Goal: Communication & Community: Answer question/provide support

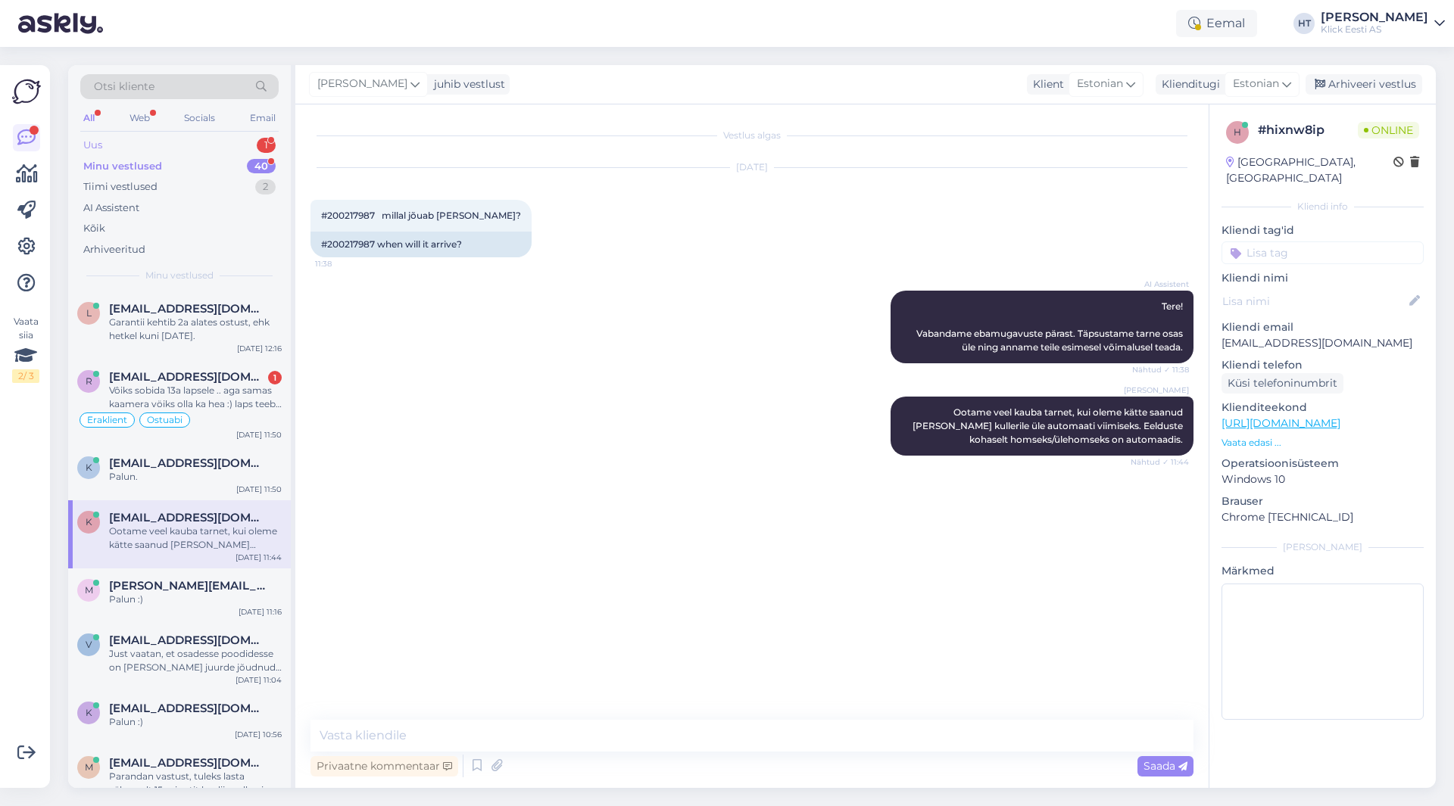
click at [179, 147] on div "Uus 1" at bounding box center [179, 145] width 198 height 21
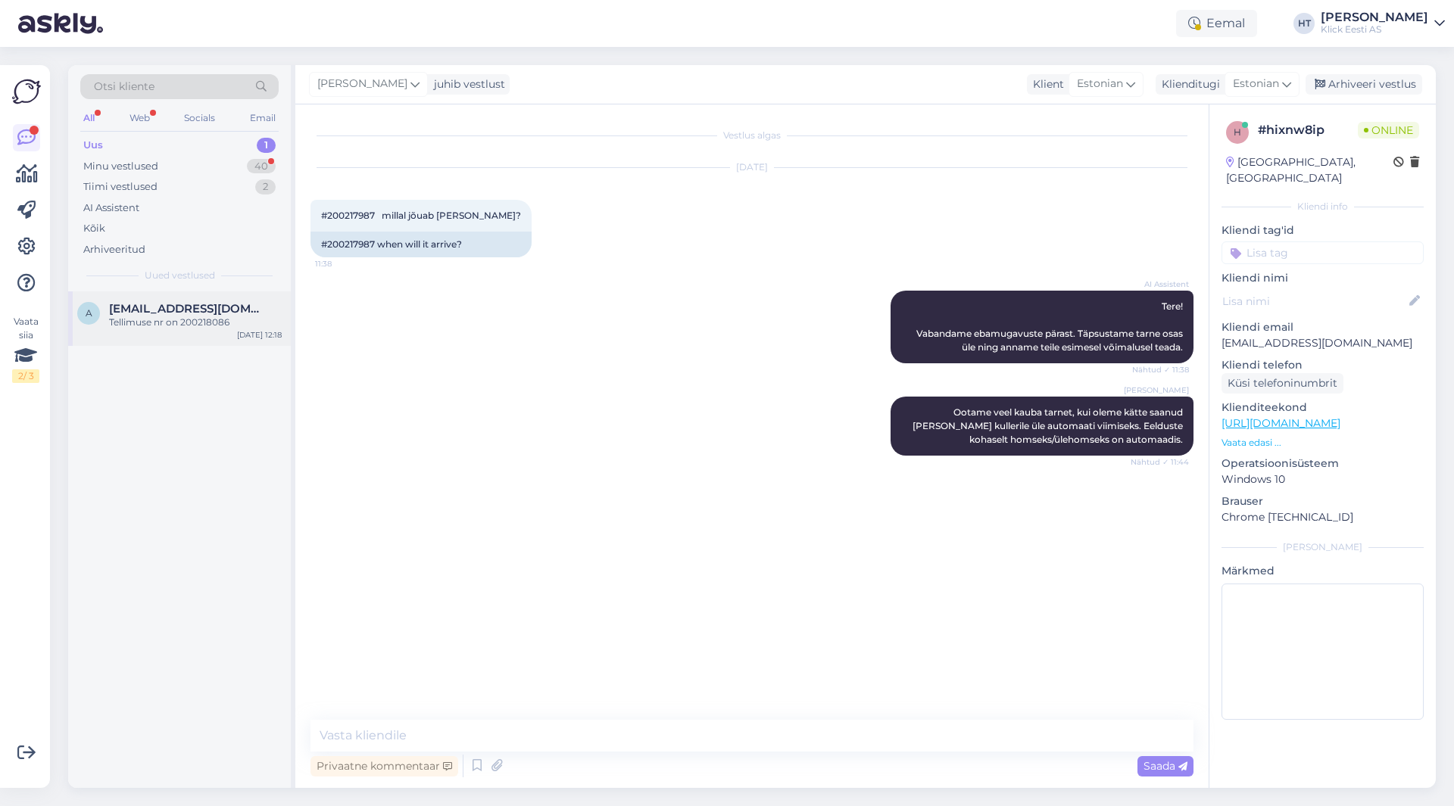
click at [224, 319] on div "Tellimuse nr on 200218086" at bounding box center [195, 323] width 173 height 14
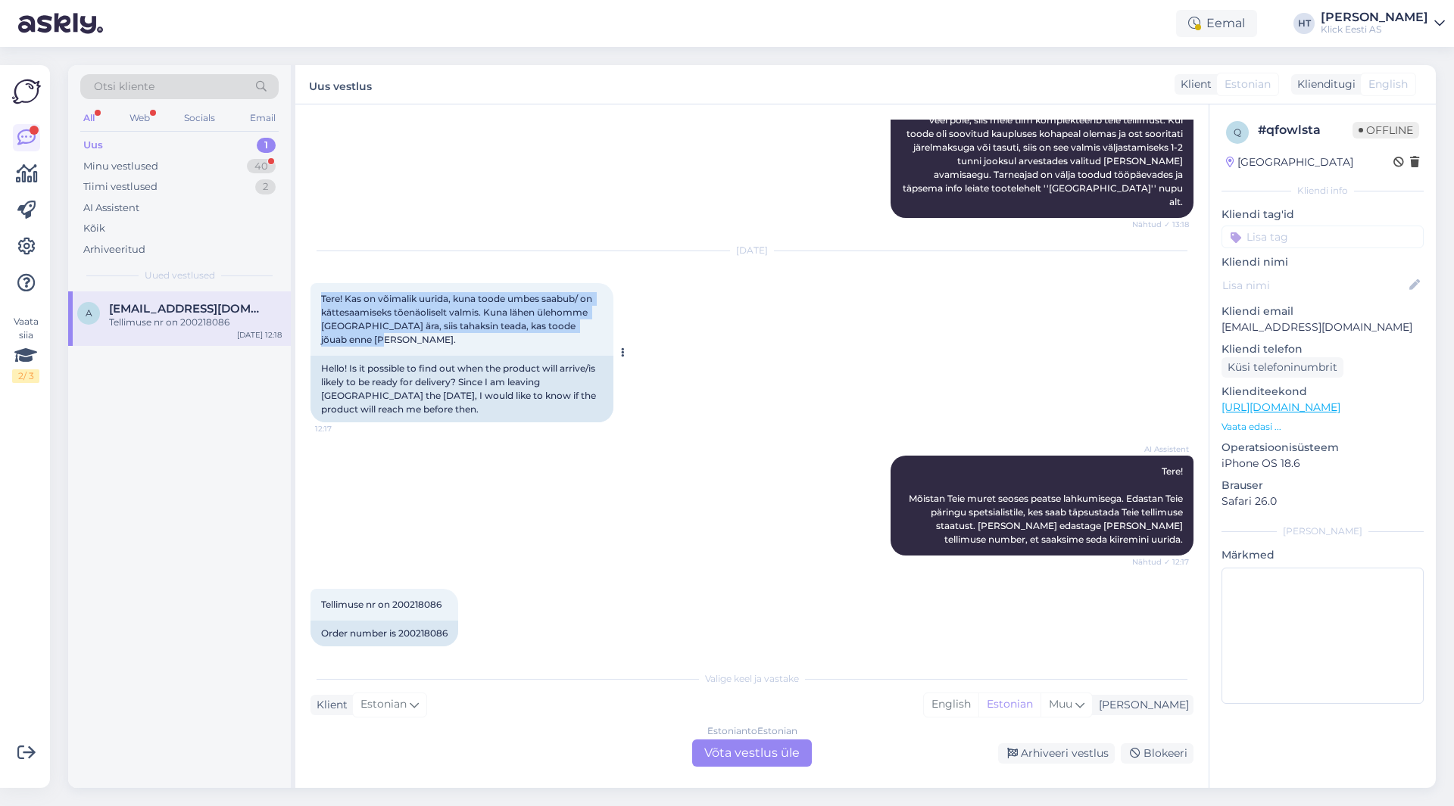
drag, startPoint x: 320, startPoint y: 284, endPoint x: 598, endPoint y: 326, distance: 281.0
click at [598, 326] on div "Tere! Kas on võimalik uurida, kuna toode umbes saabub/ on kättesaamiseks tõenäo…" at bounding box center [461, 319] width 303 height 73
click at [532, 338] on div "Tere! Kas on võimalik uurida, kuna toode umbes saabub/ on kättesaamiseks tõenäo…" at bounding box center [461, 319] width 303 height 73
click at [0, 575] on div "Vaata siia 2 / 3 Võimalused Veendu, et Askly loob sulle väärtust. Sulge Ühenda …" at bounding box center [25, 426] width 50 height 723
click at [189, 584] on div "A [EMAIL_ADDRESS][DOMAIN_NAME] Tellimuse nr on 200218086 [DATE] 12:18" at bounding box center [179, 540] width 223 height 497
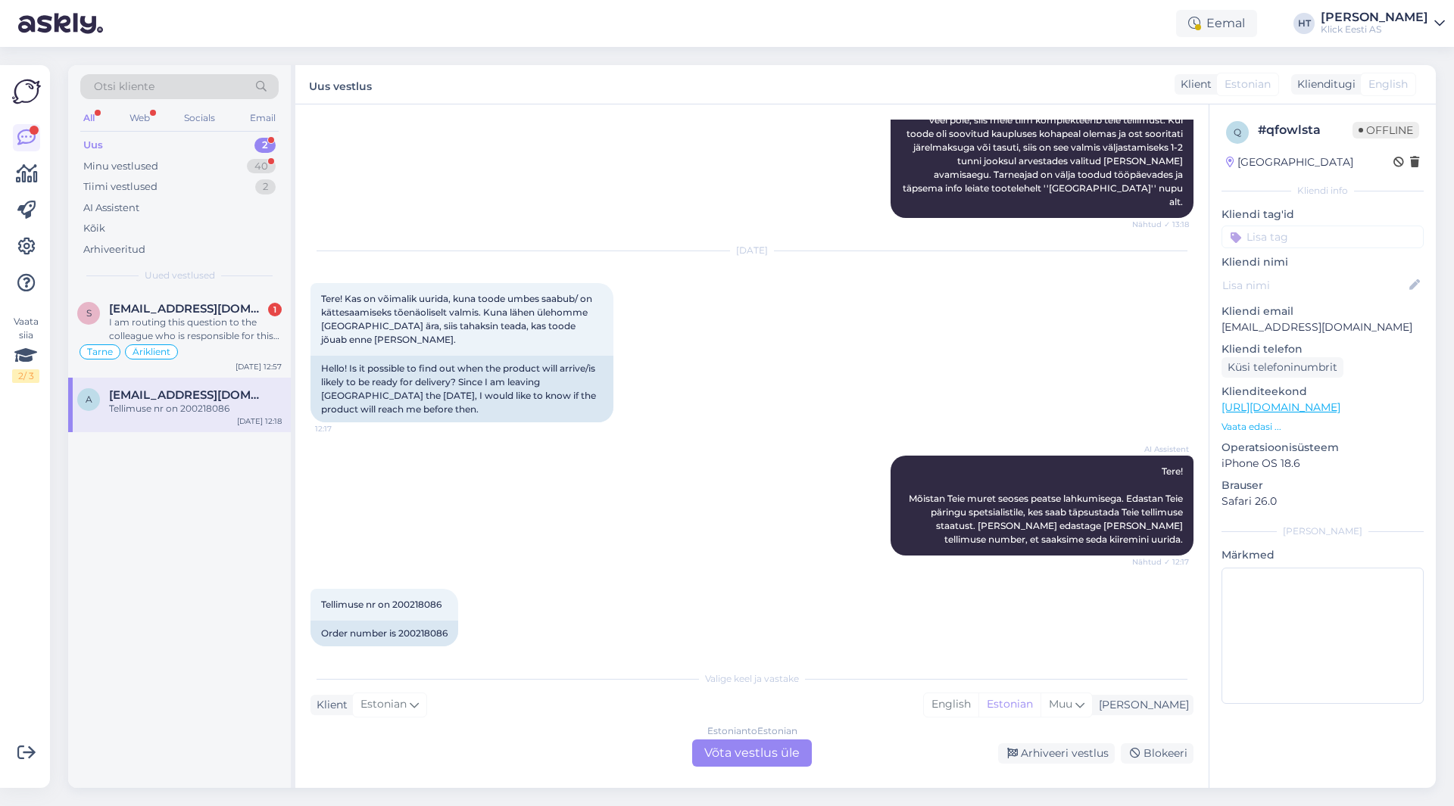
click at [234, 401] on span "[EMAIL_ADDRESS][DOMAIN_NAME]" at bounding box center [187, 395] width 157 height 14
click at [416, 589] on div "Tellimuse nr on 200218086 12:18" at bounding box center [384, 605] width 148 height 32
copy div "200218086 12:18"
click at [1320, 325] on p "[EMAIL_ADDRESS][DOMAIN_NAME]" at bounding box center [1322, 328] width 202 height 16
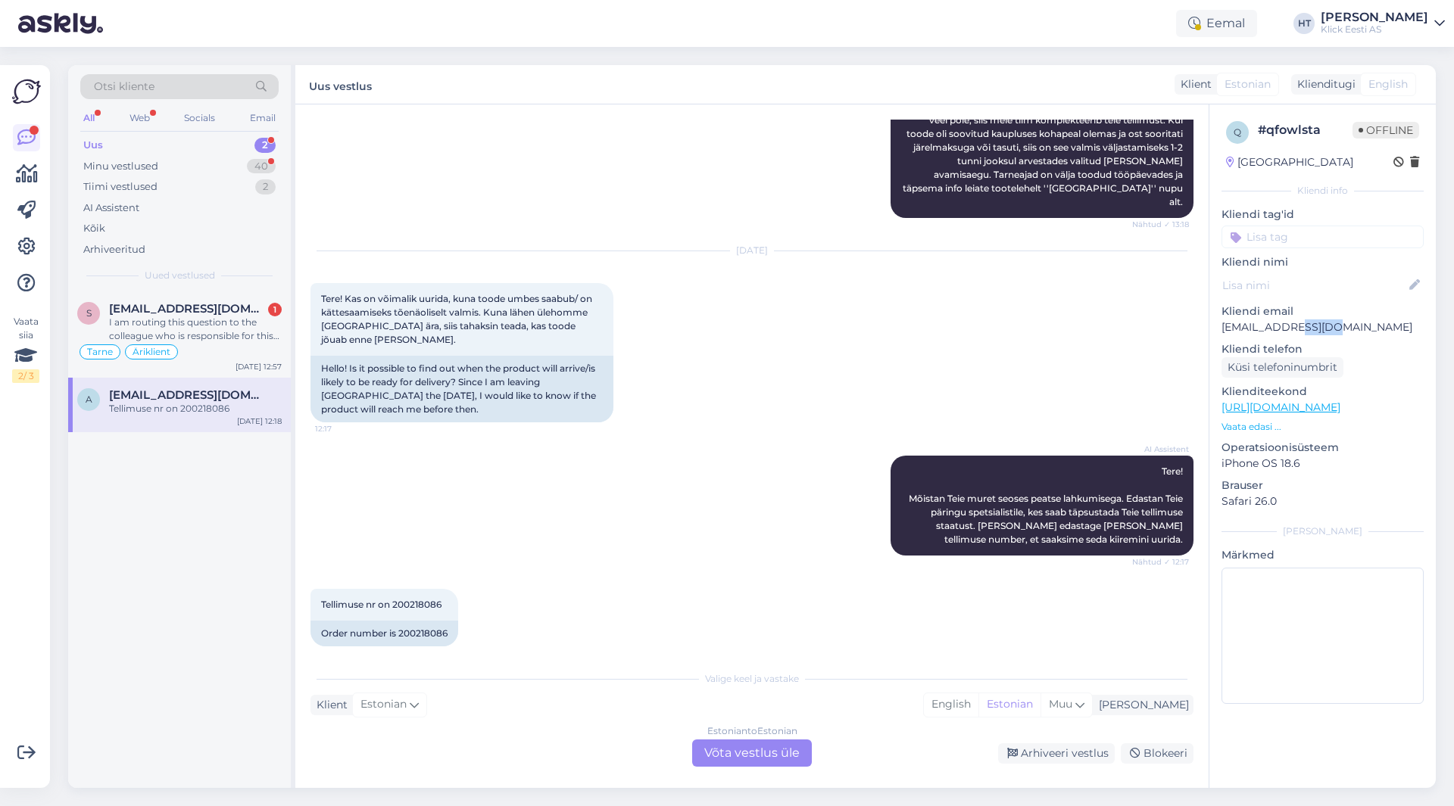
click at [1320, 325] on p "[EMAIL_ADDRESS][DOMAIN_NAME]" at bounding box center [1322, 328] width 202 height 16
click at [716, 439] on div "AI Assistent Tere! Mõistan Teie muret seoses peatse lahkumisega. Edastan Teie p…" at bounding box center [751, 505] width 883 height 133
click at [541, 491] on div "AI Assistent Tere! Mõistan Teie muret seoses peatse lahkumisega. Edastan Teie p…" at bounding box center [751, 505] width 883 height 133
click at [745, 769] on div "Vestlus algas [DATE] Tere! Tellisin Teie poest macbooki kättesaamisega kaupluse…" at bounding box center [751, 446] width 913 height 684
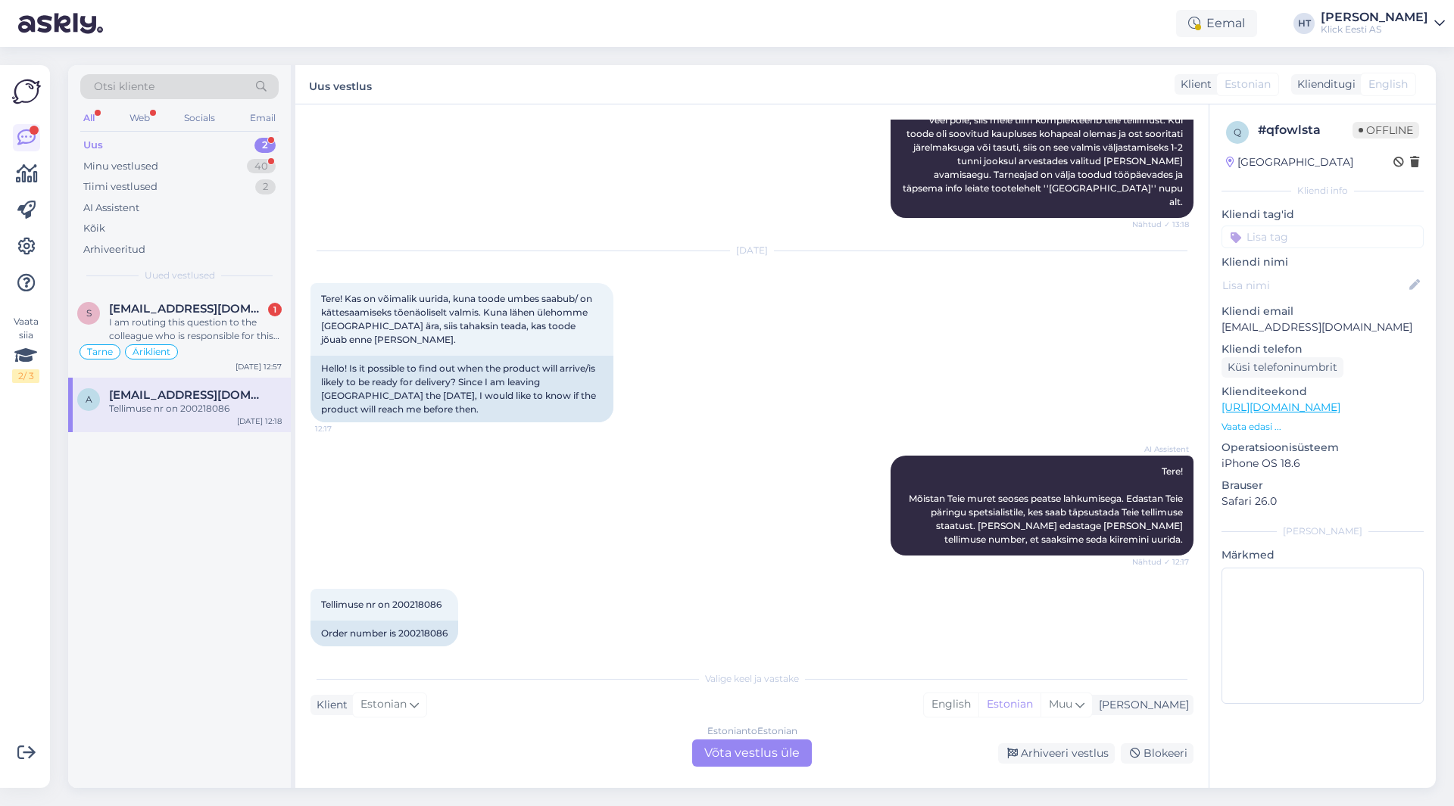
click at [747, 760] on div "Estonian to Estonian Võta vestlus üle" at bounding box center [752, 753] width 120 height 27
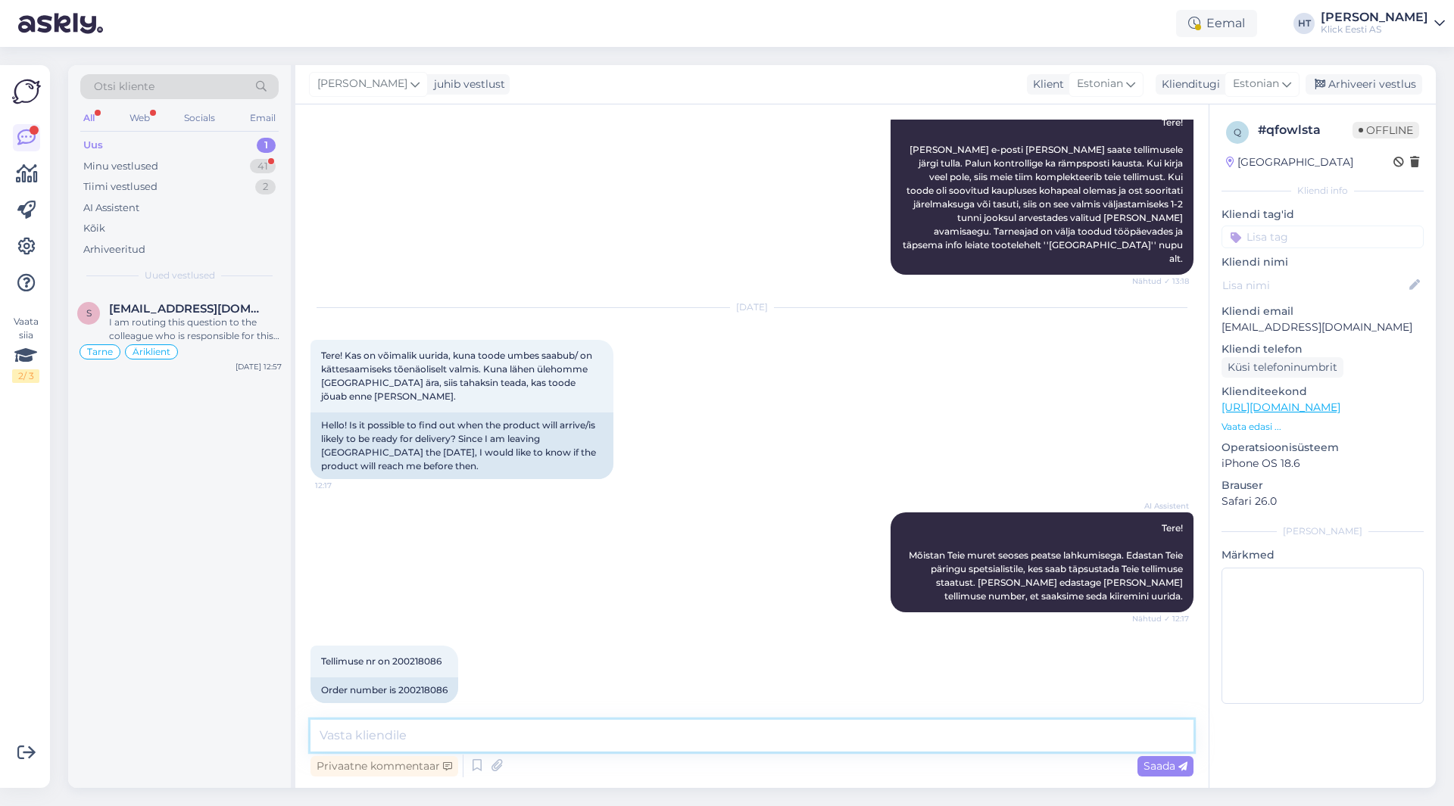
click at [748, 735] on textarea at bounding box center [751, 736] width 883 height 32
type textarea "Nüüdseks on komplekteeritud ja saab kauplusesse järgi minna. Väljastamine käib …"
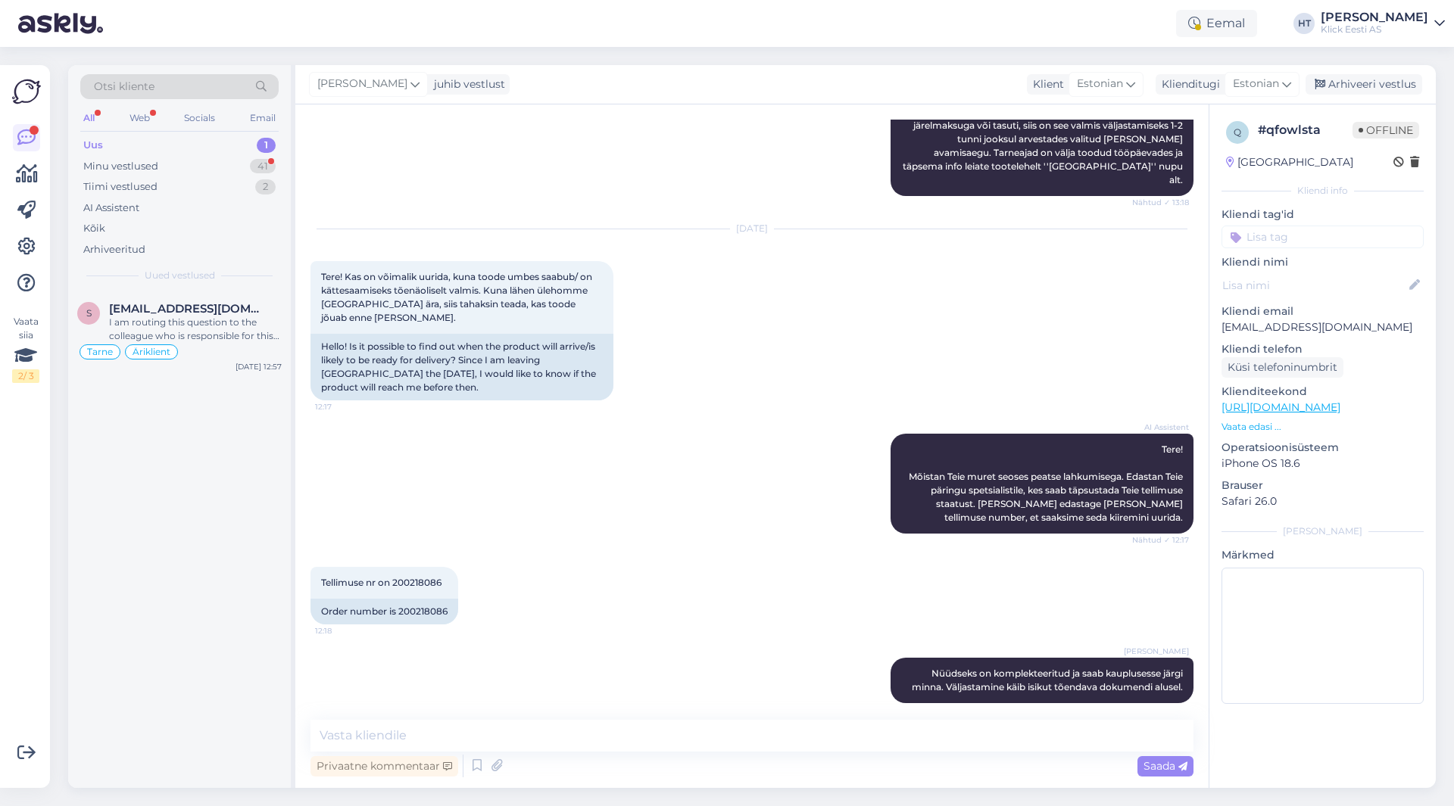
drag, startPoint x: 146, startPoint y: 603, endPoint x: 147, endPoint y: 484, distance: 118.9
click at [146, 603] on div "s [PERSON_NAME][EMAIL_ADDRESS][DOMAIN_NAME] I am routing this question to the c…" at bounding box center [179, 540] width 223 height 497
click at [189, 304] on span "[EMAIL_ADDRESS][DOMAIN_NAME]" at bounding box center [187, 309] width 157 height 14
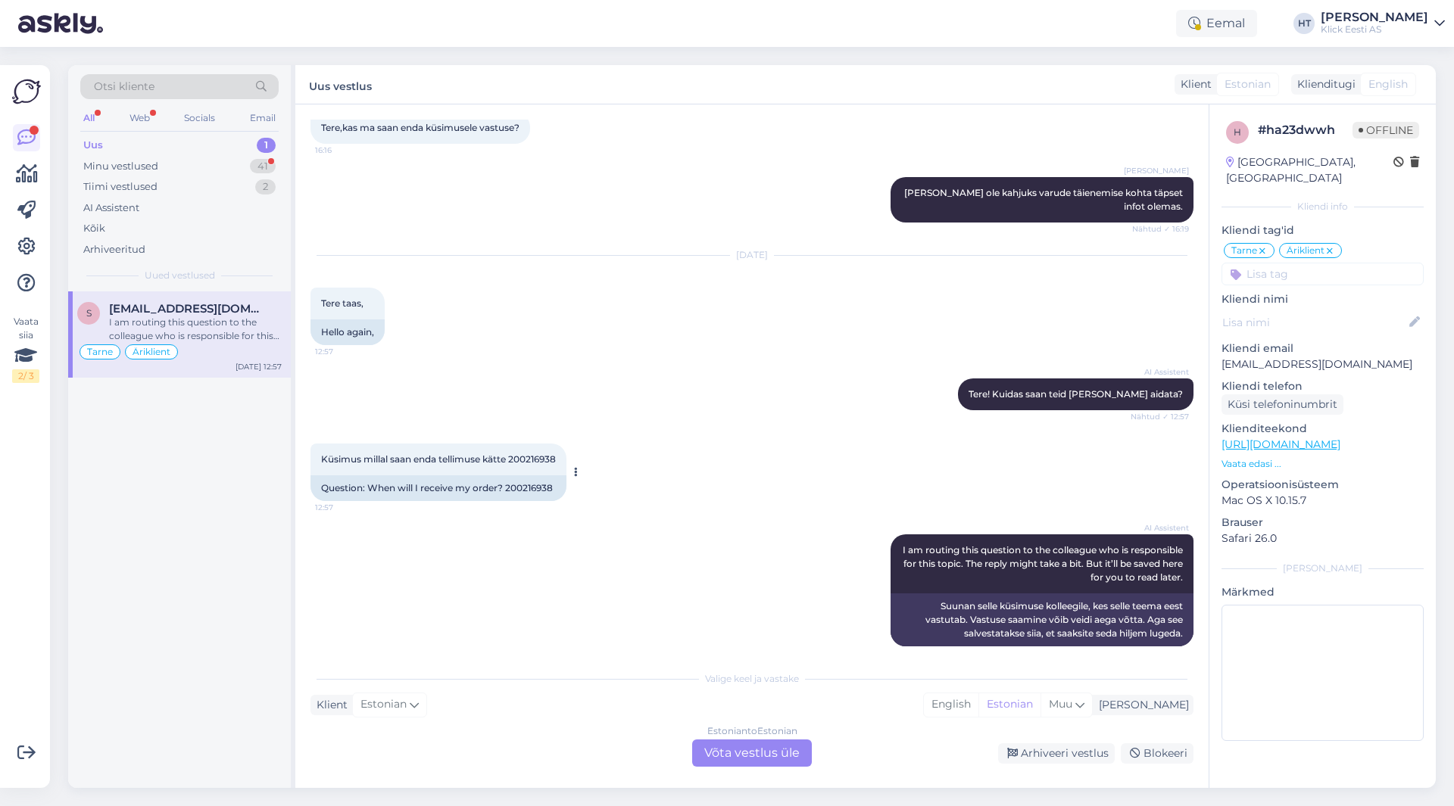
click at [531, 444] on div "Küsimus millal saan enda tellimuse kätte 200216938 12:57" at bounding box center [438, 460] width 256 height 32
copy div "200216938 12:57"
click at [715, 387] on div "AI Assistent Tere! Kuidas saan teid [PERSON_NAME] aidata? Nähtud ✓ 12:57" at bounding box center [751, 394] width 883 height 65
click at [689, 464] on div "Küsimus millal saan enda tellimuse kätte 200216938 12:57 Question: When will I …" at bounding box center [751, 472] width 883 height 91
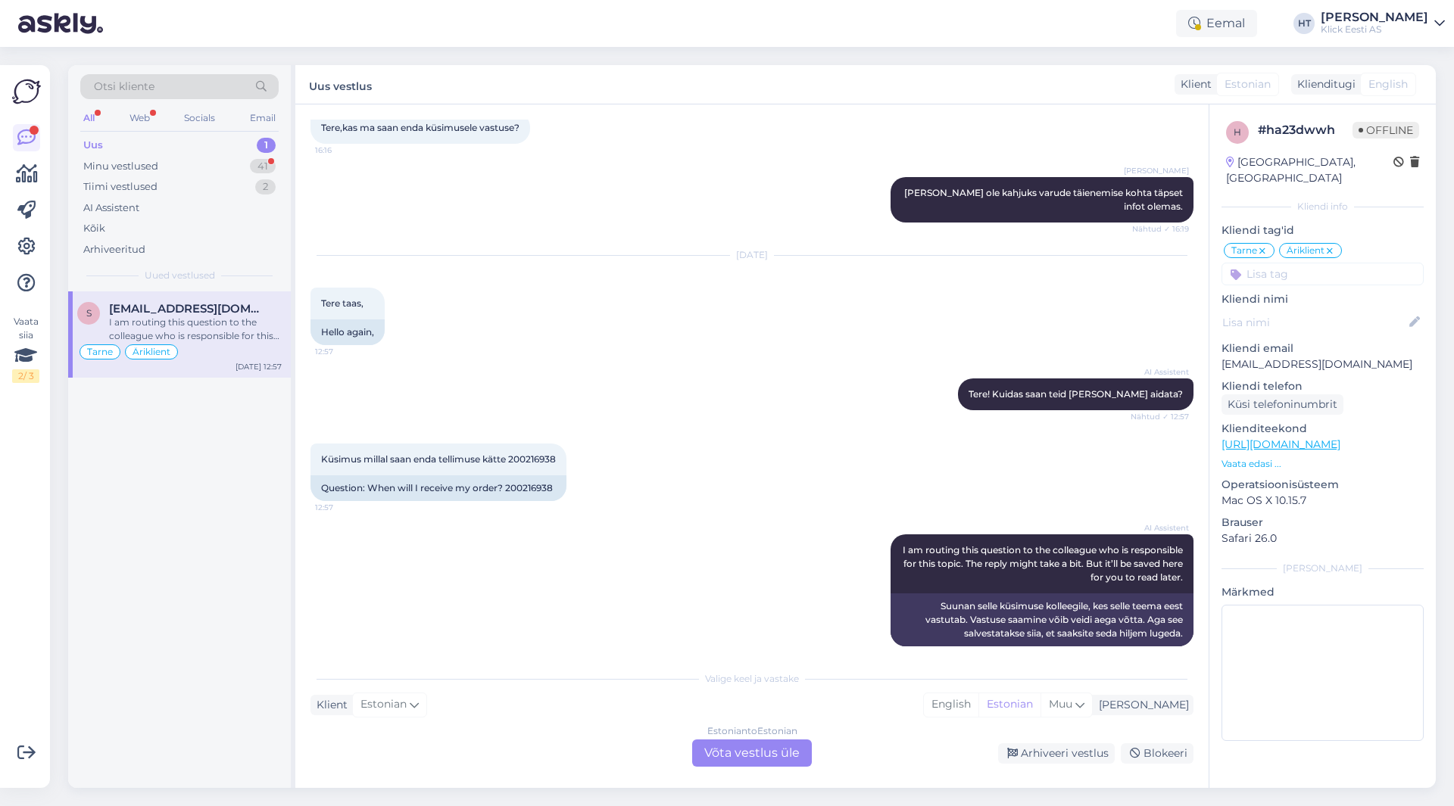
click at [737, 749] on div "Estonian to Estonian Võta vestlus üle" at bounding box center [752, 753] width 120 height 27
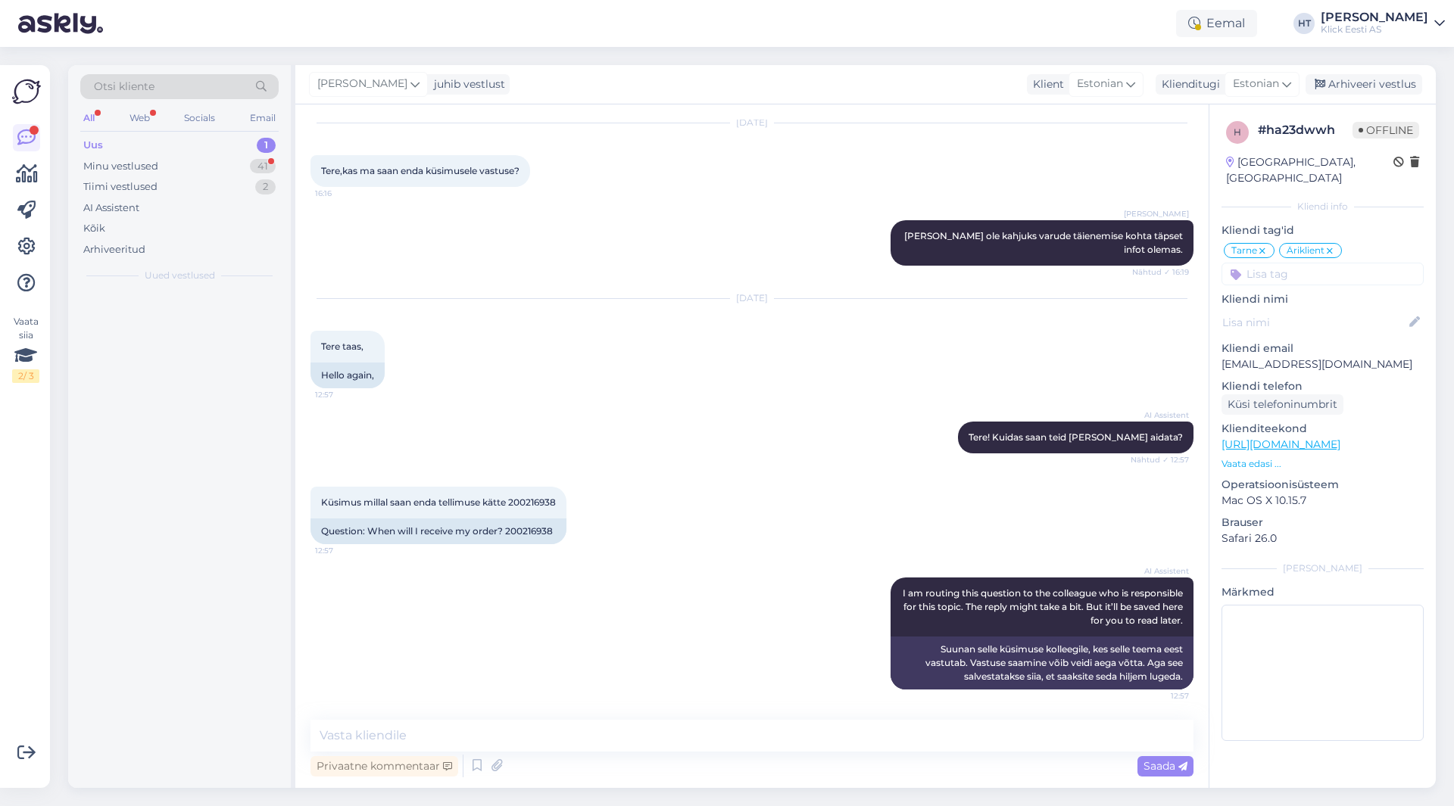
scroll to position [652, 0]
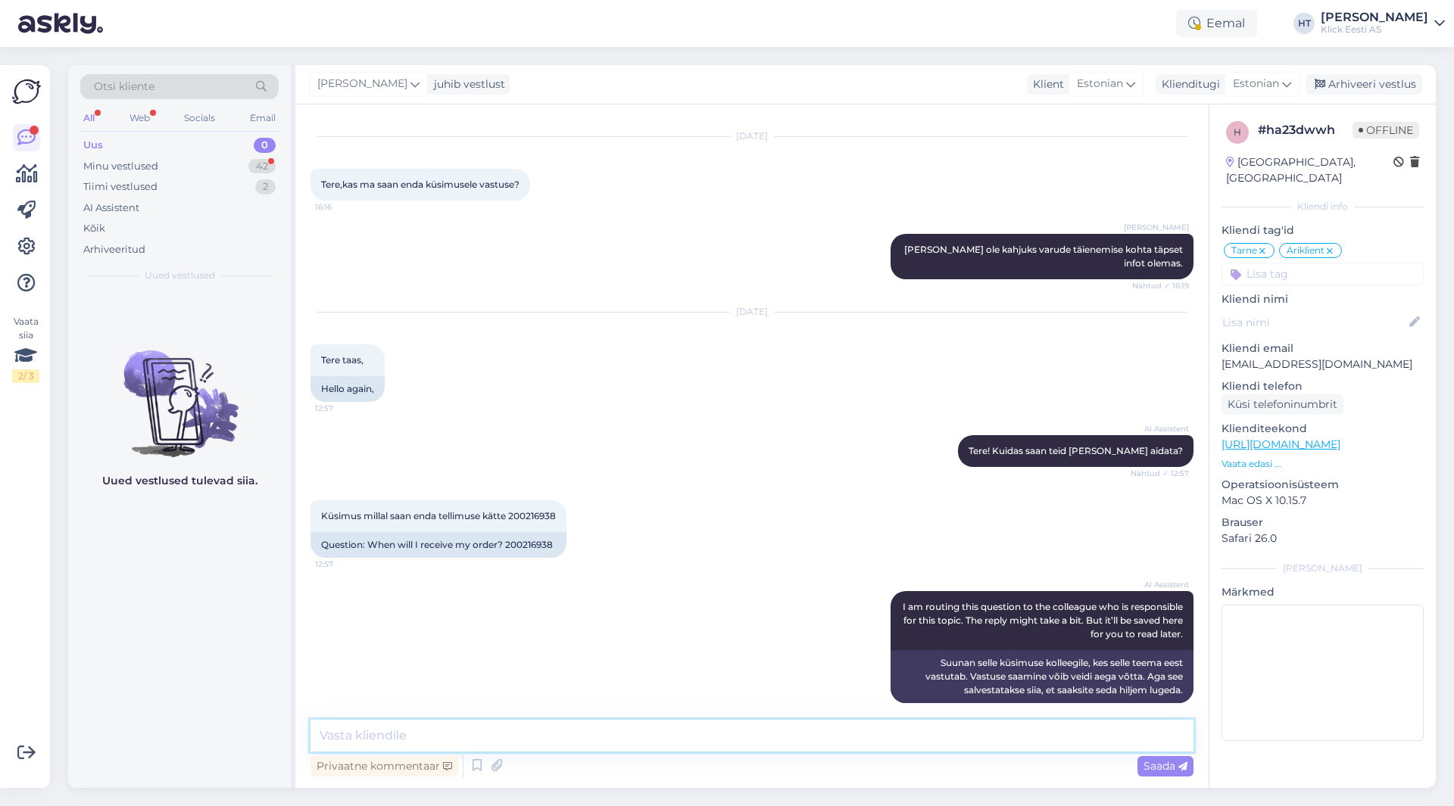
click at [738, 746] on textarea at bounding box center [751, 736] width 883 height 32
type textarea "Kauplused saavad tänase jooksul varude täiendused. Seega tänase jooksul komplek…"
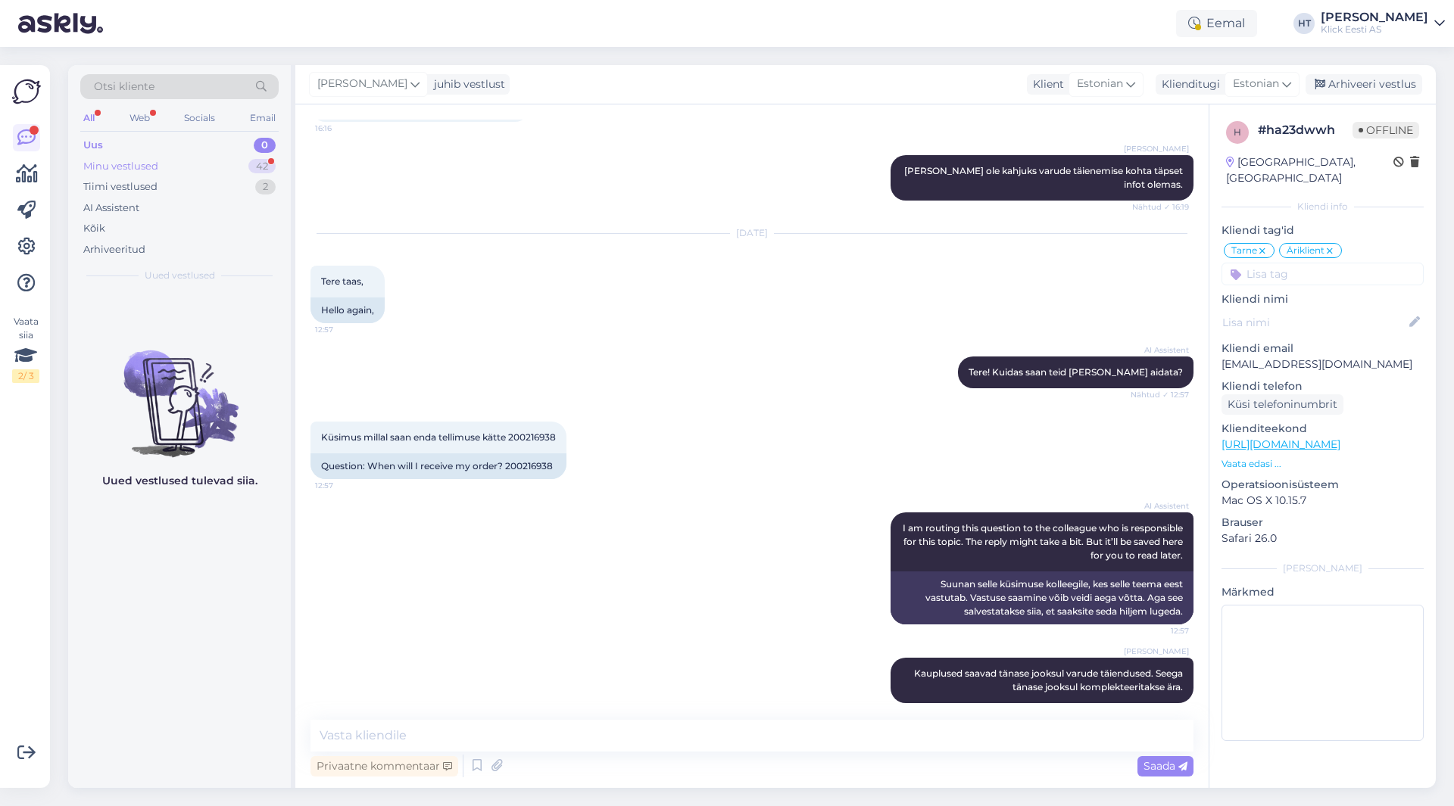
click at [248, 164] on div "42" at bounding box center [261, 166] width 27 height 15
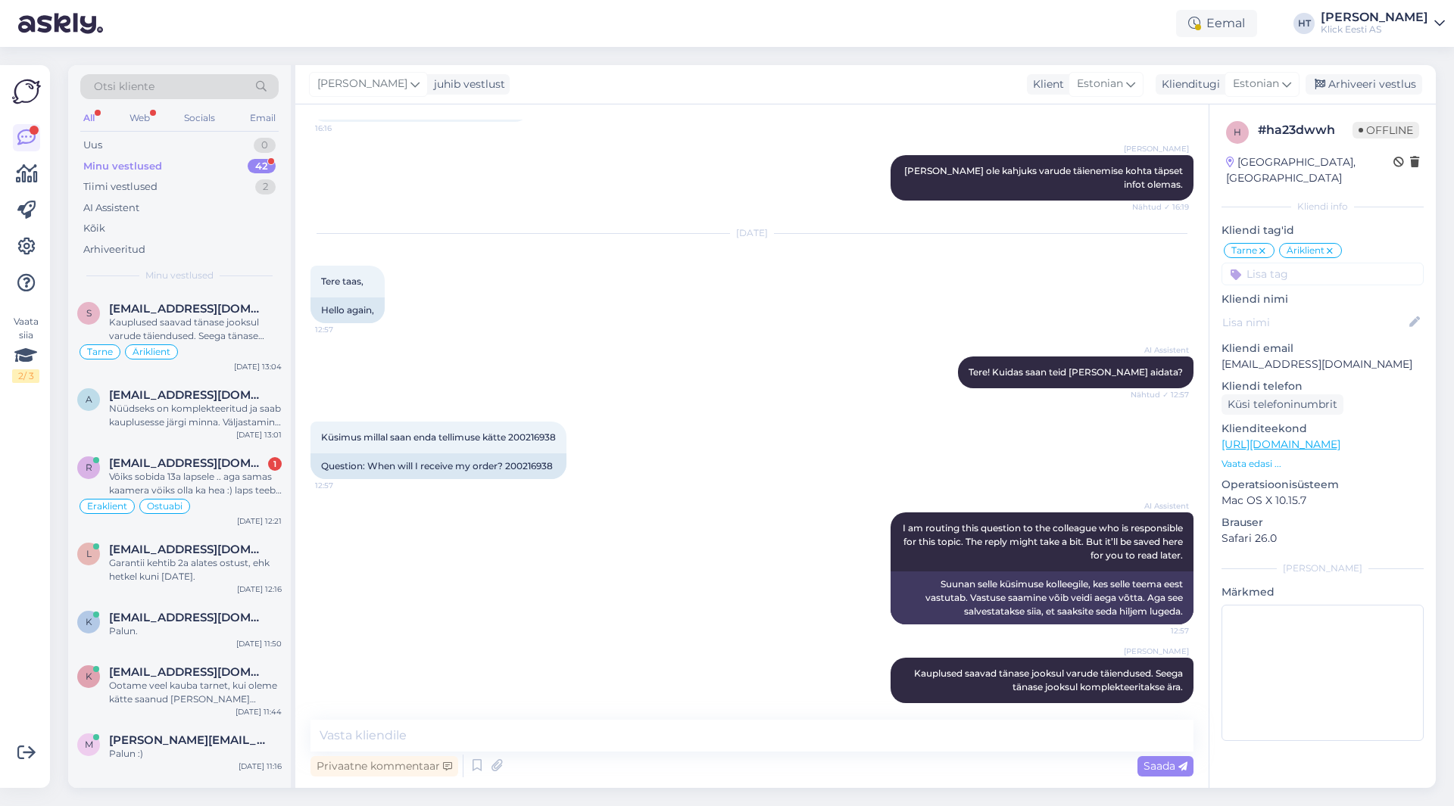
click at [439, 374] on div "AI Assistent Tere! Kuidas saan teid [PERSON_NAME] aidata? Nähtud ✓ 12:57" at bounding box center [751, 372] width 883 height 65
click at [221, 562] on div "Selge, aitäh Teile. Ja millised on edaspidised toimingud, kui soovin antud sead…" at bounding box center [195, 570] width 173 height 27
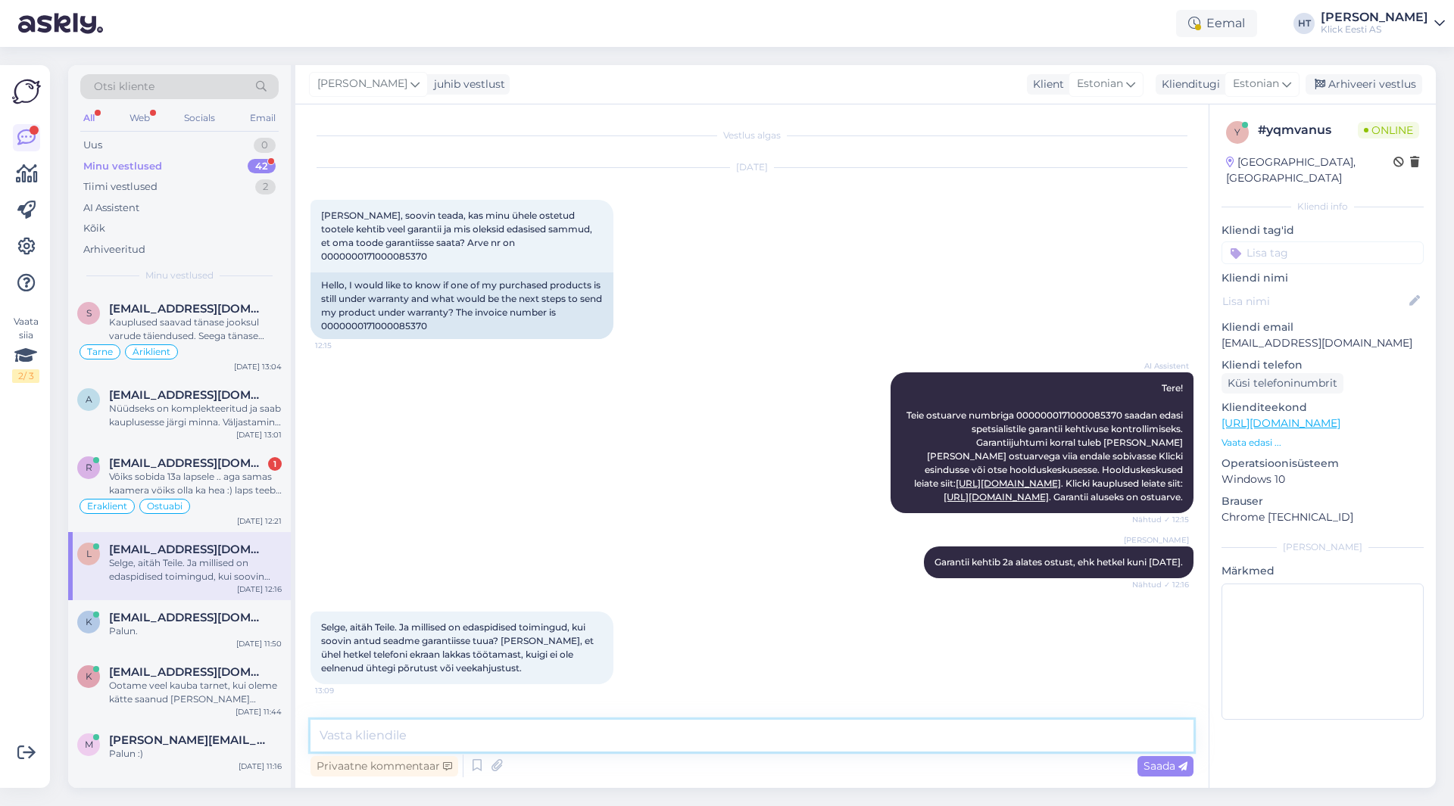
click at [643, 747] on textarea at bounding box center [751, 736] width 883 height 32
click at [390, 317] on div "Hello, I would like to know if one of my purchased products is still under warr…" at bounding box center [461, 306] width 303 height 67
copy div "0000000171000085370"
click at [591, 382] on div "AI Assistent Tere! Teie ostuarve numbriga 0000000171000085370 saadan edasi spet…" at bounding box center [751, 443] width 883 height 174
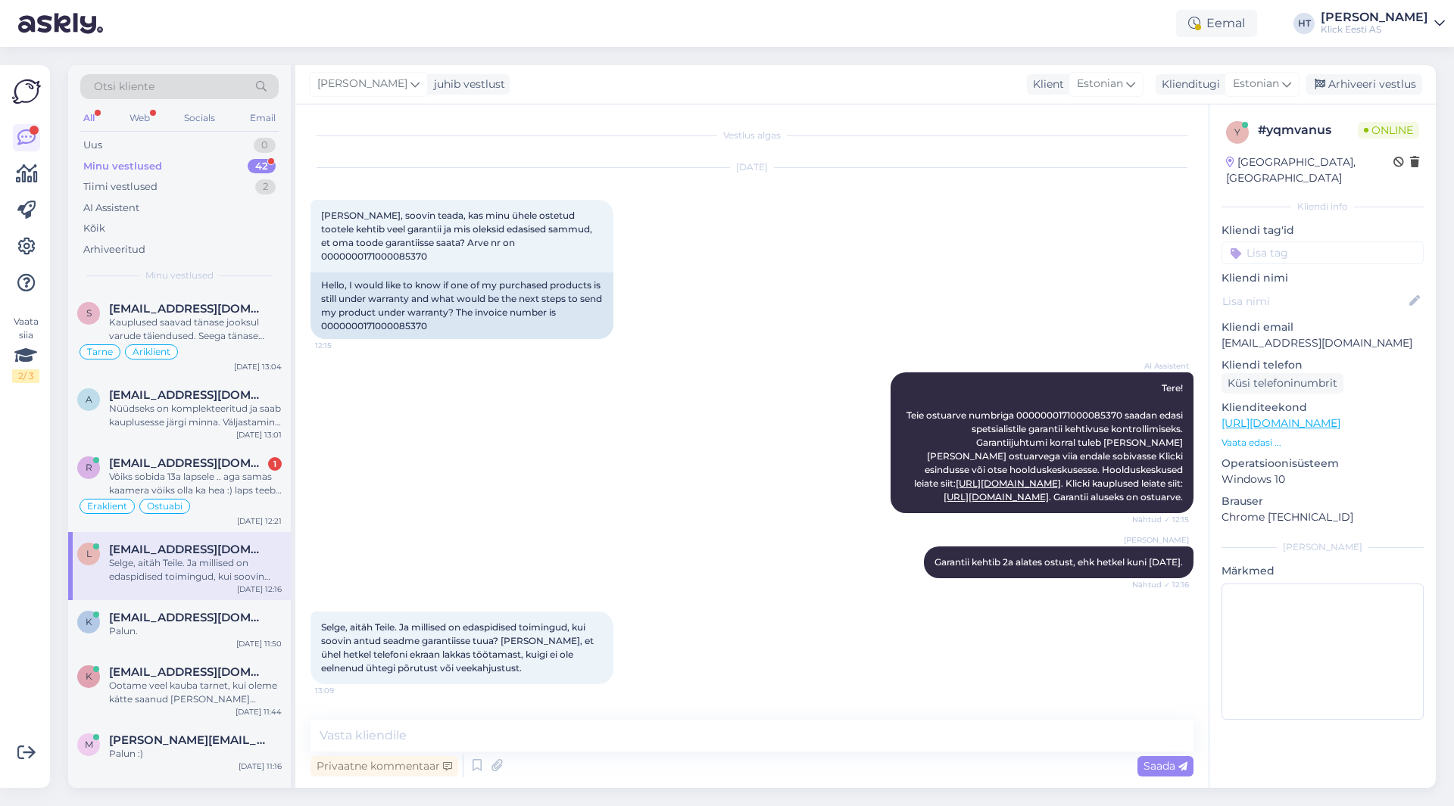
click at [632, 510] on div "AI Assistent Tere! Teie ostuarve numbriga 0000000171000085370 saadan edasi spet…" at bounding box center [751, 443] width 883 height 174
click at [677, 747] on textarea at bounding box center [751, 736] width 883 height 32
type textarea "T"
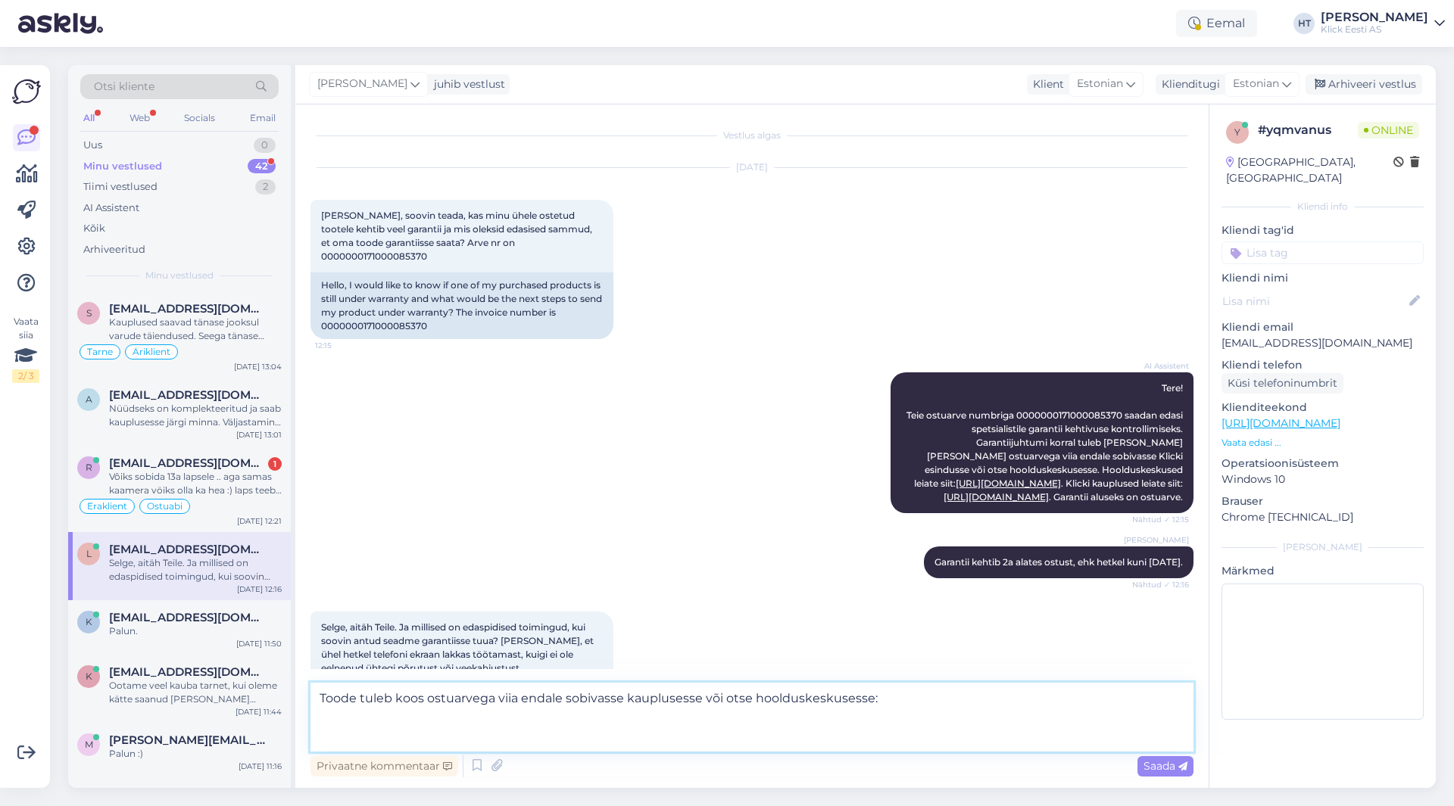
paste textarea "TSC hoolduskeskus, [STREET_ADDRESS]"
type textarea "Toode tuleb koos ostuarvega viia endale sobivasse kauplusesse või otse hooldusk…"
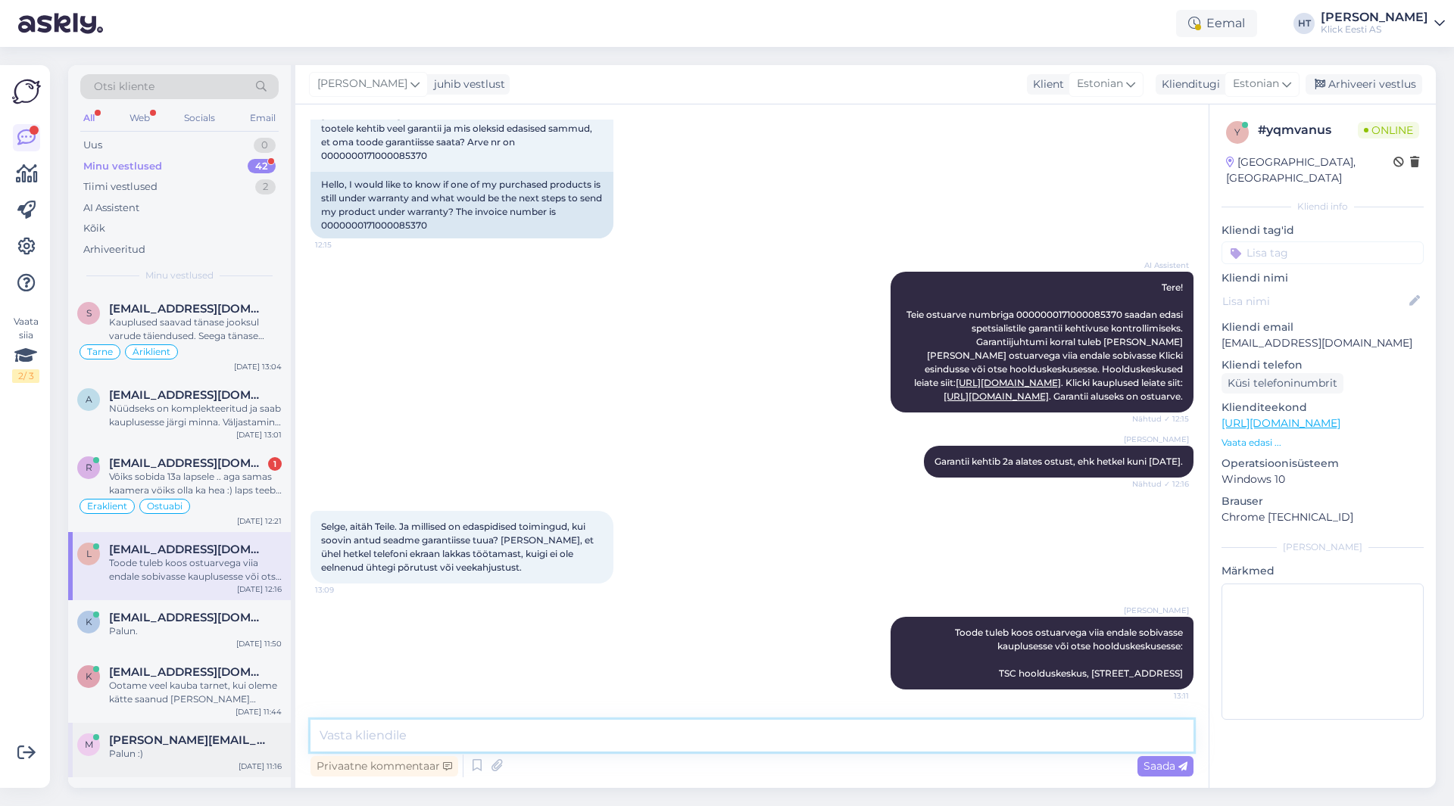
scroll to position [130, 0]
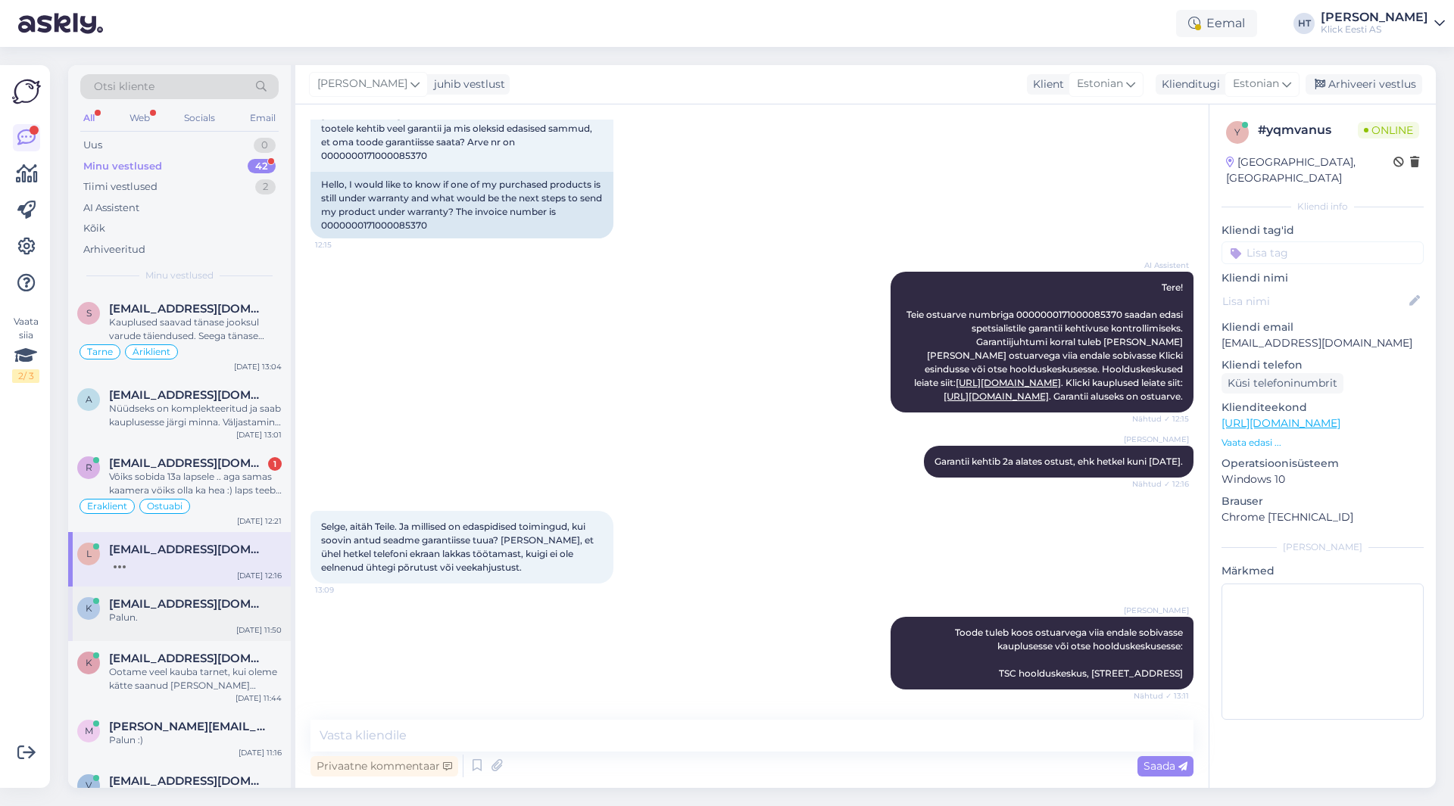
click at [185, 607] on span "[EMAIL_ADDRESS][DOMAIN_NAME]" at bounding box center [187, 604] width 157 height 14
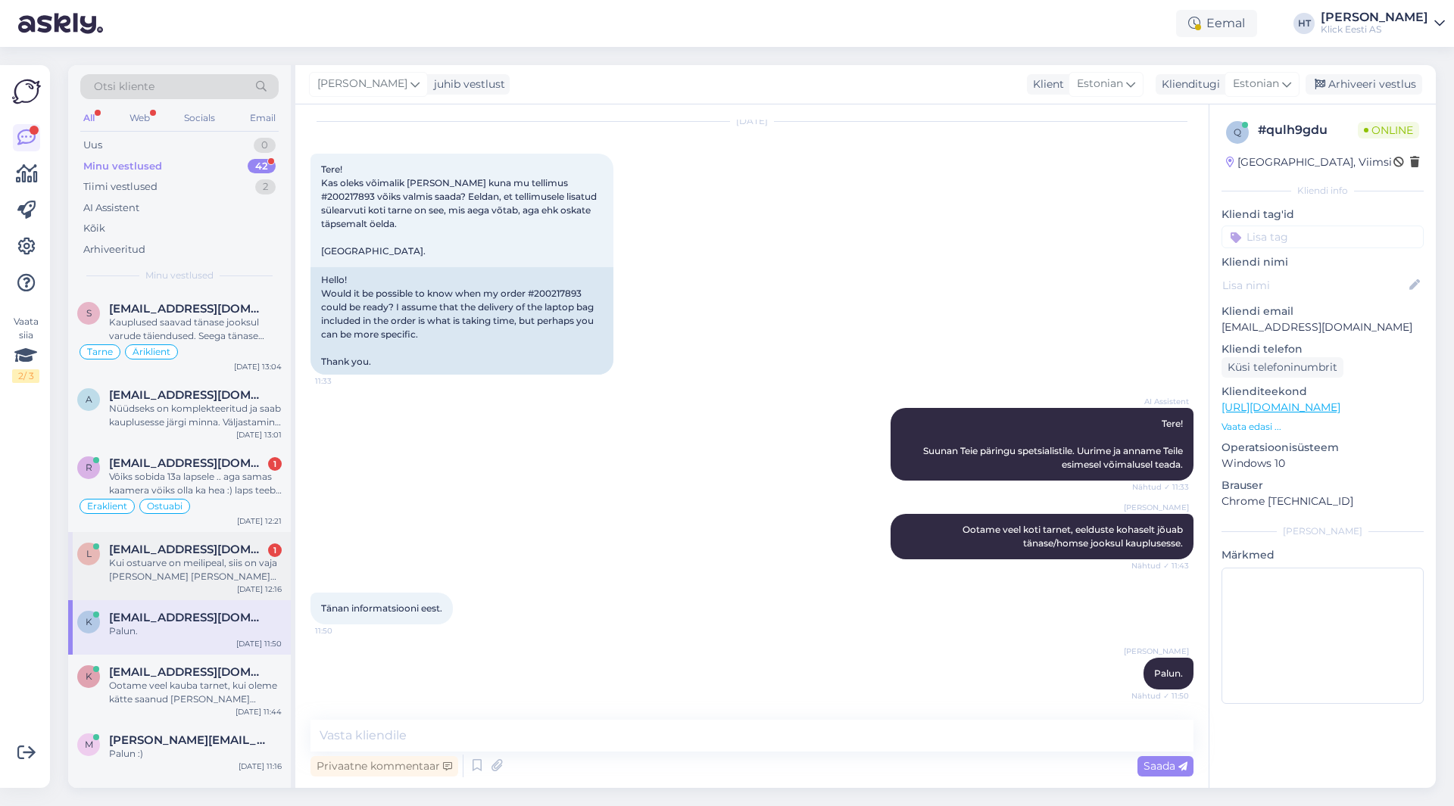
click at [193, 571] on div "Kui ostuarve on meilipeal, siis on vaja [PERSON_NAME] [PERSON_NAME] lihtsalt is…" at bounding box center [195, 570] width 173 height 27
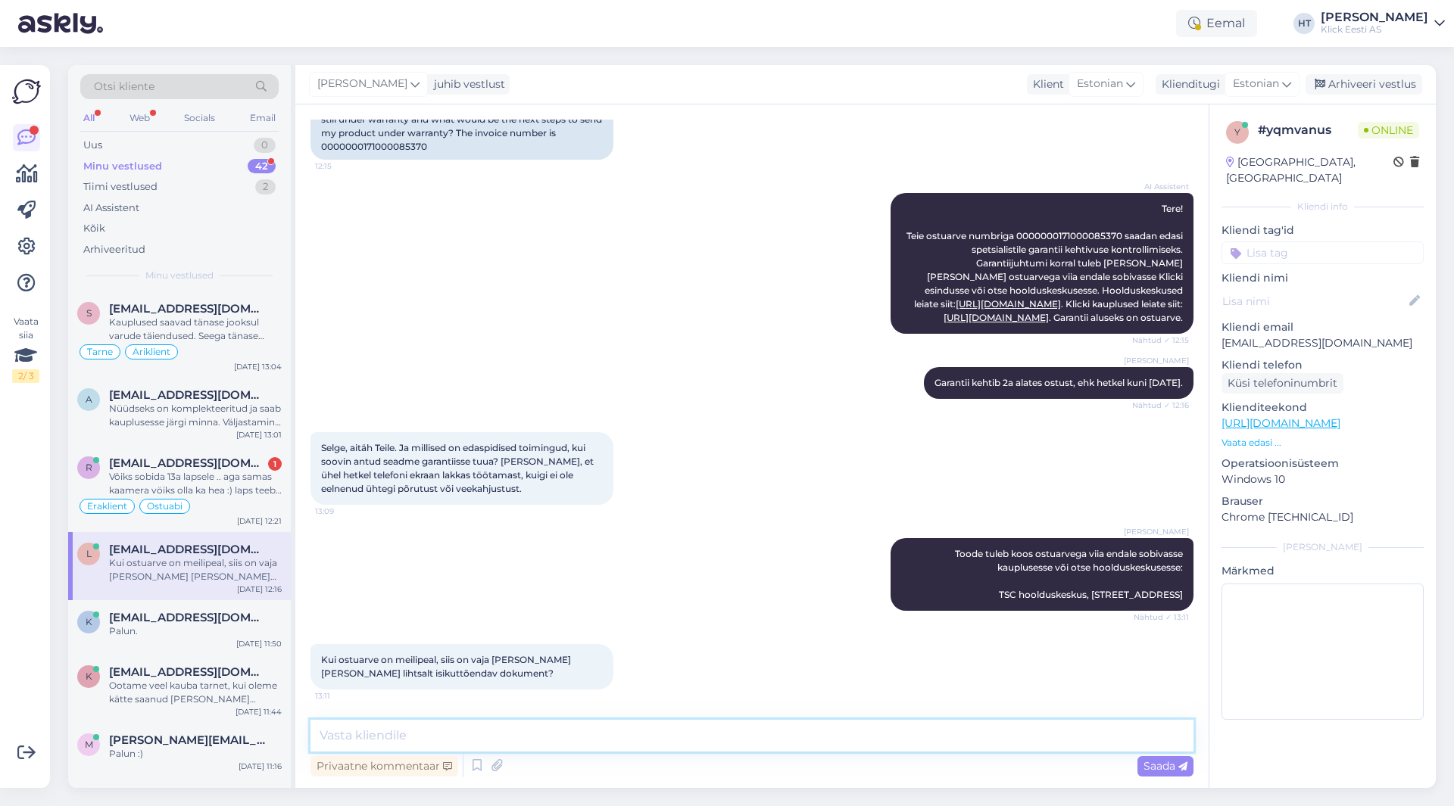
click at [594, 736] on textarea at bounding box center [751, 736] width 883 height 32
click at [653, 741] on textarea at bounding box center [751, 736] width 883 height 32
type textarea "K"
type textarea "Kui viite otse kauplusesse, siis piisab ID kaardist."
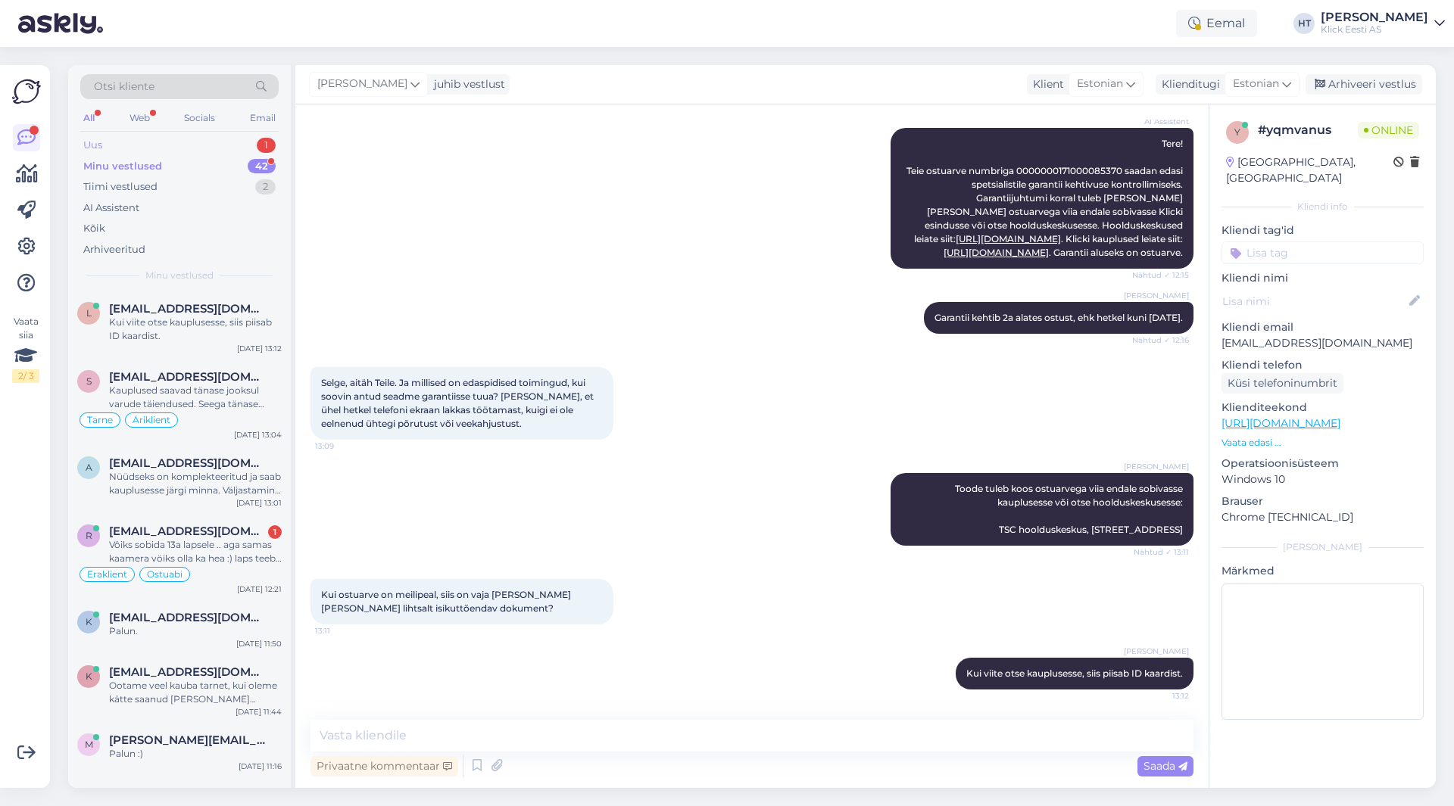
click at [234, 135] on div "Uus 1" at bounding box center [179, 145] width 198 height 21
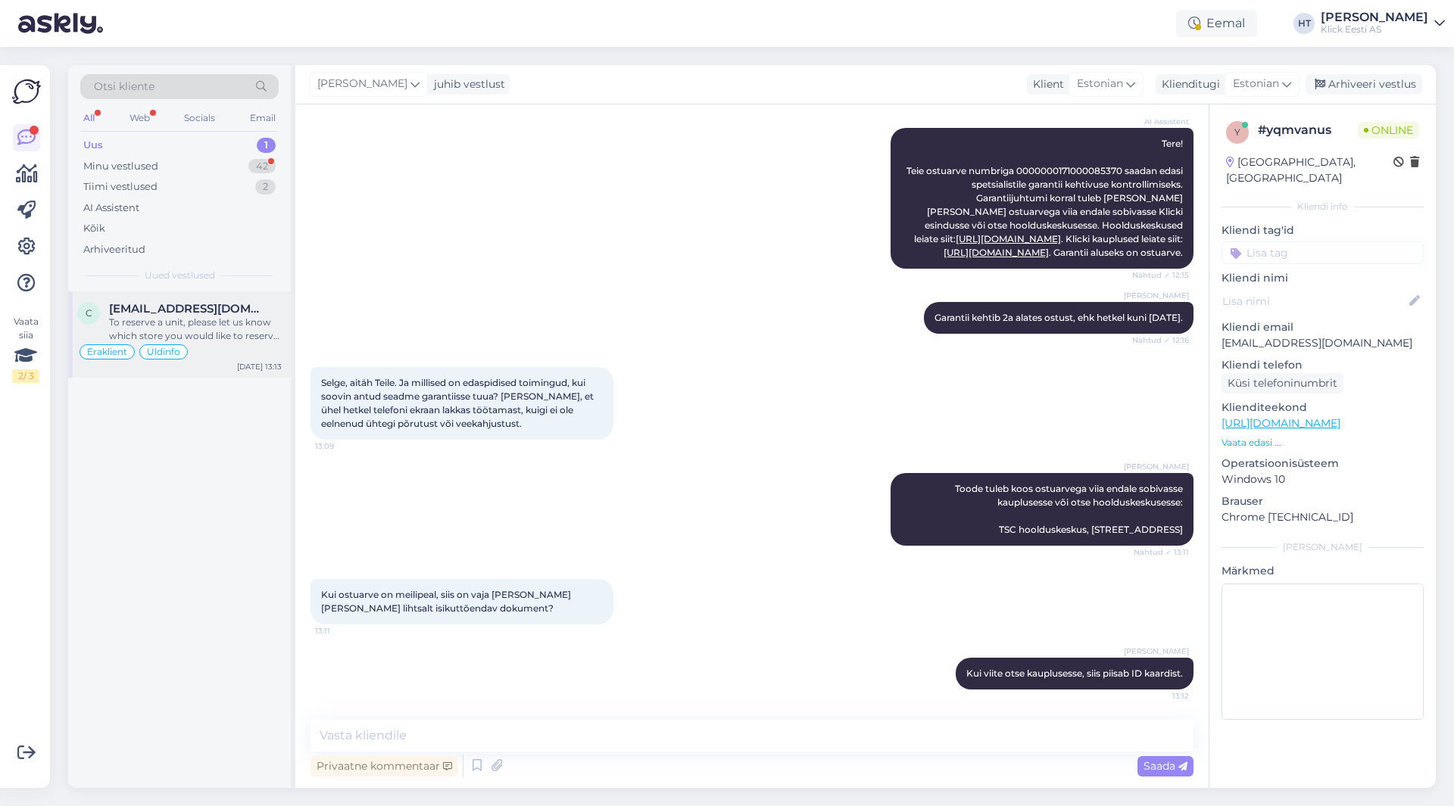
click at [239, 297] on div "c [EMAIL_ADDRESS][DOMAIN_NAME] To reserve a unit, please let us know which stor…" at bounding box center [179, 335] width 223 height 86
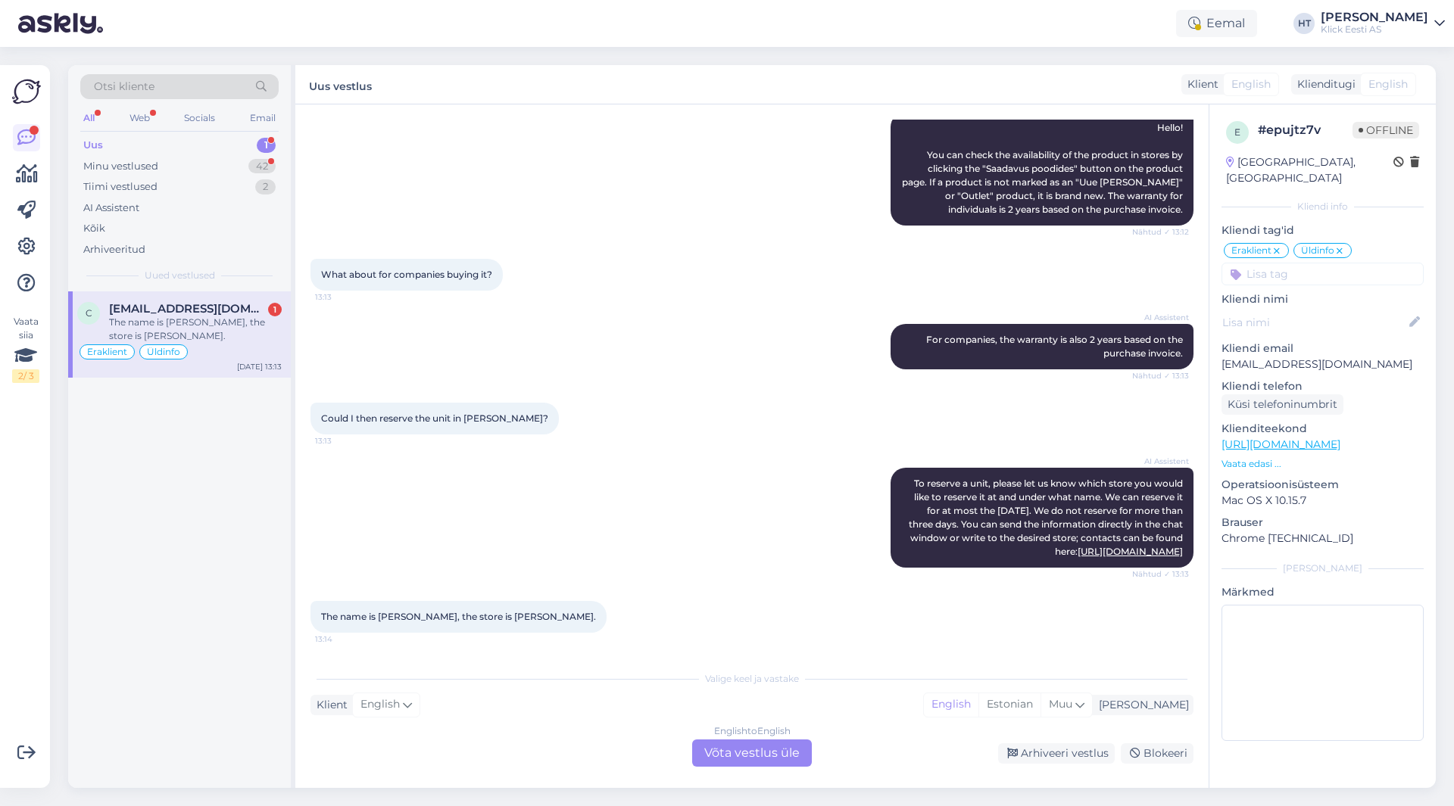
scroll to position [535, 0]
click at [728, 750] on div "English to English Võta vestlus üle" at bounding box center [752, 753] width 120 height 27
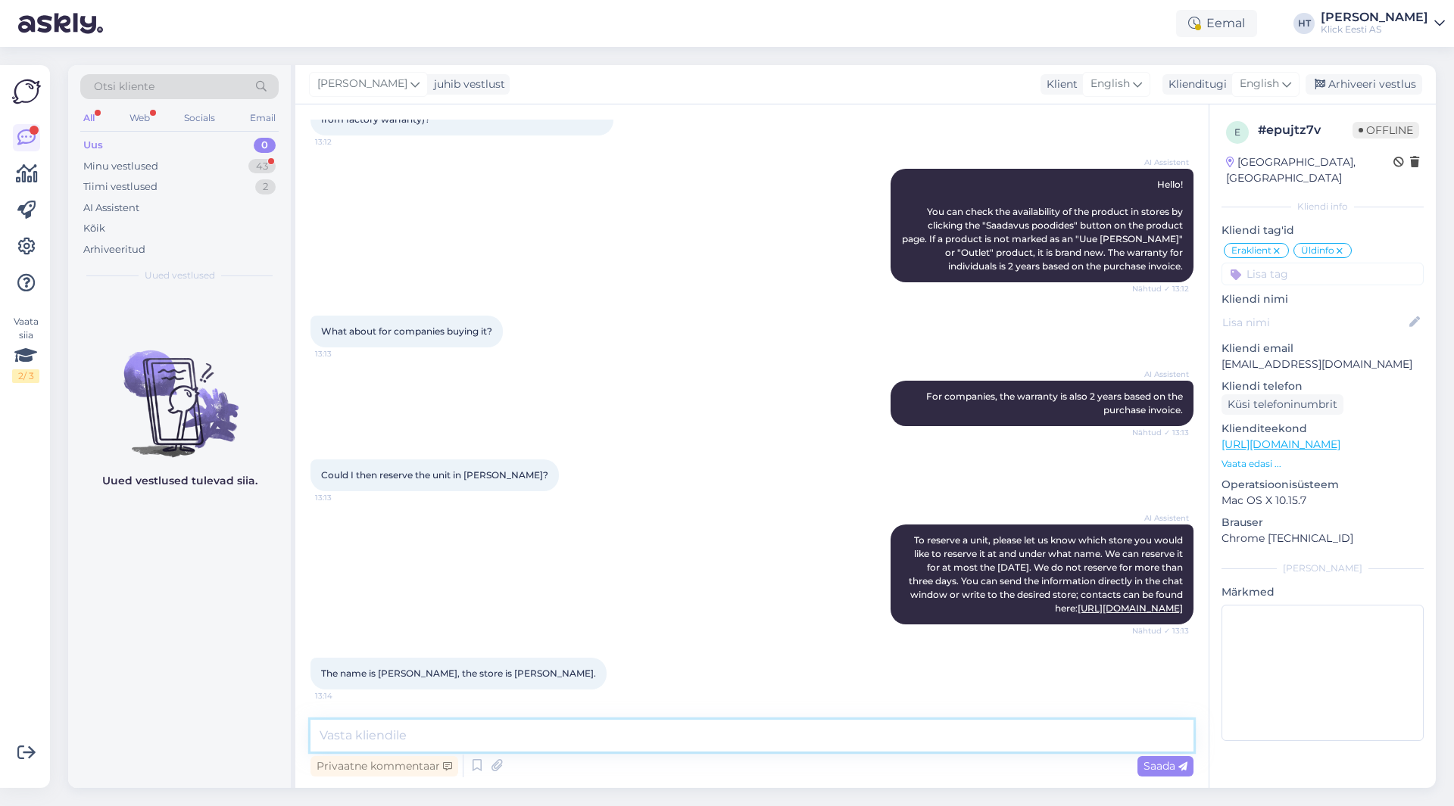
click at [729, 741] on textarea at bounding box center [751, 736] width 883 height 32
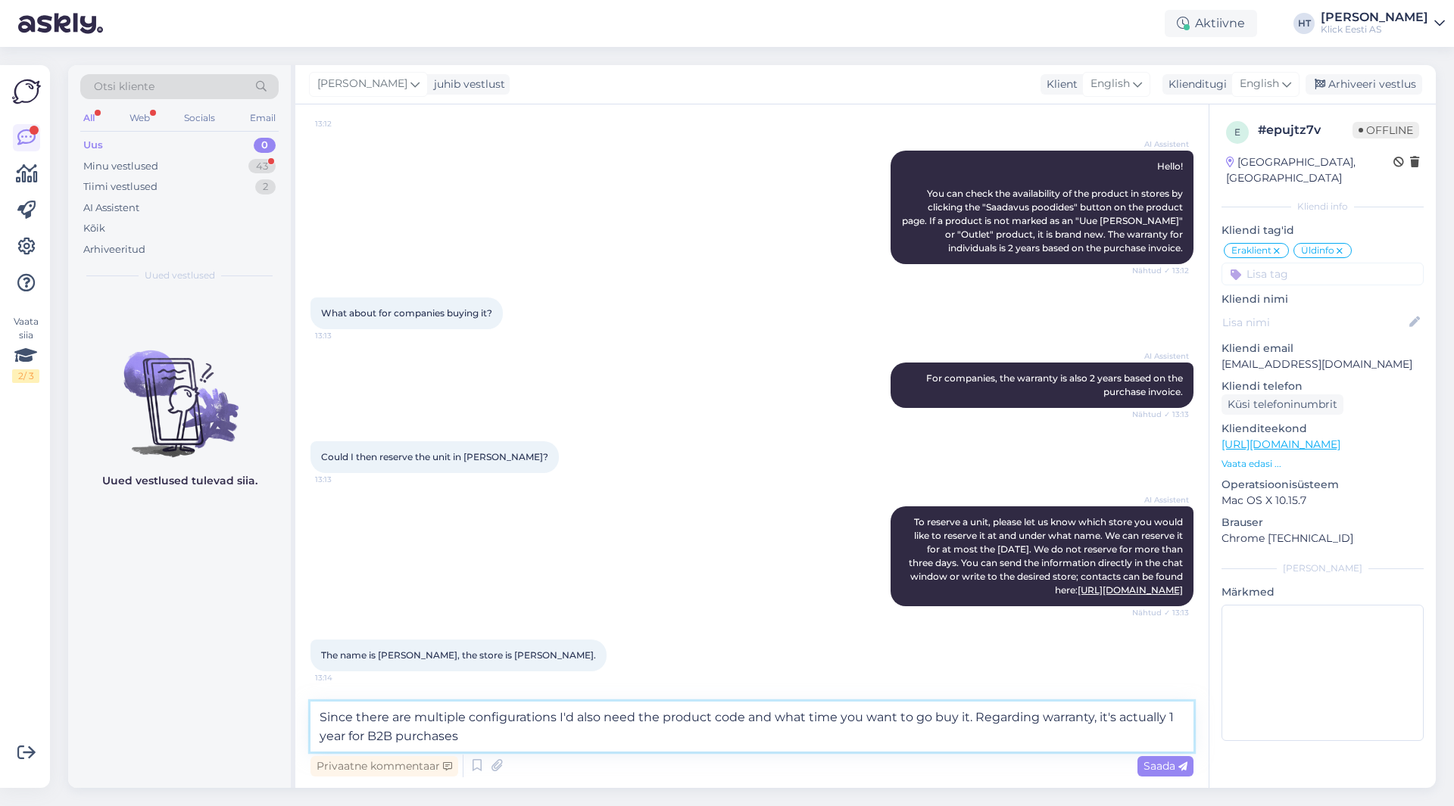
type textarea "Since there are multiple configurations I'd also need the product code and what…"
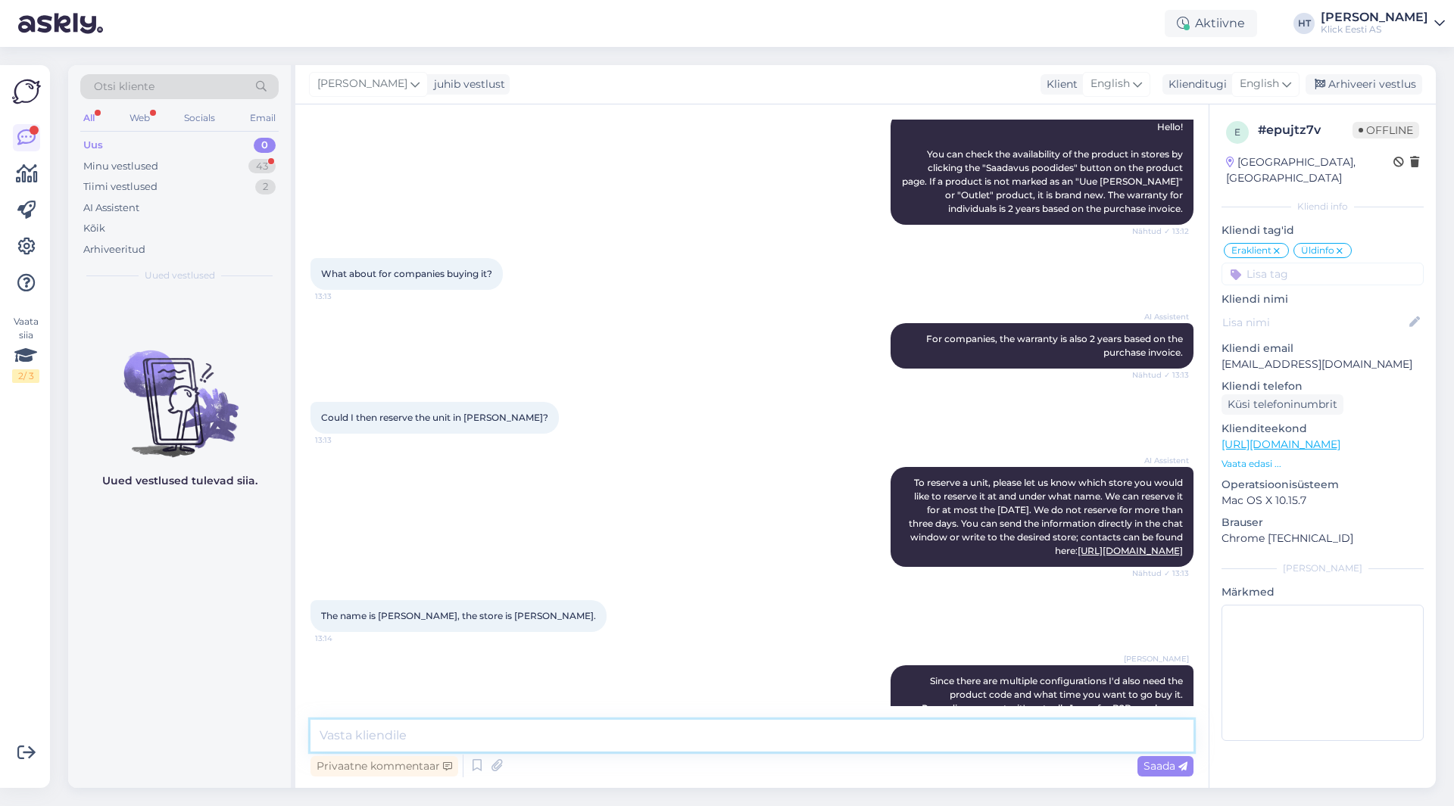
scroll to position [570, 0]
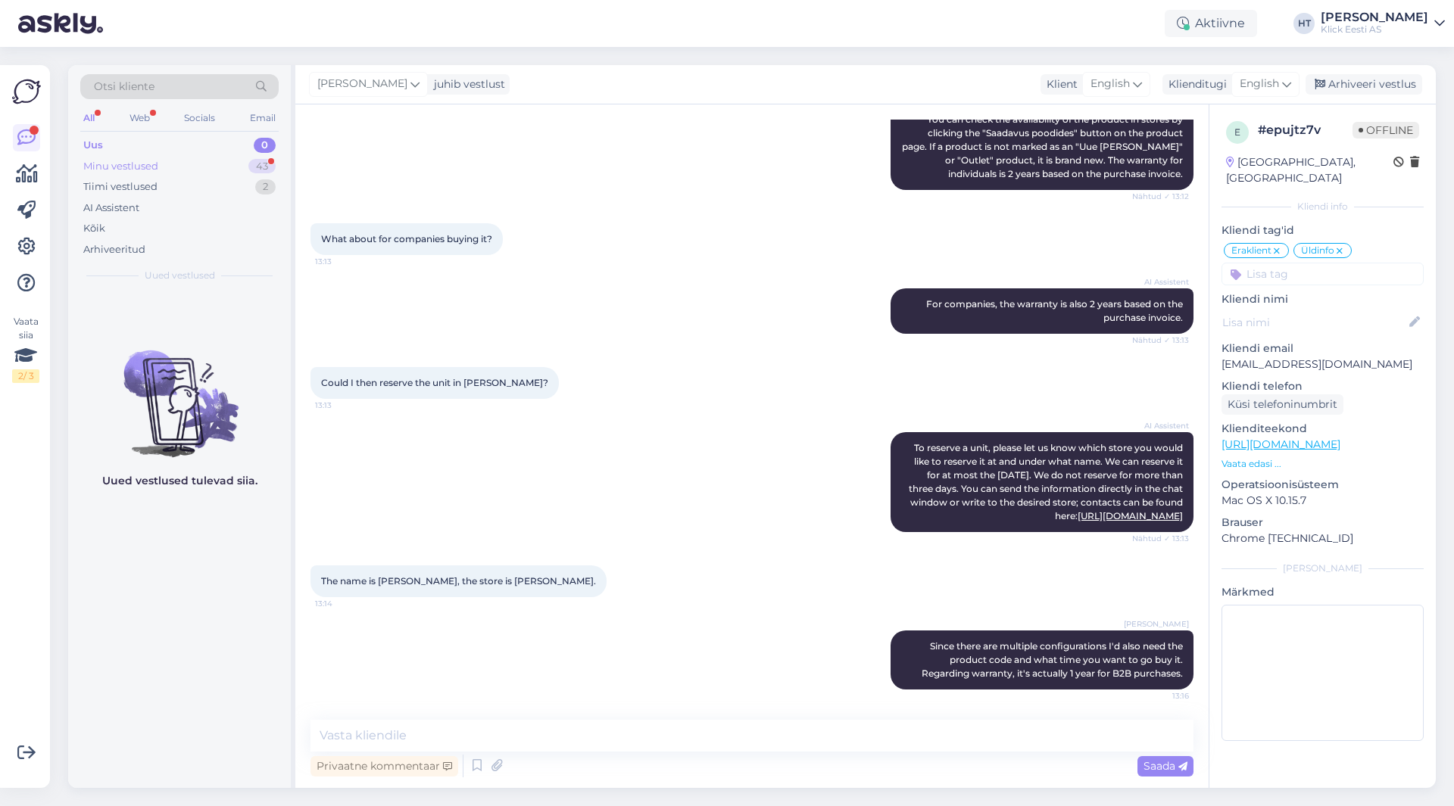
click at [218, 167] on div "Minu vestlused 43" at bounding box center [179, 166] width 198 height 21
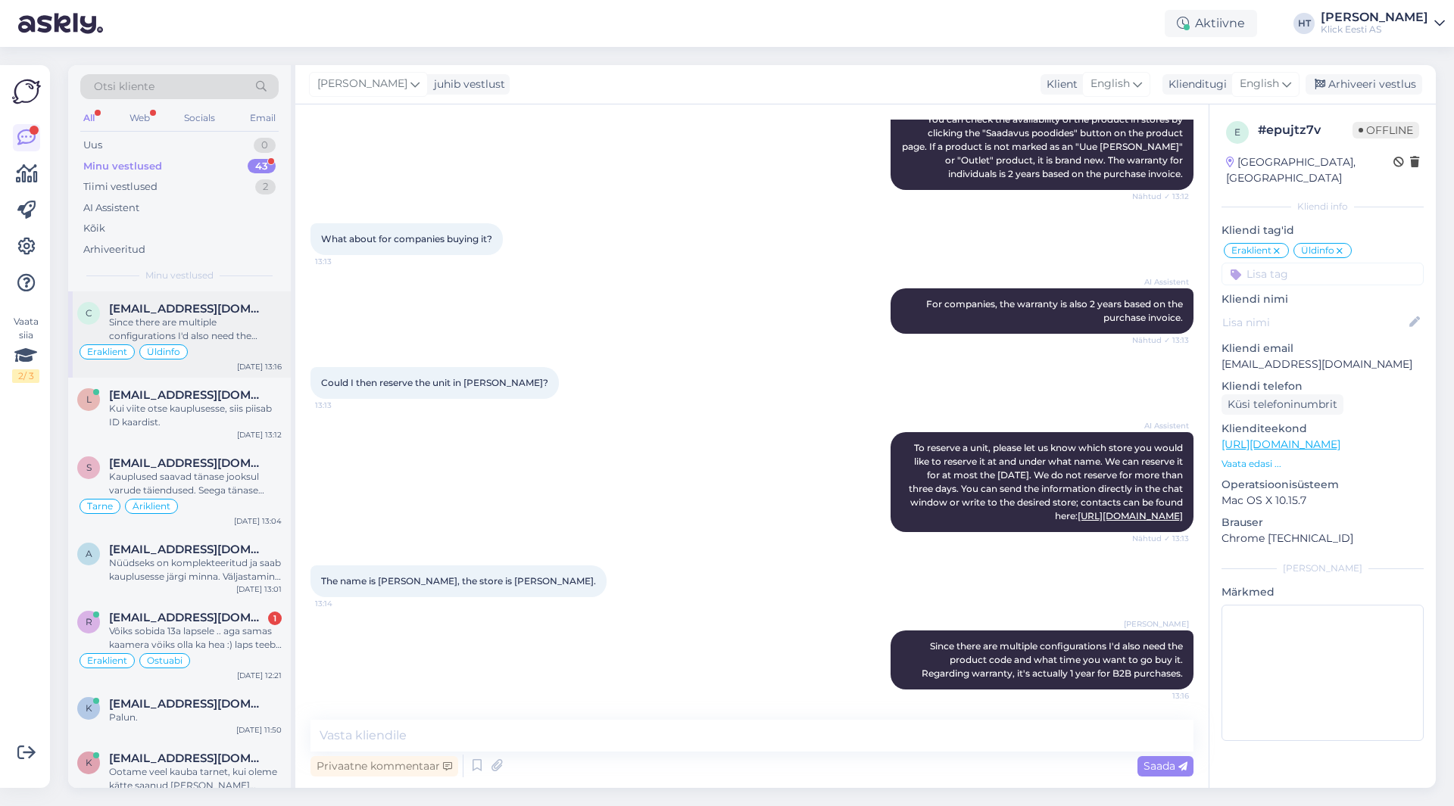
click at [239, 336] on div "Since there are multiple configurations I'd also need the product code and what…" at bounding box center [195, 329] width 173 height 27
click at [230, 147] on div "Uus 0" at bounding box center [179, 145] width 198 height 21
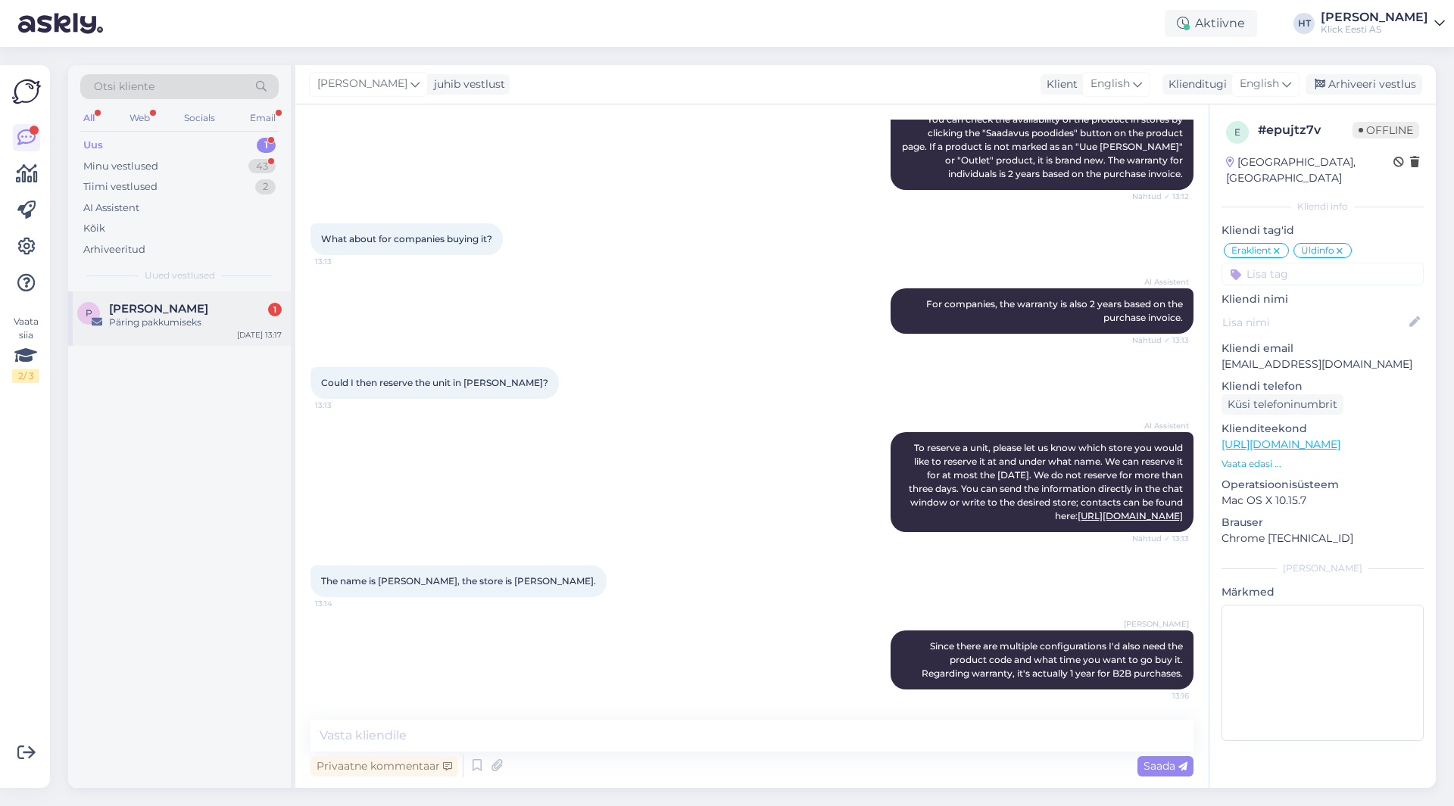
click at [221, 303] on div "Priit Abiram 1" at bounding box center [195, 309] width 173 height 14
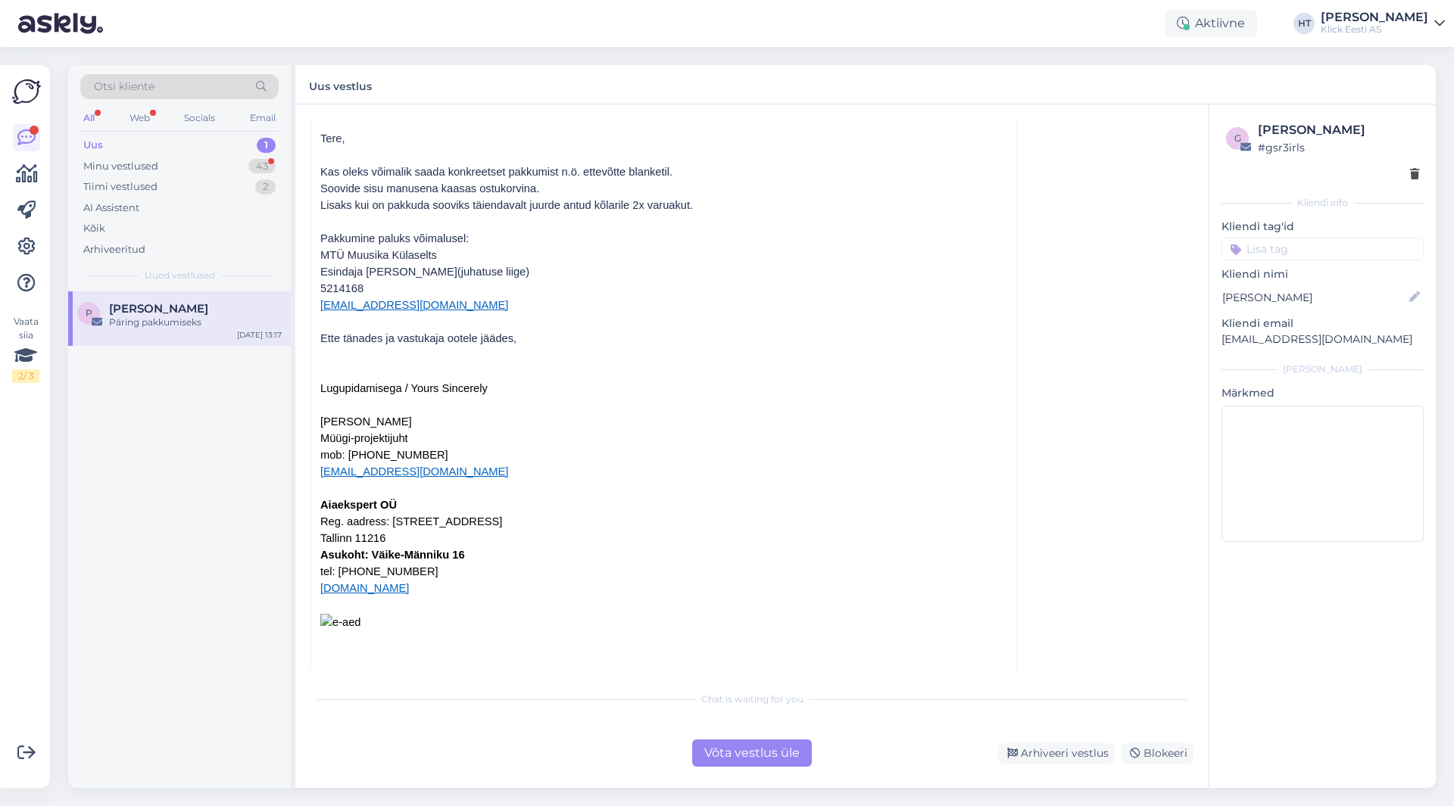
scroll to position [155, 0]
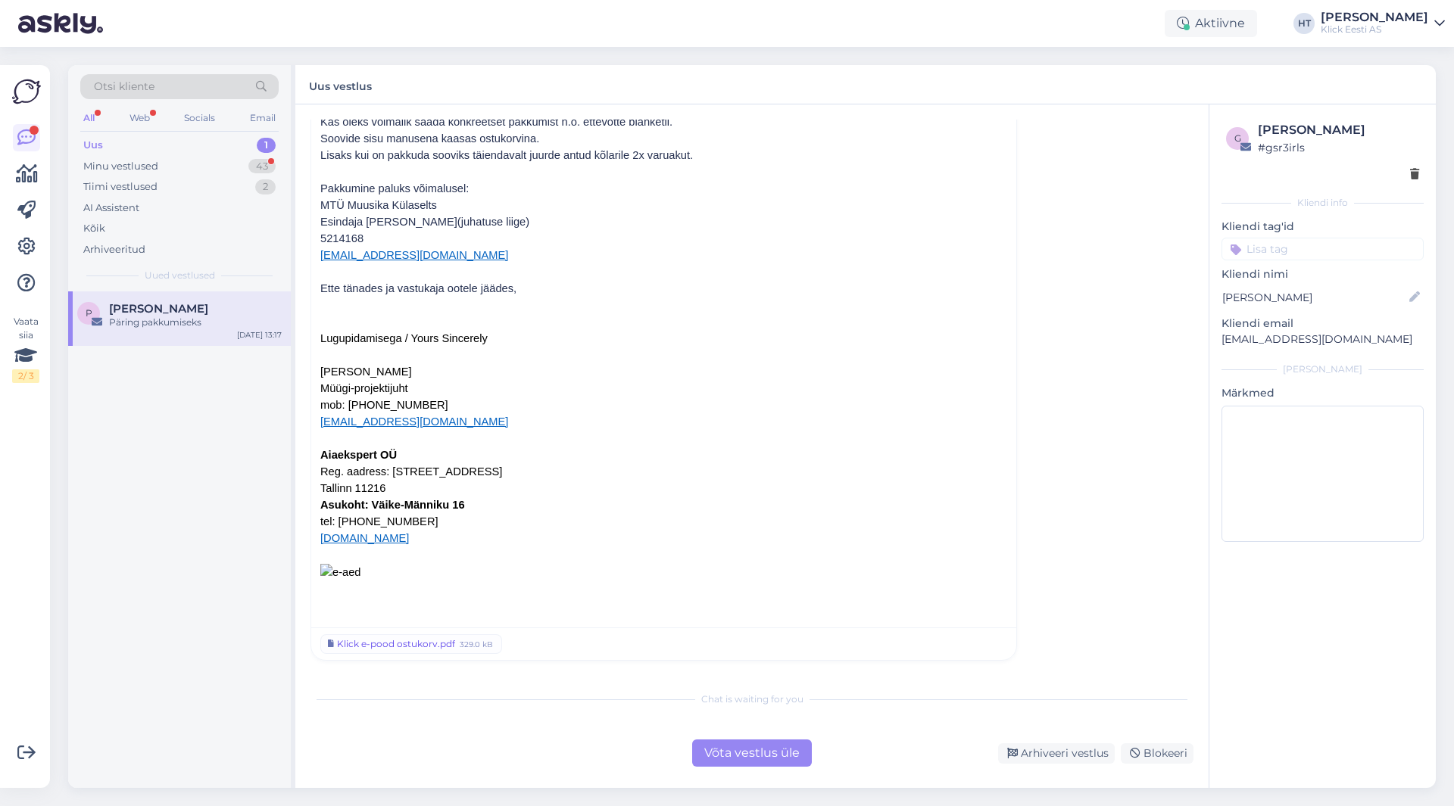
click at [404, 647] on div "Klick e-pood ostukorv.pdf" at bounding box center [396, 645] width 118 height 14
click at [269, 450] on div "P Priit [PERSON_NAME] pakkumiseks [DATE] 13:17" at bounding box center [179, 540] width 223 height 497
click at [759, 753] on div "Võta vestlus üle" at bounding box center [752, 753] width 120 height 27
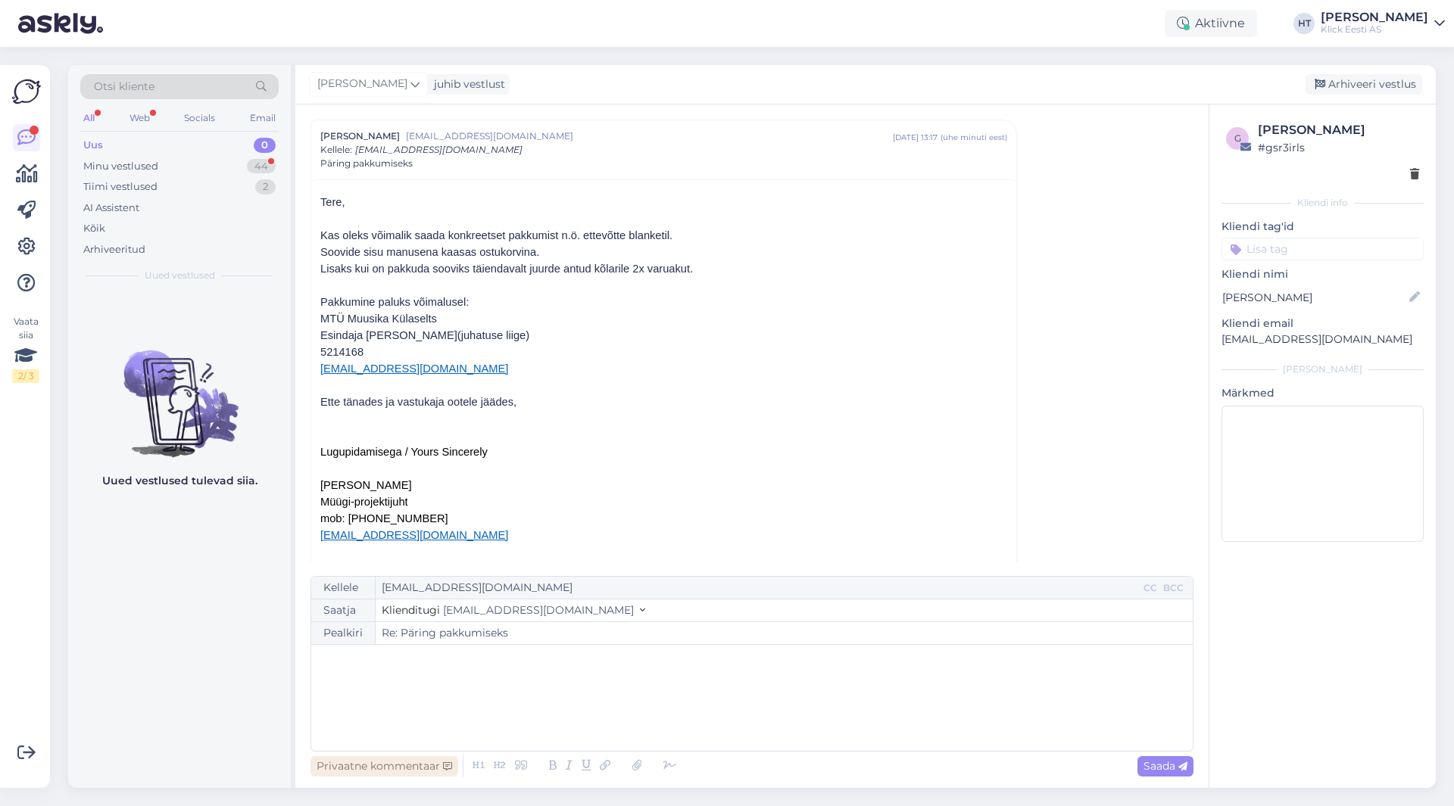
click at [423, 761] on div "Privaatne kommentaar" at bounding box center [384, 766] width 148 height 20
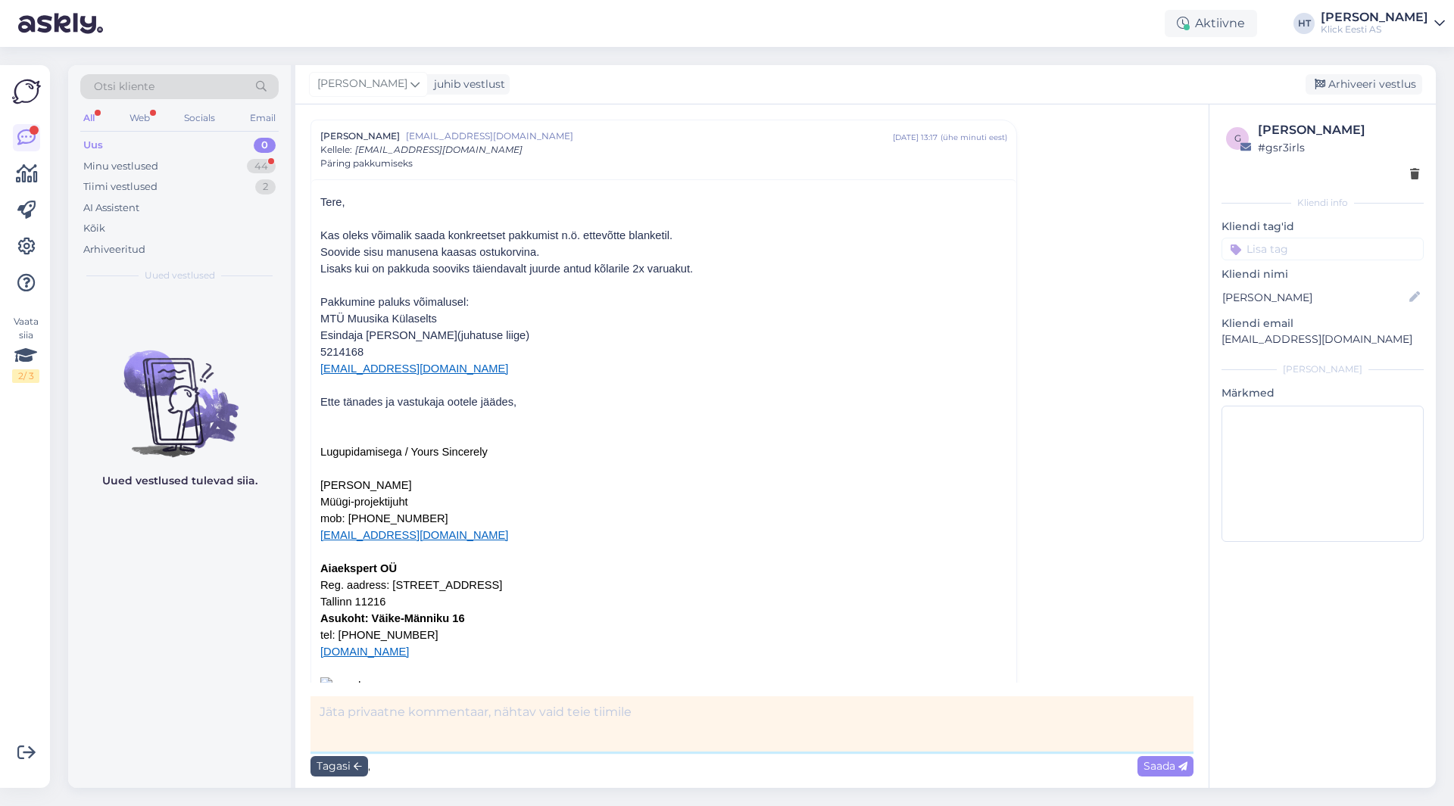
click at [451, 729] on textarea at bounding box center [751, 724] width 883 height 55
type textarea "fwd ärile"
click at [1187, 764] on icon at bounding box center [1182, 767] width 9 height 9
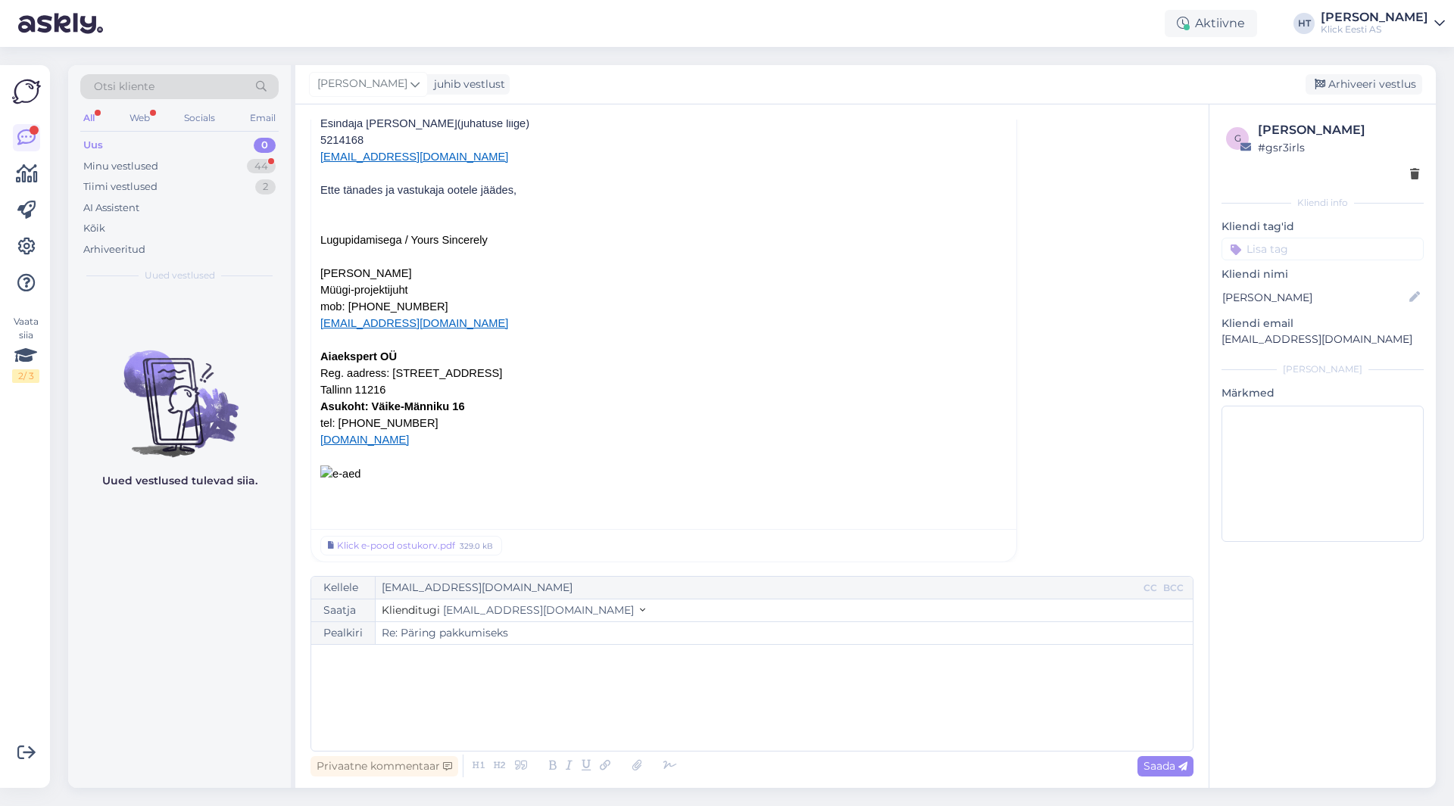
scroll to position [328, 0]
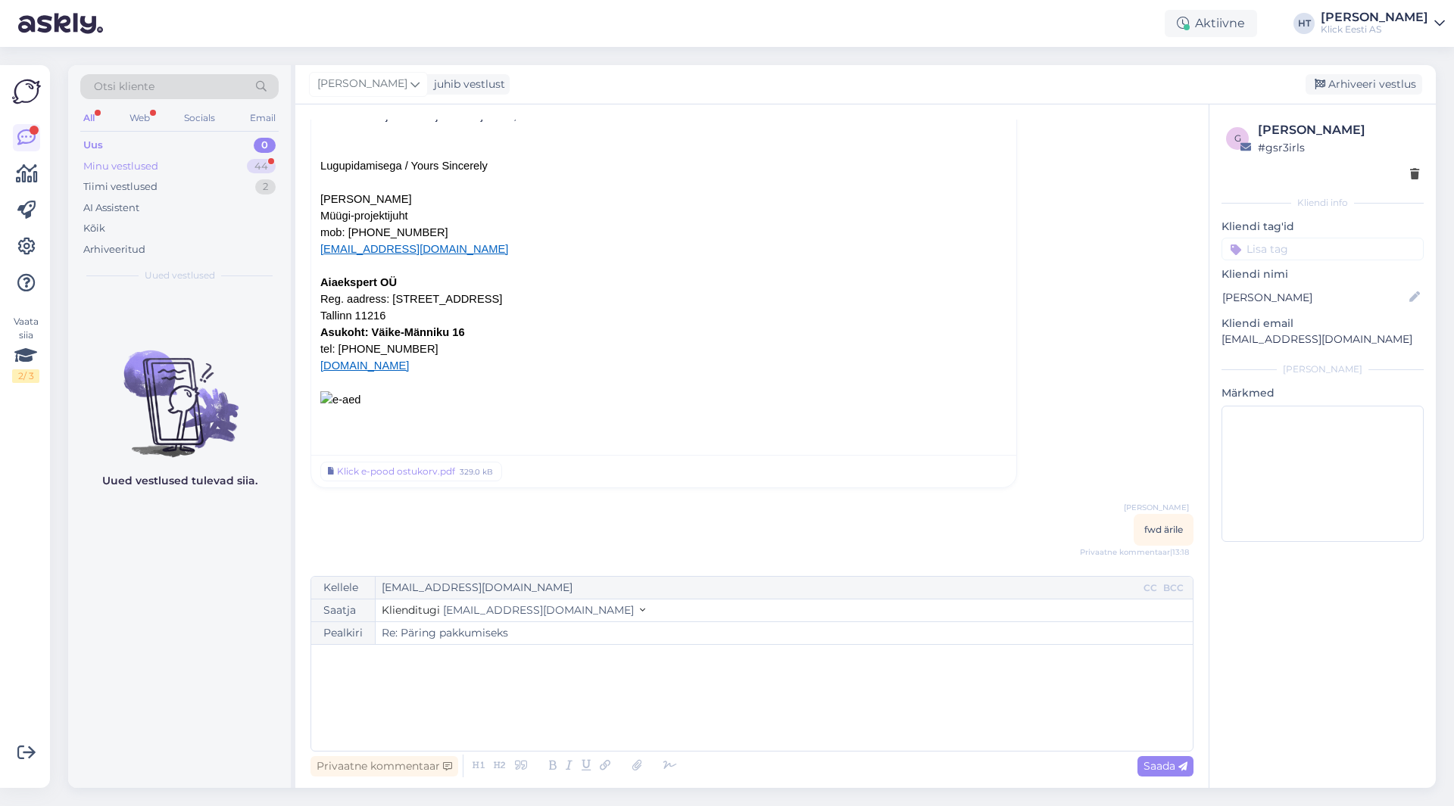
click at [260, 159] on div "44" at bounding box center [261, 166] width 29 height 15
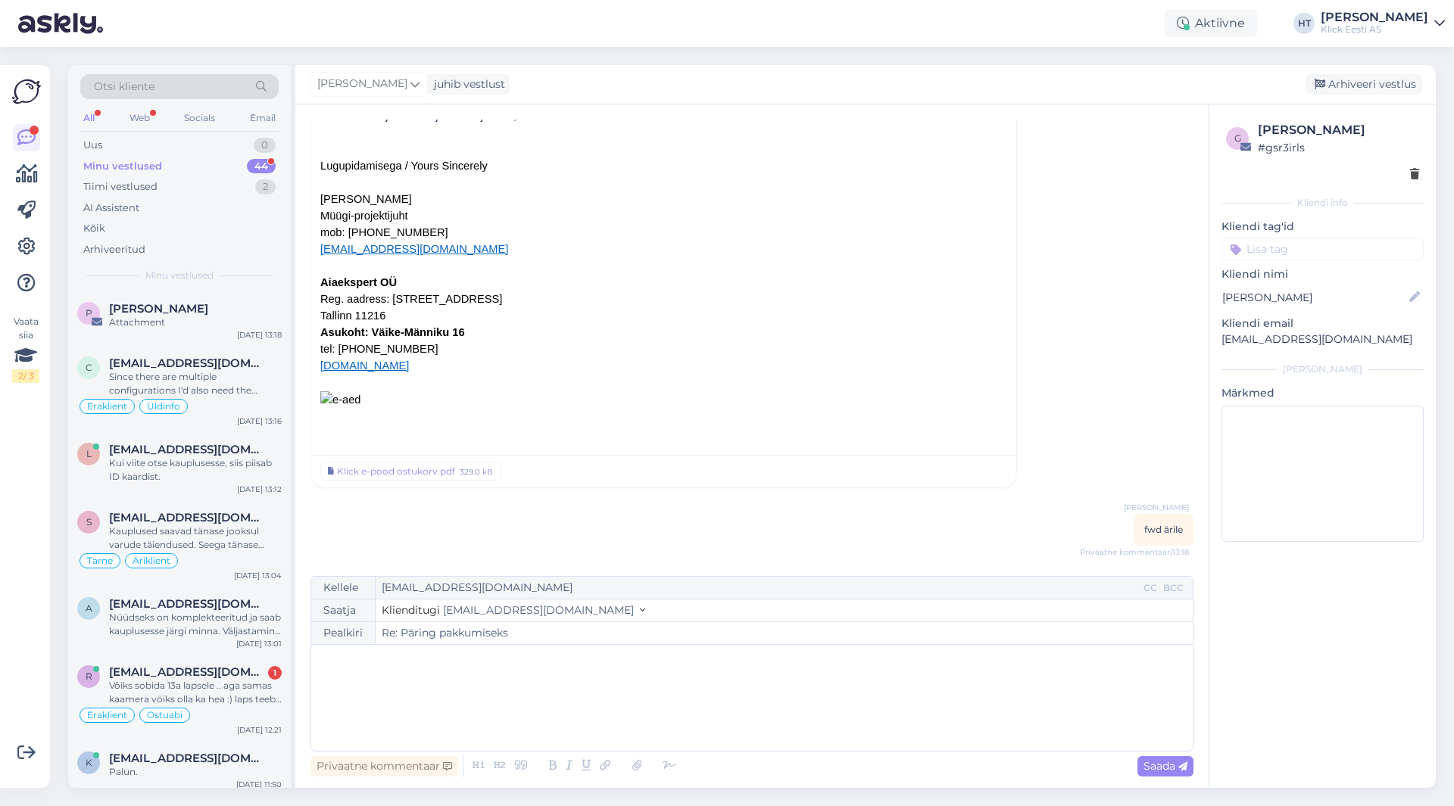
click at [270, 167] on div "44" at bounding box center [261, 166] width 29 height 15
click at [196, 682] on div "Vôiks sobida 13a lapsele .. aga samas kaamera vöiks olla ka hea :) laps teeb vi…" at bounding box center [195, 692] width 173 height 27
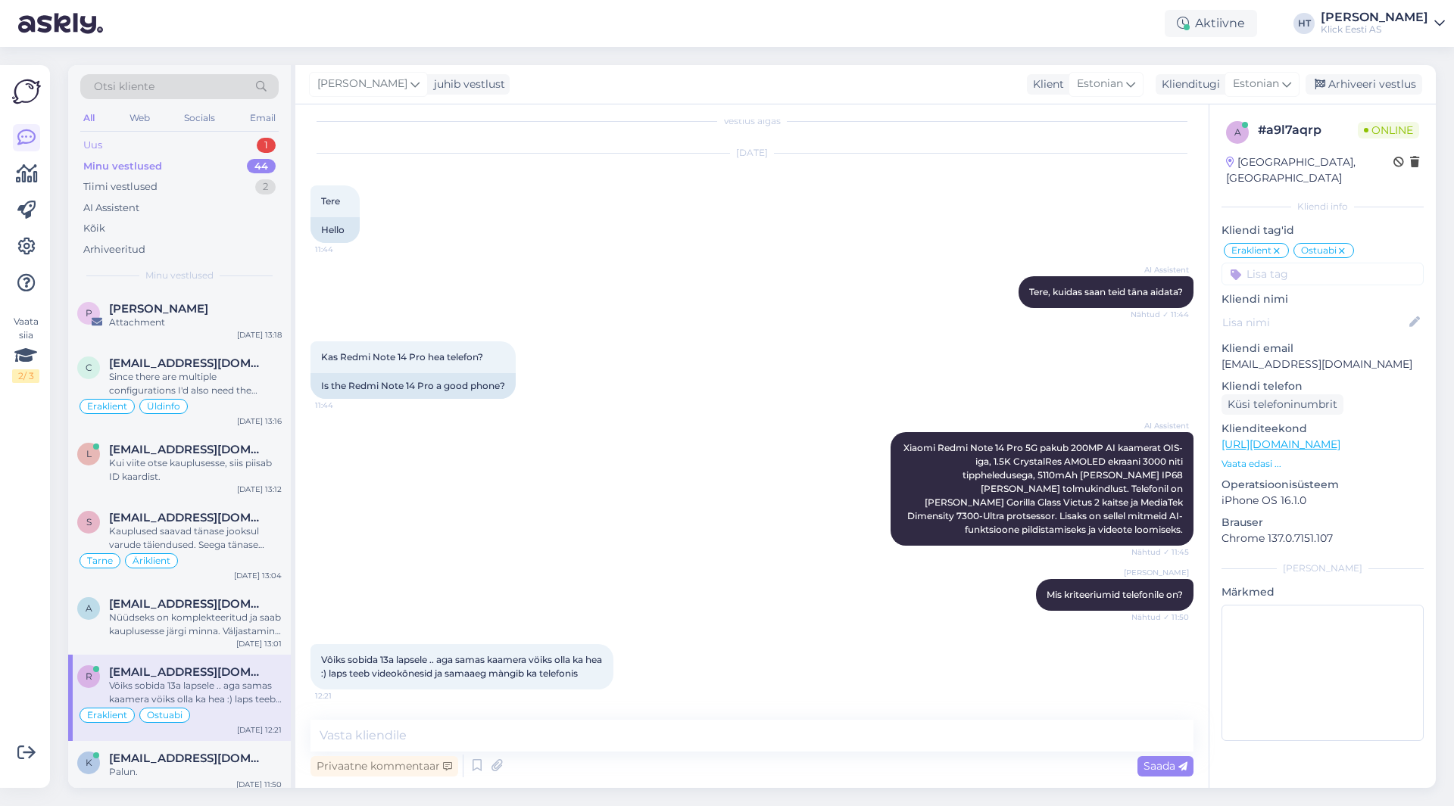
click at [259, 148] on div "1" at bounding box center [266, 145] width 19 height 15
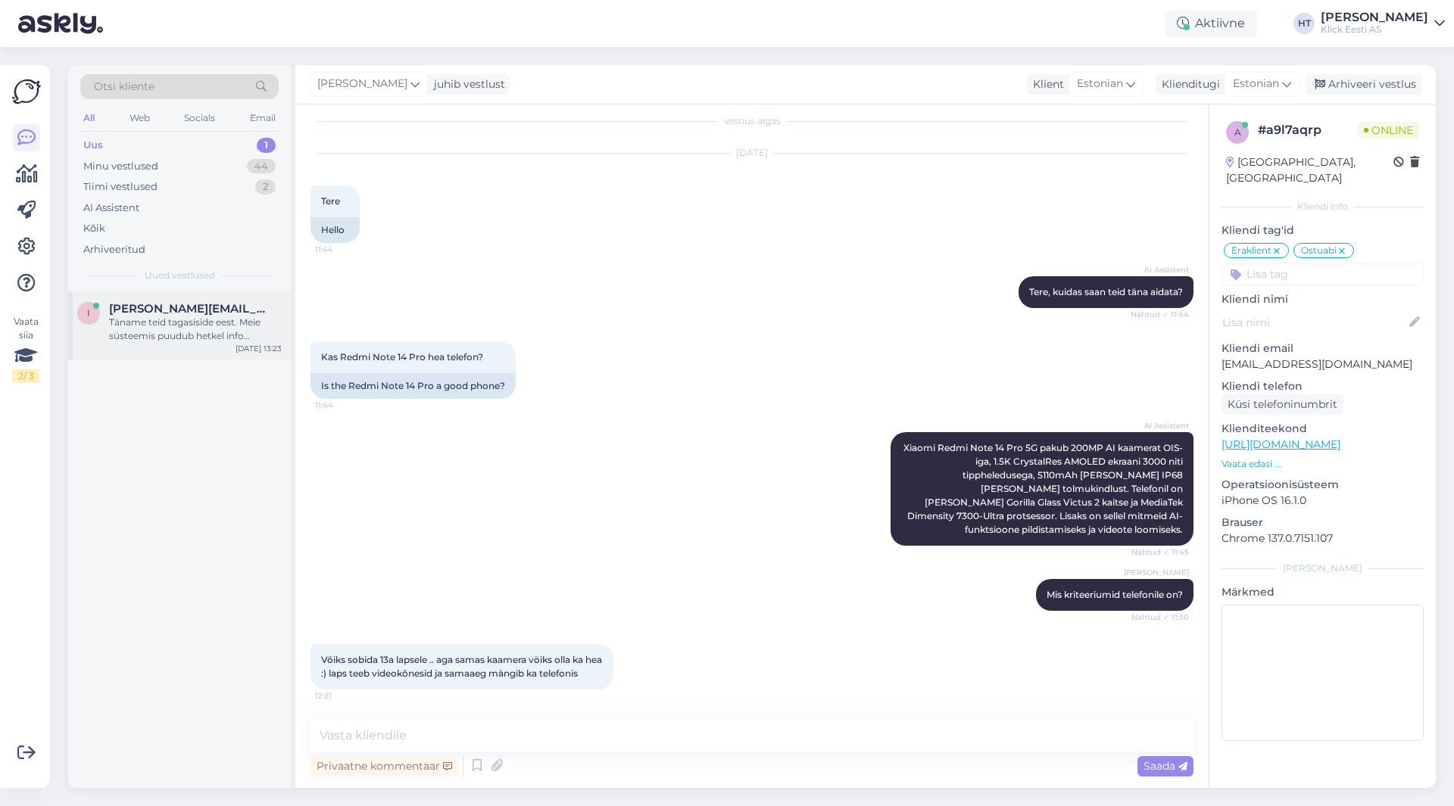
click at [214, 332] on div "Täname teid tagasiside eest. Meie süsteemis puudub hetkel info Nutitelefon Xiao…" at bounding box center [195, 329] width 173 height 27
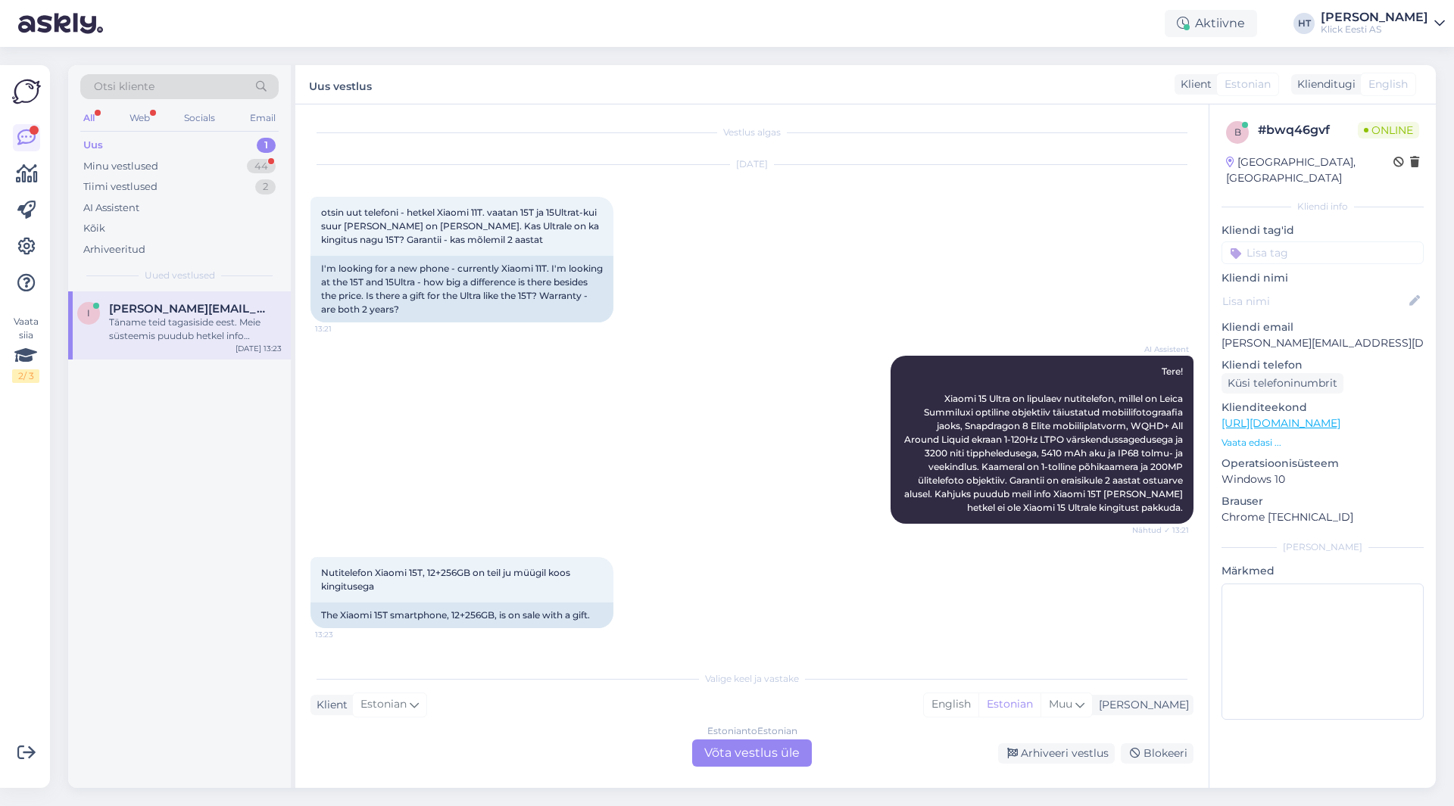
scroll to position [0, 0]
click at [660, 309] on div "[DATE] otsin uut telefoni - hetkel Xiaomi 11T. vaatan 15T ja 15Ultrat-kui suur …" at bounding box center [751, 246] width 883 height 191
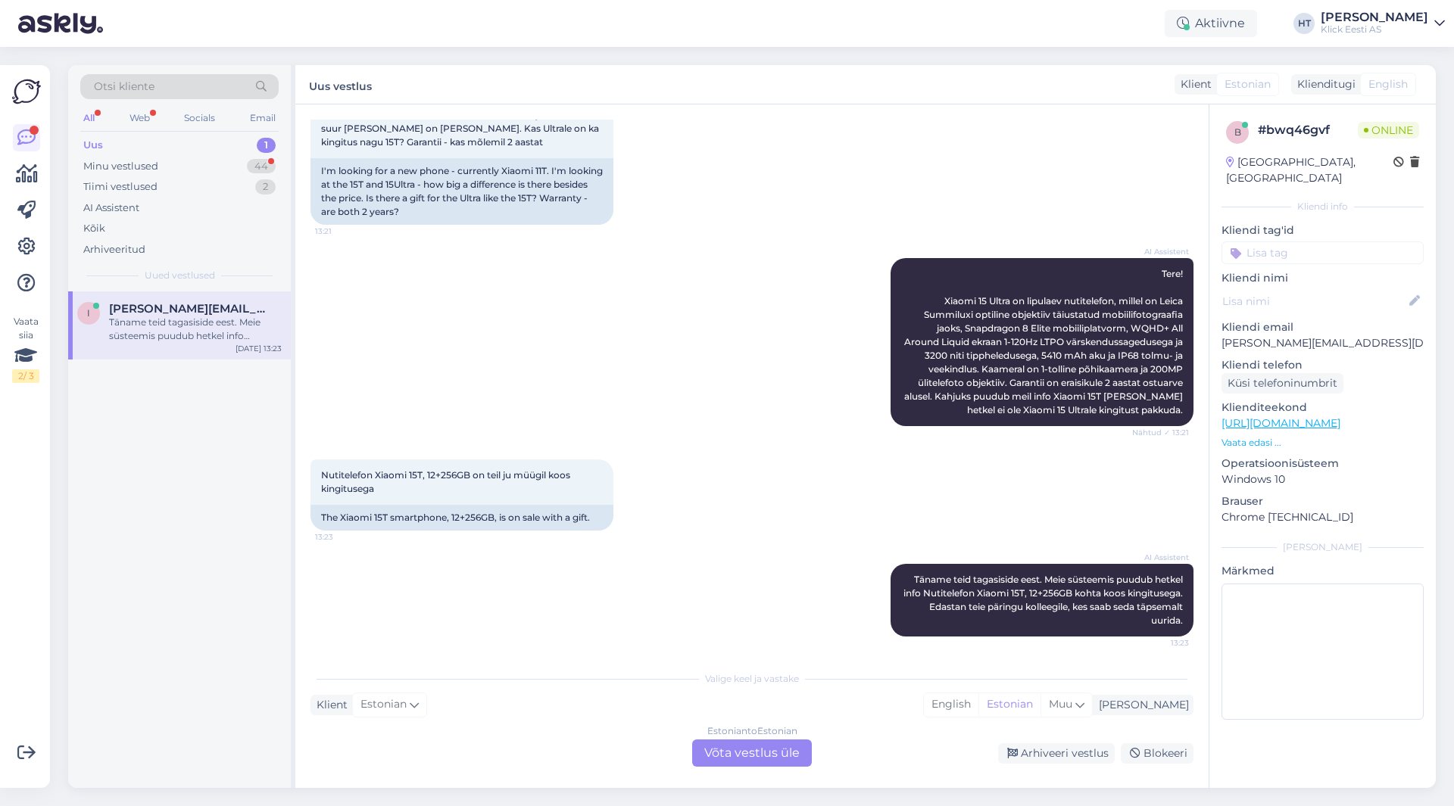
scroll to position [104, 0]
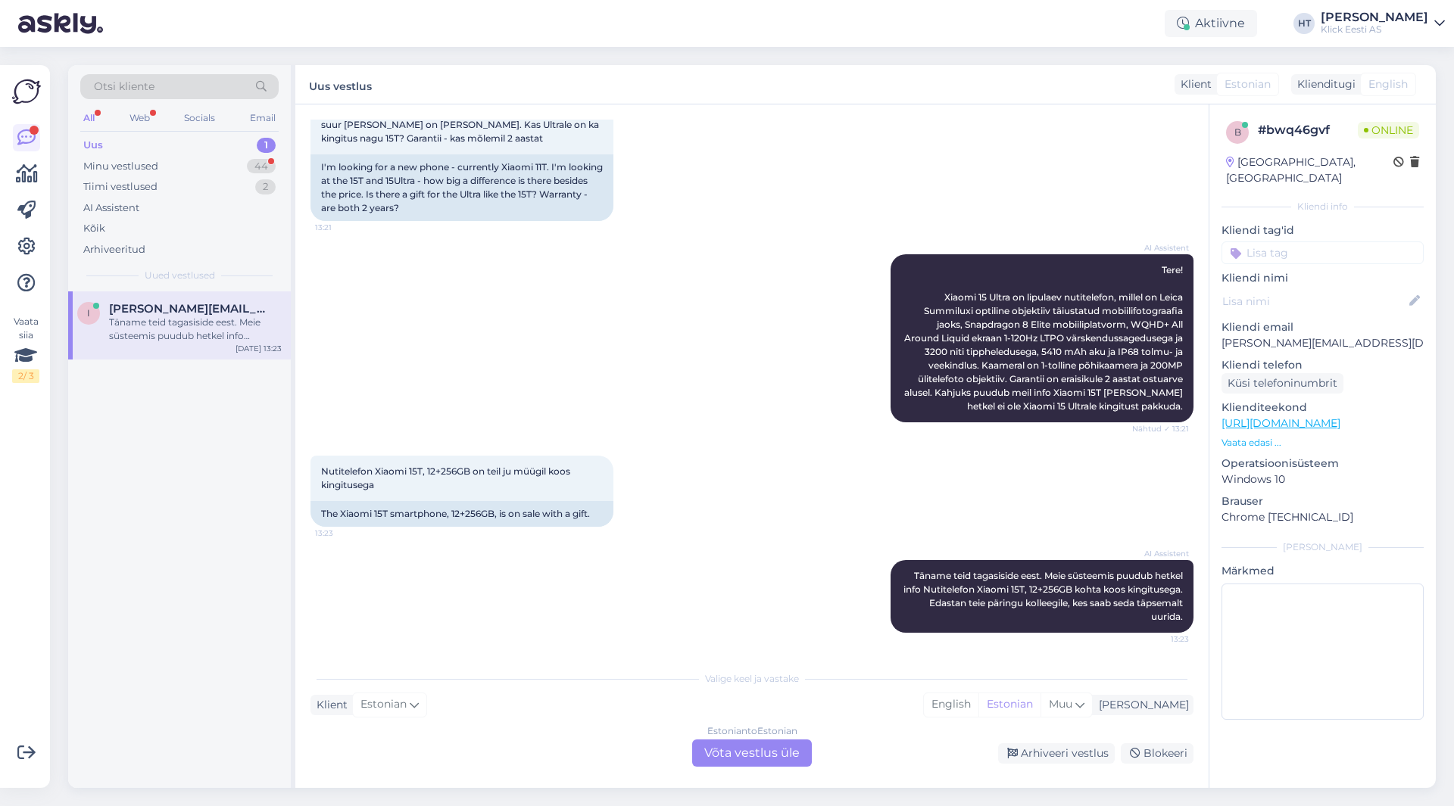
click at [746, 758] on div "Estonian to Estonian Võta vestlus üle" at bounding box center [752, 753] width 120 height 27
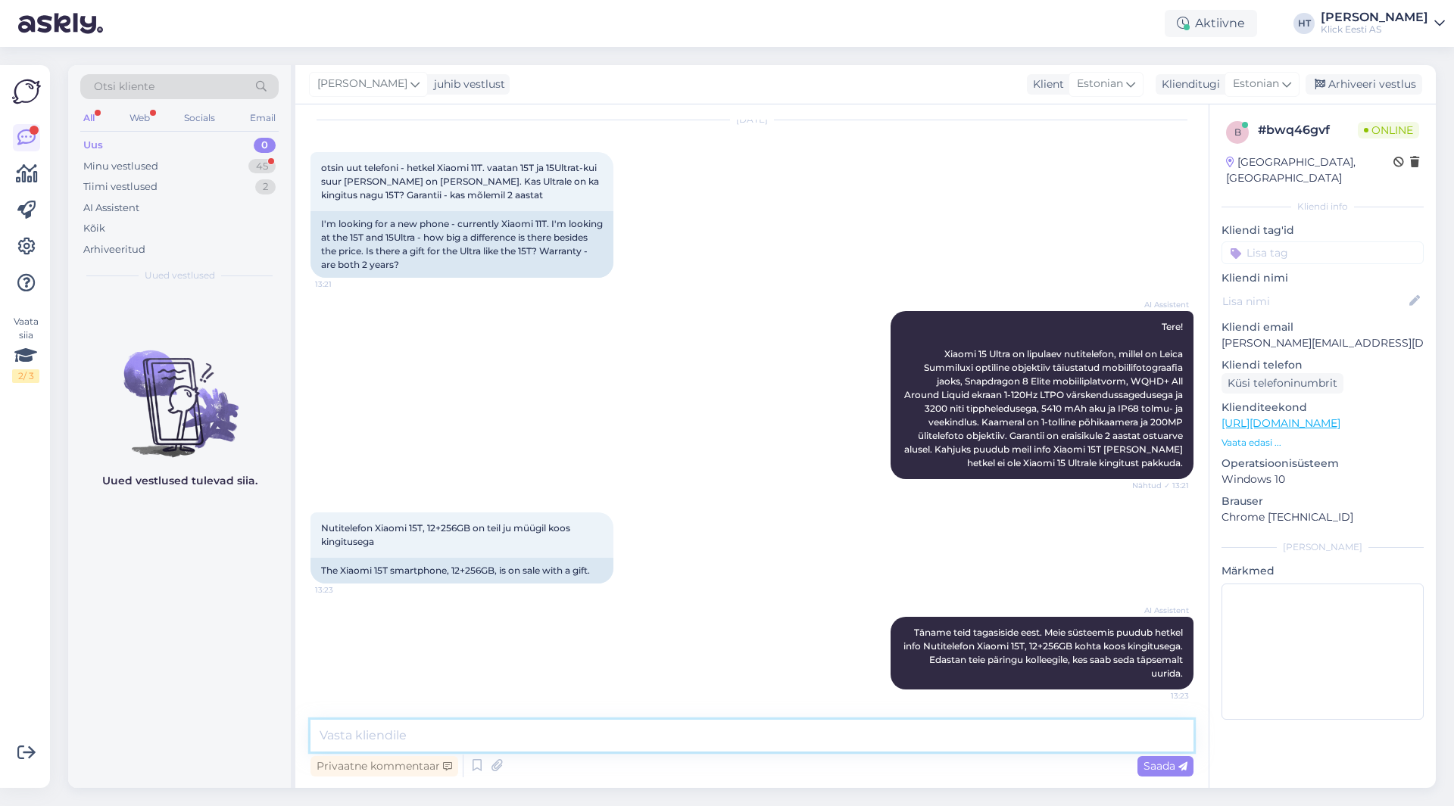
click at [758, 742] on textarea at bounding box center [751, 736] width 883 height 32
click at [679, 742] on textarea "15T kingikampaania ei laiene teiste seeria telefonidele." at bounding box center [751, 736] width 883 height 32
type textarea "15T kingikampaania ei laiene teiste seeria telefonidele. Ultra mudeliga [PERSON…"
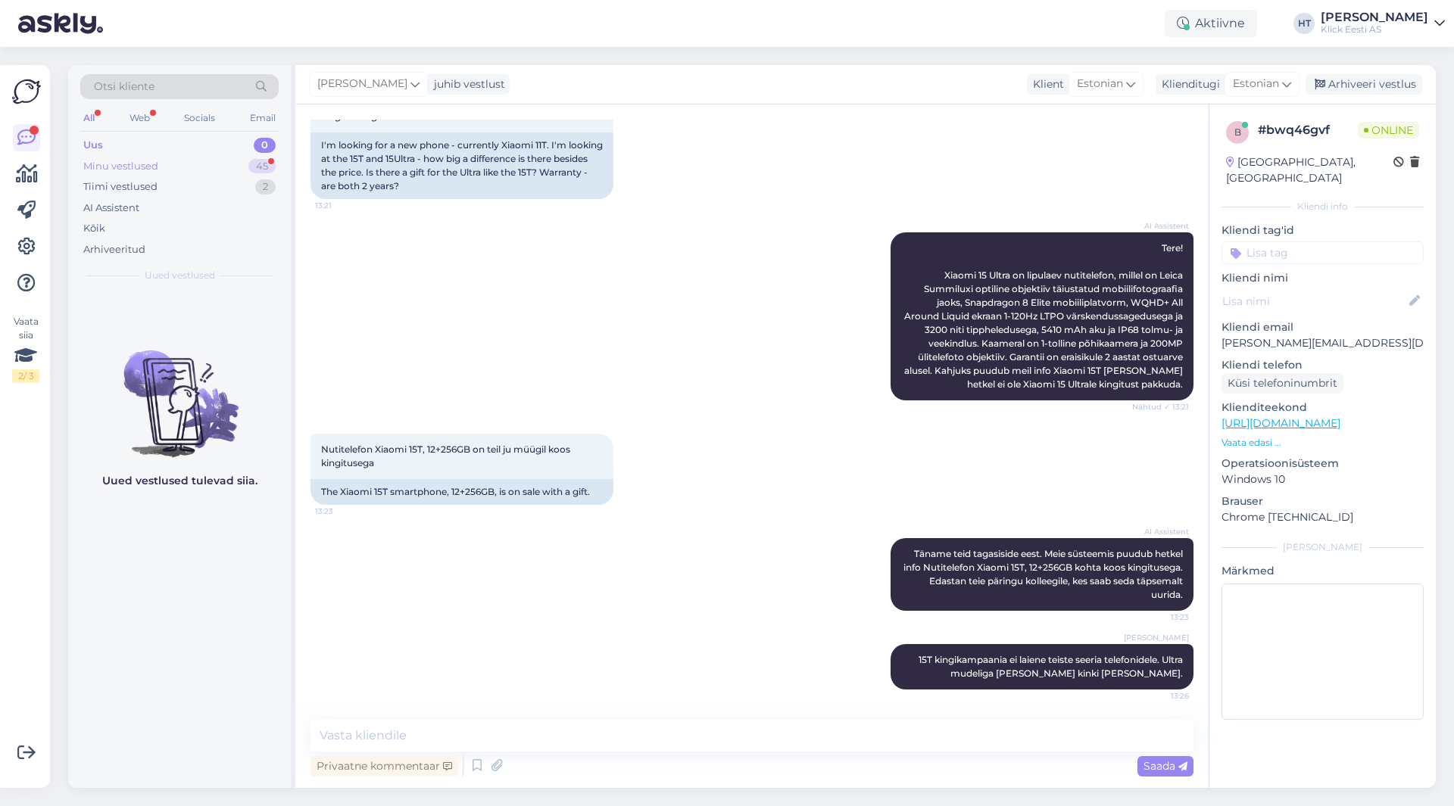
click at [274, 176] on div "Minu vestlused 45" at bounding box center [179, 166] width 198 height 21
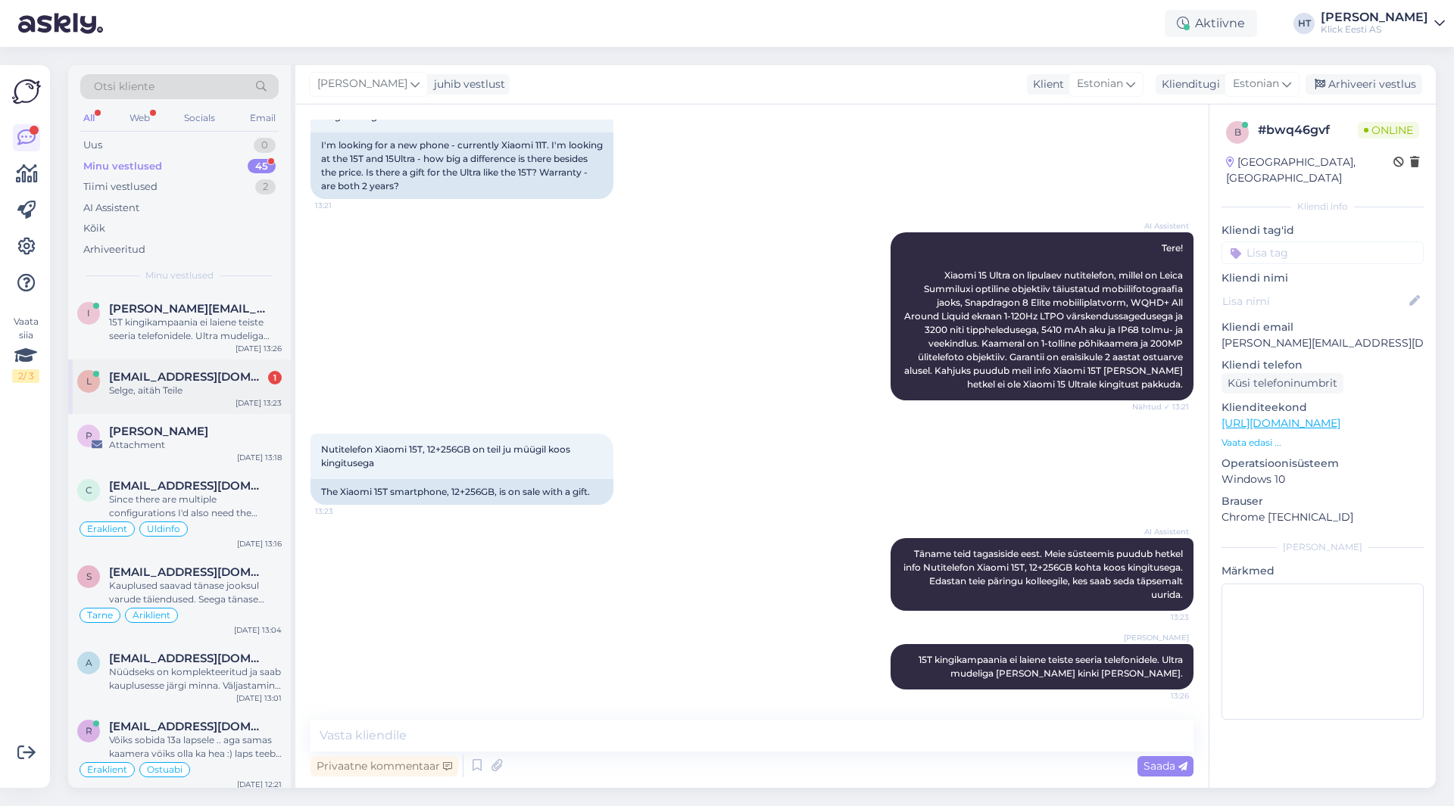
click at [252, 403] on div "[DATE] 13:23" at bounding box center [258, 403] width 46 height 11
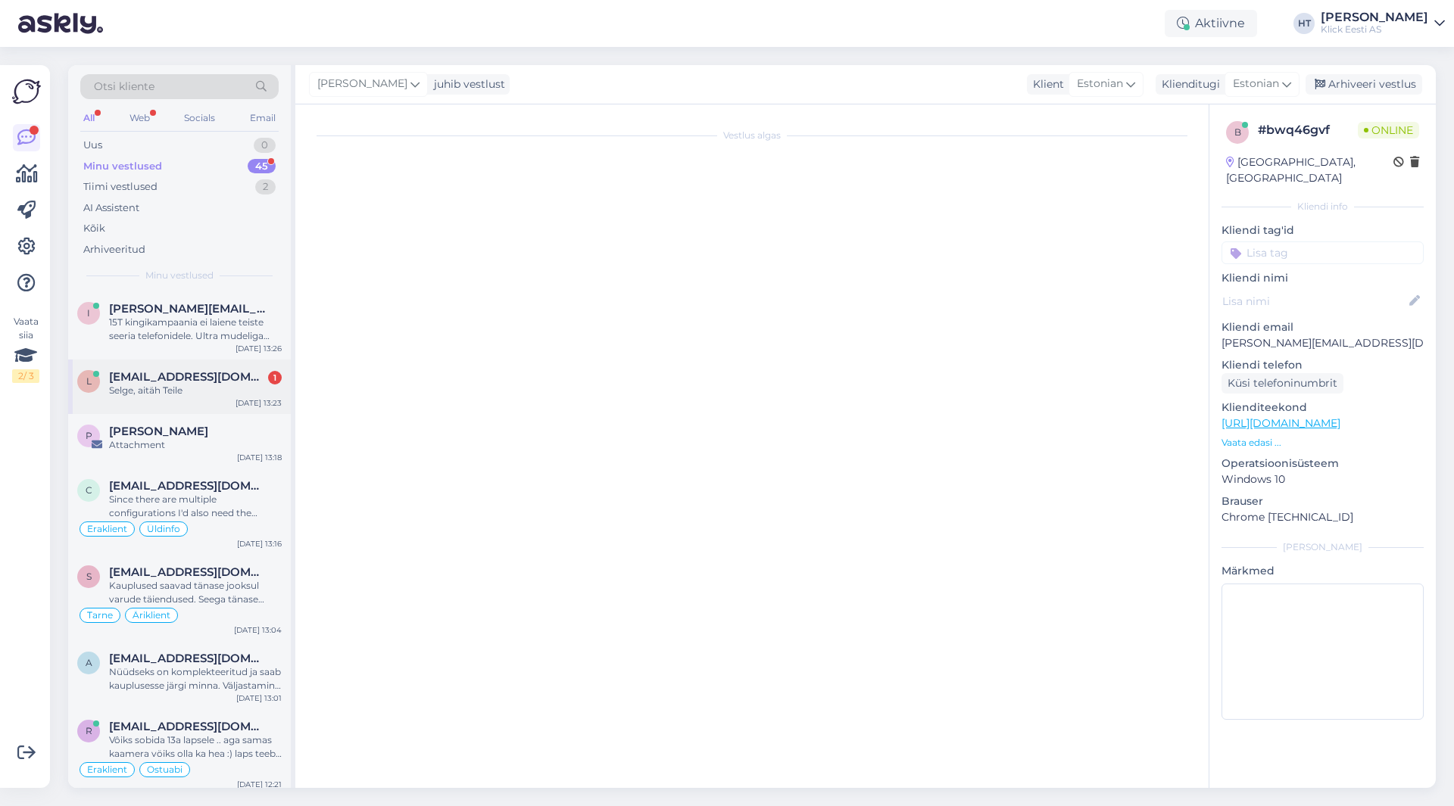
scroll to position [323, 0]
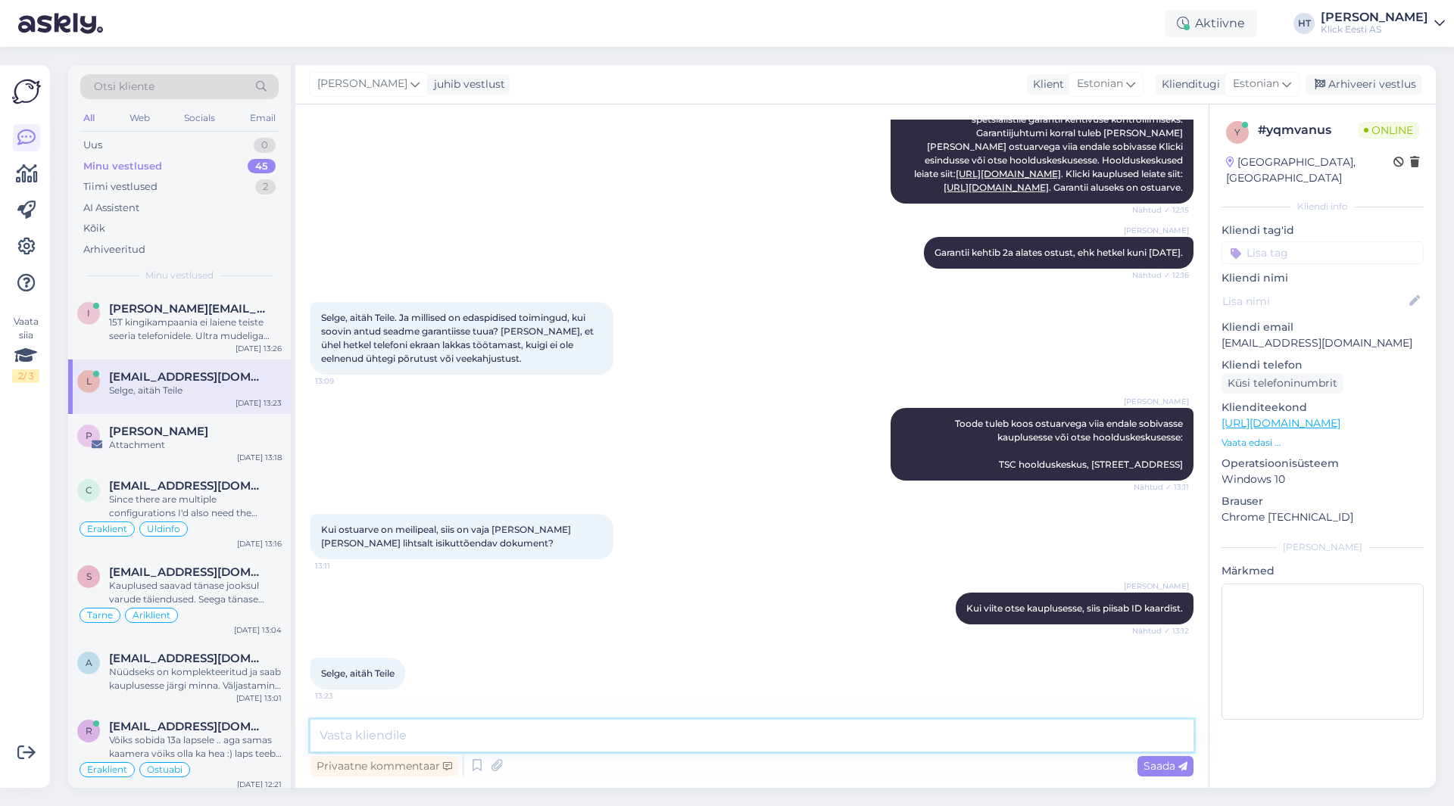
click at [696, 744] on textarea at bounding box center [751, 736] width 883 height 32
type textarea "Palun."
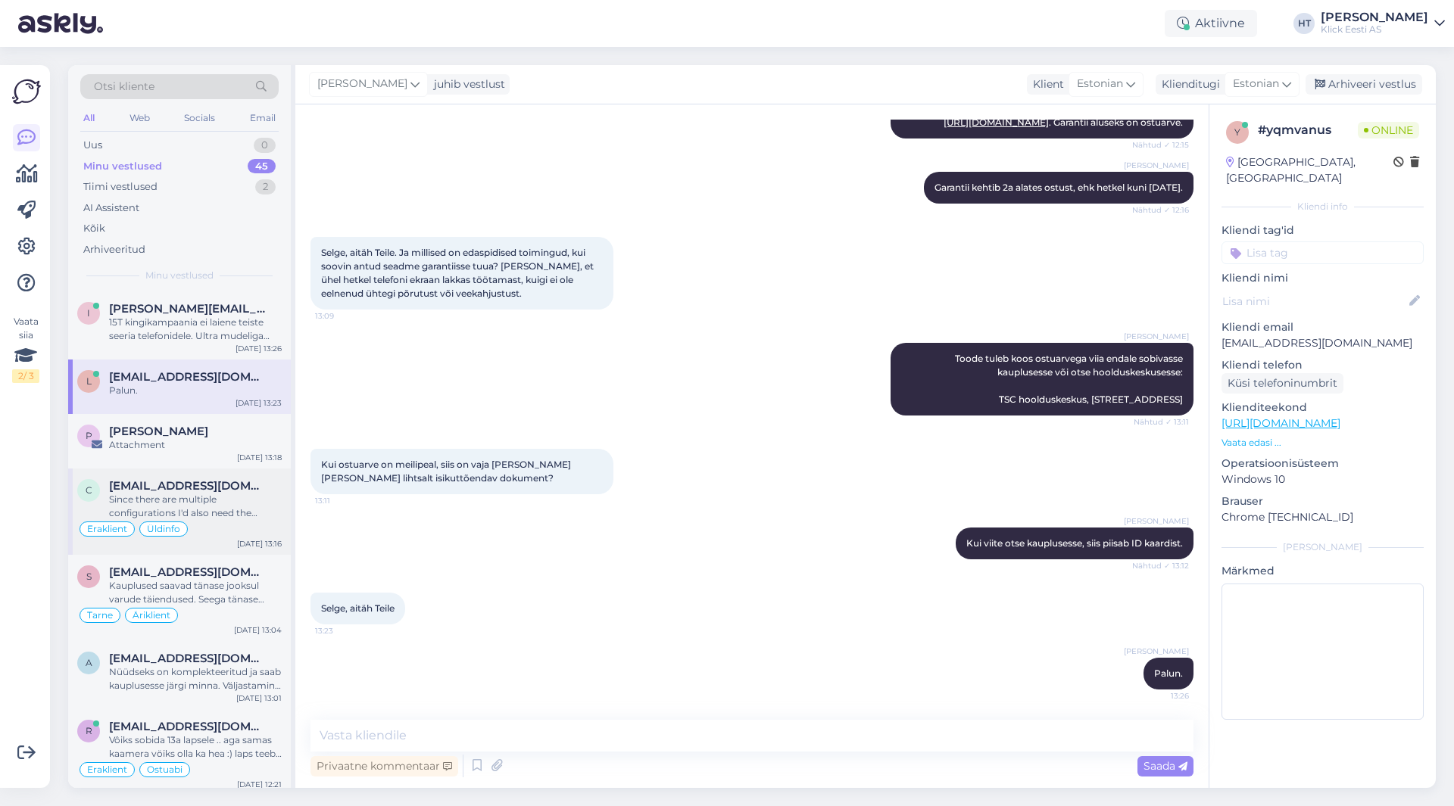
click at [249, 496] on div "Since there are multiple configurations I'd also need the product code and what…" at bounding box center [195, 506] width 173 height 27
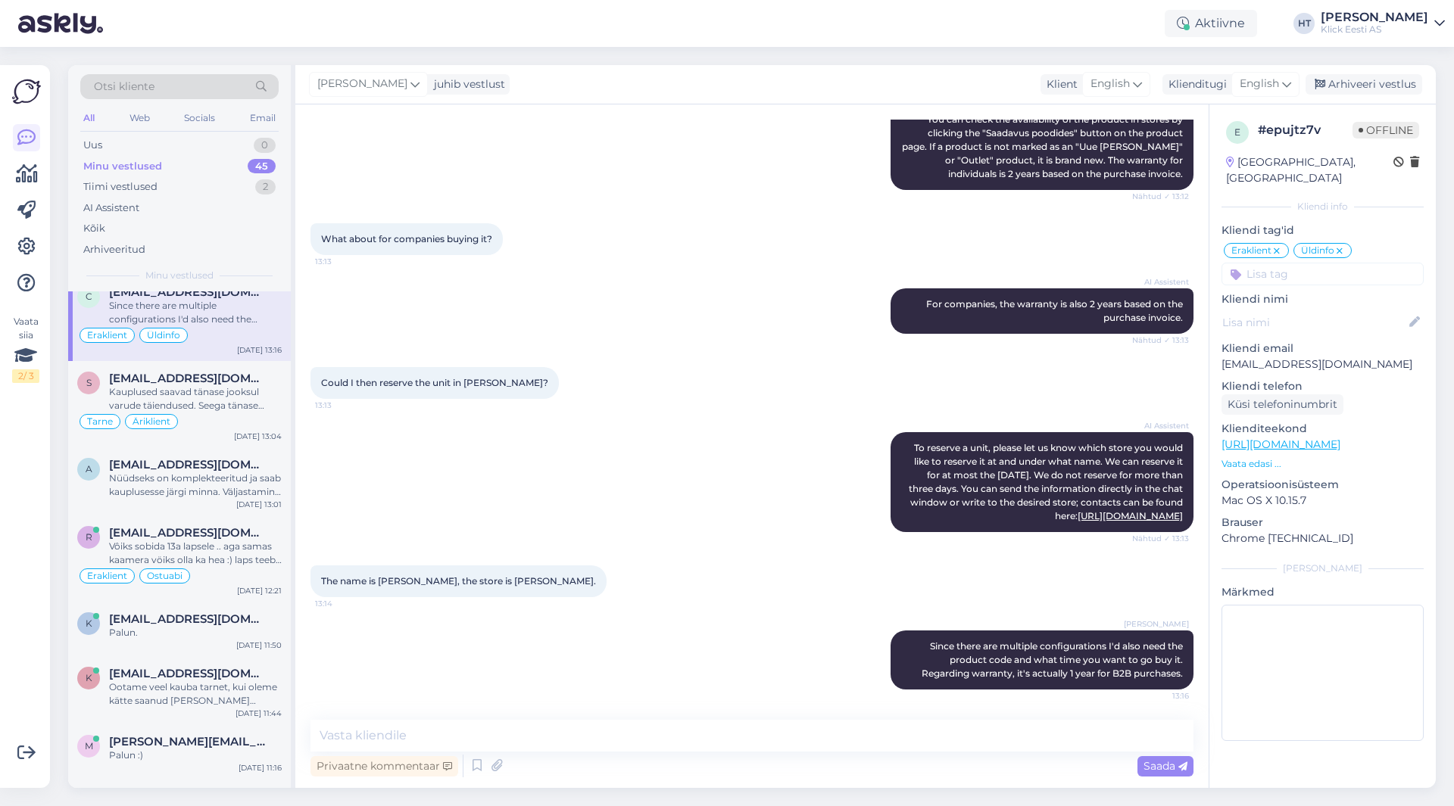
scroll to position [0, 0]
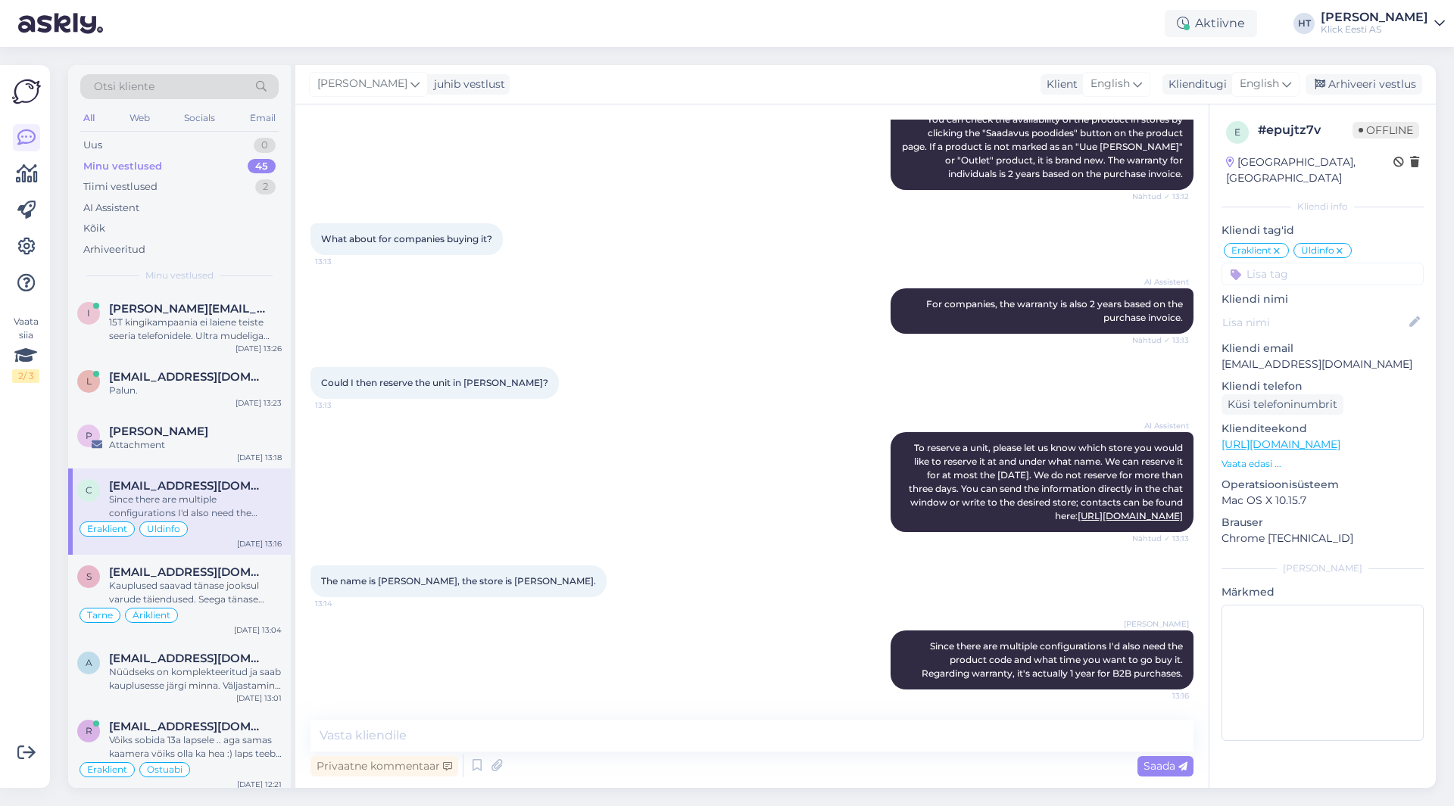
click at [53, 594] on div "Vaata siia 2 / 3 Võimalused Veendu, et Askly loob sulle väärtust. Sulge Ühenda …" at bounding box center [29, 426] width 59 height 759
click at [48, 607] on div "Vaata siia 2 / 3 Võimalused Veendu, et Askly loob sulle väärtust. Sulge Ühenda …" at bounding box center [25, 426] width 50 height 723
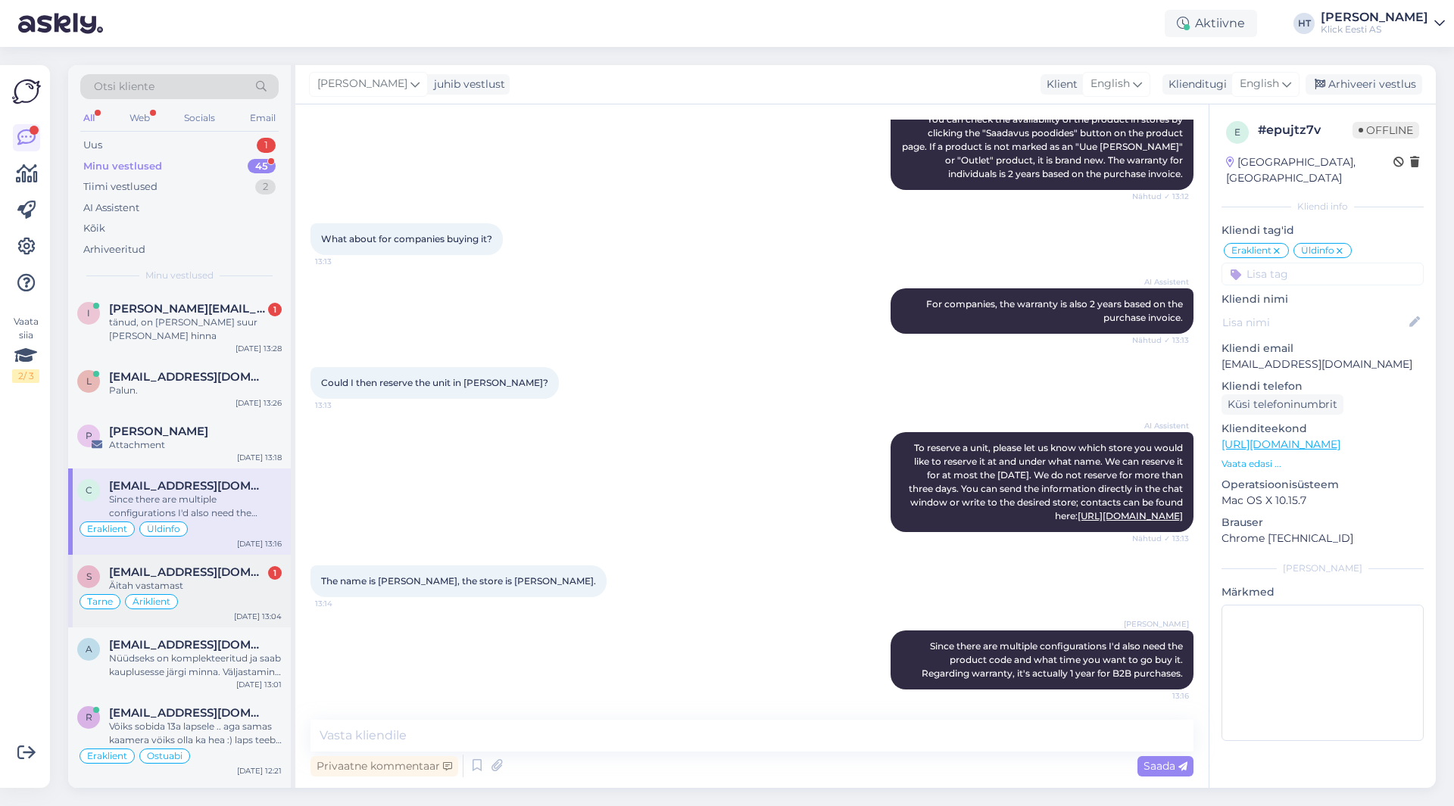
click at [186, 561] on div "s [EMAIL_ADDRESS][DOMAIN_NAME] 1 Äitah vastamast Tarne Äriklient [DATE] 13:04" at bounding box center [179, 591] width 223 height 73
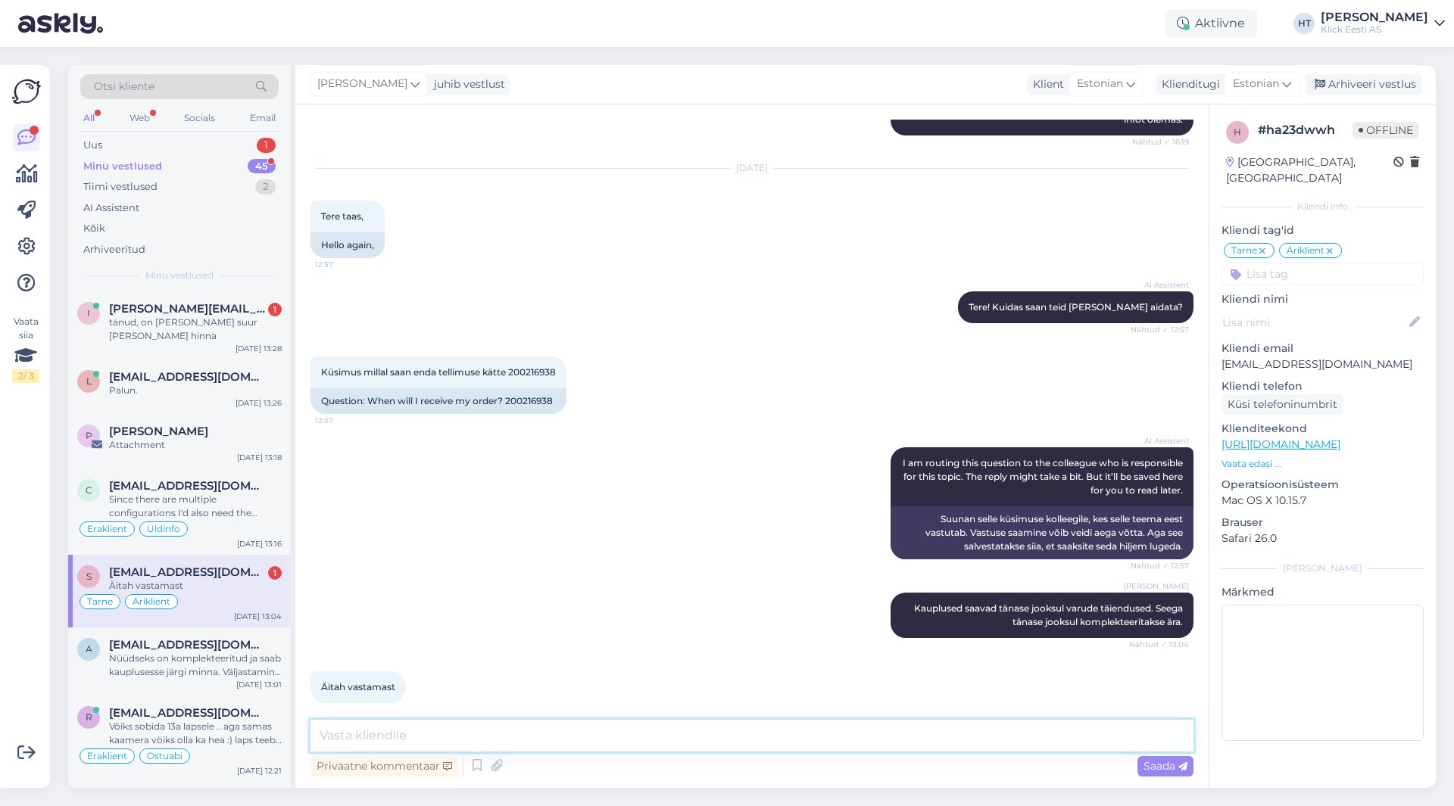
click at [657, 729] on textarea at bounding box center [751, 736] width 883 height 32
type textarea "Palun."
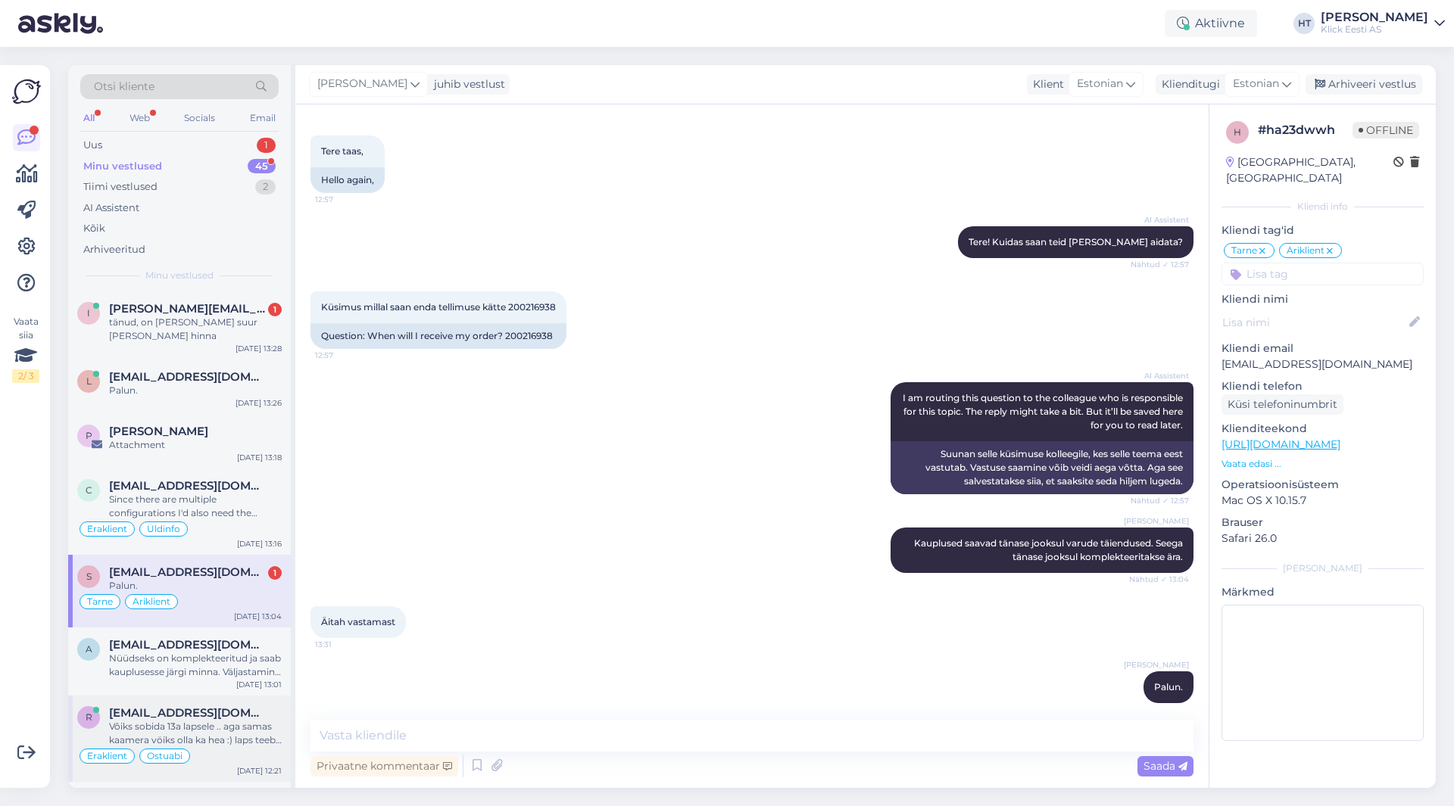
click at [231, 703] on div "r [EMAIL_ADDRESS][DOMAIN_NAME] Vôiks sobida 13a lapsele .. aga samas kaamera vö…" at bounding box center [179, 739] width 223 height 86
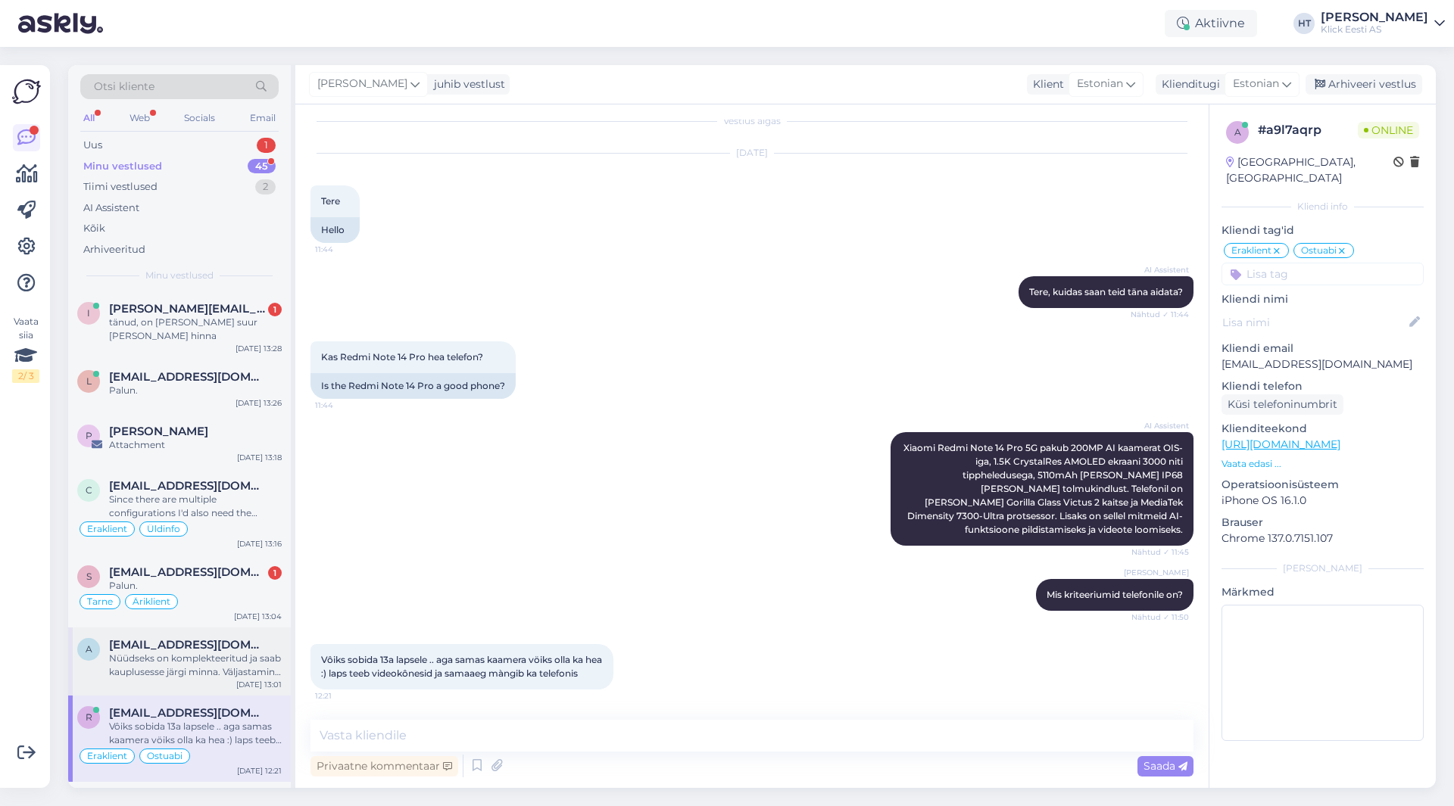
click at [238, 647] on span "[EMAIL_ADDRESS][DOMAIN_NAME]" at bounding box center [187, 645] width 157 height 14
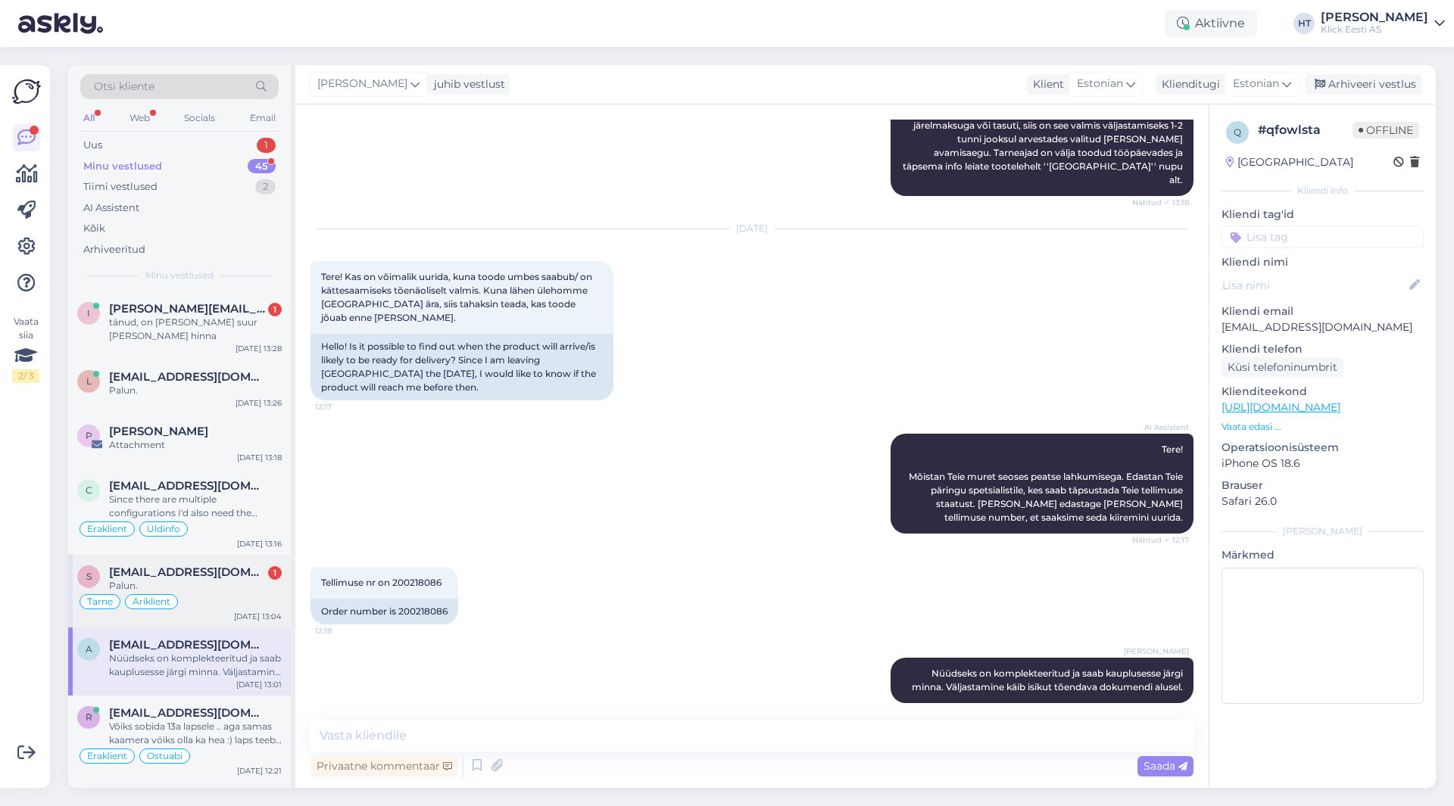
click at [243, 613] on div "[DATE] 13:04" at bounding box center [258, 616] width 48 height 11
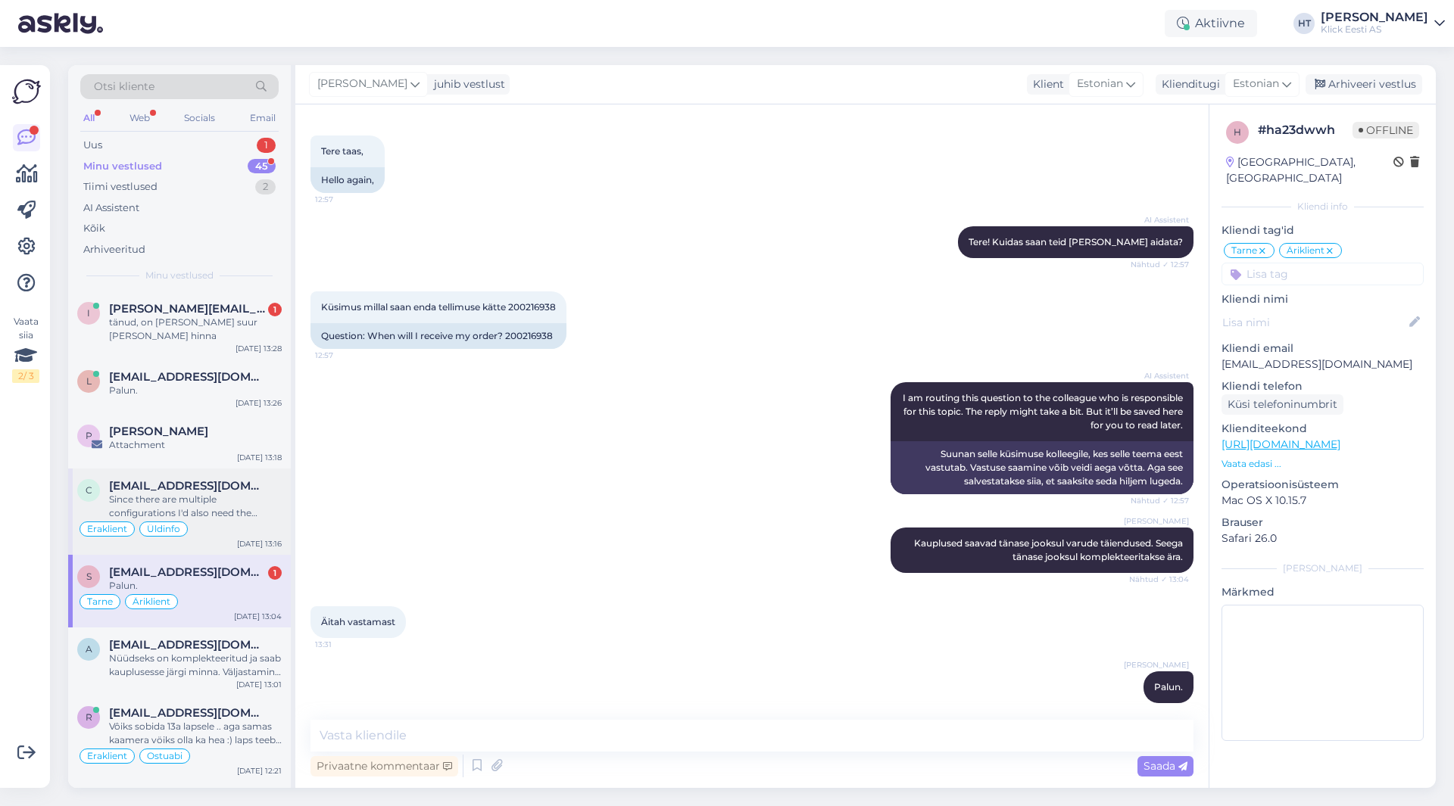
click at [244, 533] on div "Eraklient Üldinfo" at bounding box center [179, 529] width 204 height 18
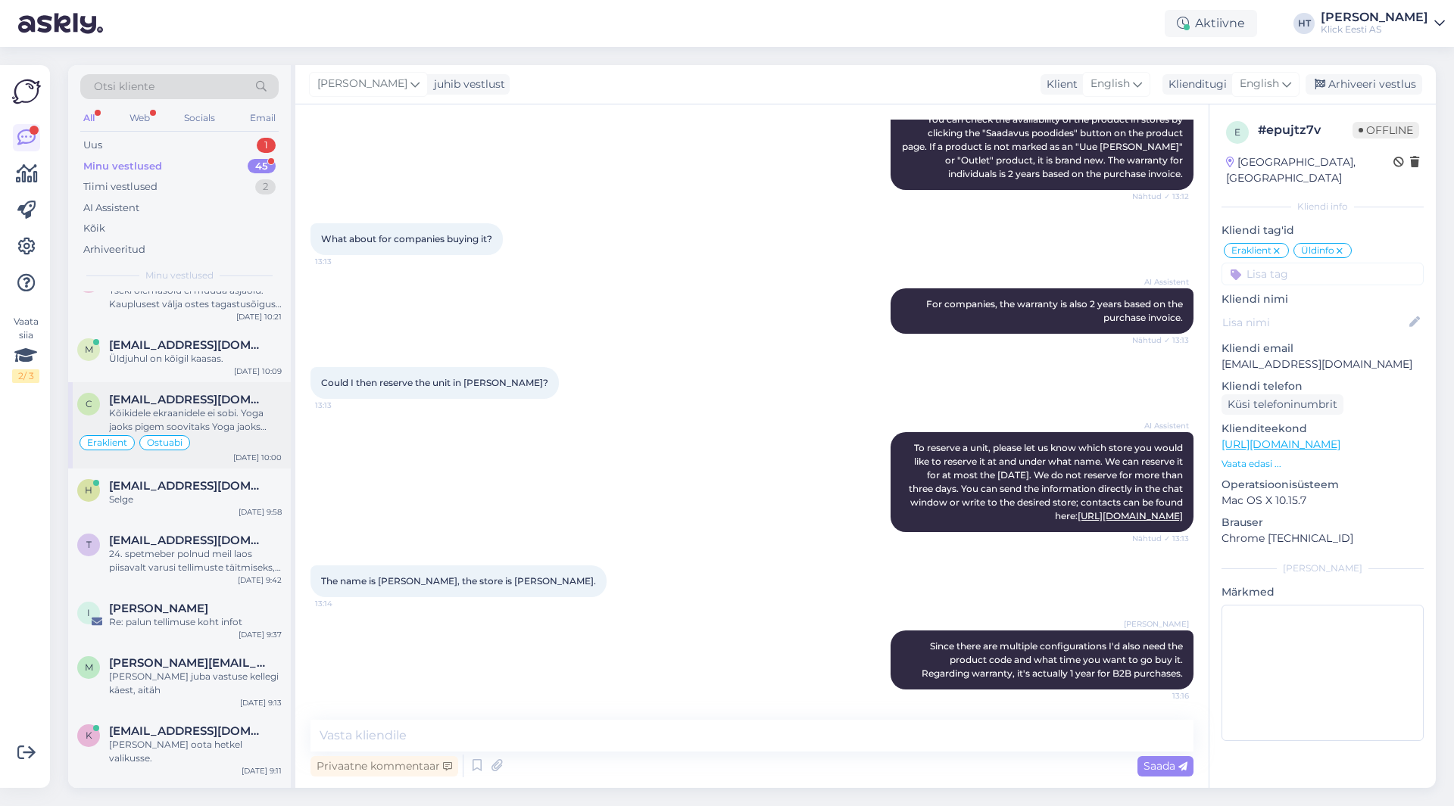
scroll to position [0, 0]
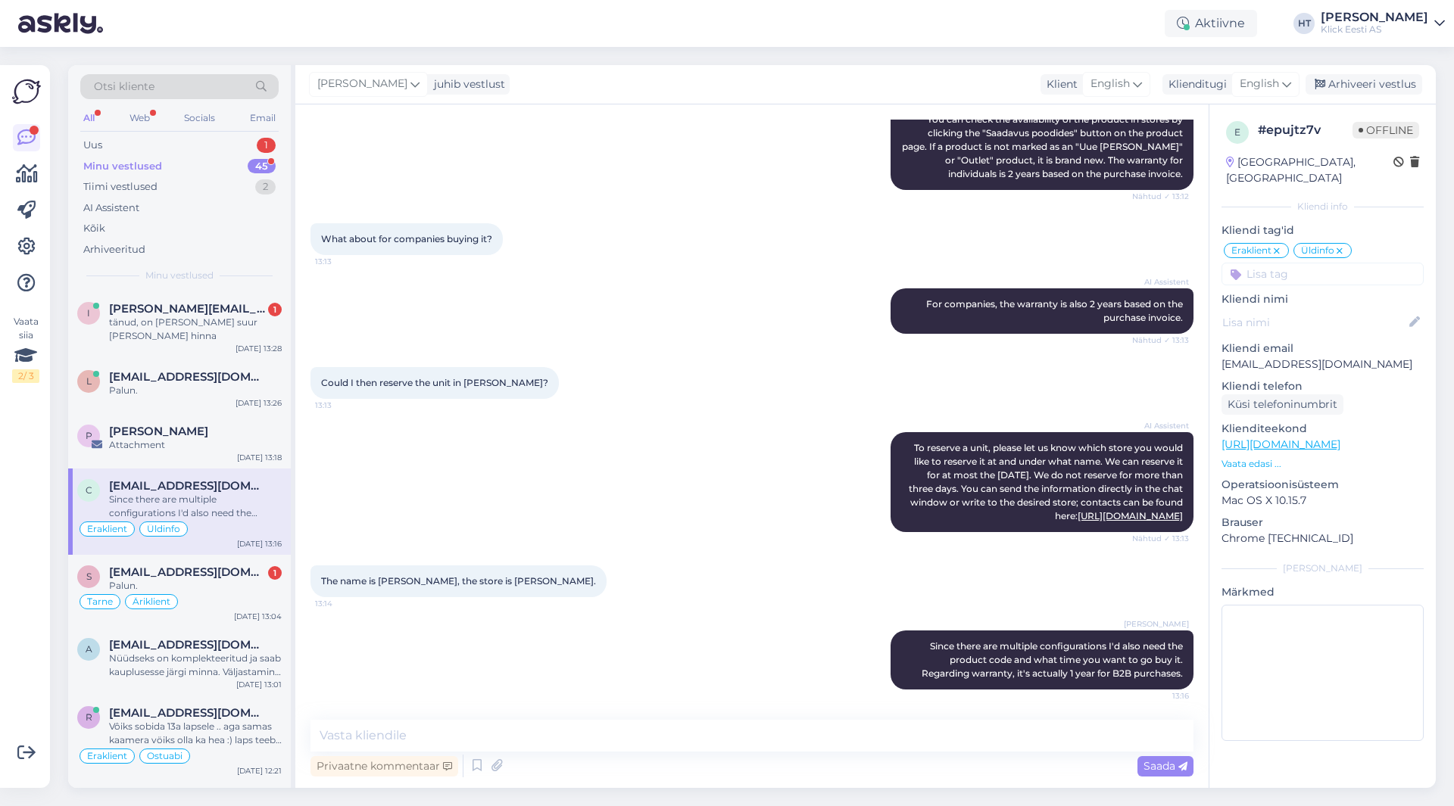
click at [244, 166] on div "Minu vestlused 45" at bounding box center [179, 166] width 198 height 21
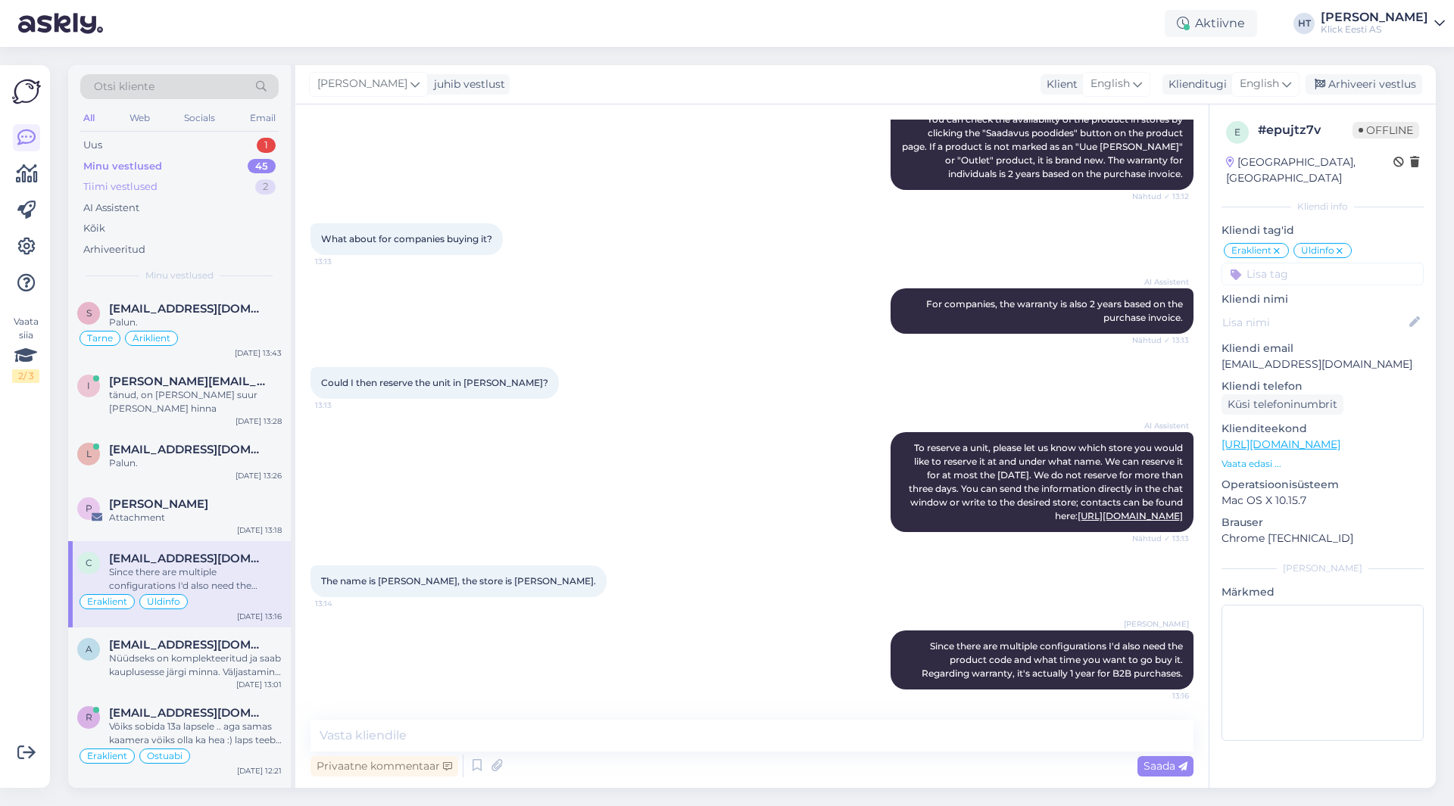
click at [239, 194] on div "Tiimi vestlused 2" at bounding box center [179, 186] width 198 height 21
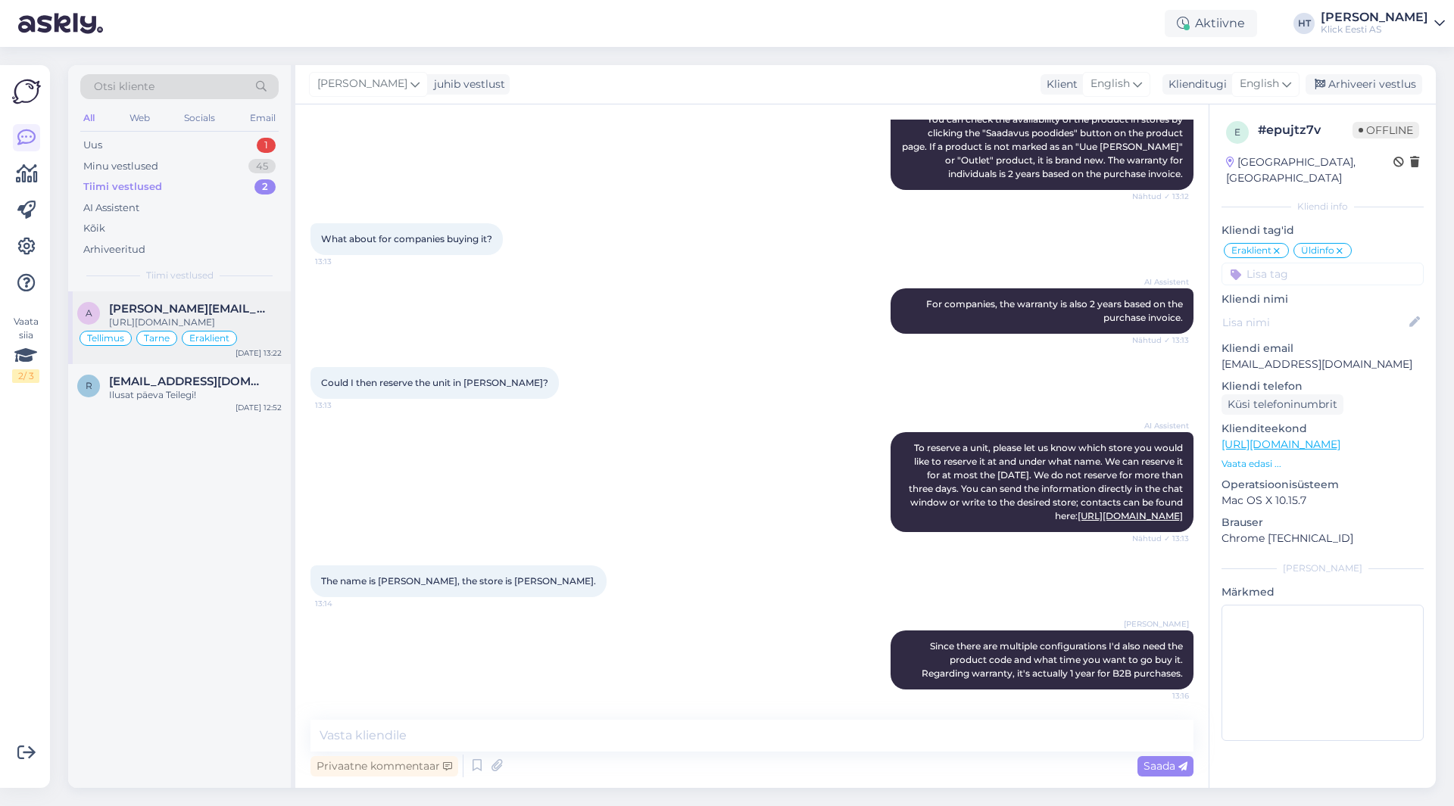
click at [264, 307] on span "[PERSON_NAME][EMAIL_ADDRESS][DOMAIN_NAME]" at bounding box center [187, 309] width 157 height 14
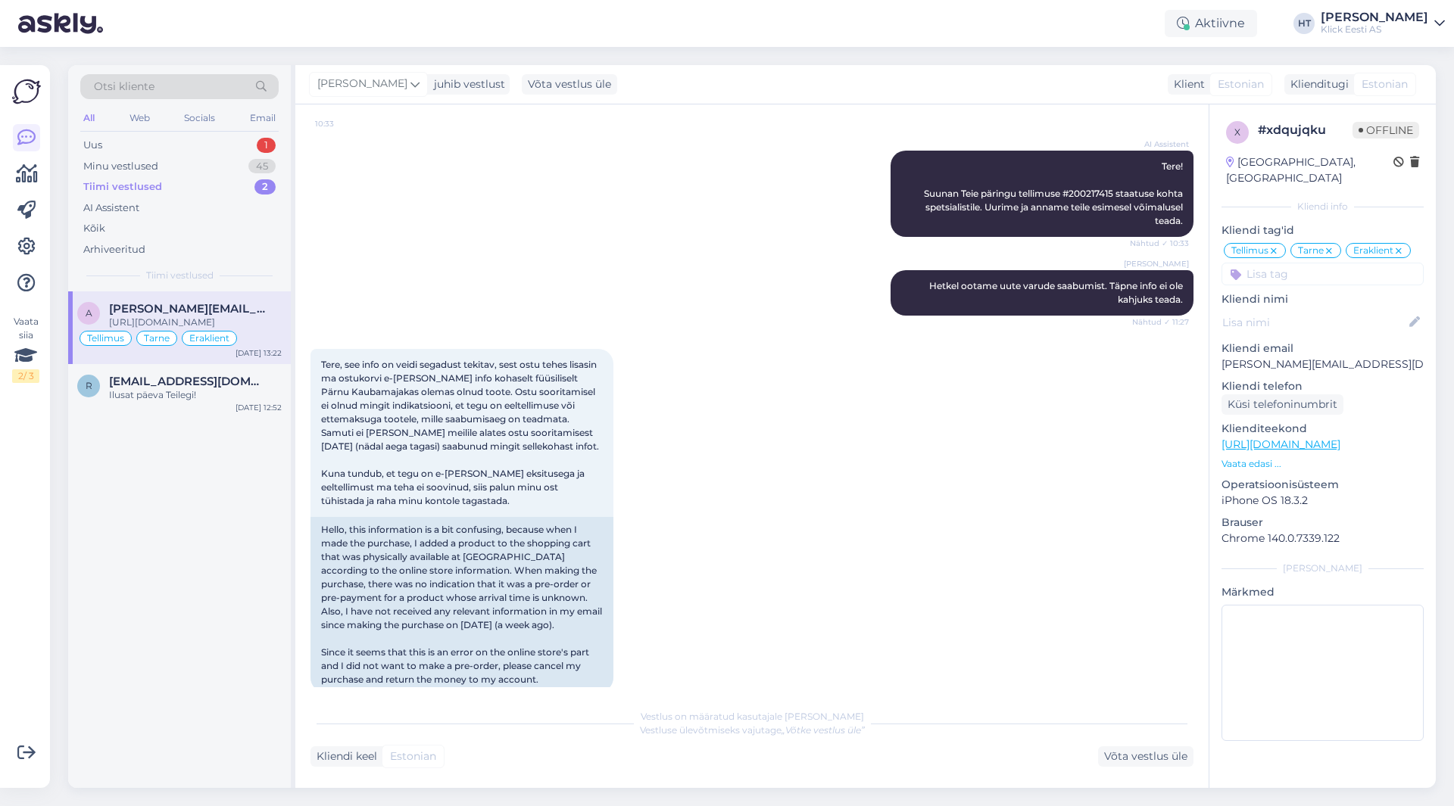
scroll to position [1313, 0]
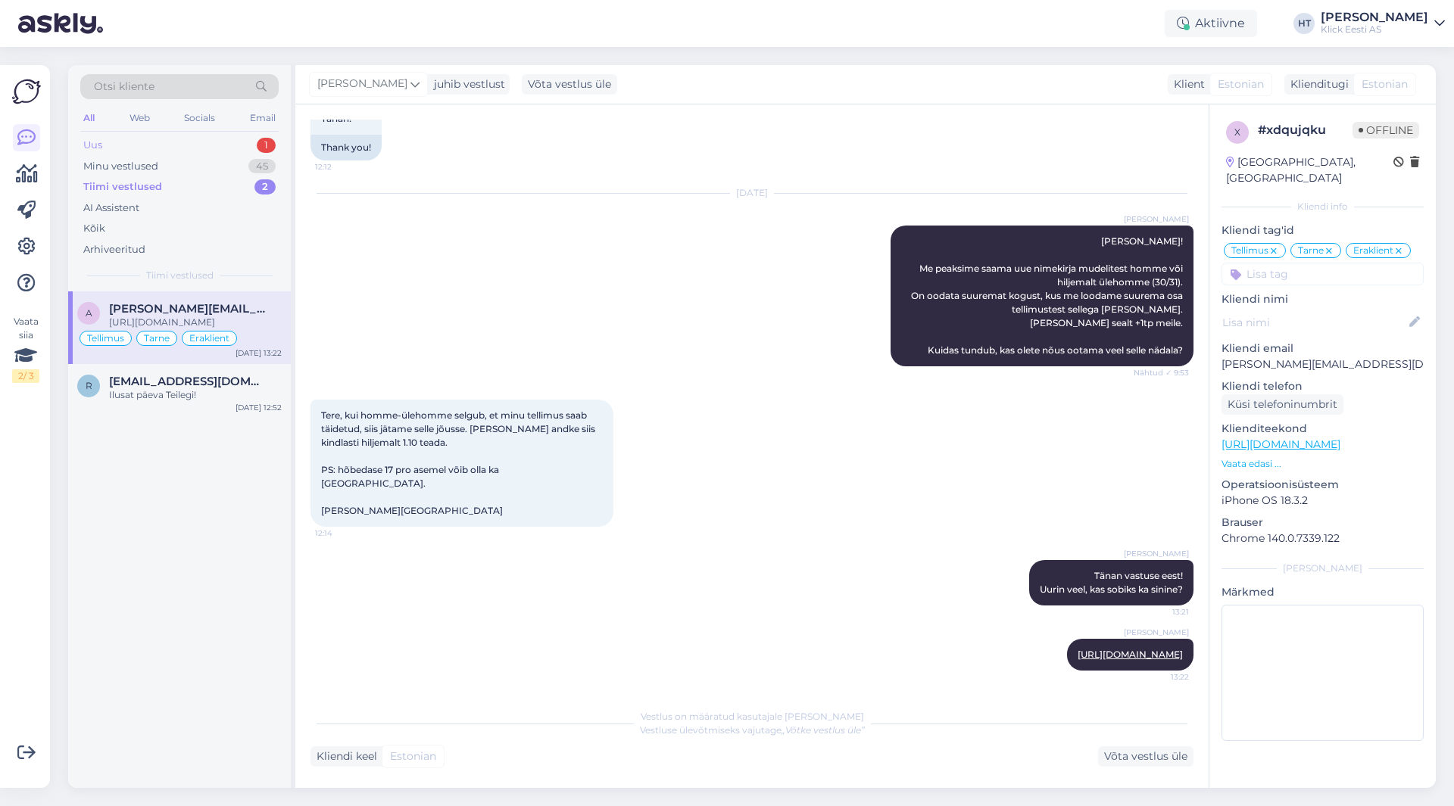
click at [237, 139] on div "Uus 1" at bounding box center [179, 145] width 198 height 21
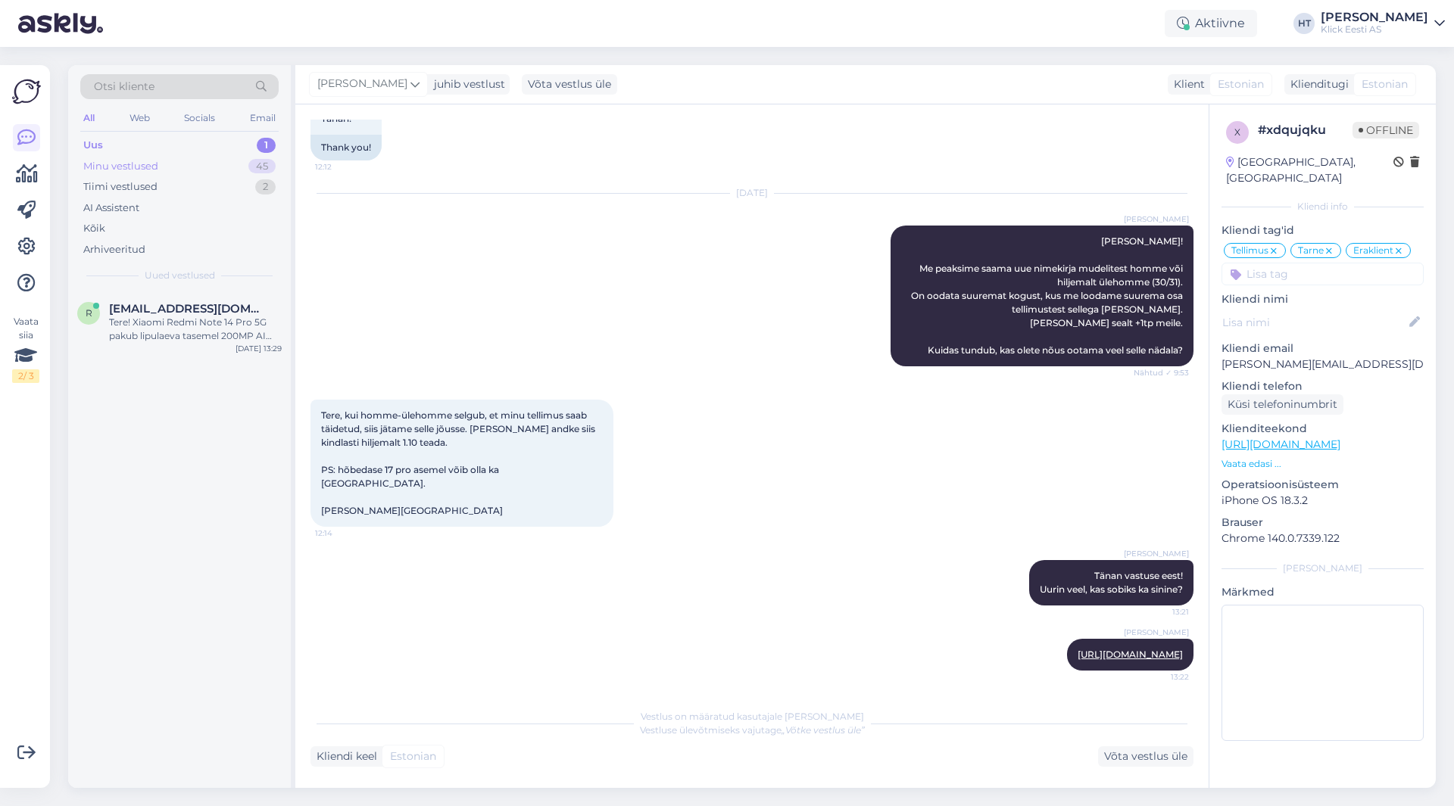
click at [230, 164] on div "Minu vestlused 45" at bounding box center [179, 166] width 198 height 21
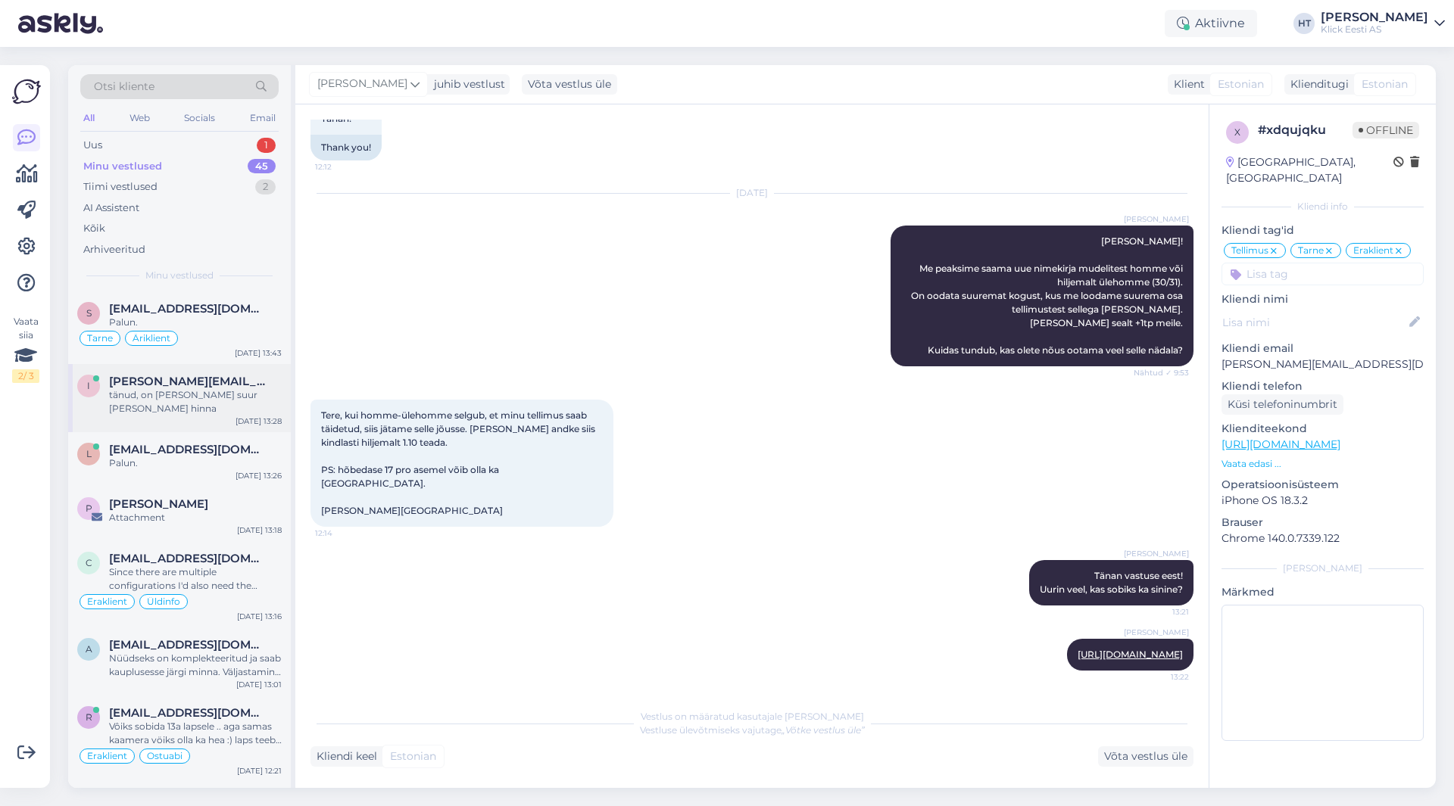
click at [217, 382] on span "[PERSON_NAME][EMAIL_ADDRESS][DOMAIN_NAME]" at bounding box center [187, 382] width 157 height 14
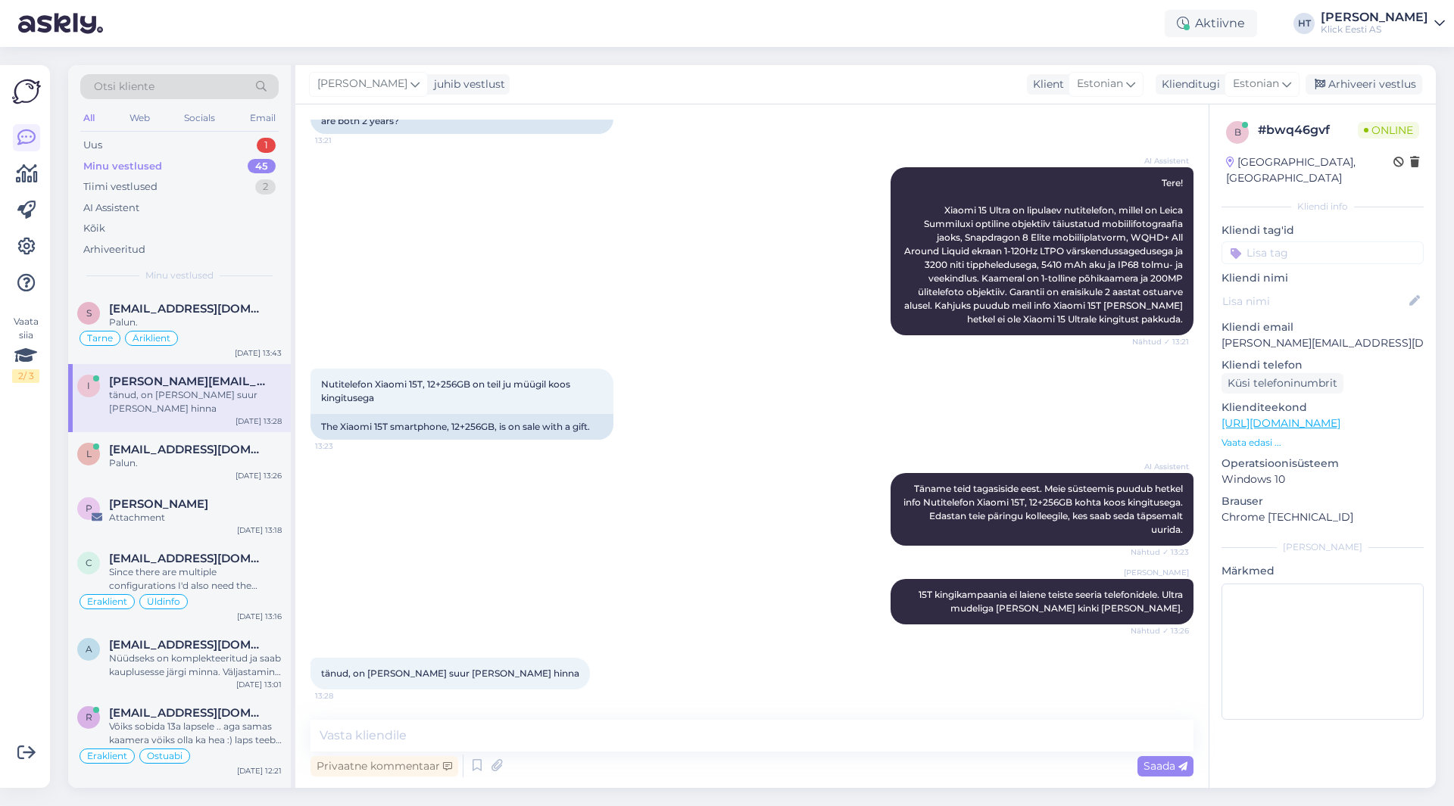
scroll to position [192, 0]
click at [516, 528] on div "AI Assistent [PERSON_NAME] teid tagasiside eest. Meie süsteemis puudub hetkel i…" at bounding box center [751, 510] width 883 height 106
click at [563, 729] on textarea at bounding box center [751, 736] width 883 height 32
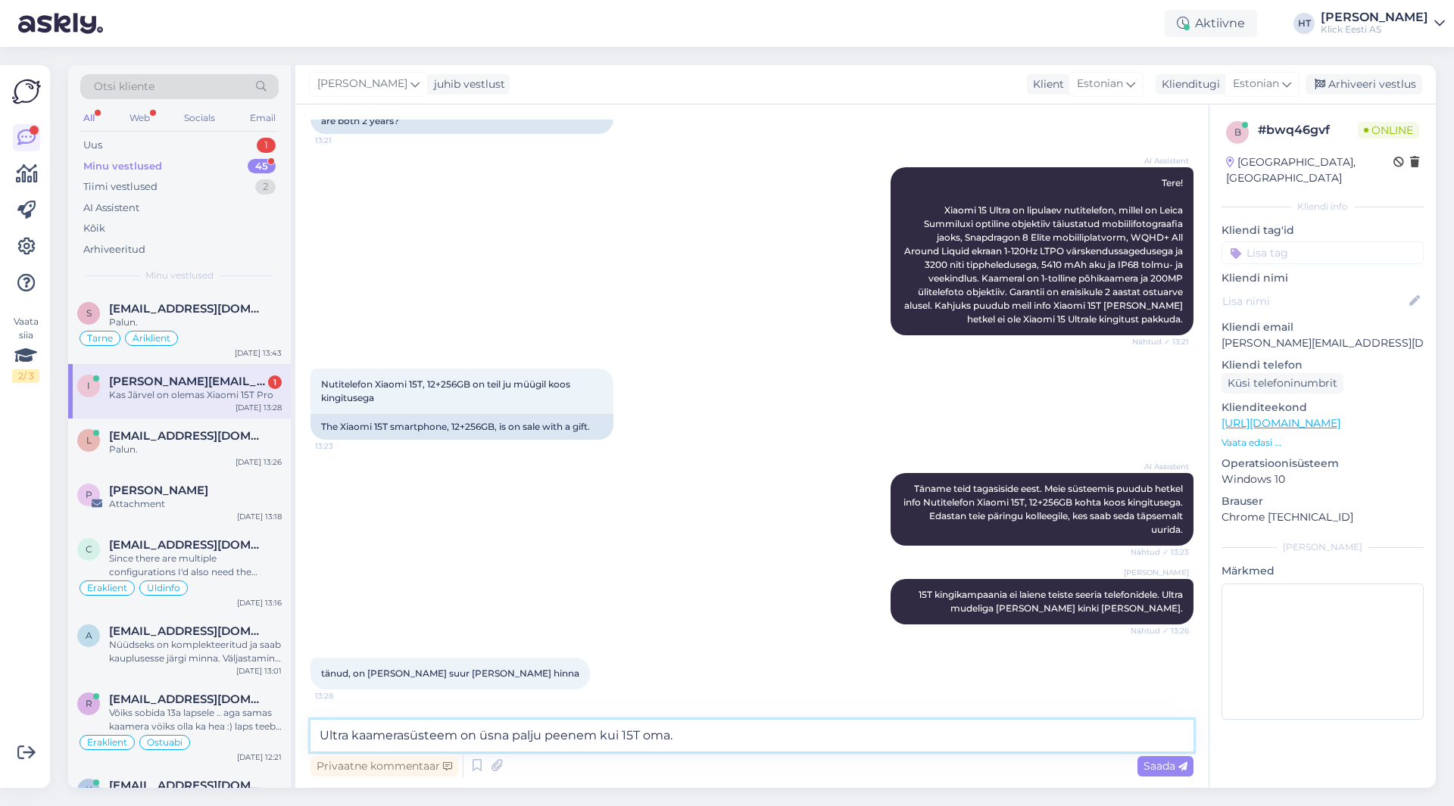
scroll to position [257, 0]
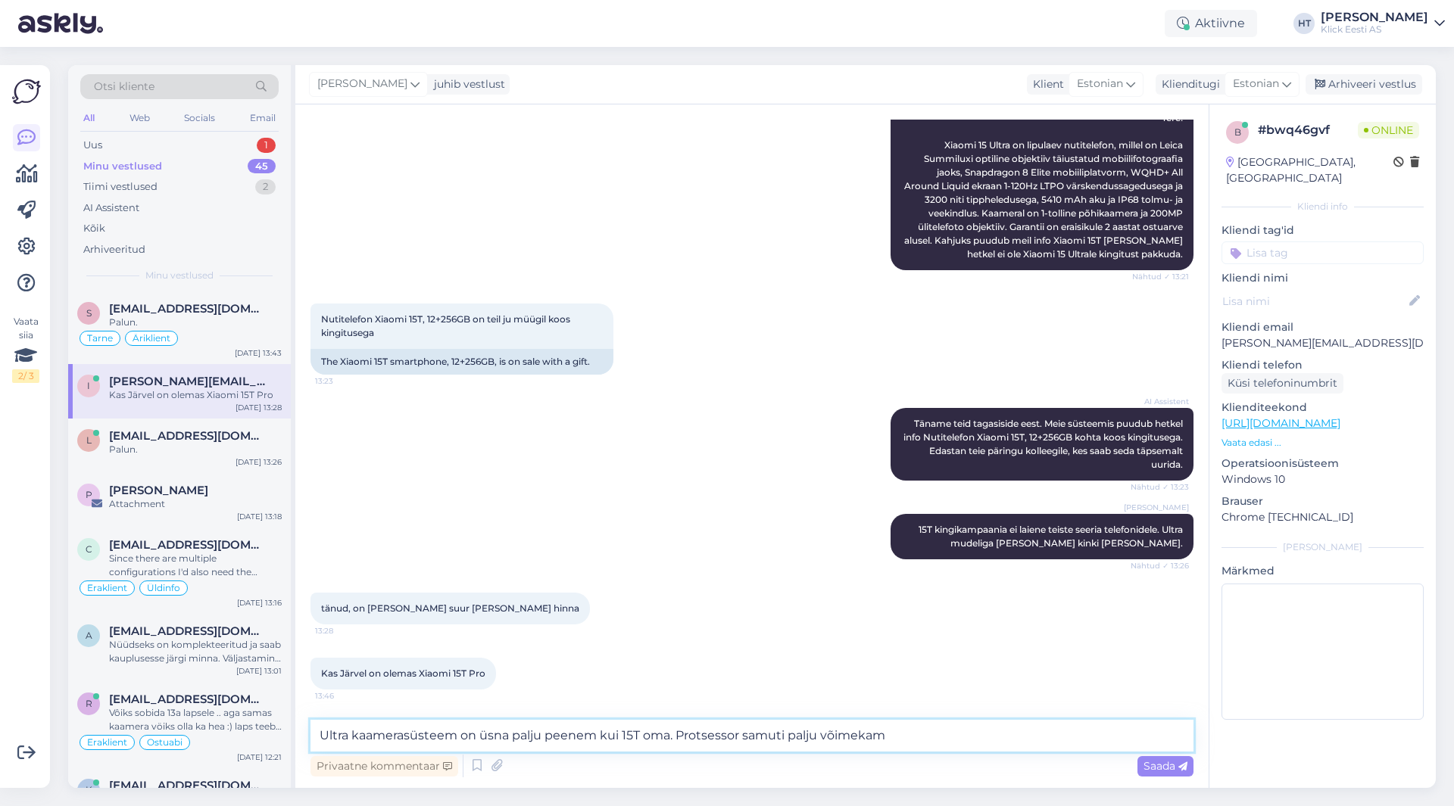
type textarea "Ultra kaamerasüsteem on üsna palju peenem kui 15T oma. Protsessor samuti palju …"
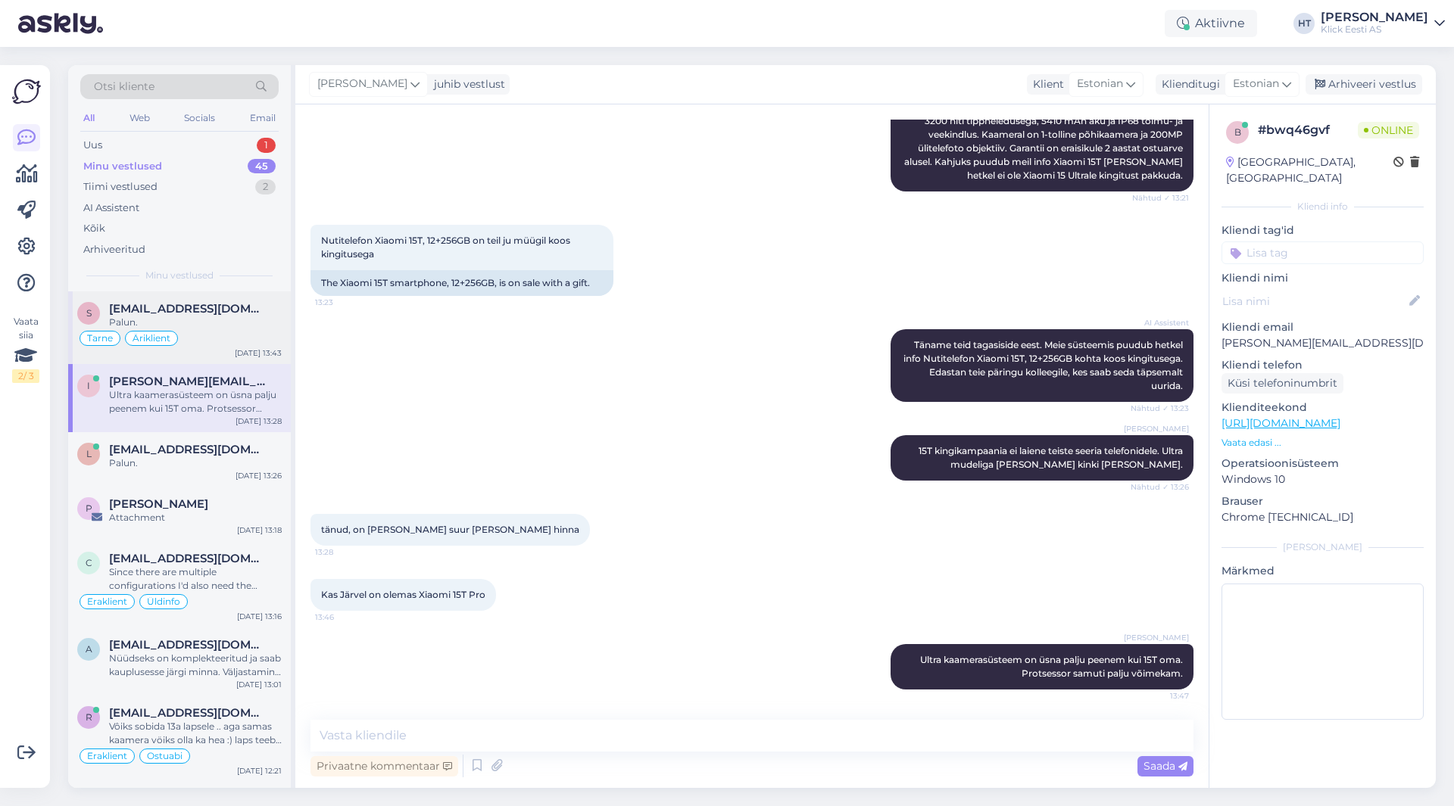
click at [238, 329] on div "Palun." at bounding box center [195, 323] width 173 height 14
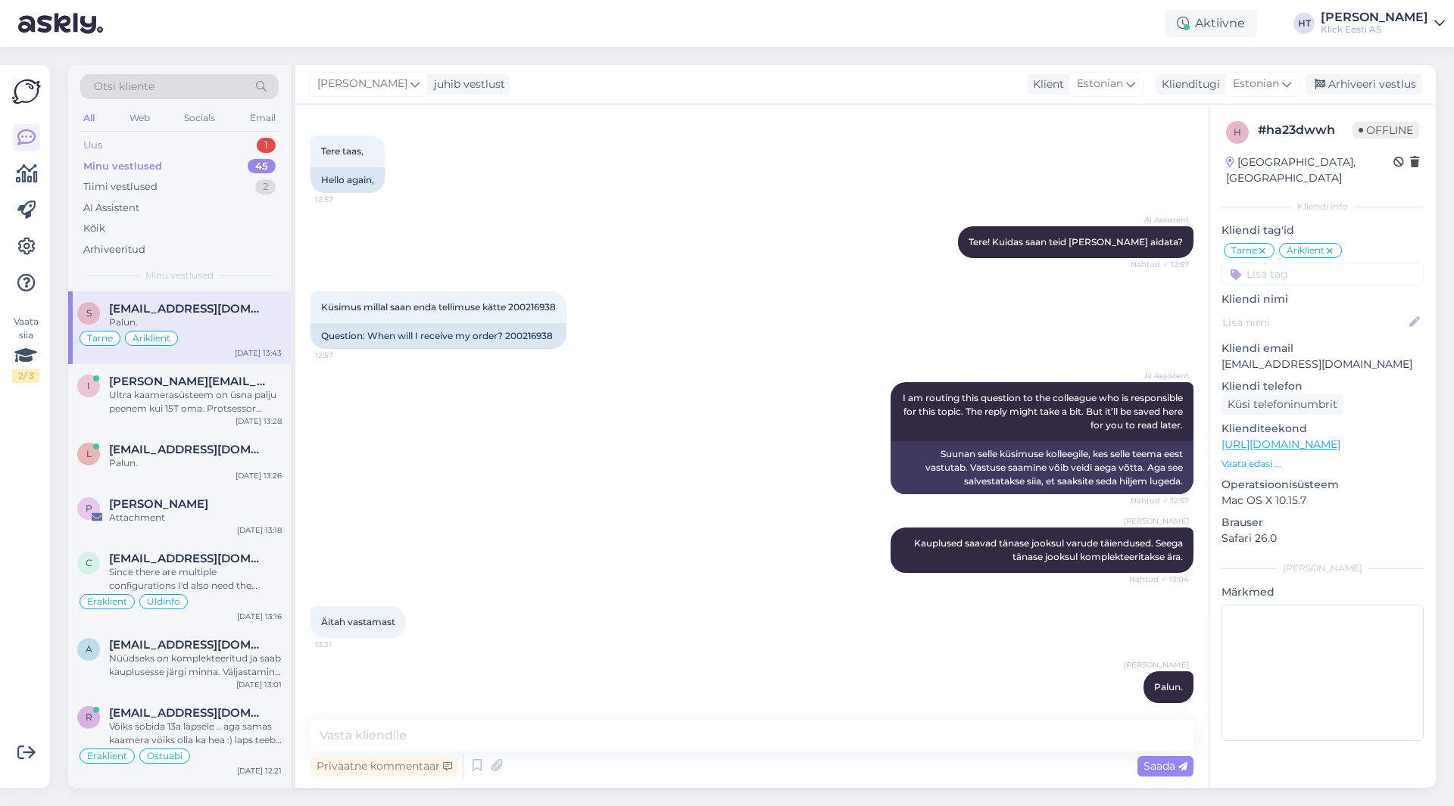
click at [264, 152] on div "1" at bounding box center [266, 145] width 19 height 15
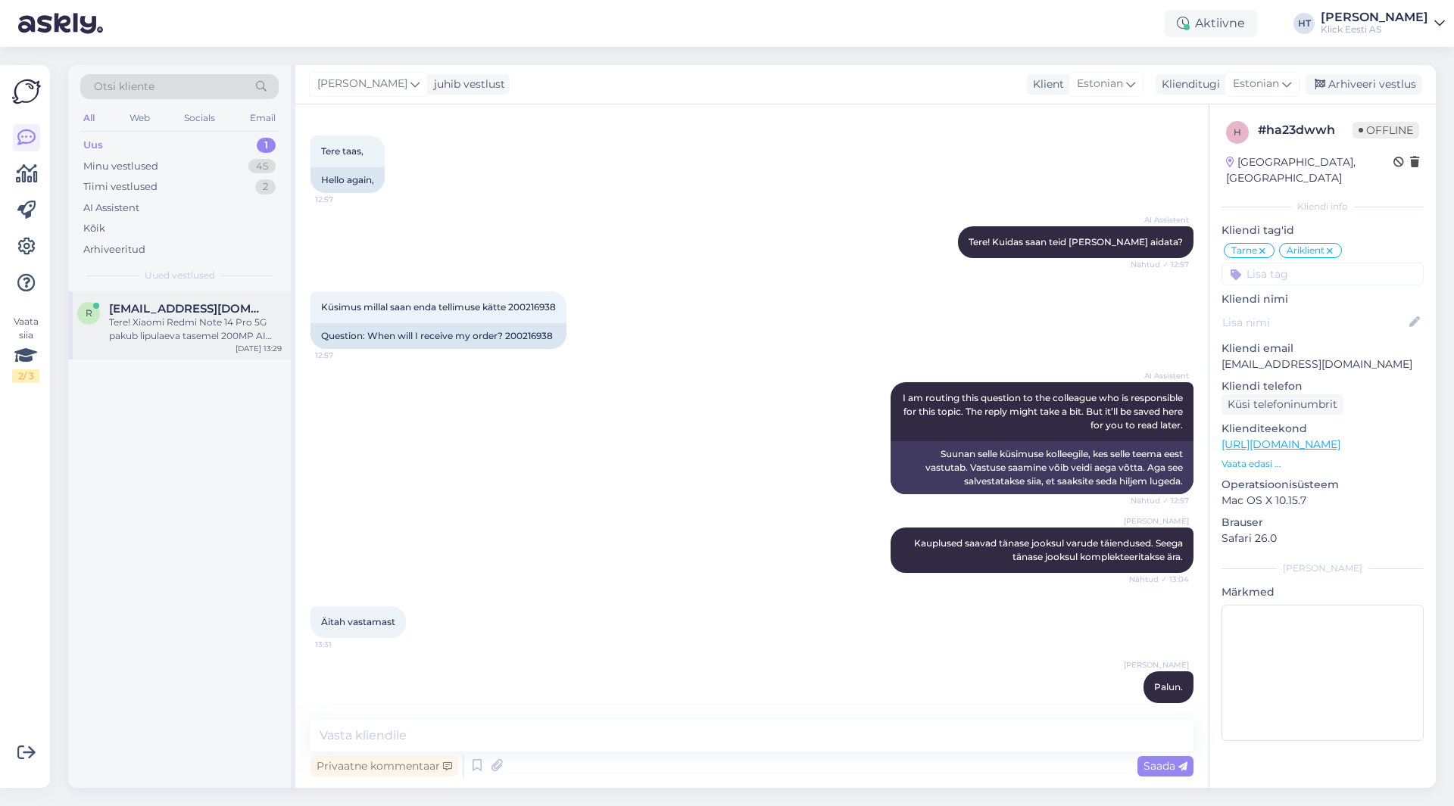
click at [192, 333] on div "Tere! Xiaomi Redmi Note 14 Pro 5G pakub lipulaeva tasemel 200MP AI kaamerat, IP…" at bounding box center [195, 329] width 173 height 27
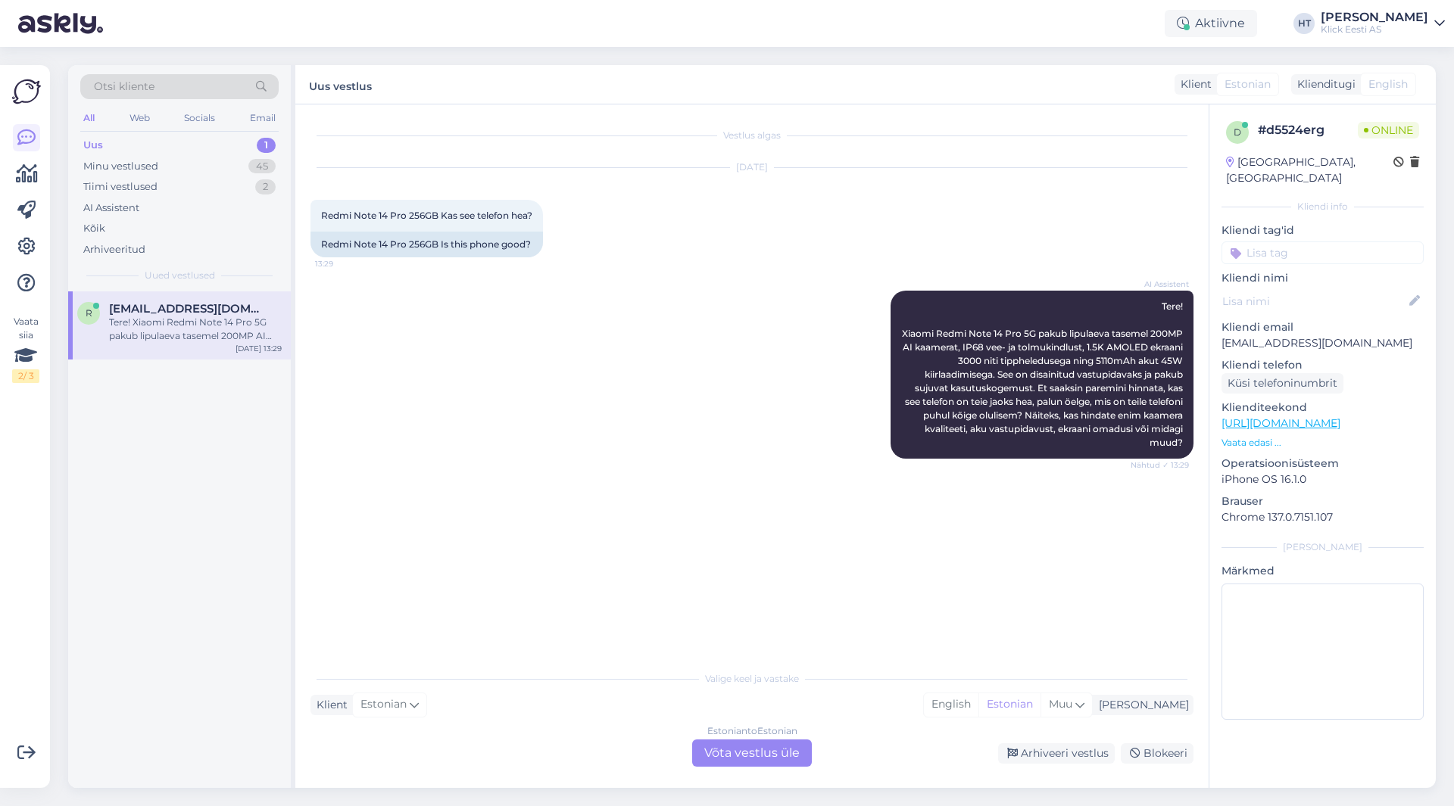
click at [1267, 436] on p "Vaata edasi ..." at bounding box center [1322, 443] width 202 height 14
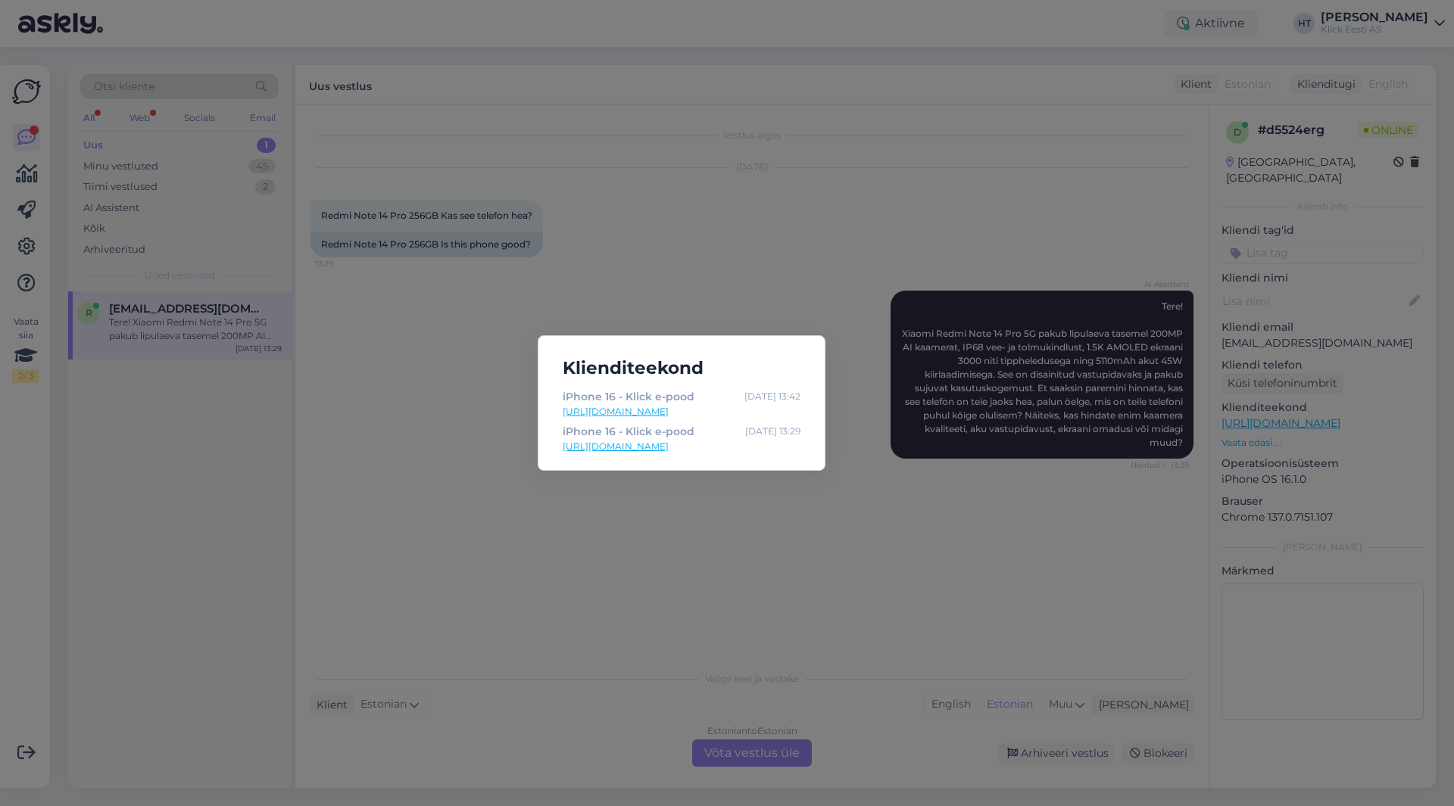
click at [755, 507] on div "Klienditeekond iPhone 16 - Klick e-pood [DATE] 13:42 [URL][DOMAIN_NAME] iPhone …" at bounding box center [727, 403] width 1454 height 806
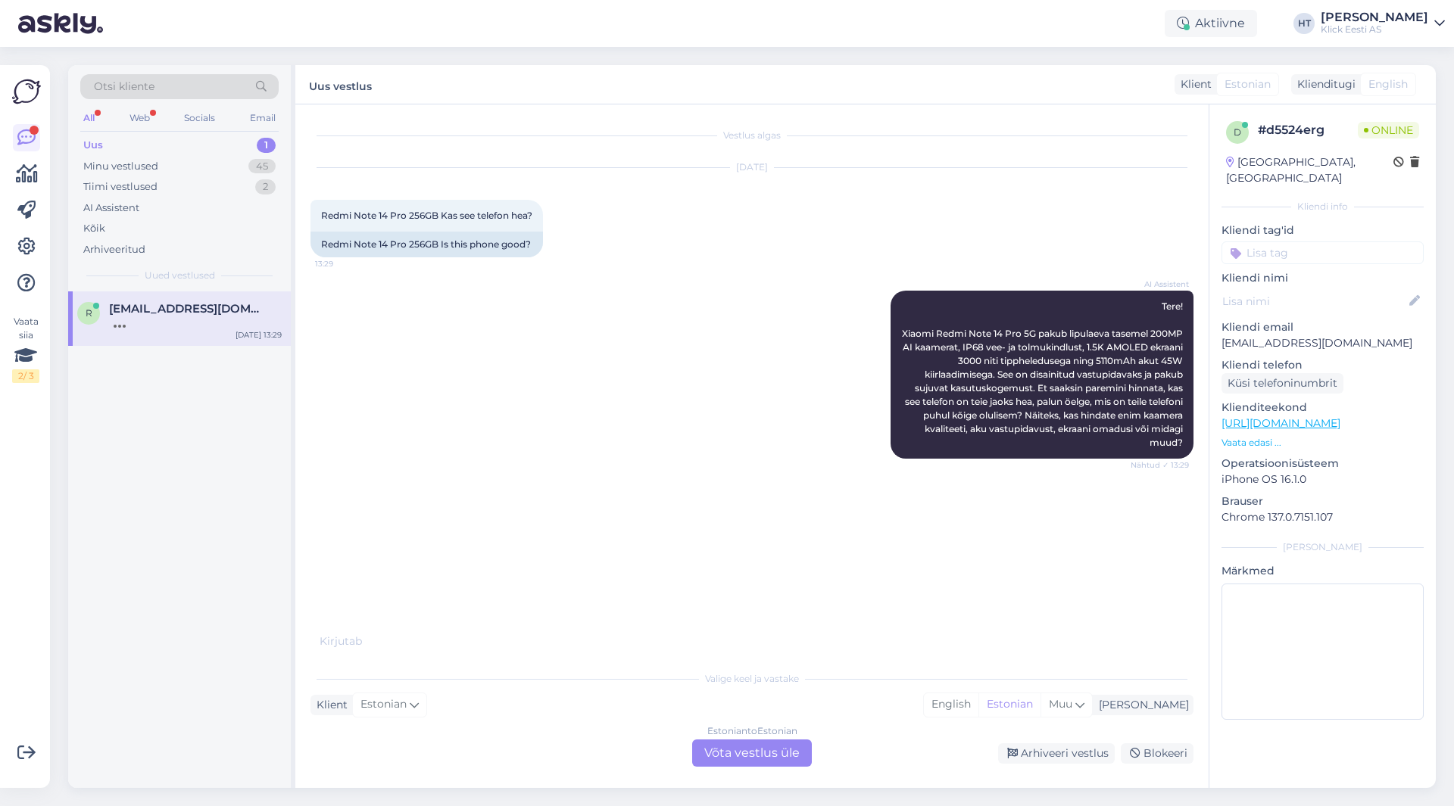
click at [565, 342] on div "AI Assistent Tere! Xiaomi Redmi Note 14 Pro 5G pakub lipulaeva tasemel 200MP AI…" at bounding box center [751, 374] width 883 height 201
click at [754, 753] on div "Estonian to Estonian Võta vestlus üle" at bounding box center [752, 753] width 120 height 27
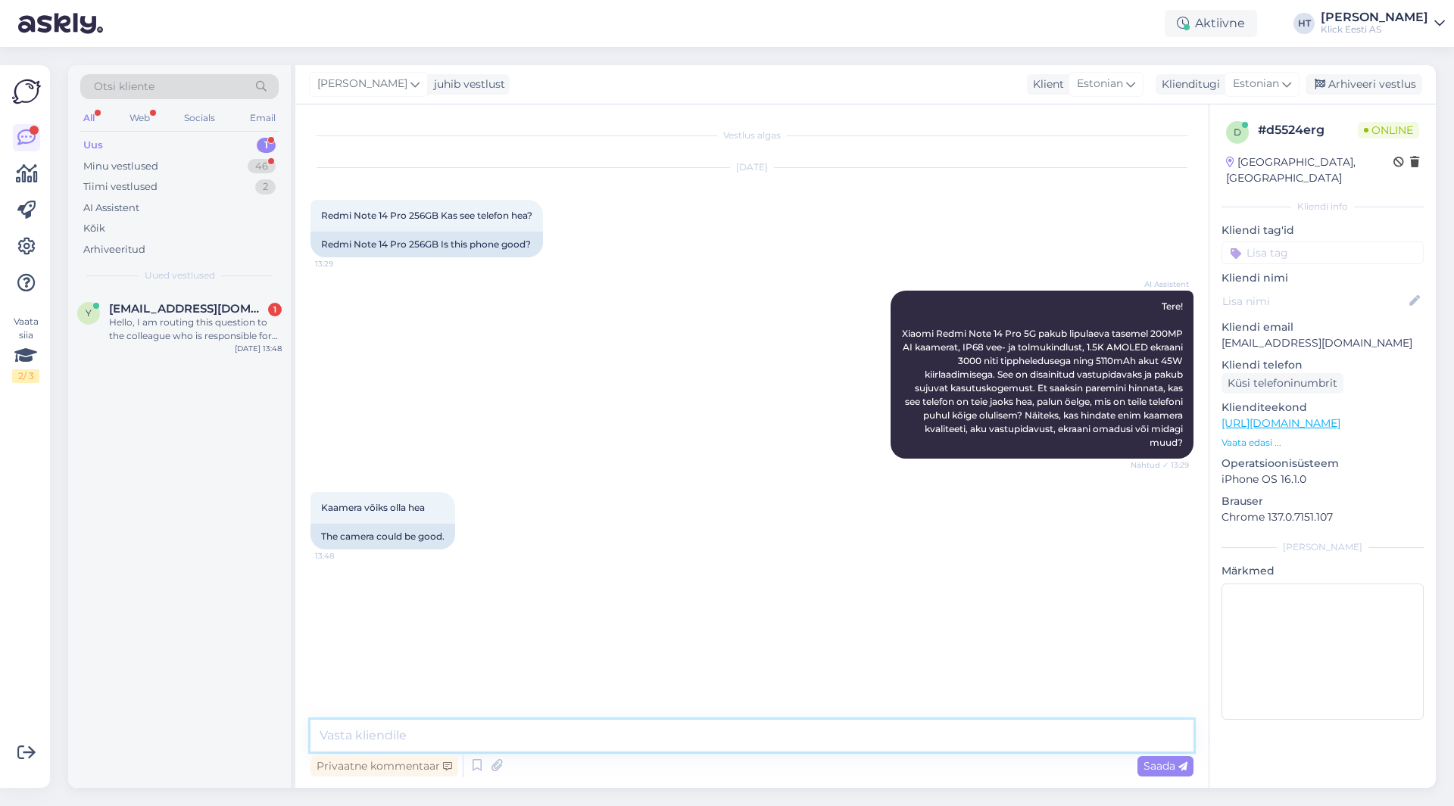
click at [744, 736] on textarea at bounding box center [751, 736] width 883 height 32
click at [666, 738] on textarea at bounding box center [751, 736] width 883 height 32
click at [1292, 320] on p "Kliendi email" at bounding box center [1322, 328] width 202 height 16
click at [1293, 335] on p "[EMAIL_ADDRESS][DOMAIN_NAME]" at bounding box center [1322, 343] width 202 height 16
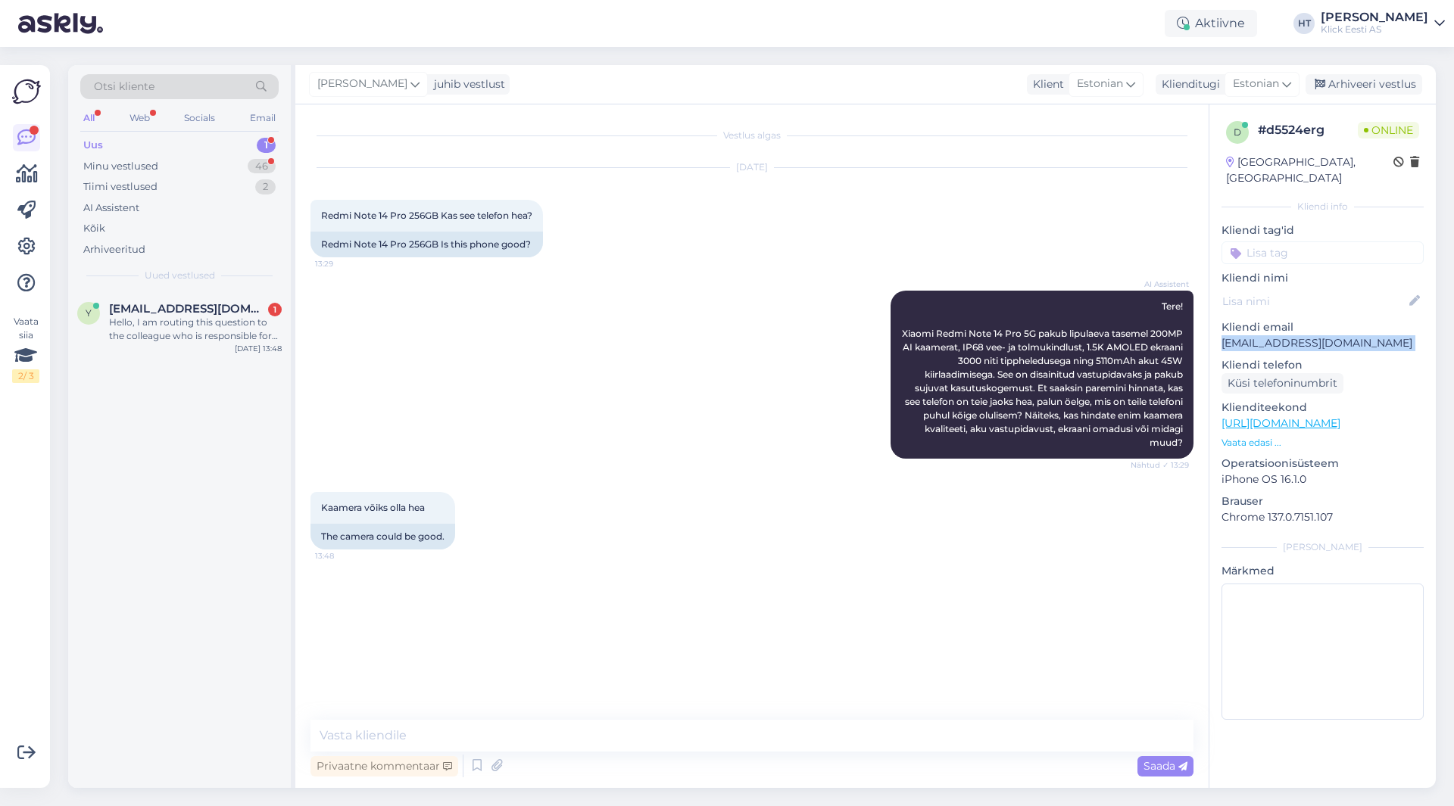
click at [1293, 335] on p "[EMAIL_ADDRESS][DOMAIN_NAME]" at bounding box center [1322, 343] width 202 height 16
copy p "[EMAIL_ADDRESS][DOMAIN_NAME]"
click at [528, 313] on div "AI Assistent Tere! Xiaomi Redmi Note 14 Pro 5G pakub lipulaeva tasemel 200MP AI…" at bounding box center [751, 374] width 883 height 201
click at [226, 93] on div "Otsi kliente" at bounding box center [179, 86] width 198 height 25
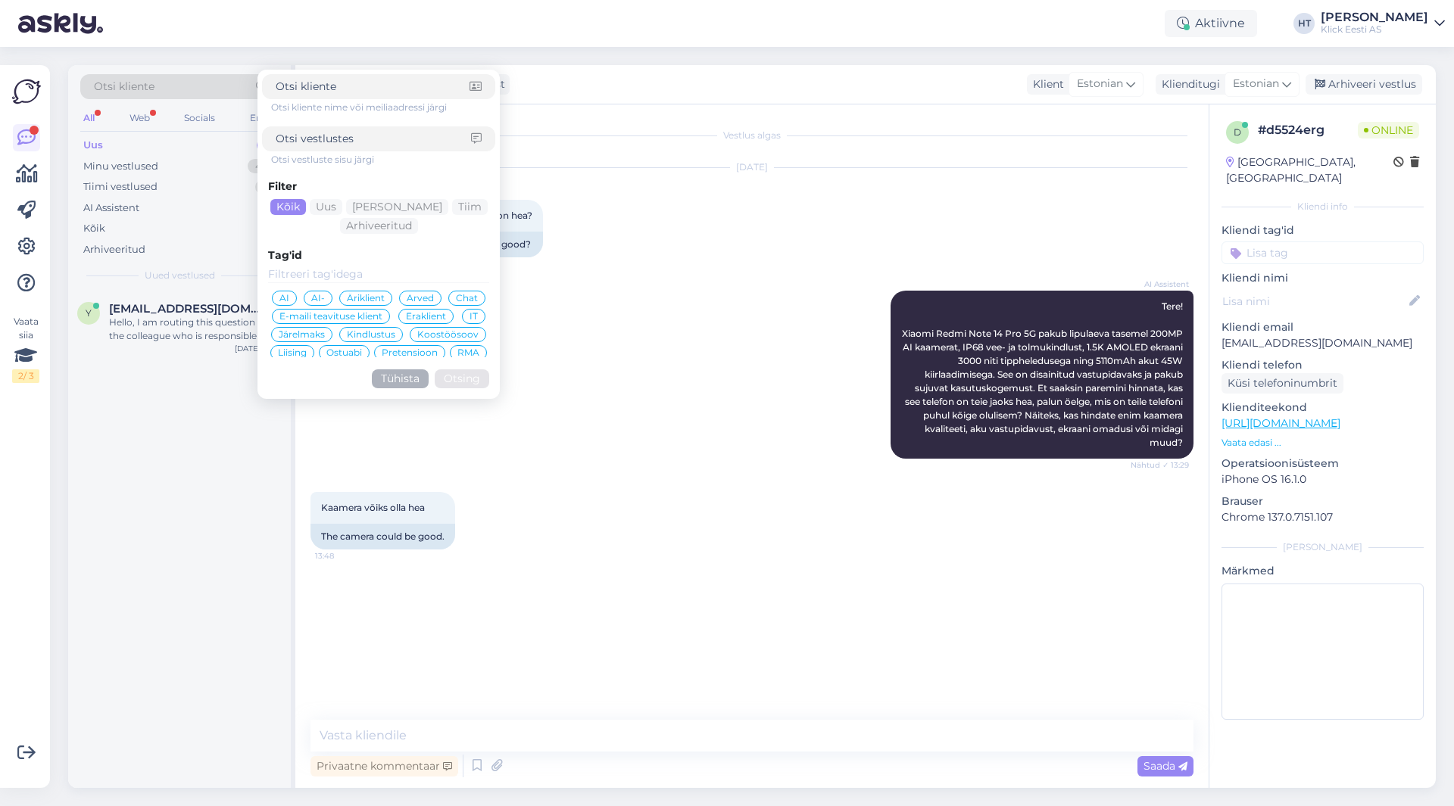
click at [330, 83] on input at bounding box center [373, 87] width 194 height 16
type input "[EMAIL_ADDRESS][DOMAIN_NAME]"
click button "Otsing" at bounding box center [462, 379] width 55 height 19
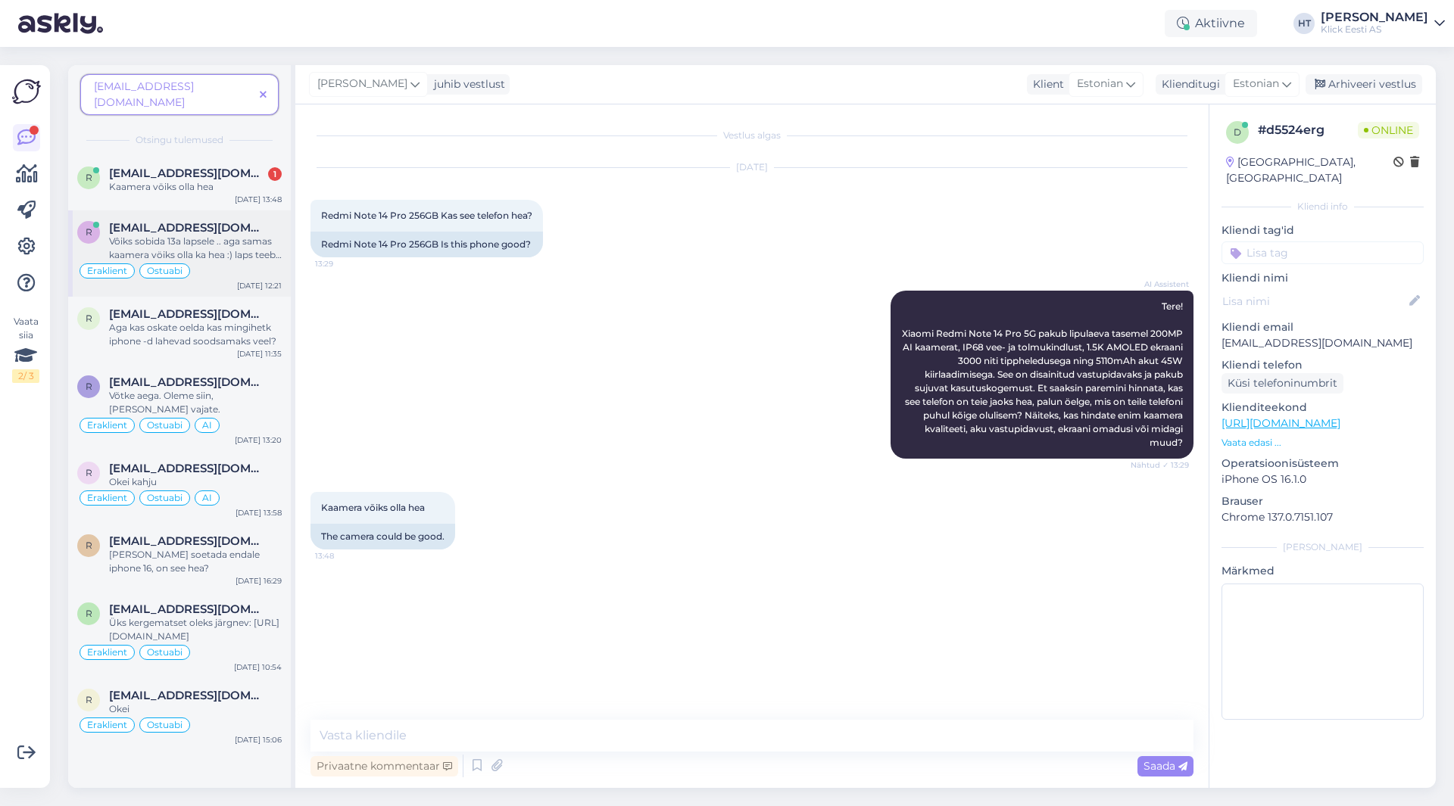
click at [217, 235] on div "Vôiks sobida 13a lapsele .. aga samas kaamera vöiks olla ka hea :) laps teeb vi…" at bounding box center [195, 248] width 173 height 27
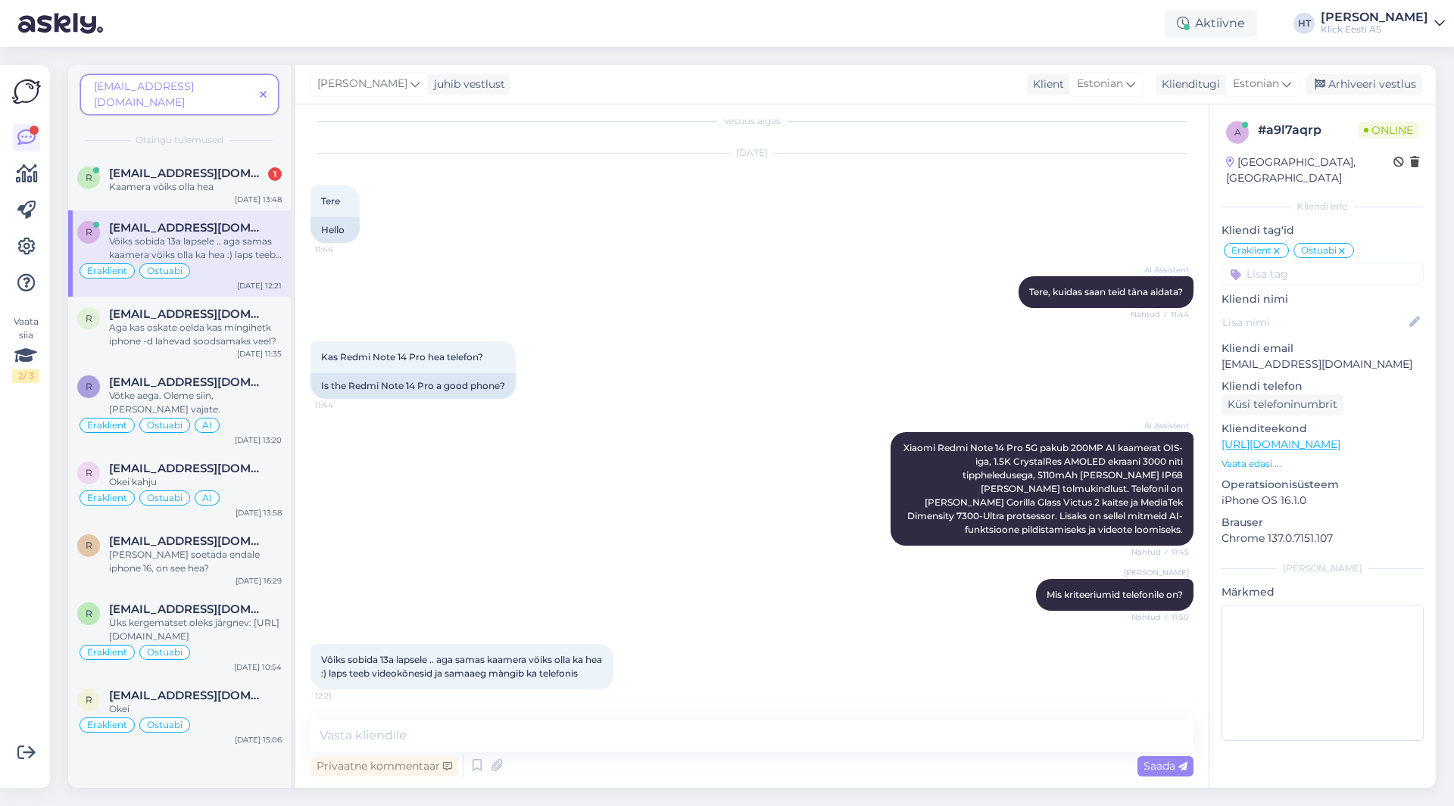
click at [215, 167] on span "[EMAIL_ADDRESS][DOMAIN_NAME]" at bounding box center [187, 174] width 157 height 14
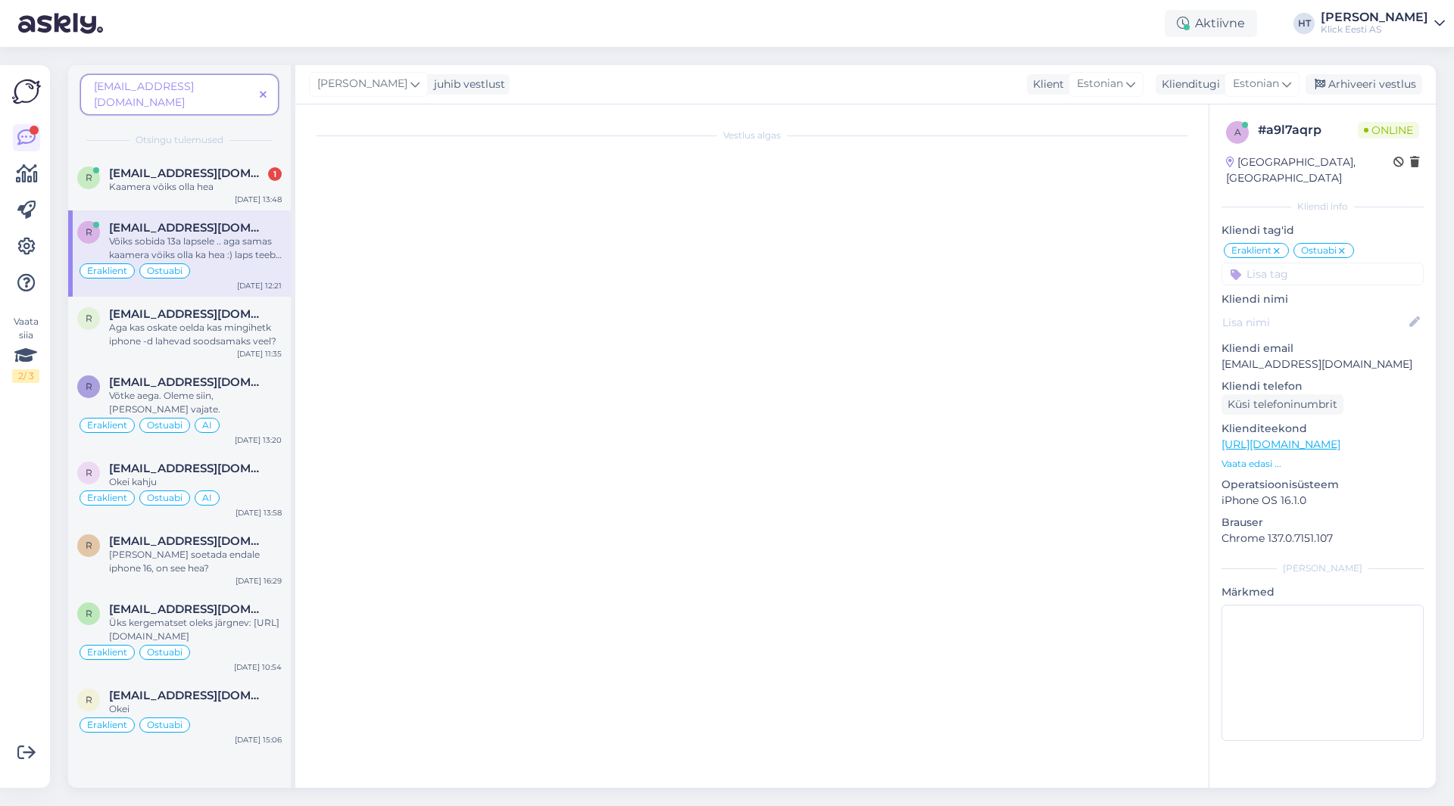
scroll to position [0, 0]
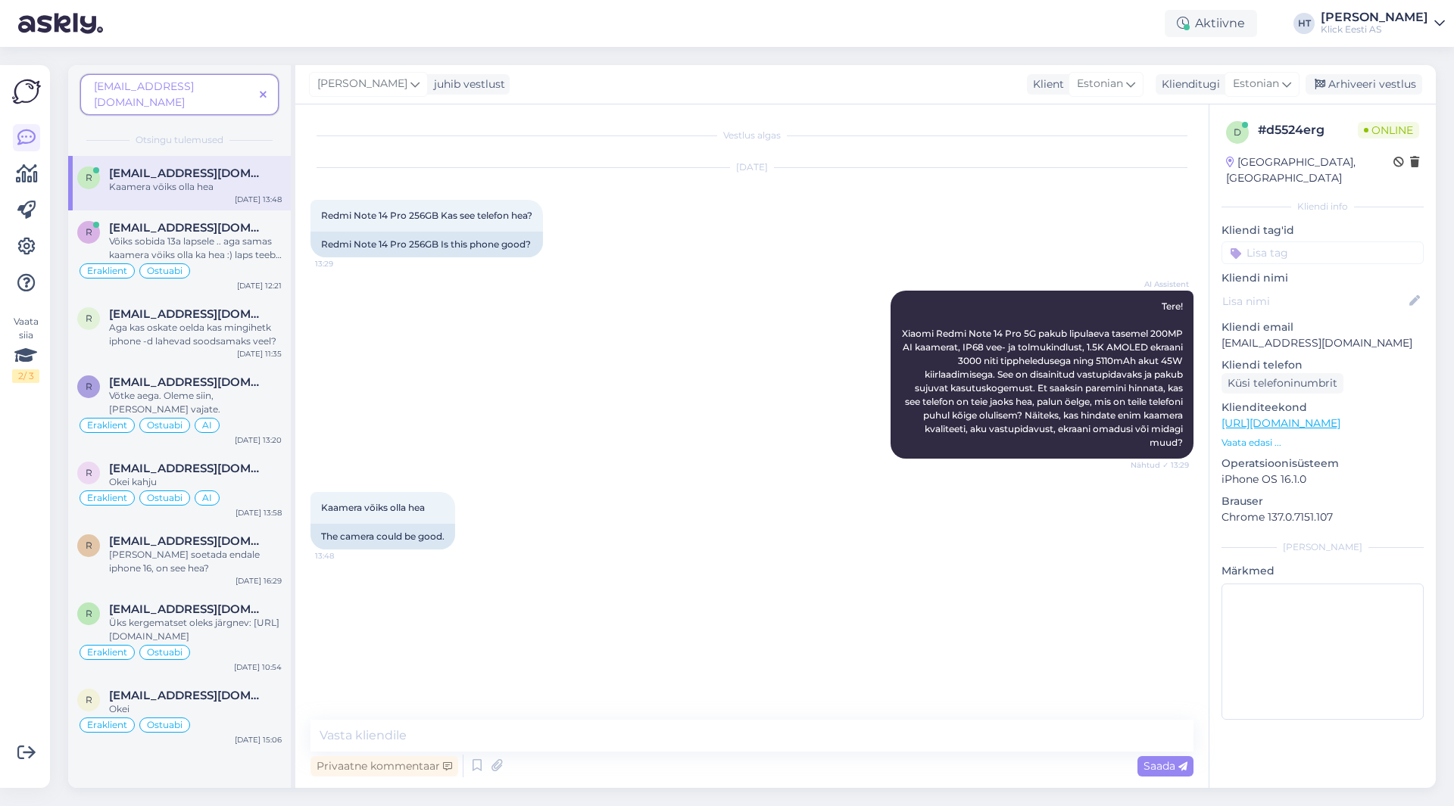
click at [741, 439] on div "AI Assistent Tere! Xiaomi Redmi Note 14 Pro 5G pakub lipulaeva tasemel 200MP AI…" at bounding box center [751, 374] width 883 height 201
click at [586, 737] on textarea at bounding box center [751, 736] width 883 height 32
click at [264, 90] on icon at bounding box center [263, 95] width 7 height 11
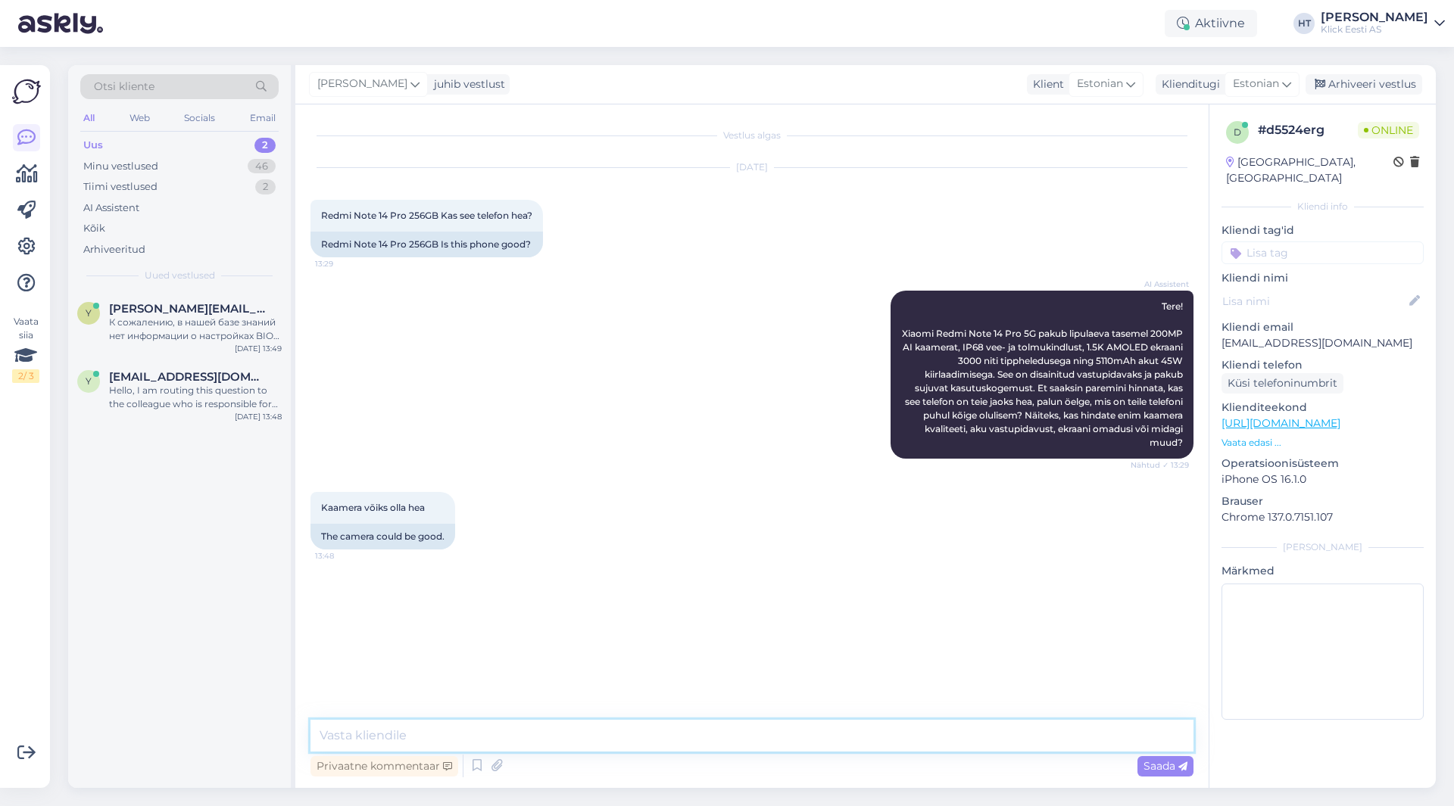
click at [579, 727] on textarea at bounding box center [751, 736] width 883 height 32
type textarea "Ei ütleks, et just hea. Mängimise [PERSON_NAME] ole samuti parim."
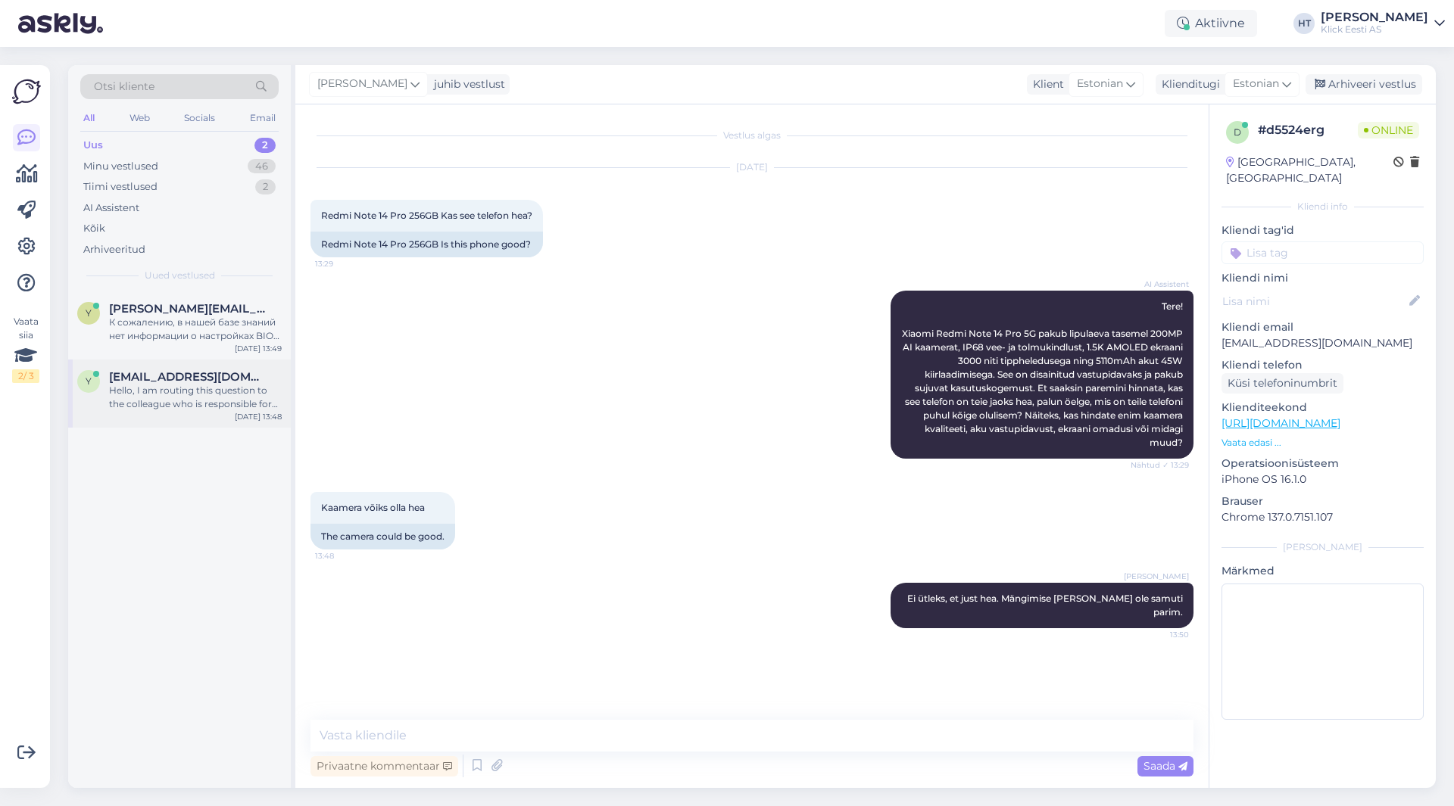
click at [257, 420] on div "[DATE] 13:48" at bounding box center [258, 416] width 47 height 11
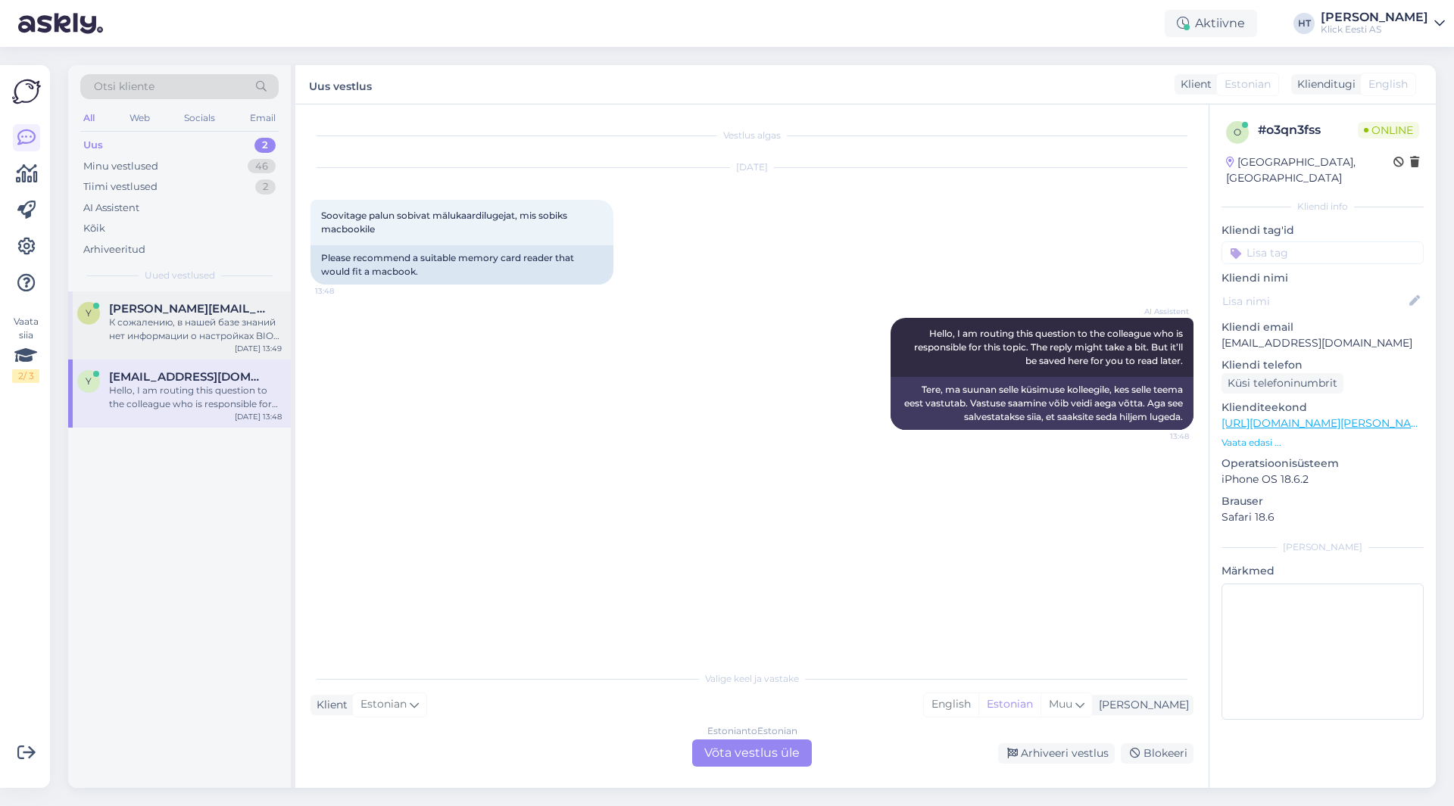
click at [245, 327] on div "К сожалению, в нашей базе знаний нет информации о настройках BIOS для автоматич…" at bounding box center [195, 329] width 173 height 27
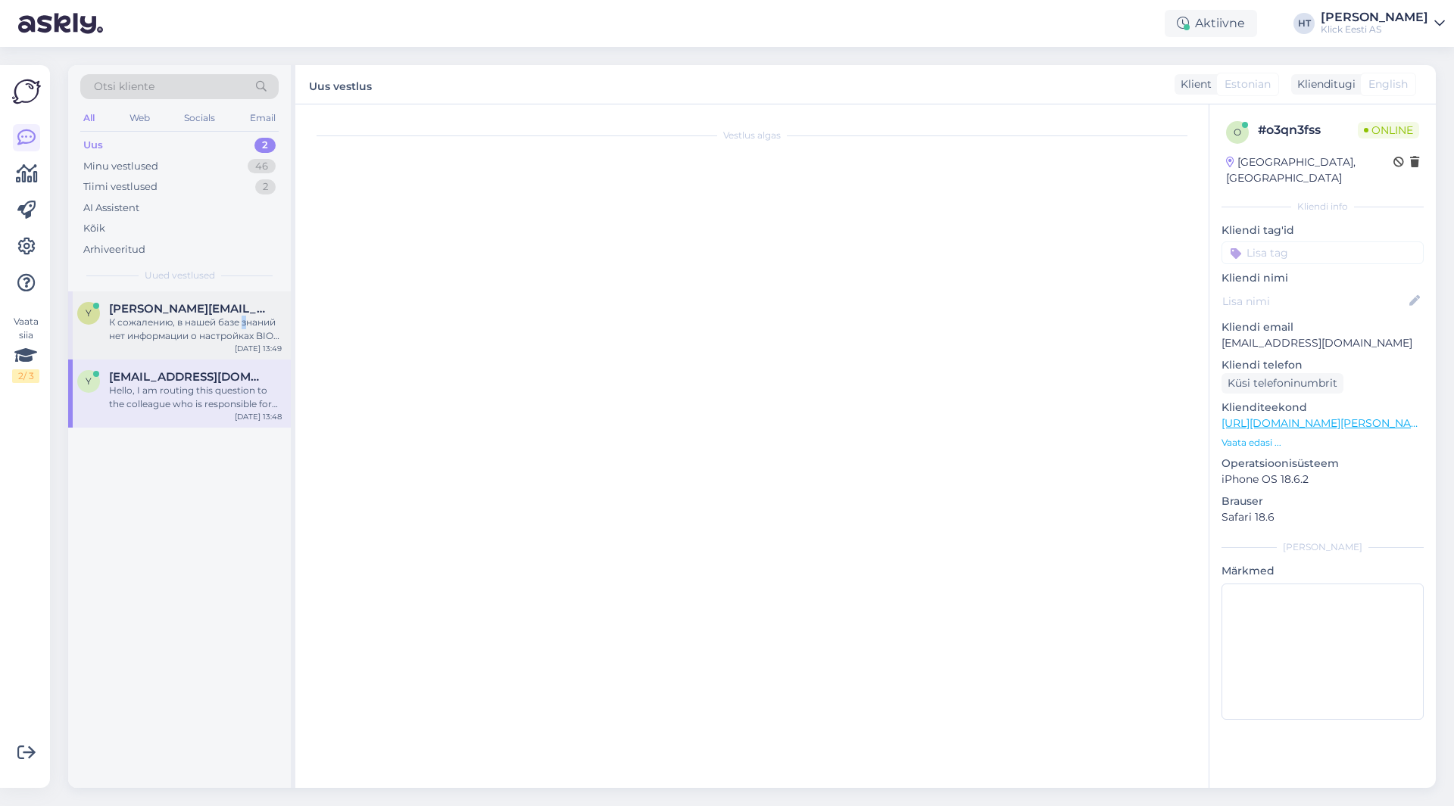
scroll to position [451, 0]
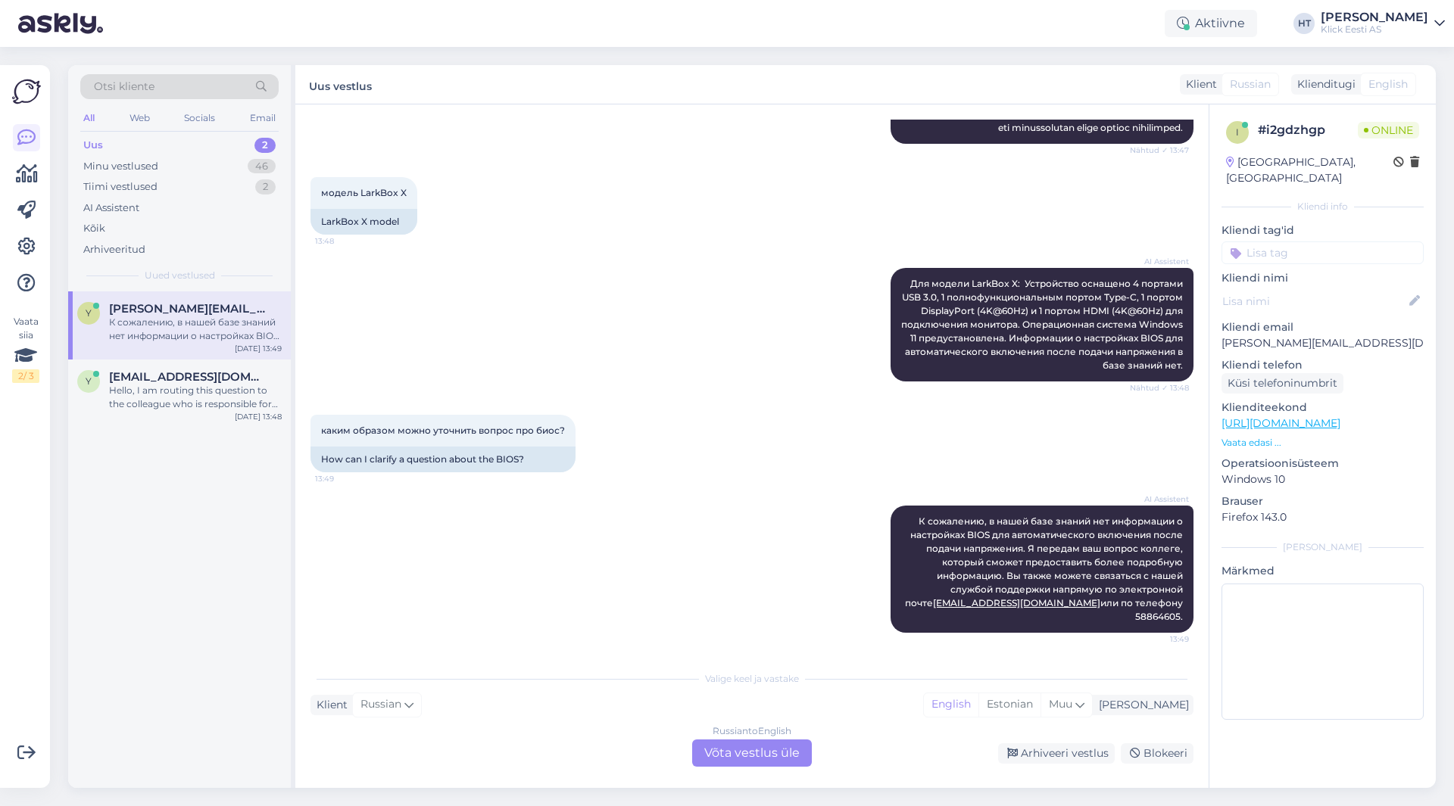
click at [703, 393] on div "AI Assistent Для модели LarkBox X: Устройство оснащено 4 портами USB 3.0, 1 пол…" at bounding box center [751, 324] width 883 height 147
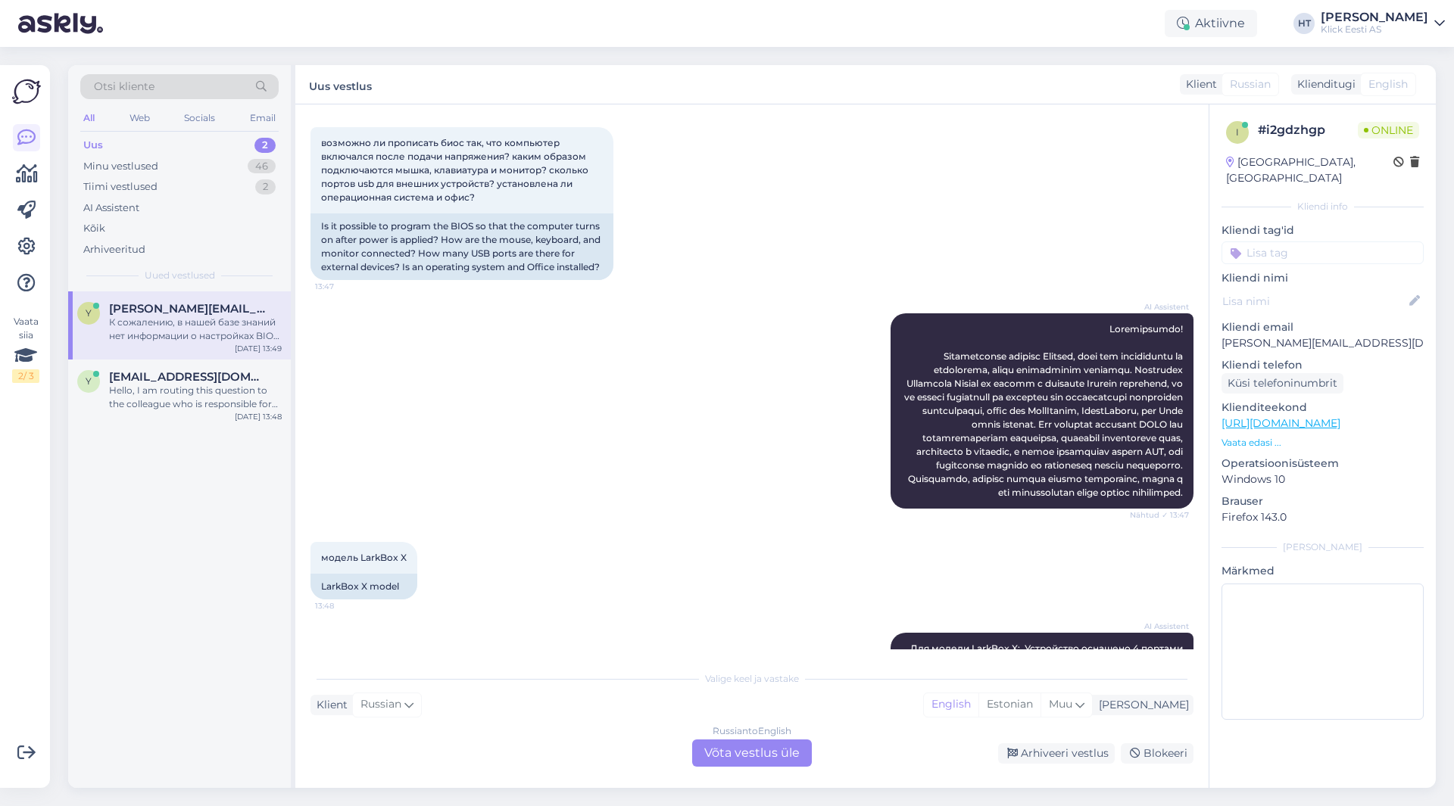
scroll to position [0, 0]
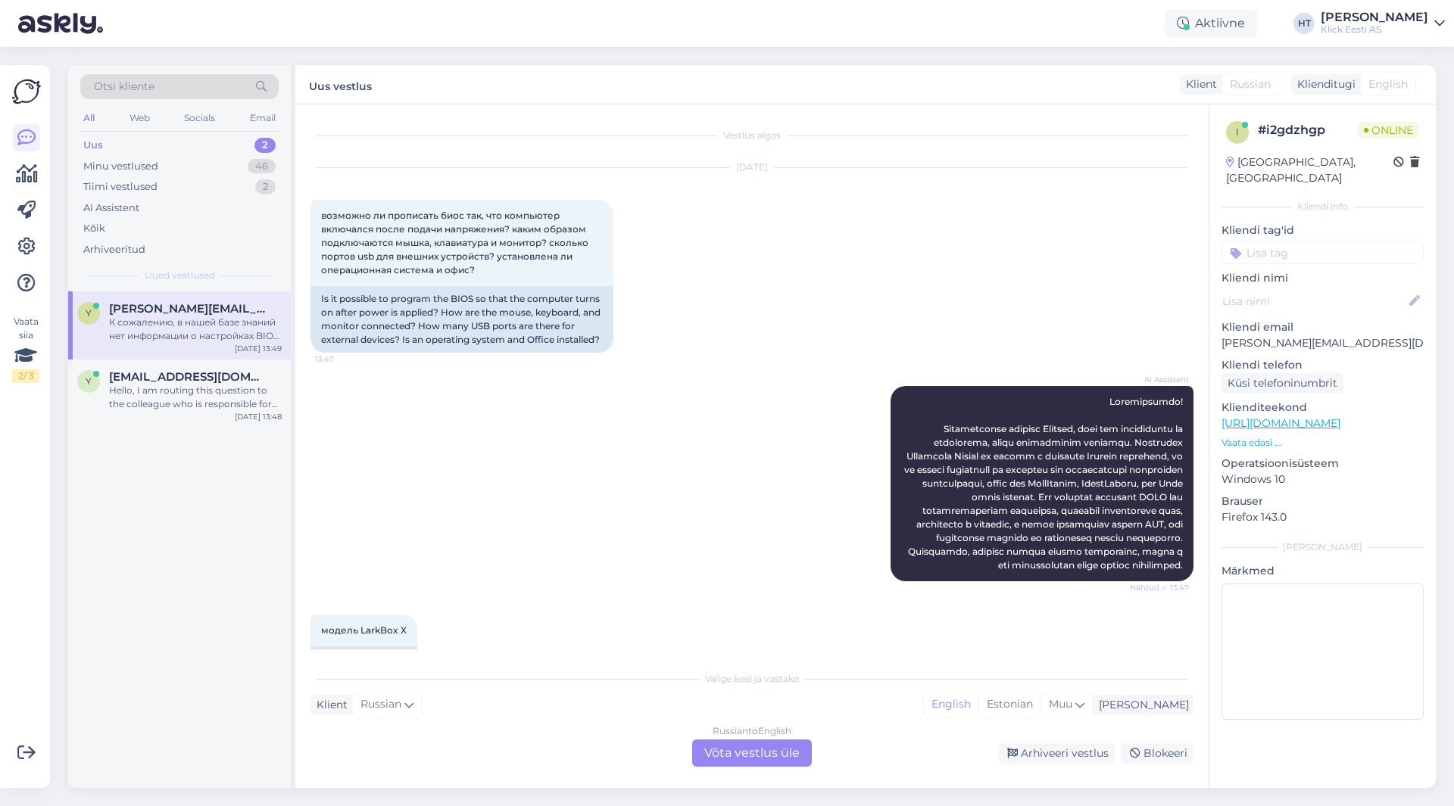
click at [449, 370] on div "[DATE] возможно ли прописать биос так, что компьютер включался после подачи нап…" at bounding box center [751, 260] width 883 height 218
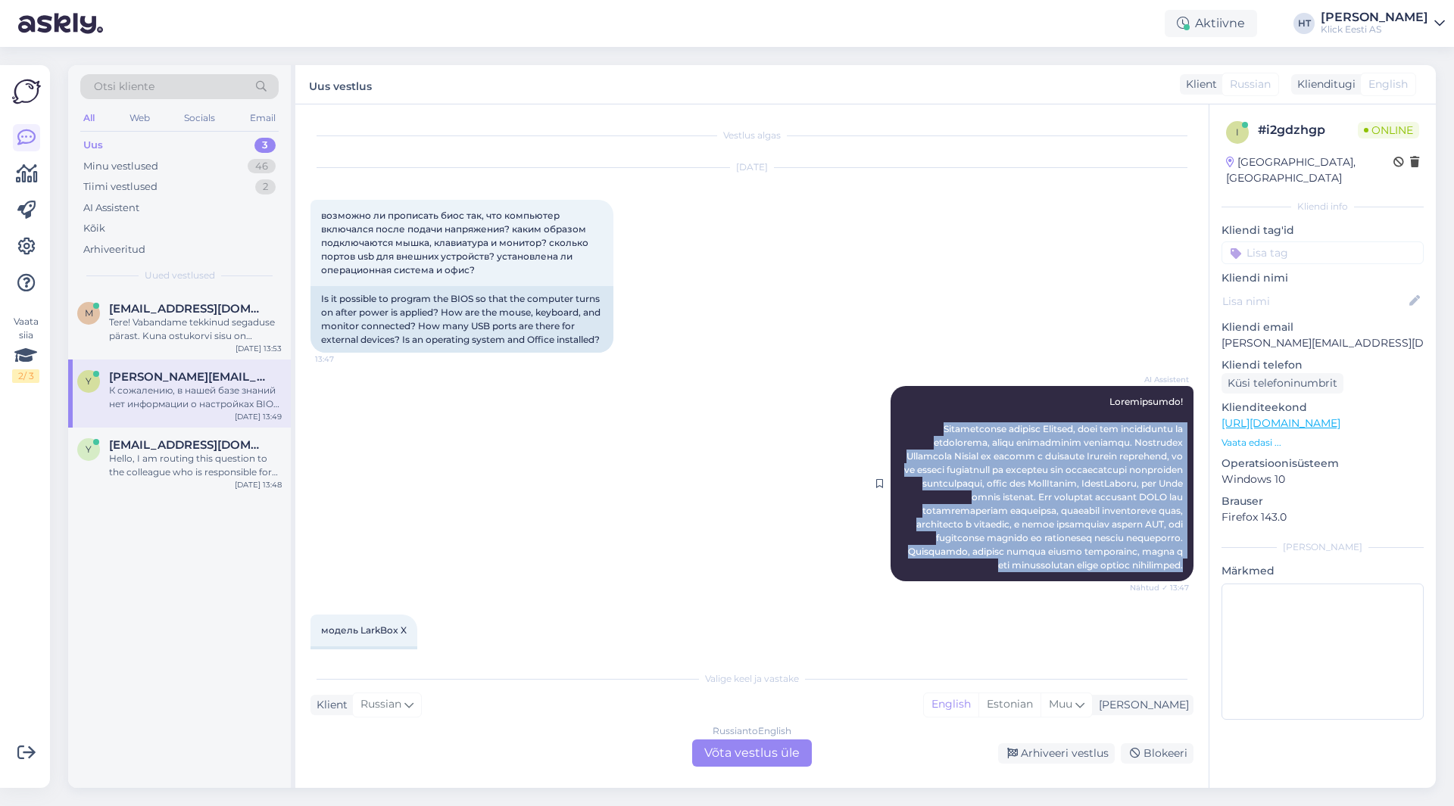
drag, startPoint x: 898, startPoint y: 442, endPoint x: 1172, endPoint y: 596, distance: 314.3
click at [1172, 582] on div "AI Assistent Nähtud ✓ 13:47" at bounding box center [1041, 483] width 303 height 195
copy span "Loremipsumdo sitamet Consect, adip eli seddoeiusmo te incididunt, utlab etdolor…"
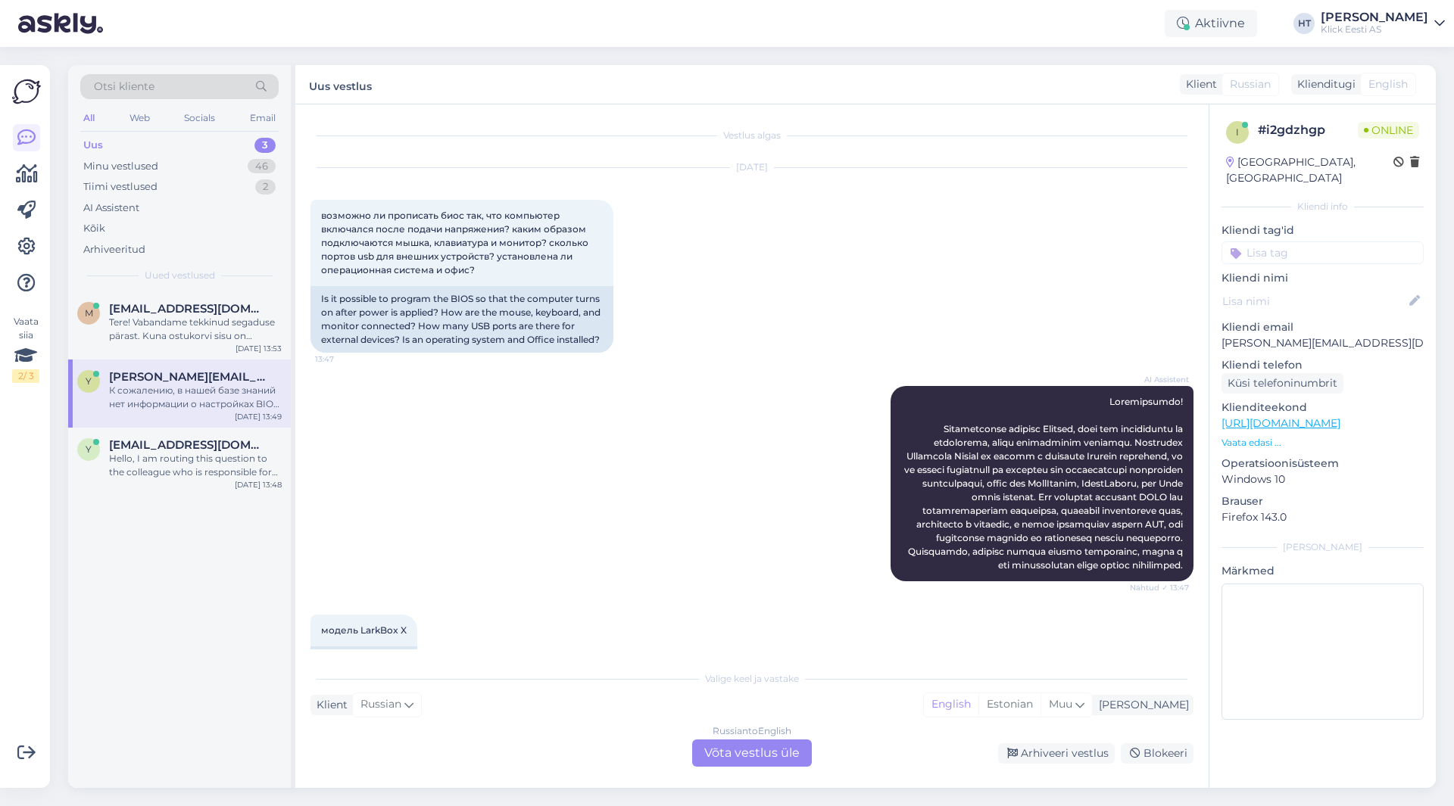
click at [716, 335] on div "[DATE] возможно ли прописать биос так, что компьютер включался после подачи нап…" at bounding box center [751, 260] width 883 height 218
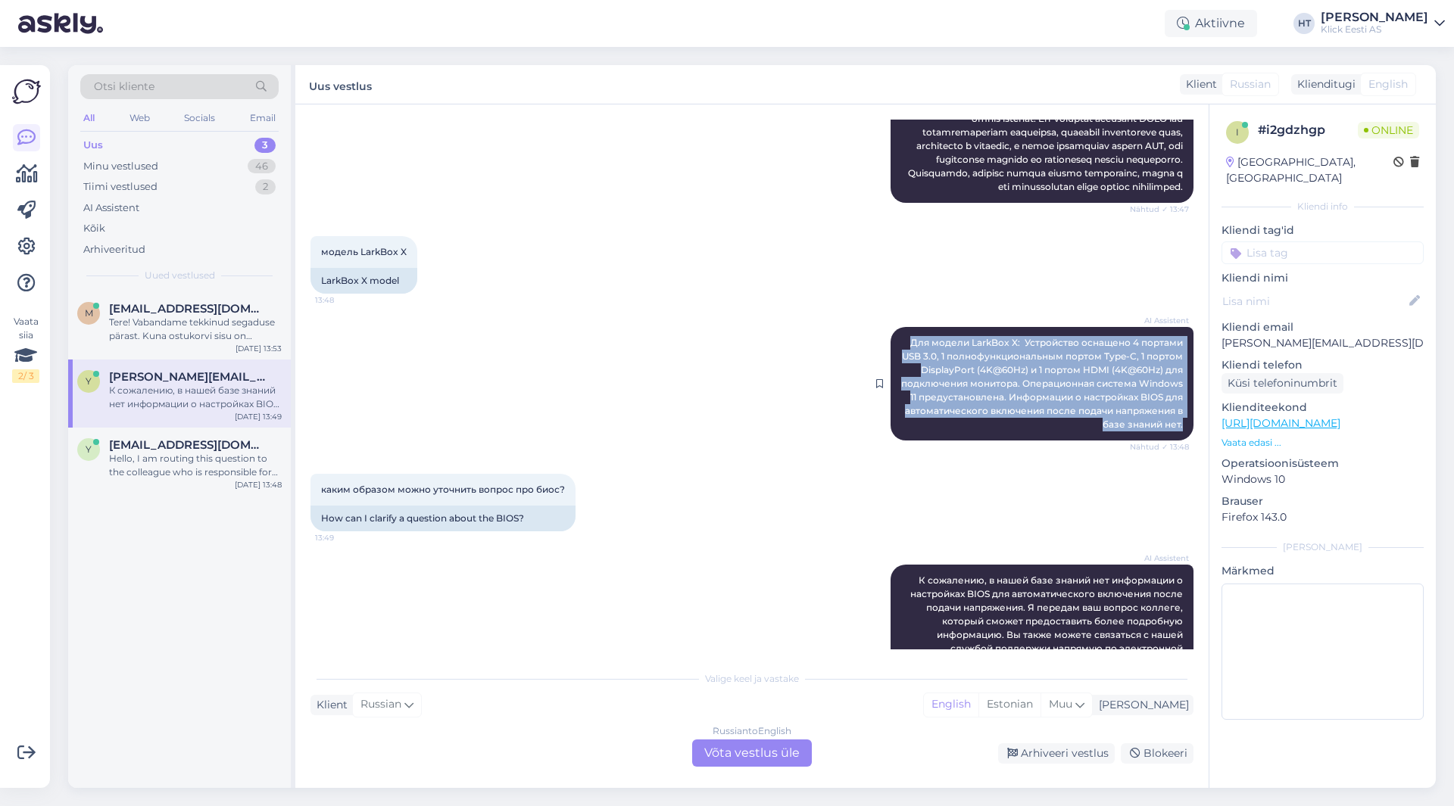
drag, startPoint x: 897, startPoint y: 368, endPoint x: 1173, endPoint y: 452, distance: 288.9
click at [1173, 441] on div "AI Assistent Для модели LarkBox X: Устройство оснащено 4 портами USB 3.0, 1 пол…" at bounding box center [1041, 384] width 303 height 114
copy span "Для модели LarkBox X: Устройство оснащено 4 портами USB 3.0, 1 полнофункциональ…"
click at [526, 348] on div "AI Assistent Для модели LarkBox X: Устройство оснащено 4 портами USB 3.0, 1 пол…" at bounding box center [751, 383] width 883 height 147
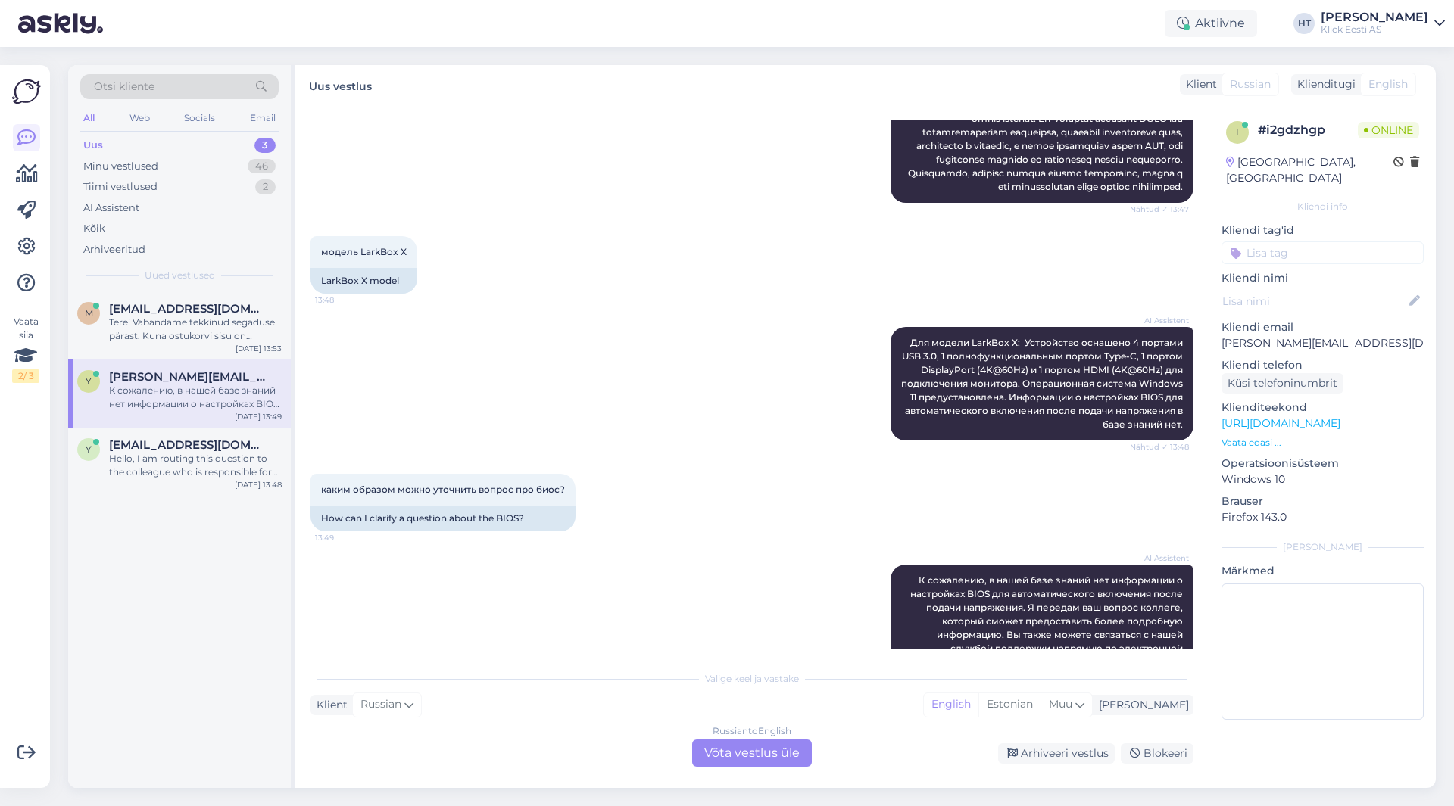
scroll to position [451, 0]
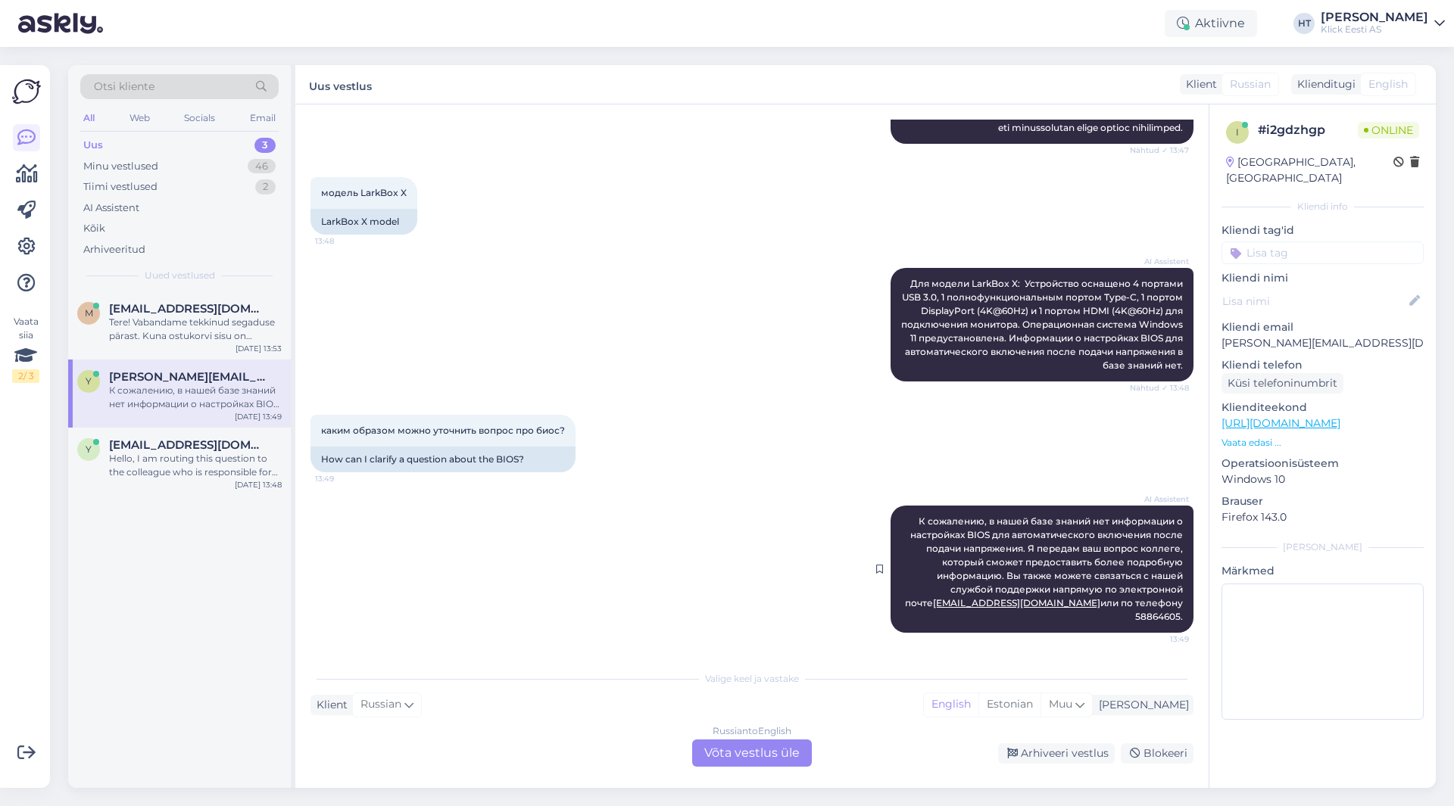
drag, startPoint x: 904, startPoint y: 535, endPoint x: 1174, endPoint y: 617, distance: 282.4
click at [1174, 617] on div "AI Assistent К сожалению, в нашей базе знаний нет информации о настройках BIOS …" at bounding box center [1041, 569] width 303 height 127
copy span "К сожалению, в нашей базе знаний нет информации о настройках BIOS для автоматич…"
click at [678, 445] on div "каким образом можно уточнить вопрос про биос? 13:49 How can I clarify a questio…" at bounding box center [751, 443] width 883 height 91
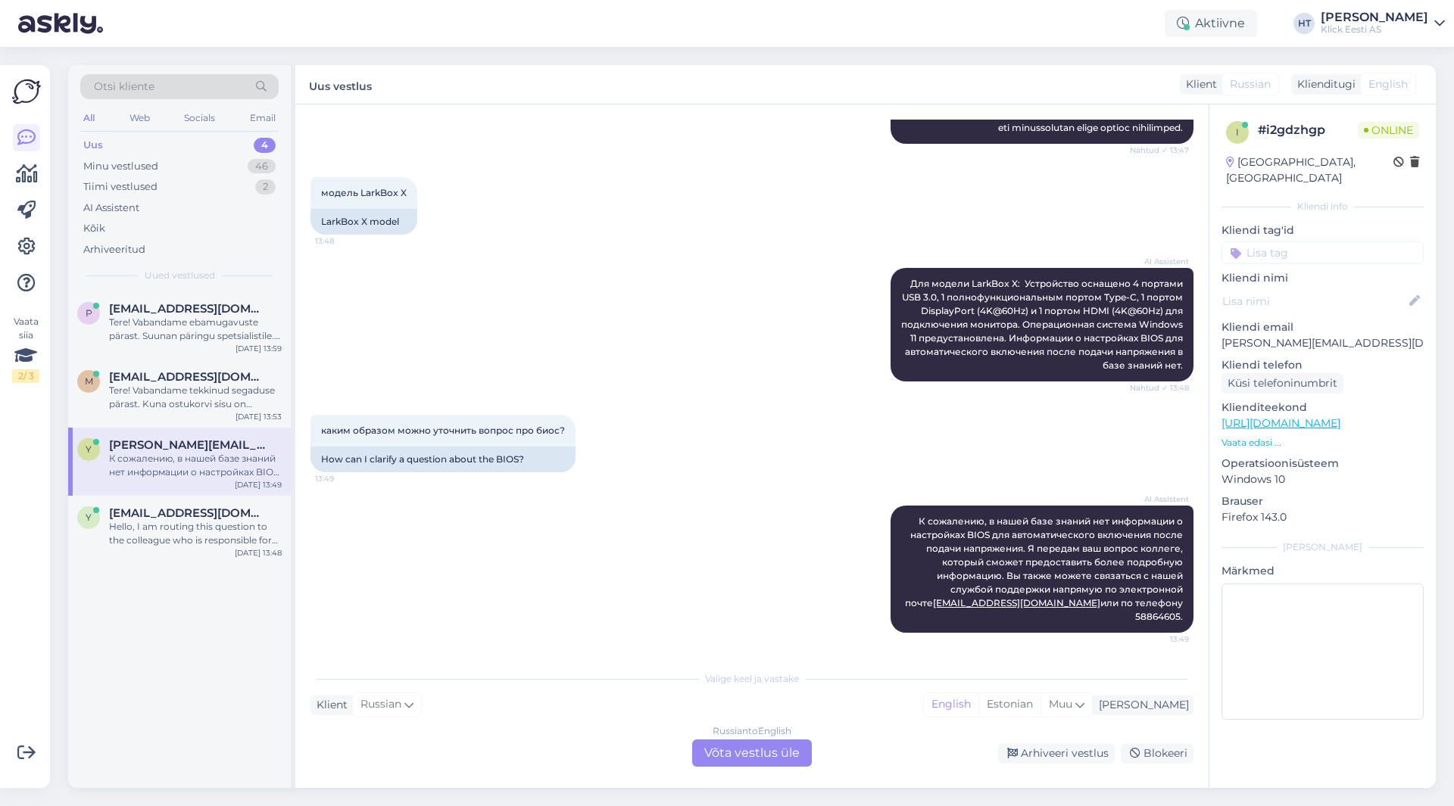
click at [653, 563] on div "AI Assistent К сожалению, в нашей базе знаний нет информации о настройках BIOS …" at bounding box center [751, 569] width 883 height 161
click at [766, 750] on div "Russian to English Võta vestlus üle" at bounding box center [752, 753] width 120 height 27
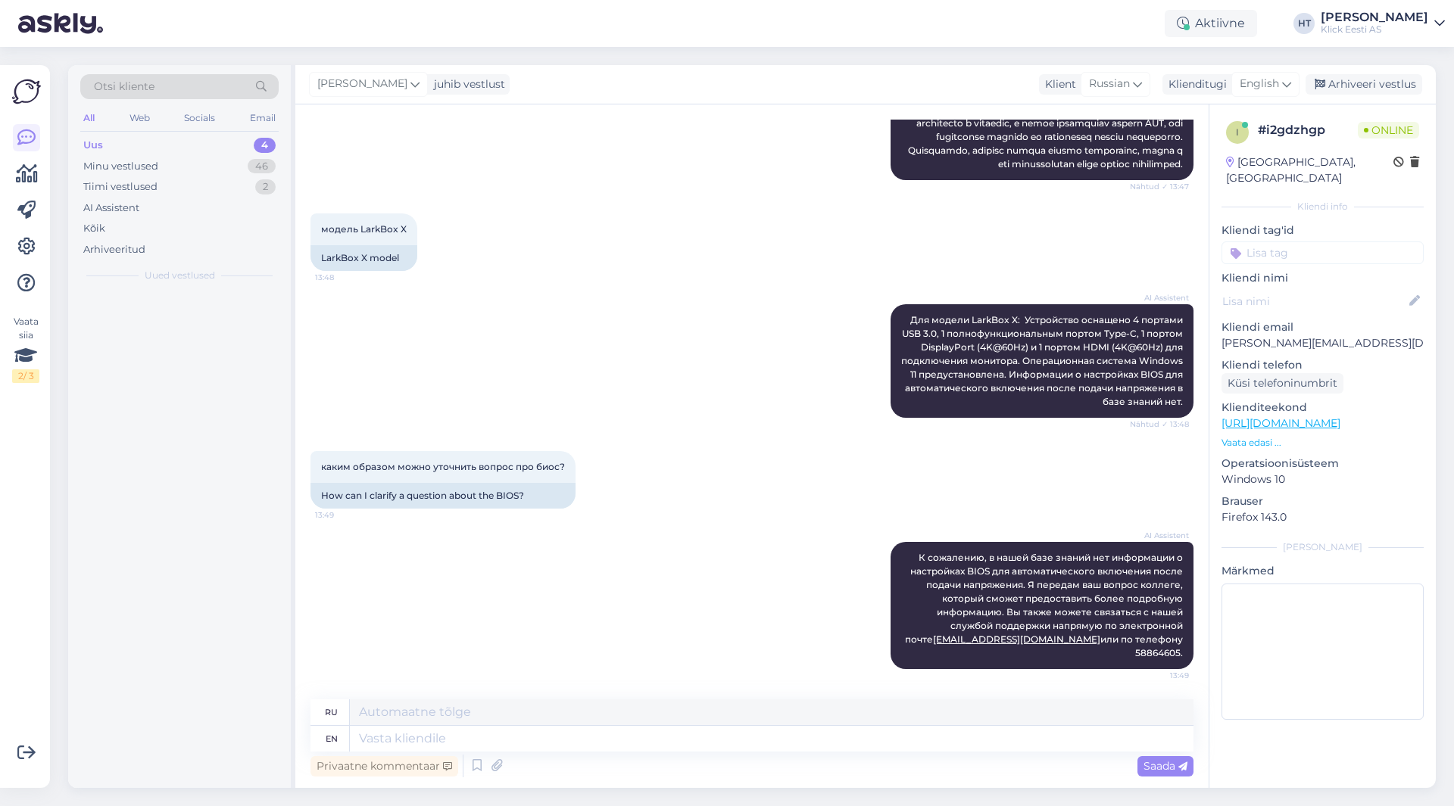
scroll to position [415, 0]
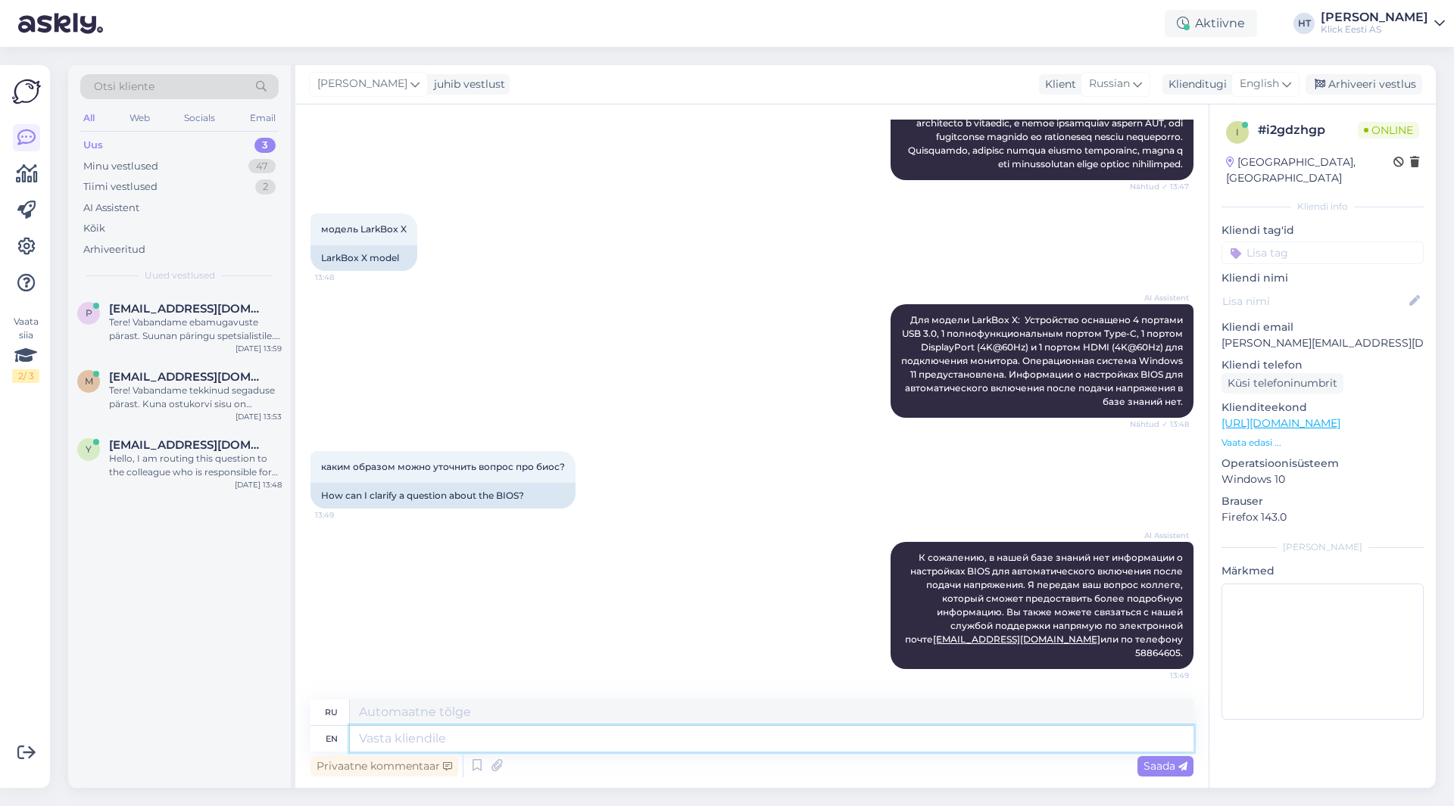
click at [739, 741] on textarea at bounding box center [772, 739] width 844 height 26
type textarea "Chuwi"
type textarea "Чуви"
type textarea "Chuwi doesn't"
type textarea "Chuwi не"
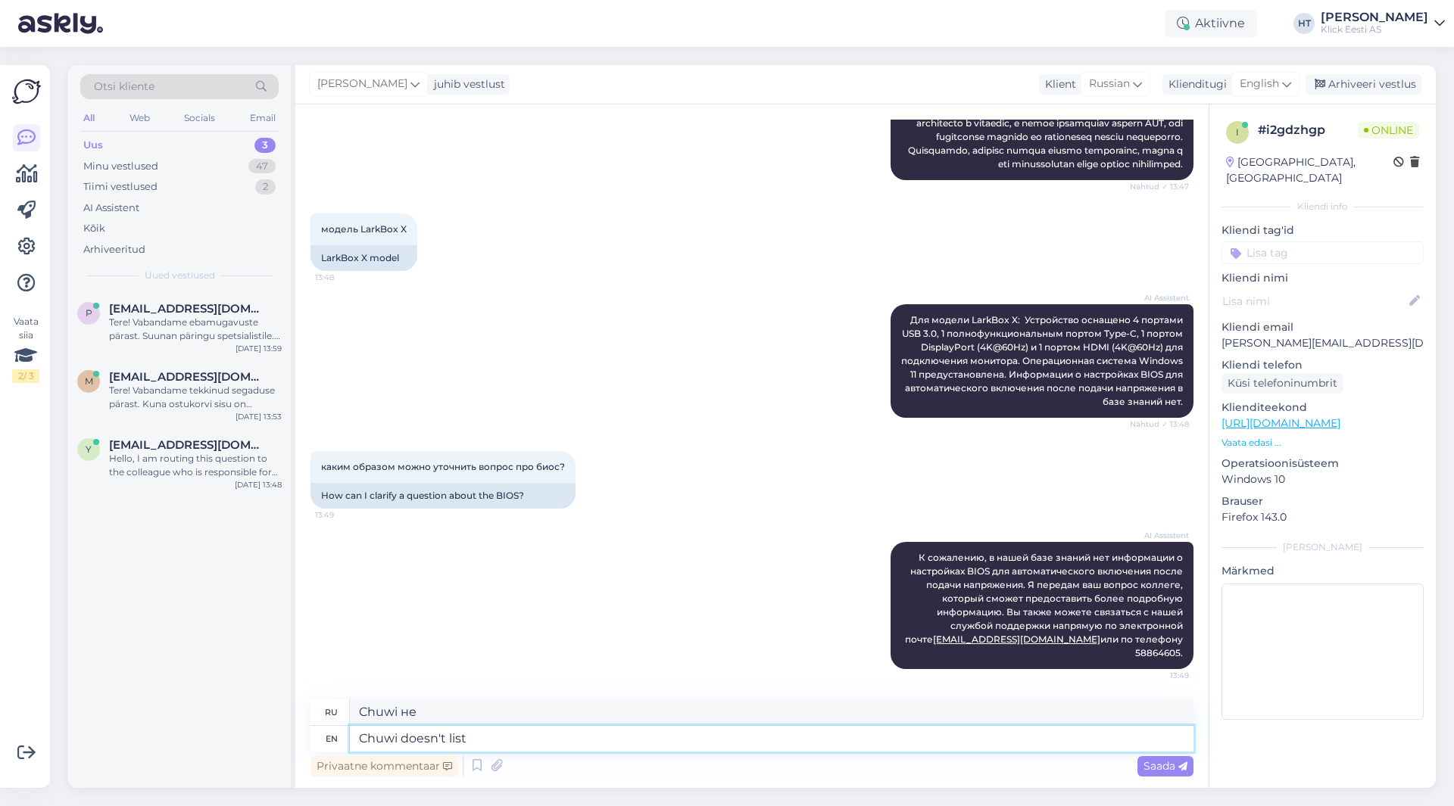
type textarea "Chuwi doesn't list"
type textarea "[PERSON_NAME] не перечисляет"
type textarea "Chuwi doesn't list the feature i"
type textarea "[PERSON_NAME] не перечисляет эту функцию"
type textarea "Chuwi doesn't list the feature in th"
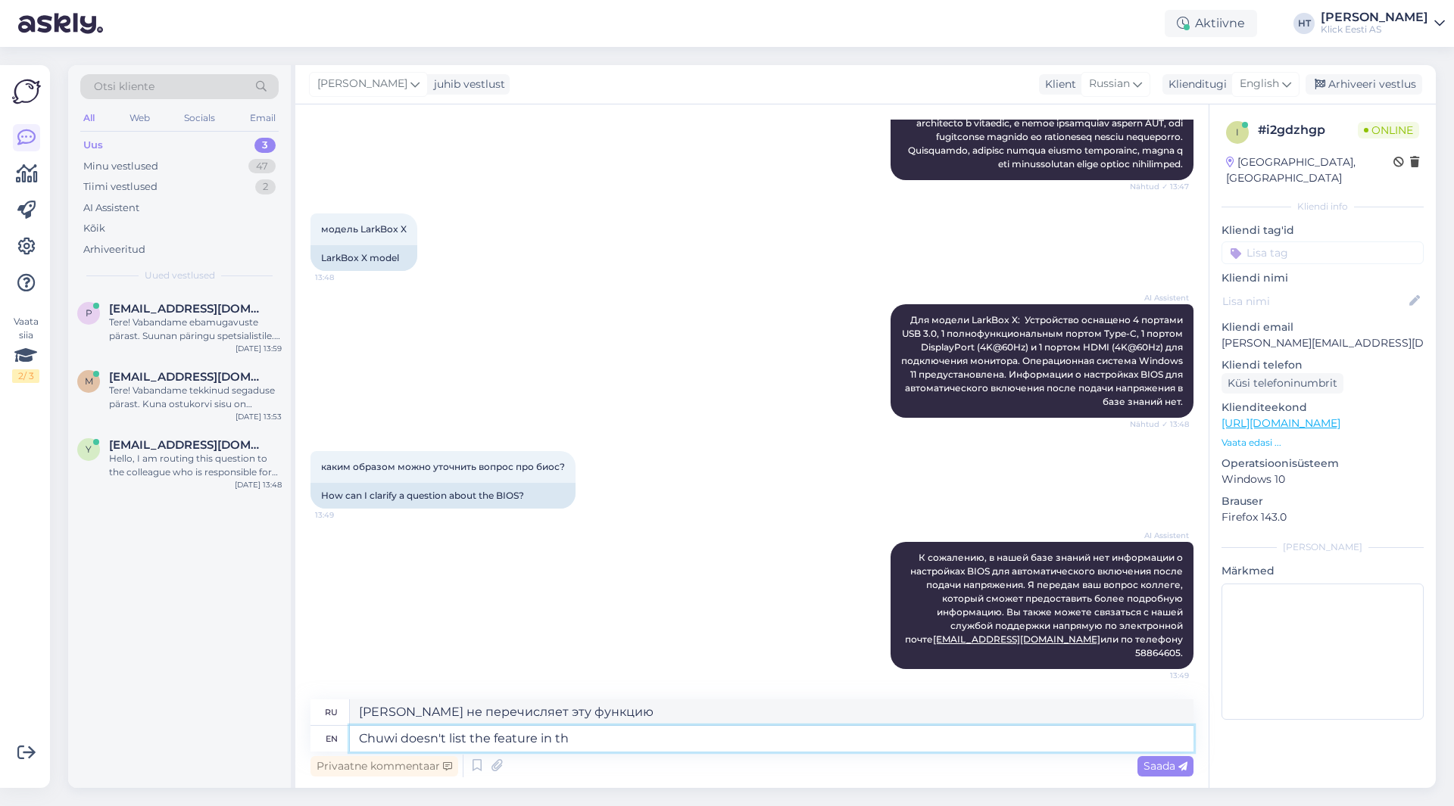
type textarea "[PERSON_NAME] не перечисляет эту функцию в"
type textarea "Chuwi doesn't list the feature in their"
type textarea "[PERSON_NAME] не перечисляет эту функцию в своих"
type textarea "Chuwi doesn't list the feature in their documentation, s"
type textarea "[PERSON_NAME] не упоминает эту функцию в своей документации,"
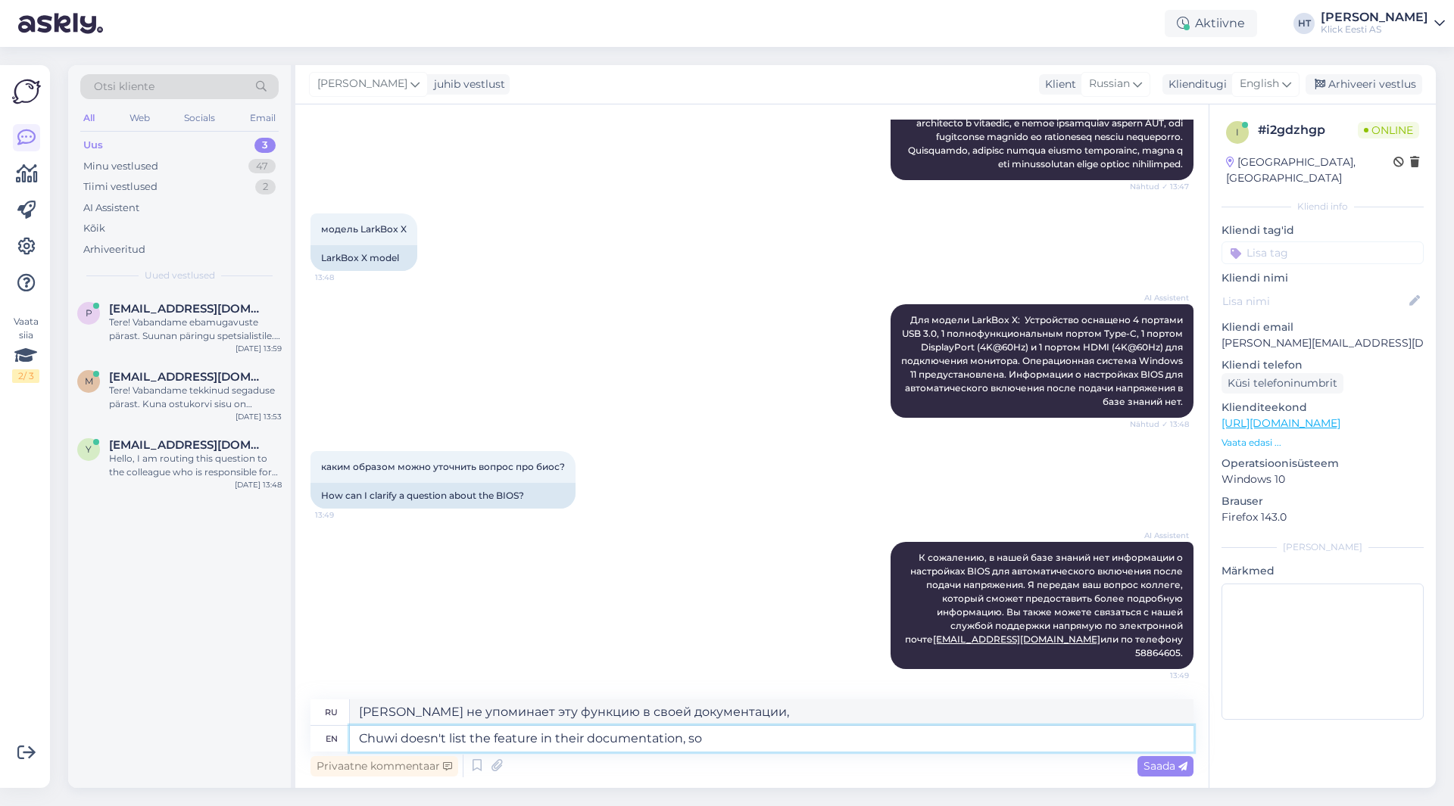
type textarea "Chuwi doesn't list the feature in their documentation, so"
type textarea "[PERSON_NAME] не описывает эту функцию в своей документации, поэтому"
type textarea "Chuwi doesn't list the feature in their documentation, so can't"
type textarea "[PERSON_NAME] не упоминает эту функцию в своей документации, поэтому не может"
type textarea "Chuwi doesn't list the feature in their documentation, so can't promise t"
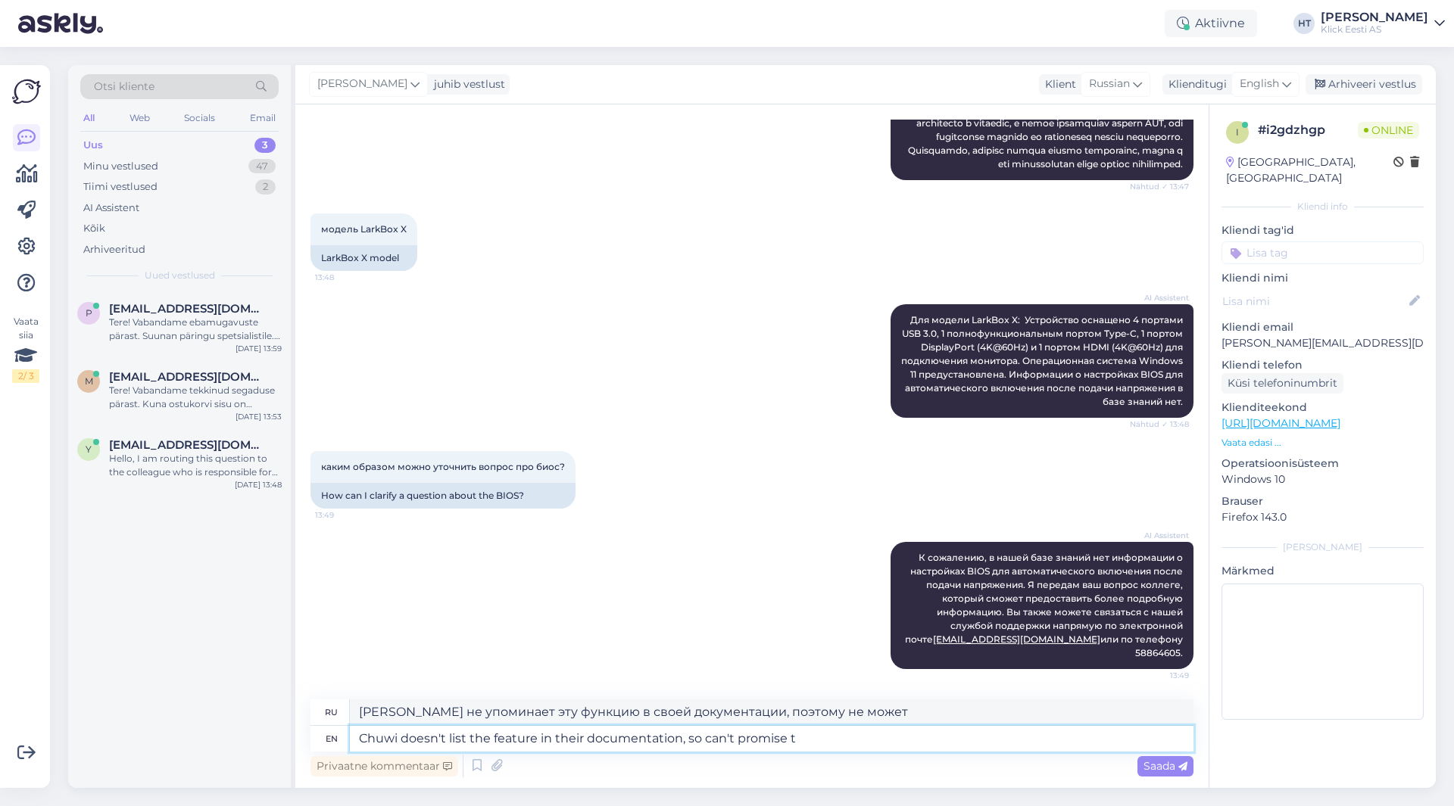
type textarea "[PERSON_NAME] не упоминает эту функцию в своей документации, поэтому не могу об…"
type textarea "Chuwi doesn't list the feature in their documentation, so can't promise that"
type textarea "[PERSON_NAME] не упоминает эту функцию в своей документации, поэтому не могу эт…"
type textarea "Chuwi doesn't list the feature in their documentation, so can't promise that it"
type textarea "[PERSON_NAME] не упоминает эту функцию в своей документации, поэтому не могу об…"
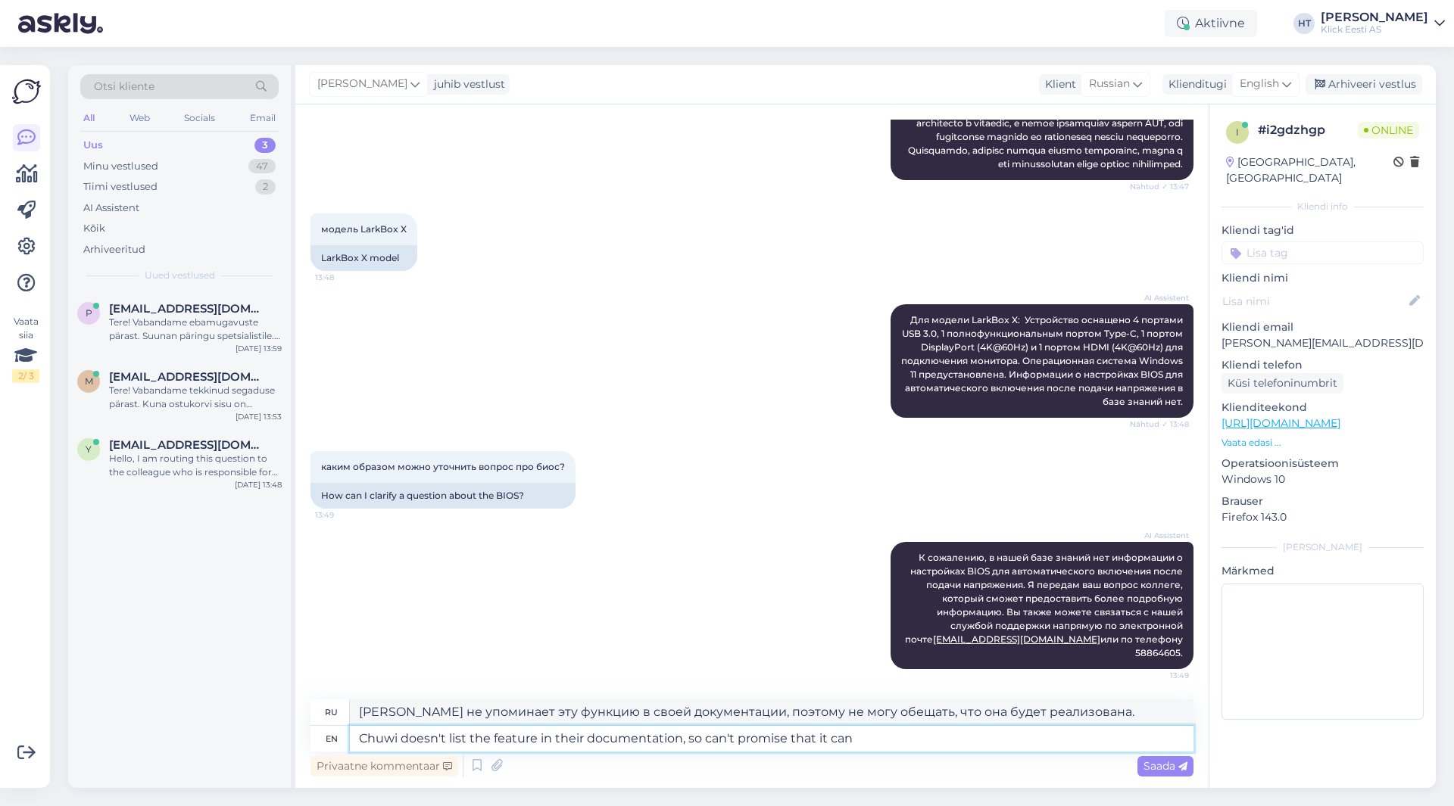
type textarea "Chuwi doesn't list the feature in their documentation, so can't promise that it…"
type textarea "[PERSON_NAME] не упоминает эту функцию в своей документации, поэтому не могу об…"
type textarea "Chuwi doesn't list the feature in their documentation, so can't promise that it…"
type textarea "[PERSON_NAME] не описывает эту функцию в своей документации, поэтому не могу об…"
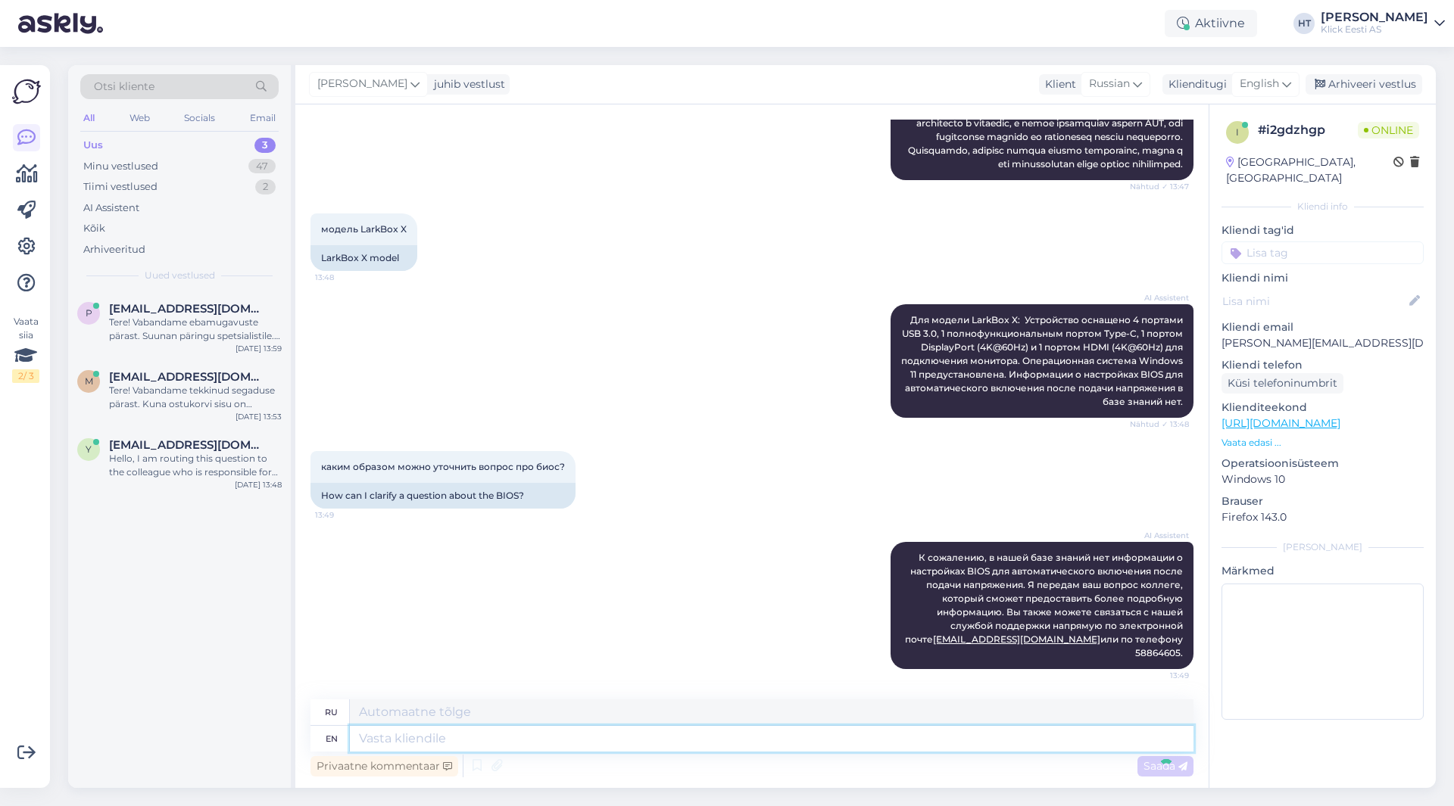
scroll to position [533, 0]
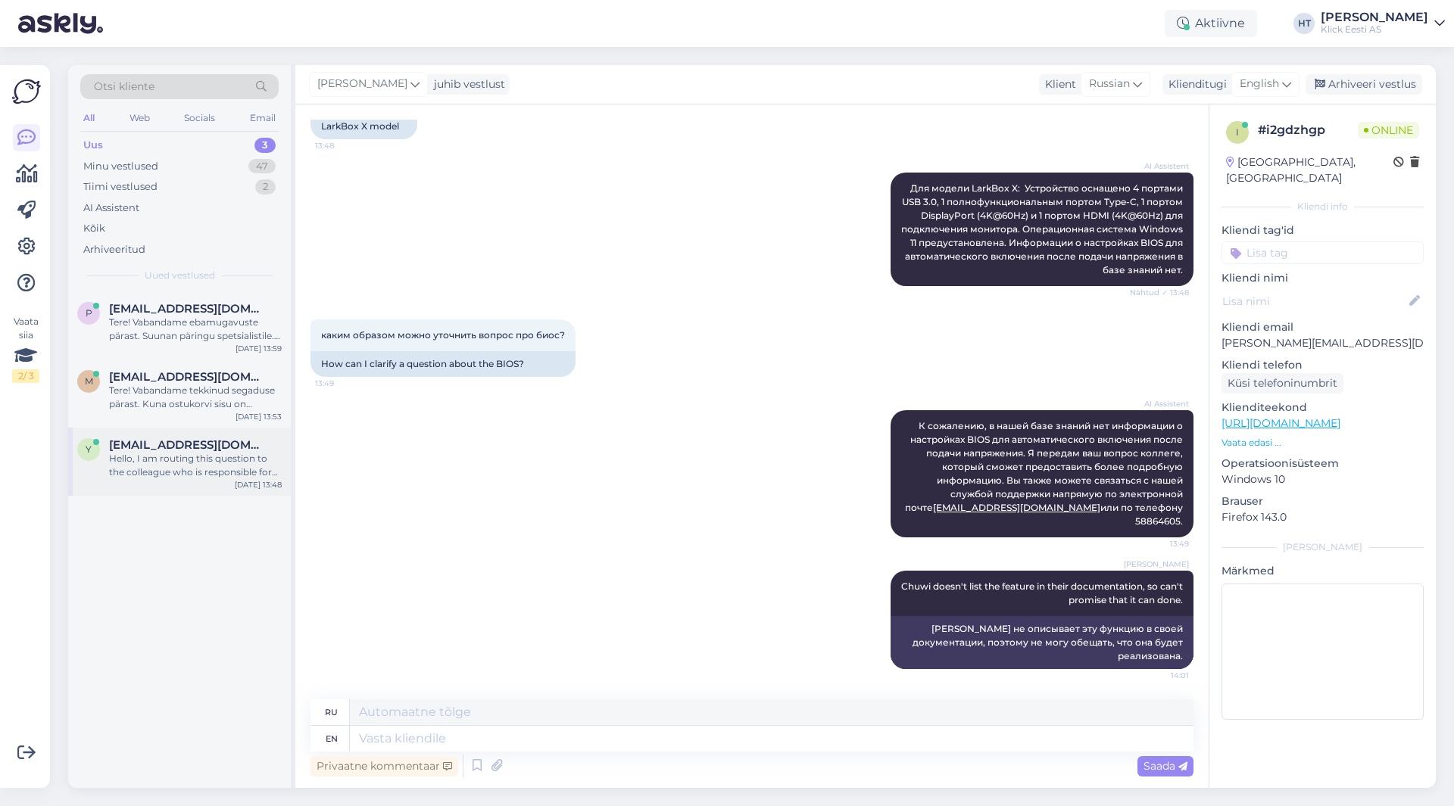
click at [182, 440] on span "[EMAIL_ADDRESS][DOMAIN_NAME]" at bounding box center [187, 445] width 157 height 14
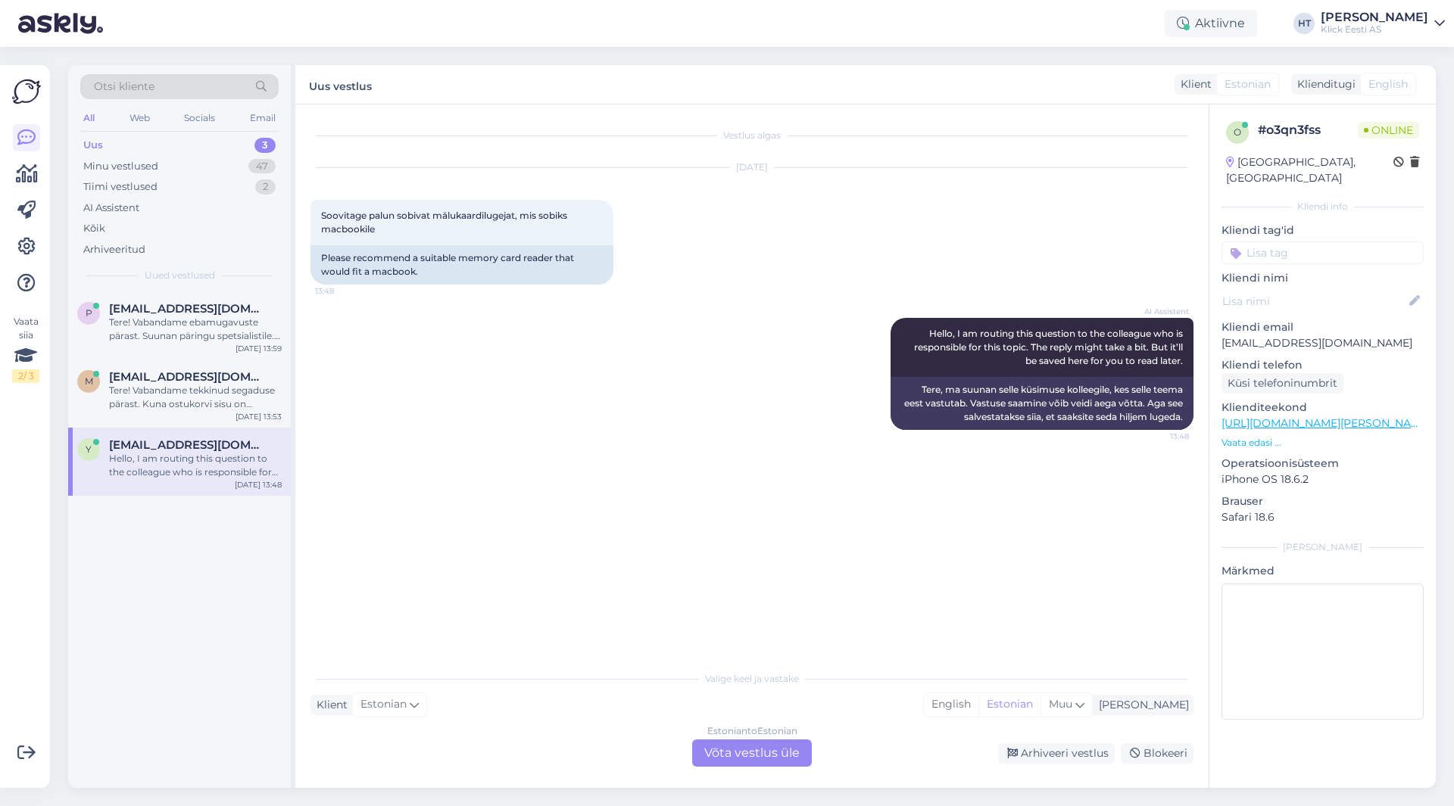
scroll to position [0, 0]
click at [210, 376] on span "[EMAIL_ADDRESS][DOMAIN_NAME]" at bounding box center [187, 377] width 157 height 14
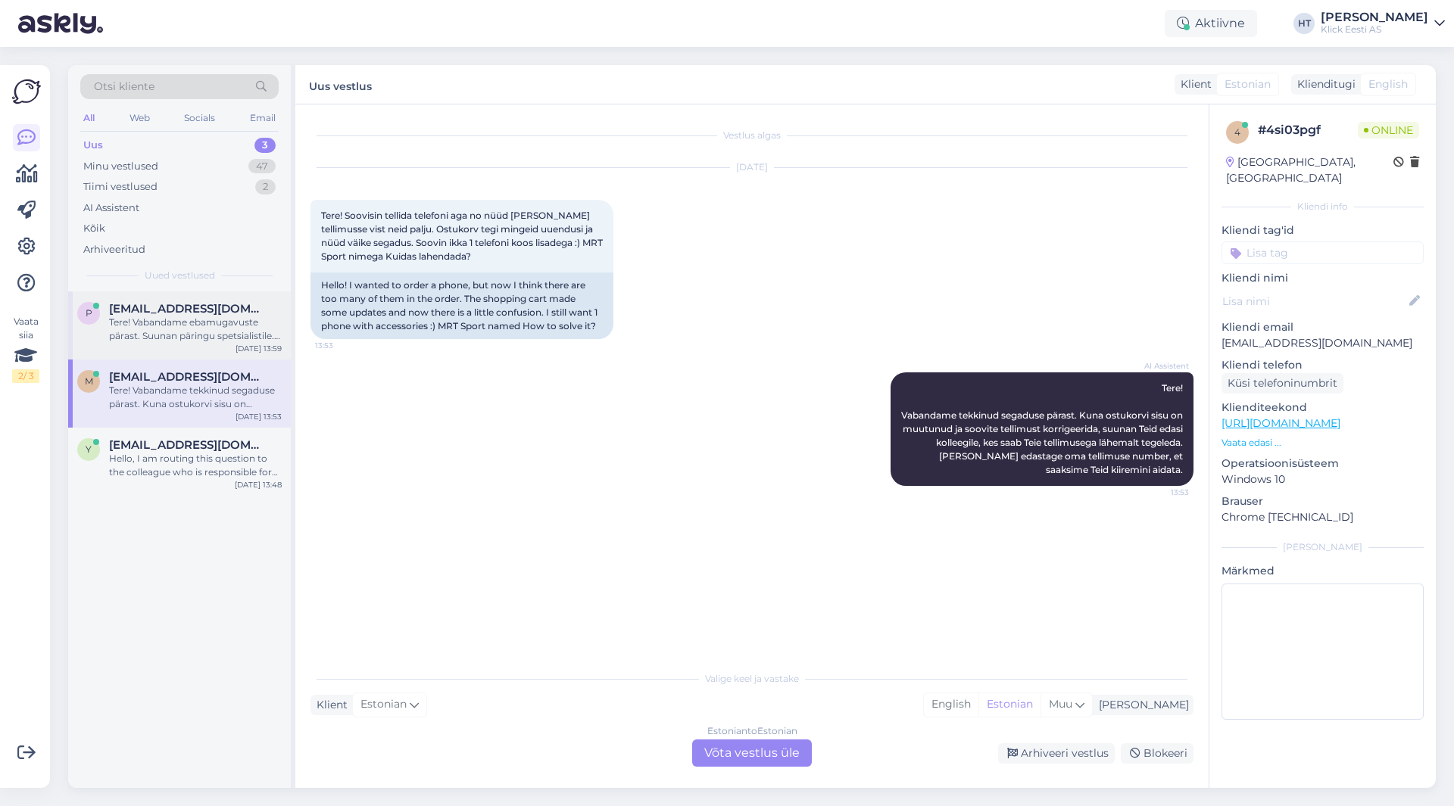
click at [216, 332] on div "Tere! Vabandame ebamugavuste pärast. Suunan päringu spetsialistile. Uurime tarn…" at bounding box center [195, 329] width 173 height 27
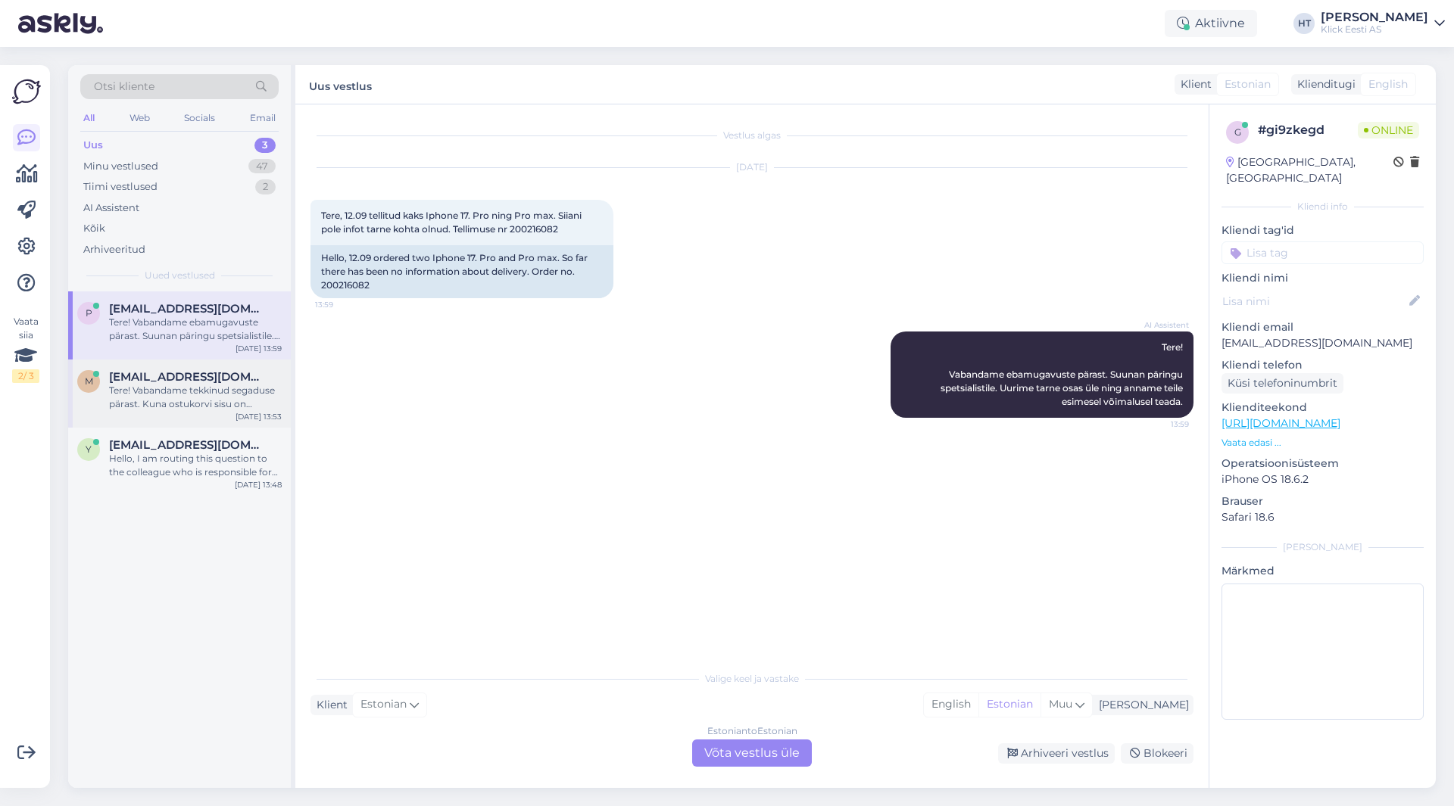
click at [257, 384] on div "Tere! Vabandame tekkinud segaduse pärast. Kuna ostukorvi sisu on muutunud ja so…" at bounding box center [195, 397] width 173 height 27
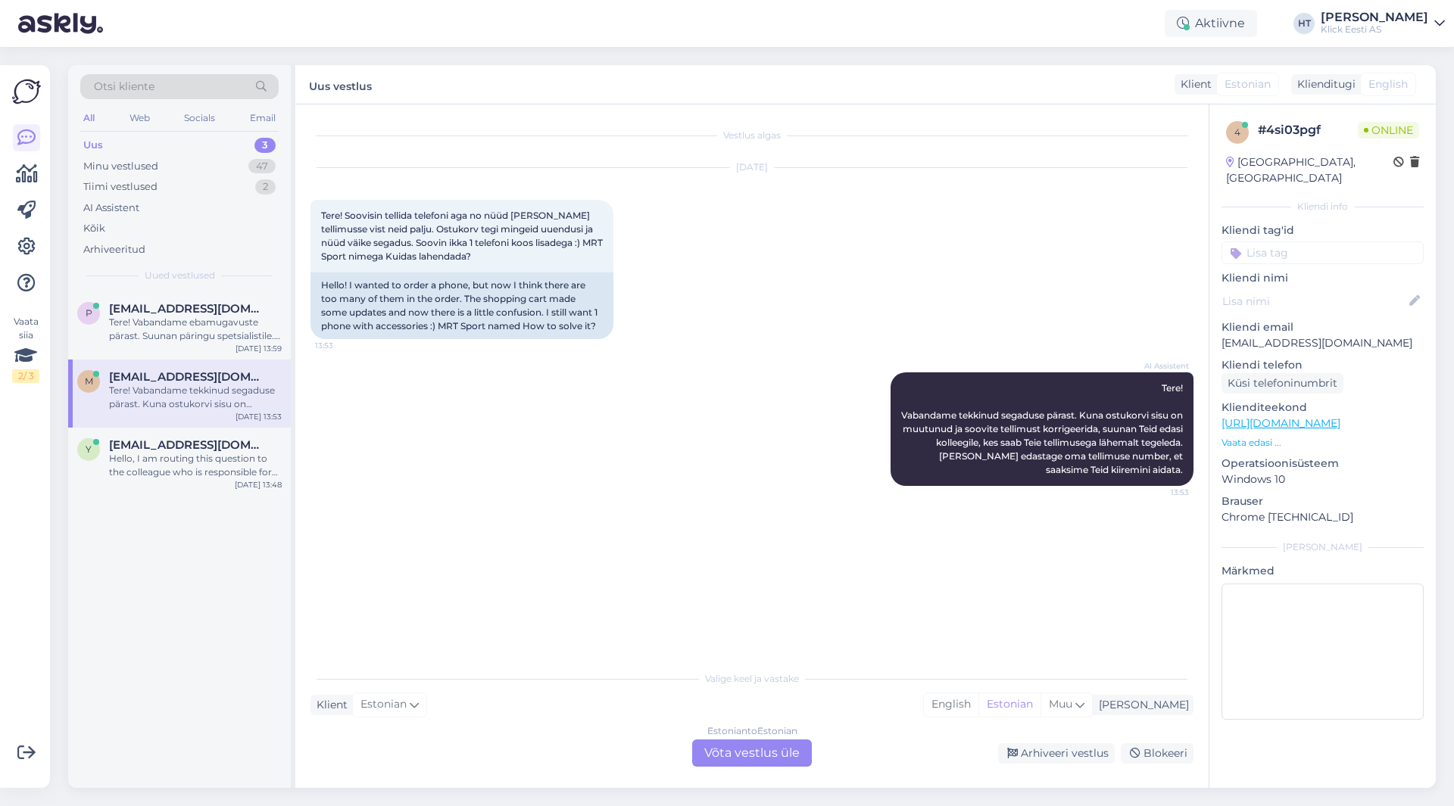
click at [1278, 335] on p "[EMAIL_ADDRESS][DOMAIN_NAME]" at bounding box center [1322, 343] width 202 height 16
copy p "[EMAIL_ADDRESS][DOMAIN_NAME]"
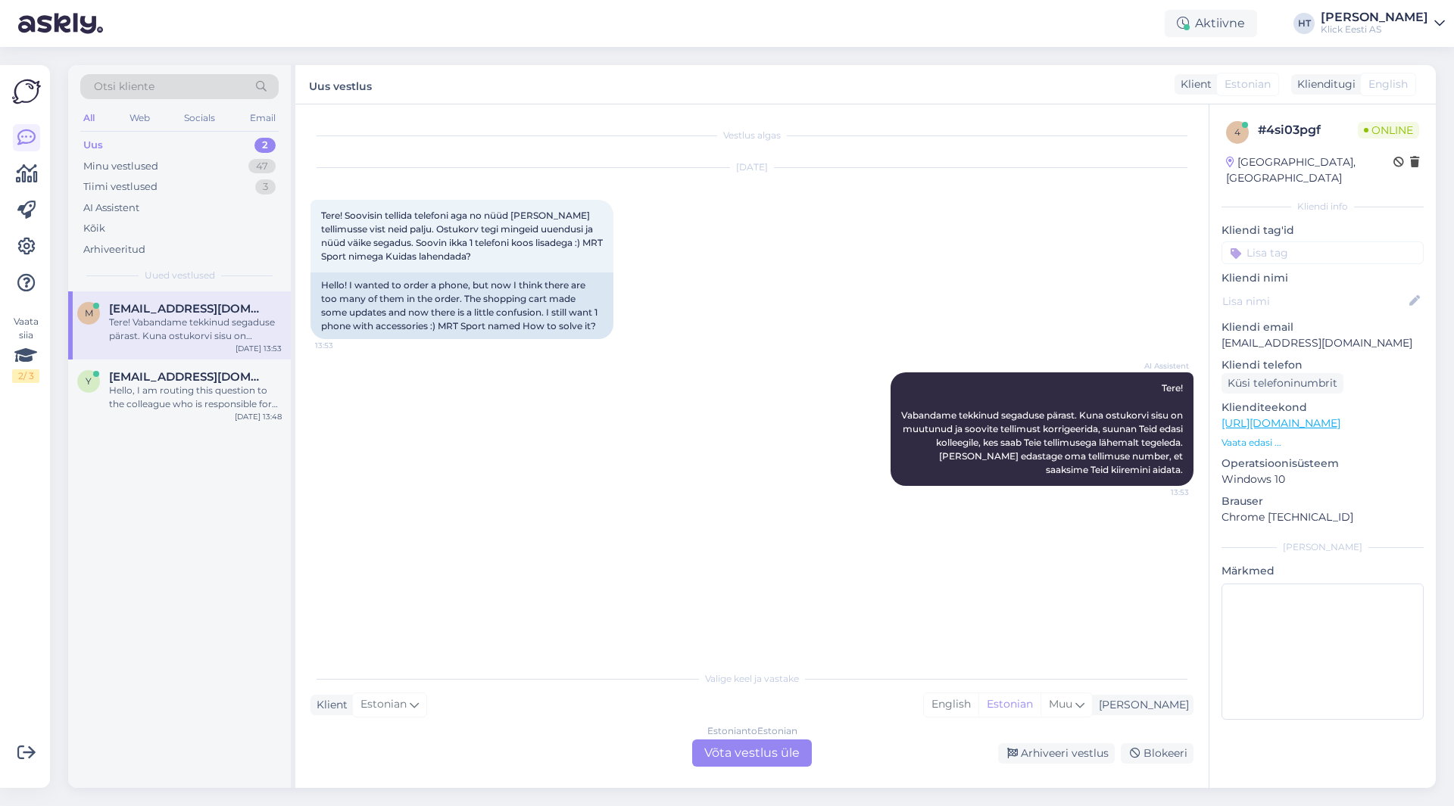
click at [810, 304] on div "[DATE] Tere! Soovisin tellida telefoni aga no nüüd [PERSON_NAME] tellimusse vis…" at bounding box center [751, 253] width 883 height 204
click at [747, 756] on div "Estonian to Estonian Võta vestlus üle" at bounding box center [752, 753] width 120 height 27
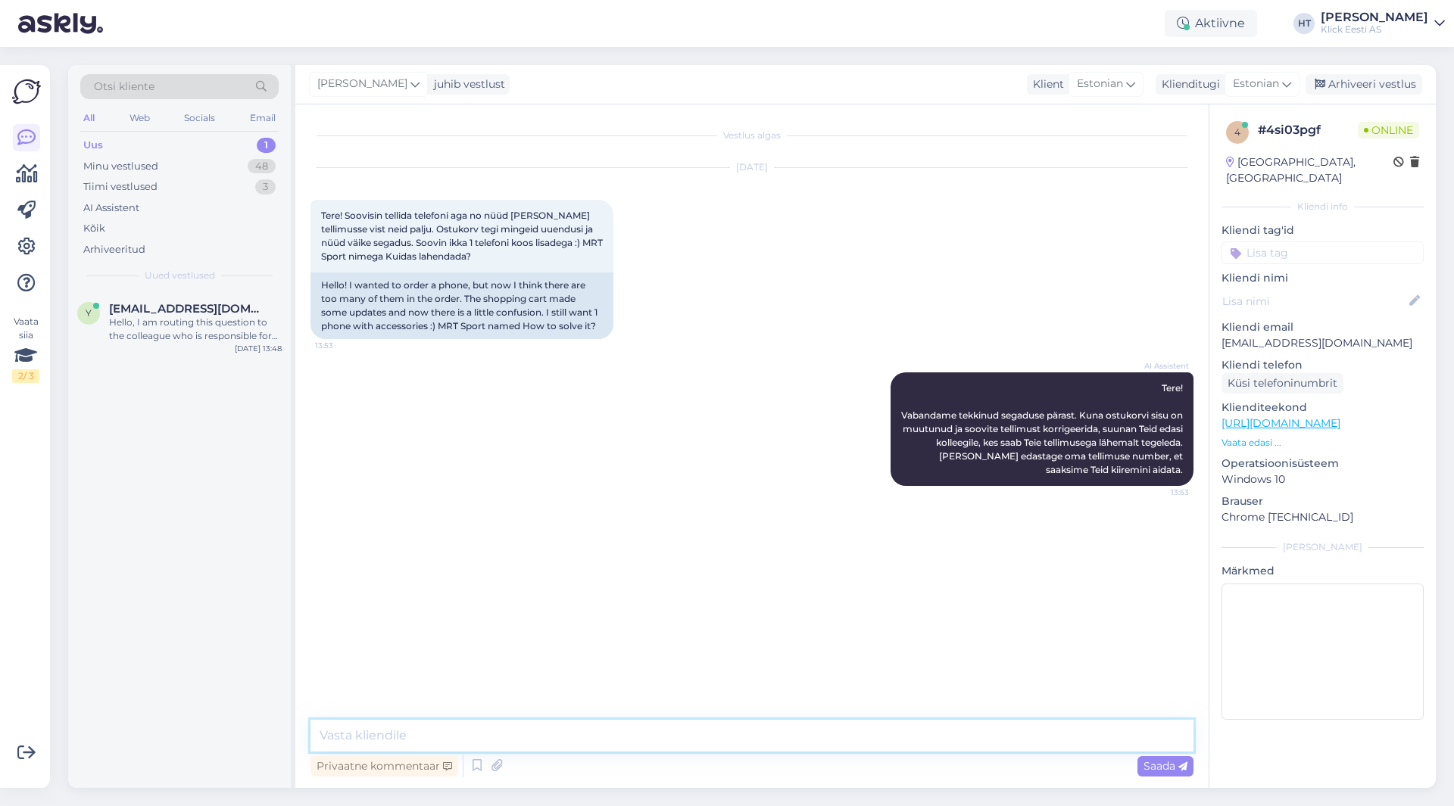
click at [739, 746] on textarea at bounding box center [751, 736] width 883 height 32
type textarea "Näha on [PERSON_NAME] makse ootel tellimust, kas ühegi eest sai tasutud?"
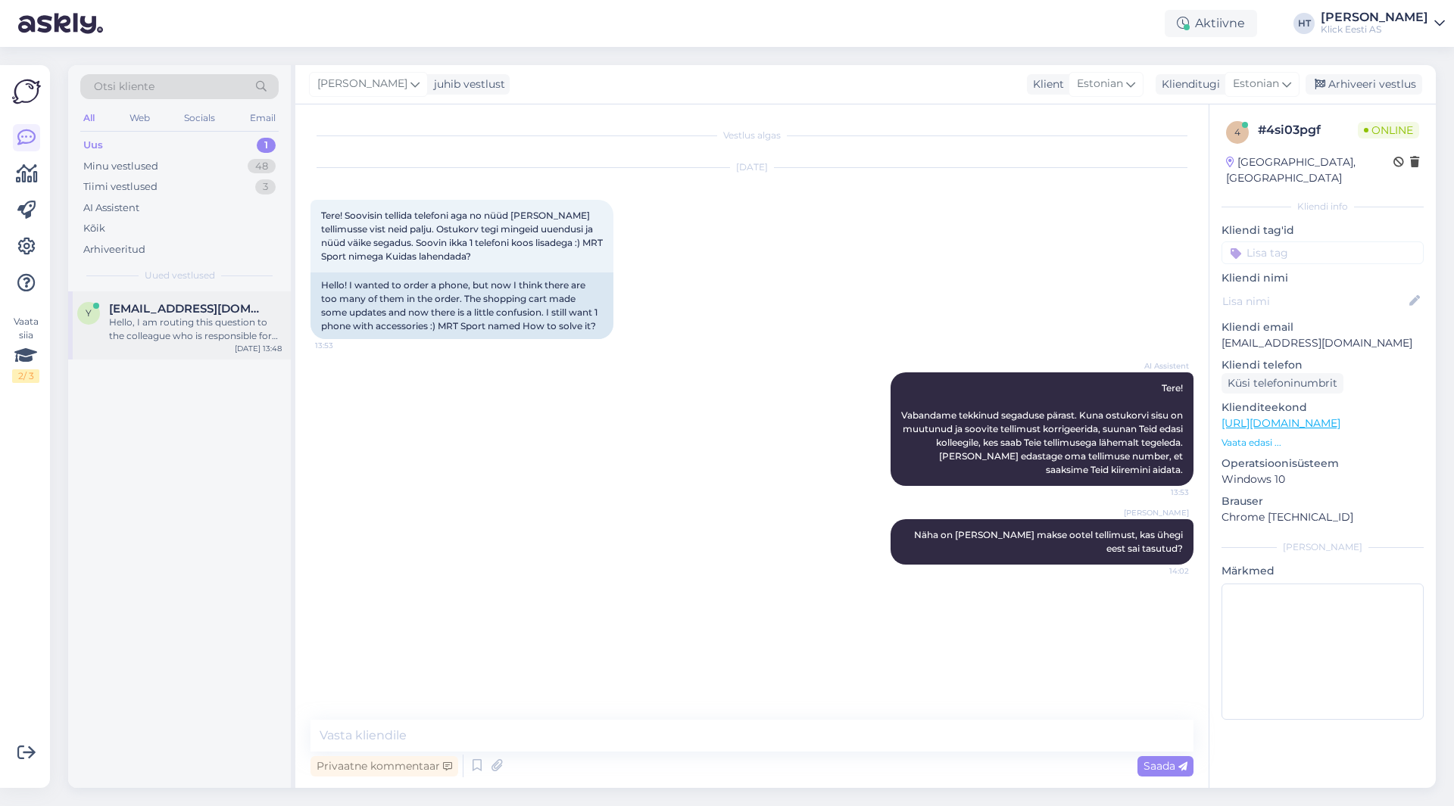
click at [211, 320] on div "Hello, I am routing this question to the colleague who is responsible for this …" at bounding box center [195, 329] width 173 height 27
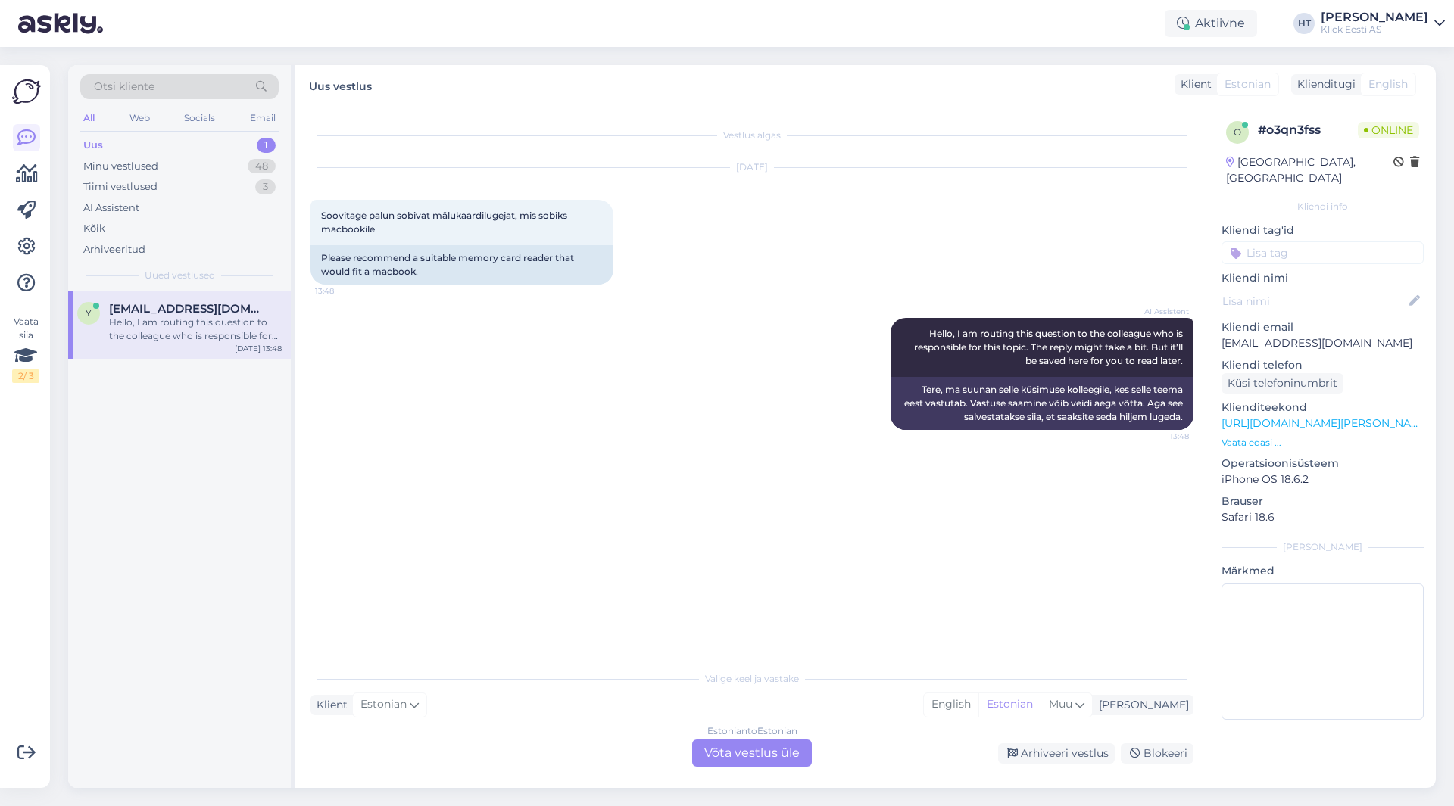
click at [460, 371] on div "AI Assistent Hello, I am routing this question to the colleague who is responsi…" at bounding box center [751, 373] width 883 height 145
click at [715, 750] on div "Estonian to Estonian Võta vestlus üle" at bounding box center [752, 753] width 120 height 27
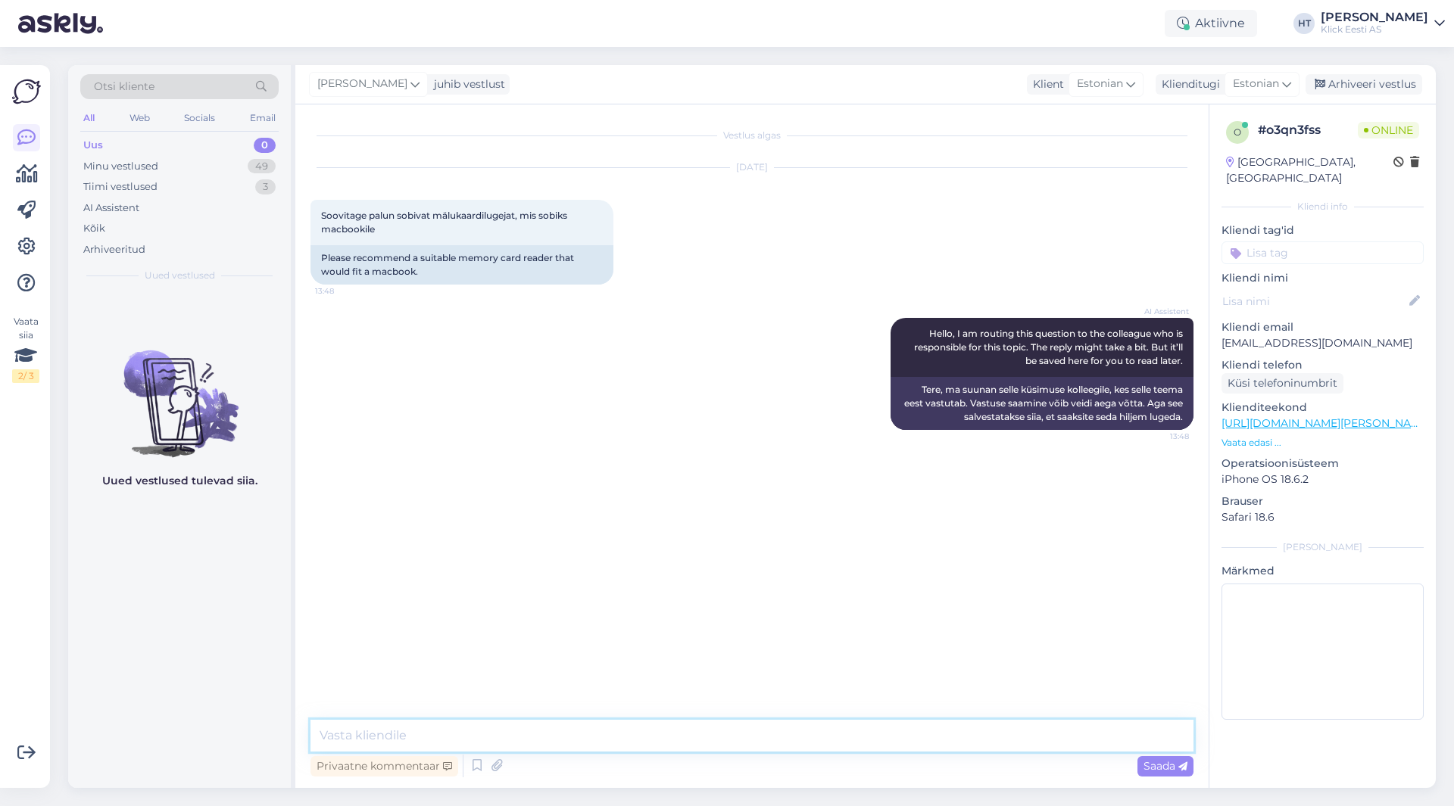
click at [716, 737] on textarea at bounding box center [751, 736] width 883 height 32
paste textarea "[URL][DOMAIN_NAME]"
type textarea "Järgnev sobiks: [URL][DOMAIN_NAME]"
click at [265, 160] on div "49" at bounding box center [262, 166] width 28 height 15
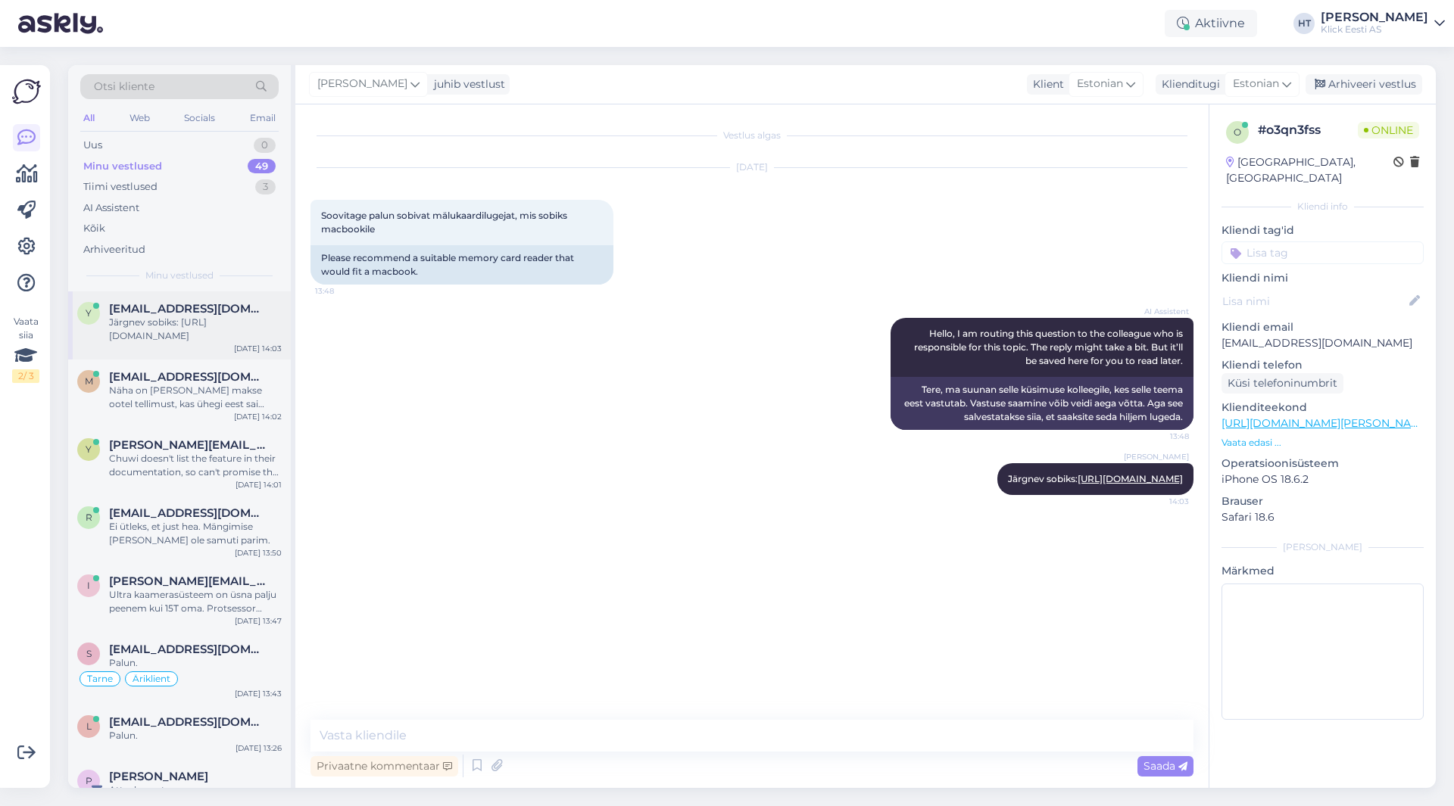
click at [188, 316] on div "Järgnev sobiks: [URL][DOMAIN_NAME]" at bounding box center [195, 329] width 173 height 27
click at [222, 382] on span "[EMAIL_ADDRESS][DOMAIN_NAME]" at bounding box center [187, 377] width 157 height 14
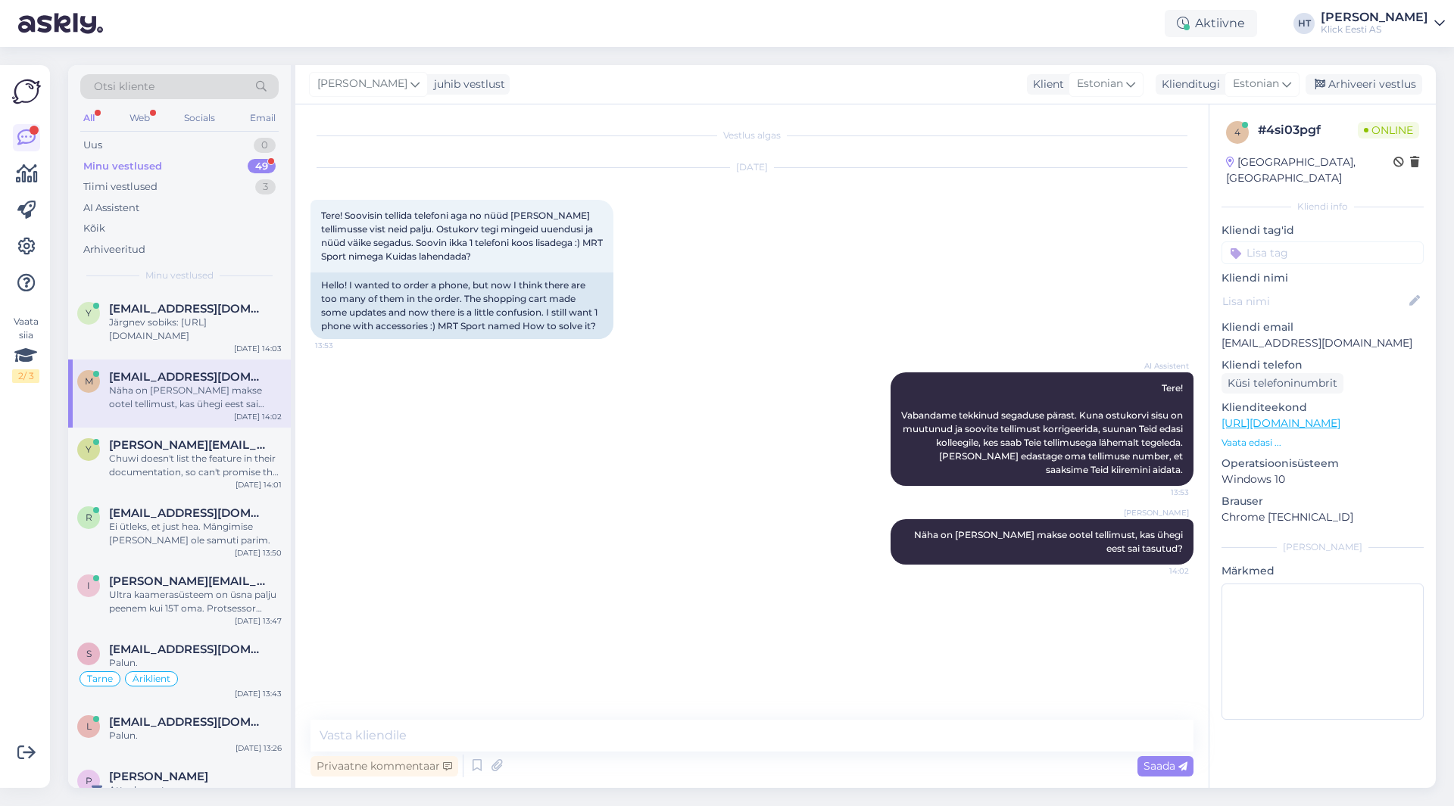
click at [232, 167] on div "Minu vestlused 49" at bounding box center [179, 166] width 198 height 21
click at [233, 530] on div "Ei ütleks, et just hea. Mängimise [PERSON_NAME] ole samuti parim." at bounding box center [195, 533] width 173 height 27
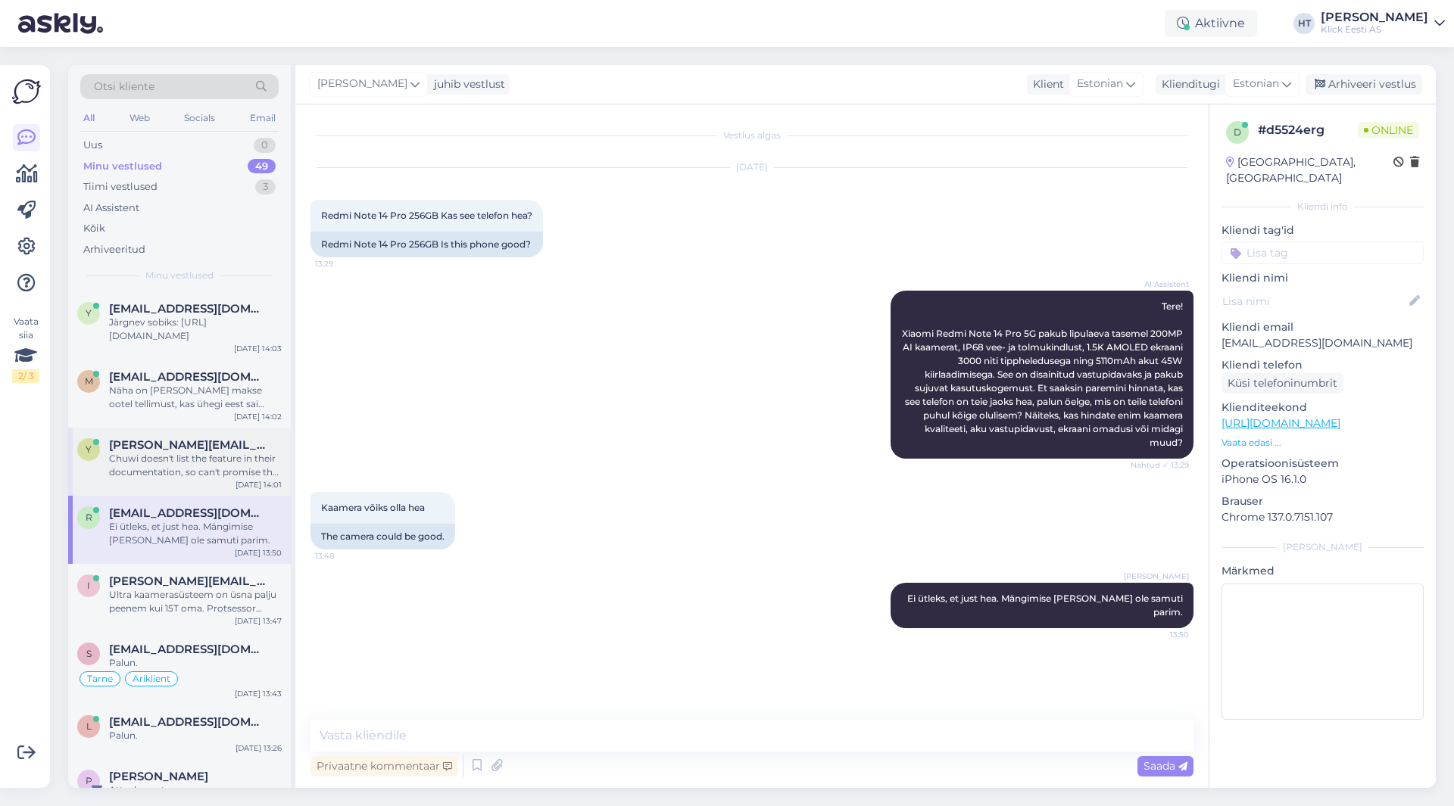
click at [207, 459] on div "Chuwi doesn't list the feature in their documentation, so can't promise that it…" at bounding box center [195, 465] width 173 height 27
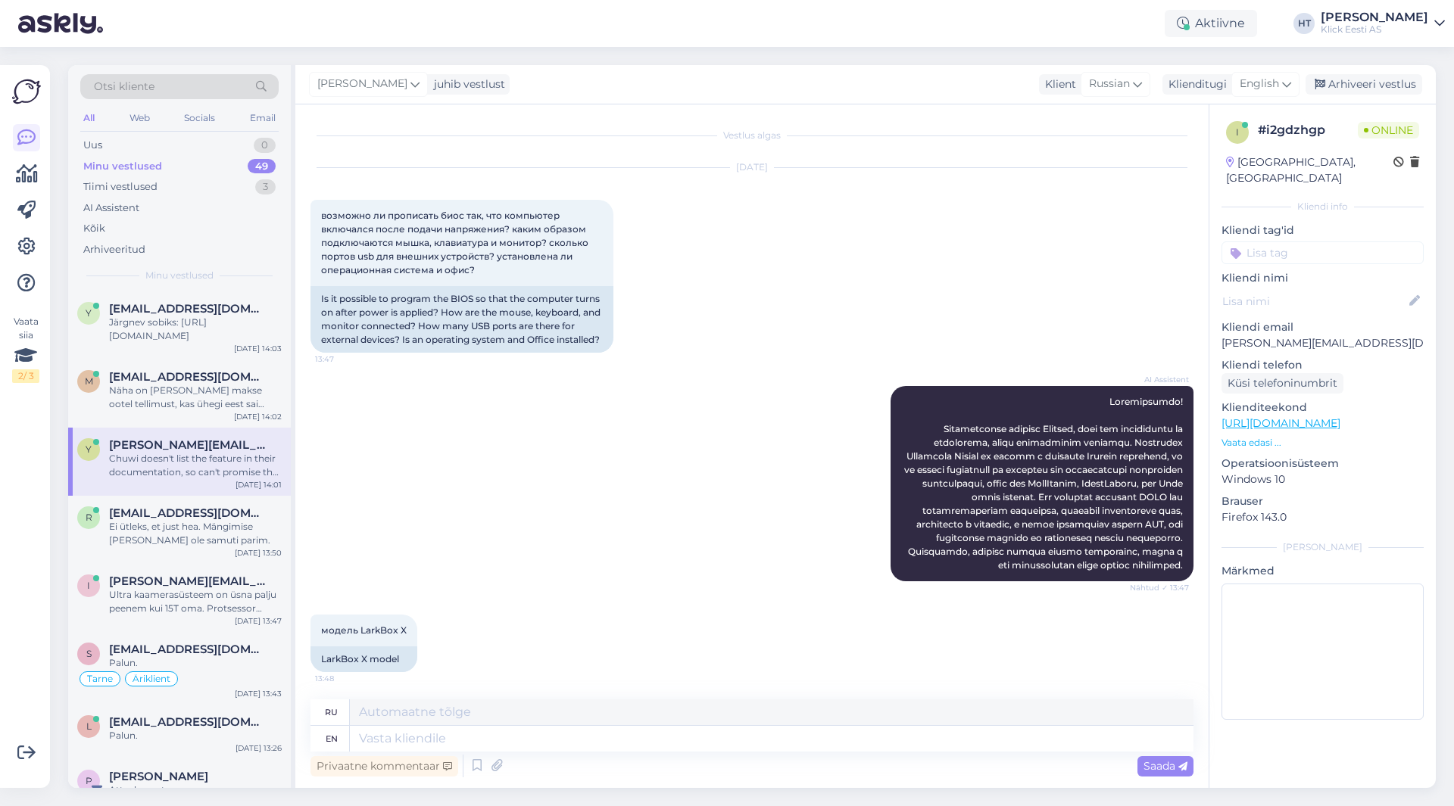
scroll to position [533, 0]
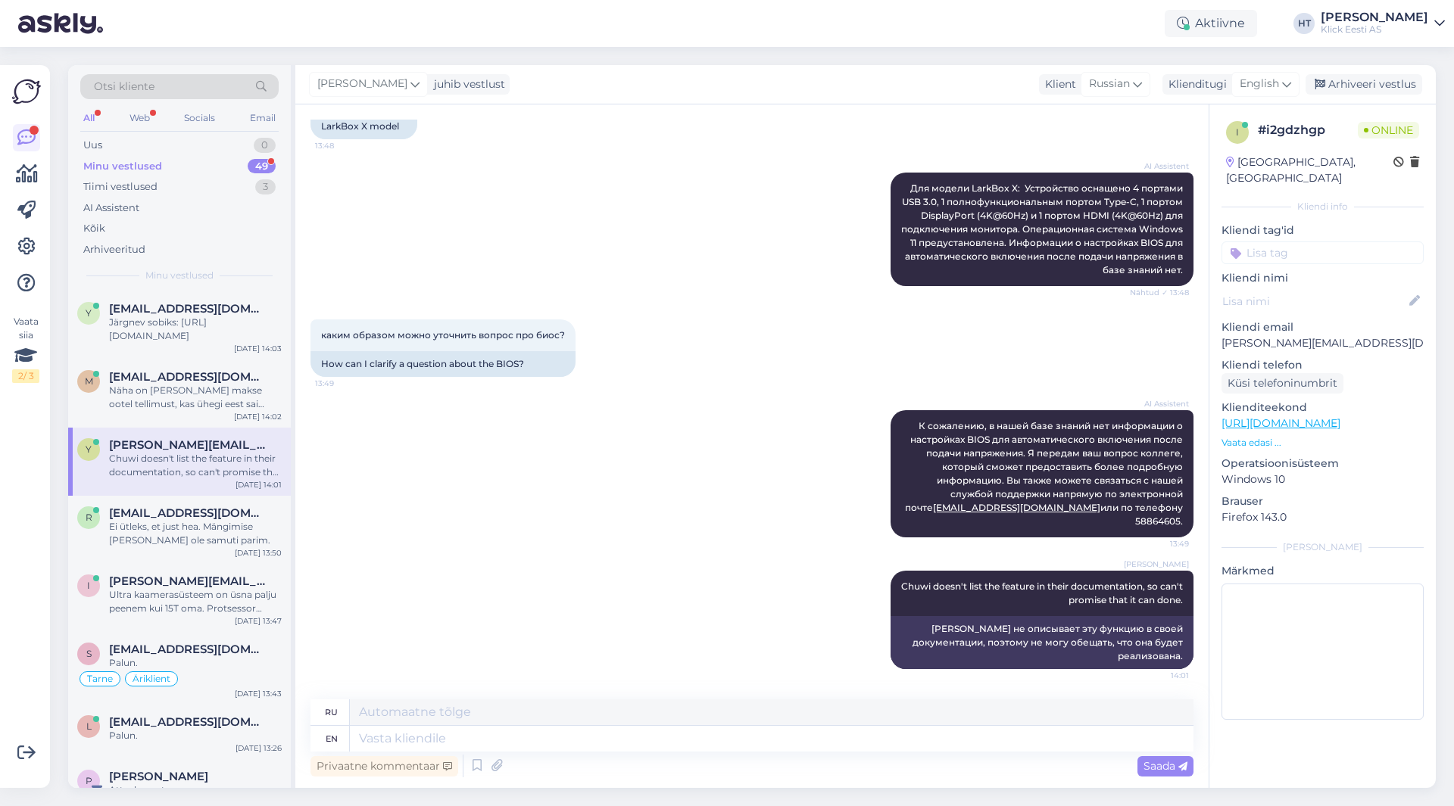
click at [226, 163] on div "Minu vestlused 49" at bounding box center [179, 166] width 198 height 21
click at [181, 204] on div "AI Assistent" at bounding box center [179, 208] width 198 height 21
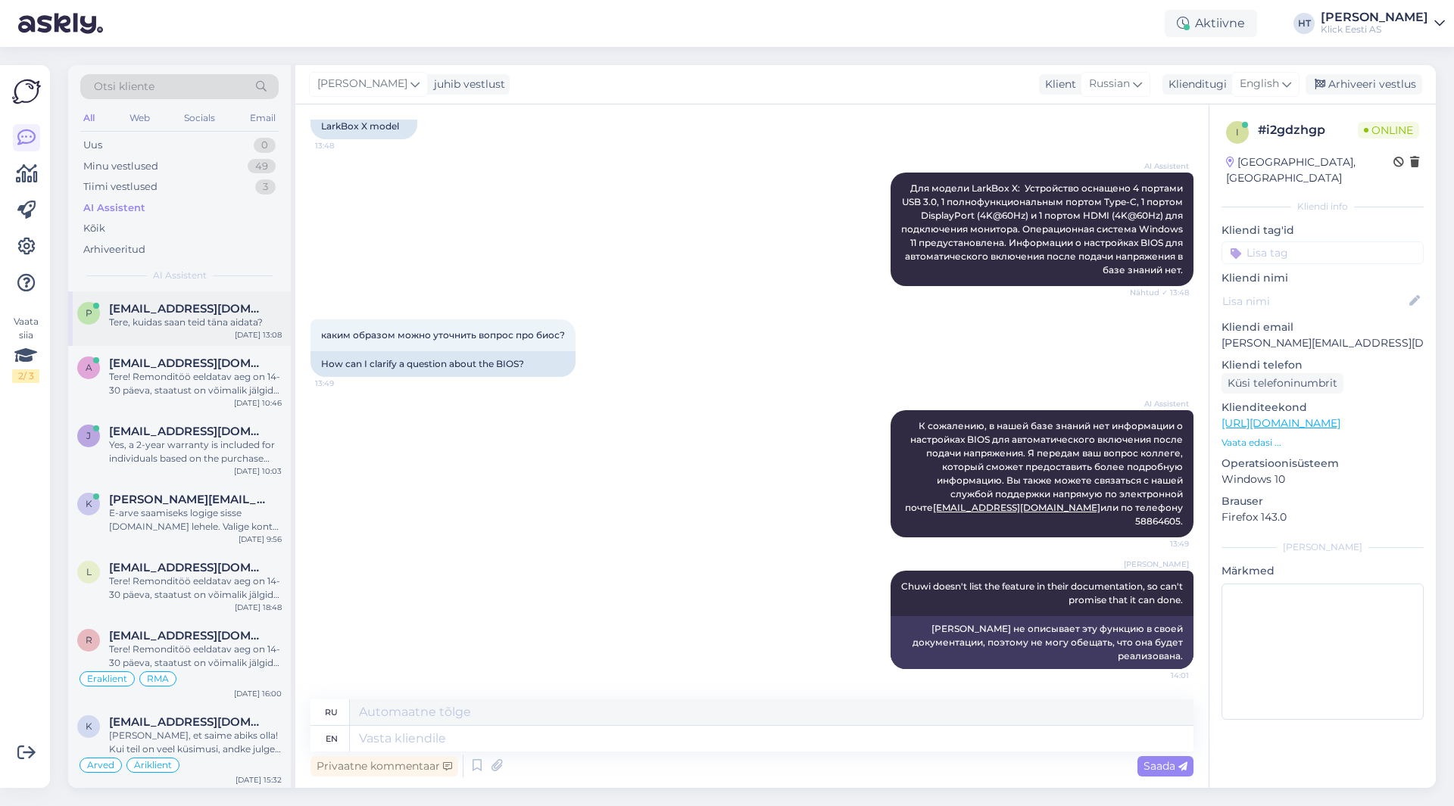
click at [234, 318] on div "Tere, kuidas saan teid täna aidata?" at bounding box center [195, 323] width 173 height 14
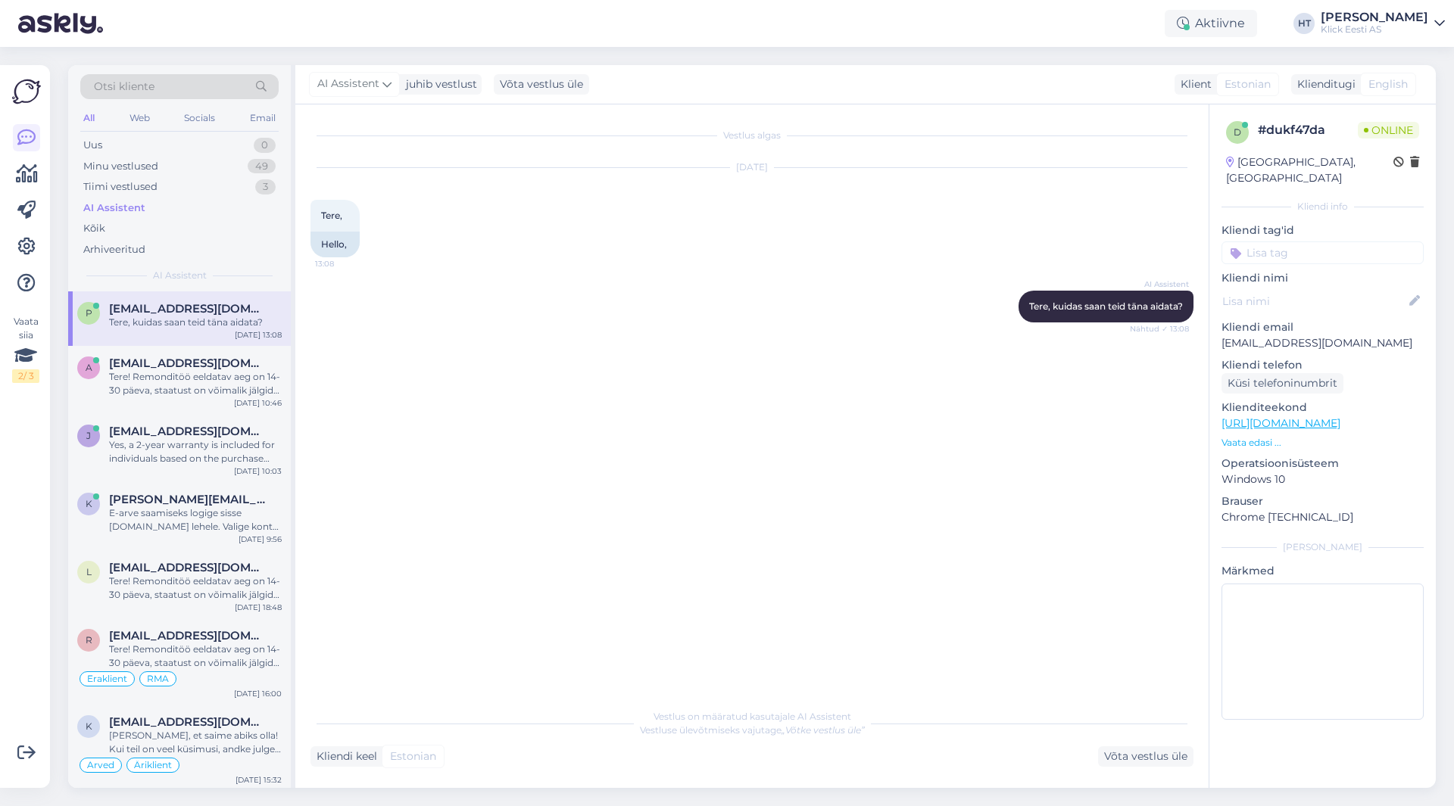
scroll to position [0, 0]
click at [251, 168] on div "49" at bounding box center [262, 166] width 28 height 15
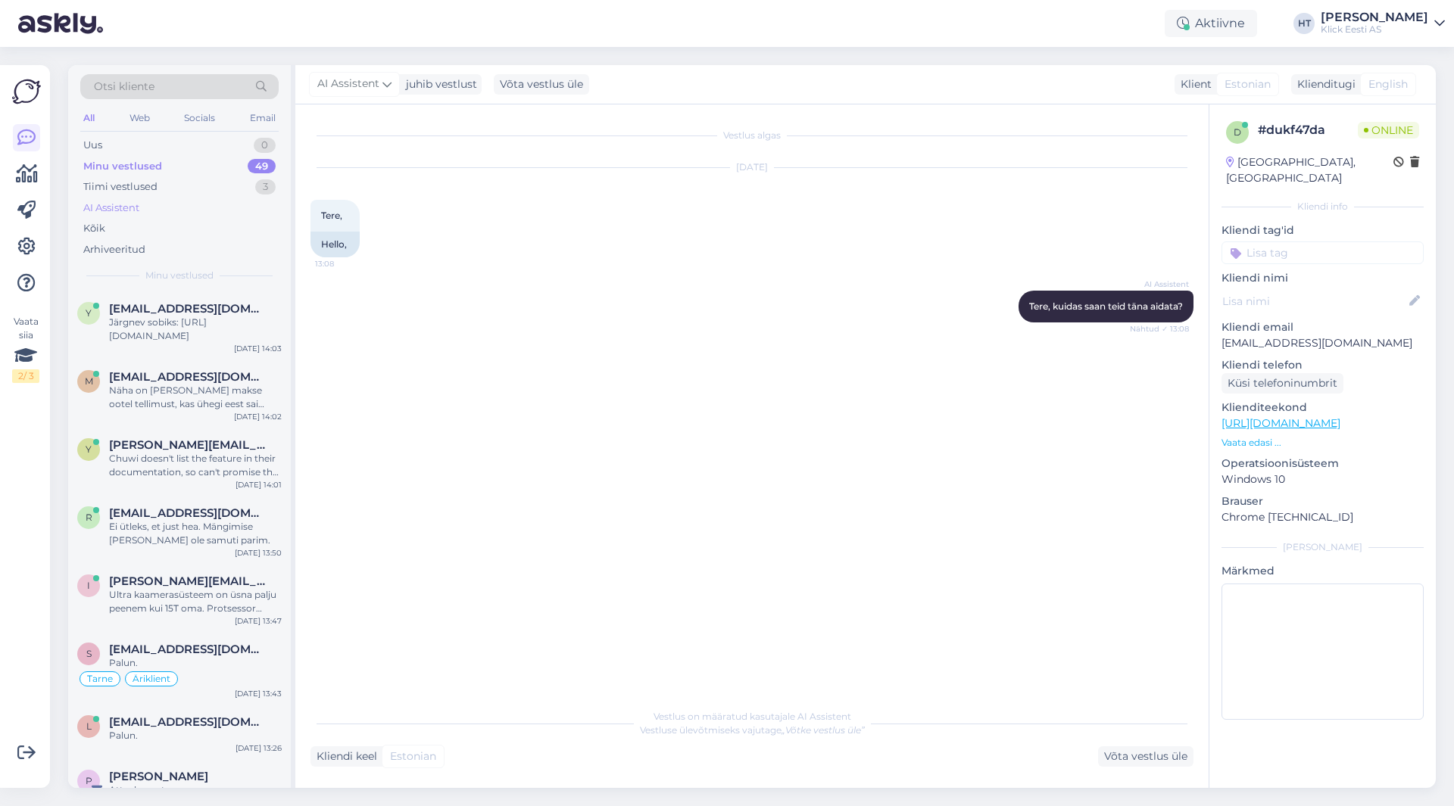
click at [234, 208] on div "AI Assistent" at bounding box center [179, 208] width 198 height 21
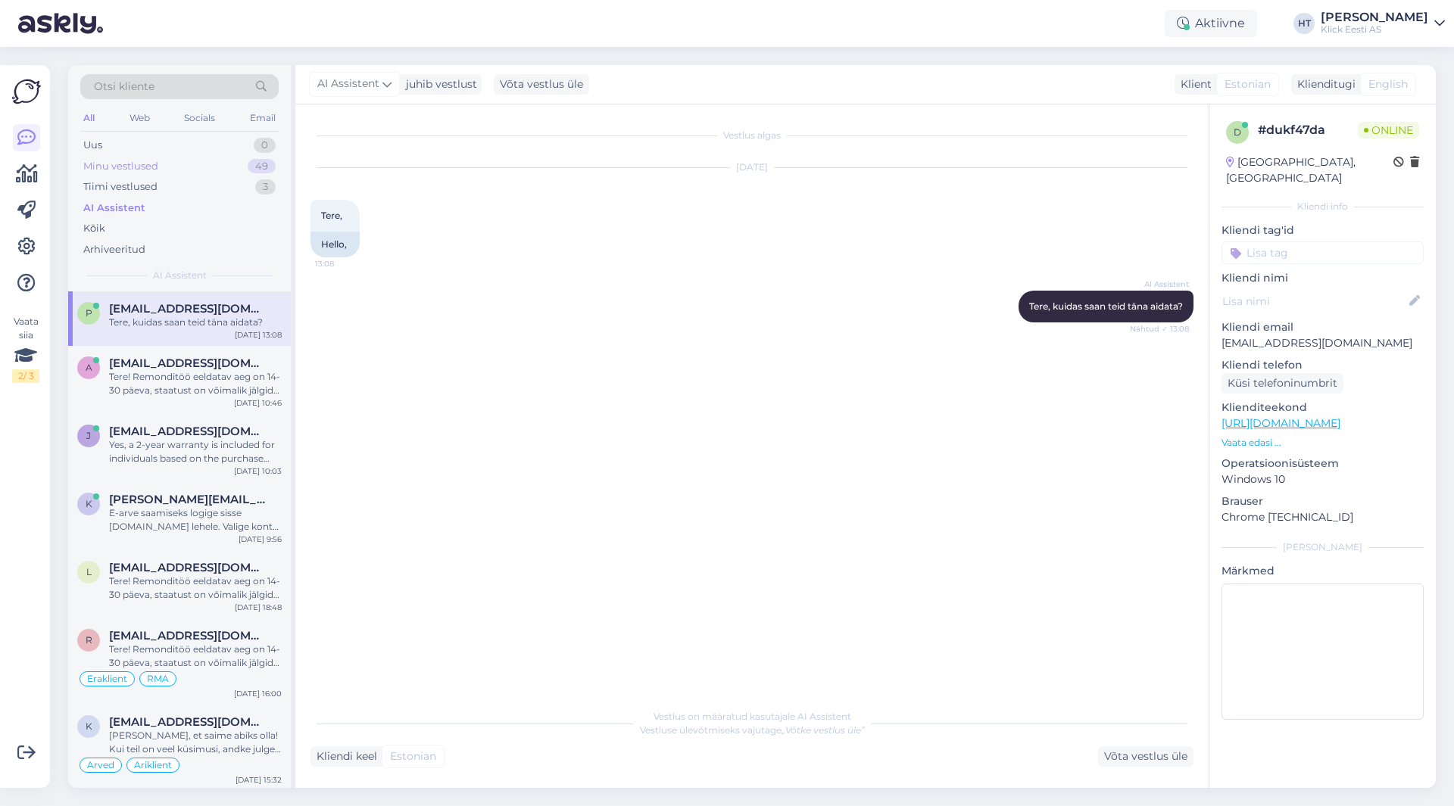
click at [247, 160] on div "Minu vestlused 49" at bounding box center [179, 166] width 198 height 21
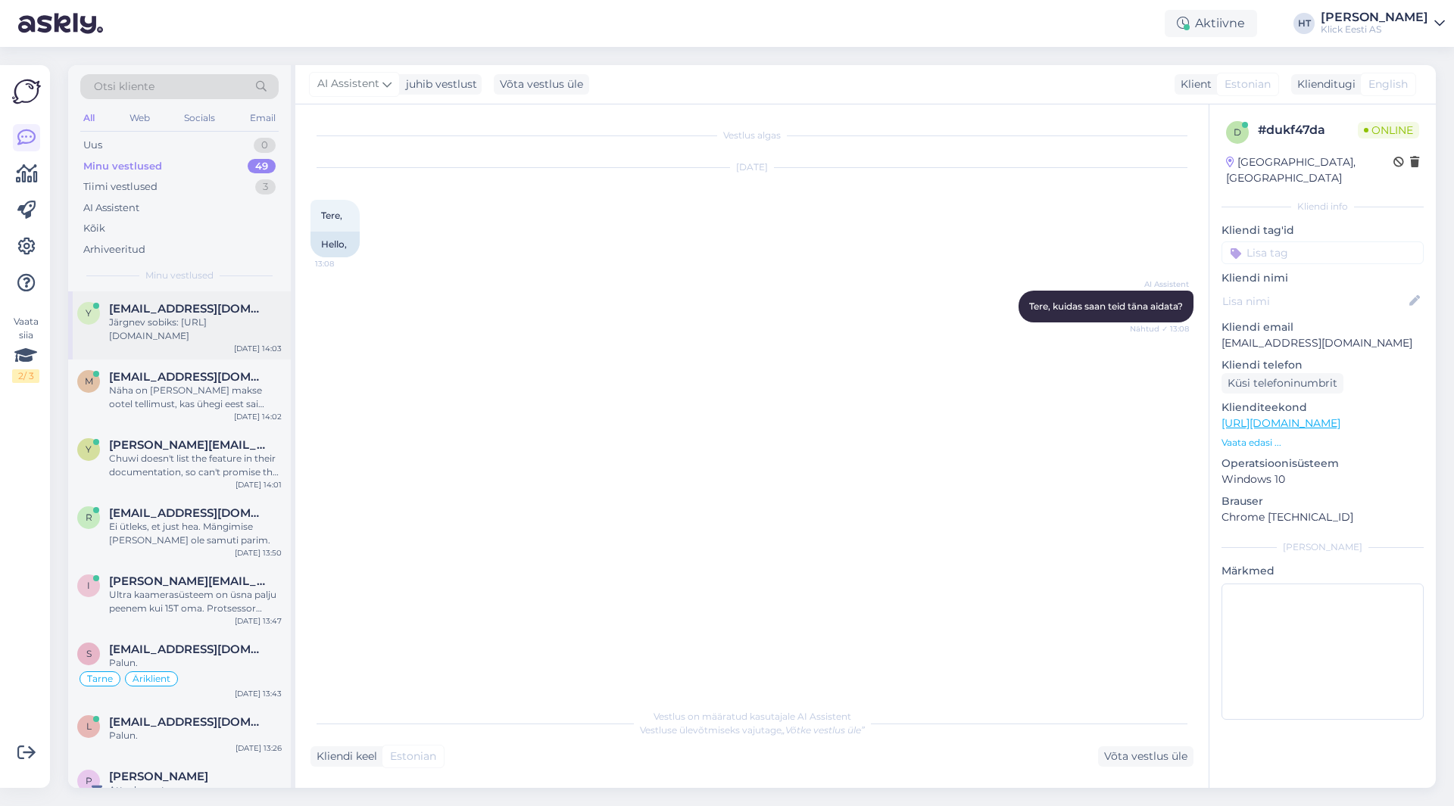
click at [252, 309] on div "[EMAIL_ADDRESS][DOMAIN_NAME]" at bounding box center [195, 309] width 173 height 14
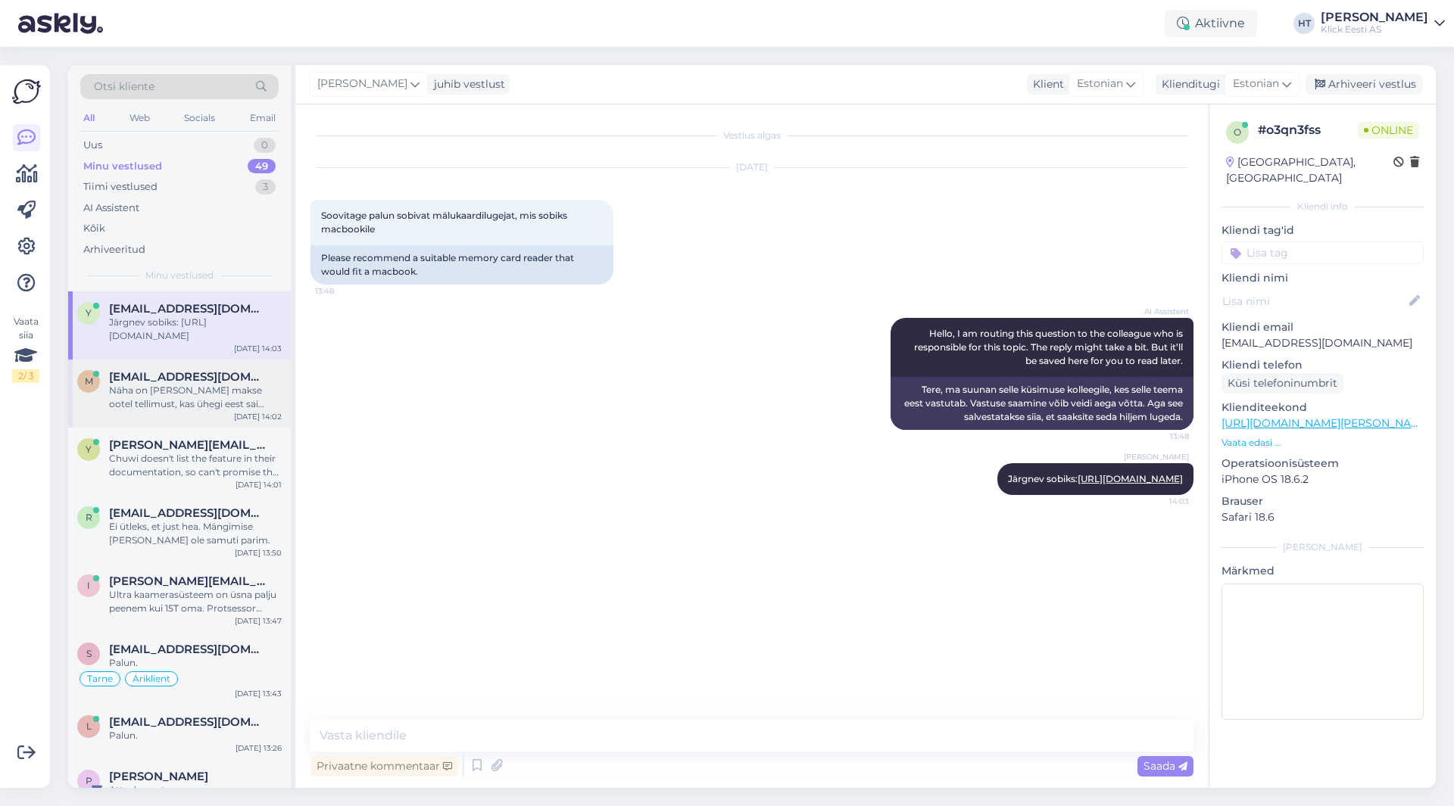
click at [214, 394] on div "Näha on [PERSON_NAME] makse ootel tellimust, kas ühegi eest sai tasutud?" at bounding box center [195, 397] width 173 height 27
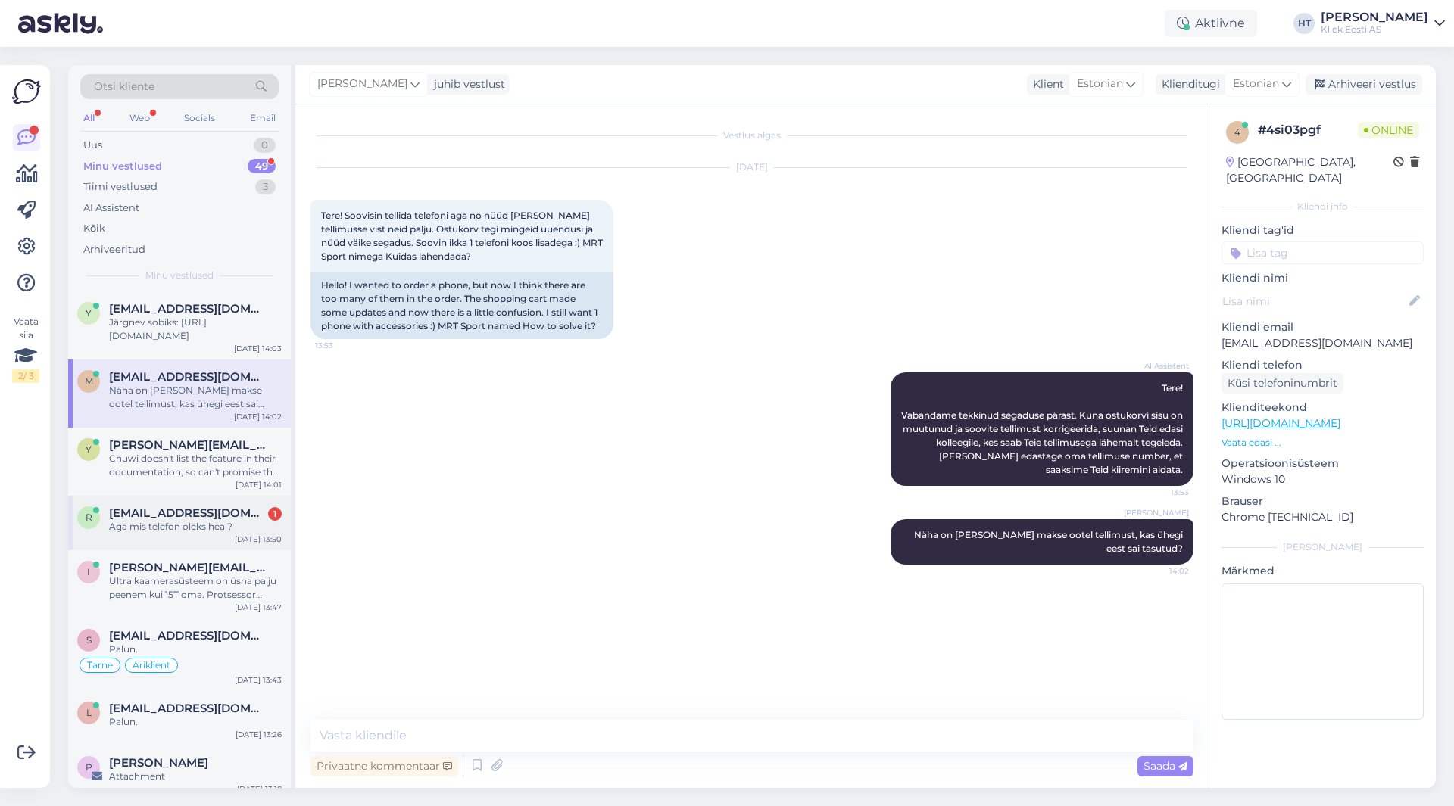
click at [208, 529] on div "Aga mis telefon oleks hea ?" at bounding box center [195, 527] width 173 height 14
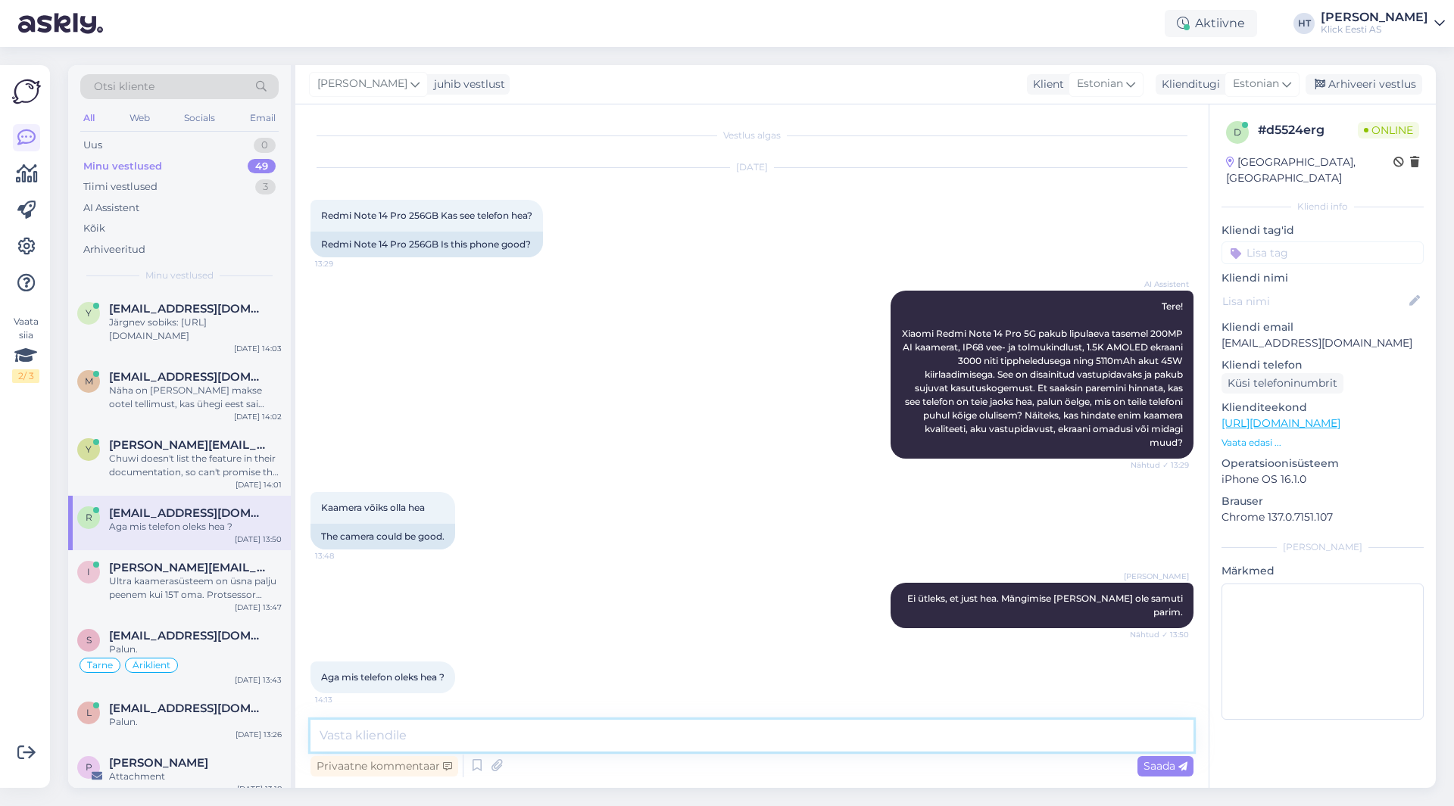
click at [683, 724] on textarea at bounding box center [751, 736] width 883 height 32
type textarea "Kaamera ja jõudlus on parem lipulaevadel, ehk näiteks S seeria Samsungid ja iPh…"
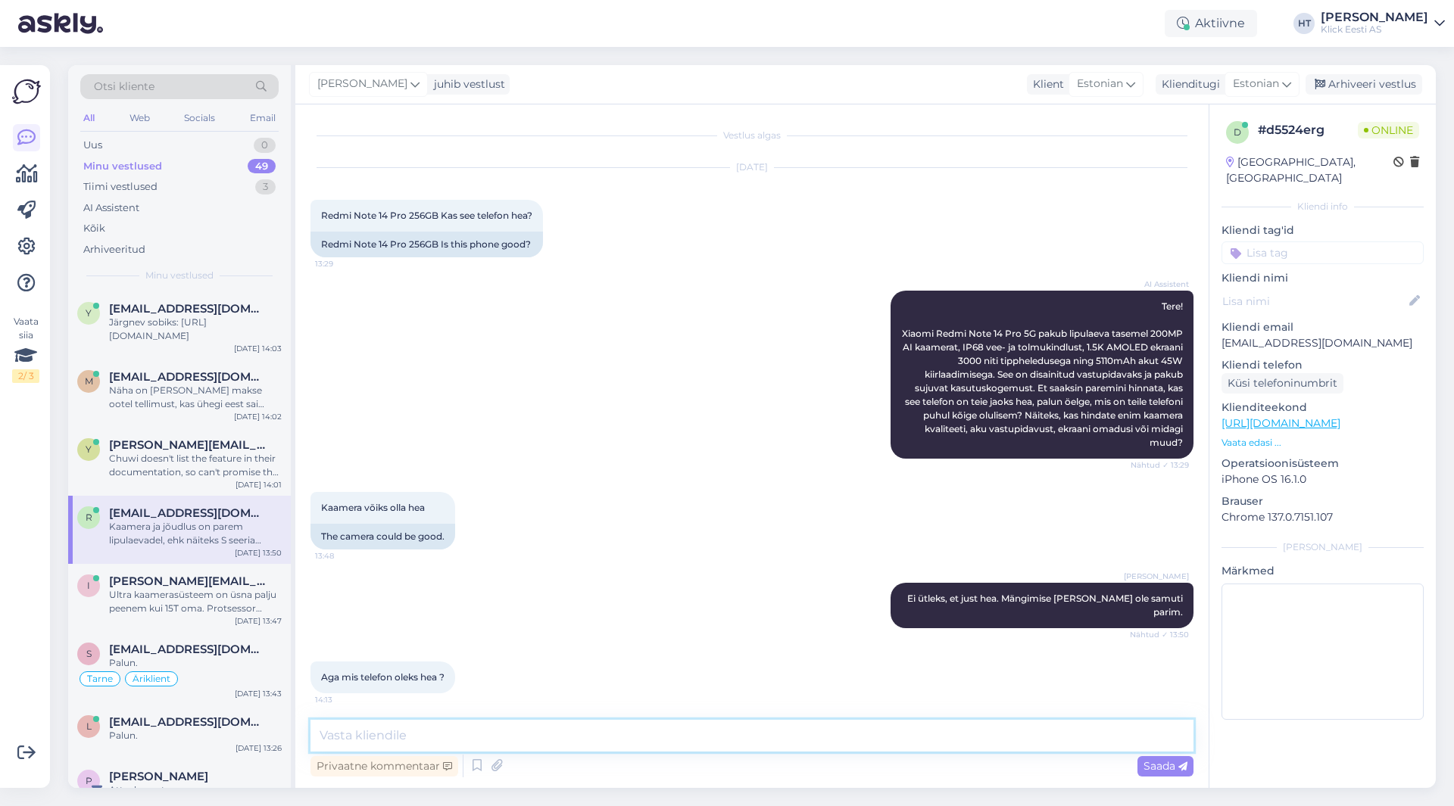
scroll to position [69, 0]
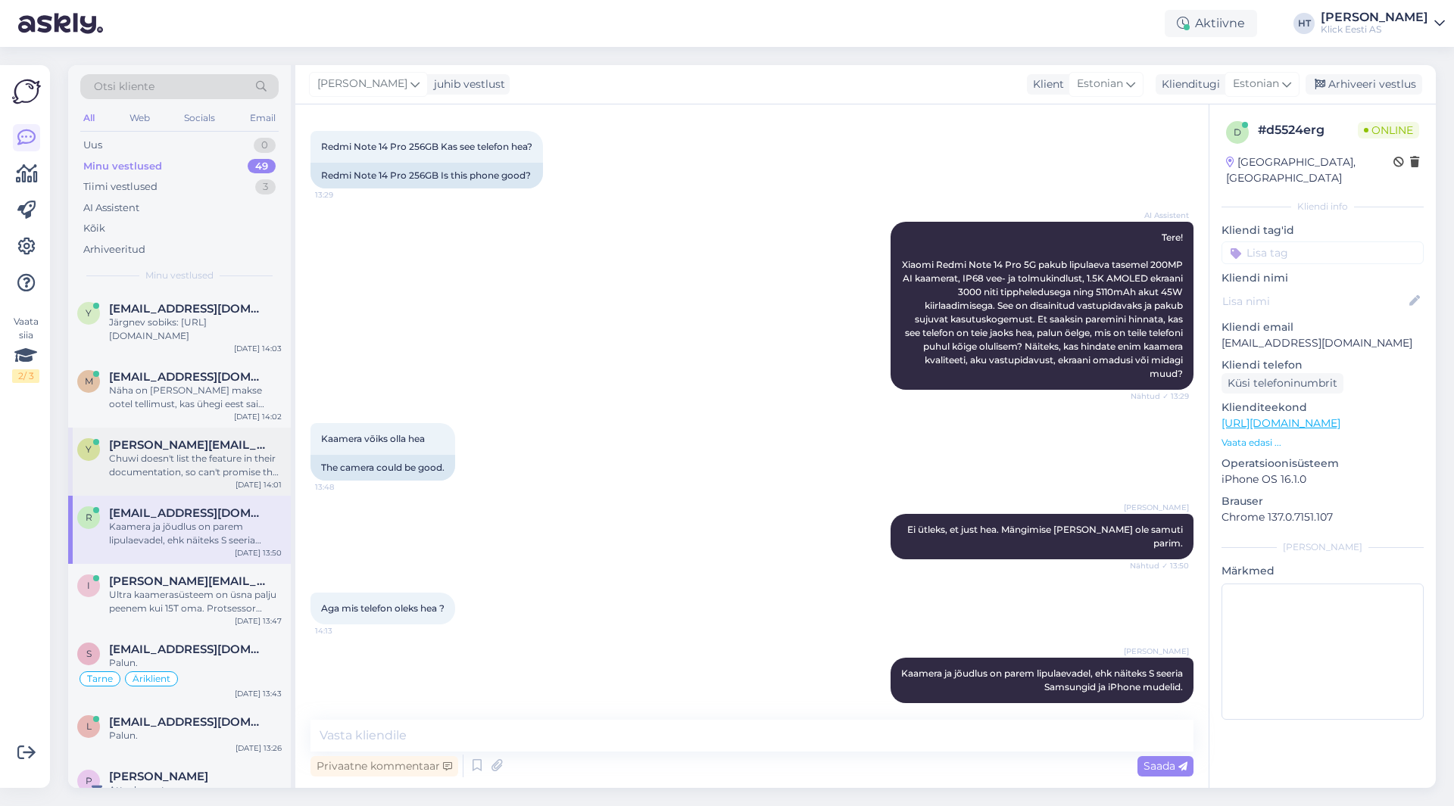
click at [228, 466] on div "Chuwi doesn't list the feature in their documentation, so can't promise that it…" at bounding box center [195, 465] width 173 height 27
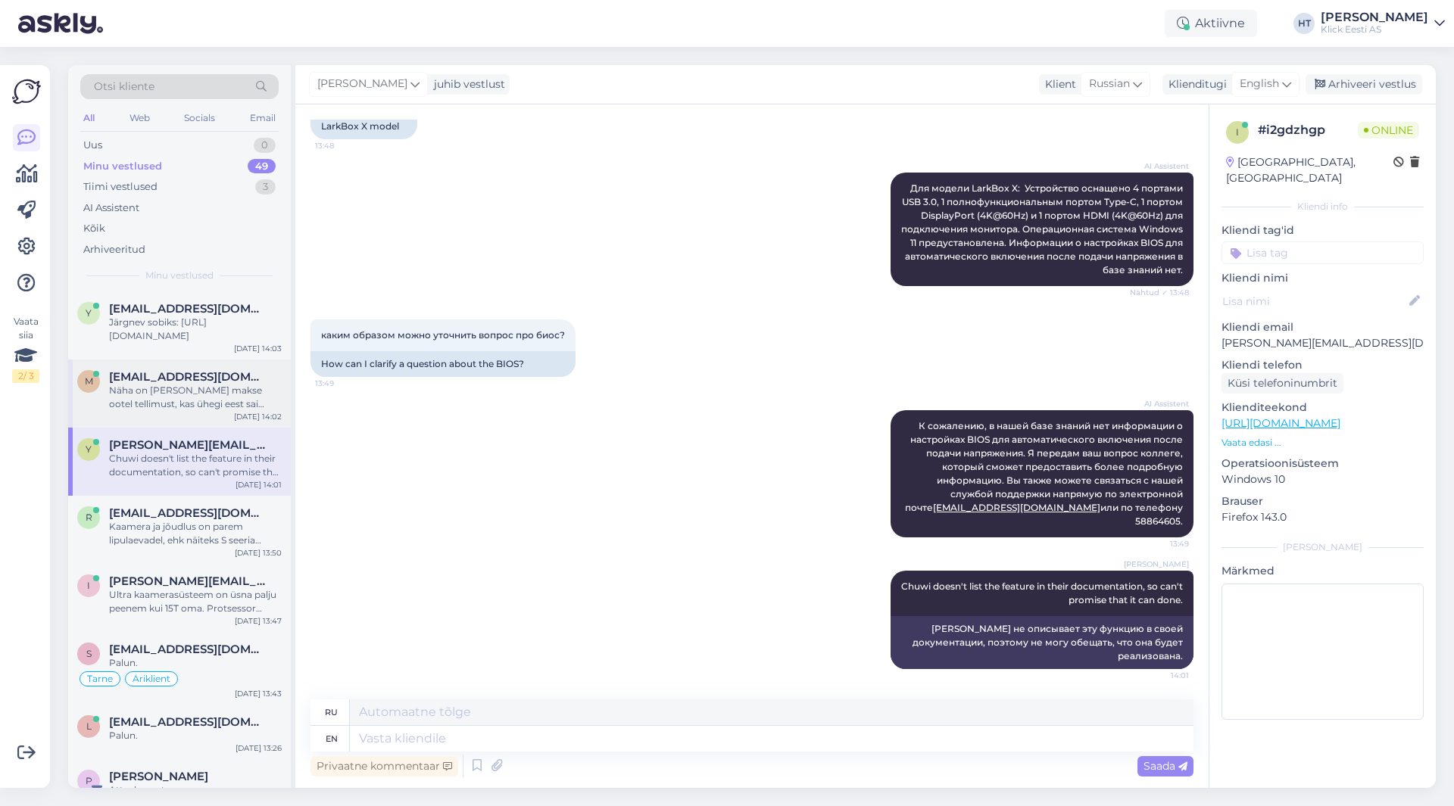
click at [215, 373] on span "[EMAIL_ADDRESS][DOMAIN_NAME]" at bounding box center [187, 377] width 157 height 14
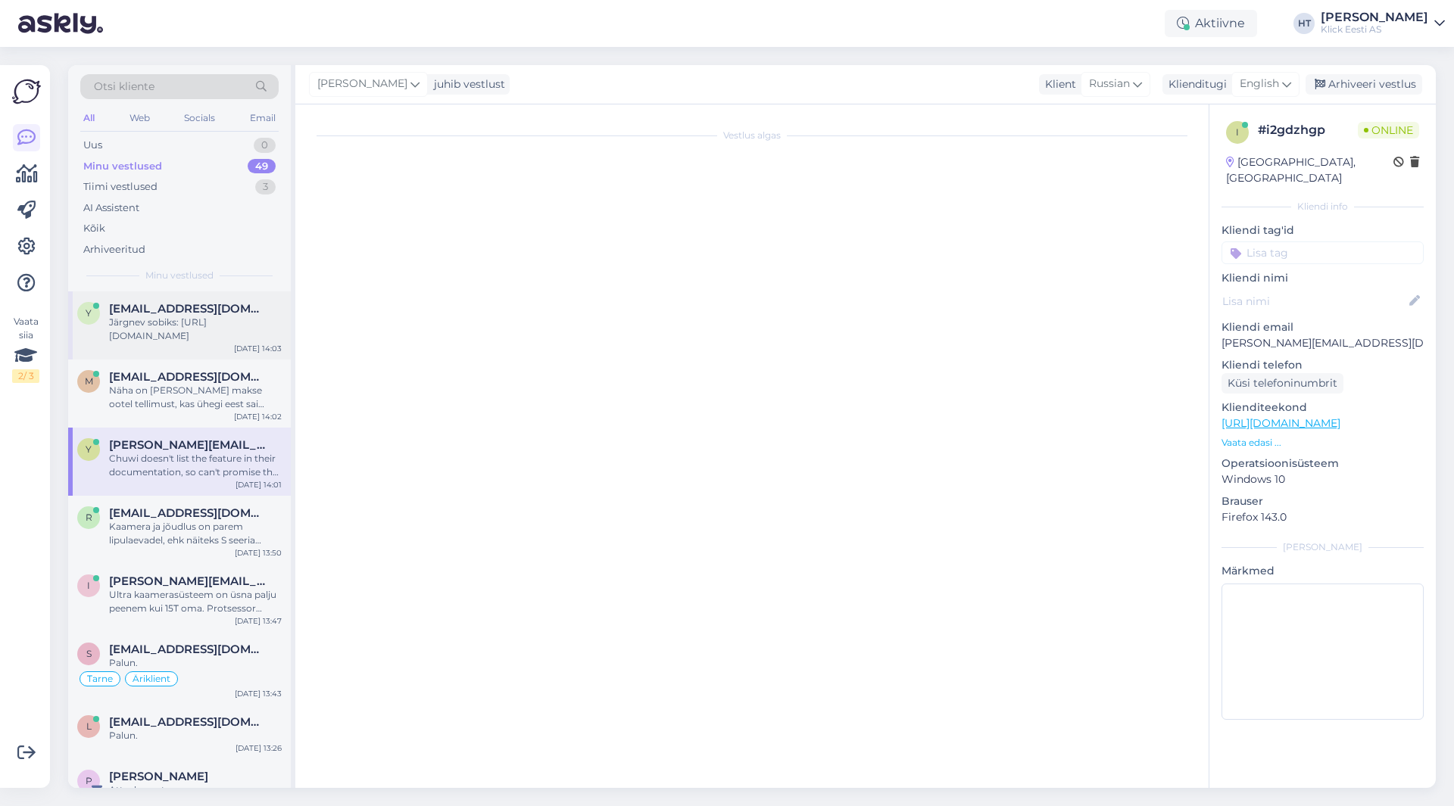
click at [211, 329] on div "Järgnev sobiks: [URL][DOMAIN_NAME]" at bounding box center [195, 329] width 173 height 27
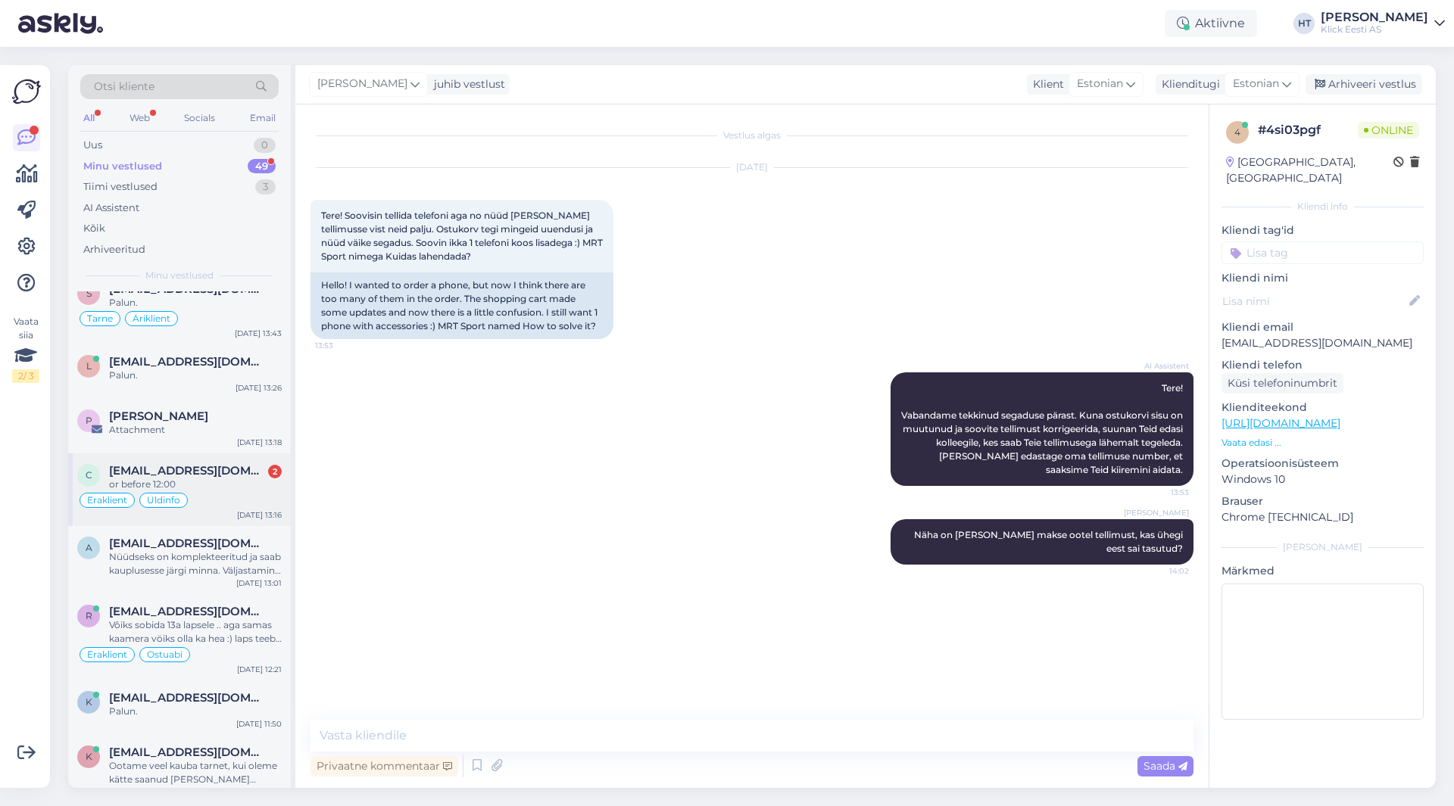
scroll to position [379, 0]
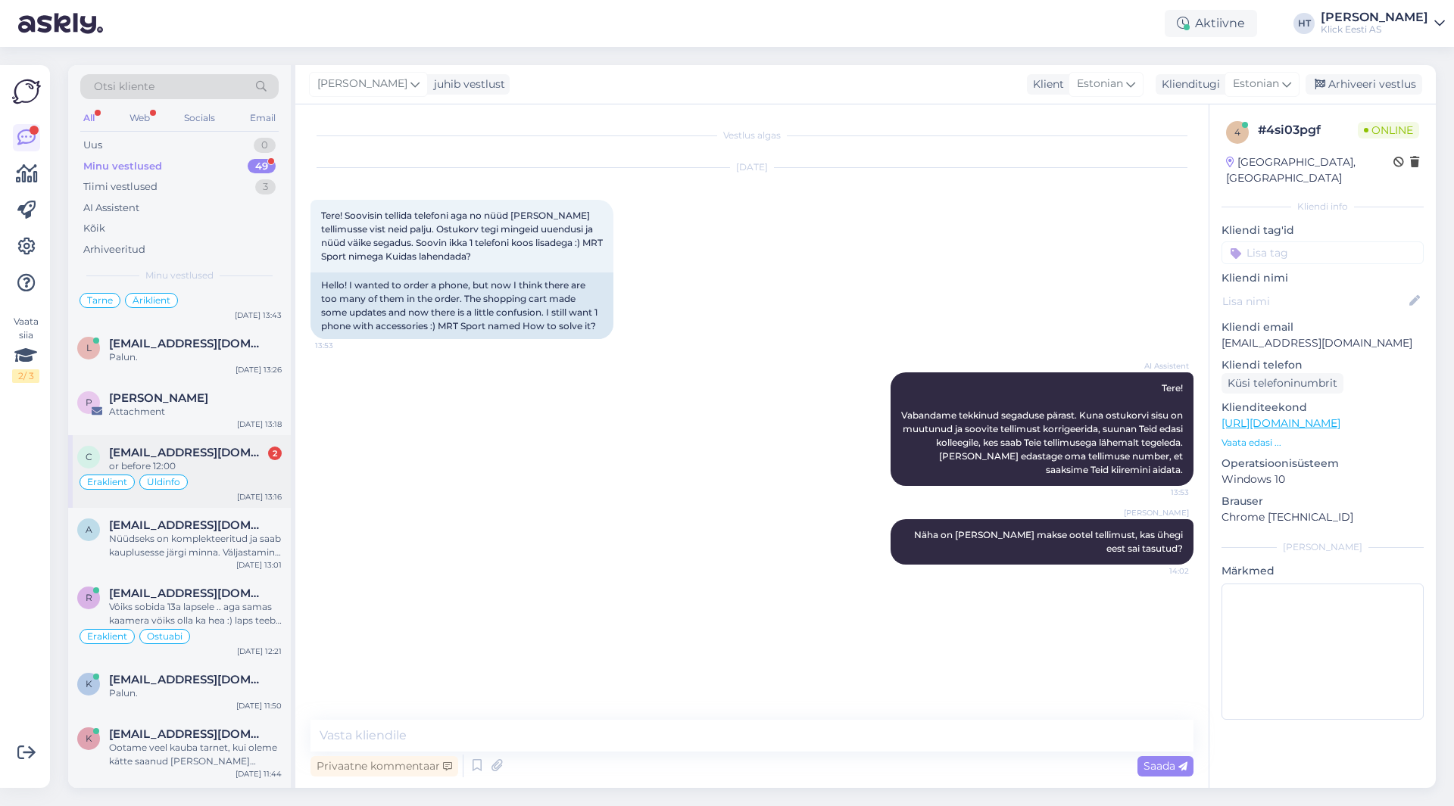
click at [195, 462] on div "or before 12:00" at bounding box center [195, 467] width 173 height 14
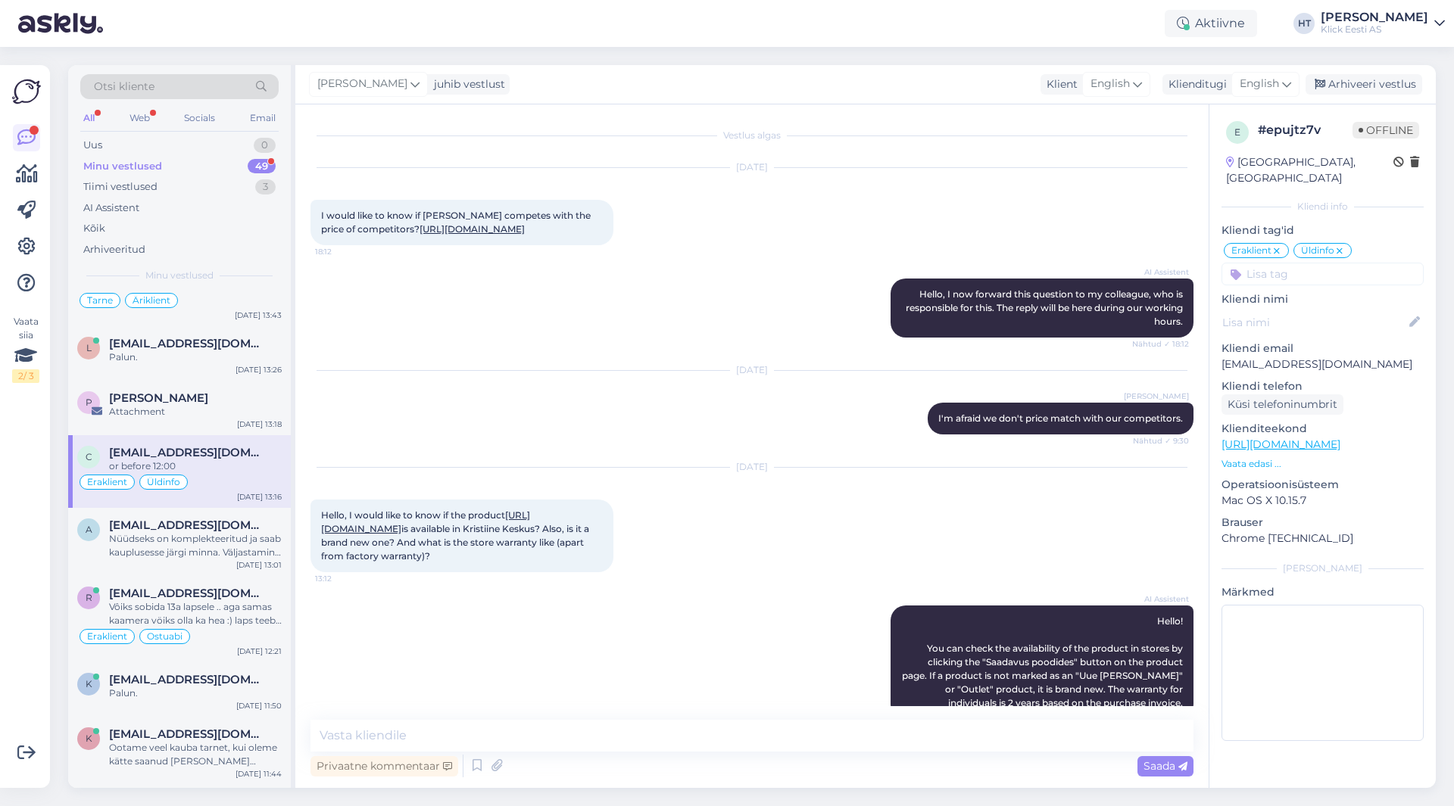
scroll to position [741, 0]
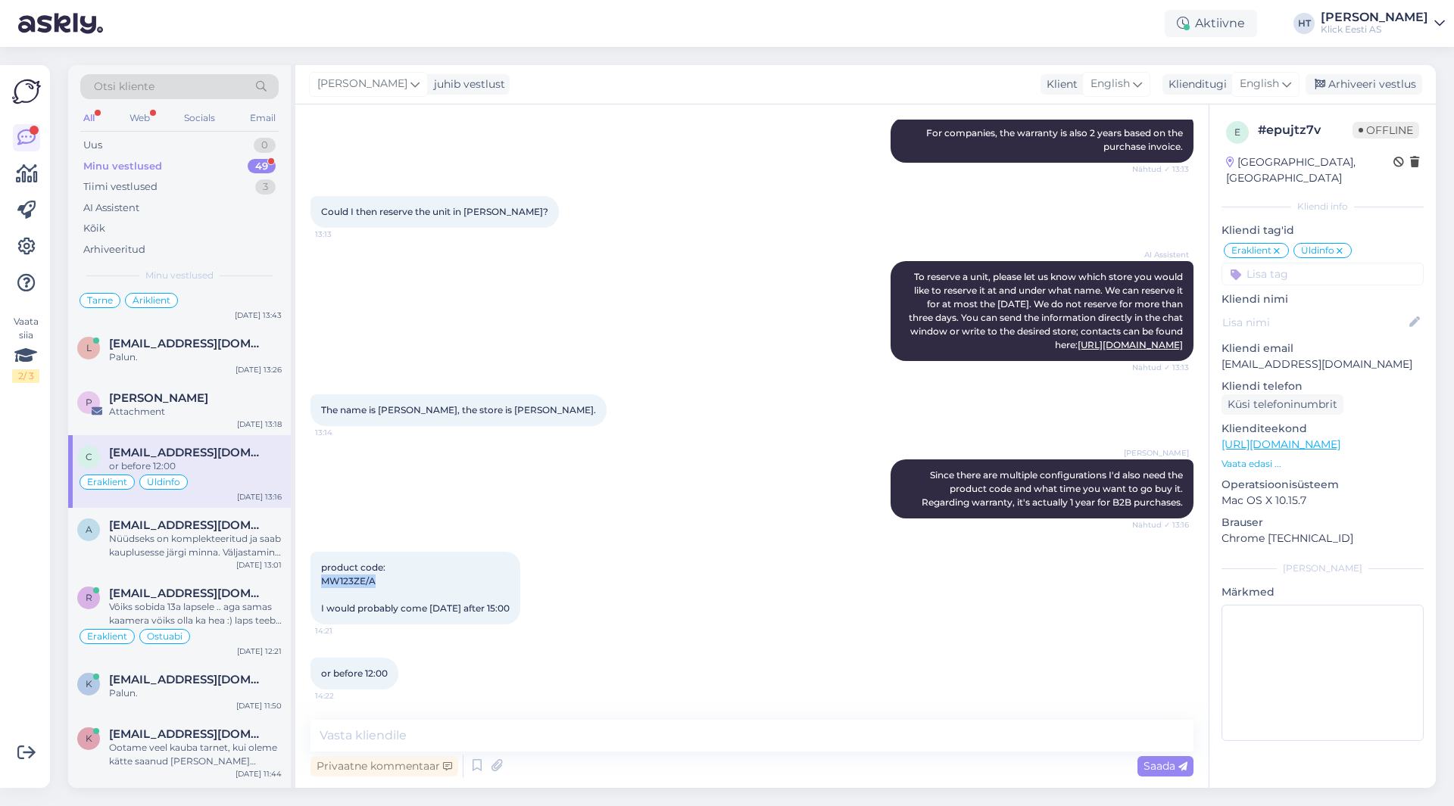
drag, startPoint x: 323, startPoint y: 580, endPoint x: 391, endPoint y: 581, distance: 68.2
click at [391, 581] on div "product code: MW123ZE/A I would probably come [DATE] after 15:00 14:21" at bounding box center [415, 588] width 210 height 73
copy span "MW123ZE/A"
click at [433, 588] on div "product code: MW123ZE/A I would probably come [DATE] after 15:00 14:21" at bounding box center [415, 588] width 210 height 73
drag, startPoint x: 379, startPoint y: 408, endPoint x: 441, endPoint y: 404, distance: 63.0
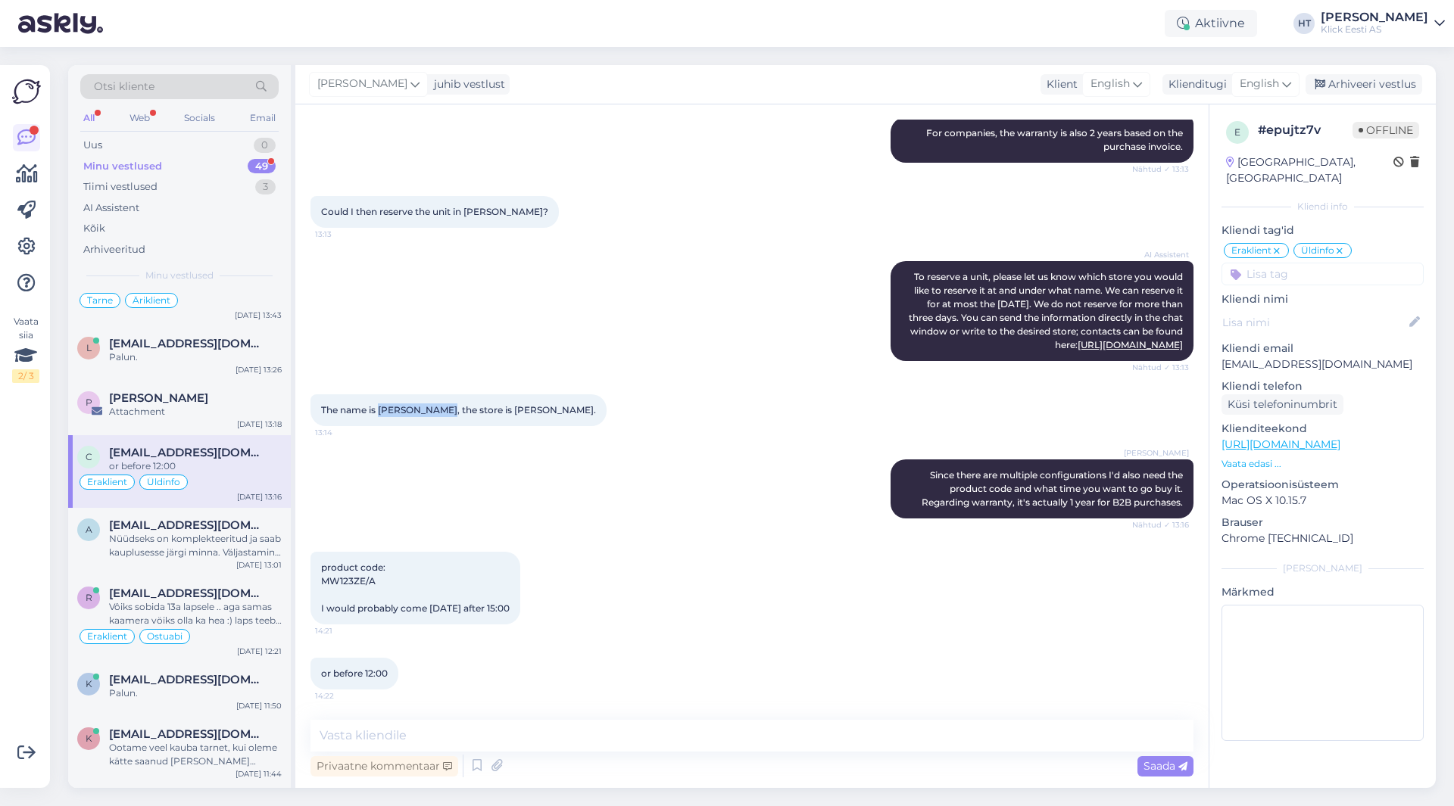
click at [441, 404] on div "The name is [PERSON_NAME], the store is [PERSON_NAME]. 13:14" at bounding box center [458, 411] width 296 height 32
copy span "[PERSON_NAME]"
click at [656, 391] on div "The name is [PERSON_NAME], the store is [PERSON_NAME]. 13:14" at bounding box center [751, 410] width 883 height 65
click at [654, 516] on div "[PERSON_NAME] Since there are multiple configurations I'd also need the product…" at bounding box center [751, 489] width 883 height 92
click at [675, 748] on textarea at bounding box center [751, 736] width 883 height 32
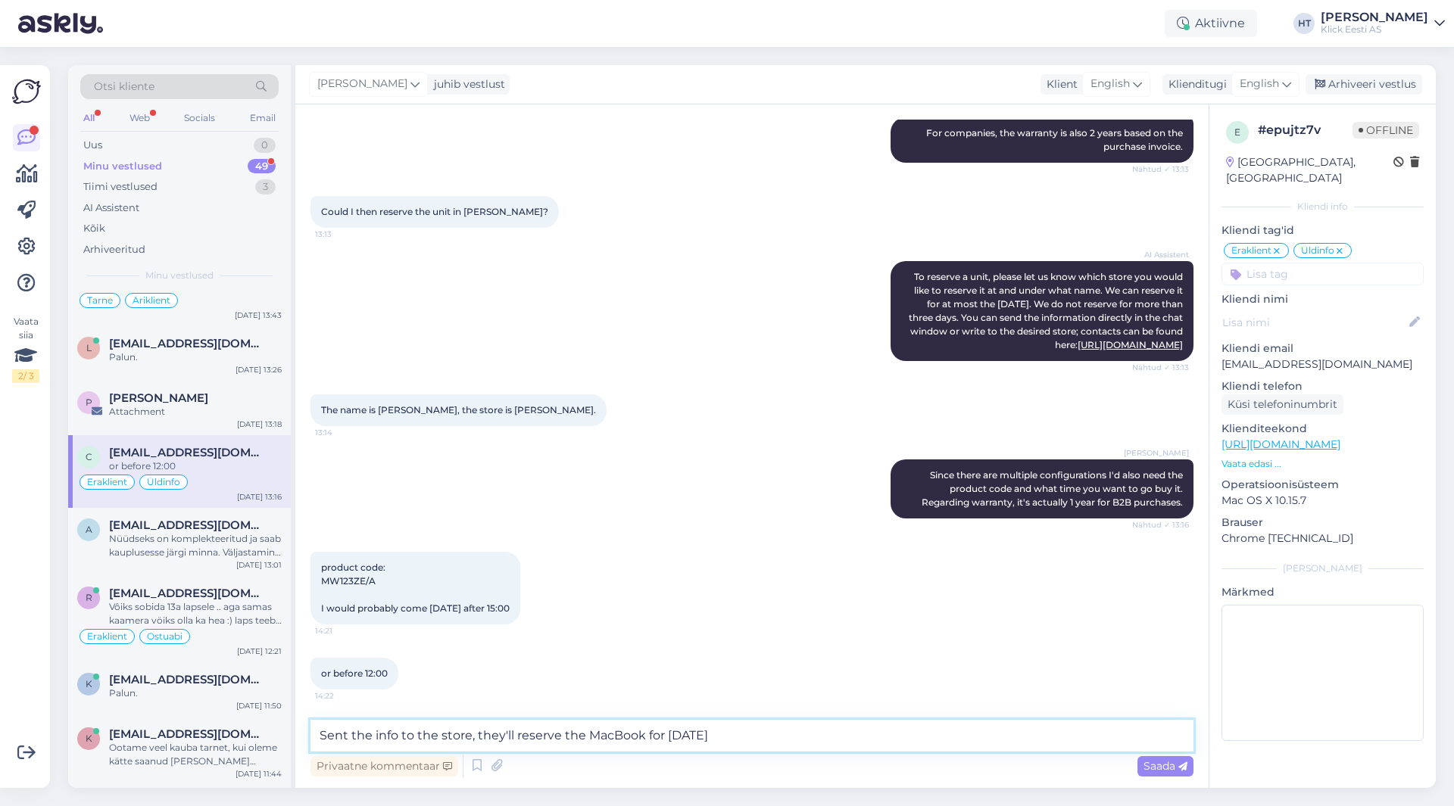
type textarea "Sent the info to the store, they'll reserve the MacBook for [DATE]."
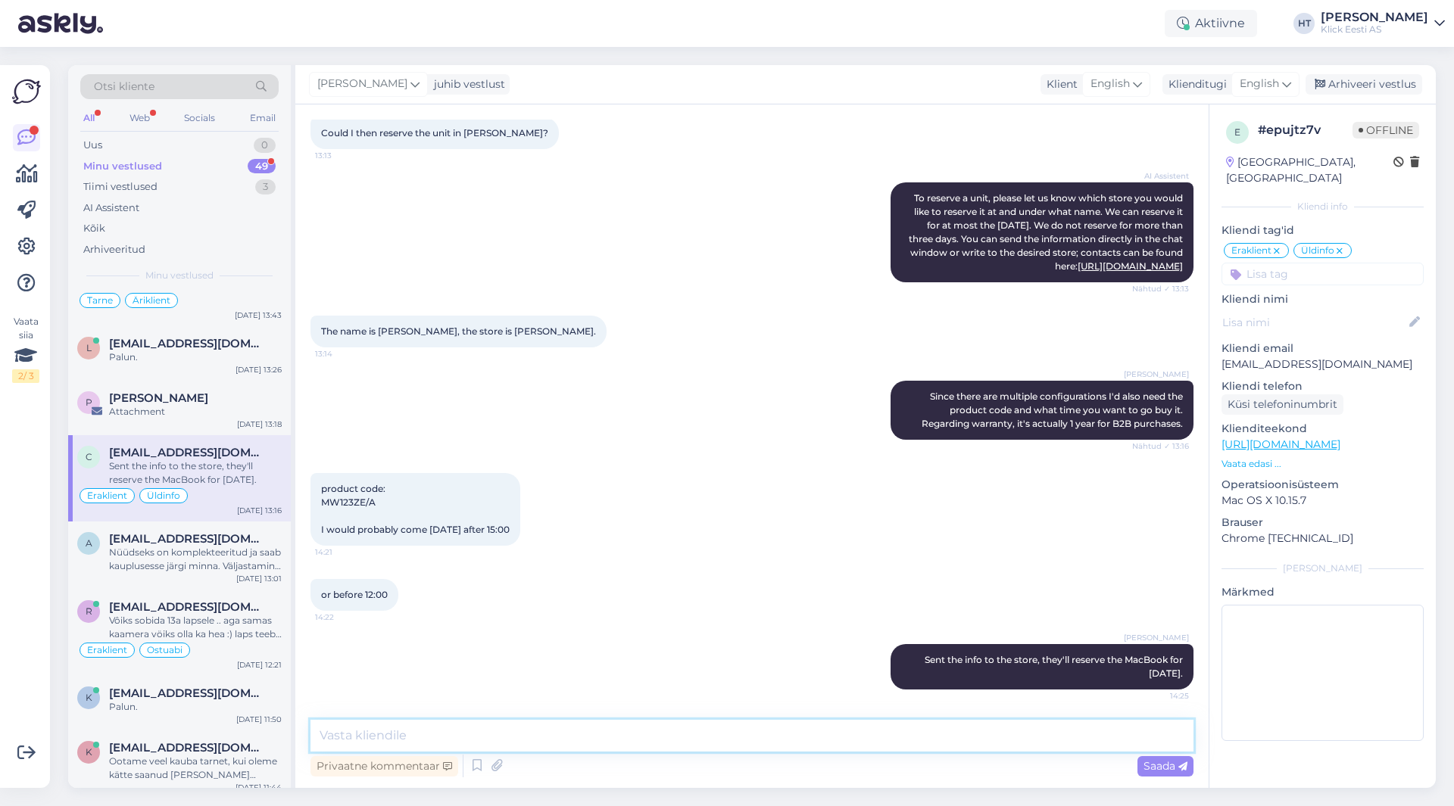
scroll to position [0, 0]
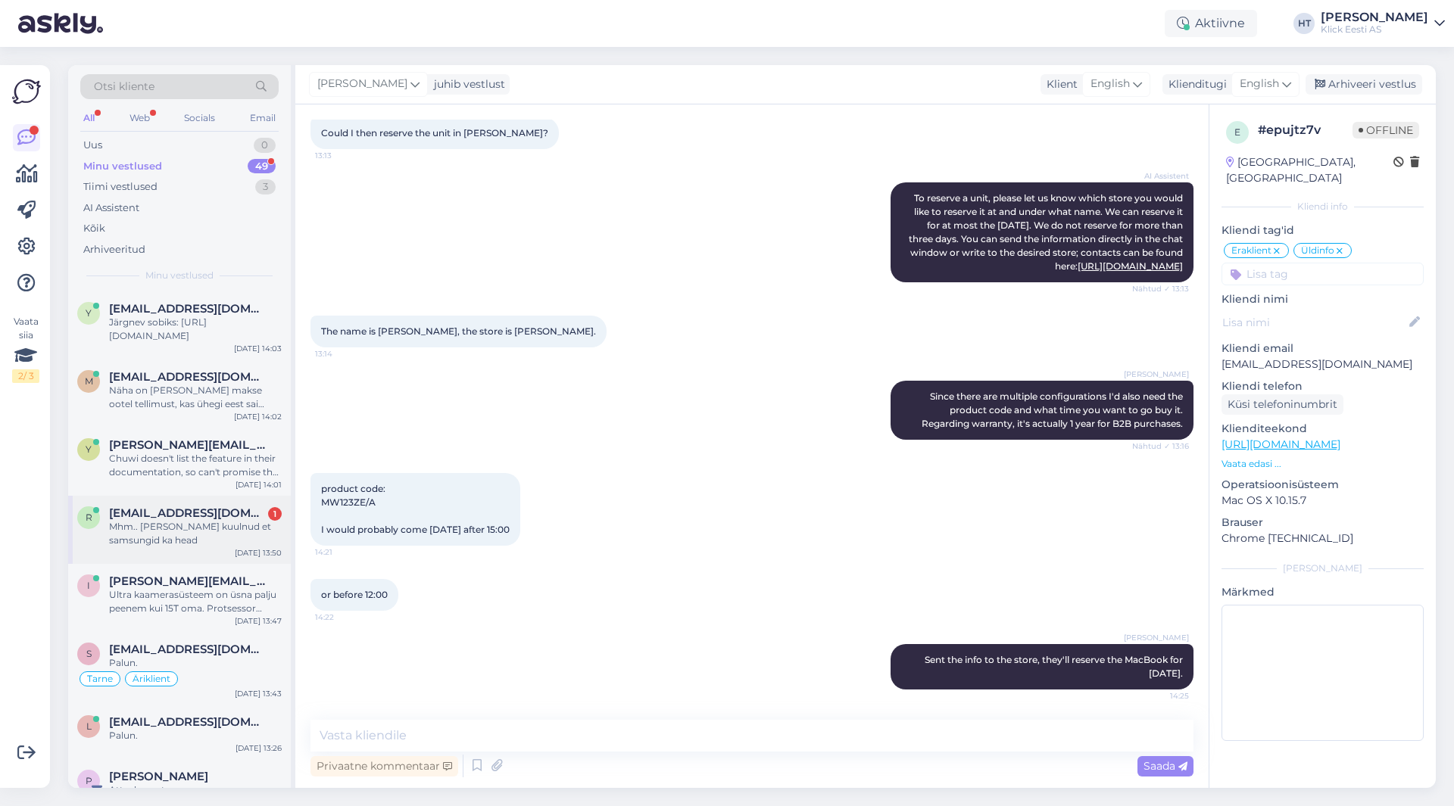
click at [189, 504] on div "r [EMAIL_ADDRESS][DOMAIN_NAME] 1 Mhm.. [PERSON_NAME] kuulnud et samsungid ka he…" at bounding box center [179, 530] width 223 height 68
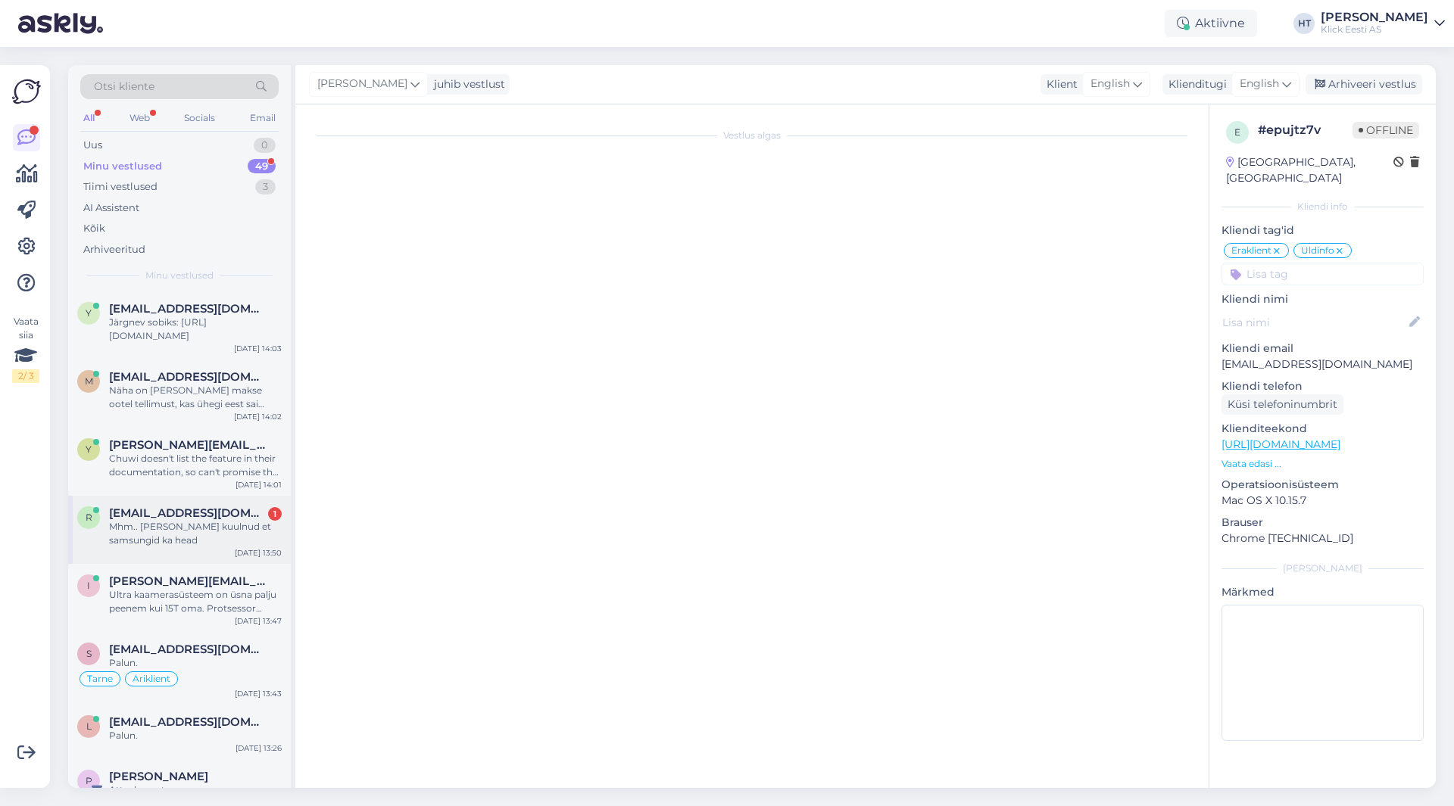
scroll to position [134, 0]
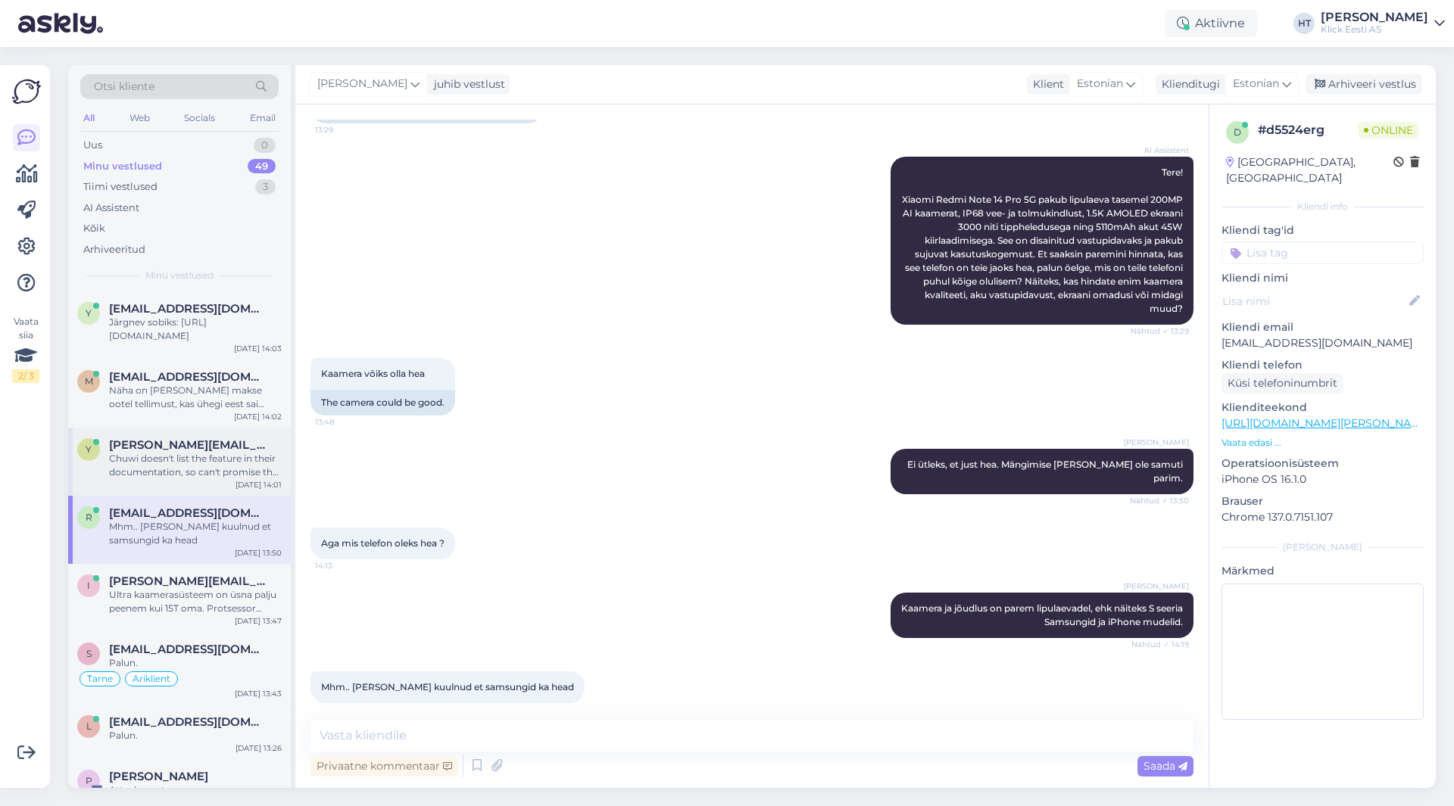
click at [220, 444] on span "[PERSON_NAME][EMAIL_ADDRESS][DOMAIN_NAME]" at bounding box center [187, 445] width 157 height 14
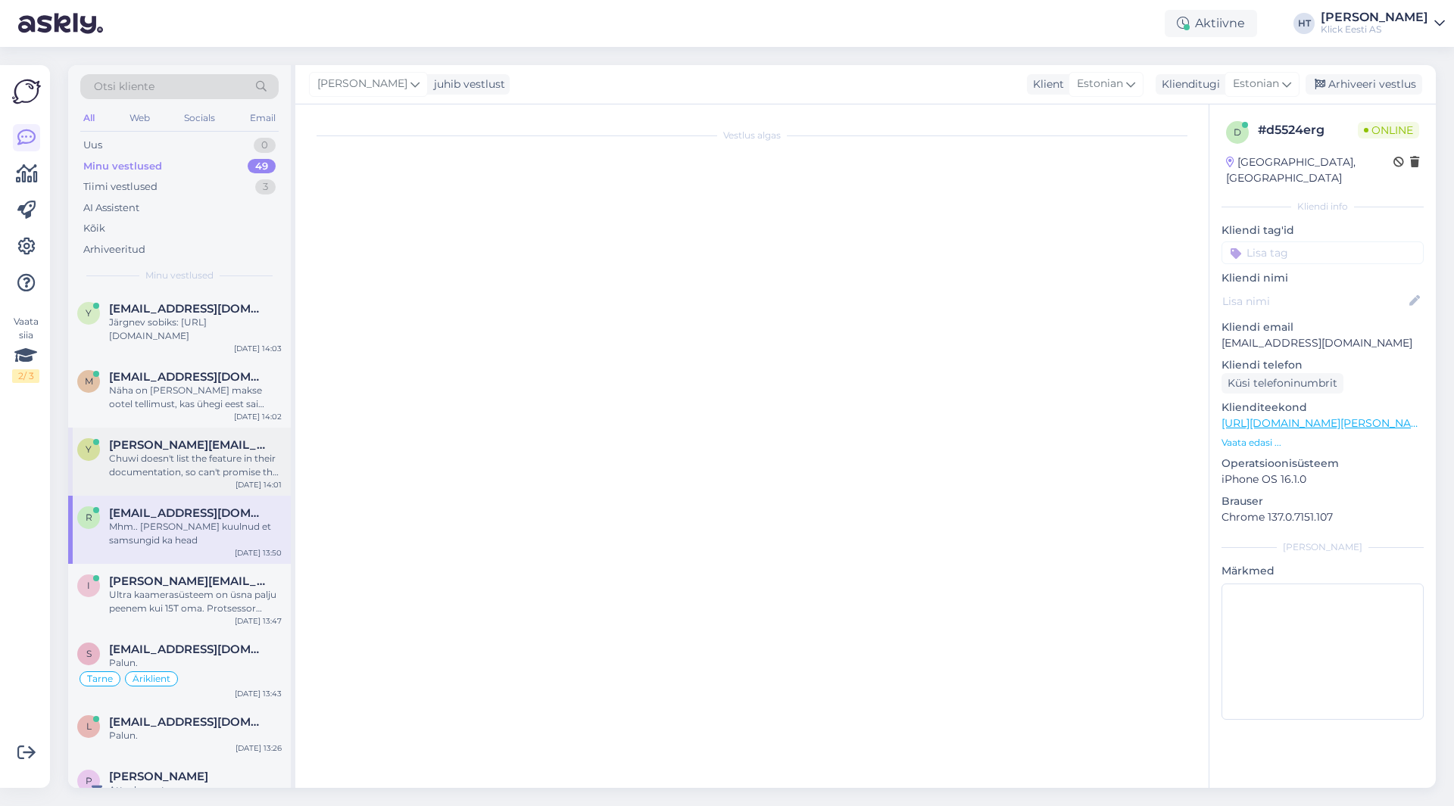
scroll to position [533, 0]
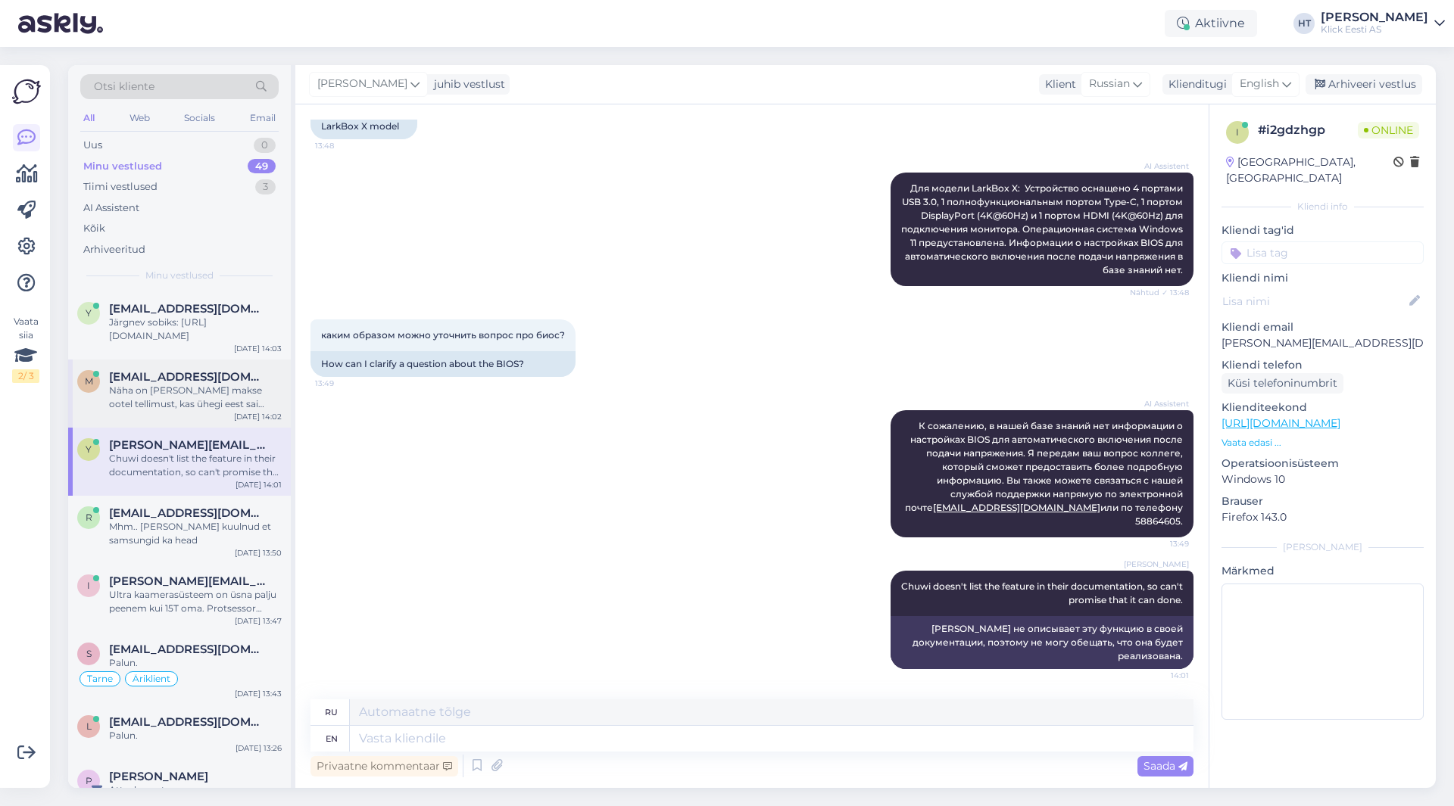
click at [200, 389] on div "Näha on [PERSON_NAME] makse ootel tellimust, kas ühegi eest sai tasutud?" at bounding box center [195, 397] width 173 height 27
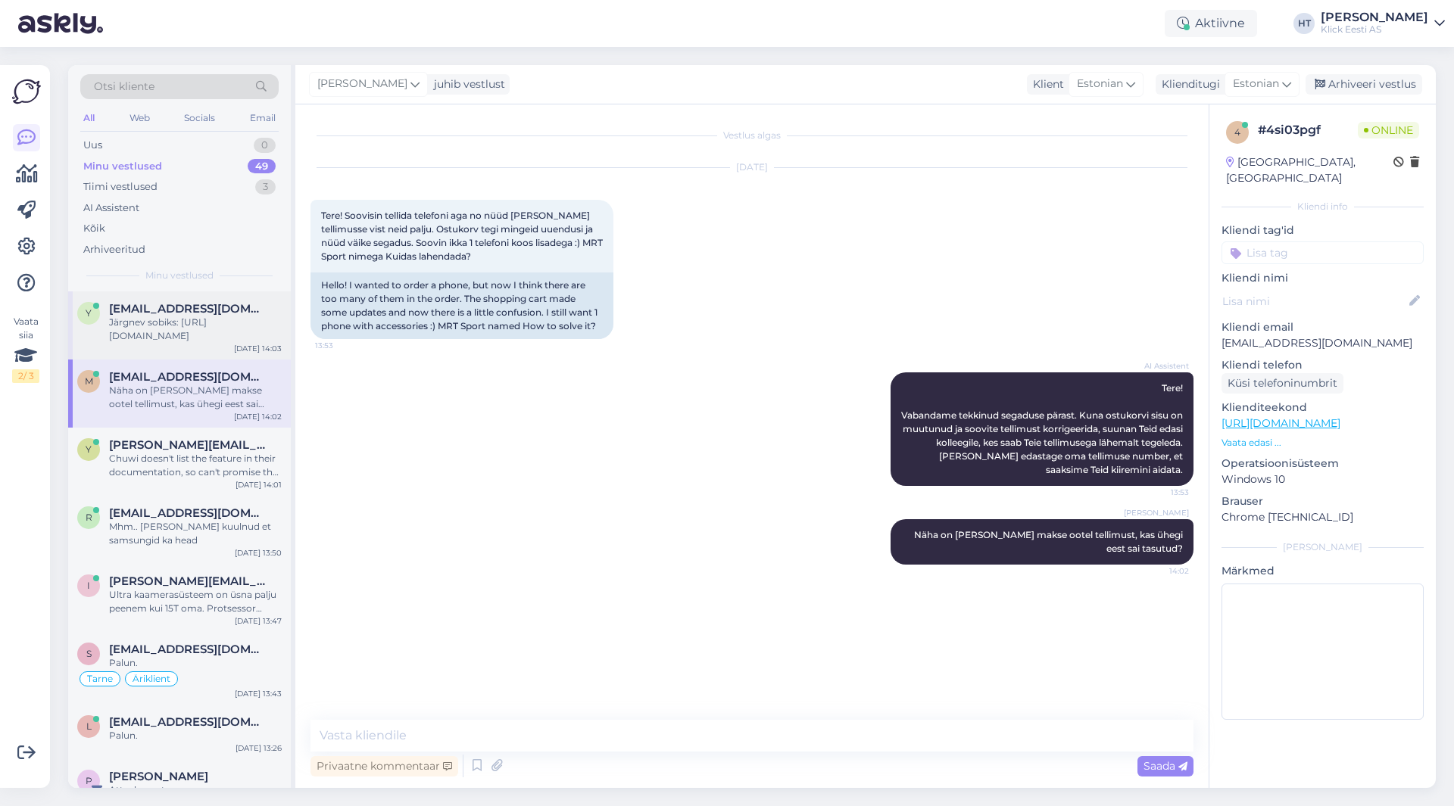
click at [204, 332] on div "Järgnev sobiks: [URL][DOMAIN_NAME]" at bounding box center [195, 329] width 173 height 27
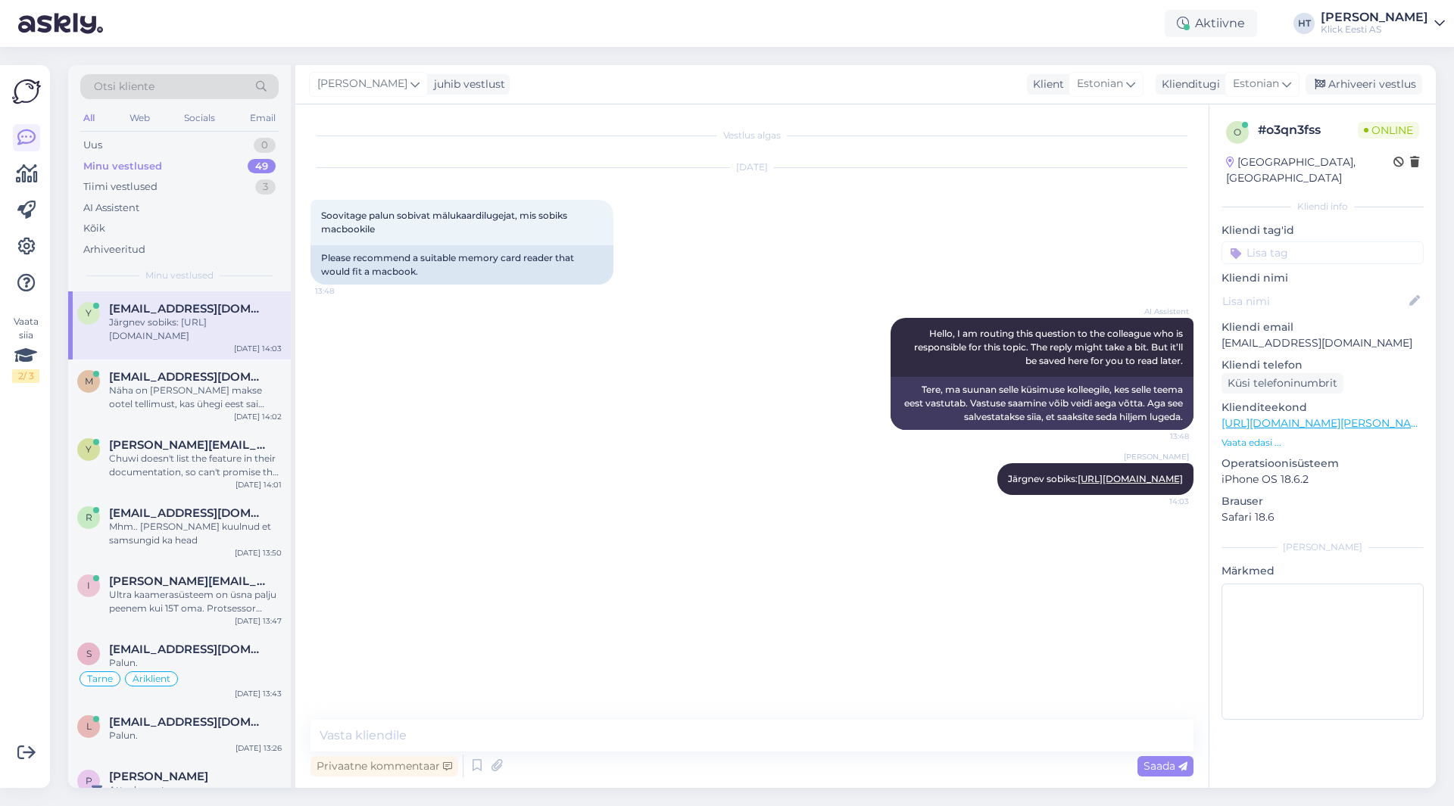
click at [506, 348] on div "AI Assistent Hello, I am routing this question to the colleague who is responsi…" at bounding box center [751, 373] width 883 height 145
click at [247, 164] on div "Minu vestlused 49" at bounding box center [179, 166] width 198 height 21
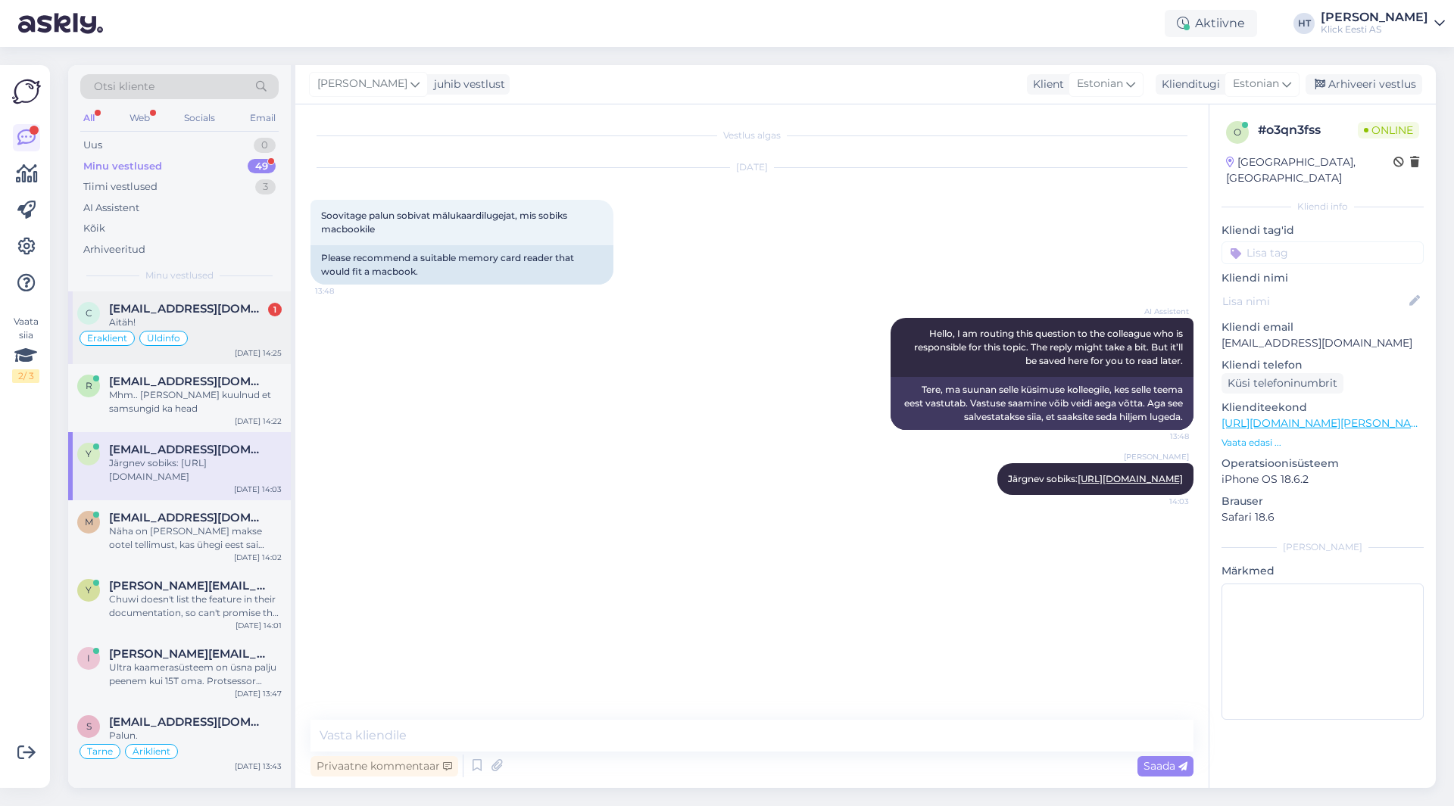
click at [257, 304] on div "[EMAIL_ADDRESS][DOMAIN_NAME] 1" at bounding box center [195, 309] width 173 height 14
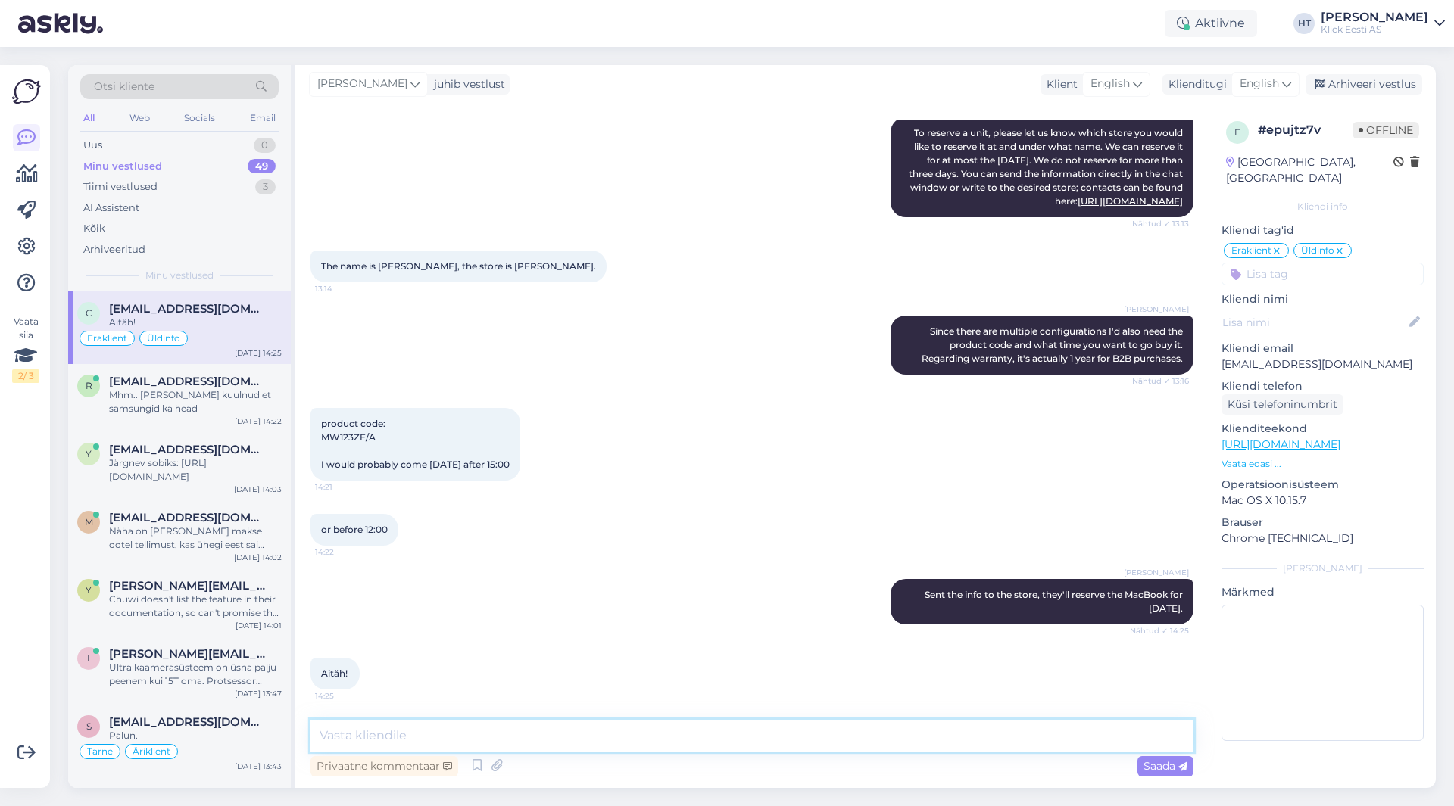
click at [678, 750] on textarea at bounding box center [751, 736] width 883 height 32
type textarea "Palun :)"
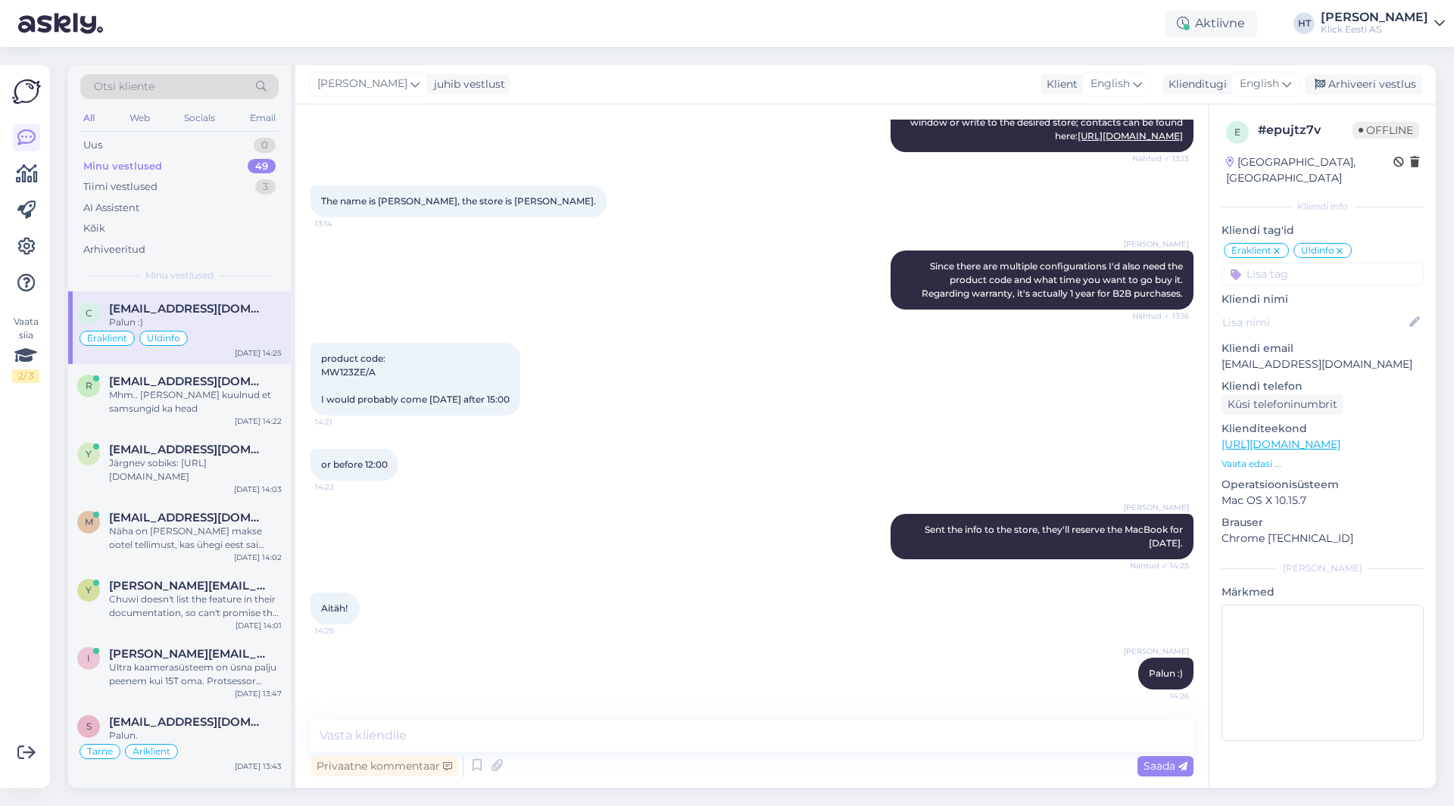
click at [1343, 272] on div "e # epujtz7v Offline [GEOGRAPHIC_DATA], [GEOGRAPHIC_DATA] Kliendi info Kliendi …" at bounding box center [1322, 434] width 226 height 660
click at [1337, 263] on input at bounding box center [1322, 274] width 202 height 23
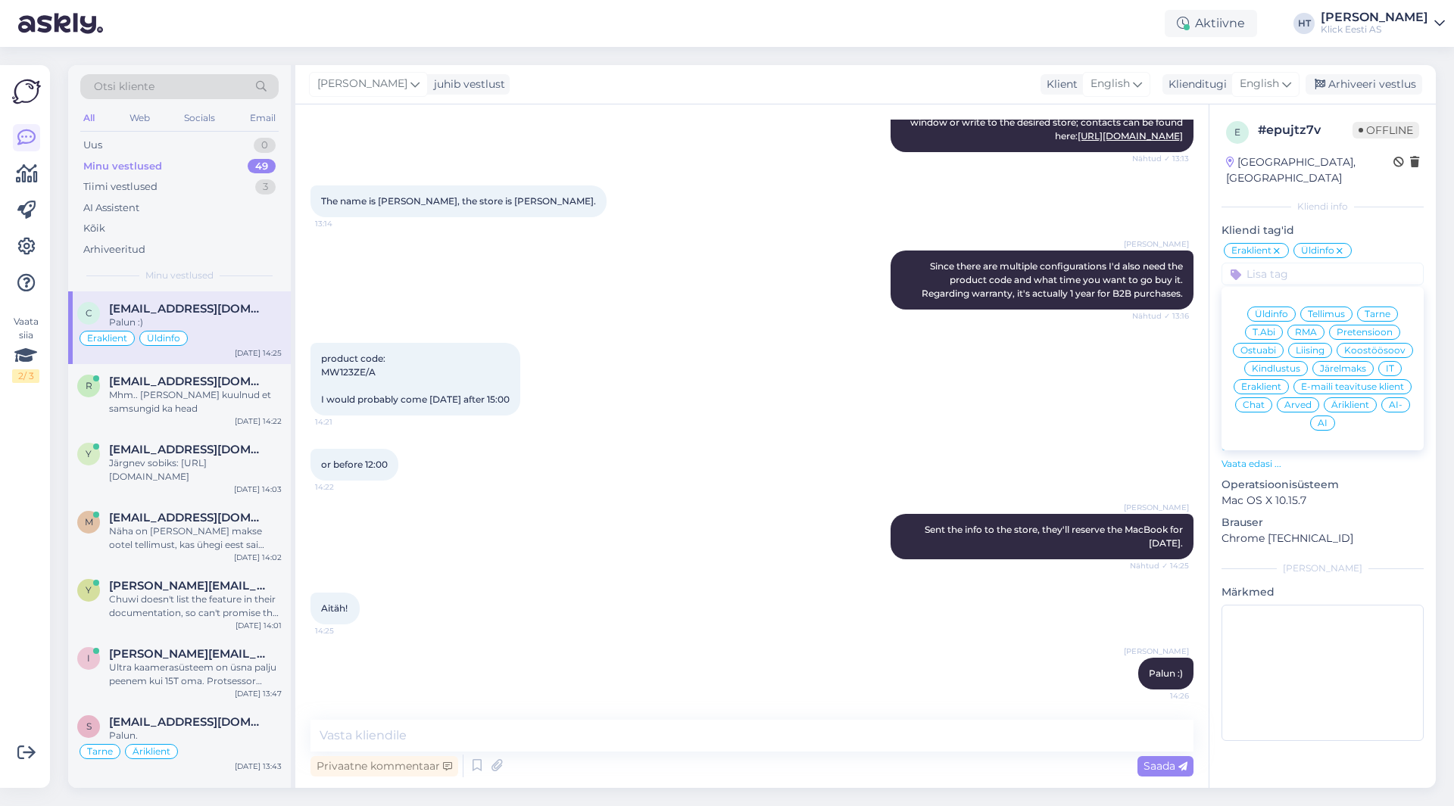
click at [1389, 401] on span "AI-" at bounding box center [1396, 405] width 14 height 9
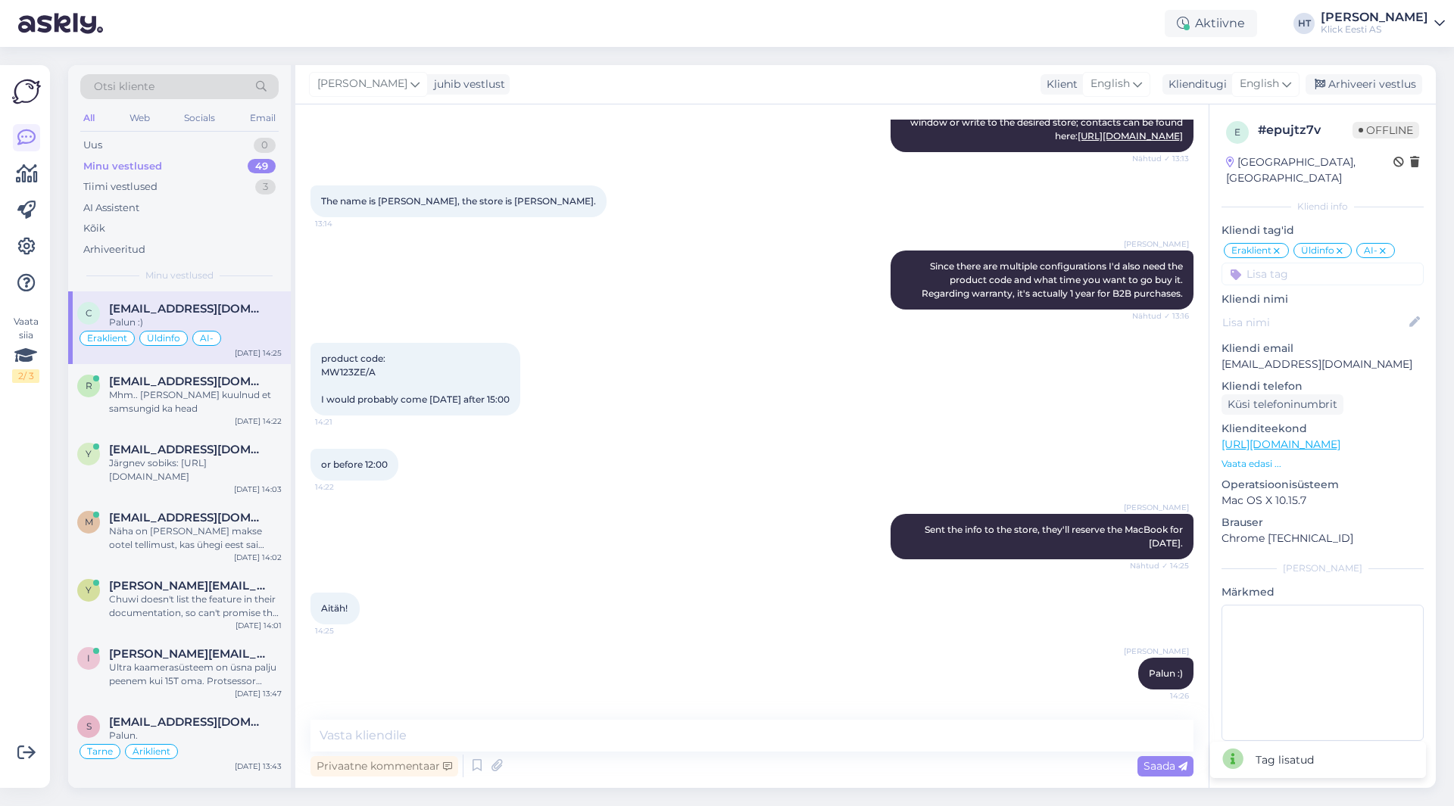
click at [660, 444] on div "or before 12:00 14:22" at bounding box center [751, 464] width 883 height 65
click at [806, 507] on div "[PERSON_NAME] Sent the info to the store, they'll reserve the MacBook for [DATE…" at bounding box center [751, 536] width 883 height 79
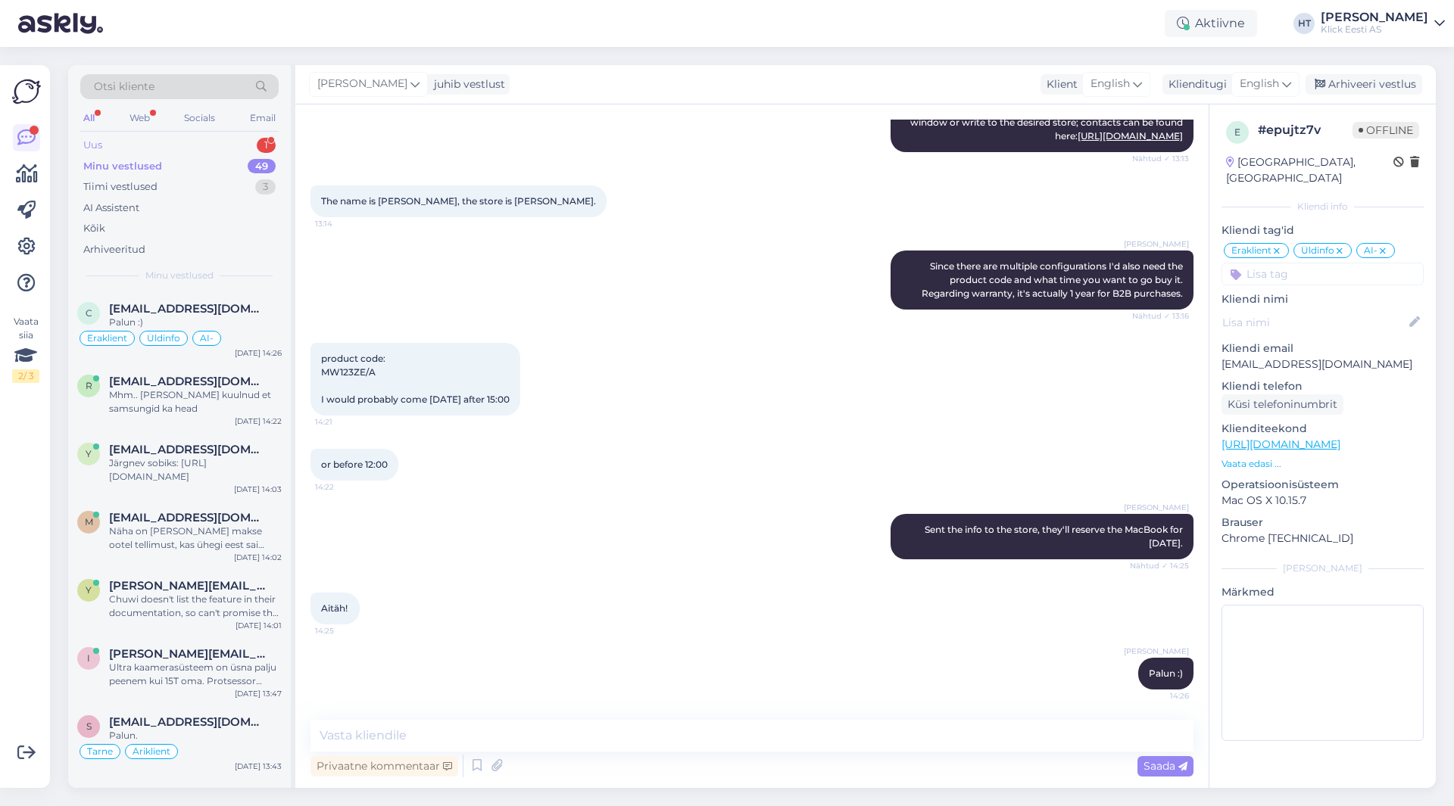
click at [210, 154] on div "Uus 1" at bounding box center [179, 145] width 198 height 21
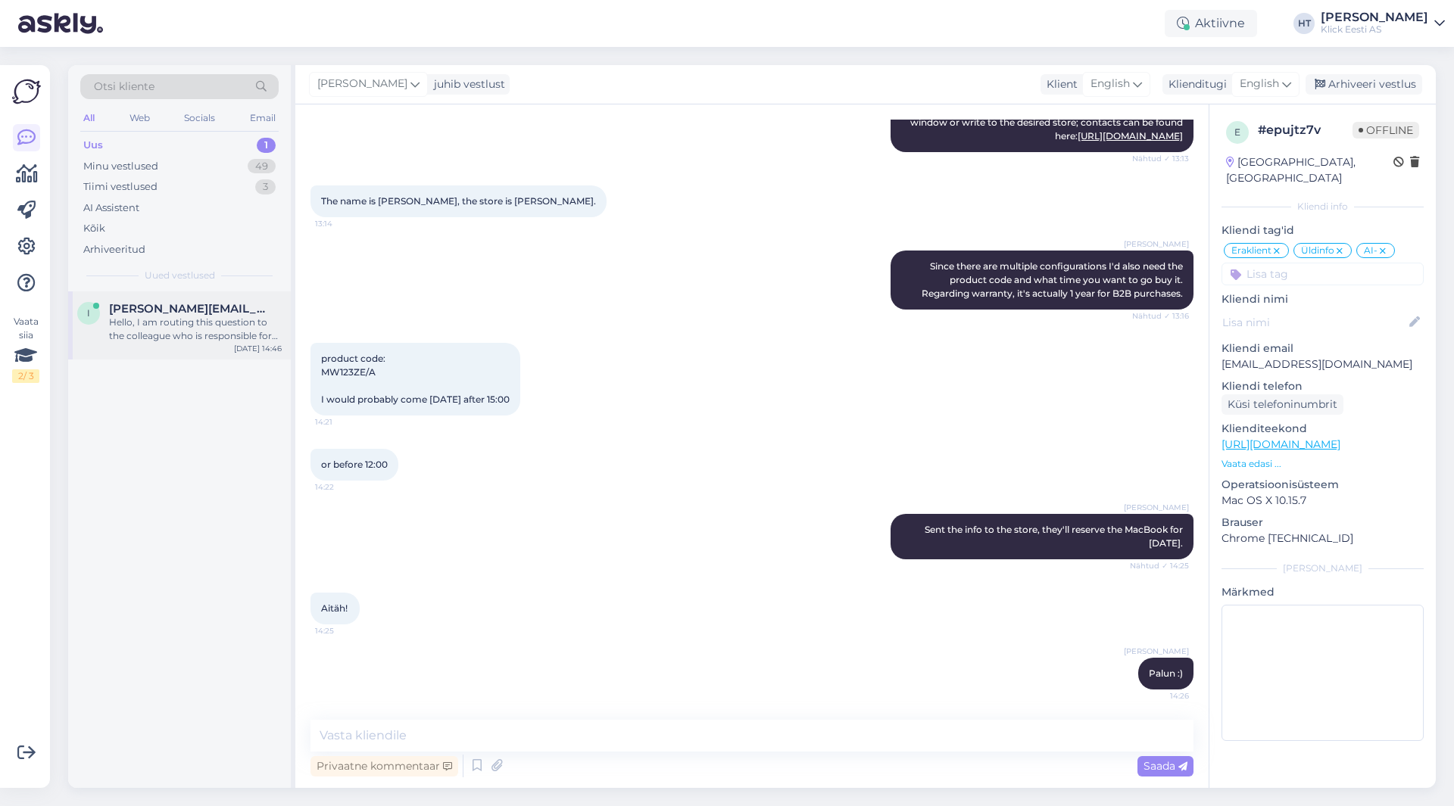
click at [199, 322] on div "Hello, I am routing this question to the colleague who is responsible for this …" at bounding box center [195, 329] width 173 height 27
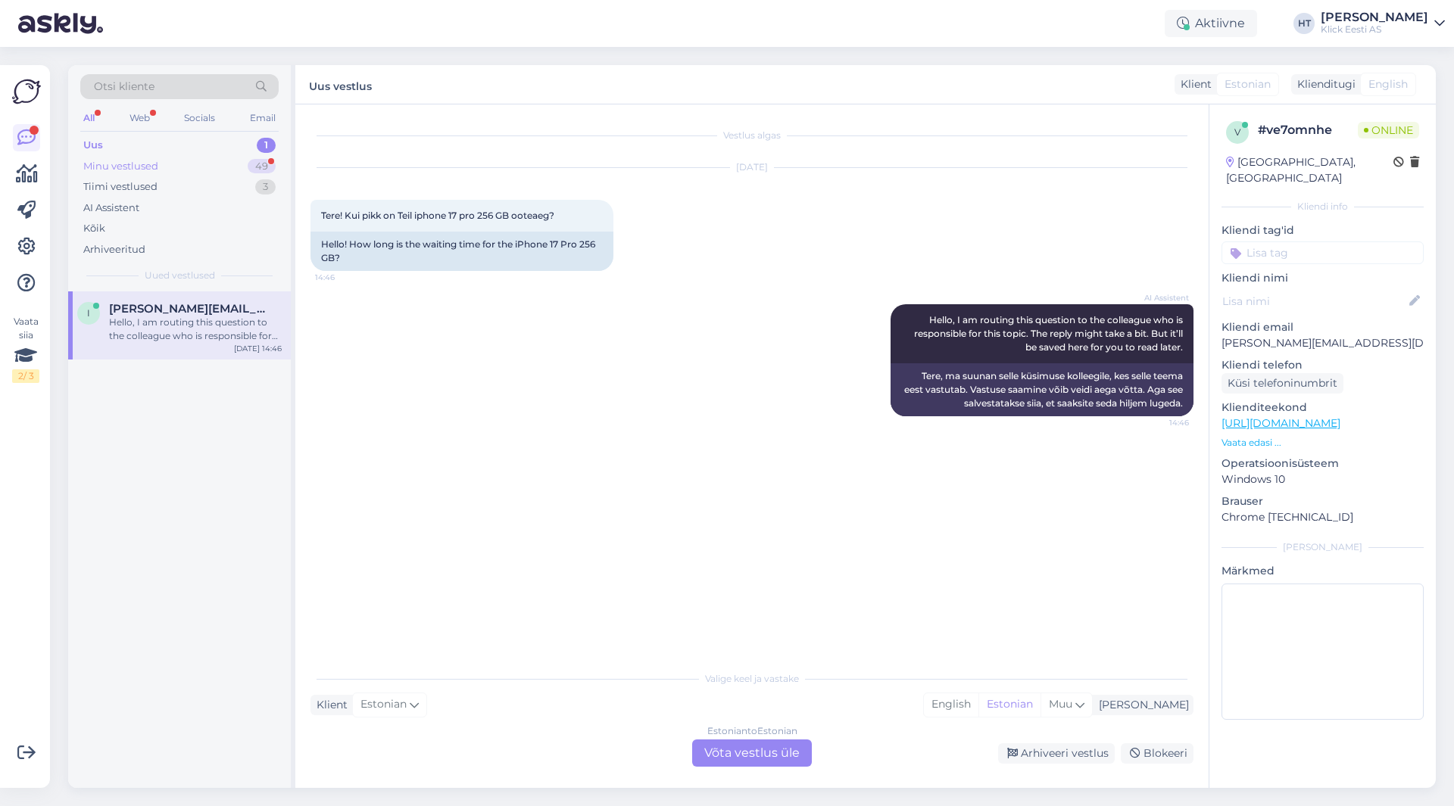
click at [245, 161] on div "Minu vestlused 49" at bounding box center [179, 166] width 198 height 21
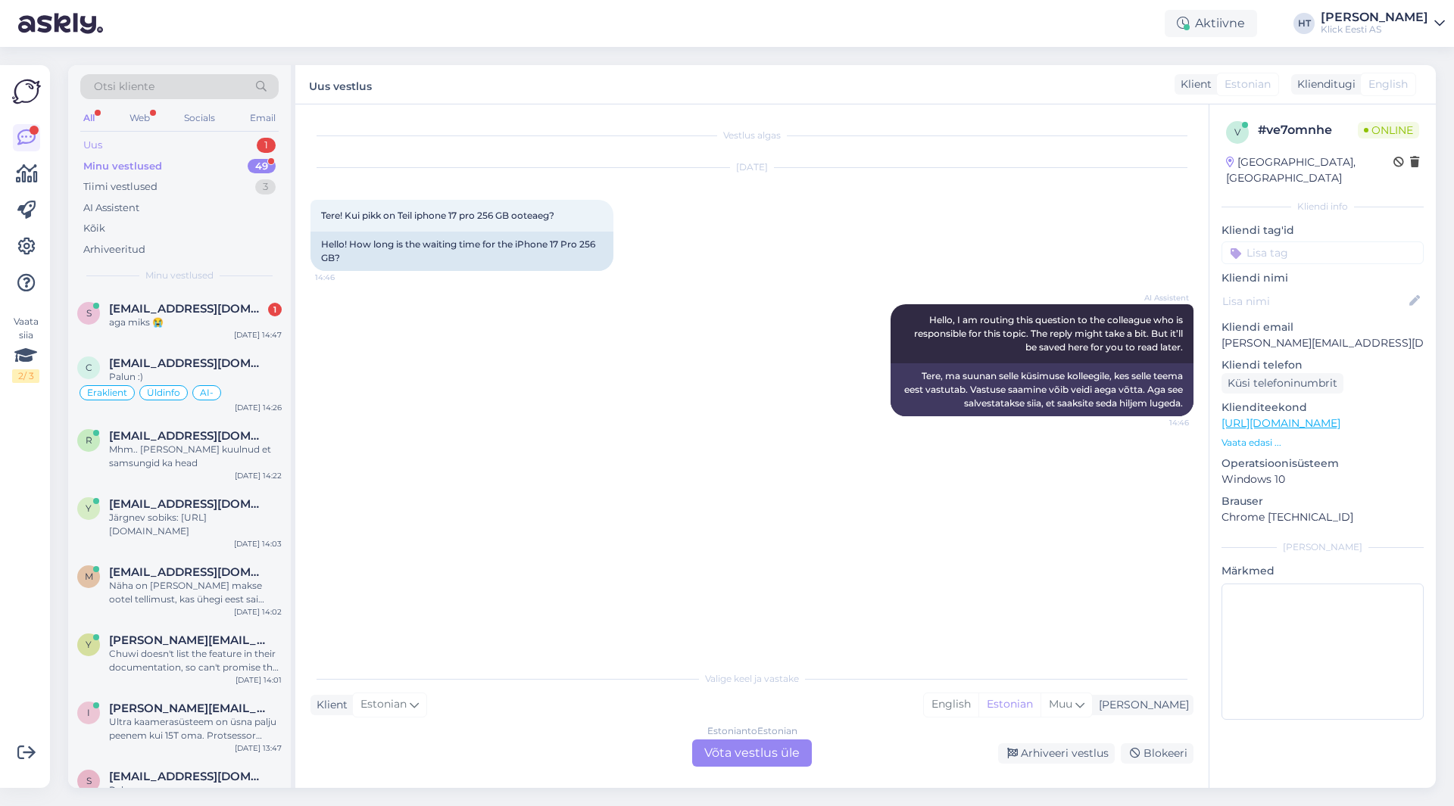
click at [248, 144] on div "Uus 1" at bounding box center [179, 145] width 198 height 21
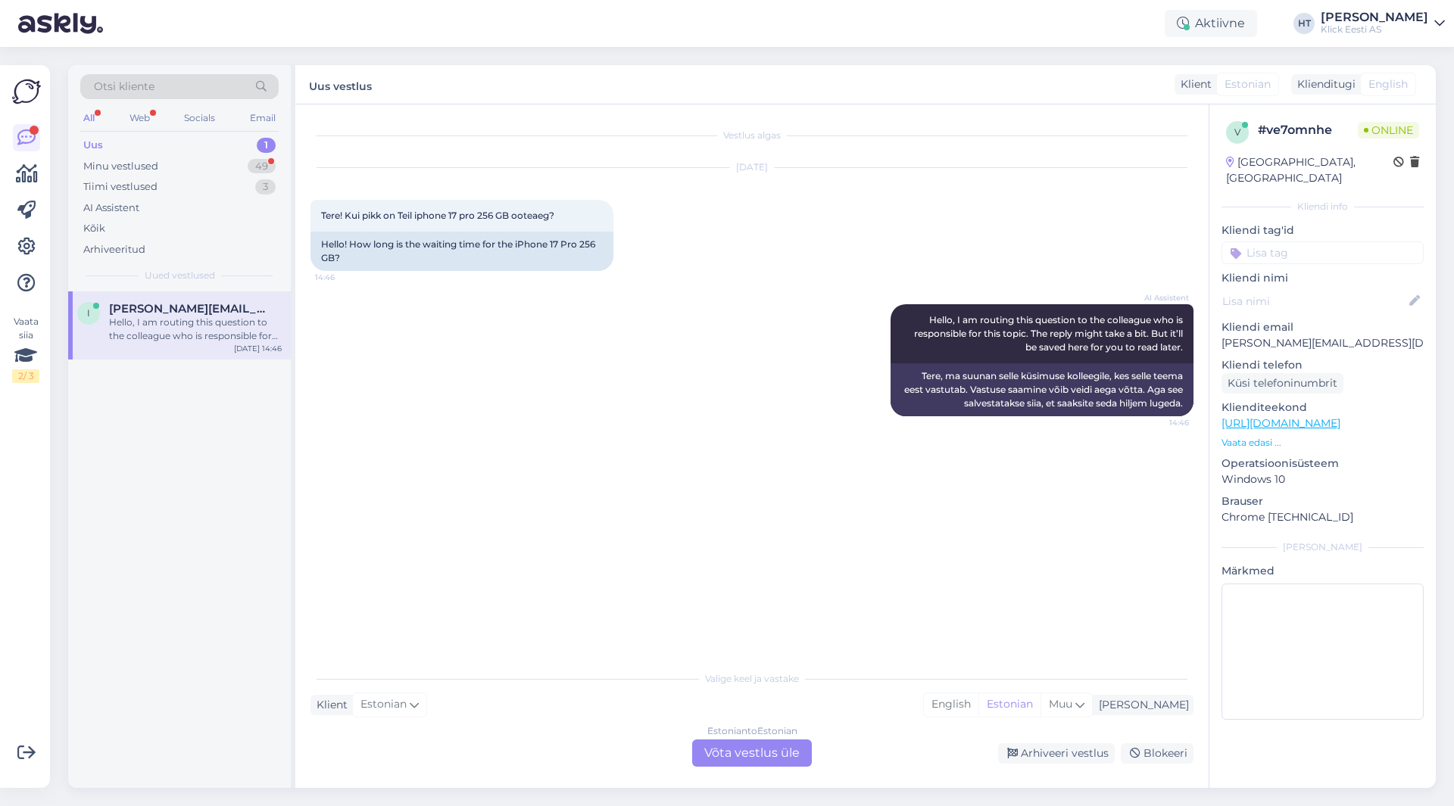
click at [217, 329] on div "Hello, I am routing this question to the colleague who is responsible for this …" at bounding box center [195, 329] width 173 height 27
click at [212, 465] on div "i [PERSON_NAME][EMAIL_ADDRESS][DOMAIN_NAME] Hello, I am routing this question t…" at bounding box center [179, 540] width 223 height 497
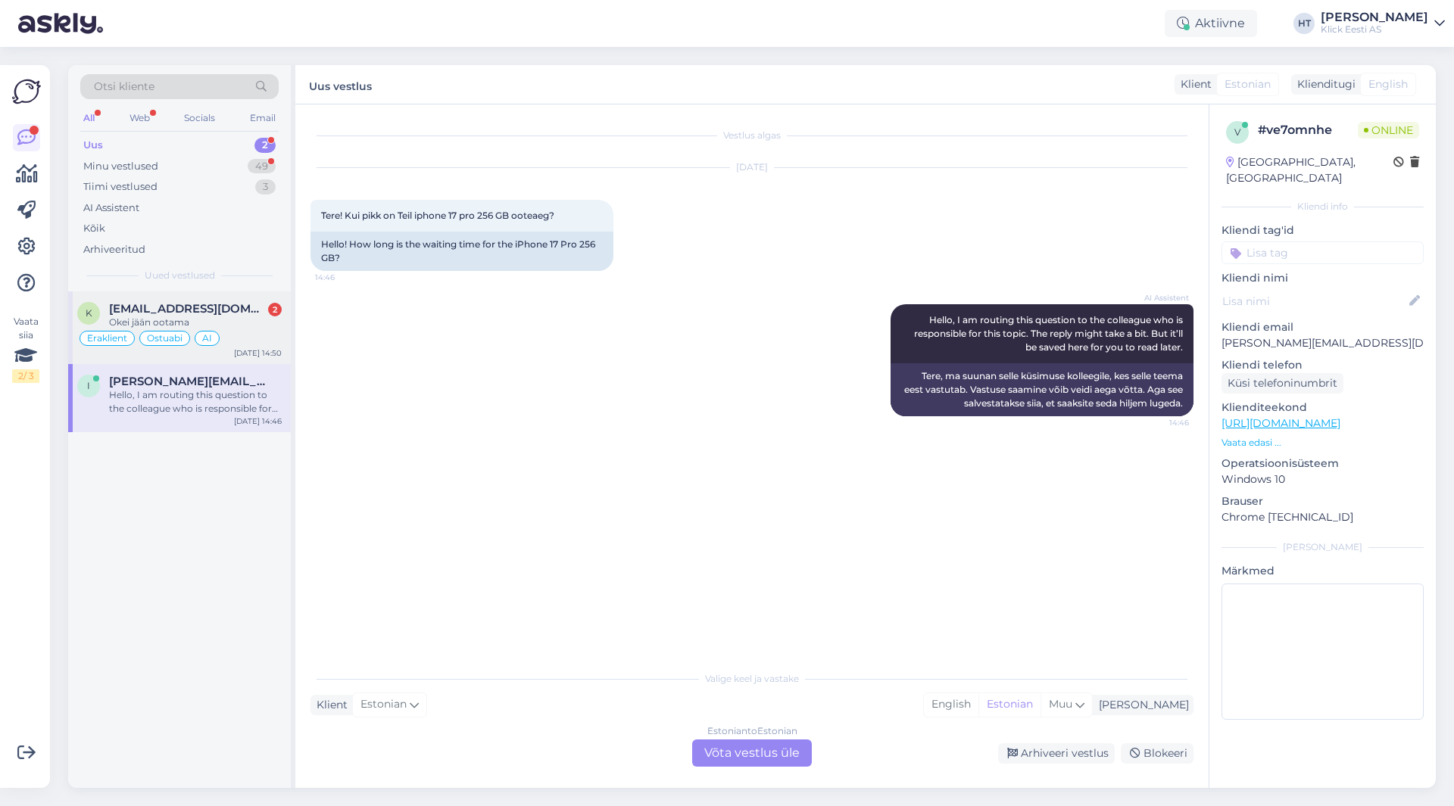
click at [246, 340] on div "Eraklient Ostuabi AI" at bounding box center [179, 338] width 204 height 18
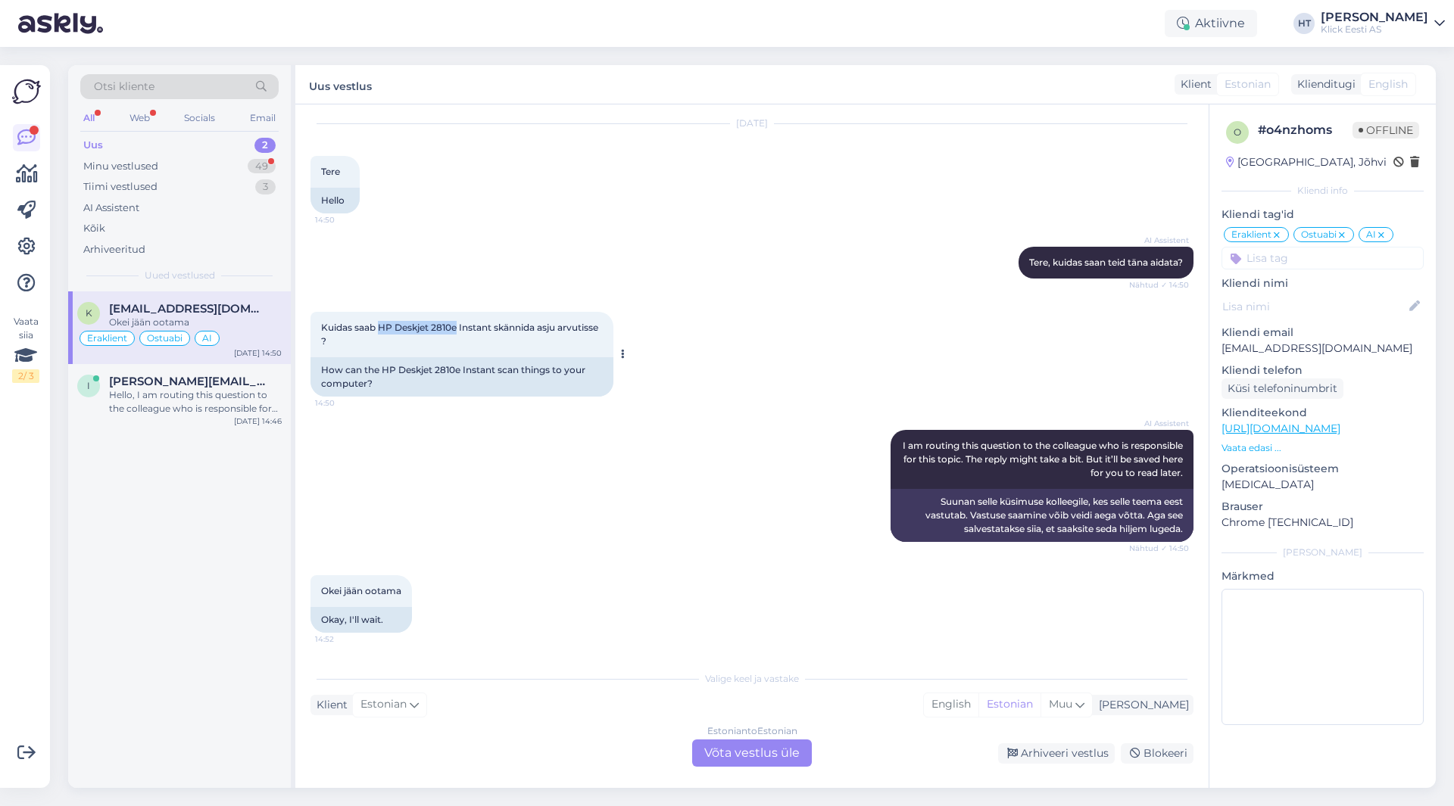
drag, startPoint x: 382, startPoint y: 326, endPoint x: 458, endPoint y: 330, distance: 76.6
click at [458, 330] on span "Kuidas saab HP Deskjet 2810e Instant skännida asju arvutisse ?" at bounding box center [460, 334] width 279 height 25
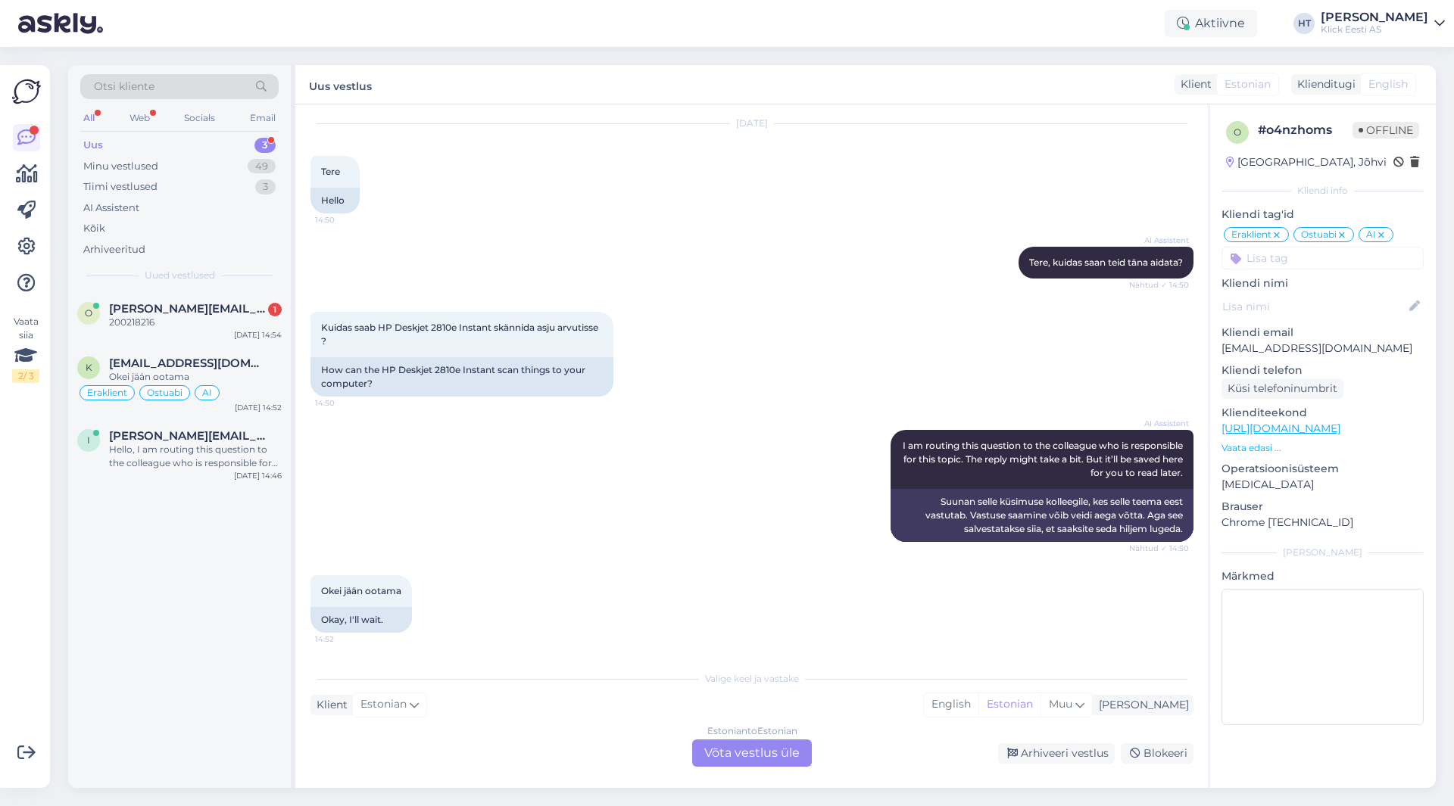
click at [528, 452] on div "AI Assistent I am routing this question to the colleague who is responsible for…" at bounding box center [751, 485] width 883 height 145
click at [793, 754] on div "Estonian to Estonian Võta vestlus üle" at bounding box center [752, 753] width 120 height 27
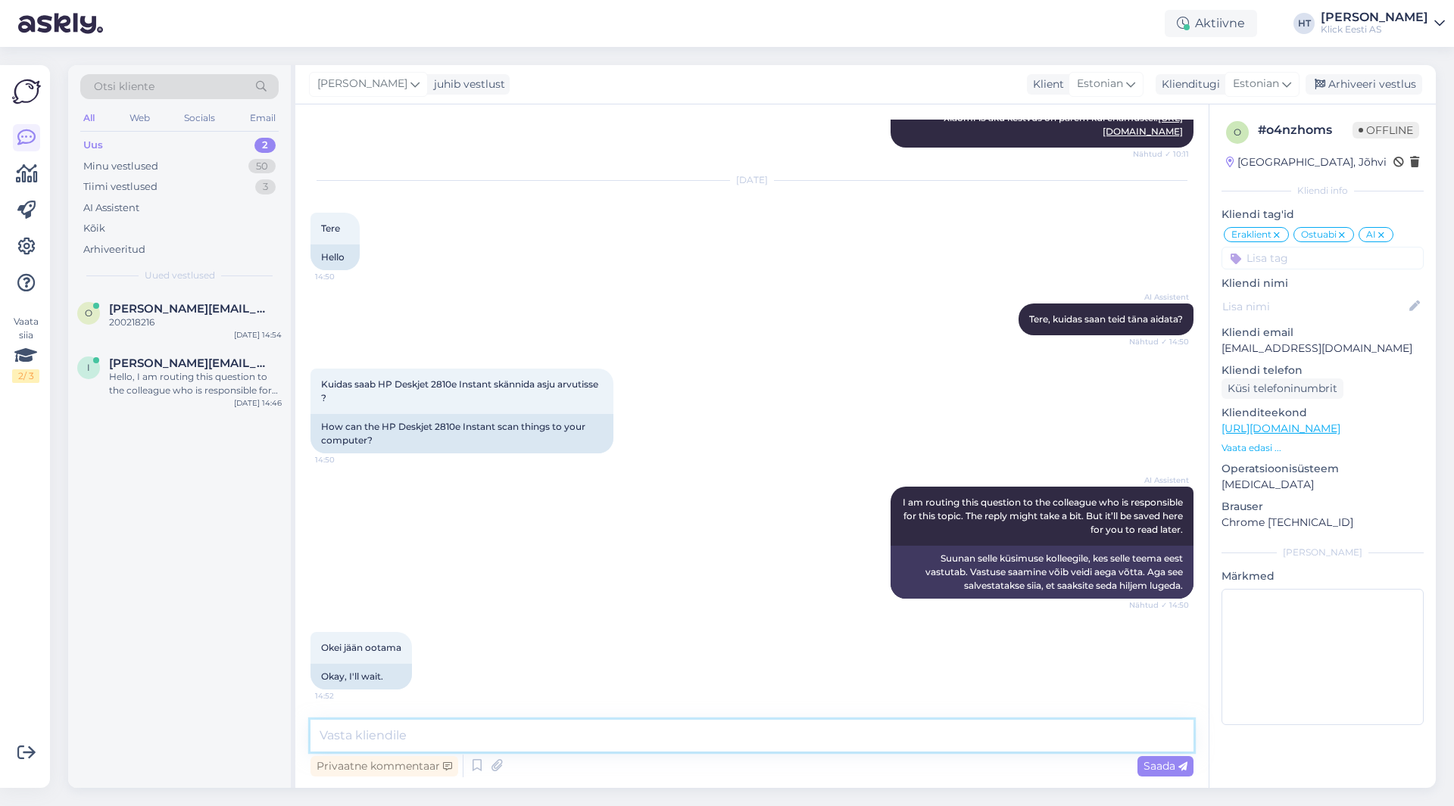
click at [776, 741] on textarea at bounding box center [751, 736] width 883 height 32
type textarea "Arvuti jaoks on alla laetav tarkvara, mille kaudu saab skännida"
drag, startPoint x: 719, startPoint y: 738, endPoint x: 302, endPoint y: 741, distance: 416.5
click at [302, 741] on div "Vestlus algas [DATE] tere 16:12 hello AI Assistent Tere! Kuidas ma teid [PERSON…" at bounding box center [751, 446] width 913 height 684
click at [612, 736] on textarea at bounding box center [751, 736] width 883 height 32
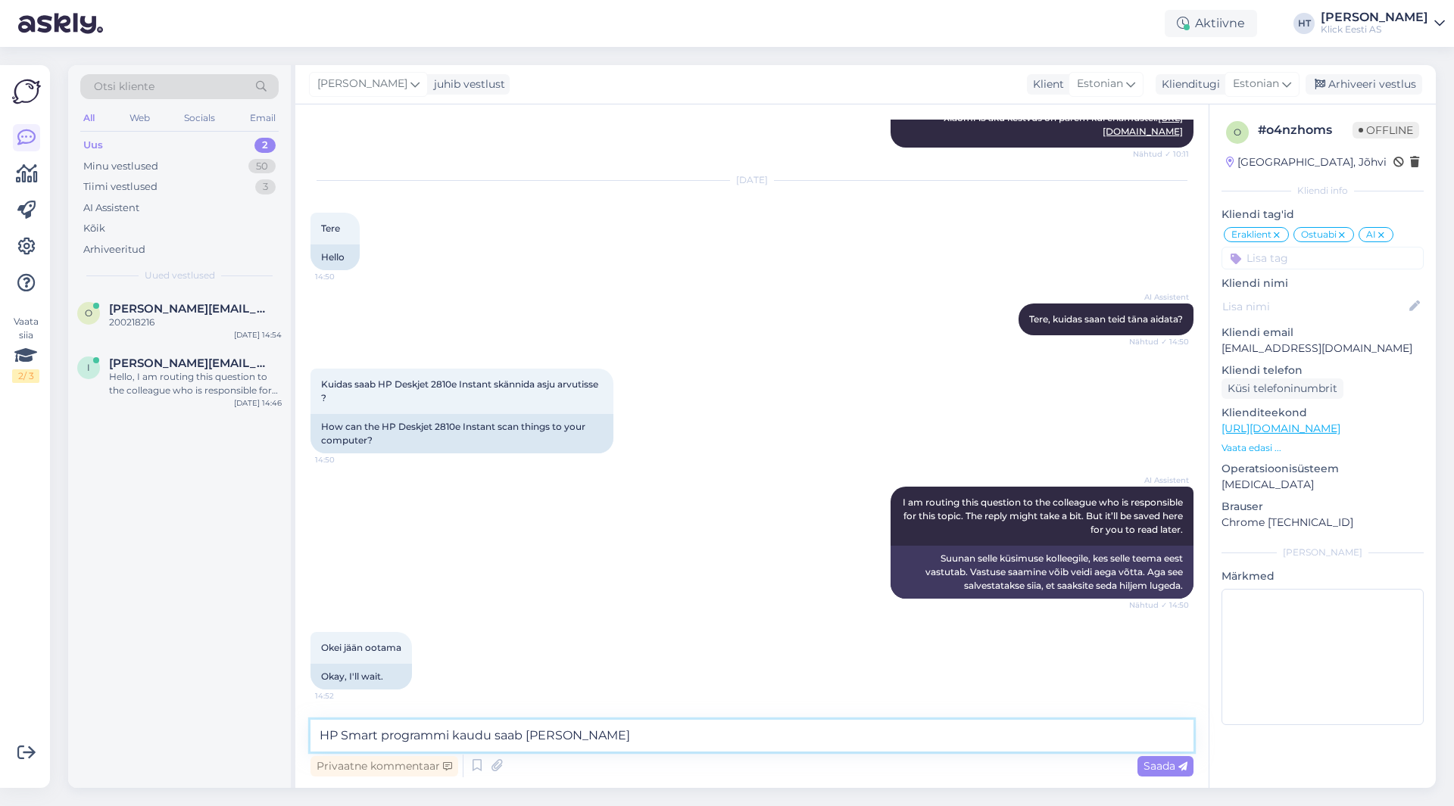
type textarea "HP Smart programmi kaudu saab [PERSON_NAME]."
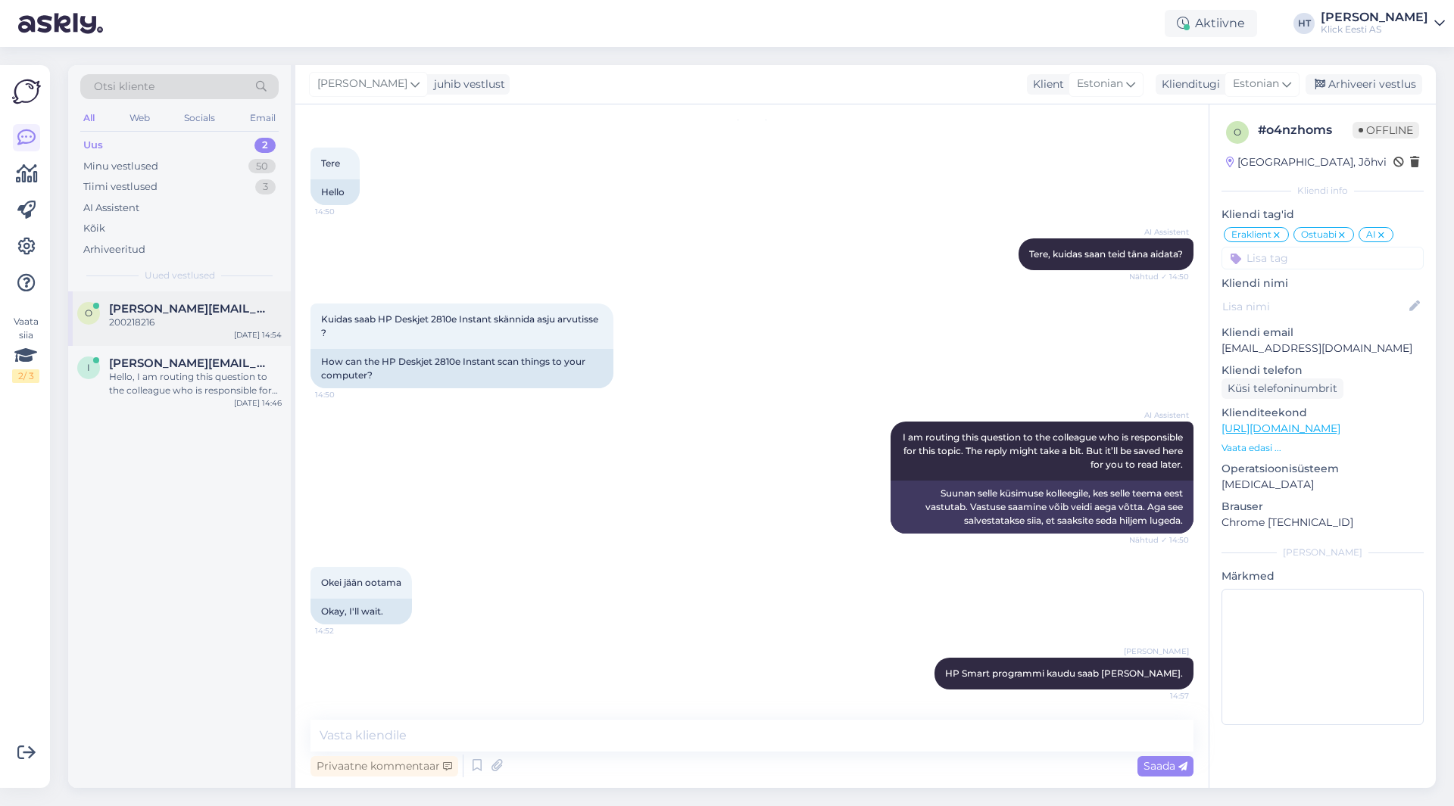
click at [252, 341] on div "O [EMAIL_ADDRESS][DOMAIN_NAME] 200218216 [DATE] 14:54" at bounding box center [179, 319] width 223 height 55
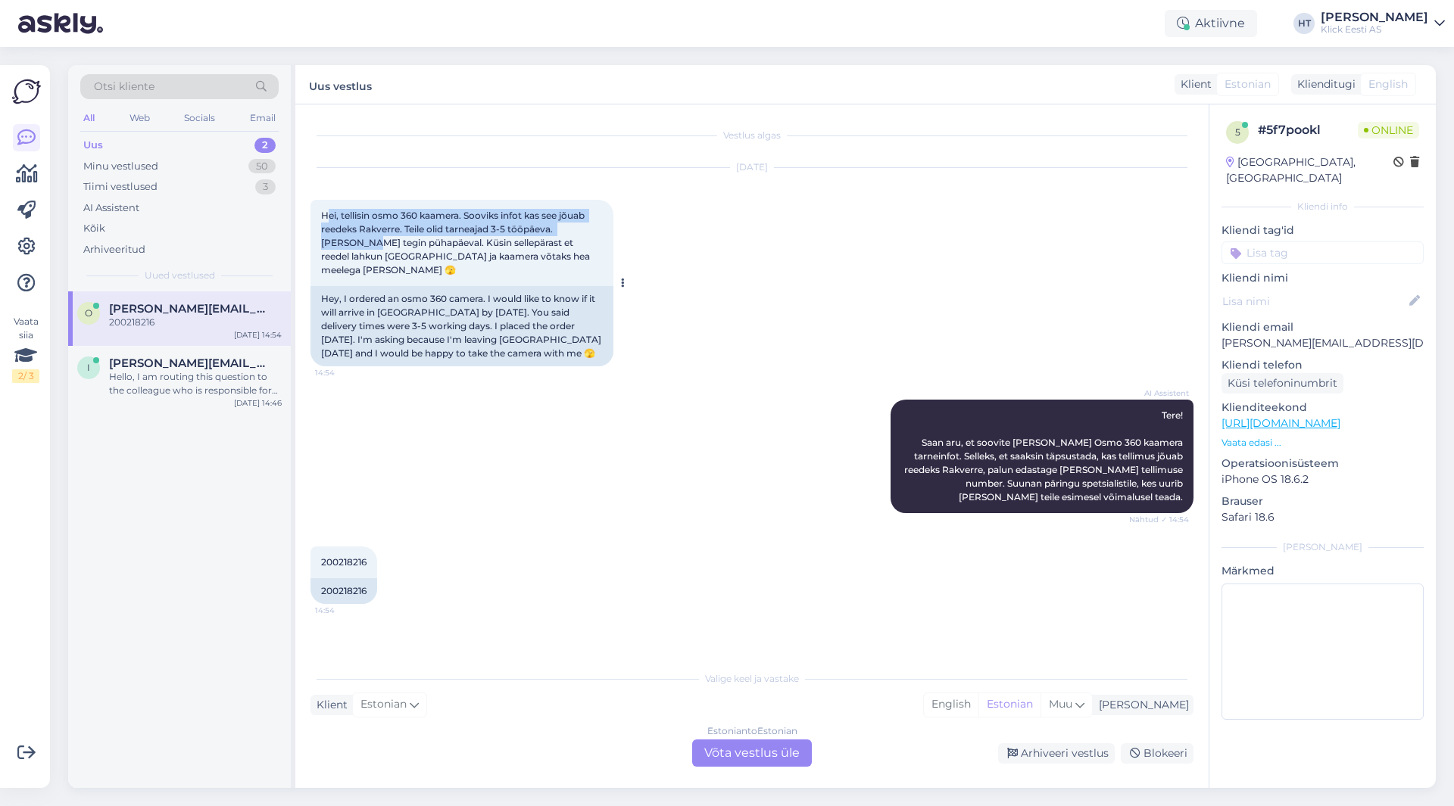
drag, startPoint x: 326, startPoint y: 218, endPoint x: 606, endPoint y: 231, distance: 280.5
click at [606, 231] on div "Hei, tellisin osmo 360 kaamera. Sooviks infot kas see jõuab reedeks Rakverre. T…" at bounding box center [461, 243] width 303 height 86
click at [1264, 335] on p "[PERSON_NAME][EMAIL_ADDRESS][DOMAIN_NAME]" at bounding box center [1322, 343] width 202 height 16
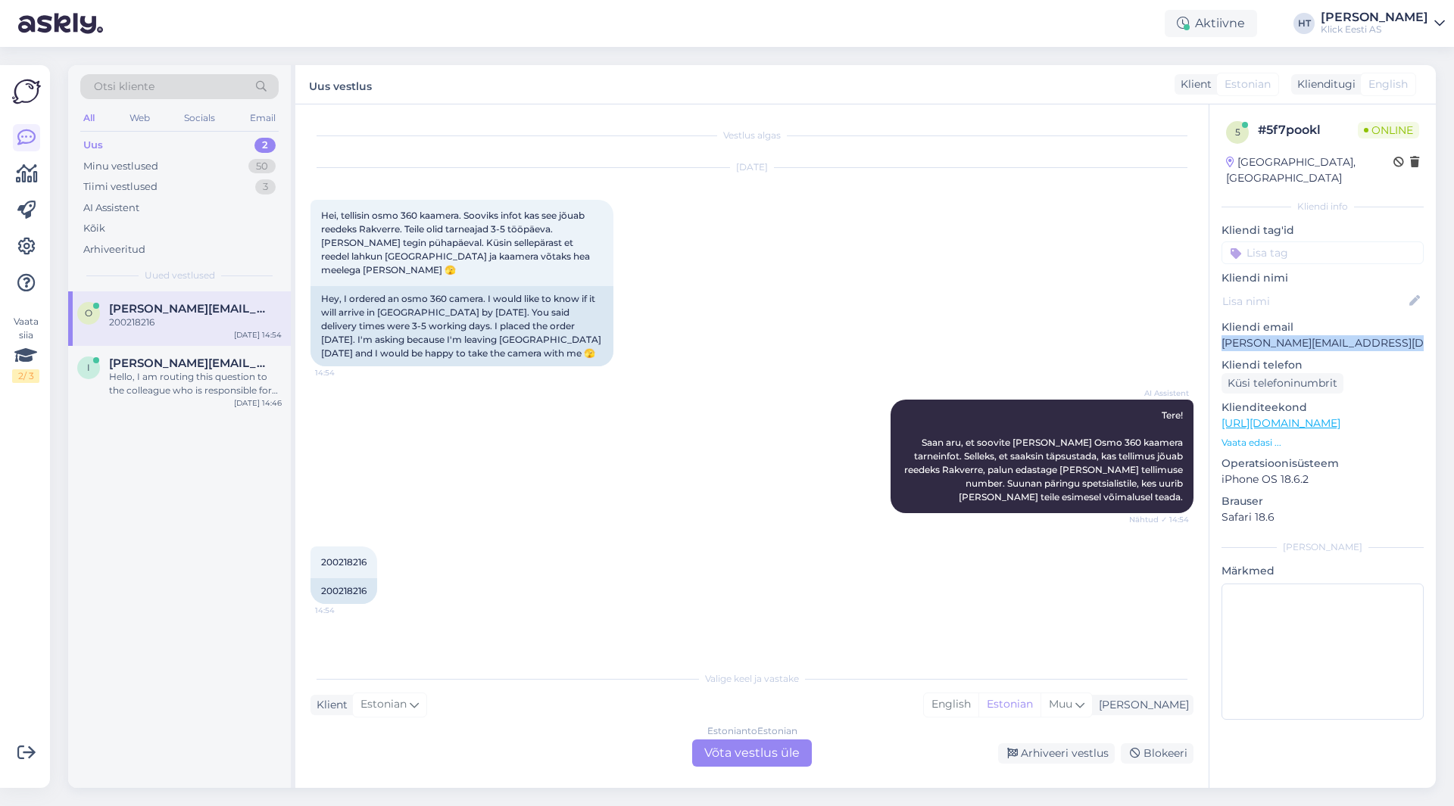
click at [1264, 335] on p "[PERSON_NAME][EMAIL_ADDRESS][DOMAIN_NAME]" at bounding box center [1322, 343] width 202 height 16
click at [819, 310] on div "[DATE] Hei, tellisin osmo 360 kaamera. Sooviks infot kas see jõuab reedeks Rakv…" at bounding box center [751, 267] width 883 height 232
click at [189, 90] on div "Otsi kliente" at bounding box center [179, 86] width 198 height 25
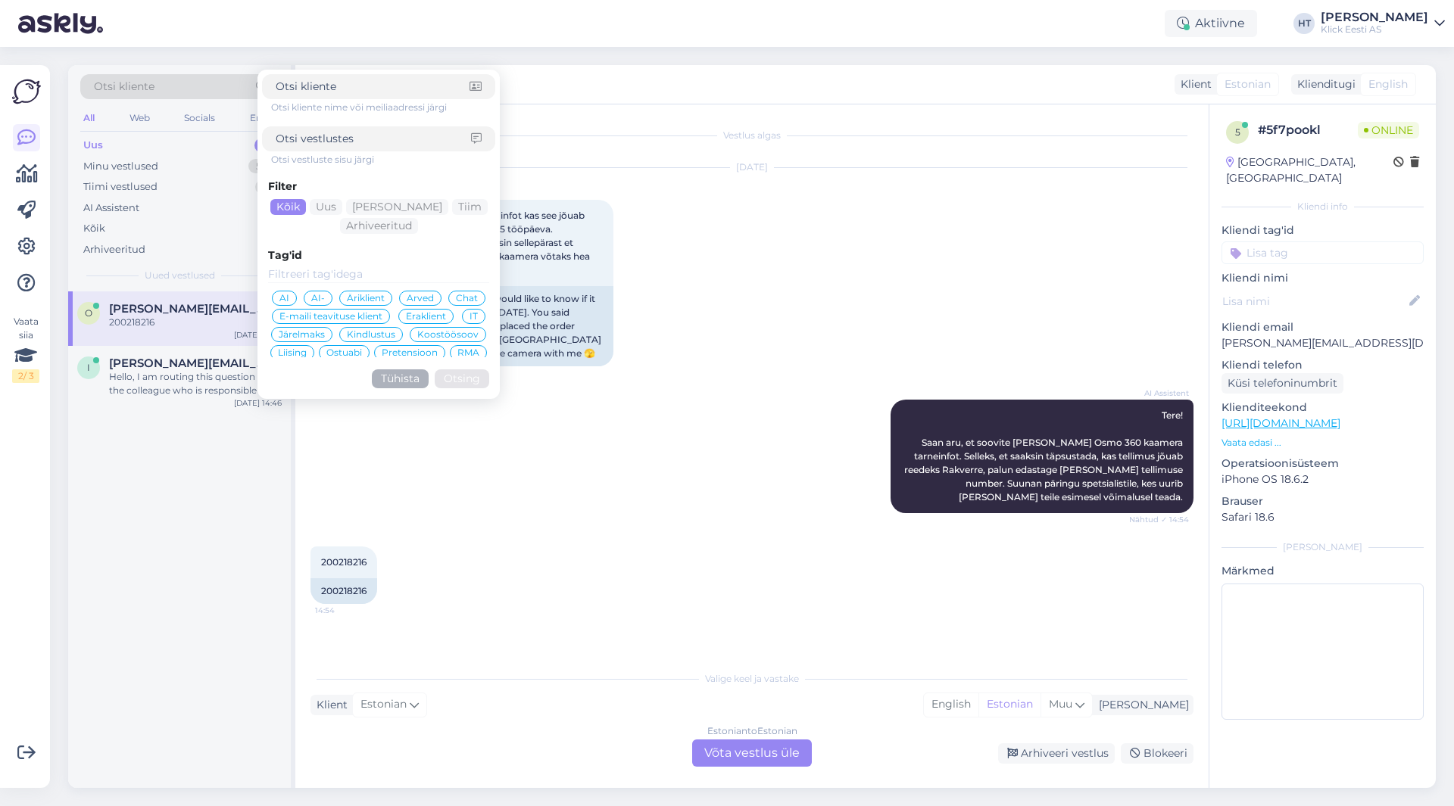
click at [345, 92] on input at bounding box center [373, 87] width 194 height 16
type input "[PERSON_NAME][EMAIL_ADDRESS][DOMAIN_NAME]"
click button "Otsing" at bounding box center [462, 379] width 55 height 19
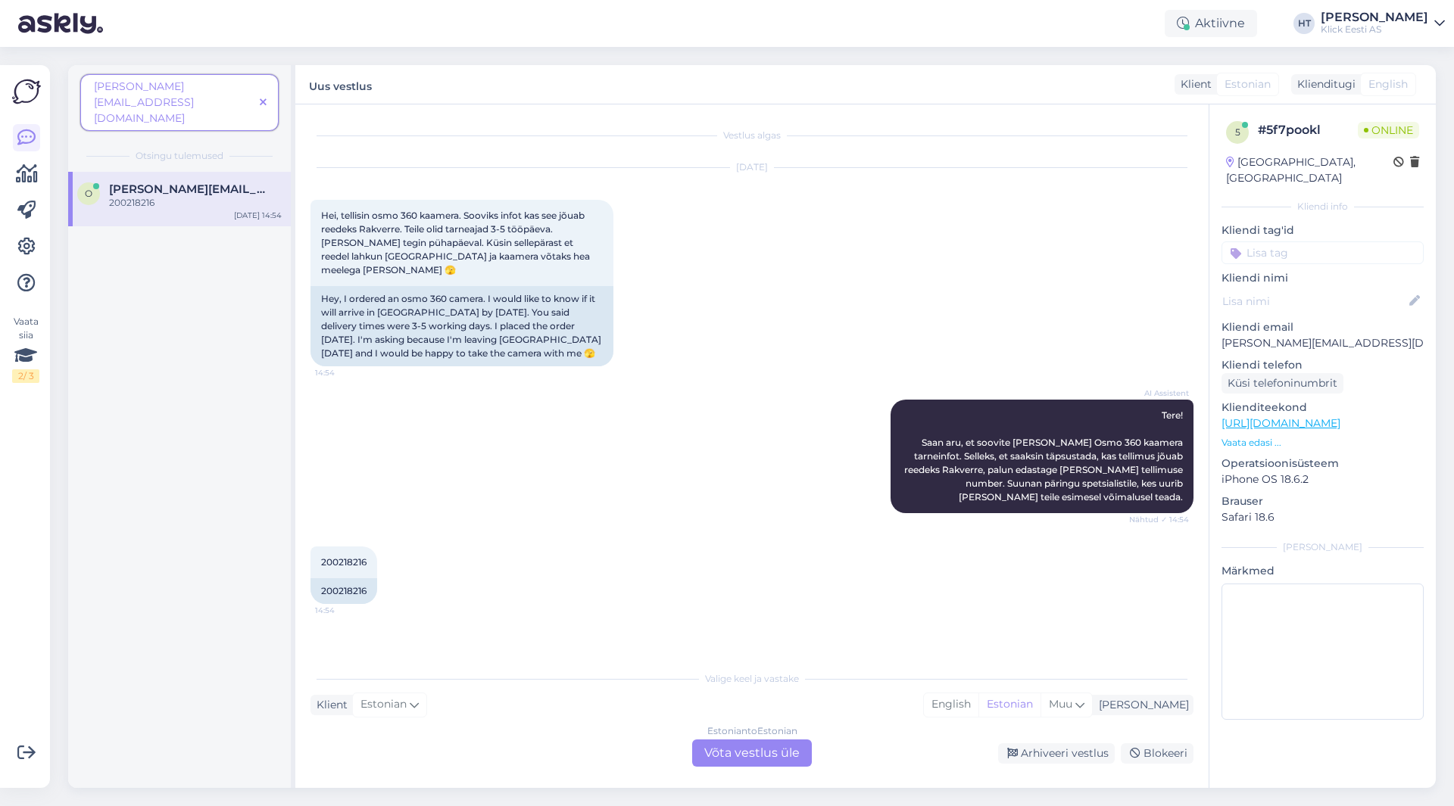
click at [267, 95] on span at bounding box center [263, 103] width 19 height 16
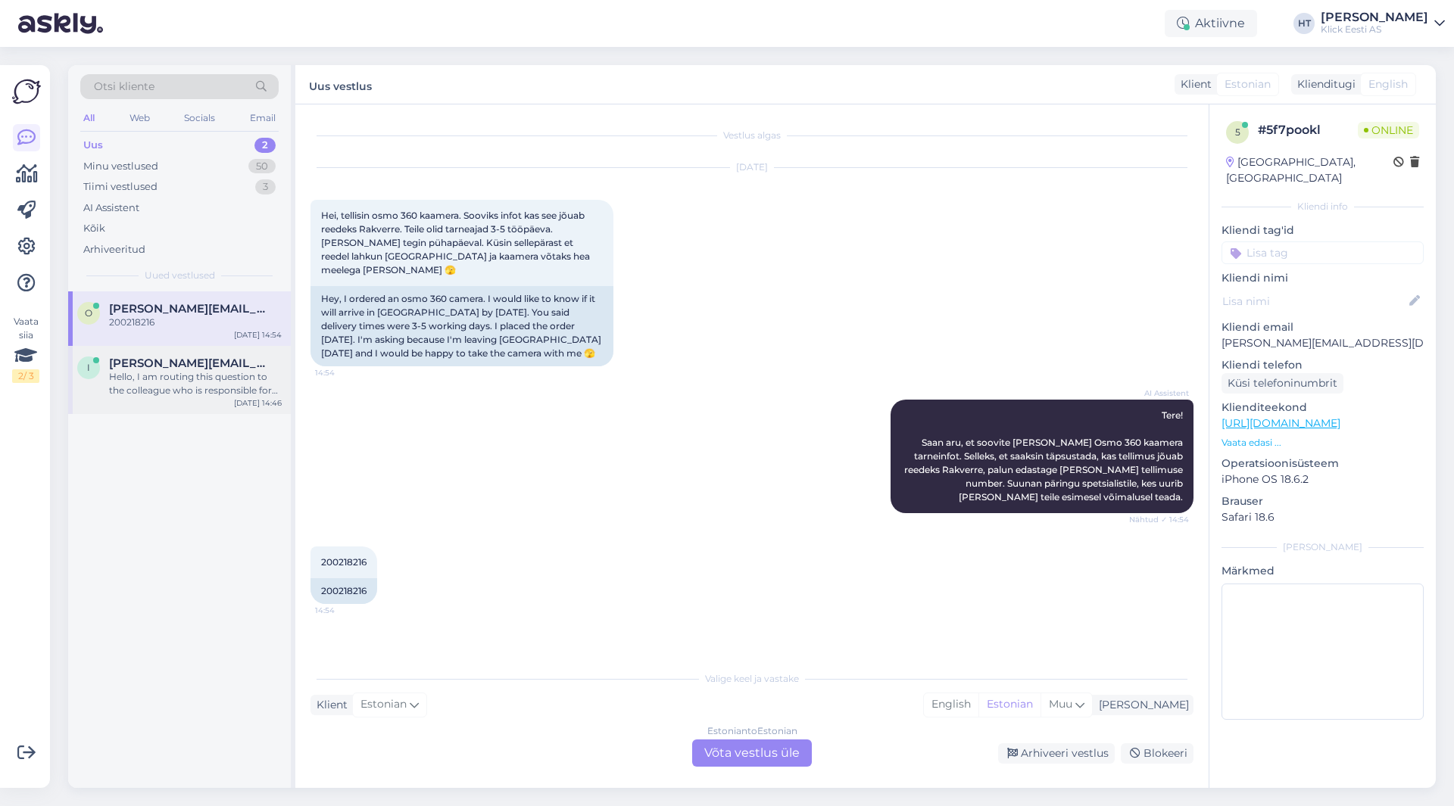
click at [192, 370] on div "Hello, I am routing this question to the colleague who is responsible for this …" at bounding box center [195, 383] width 173 height 27
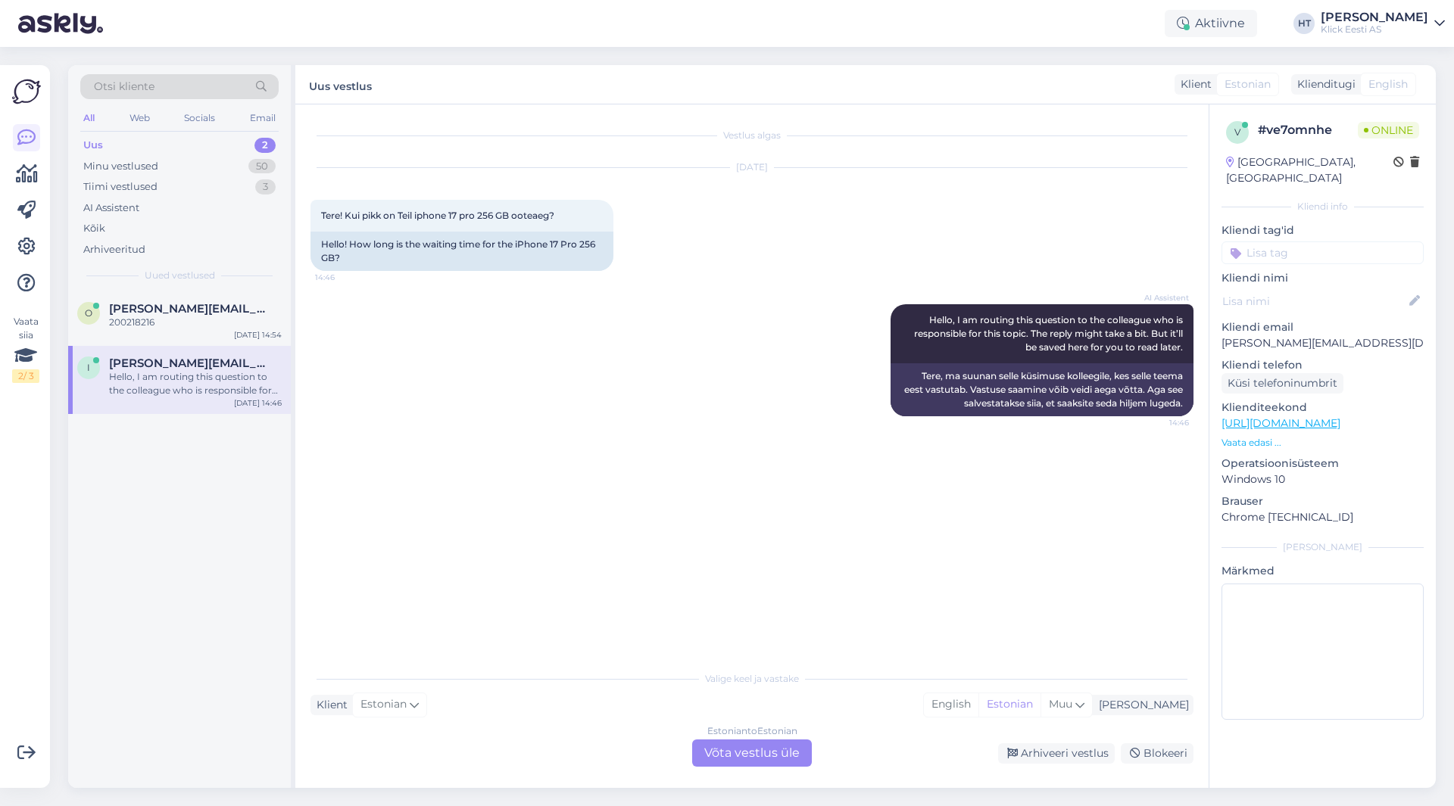
click at [514, 309] on div "AI Assistent Hello, I am routing this question to the colleague who is responsi…" at bounding box center [751, 360] width 883 height 145
click at [741, 756] on div "Estonian to Estonian Võta vestlus üle" at bounding box center [752, 753] width 120 height 27
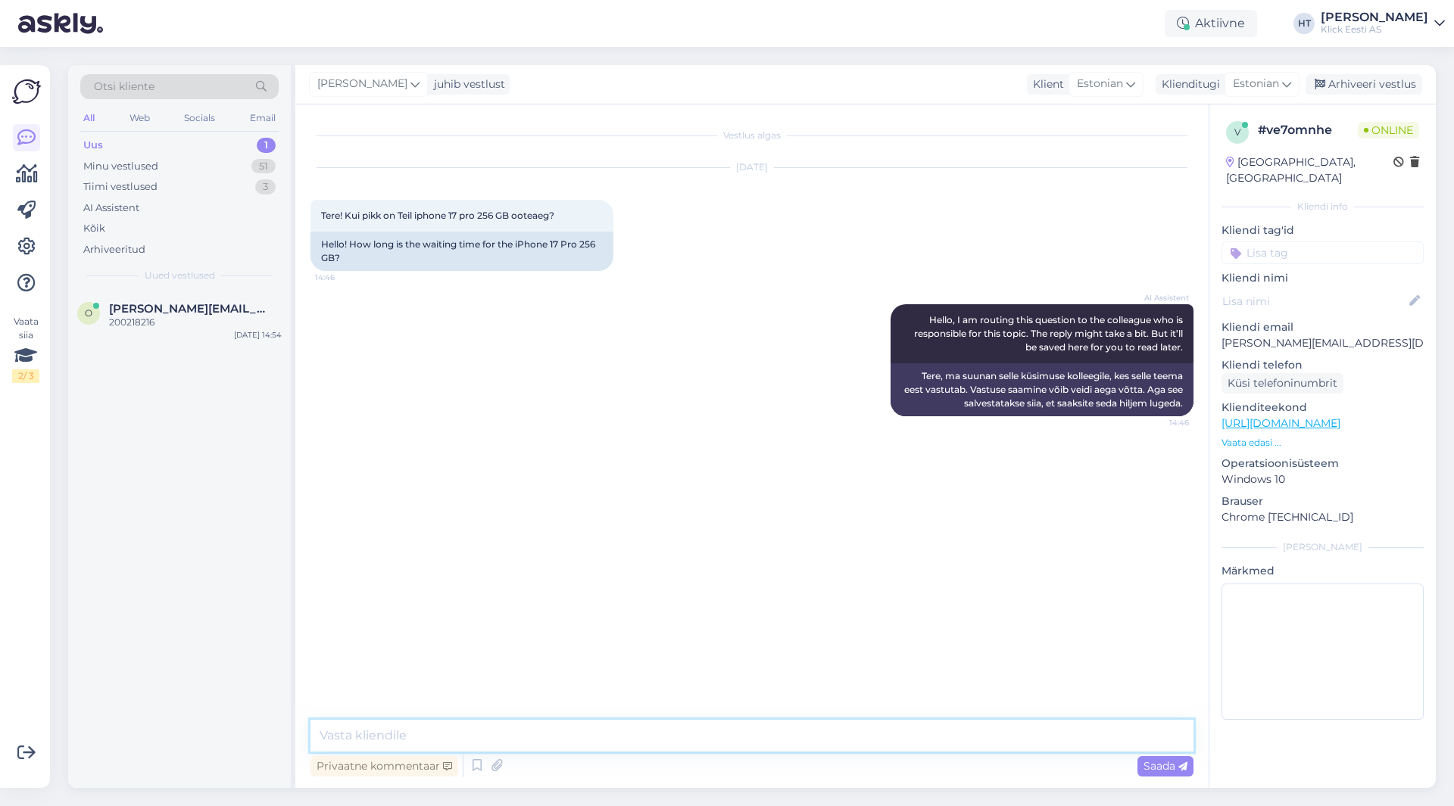
click at [724, 739] on textarea at bounding box center [751, 736] width 883 height 32
type textarea "Kui laos ei ole, siis eeldatav tarne on 1-8 nädalat. Täpsemalt ei oska kahjuks …"
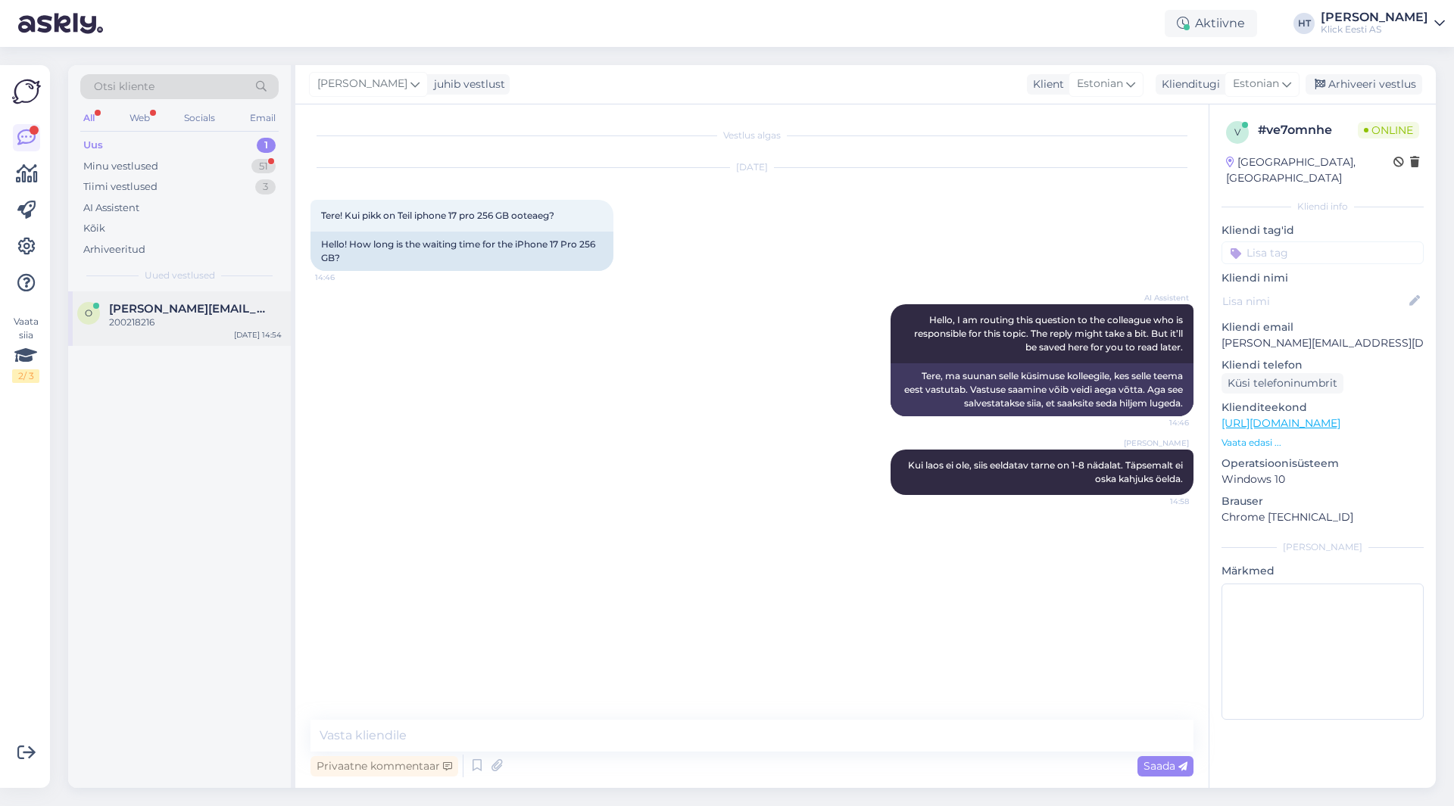
click at [217, 320] on div "200218216" at bounding box center [195, 323] width 173 height 14
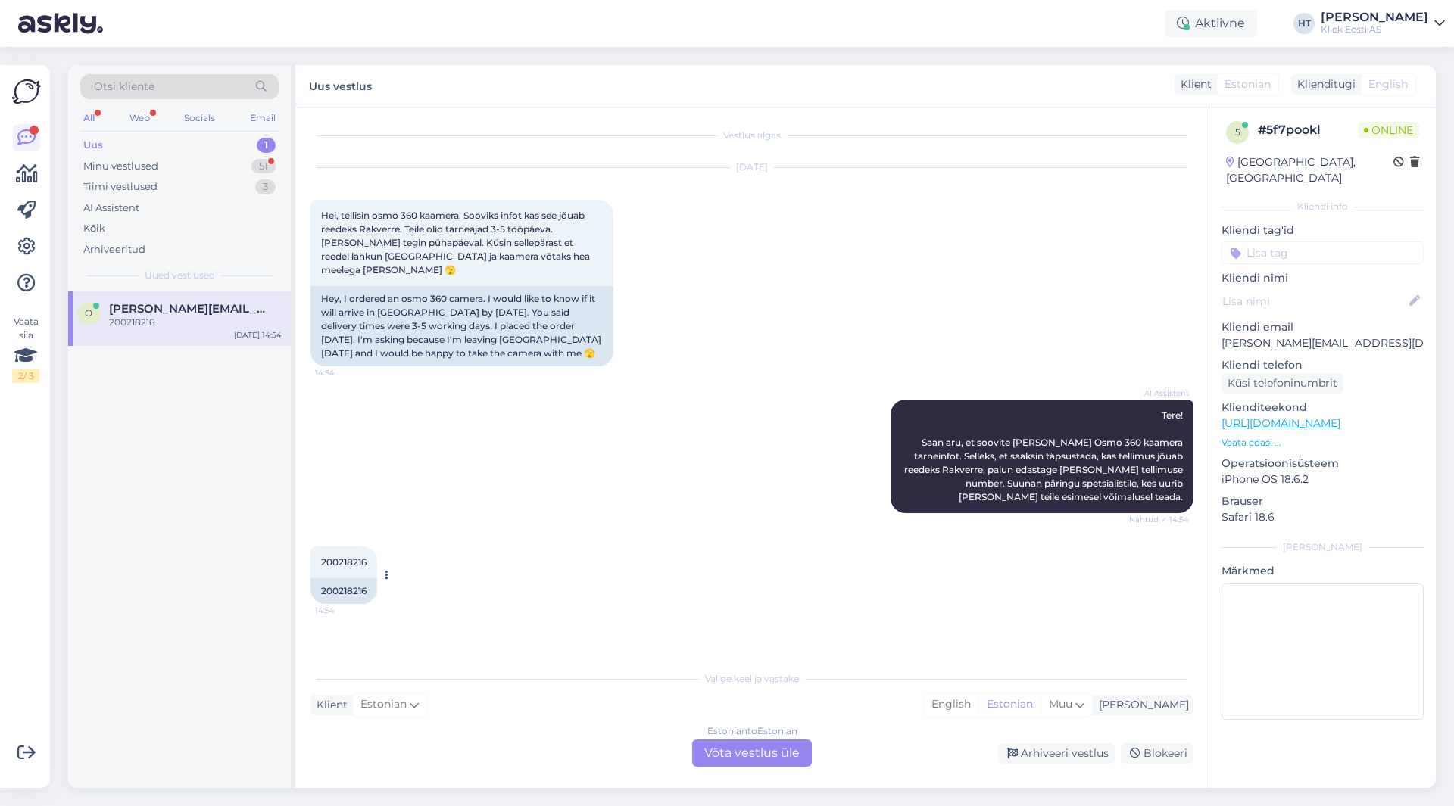
click at [340, 557] on span "200218216" at bounding box center [343, 562] width 45 height 11
click at [680, 441] on div "AI Assistent Tere! Saan aru, et soovite [PERSON_NAME] Osmo 360 kaamera tarneinf…" at bounding box center [751, 456] width 883 height 147
click at [678, 462] on div "AI Assistent Tere! Saan aru, et soovite [PERSON_NAME] Osmo 360 kaamera tarneinf…" at bounding box center [751, 456] width 883 height 147
click at [259, 165] on div "51" at bounding box center [263, 166] width 24 height 15
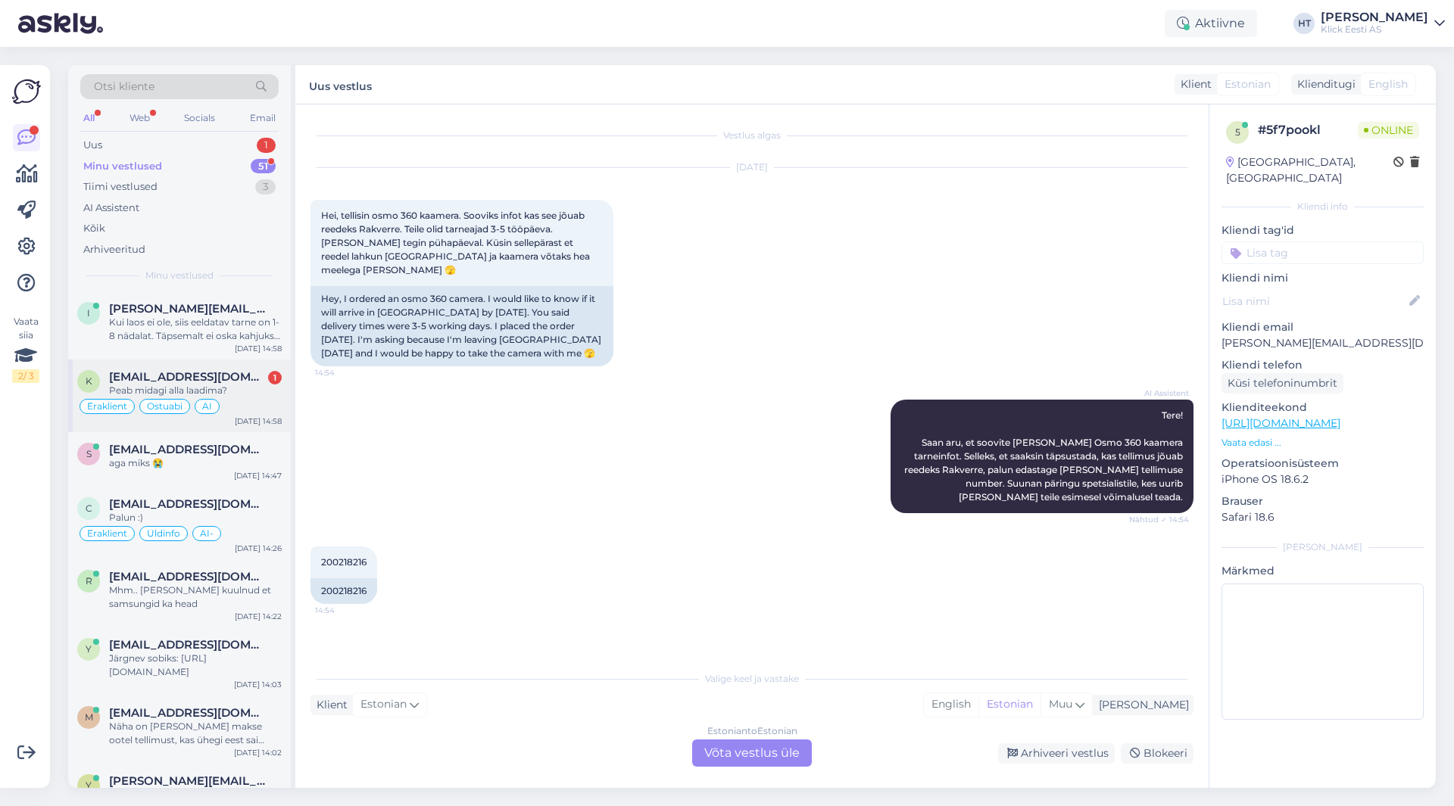
click at [260, 385] on div "Peab midagi alla laadima?" at bounding box center [195, 391] width 173 height 14
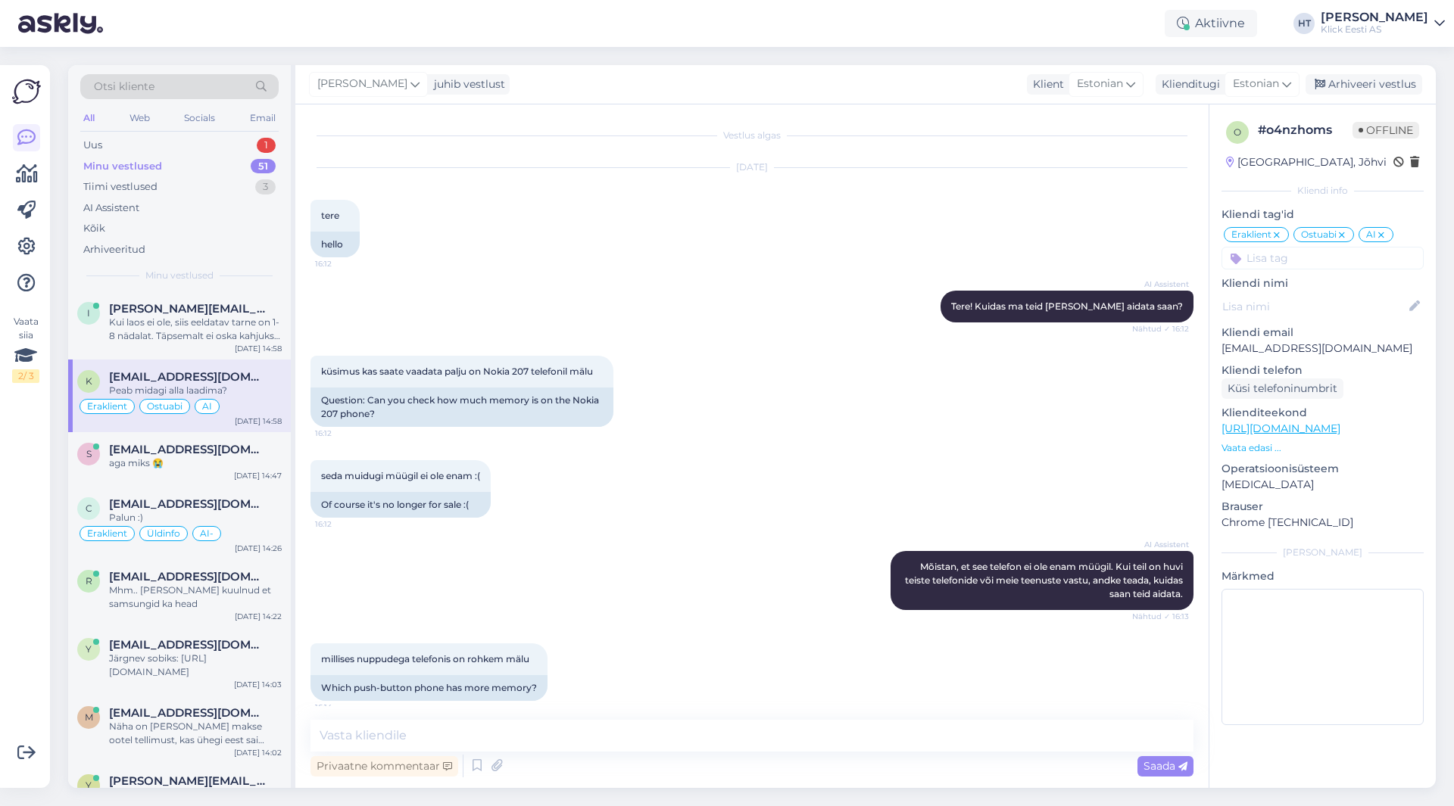
scroll to position [3507, 0]
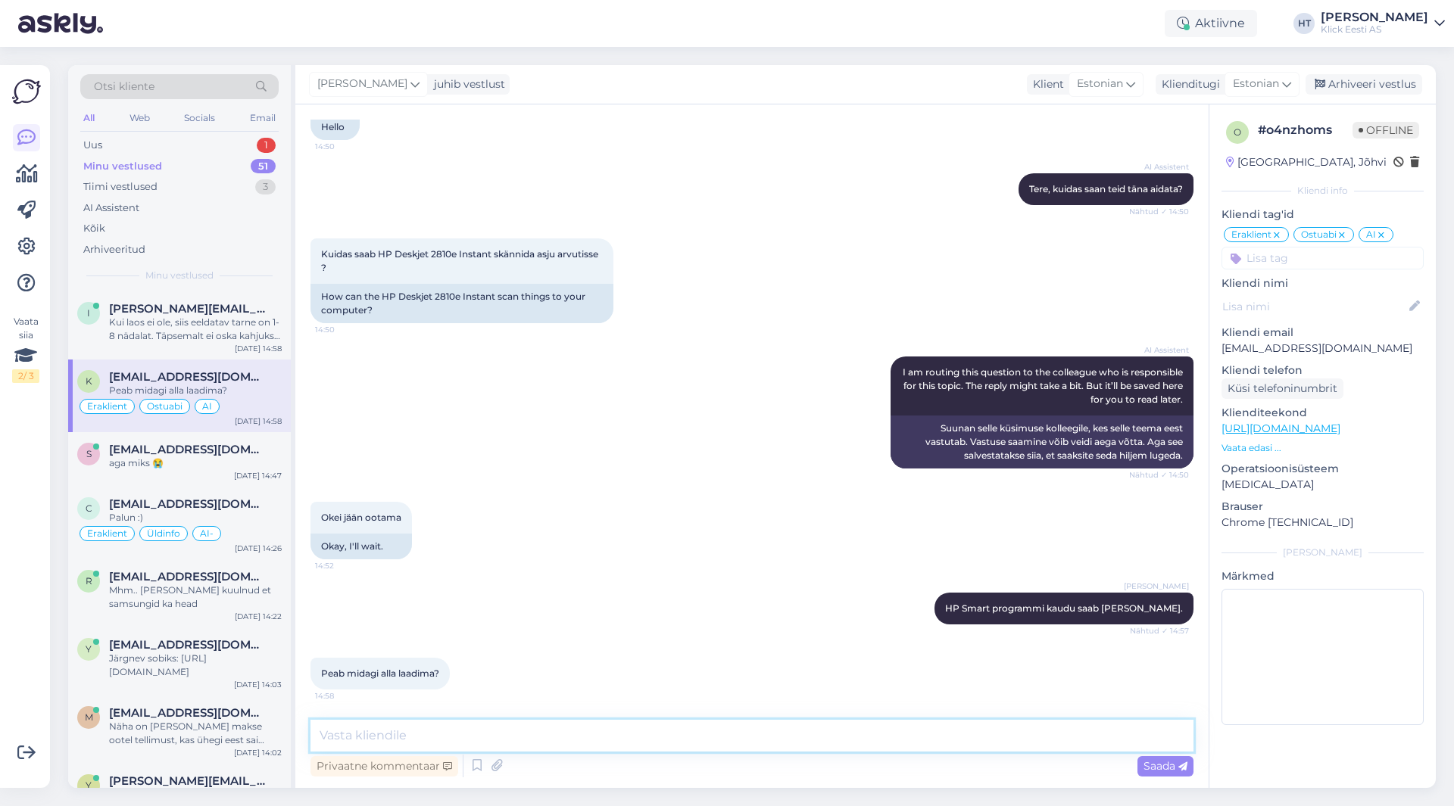
click at [622, 726] on textarea at bounding box center [751, 736] width 883 height 32
click at [615, 728] on textarea at bounding box center [751, 736] width 883 height 32
paste textarea "[URL][DOMAIN_NAME]"
type textarea "Vajaliku tarkvara leiab siit: [URL][DOMAIN_NAME]"
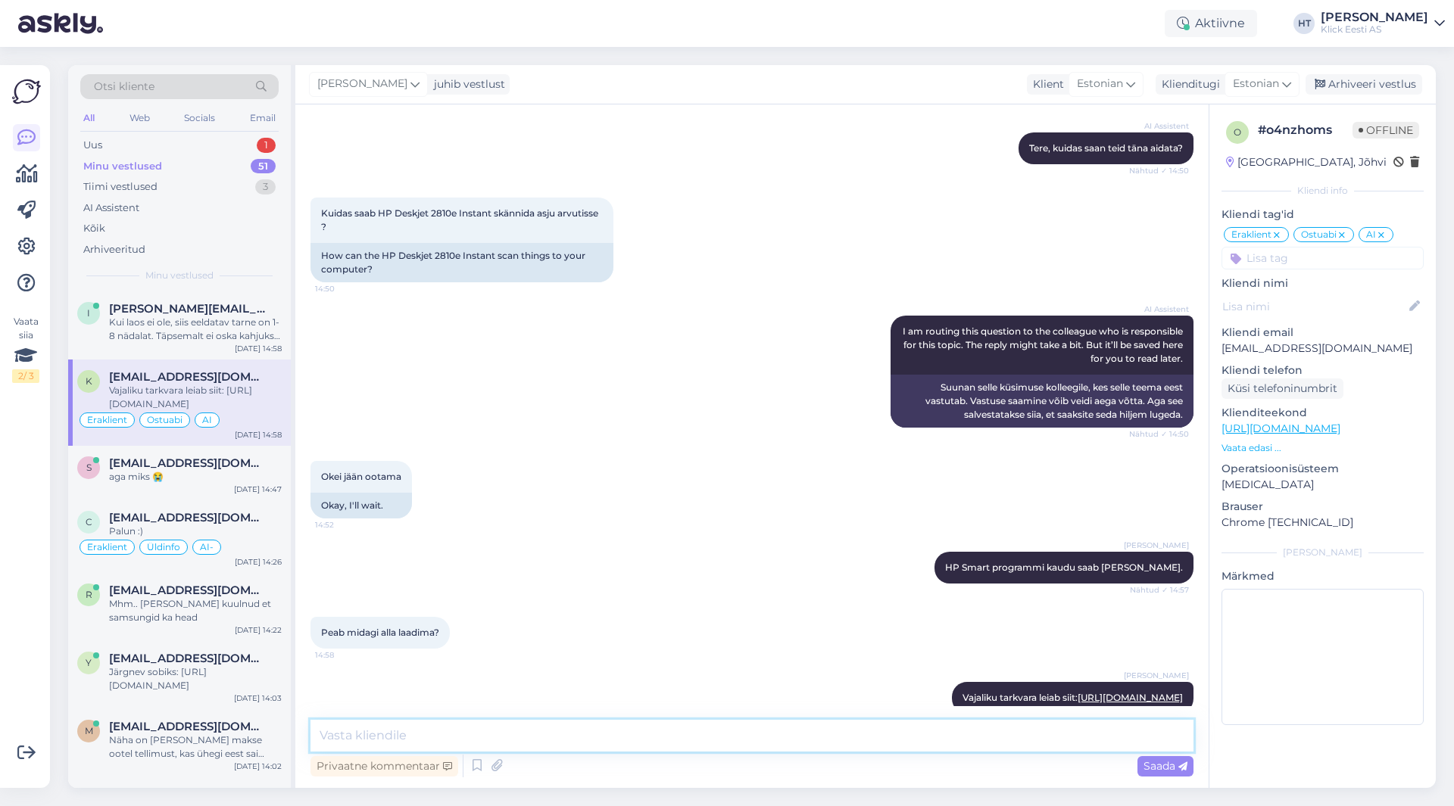
scroll to position [3585, 0]
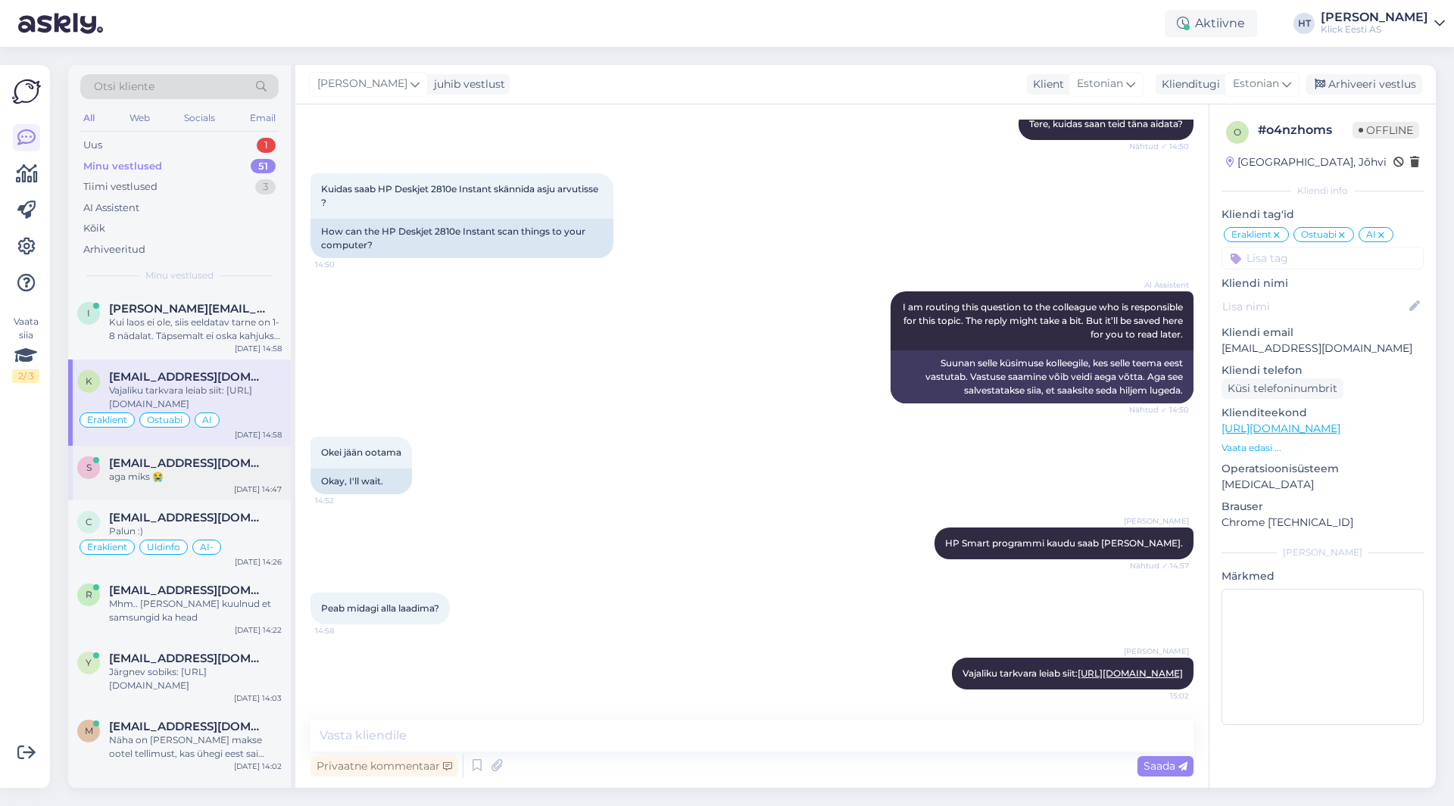
click at [236, 466] on span "[EMAIL_ADDRESS][DOMAIN_NAME]" at bounding box center [187, 464] width 157 height 14
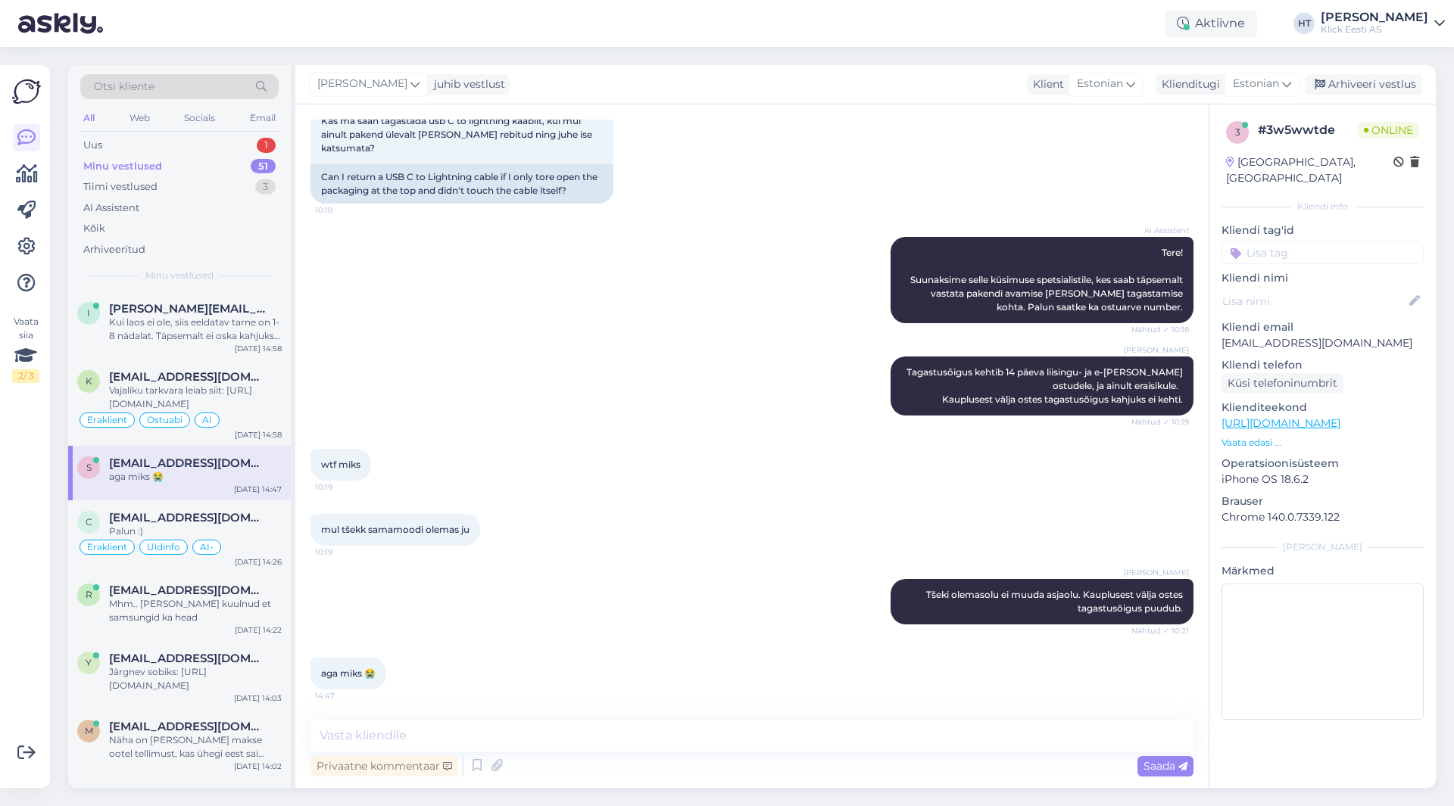
scroll to position [81, 0]
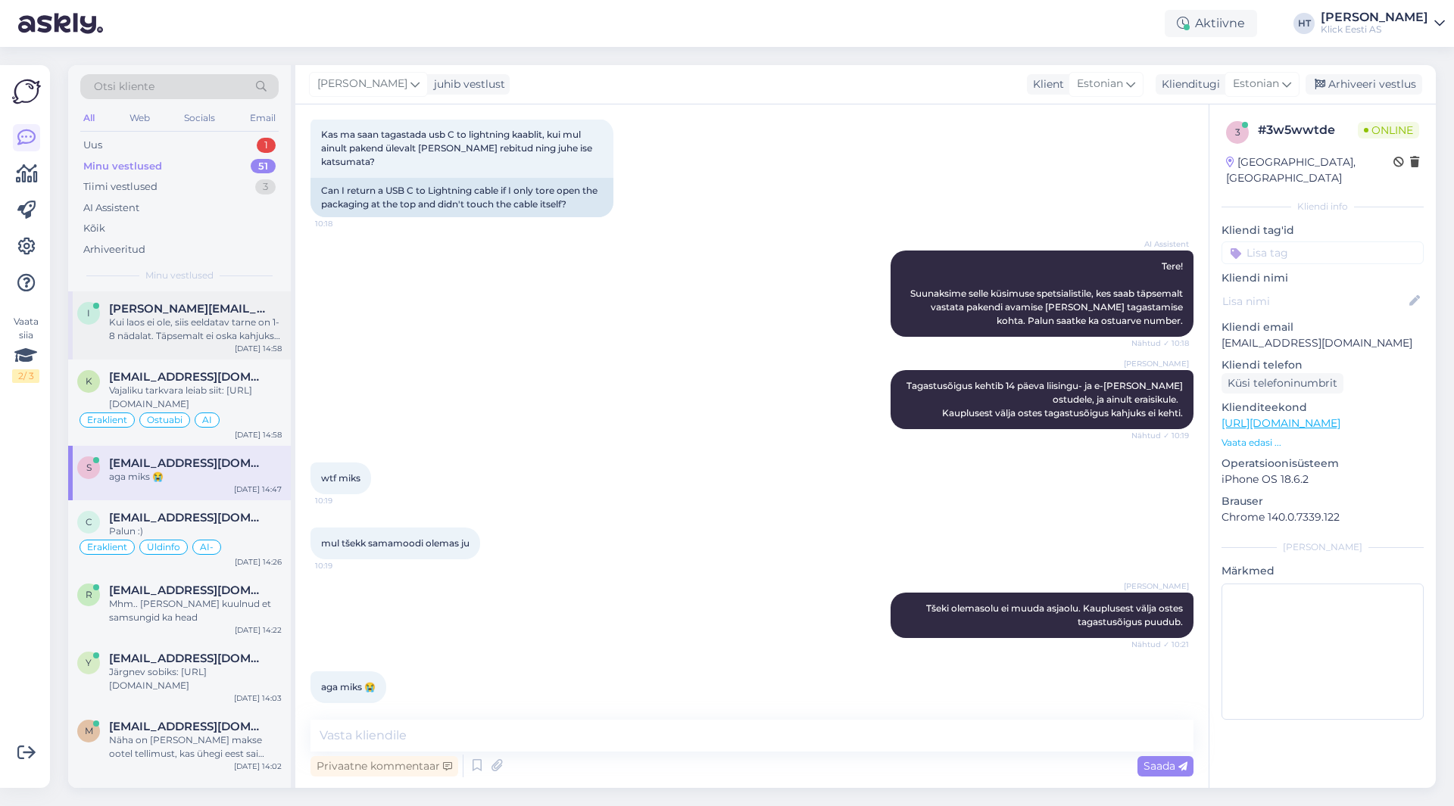
click at [219, 318] on div "Kui laos ei ole, siis eeldatav tarne on 1-8 nädalat. Täpsemalt ei oska kahjuks …" at bounding box center [195, 329] width 173 height 27
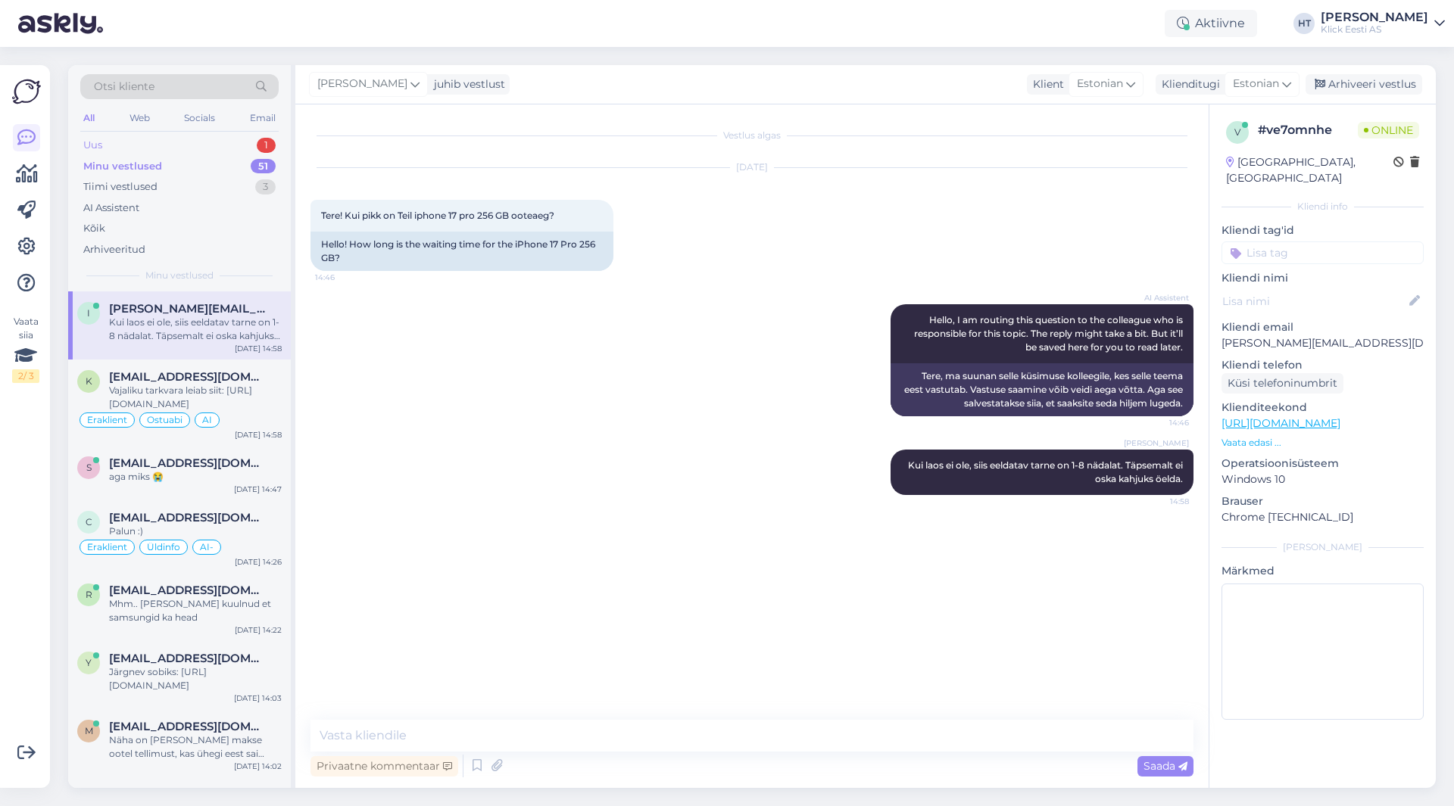
click at [249, 145] on div "Uus 1" at bounding box center [179, 145] width 198 height 21
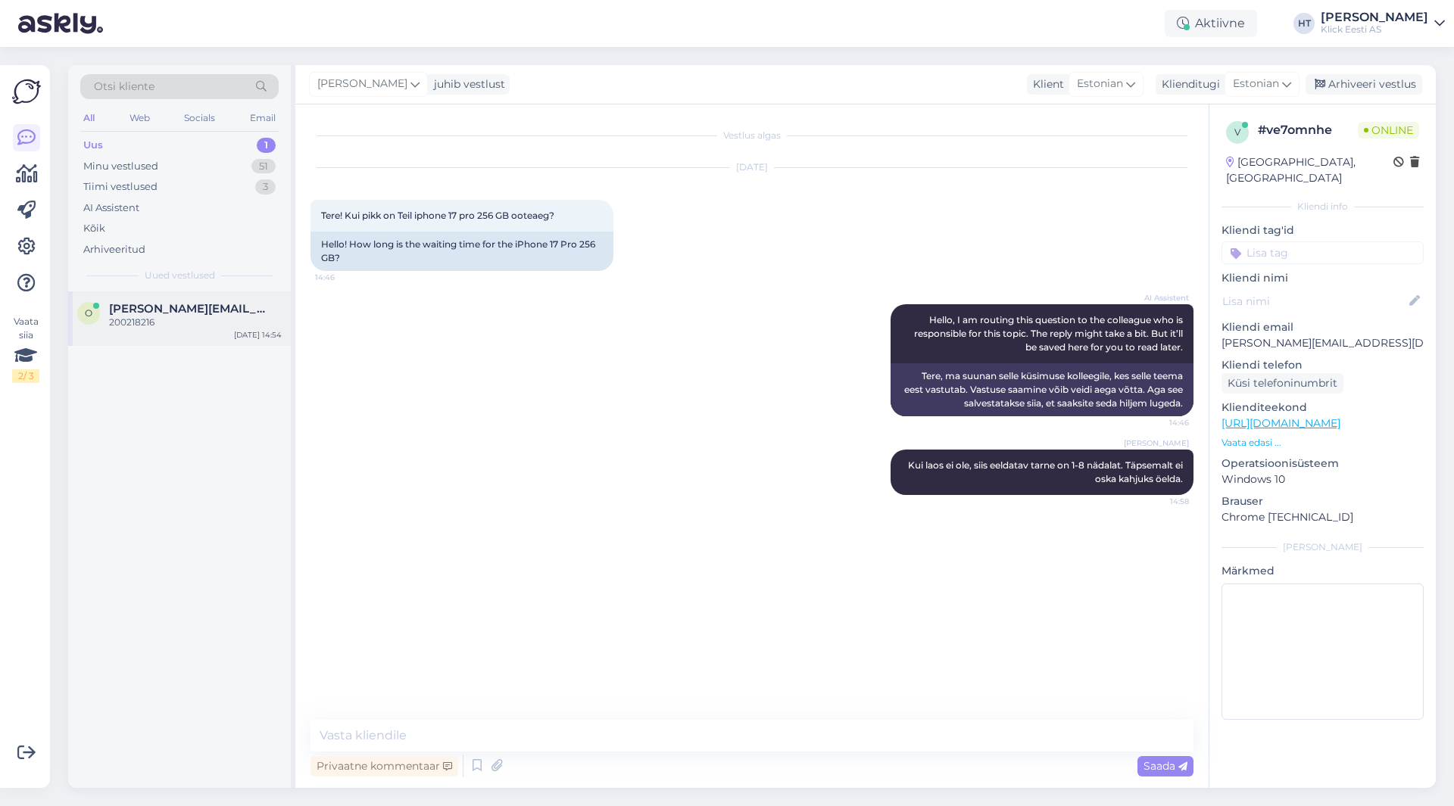
click at [254, 304] on div "[PERSON_NAME][EMAIL_ADDRESS][DOMAIN_NAME]" at bounding box center [195, 309] width 173 height 14
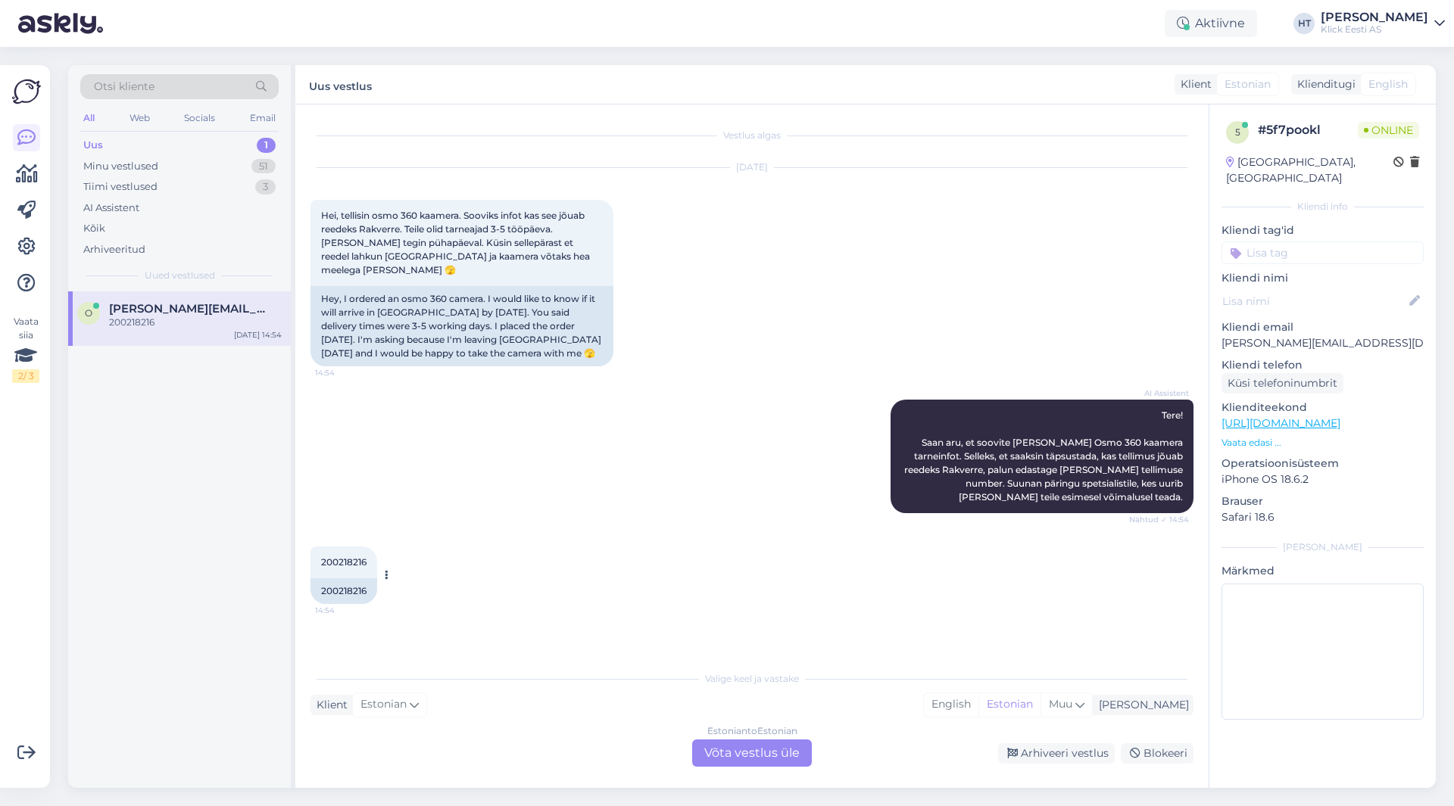
click at [345, 547] on div "200218216 14:54" at bounding box center [343, 563] width 67 height 32
click at [190, 527] on div "O [EMAIL_ADDRESS][DOMAIN_NAME] 200218216 [DATE] 14:54" at bounding box center [179, 540] width 223 height 497
click at [211, 512] on div "O [EMAIL_ADDRESS][DOMAIN_NAME] 200218216 [DATE] 14:54" at bounding box center [179, 540] width 223 height 497
click at [338, 557] on span "200218216" at bounding box center [343, 562] width 45 height 11
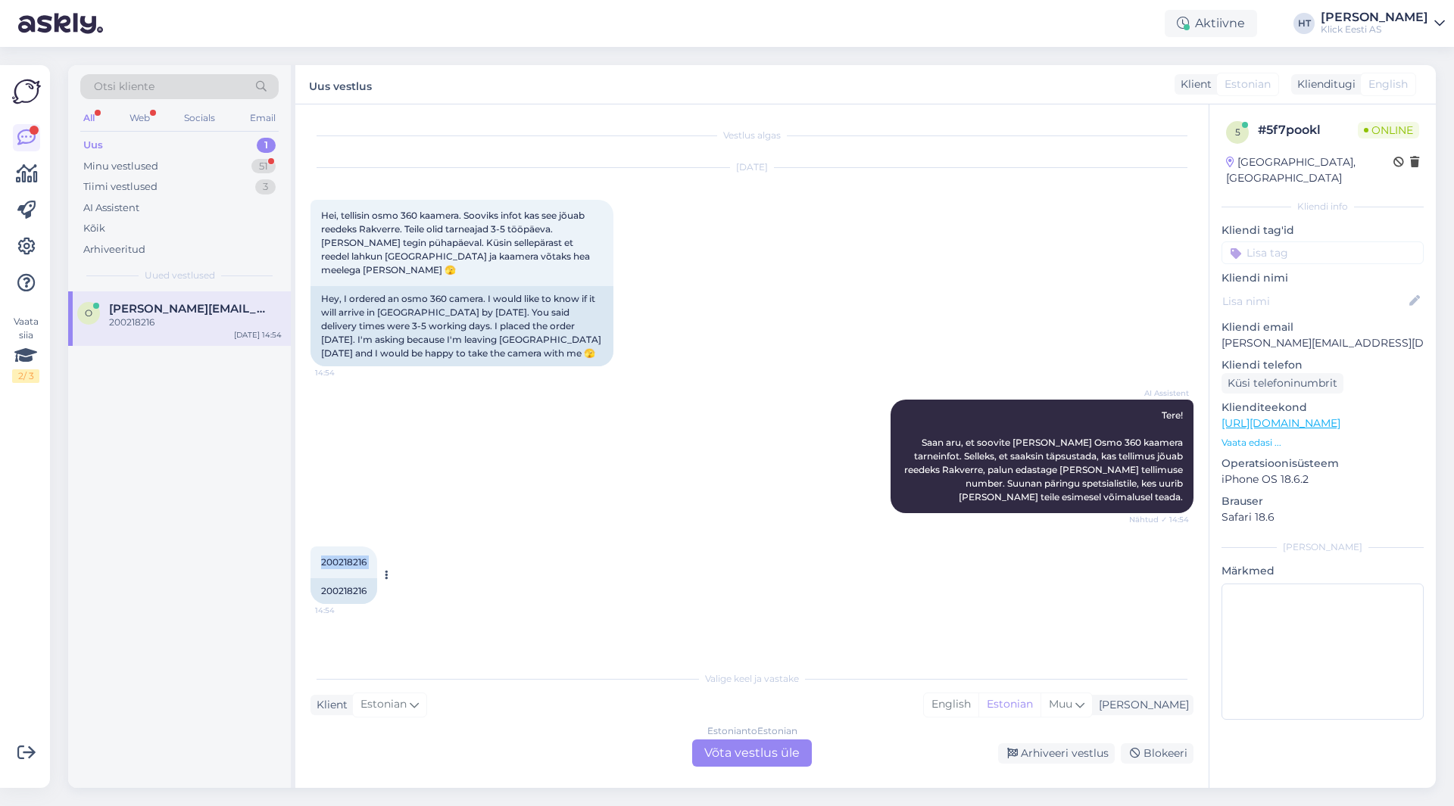
click at [338, 557] on span "200218216" at bounding box center [343, 562] width 45 height 11
click at [248, 547] on div "O [EMAIL_ADDRESS][DOMAIN_NAME] 200218216 [DATE] 14:54" at bounding box center [179, 540] width 223 height 497
click at [153, 550] on div "O [EMAIL_ADDRESS][DOMAIN_NAME] 200218216 [DATE] 14:54" at bounding box center [179, 540] width 223 height 497
click at [201, 323] on div "200218216" at bounding box center [195, 323] width 173 height 14
click at [757, 742] on div "Estonian to Estonian Võta vestlus üle" at bounding box center [752, 753] width 120 height 27
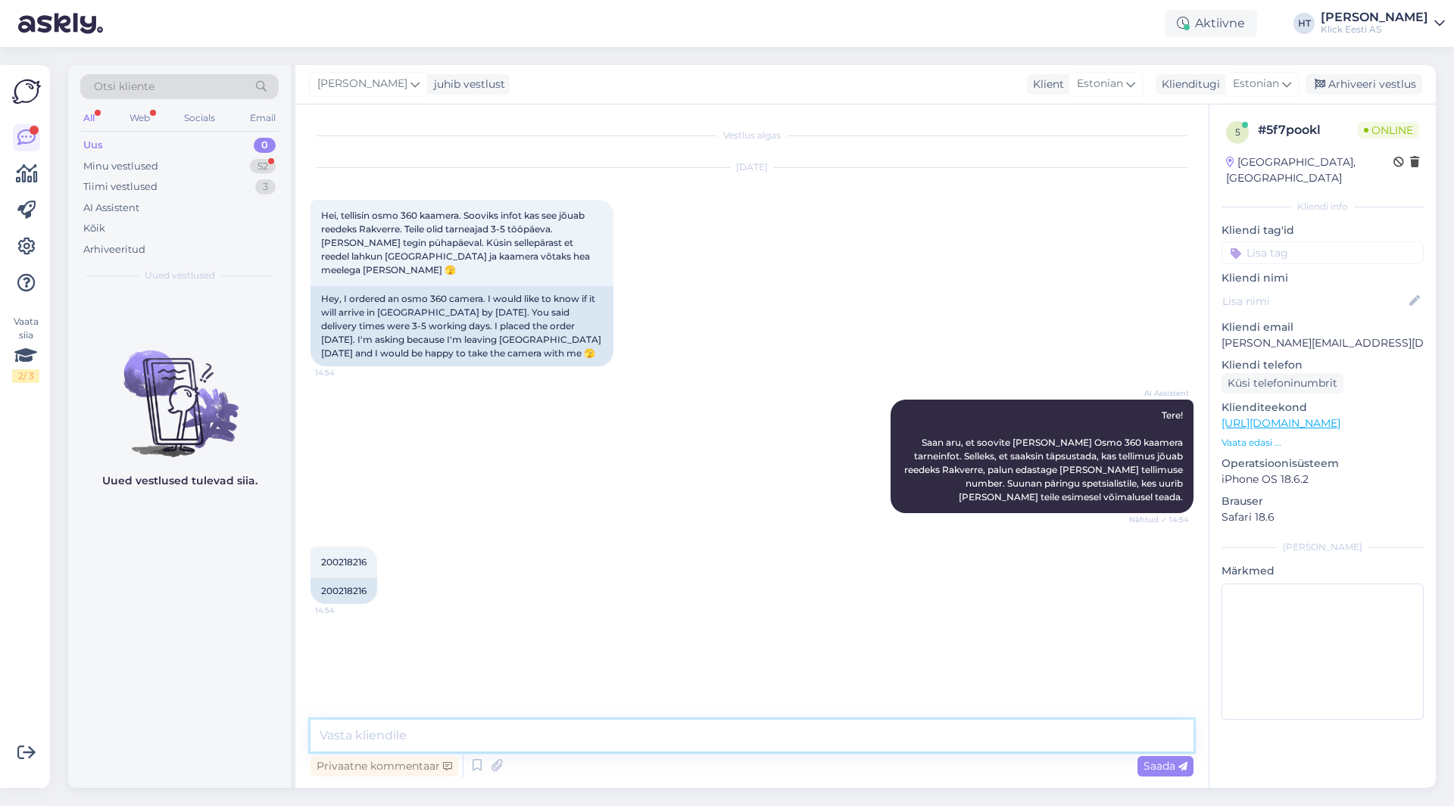
click at [759, 742] on textarea at bounding box center [751, 736] width 883 height 32
drag, startPoint x: 820, startPoint y: 734, endPoint x: 553, endPoint y: 732, distance: 267.3
click at [553, 732] on textarea "Tellimus on tarnija laost [PERSON_NAME] pandud, kuid täpset kuupäeva ei saa lub…" at bounding box center [751, 736] width 883 height 32
click at [901, 743] on textarea "Tellimus on tarnija laost [PERSON_NAME] pandud, eelduste kohaselt jõuab homse j…" at bounding box center [751, 736] width 883 height 32
paste textarea "CC855011115EE"
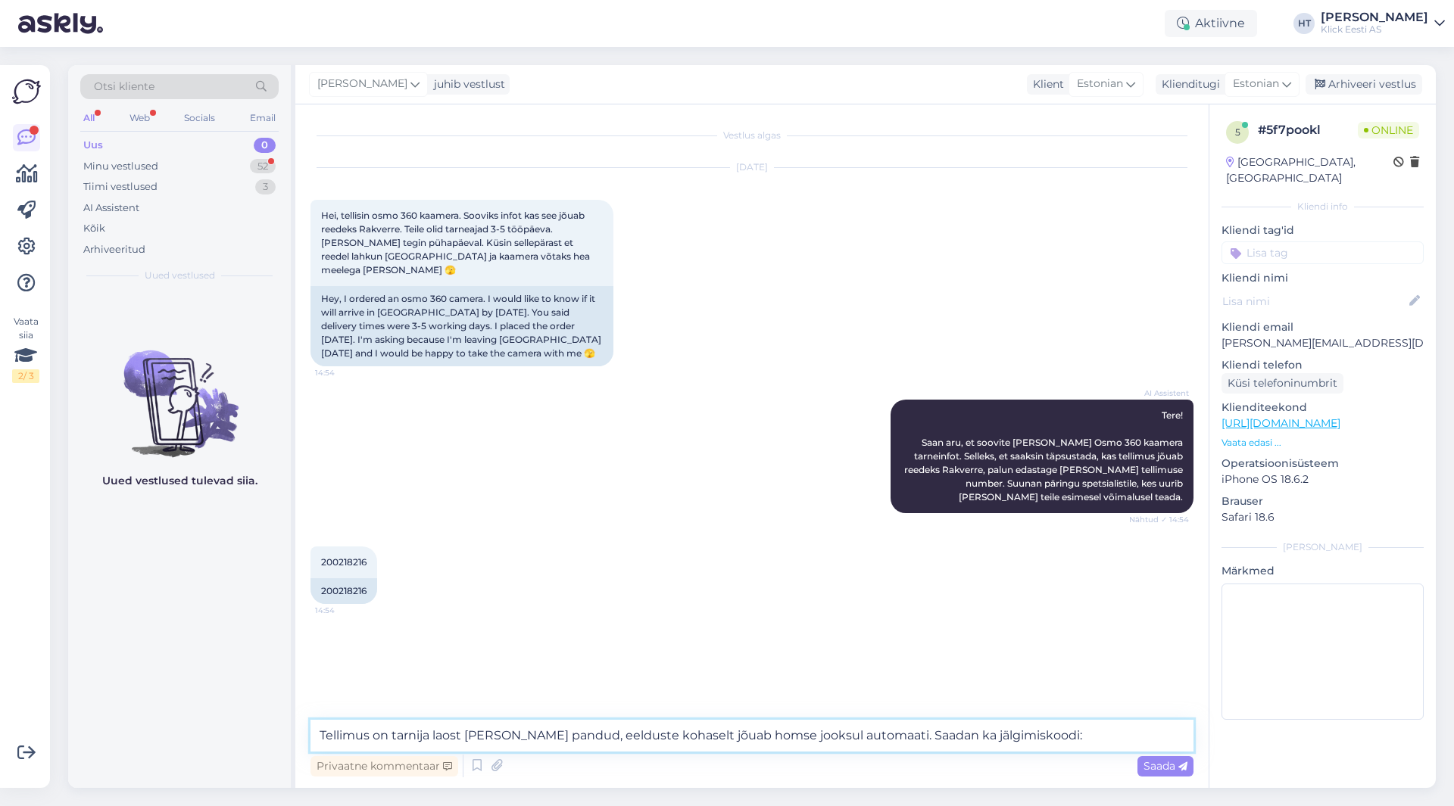
type textarea "Tellimus on tarnija laost [PERSON_NAME] pandud, eelduste kohaselt jõuab homse j…"
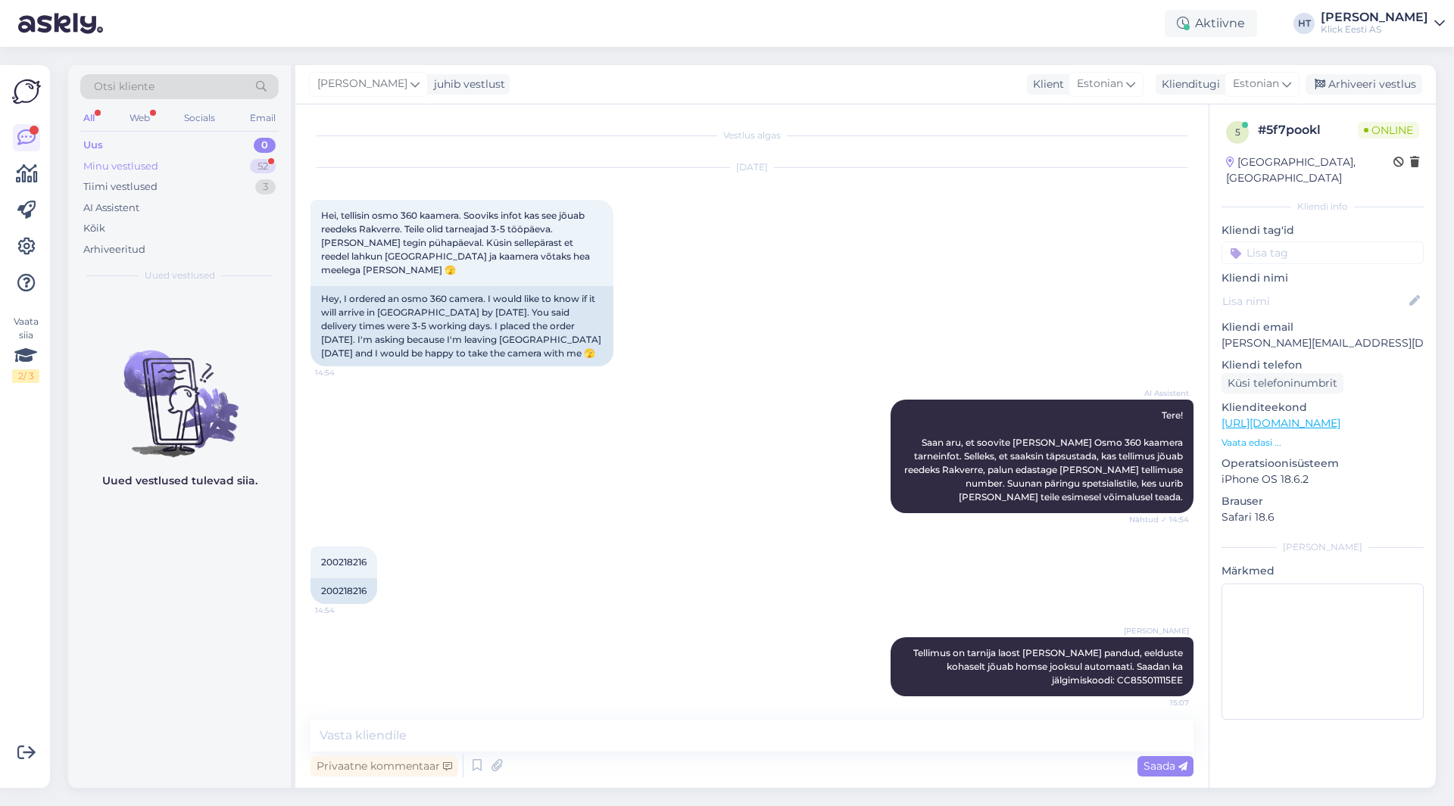
click at [242, 162] on div "Minu vestlused 52" at bounding box center [179, 166] width 198 height 21
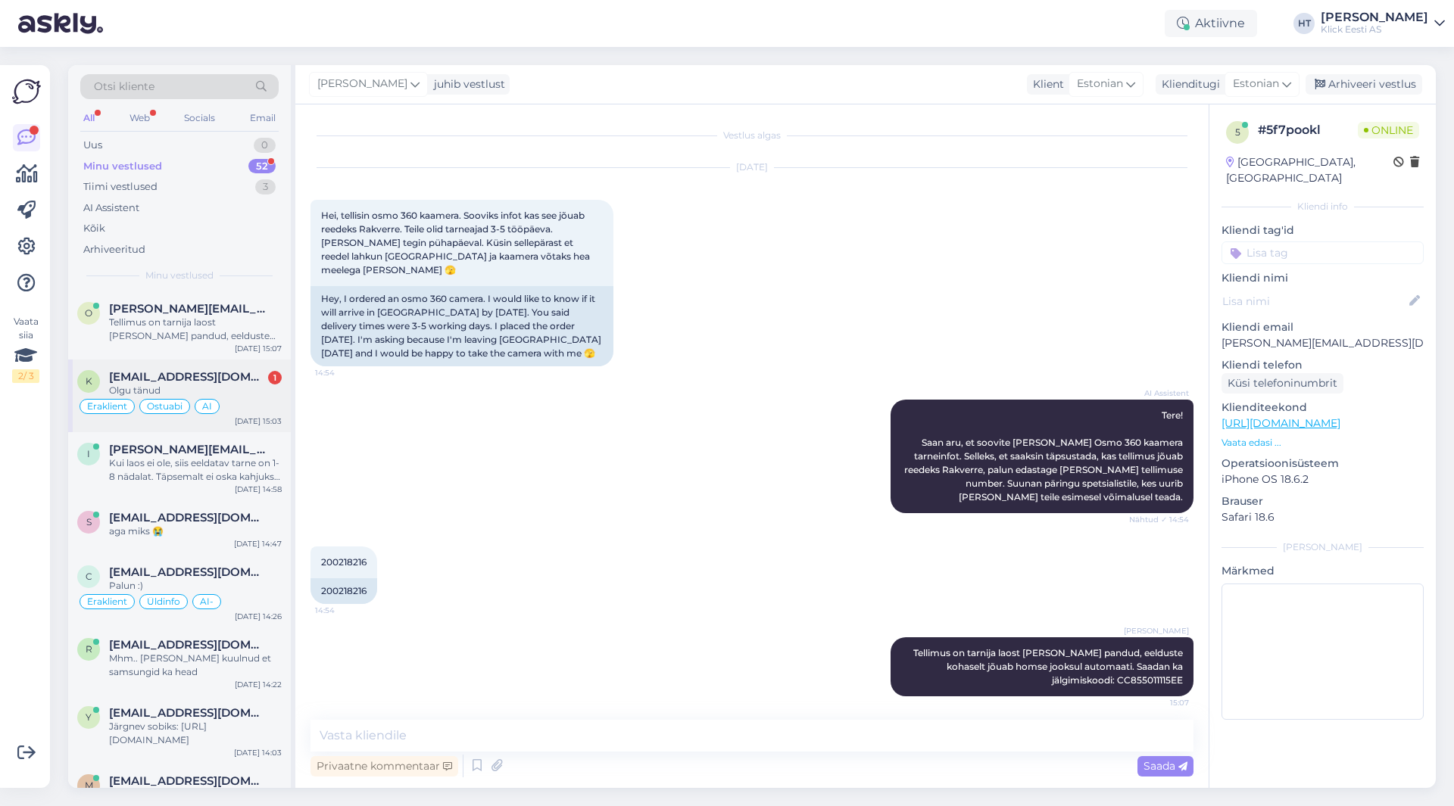
click at [250, 388] on div "Olgu tänud" at bounding box center [195, 391] width 173 height 14
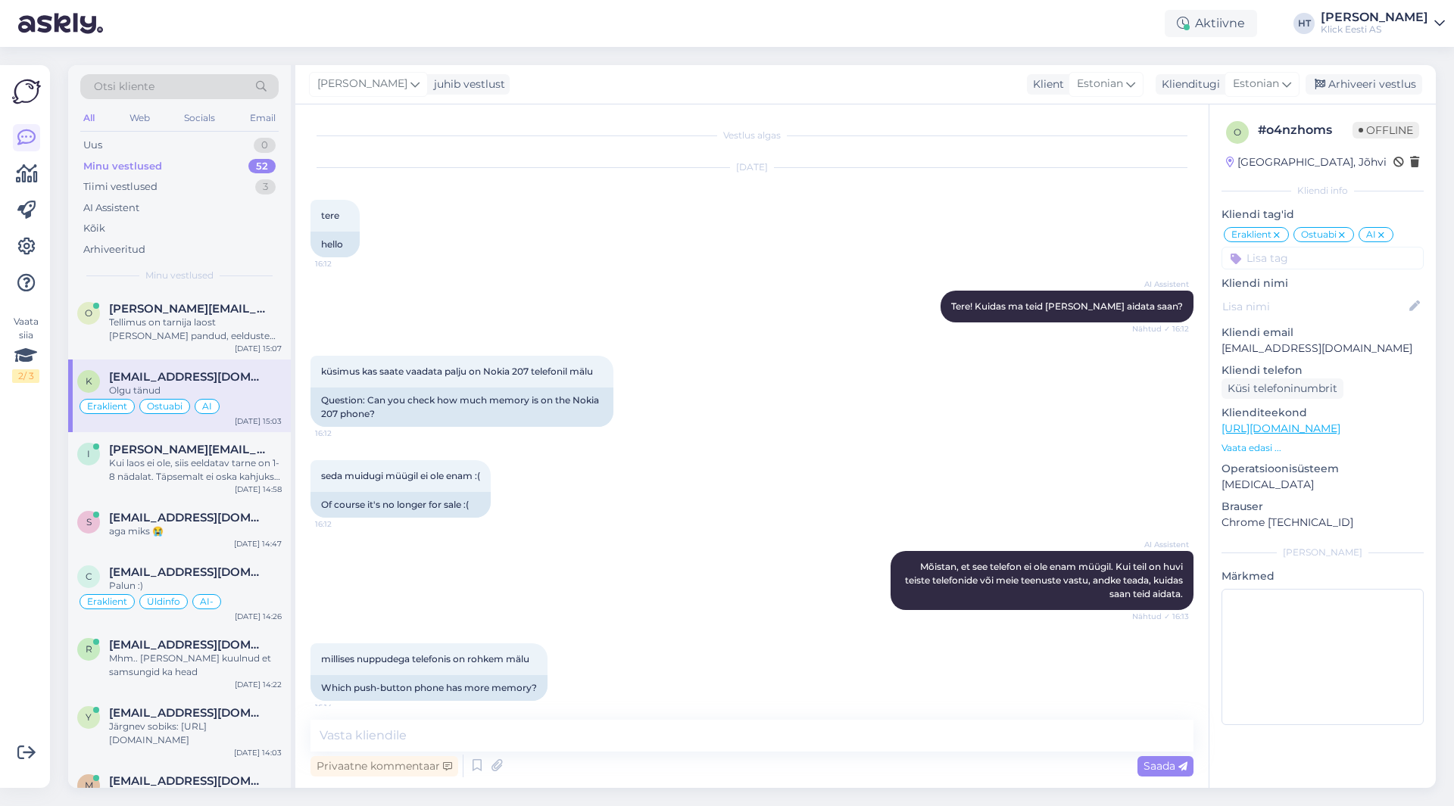
scroll to position [3651, 0]
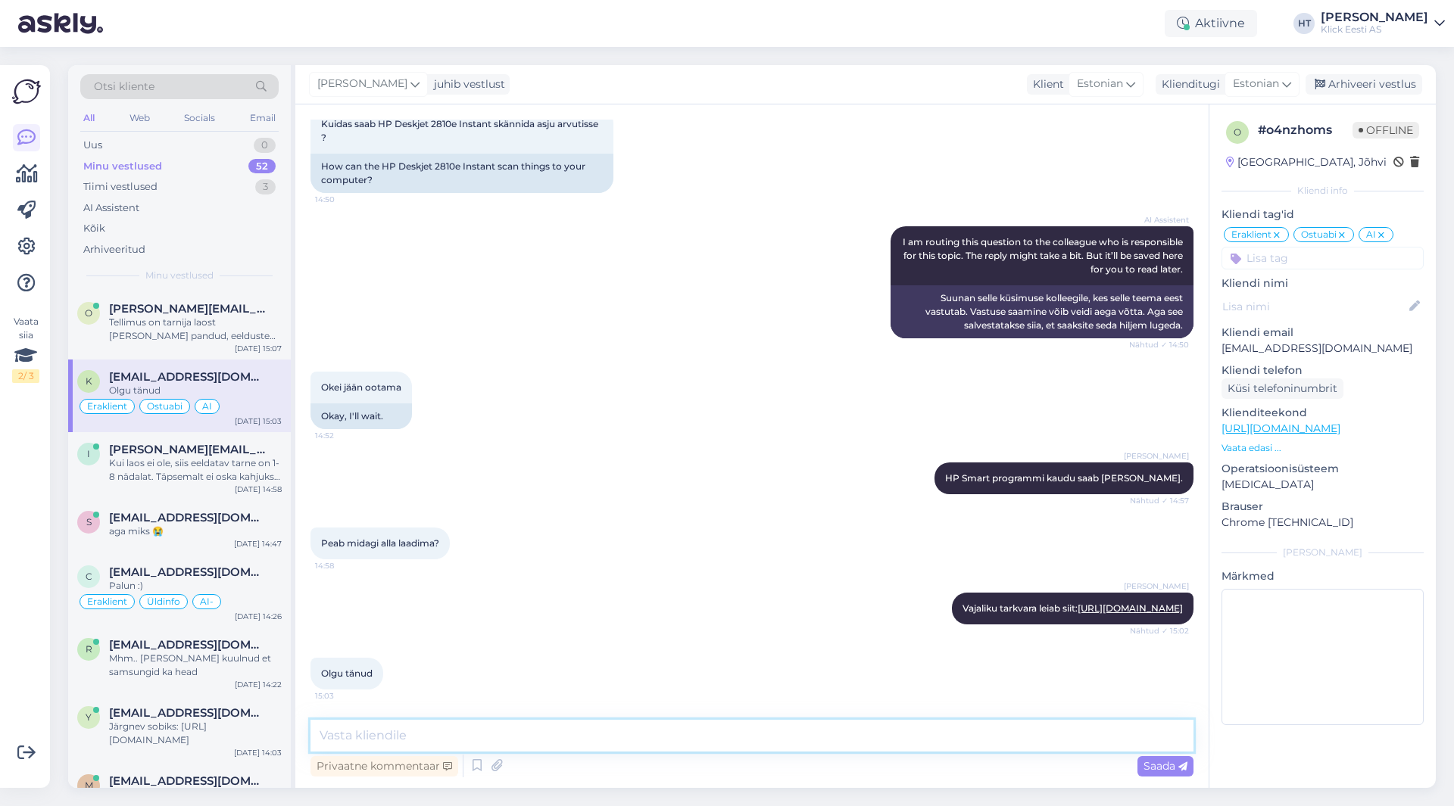
click at [547, 728] on textarea at bounding box center [751, 736] width 883 height 32
type textarea "Palun."
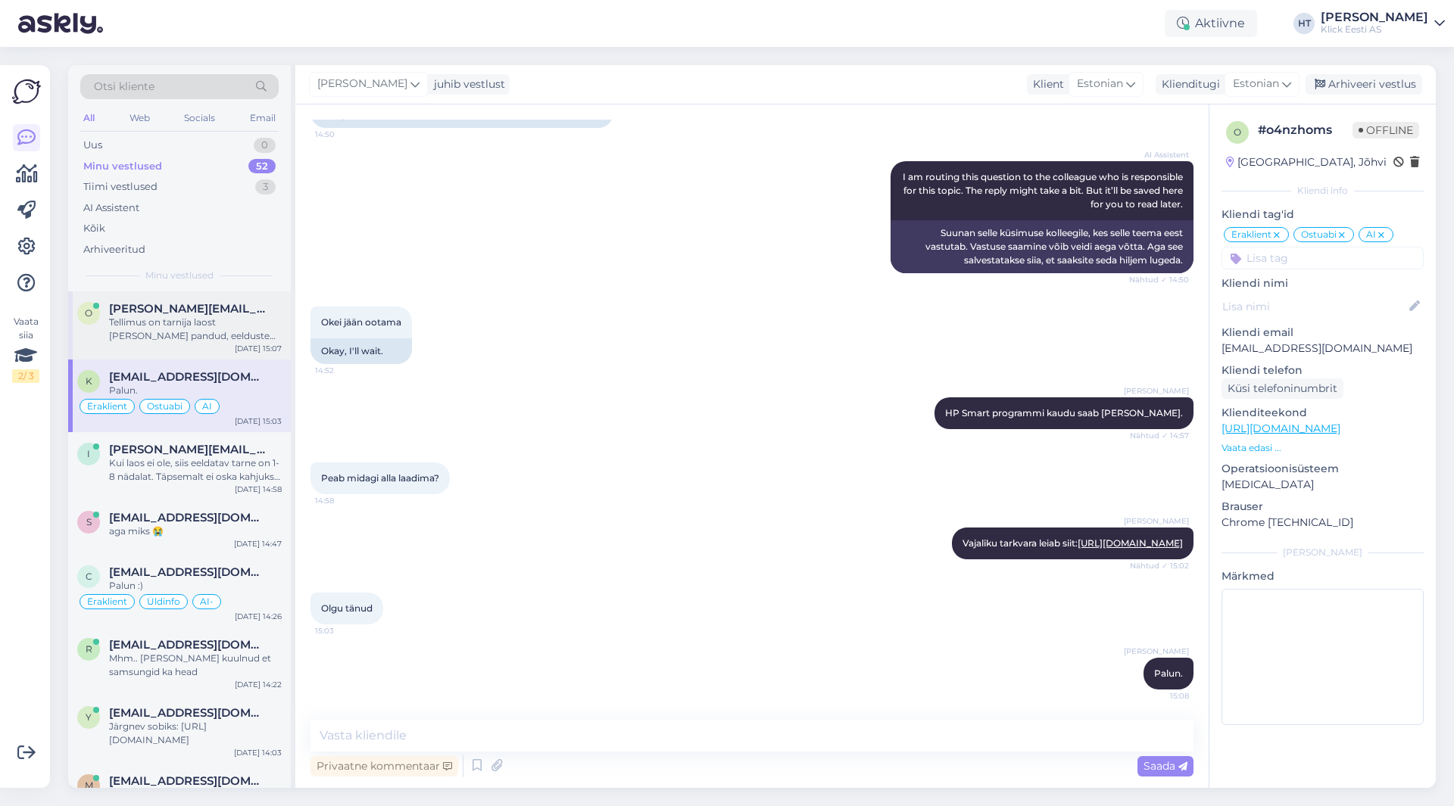
click at [229, 326] on div "Tellimus on tarnija laost [PERSON_NAME] pandud, eelduste kohaselt jõuab homse j…" at bounding box center [195, 329] width 173 height 27
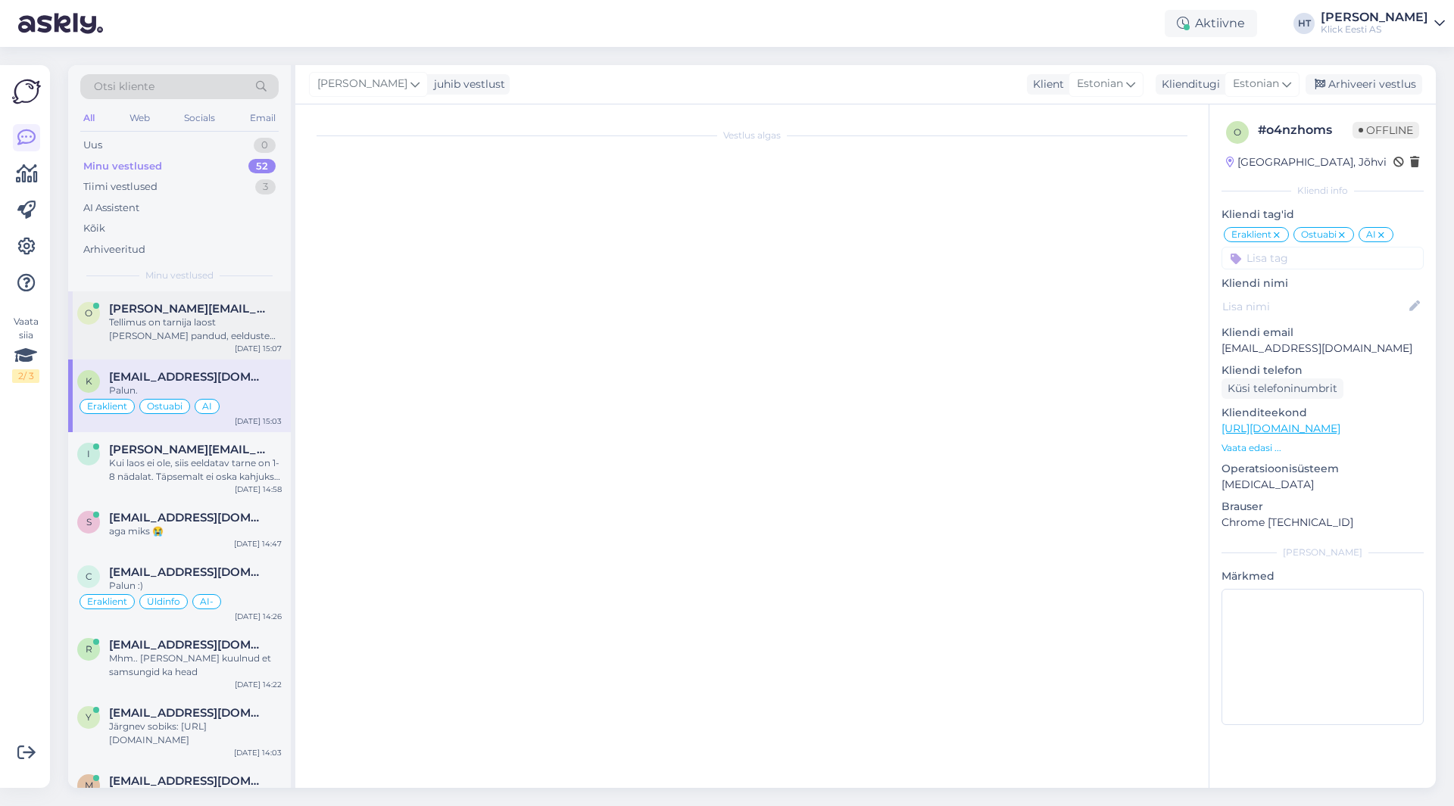
scroll to position [0, 0]
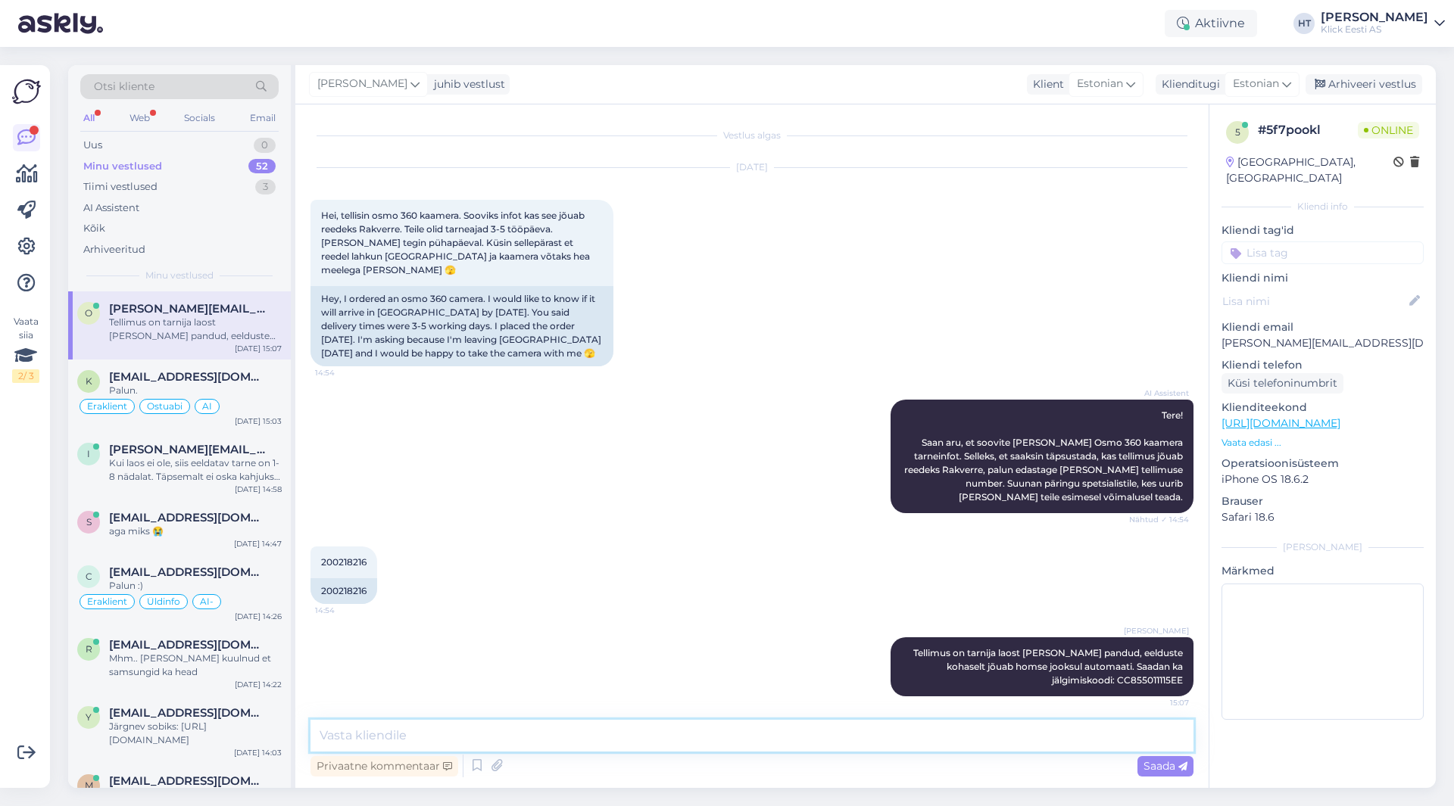
click at [800, 744] on textarea at bounding box center [751, 736] width 883 height 32
click at [751, 559] on div "200218216 14:54 200218216" at bounding box center [751, 575] width 883 height 91
click at [175, 203] on div "AI Assistent" at bounding box center [179, 208] width 198 height 21
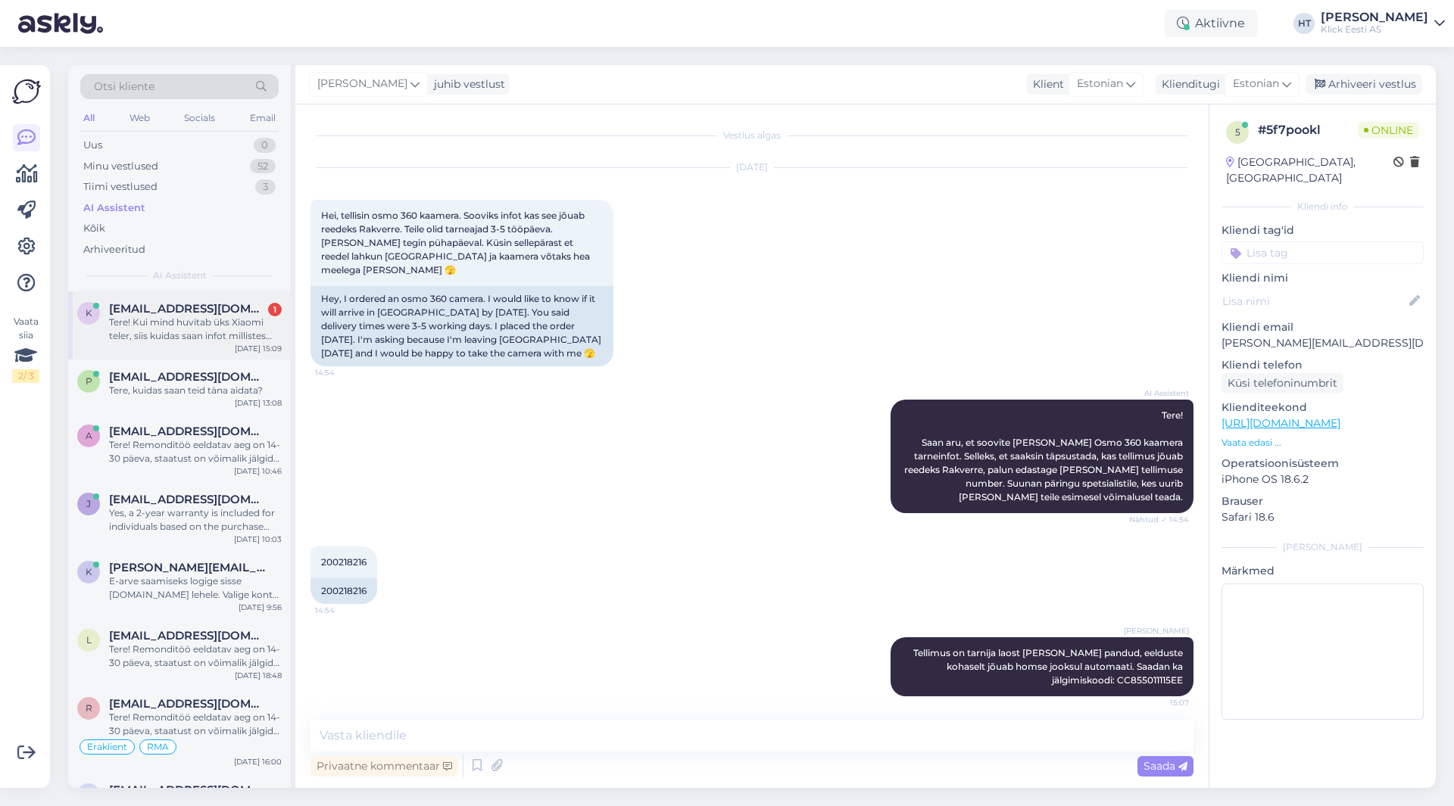
click at [202, 345] on div "k [EMAIL_ADDRESS][DOMAIN_NAME] 1 Tere! Kui mind huvitab üks Xiaomi teler, siis …" at bounding box center [179, 326] width 223 height 68
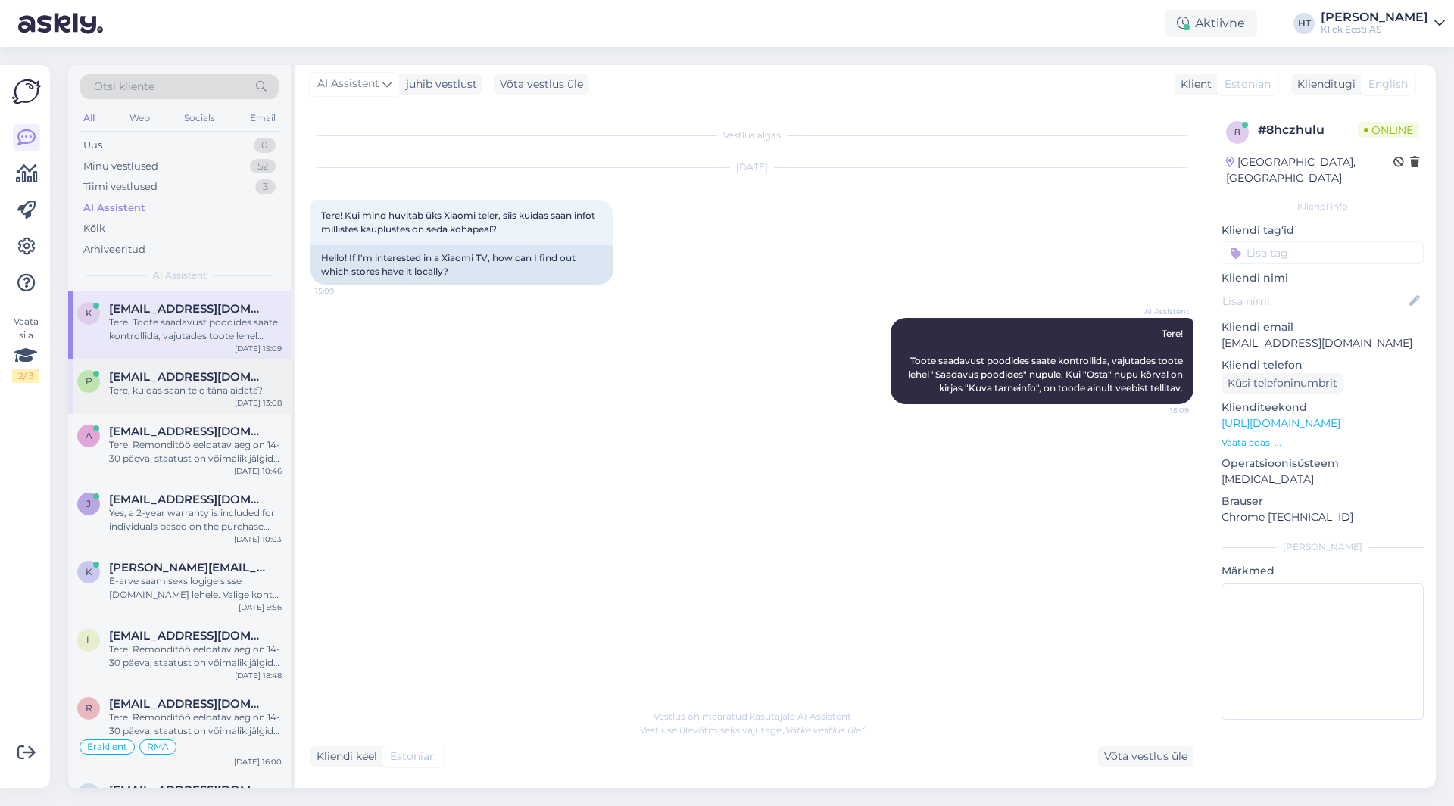
click at [223, 396] on div "Tere, kuidas saan teid täna aidata?" at bounding box center [195, 391] width 173 height 14
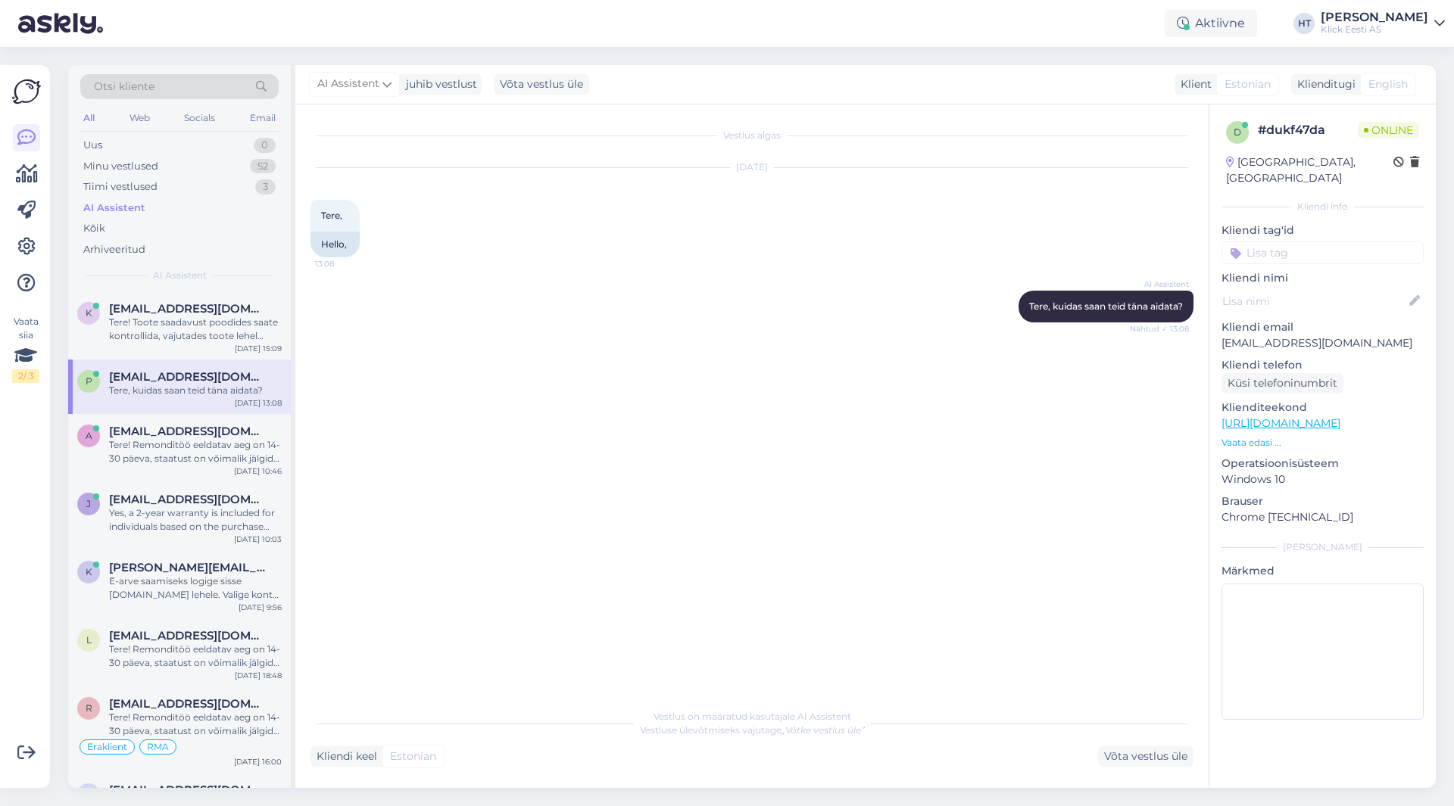
click at [558, 406] on div "Vestlus algas [DATE] Tere, 13:08 Hello, AI Assistent [PERSON_NAME], kuidas saan…" at bounding box center [758, 404] width 897 height 568
click at [170, 326] on div "Tere! Toote saadavust poodides saate kontrollida, vajutades toote lehel "Saadav…" at bounding box center [195, 329] width 173 height 27
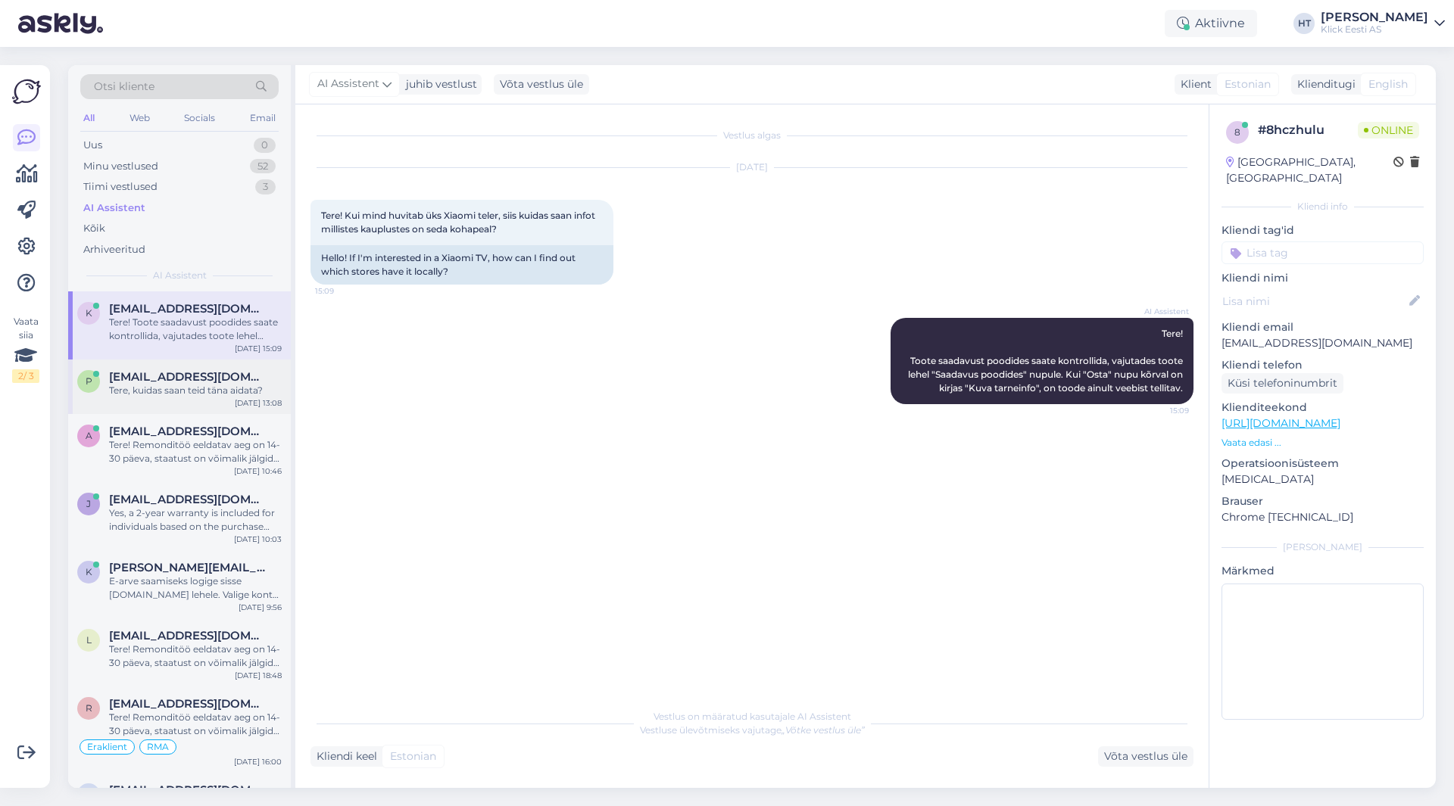
click at [216, 397] on div "Tere, kuidas saan teid täna aidata?" at bounding box center [195, 391] width 173 height 14
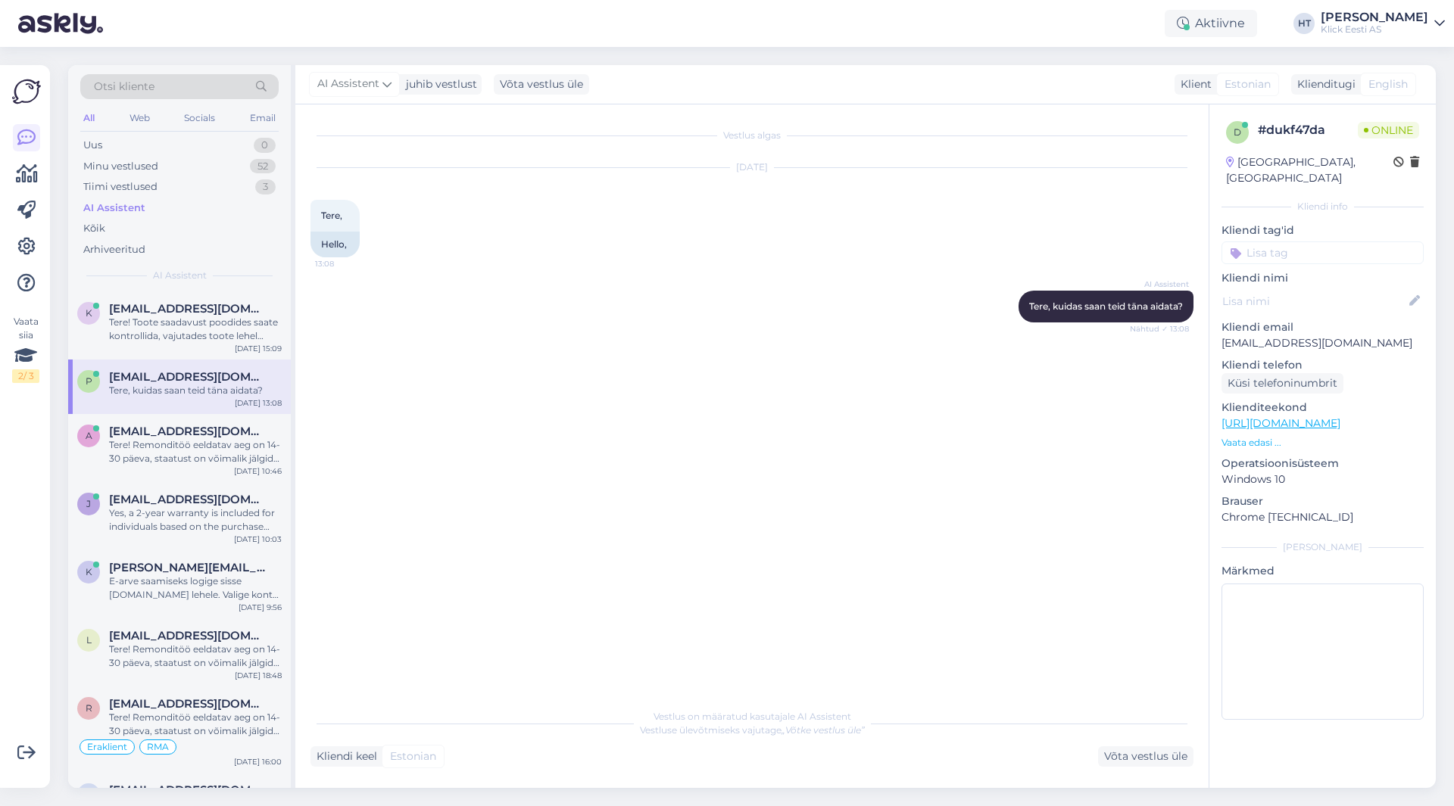
click at [510, 405] on div "Vestlus algas [DATE] Tere, 13:08 Hello, AI Assistent [PERSON_NAME], kuidas saan…" at bounding box center [758, 404] width 897 height 568
click at [239, 159] on div "Minu vestlused 52" at bounding box center [179, 166] width 198 height 21
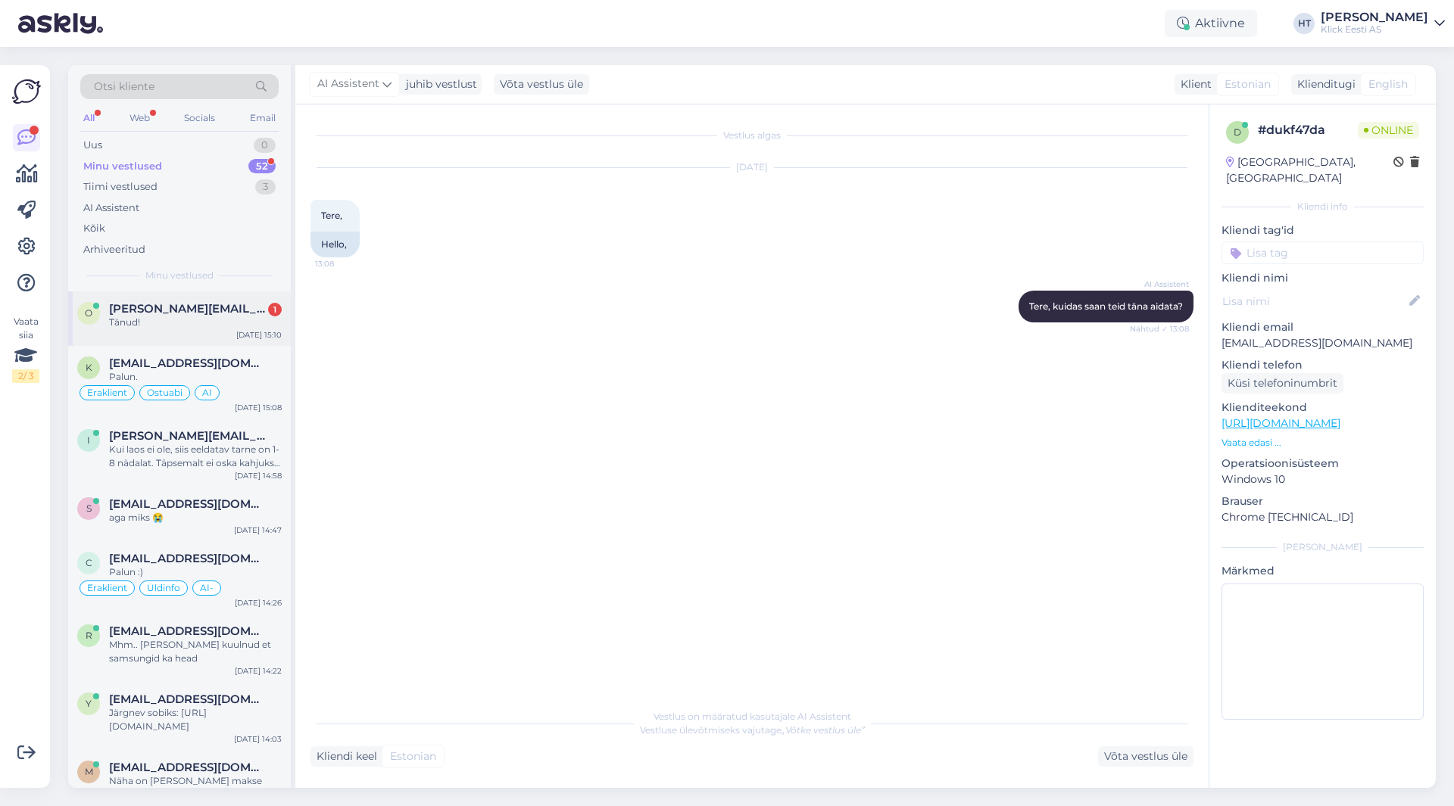
click at [232, 326] on div "Tänud!" at bounding box center [195, 323] width 173 height 14
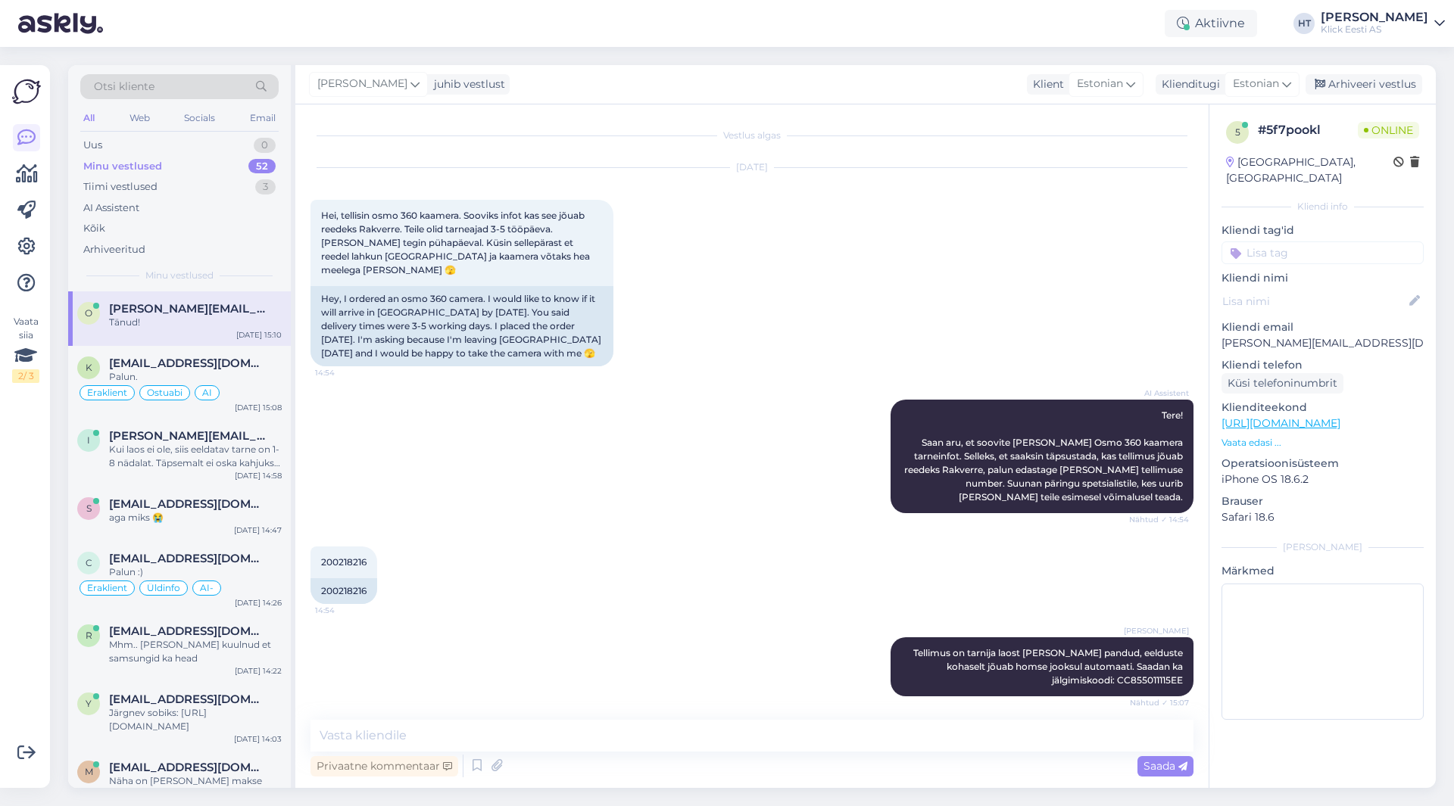
scroll to position [58, 0]
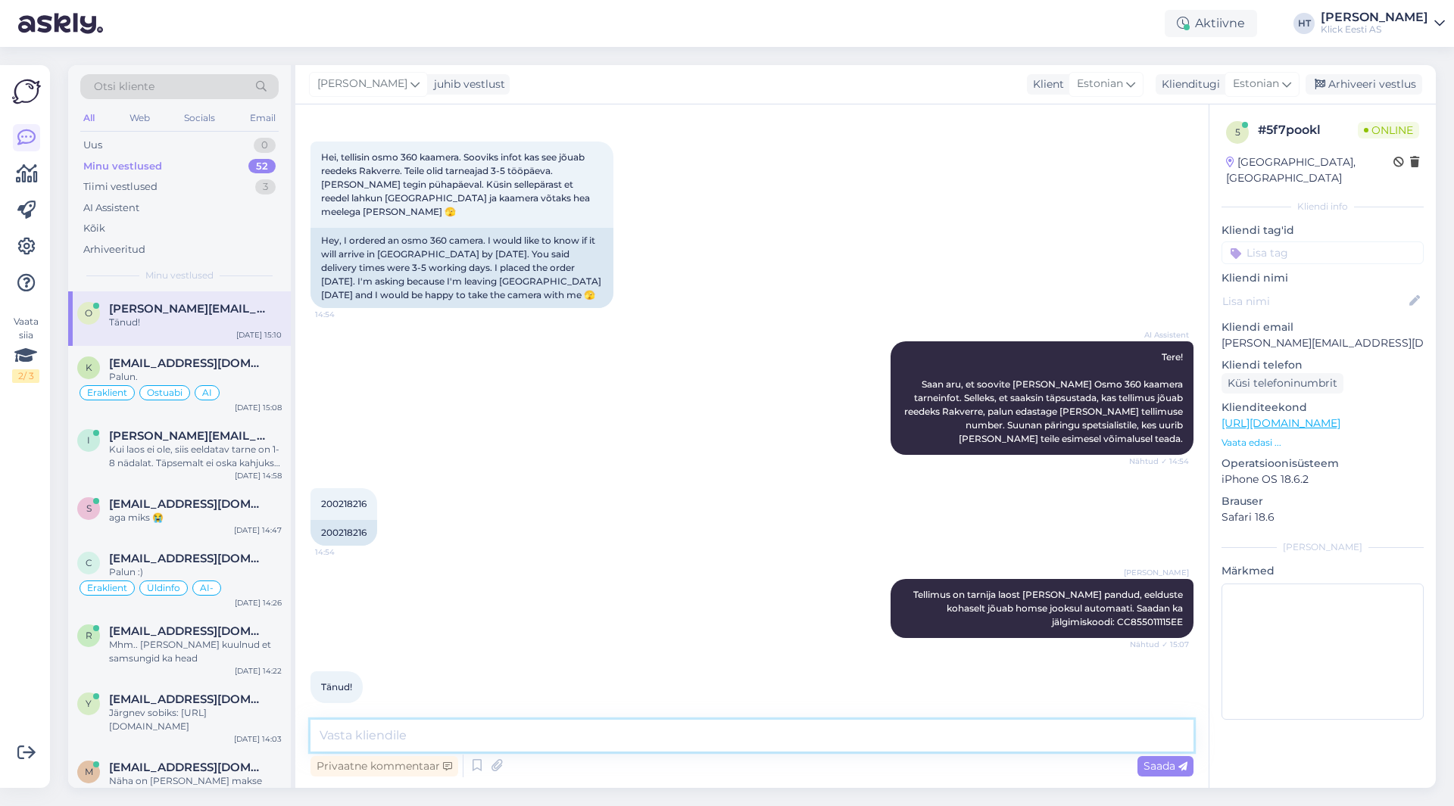
click at [596, 730] on textarea at bounding box center [751, 736] width 883 height 32
type textarea "Palun!"
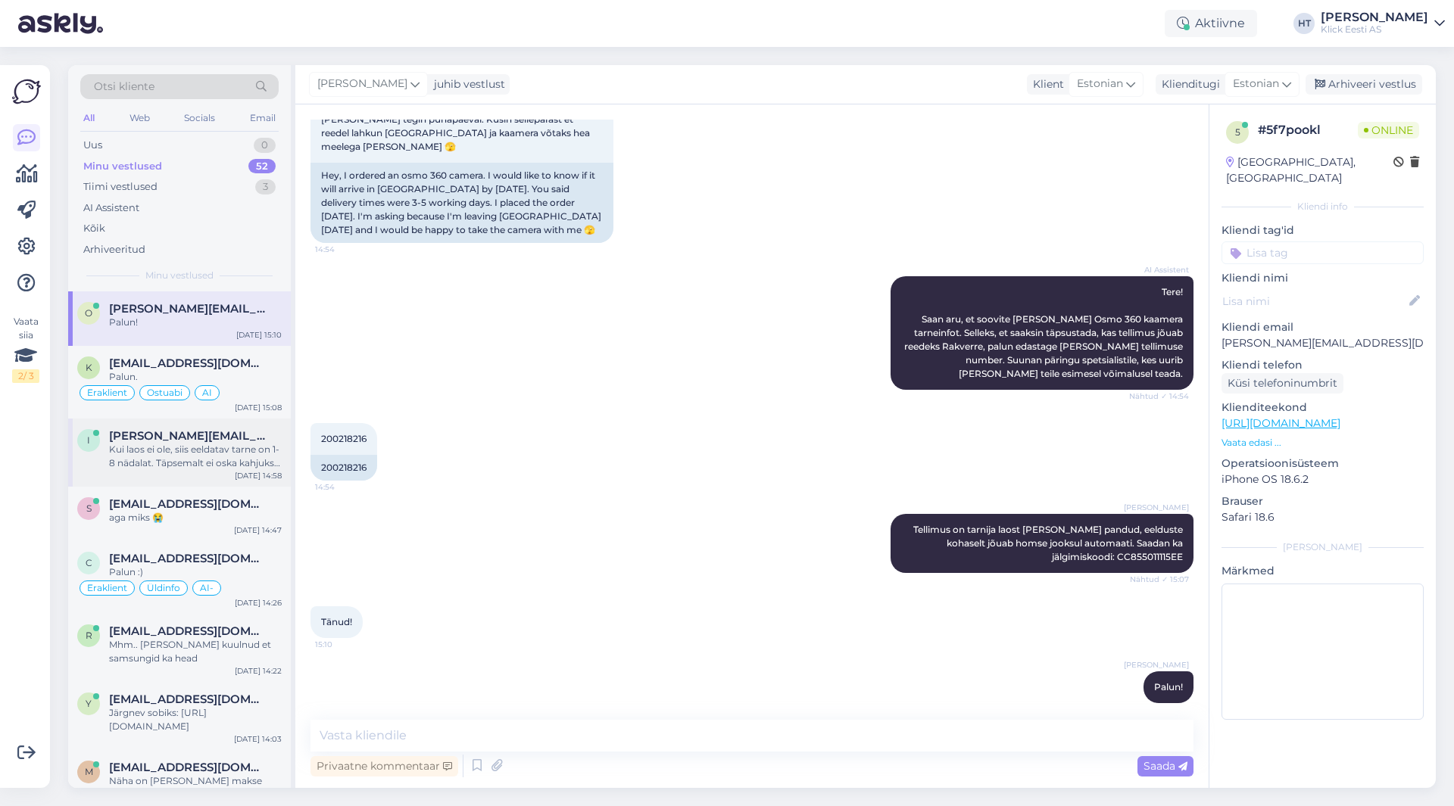
click at [211, 442] on span "[PERSON_NAME][EMAIL_ADDRESS][DOMAIN_NAME]" at bounding box center [187, 436] width 157 height 14
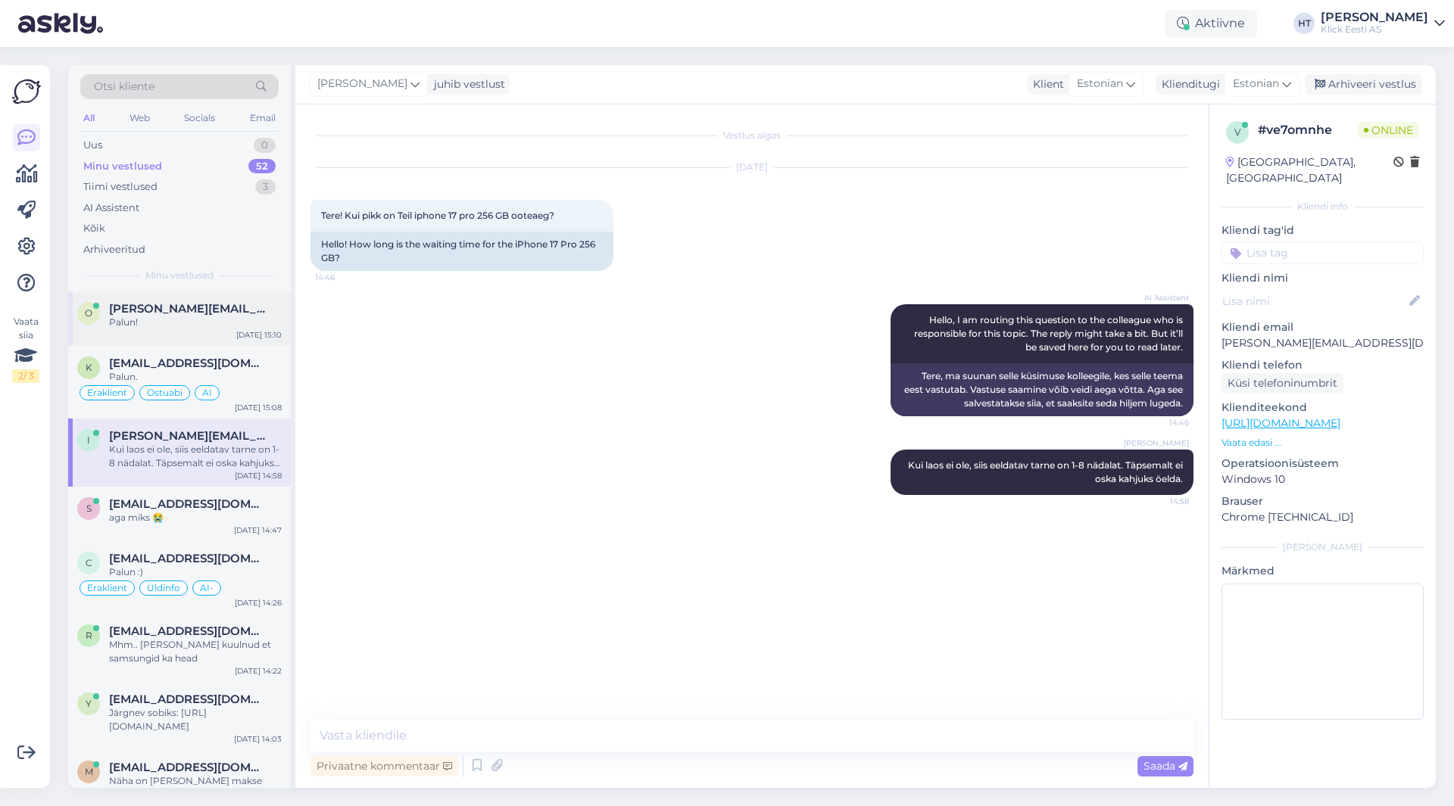
click at [232, 311] on span "[PERSON_NAME][EMAIL_ADDRESS][DOMAIN_NAME]" at bounding box center [187, 309] width 157 height 14
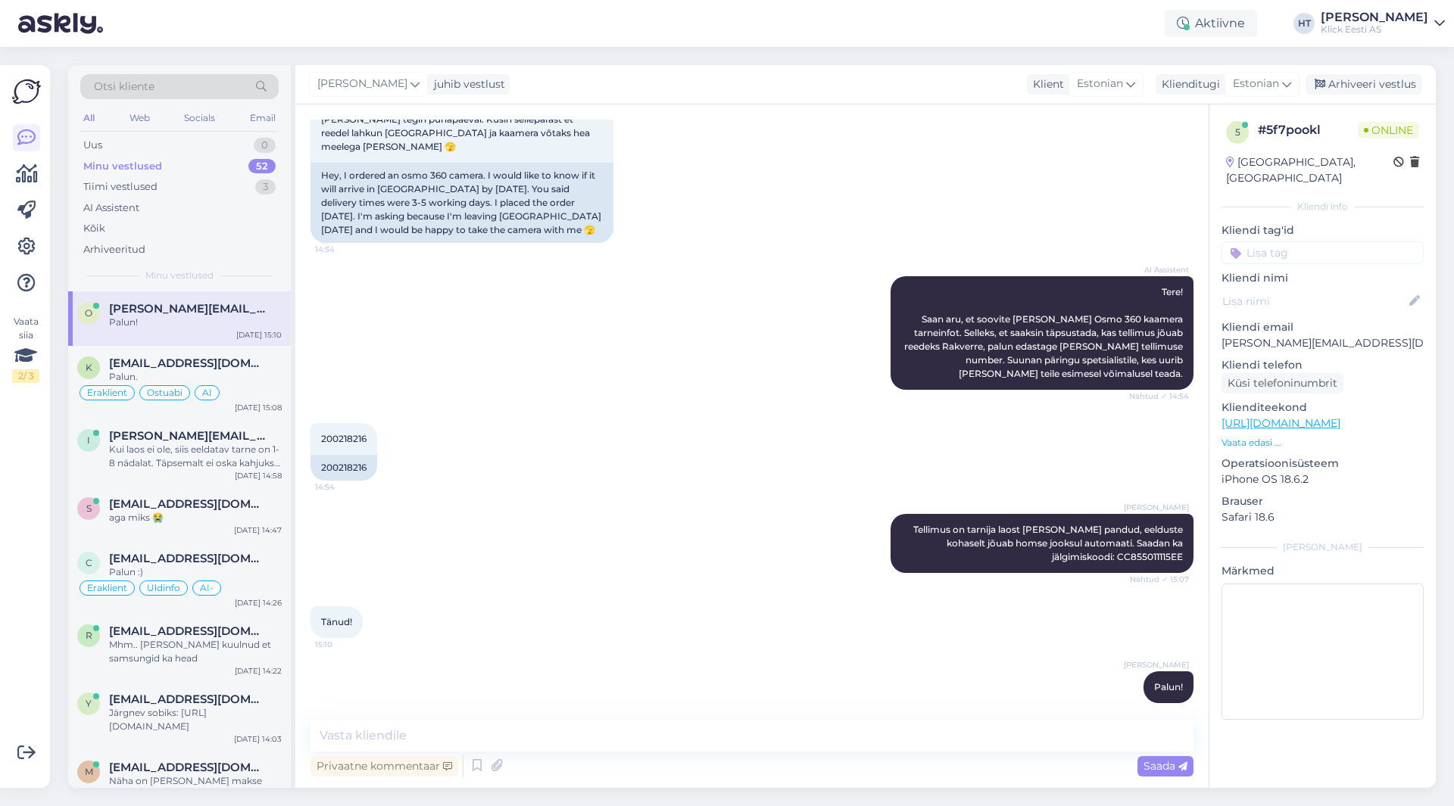
click at [476, 358] on div "AI Assistent Tere! Saan aru, et soovite [PERSON_NAME] Osmo 360 kaamera tarneinf…" at bounding box center [751, 333] width 883 height 147
click at [242, 589] on div "Eraklient Üldinfo AI-" at bounding box center [179, 588] width 204 height 18
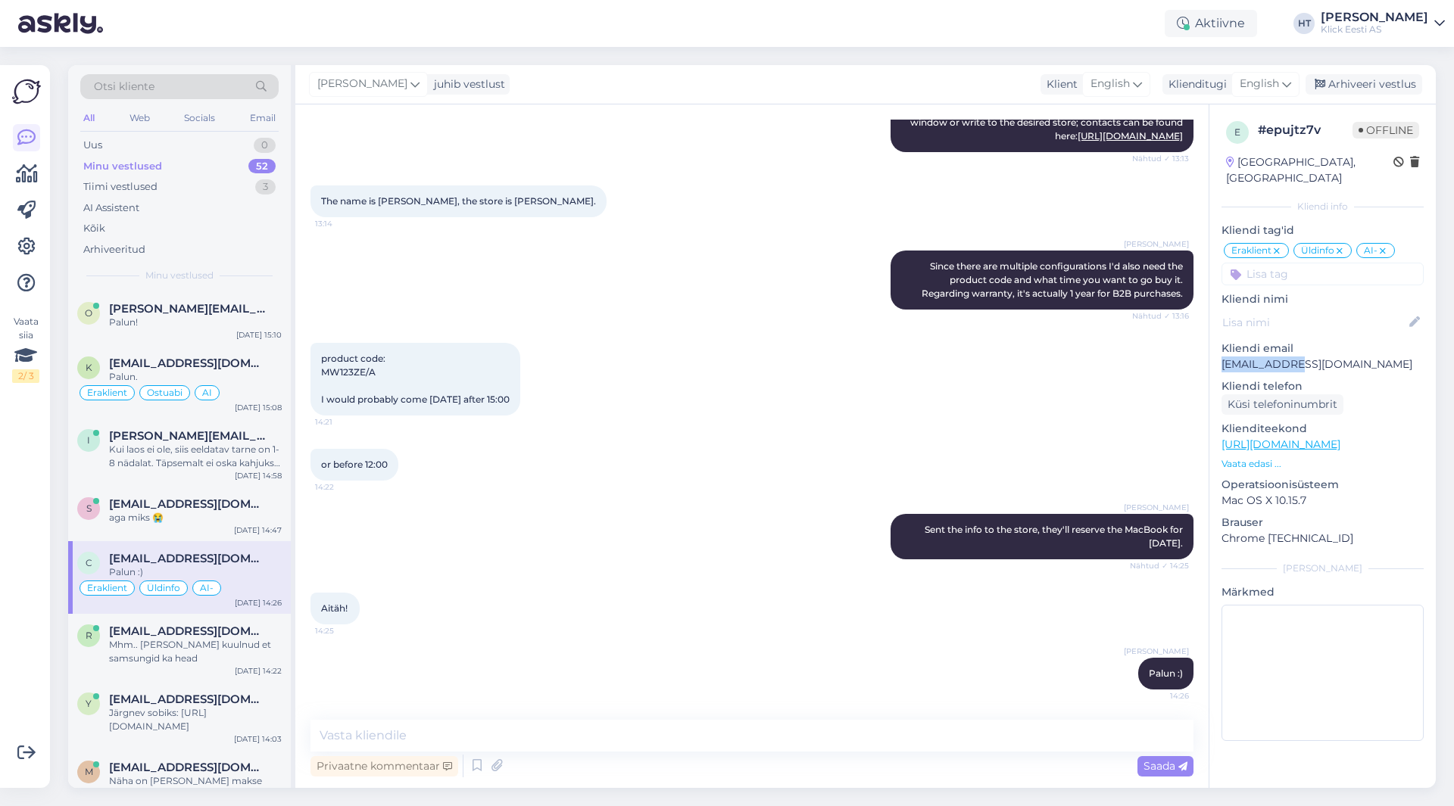
drag, startPoint x: 1222, startPoint y: 349, endPoint x: 1288, endPoint y: 354, distance: 66.1
click at [1288, 357] on p "[EMAIL_ADDRESS][DOMAIN_NAME]" at bounding box center [1322, 365] width 202 height 16
click at [246, 169] on div "Minu vestlused 52" at bounding box center [179, 166] width 198 height 21
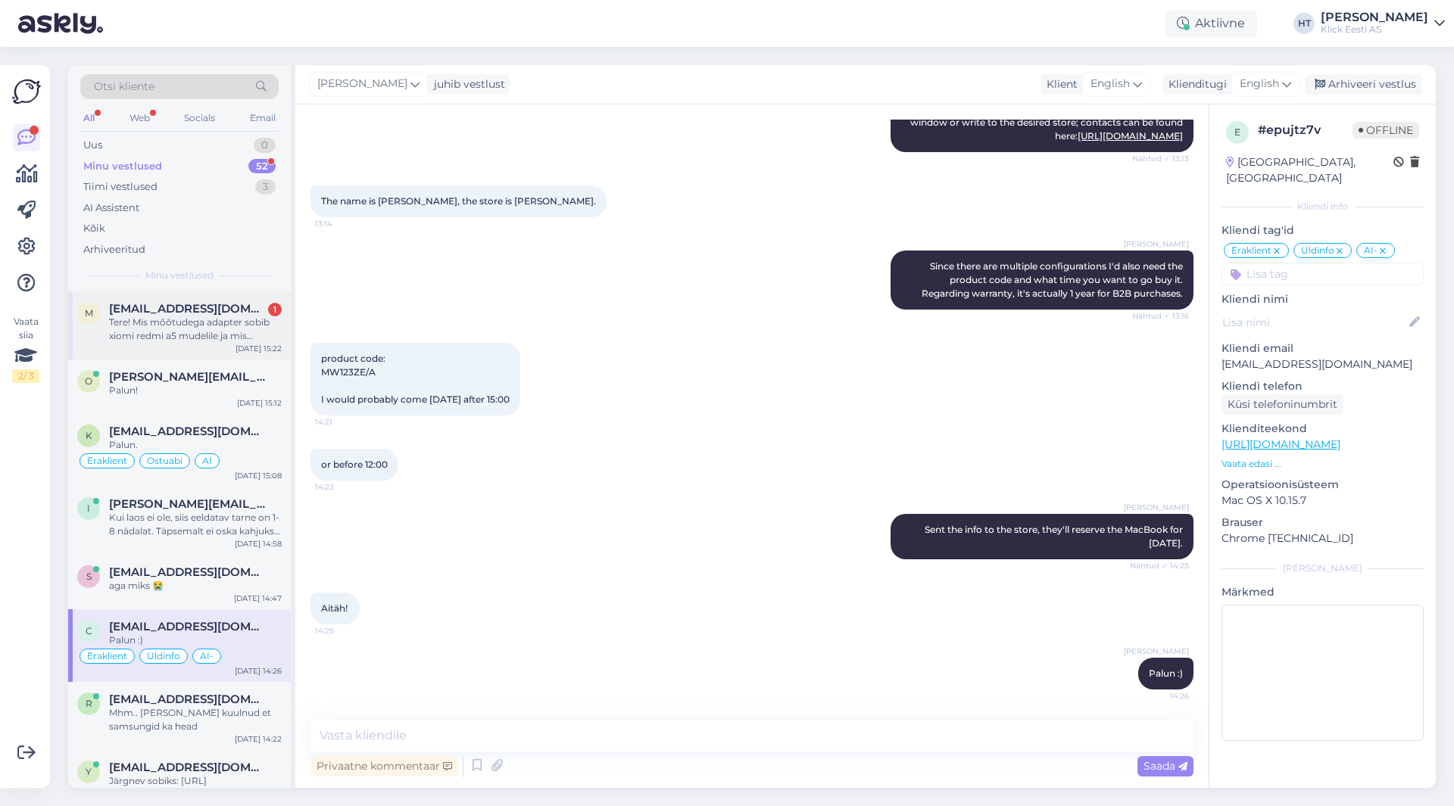
click at [188, 335] on div "Tere! Mis mõõtudega adapter sobib xiomi redmi a5 mudelile ja mis mõõdud on kõrv…" at bounding box center [195, 329] width 173 height 27
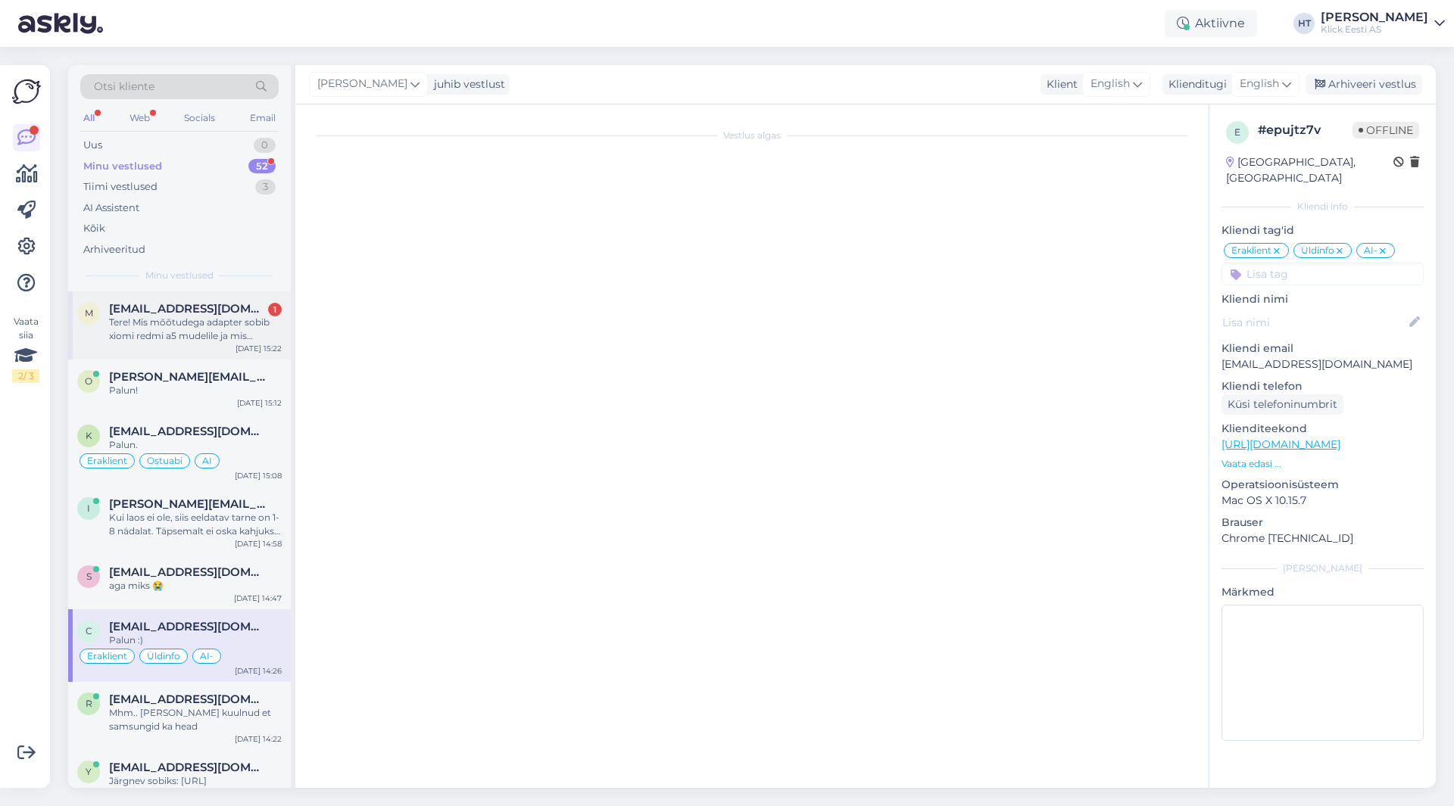
scroll to position [1227, 0]
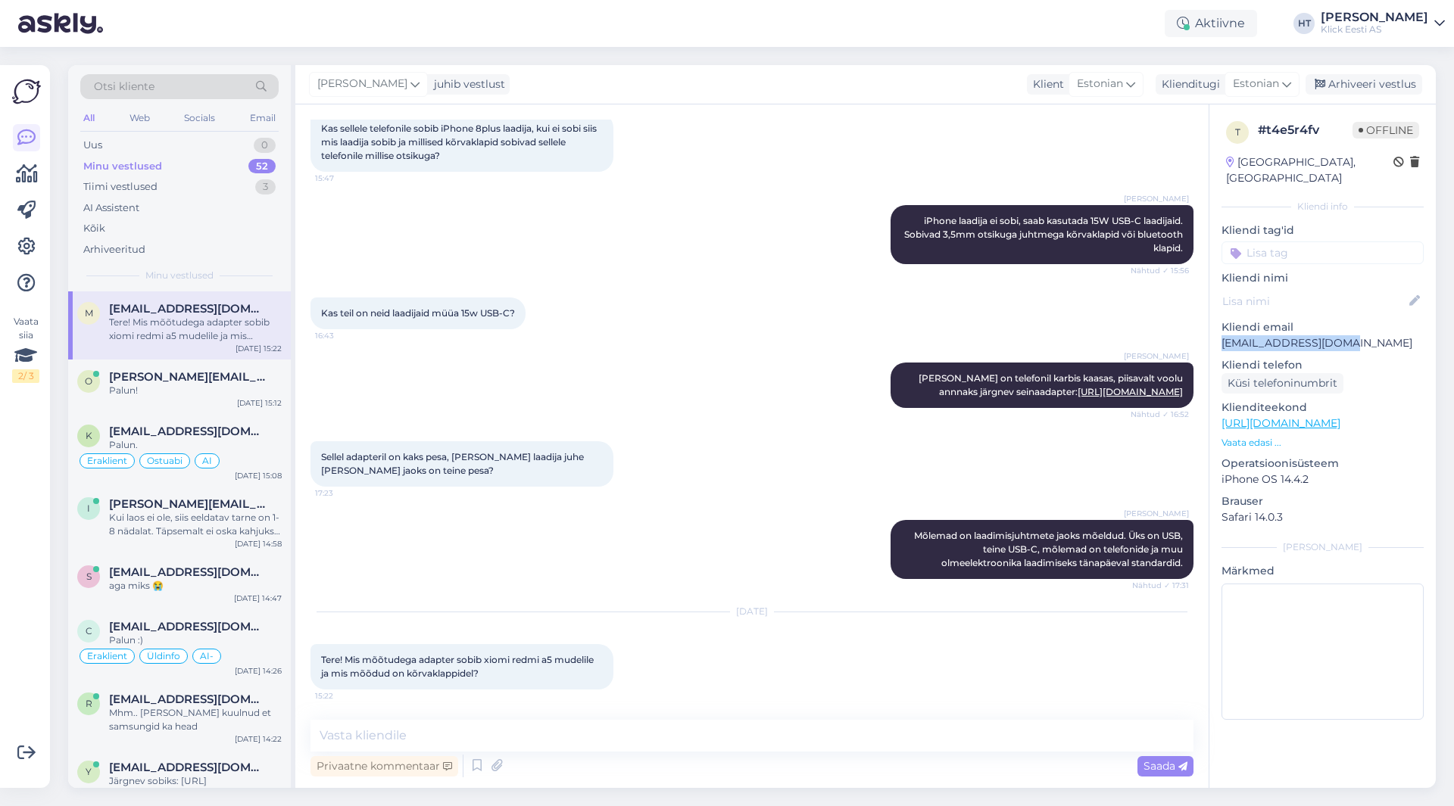
drag, startPoint x: 1221, startPoint y: 326, endPoint x: 1350, endPoint y: 330, distance: 128.8
click at [1350, 335] on p "[EMAIL_ADDRESS][DOMAIN_NAME]" at bounding box center [1322, 343] width 202 height 16
click at [728, 362] on div "[PERSON_NAME] [PERSON_NAME] on telefonil karbis kaasas, piisavalt voolu annnaks…" at bounding box center [751, 385] width 883 height 79
click at [205, 398] on div "O [EMAIL_ADDRESS][DOMAIN_NAME] Palun! [DATE] 15:12" at bounding box center [179, 387] width 223 height 55
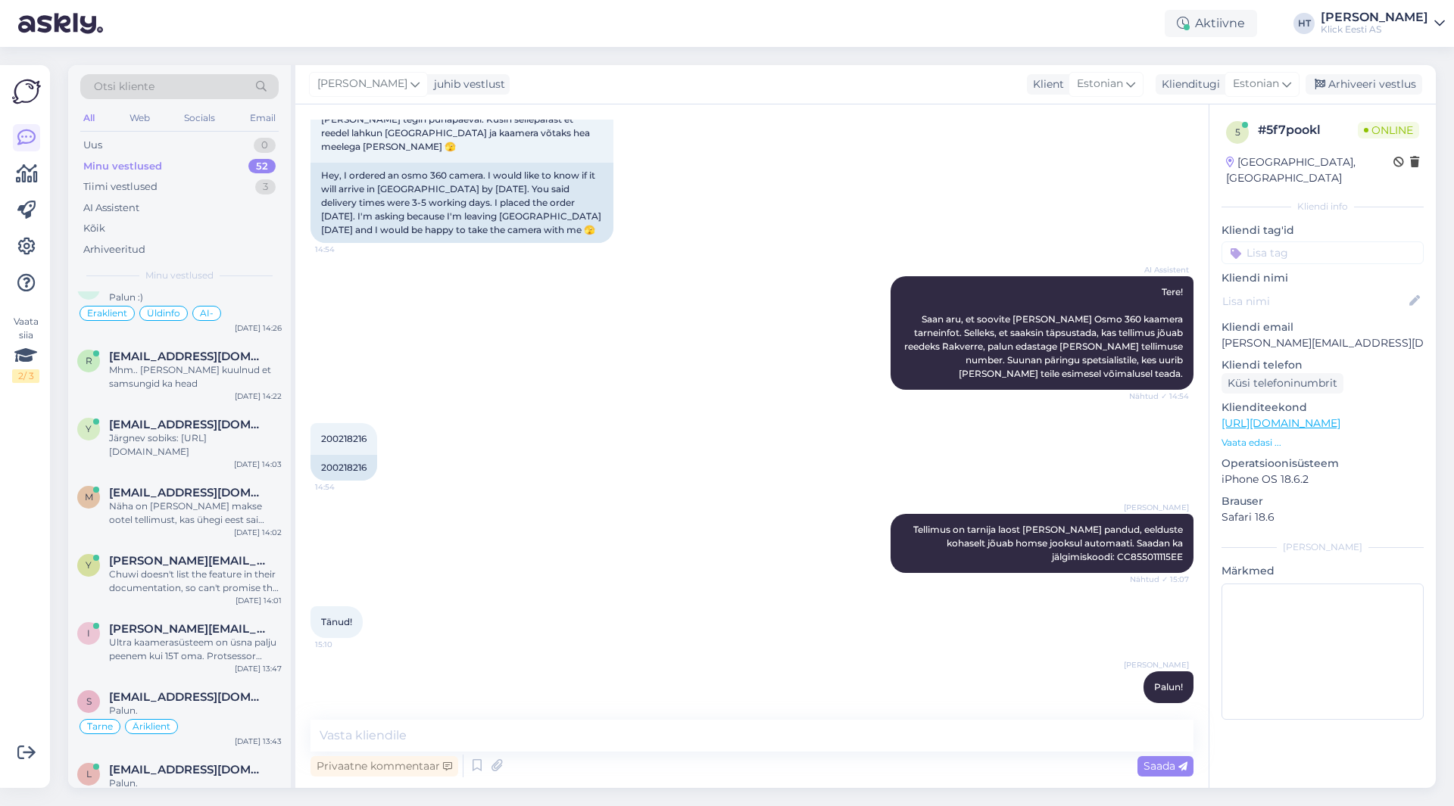
scroll to position [0, 0]
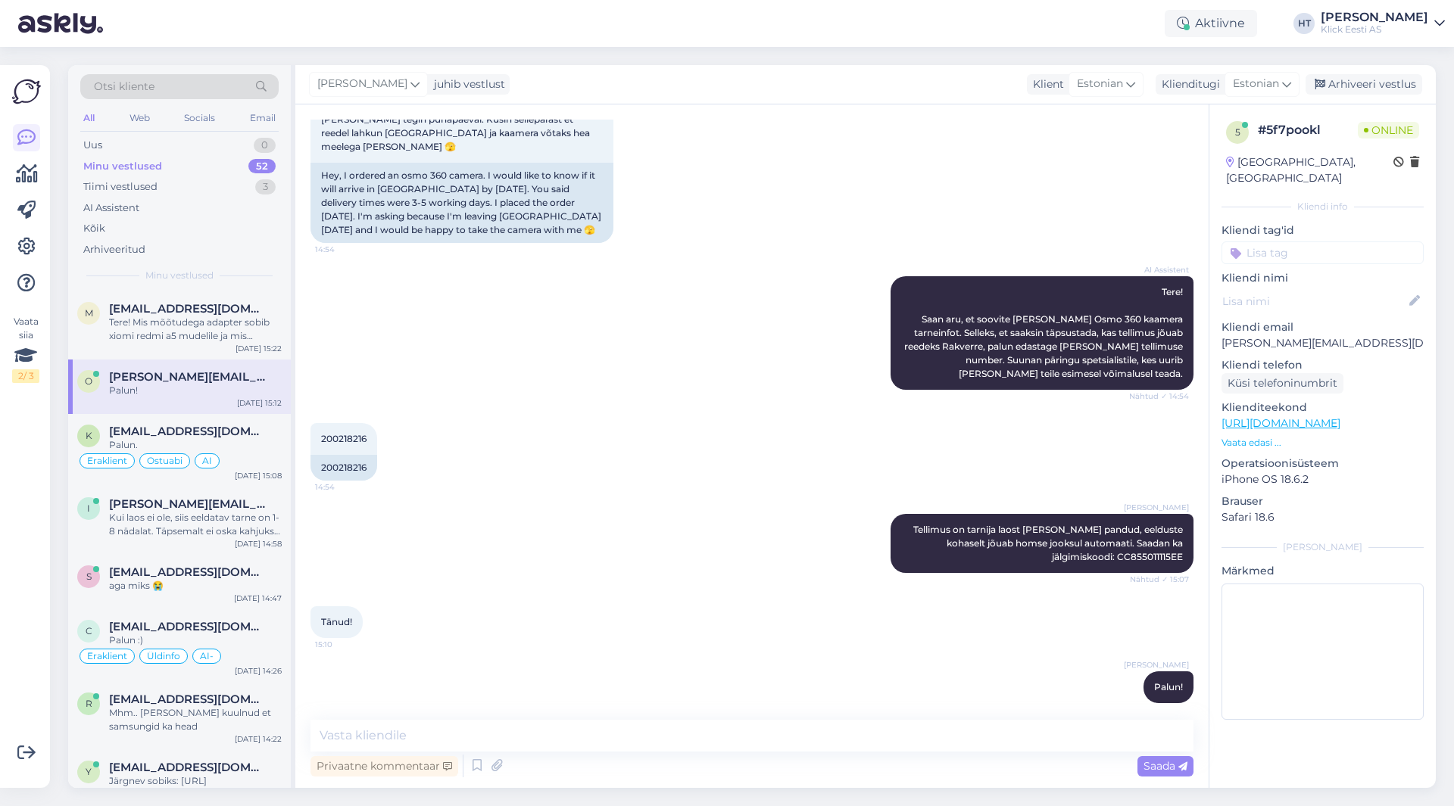
click at [228, 388] on div "Palun!" at bounding box center [195, 391] width 173 height 14
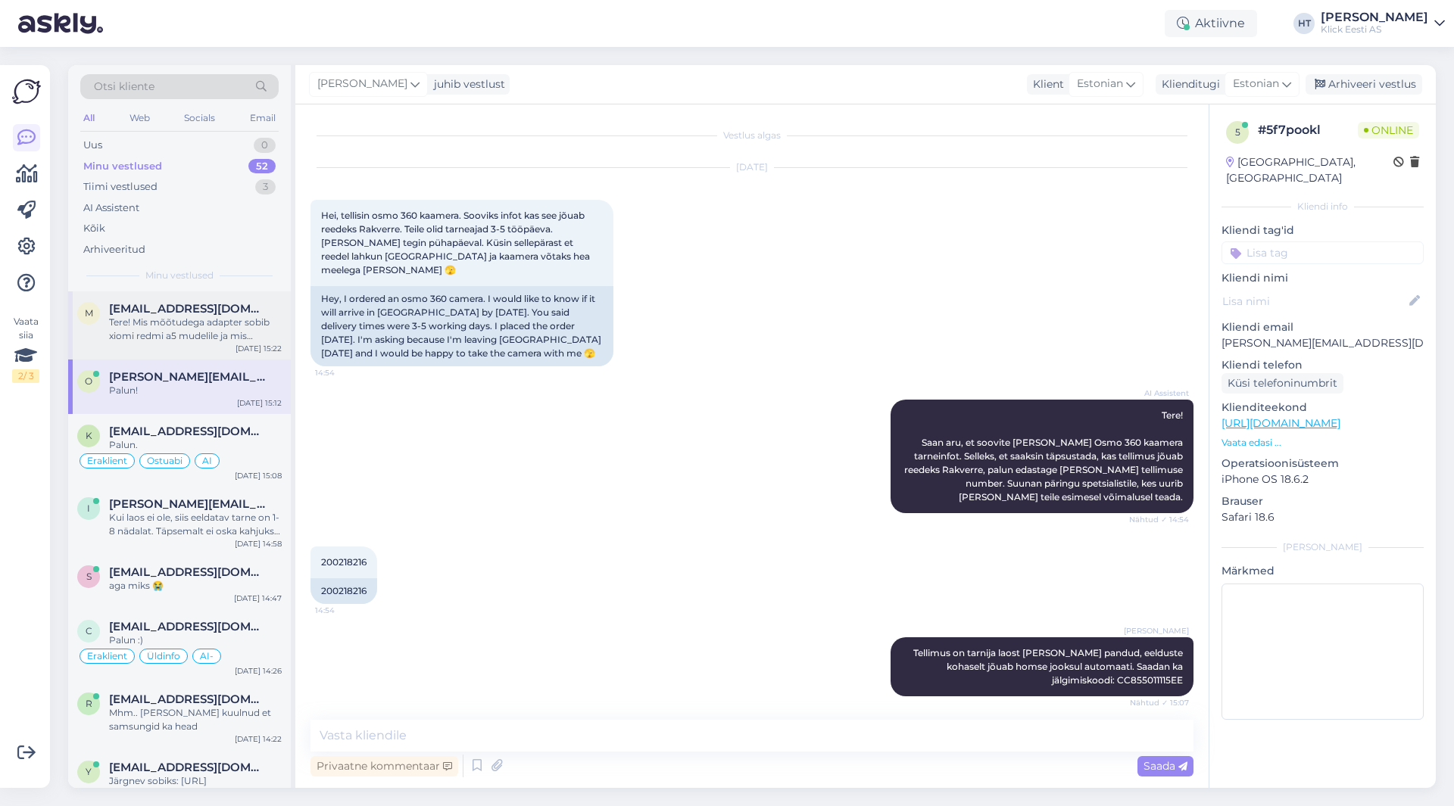
click at [219, 320] on div "Tere! Mis mõõtudega adapter sobib xiomi redmi a5 mudelile ja mis mõõdud on kõrv…" at bounding box center [195, 329] width 173 height 27
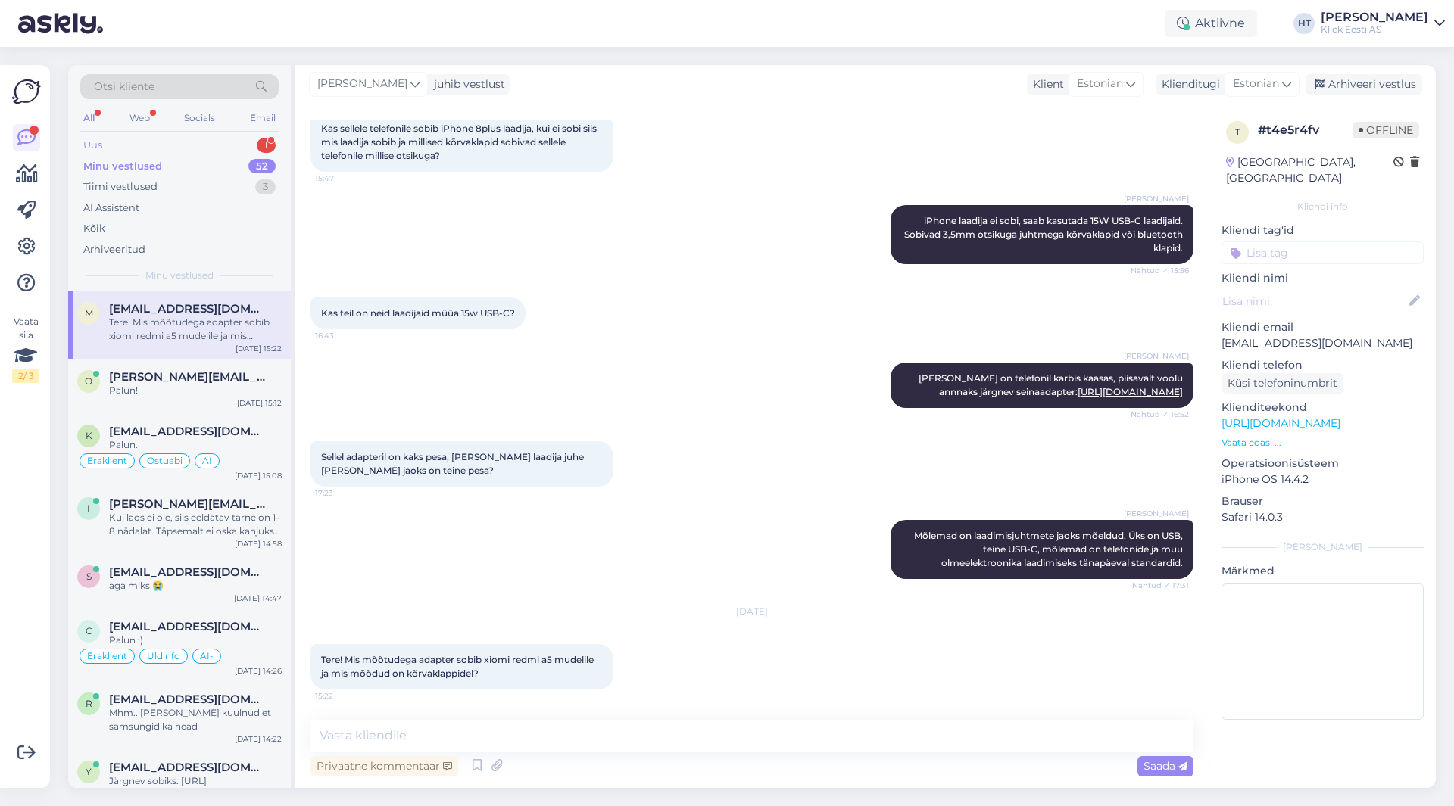
click at [270, 148] on div "1" at bounding box center [266, 145] width 19 height 15
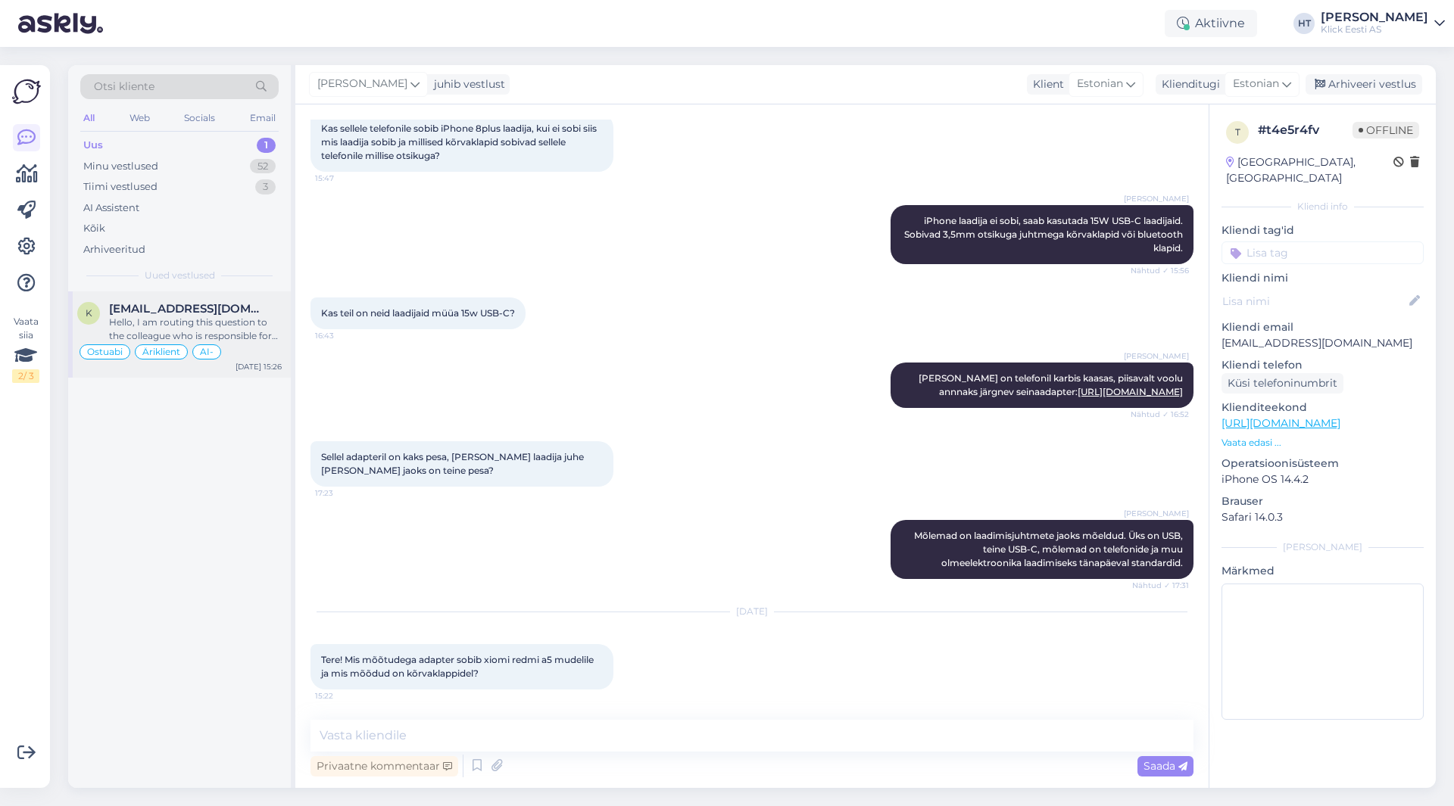
click at [245, 320] on div "Hello, I am routing this question to the colleague who is responsible for this …" at bounding box center [195, 329] width 173 height 27
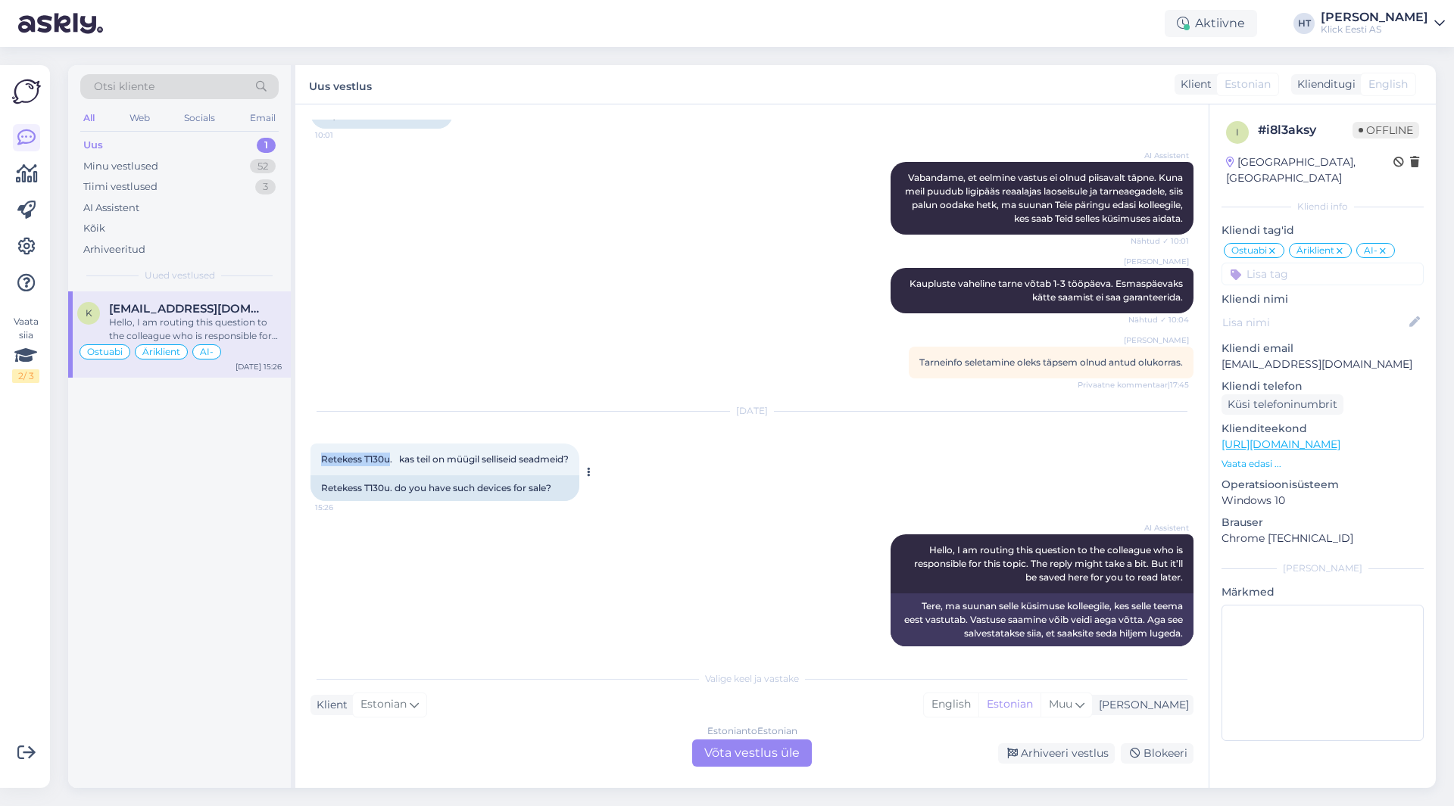
drag, startPoint x: 322, startPoint y: 444, endPoint x: 391, endPoint y: 447, distance: 68.9
click at [391, 454] on span "Retekess T130u. kas teil on müügil selliseid seadmeid?" at bounding box center [445, 459] width 248 height 11
click at [627, 424] on div "[DATE] Retekess T130u. kas teil on müügil selliseid seadmeid? 15:26 Retekess T1…" at bounding box center [751, 456] width 883 height 123
click at [741, 427] on div "[DATE] Retekess T130u. kas teil on müügil selliseid seadmeid? 15:26 Retekess T1…" at bounding box center [751, 456] width 883 height 123
click at [777, 756] on div "Estonian to Estonian Võta vestlus üle" at bounding box center [752, 753] width 120 height 27
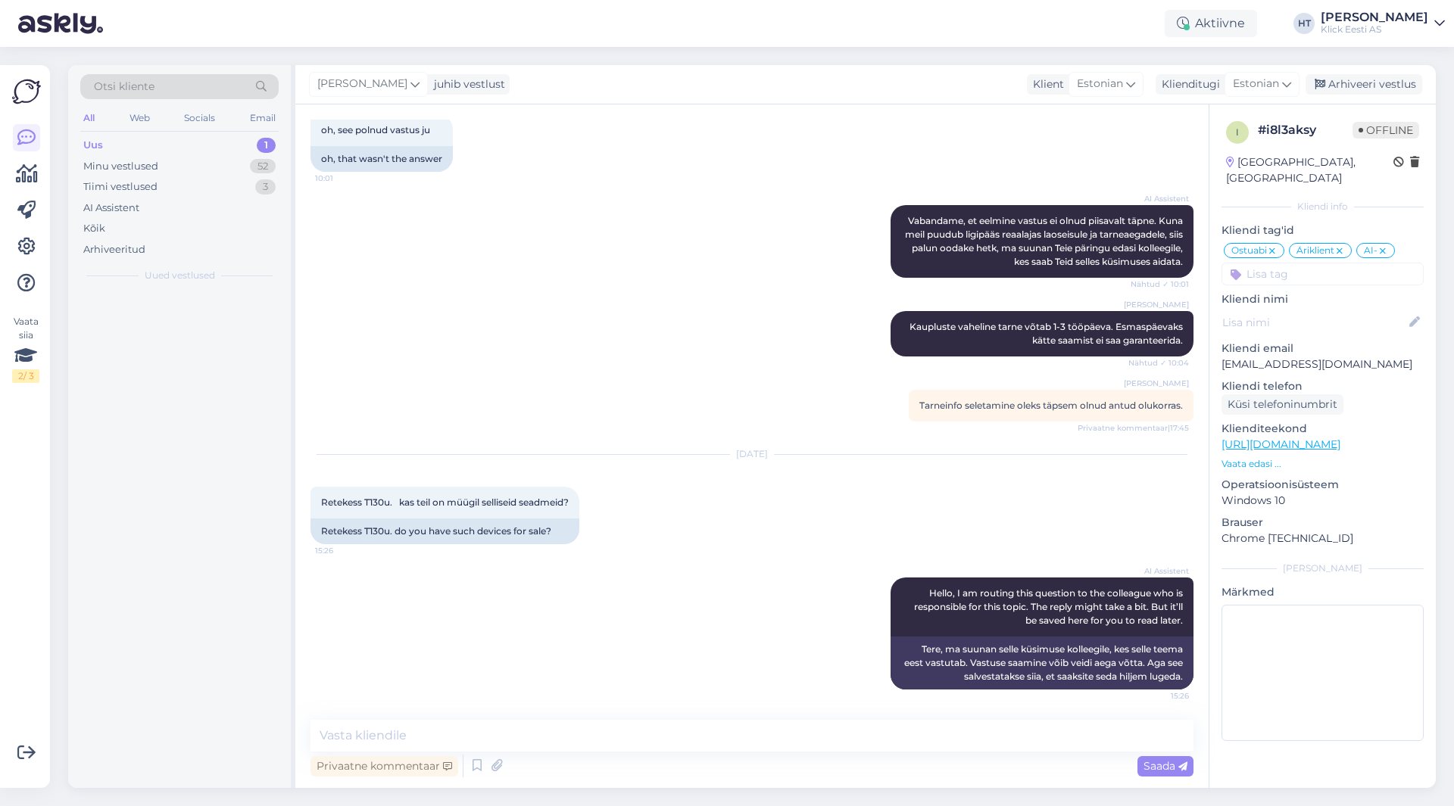
scroll to position [364, 0]
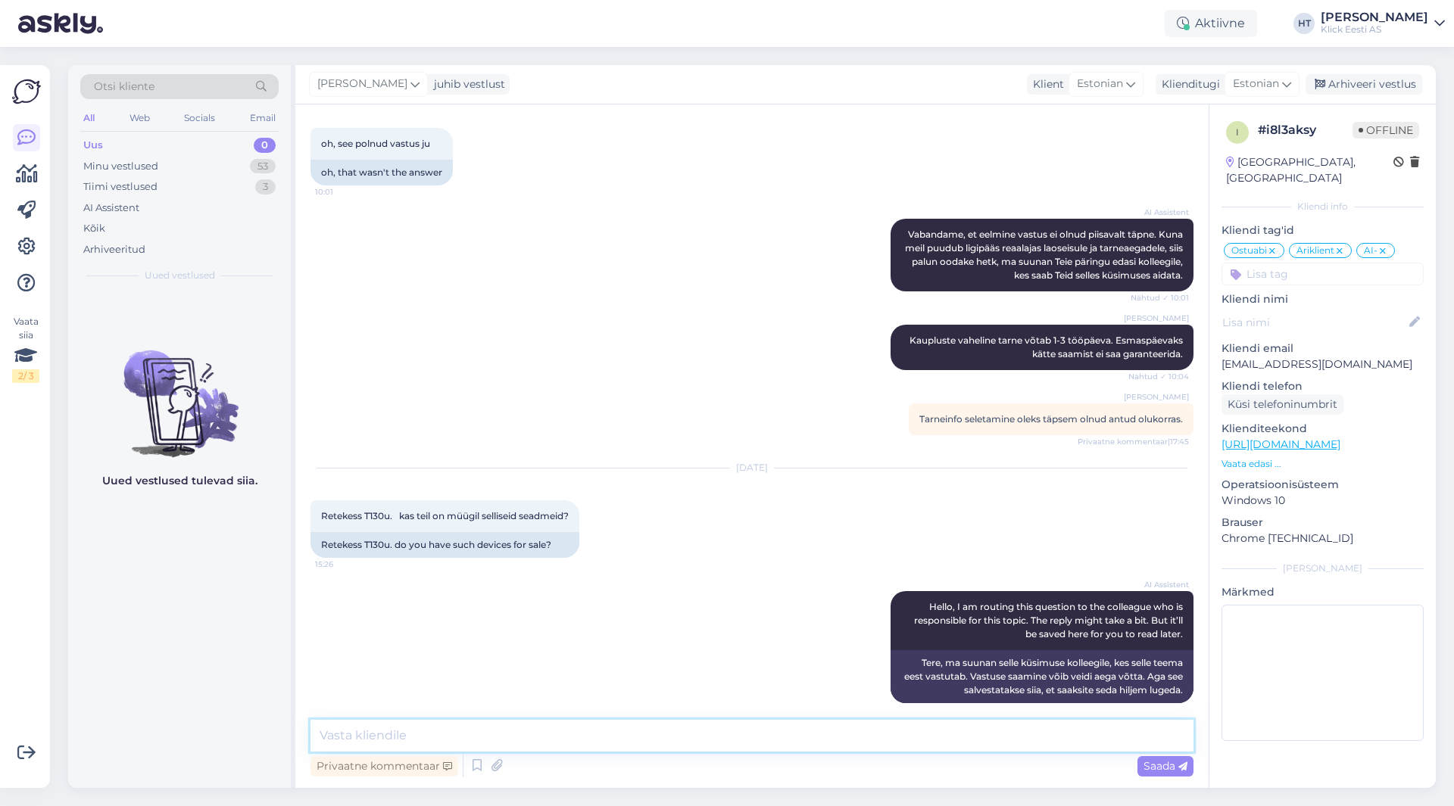
click at [769, 746] on textarea at bounding box center [751, 736] width 883 height 32
type textarea "Selliseid meil kahjuks valikus ei leidu."
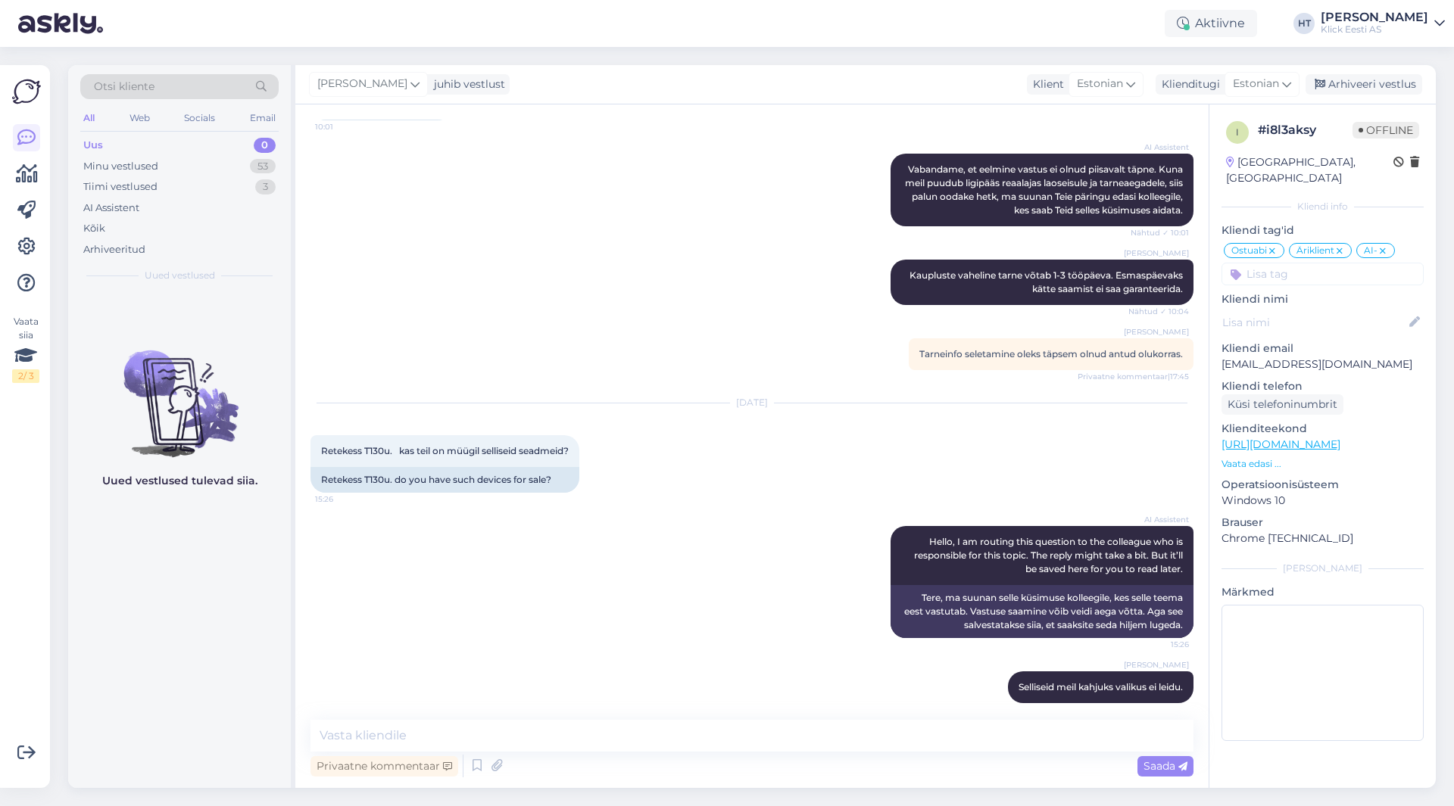
click at [123, 738] on div "Uued vestlused tulevad siia." at bounding box center [179, 540] width 223 height 497
drag, startPoint x: 318, startPoint y: 435, endPoint x: 579, endPoint y: 471, distance: 263.8
click at [579, 471] on div "Retekess T130u. kas teil on müügil selliseid seadmeid? 15:26 Retekess T130u. do…" at bounding box center [444, 464] width 269 height 58
click at [577, 470] on div "Retekess T130u. do you have such devices for sale?" at bounding box center [444, 480] width 269 height 26
click at [557, 467] on div "Retekess T130u. do you have such devices for sale?" at bounding box center [444, 480] width 269 height 26
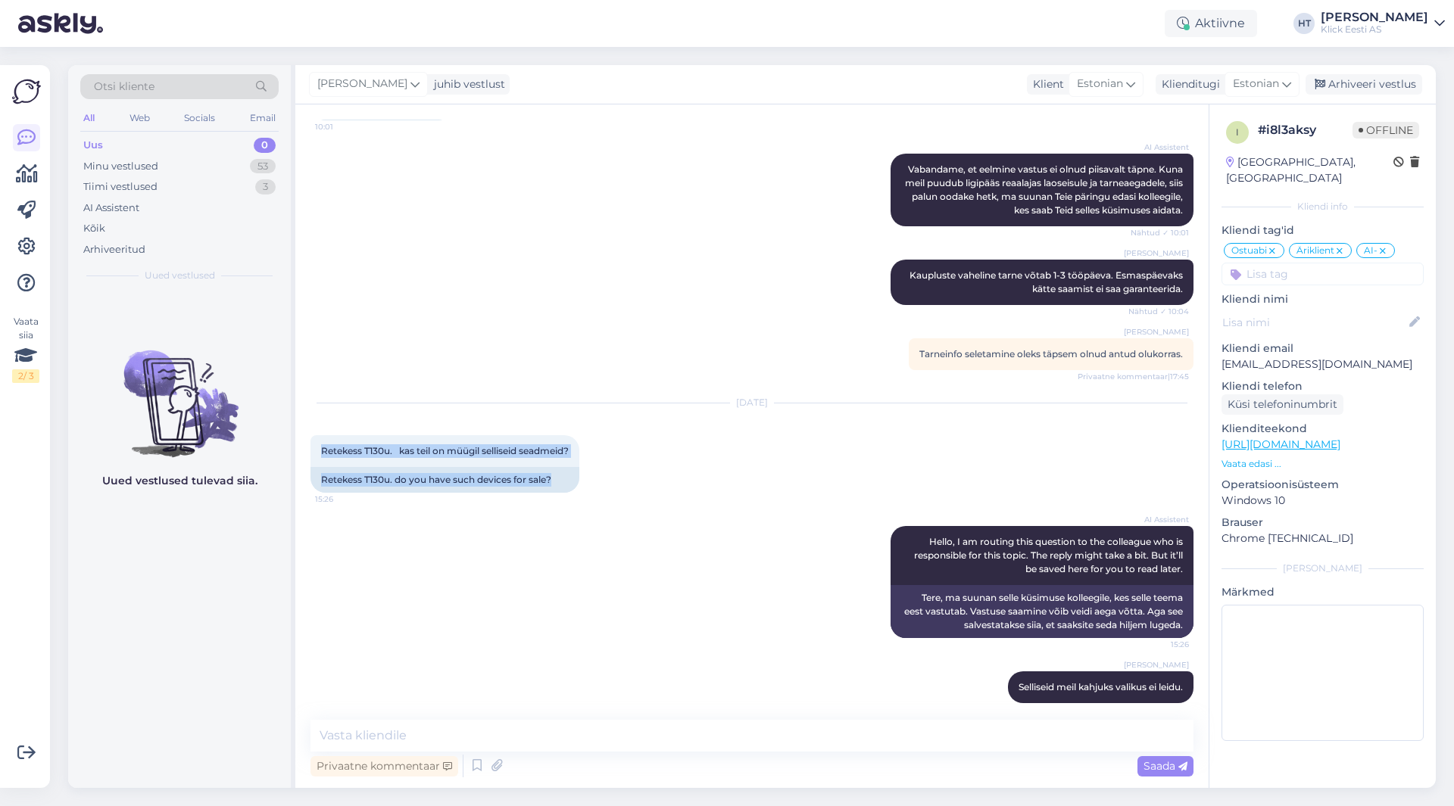
drag, startPoint x: 559, startPoint y: 466, endPoint x: 304, endPoint y: 413, distance: 260.5
click at [304, 413] on div "Vestlus algas [DATE] Kui ma tellin telefoni samsung S 25 256Gb paide kauplusess…" at bounding box center [751, 446] width 913 height 684
click at [316, 436] on div "Retekess T130u. kas teil on müügil selliseid seadmeid? 15:26" at bounding box center [444, 451] width 269 height 32
drag, startPoint x: 316, startPoint y: 436, endPoint x: 560, endPoint y: 469, distance: 246.0
click at [560, 469] on div "Retekess T130u. kas teil on müügil selliseid seadmeid? 15:26 Retekess T130u. do…" at bounding box center [444, 464] width 269 height 58
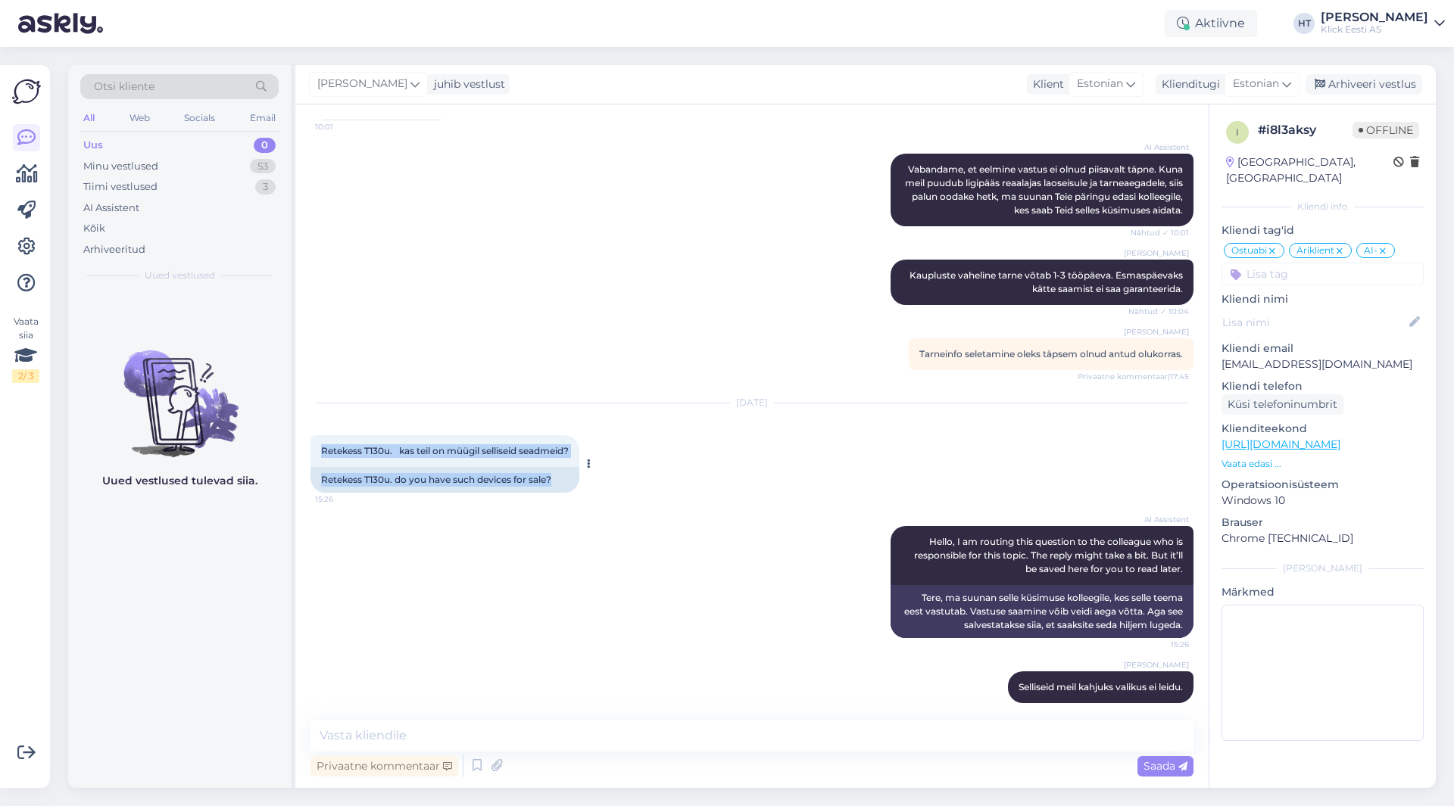
click at [560, 469] on div "Retekess T130u. do you have such devices for sale?" at bounding box center [444, 480] width 269 height 26
drag, startPoint x: 557, startPoint y: 467, endPoint x: 307, endPoint y: 423, distance: 253.7
click at [307, 423] on div "Vestlus algas [DATE] Kui ma tellin telefoni samsung S 25 256Gb paide kauplusess…" at bounding box center [751, 446] width 913 height 684
click at [315, 435] on div "Retekess T130u. kas teil on müügil selliseid seadmeid? 15:26" at bounding box center [444, 451] width 269 height 32
click at [317, 435] on div "Retekess T130u. kas teil on müügil selliseid seadmeid? 15:26" at bounding box center [444, 451] width 269 height 32
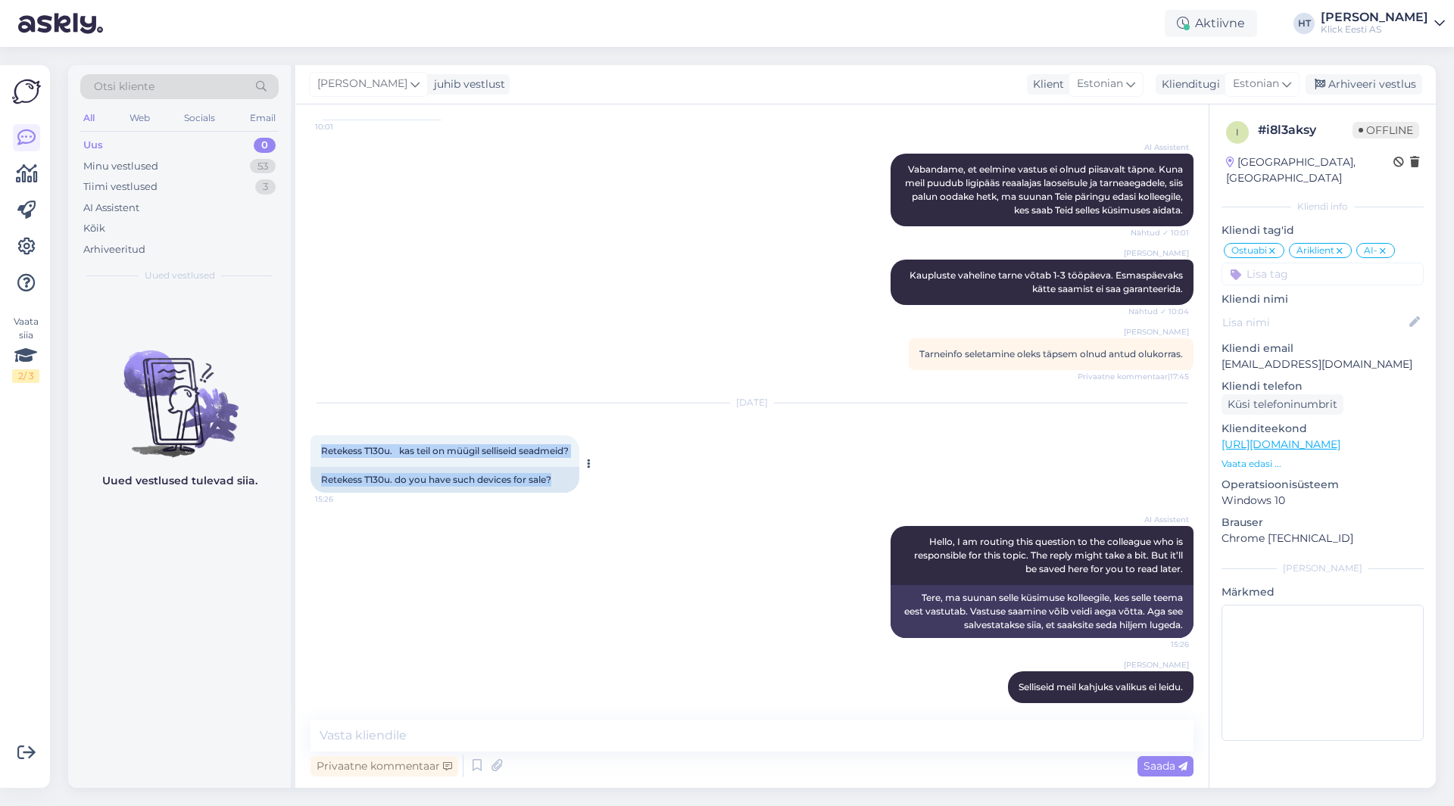
drag, startPoint x: 319, startPoint y: 436, endPoint x: 582, endPoint y: 472, distance: 265.3
click at [579, 472] on div "Retekess T130u. kas teil on müügil selliseid seadmeid? 15:26 Retekess T130u. do…" at bounding box center [444, 464] width 269 height 58
click at [571, 470] on div "Retekess T130u. do you have such devices for sale?" at bounding box center [444, 480] width 269 height 26
click at [740, 544] on div "AI Assistent Hello, I am routing this question to the colleague who is responsi…" at bounding box center [751, 582] width 883 height 145
click at [190, 637] on div "Uued vestlused tulevad siia." at bounding box center [179, 540] width 223 height 497
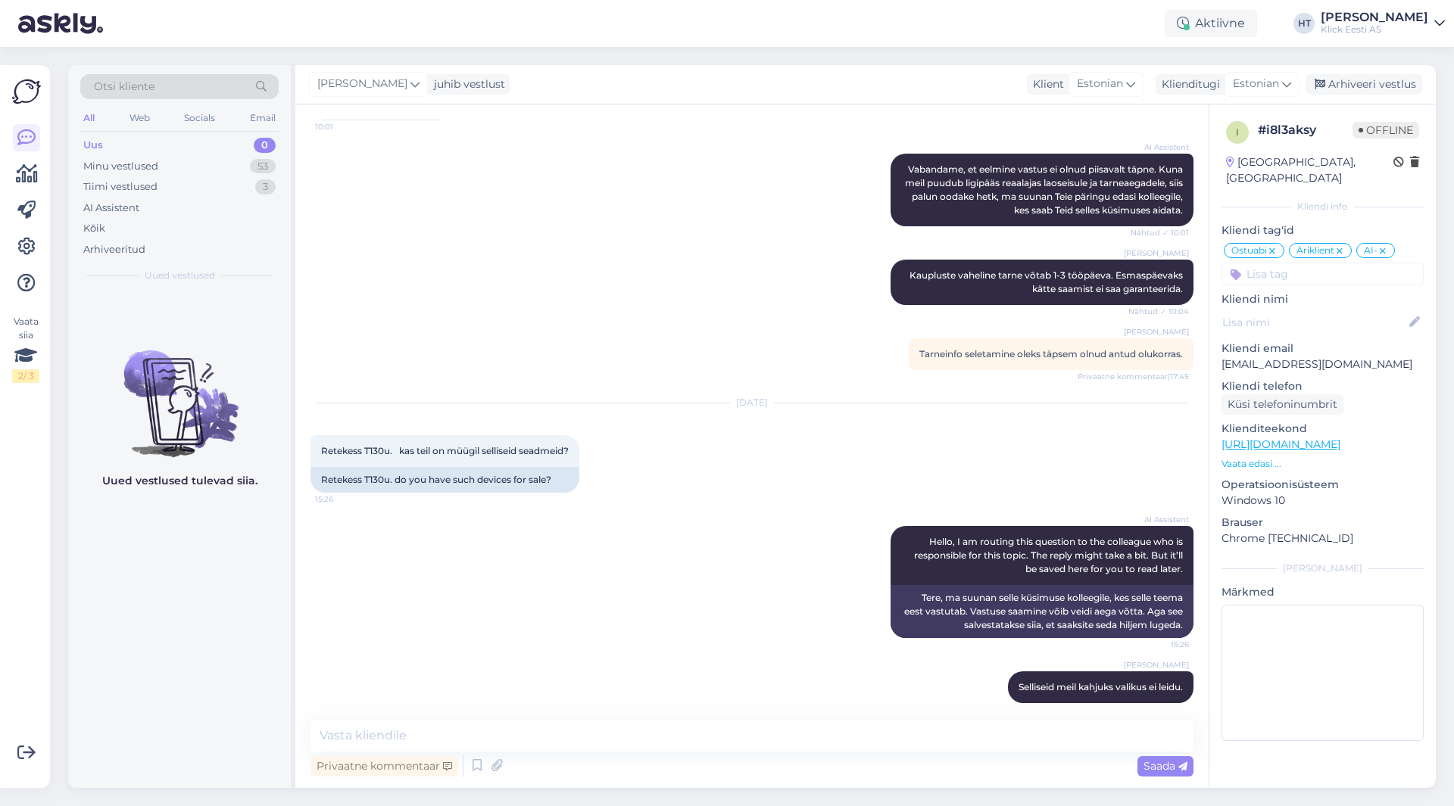
click at [118, 666] on div "Uued vestlused tulevad siia." at bounding box center [179, 540] width 223 height 497
drag, startPoint x: 620, startPoint y: 219, endPoint x: 516, endPoint y: 101, distance: 157.7
click at [613, 215] on div "AI Assistent [PERSON_NAME], et eelmine vastus ei olnud piisavalt täpne. Kuna me…" at bounding box center [751, 190] width 883 height 106
click at [393, 205] on div "AI Assistent [PERSON_NAME], et eelmine vastus ei olnud piisavalt täpne. Kuna me…" at bounding box center [751, 190] width 883 height 106
click at [244, 167] on div "Minu vestlused 53" at bounding box center [179, 166] width 198 height 21
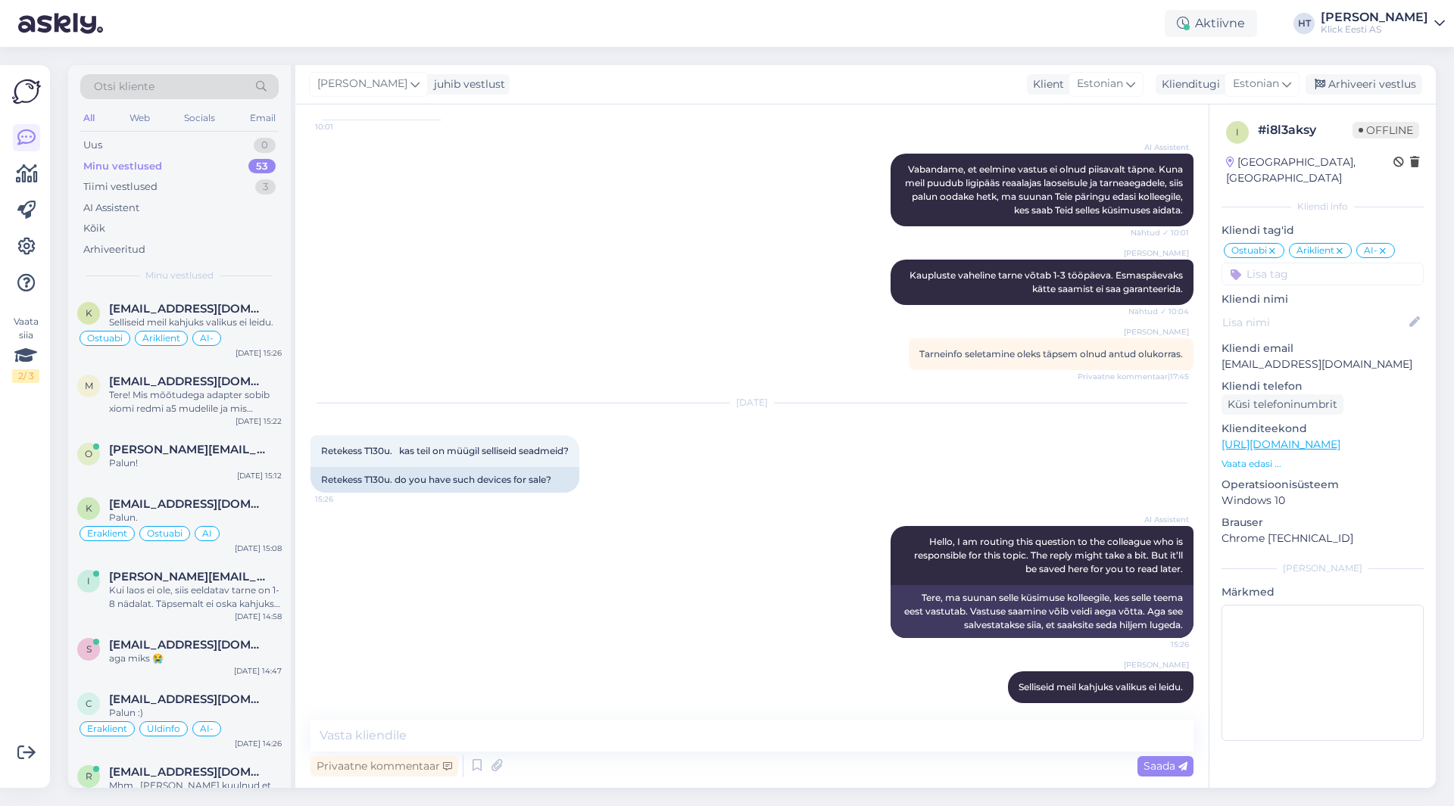
click at [371, 325] on div "Vestlus algas [DATE] Kui ma tellin telefoni samsung S 25 256Gb paide kauplusess…" at bounding box center [758, 413] width 897 height 587
click at [216, 310] on span "[EMAIL_ADDRESS][DOMAIN_NAME]" at bounding box center [187, 309] width 157 height 14
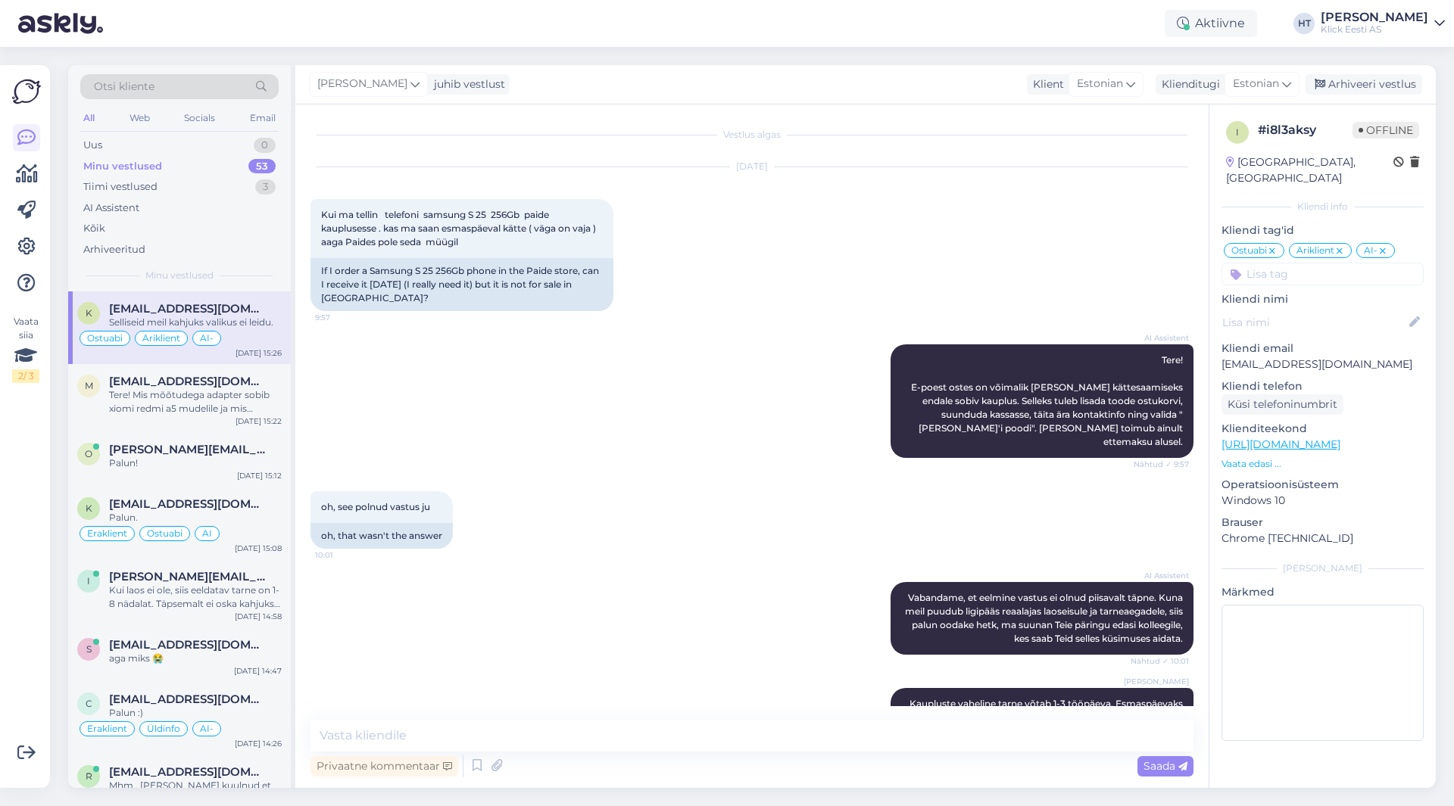
scroll to position [0, 0]
click at [761, 519] on div "oh, see polnud vastus ju 10:01 oh, that wasn't the answer" at bounding box center [751, 521] width 883 height 91
click at [522, 403] on div "AI Assistent Tere! E-poest ostes on võimalik [PERSON_NAME] kättesaamiseks endal…" at bounding box center [751, 402] width 883 height 147
click at [666, 384] on div "AI Assistent Tere! E-poest ostes on võimalik [PERSON_NAME] kättesaamiseks endal…" at bounding box center [751, 402] width 883 height 147
click at [720, 393] on div "AI Assistent Tere! E-poest ostes on võimalik [PERSON_NAME] kättesaamiseks endal…" at bounding box center [751, 402] width 883 height 147
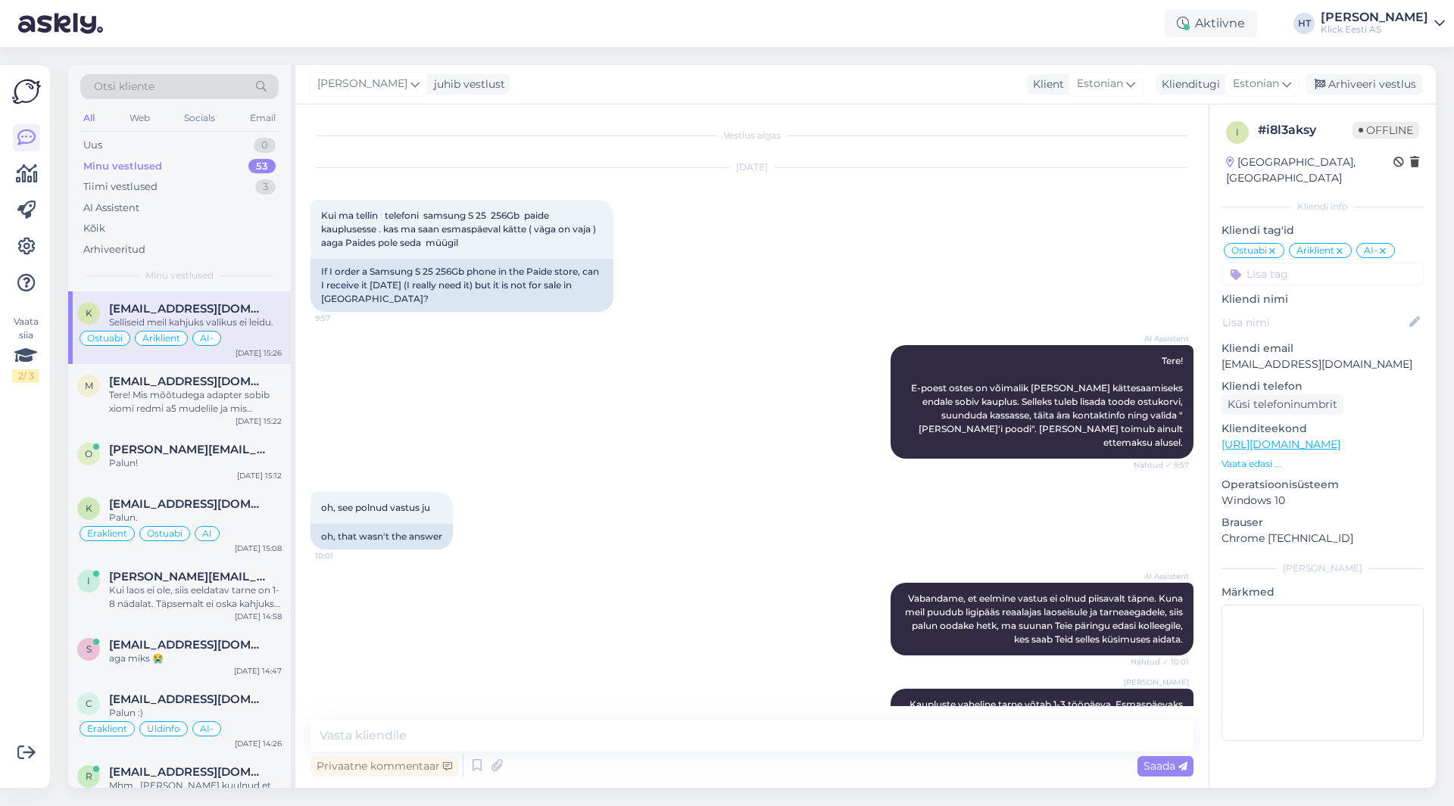
click at [780, 251] on div "[DATE] Kui ma tellin telefoni samsung S 25 256Gb paide kauplusesse . kas ma saa…" at bounding box center [751, 239] width 883 height 177
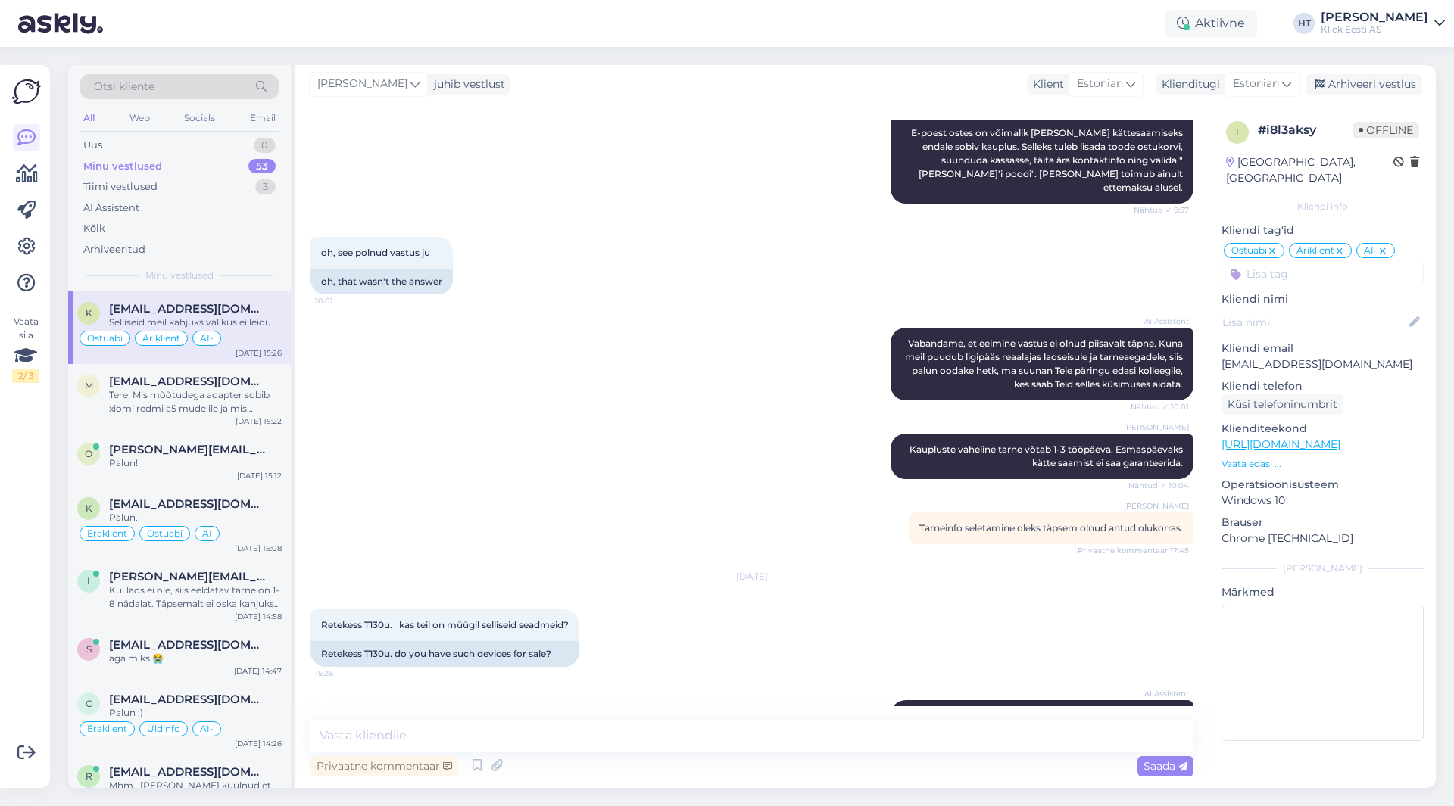
scroll to position [429, 0]
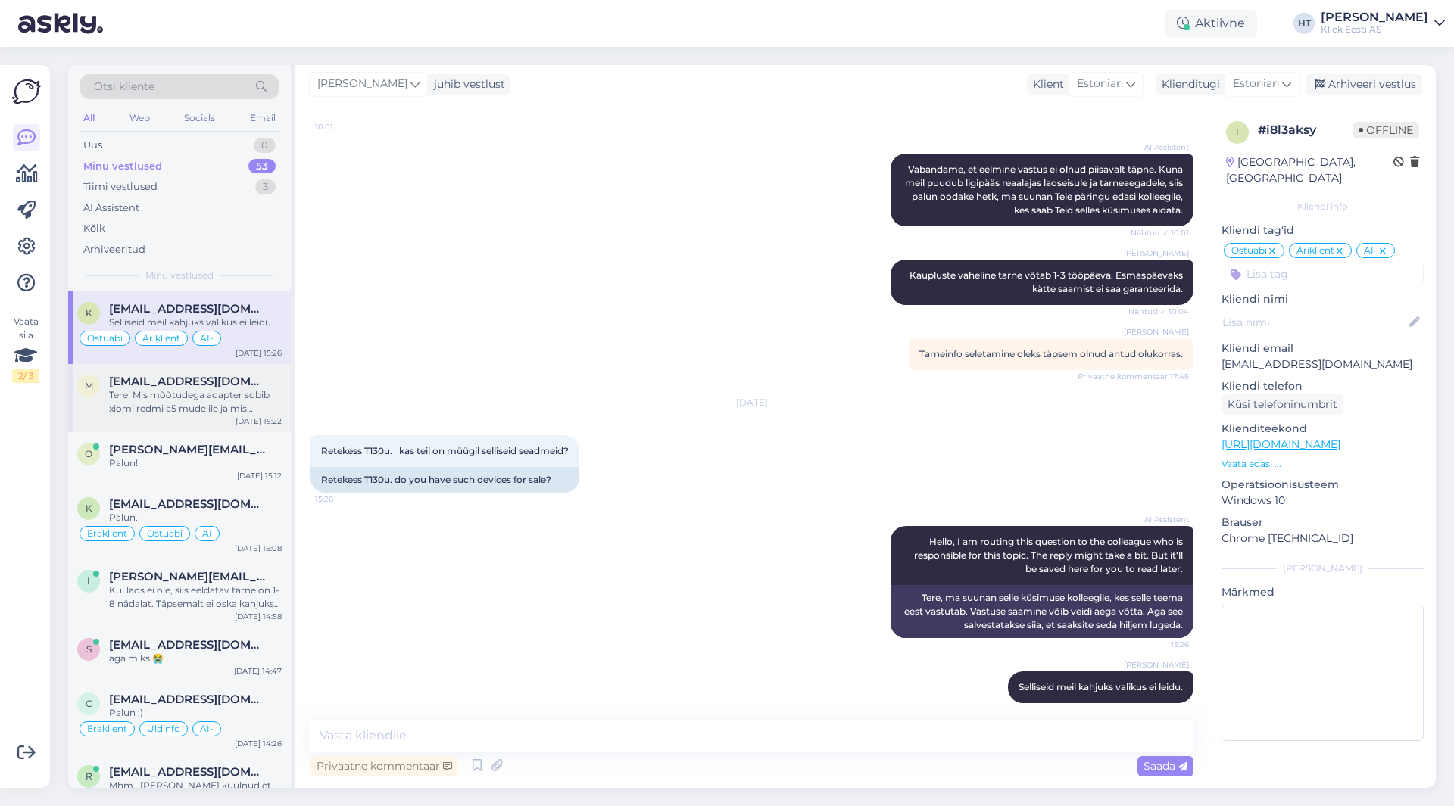
click at [172, 432] on div "m [EMAIL_ADDRESS][DOMAIN_NAME] Tere! Mis mõõtudega adapter sobib xiomi redmi a5…" at bounding box center [179, 398] width 223 height 68
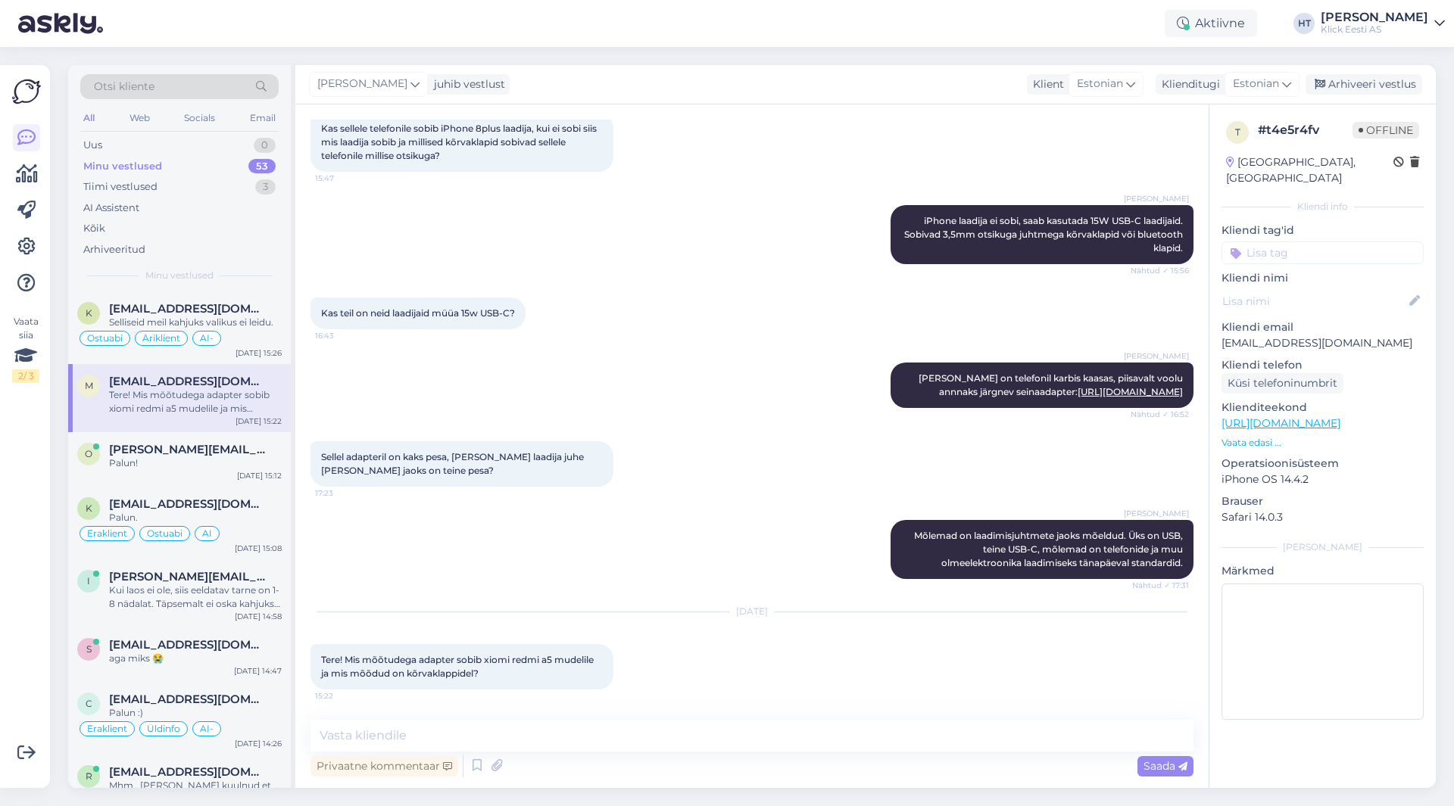
click at [577, 597] on div "[DATE] Tere! Mis mõõtudega adapter sobib xiomi redmi a5 mudelile ja mis mõõdud …" at bounding box center [751, 651] width 883 height 111
click at [191, 478] on div "O [EMAIL_ADDRESS][DOMAIN_NAME] Palun! [DATE] 15:12" at bounding box center [179, 459] width 223 height 55
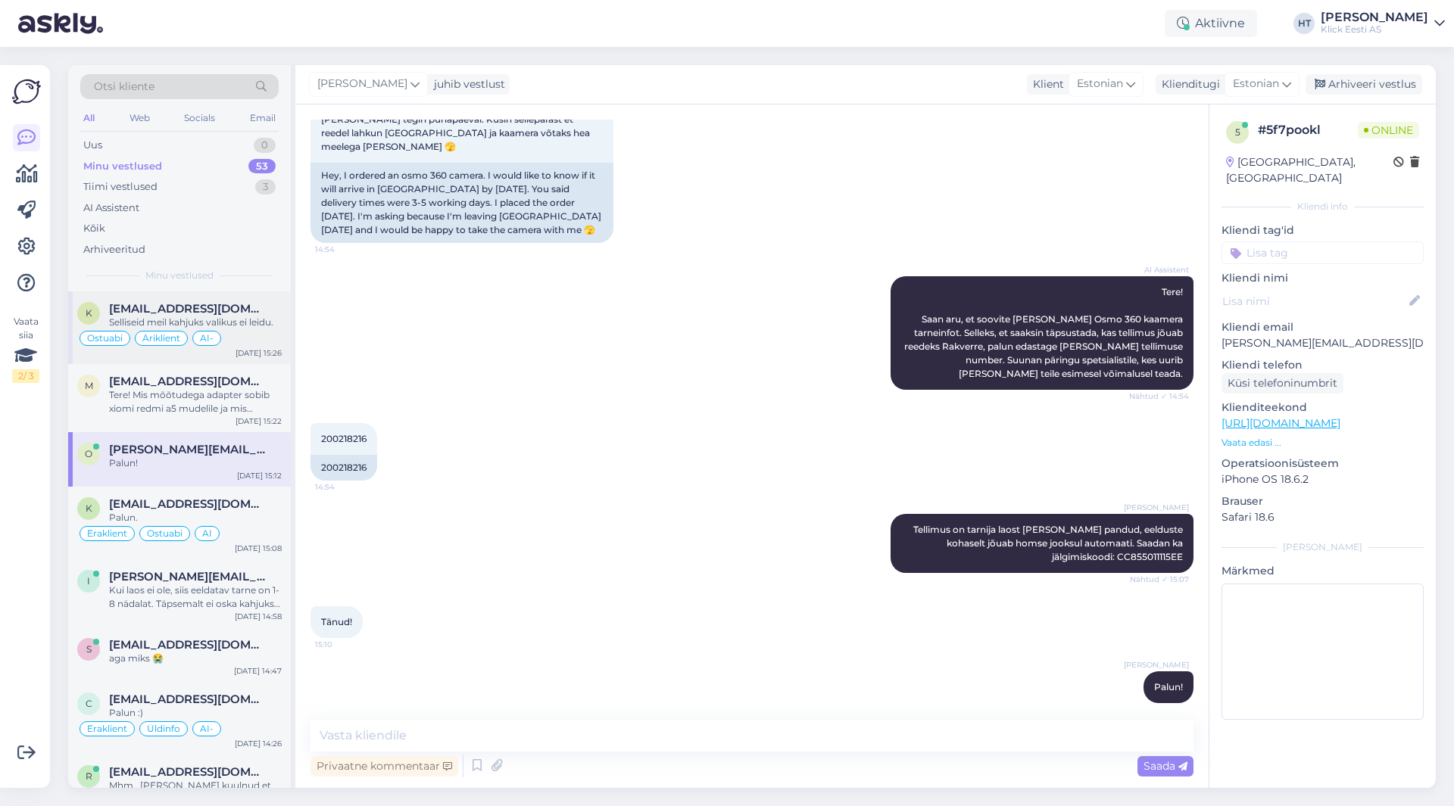
click at [204, 323] on div "Selliseid meil kahjuks valikus ei leidu." at bounding box center [195, 323] width 173 height 14
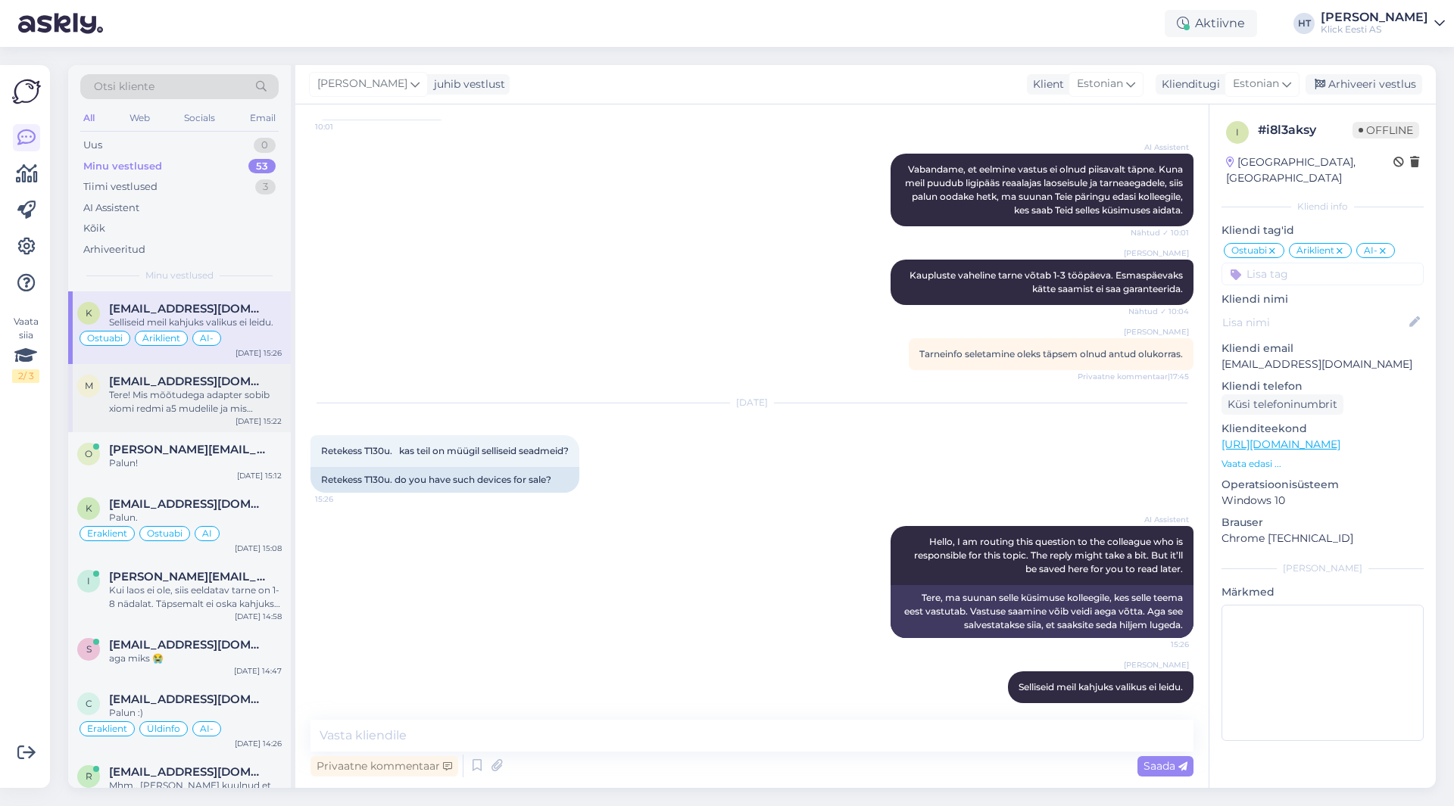
click at [211, 391] on div "Tere! Mis mõõtudega adapter sobib xiomi redmi a5 mudelile ja mis mõõdud on kõrv…" at bounding box center [195, 401] width 173 height 27
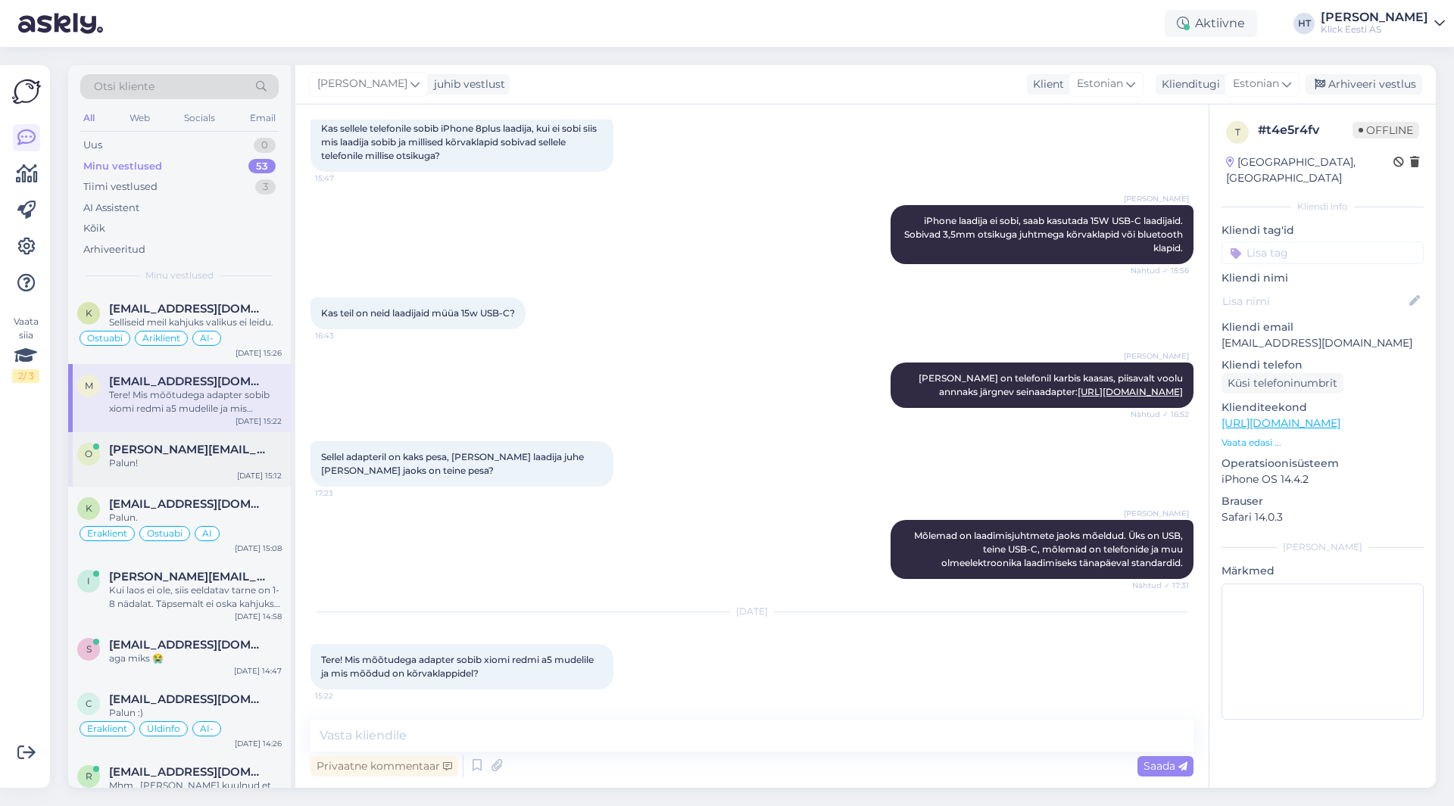
click at [198, 454] on span "[PERSON_NAME][EMAIL_ADDRESS][DOMAIN_NAME]" at bounding box center [187, 450] width 157 height 14
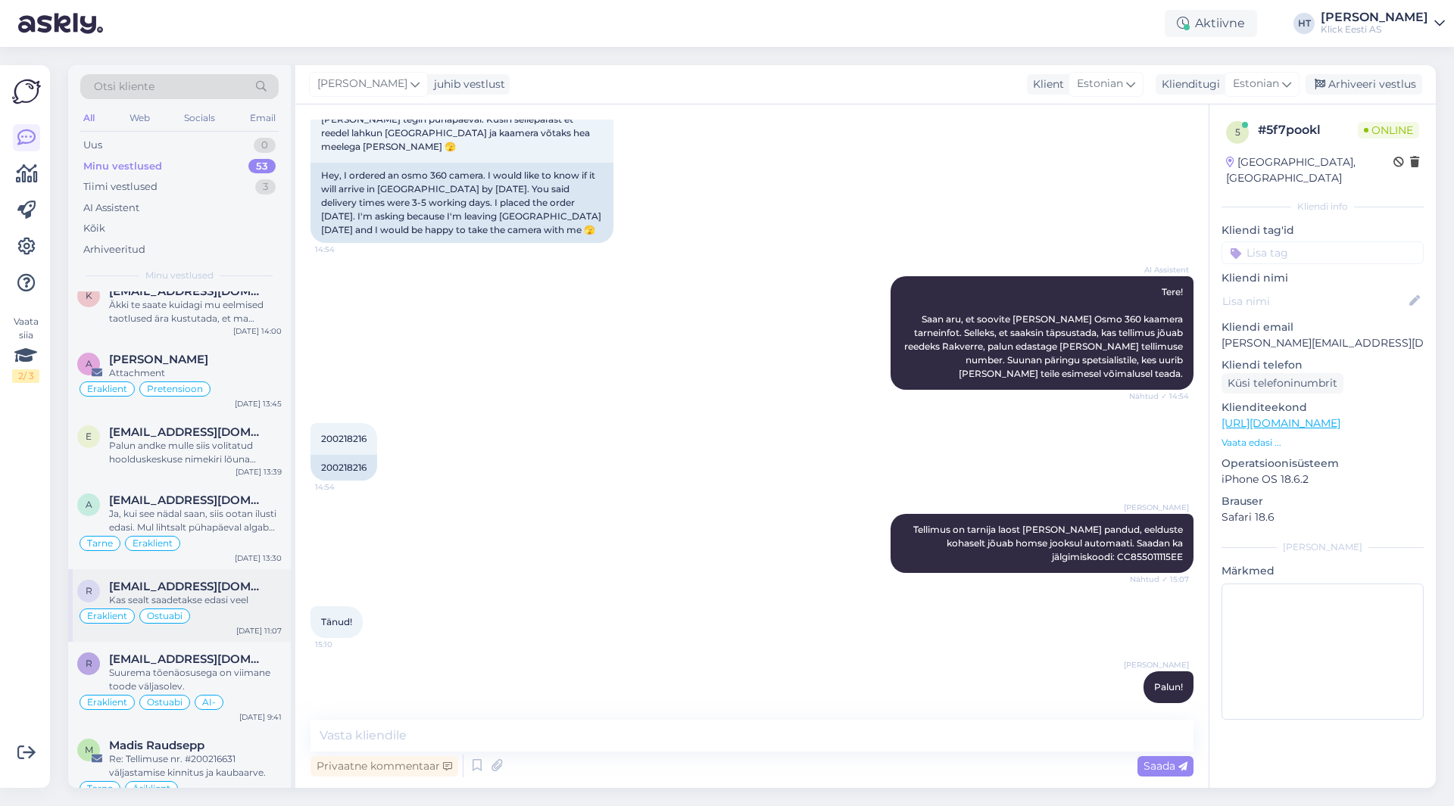
scroll to position [3029, 0]
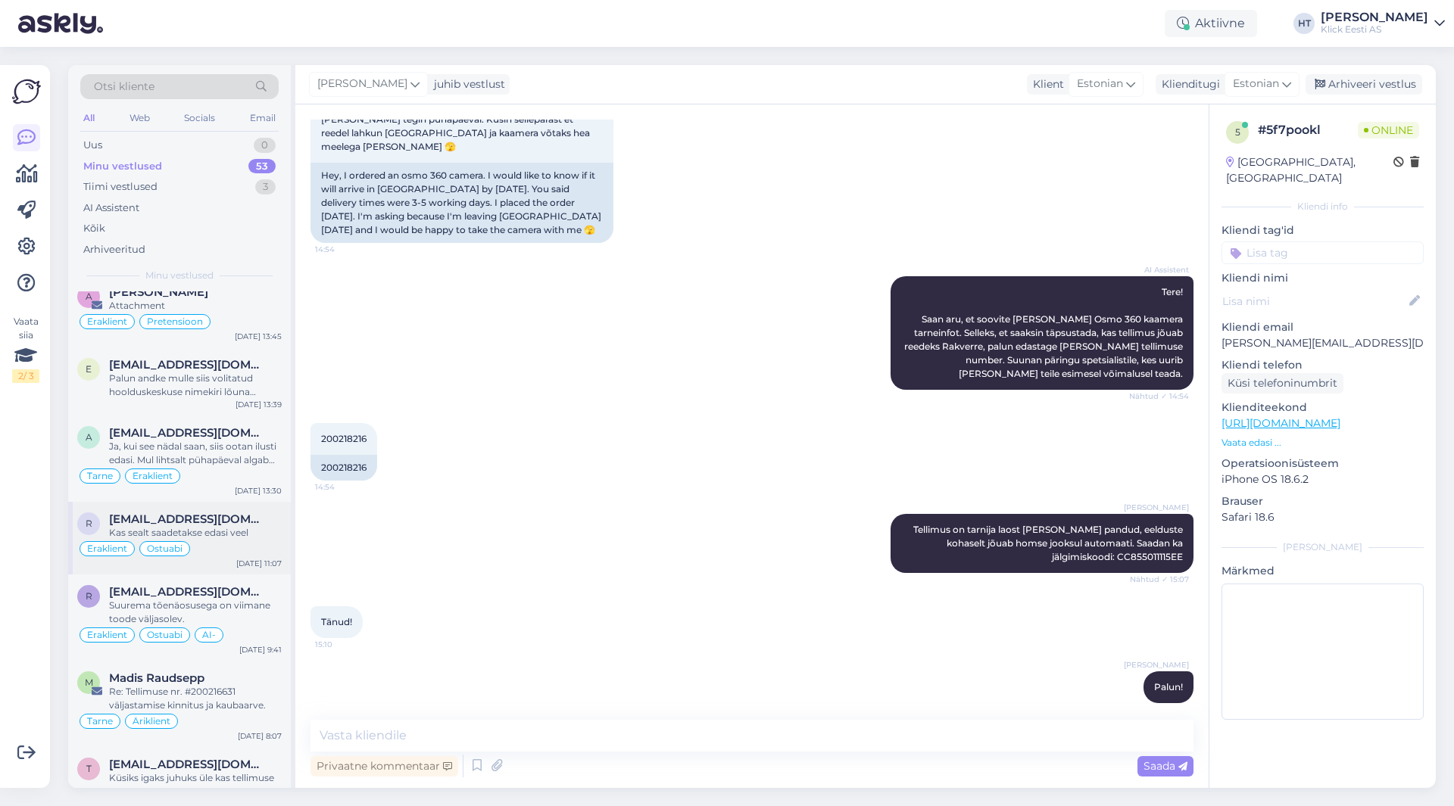
click at [225, 540] on div "Eraklient Ostuabi" at bounding box center [179, 549] width 204 height 18
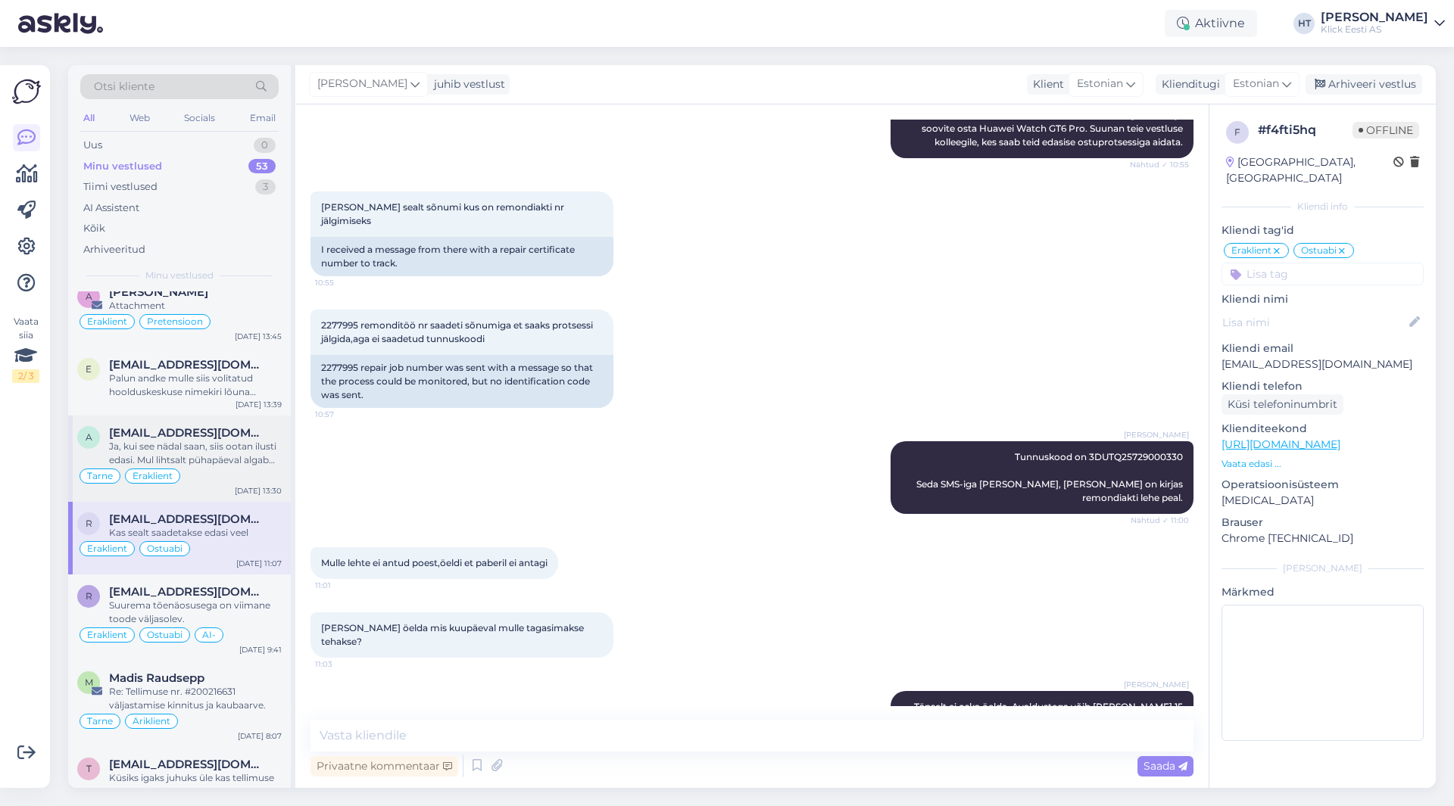
click at [259, 440] on div "Ja, kui see nädal saan, siis ootan ilusti edasi. Mul lihtsalt pühapäeval algab …" at bounding box center [195, 453] width 173 height 27
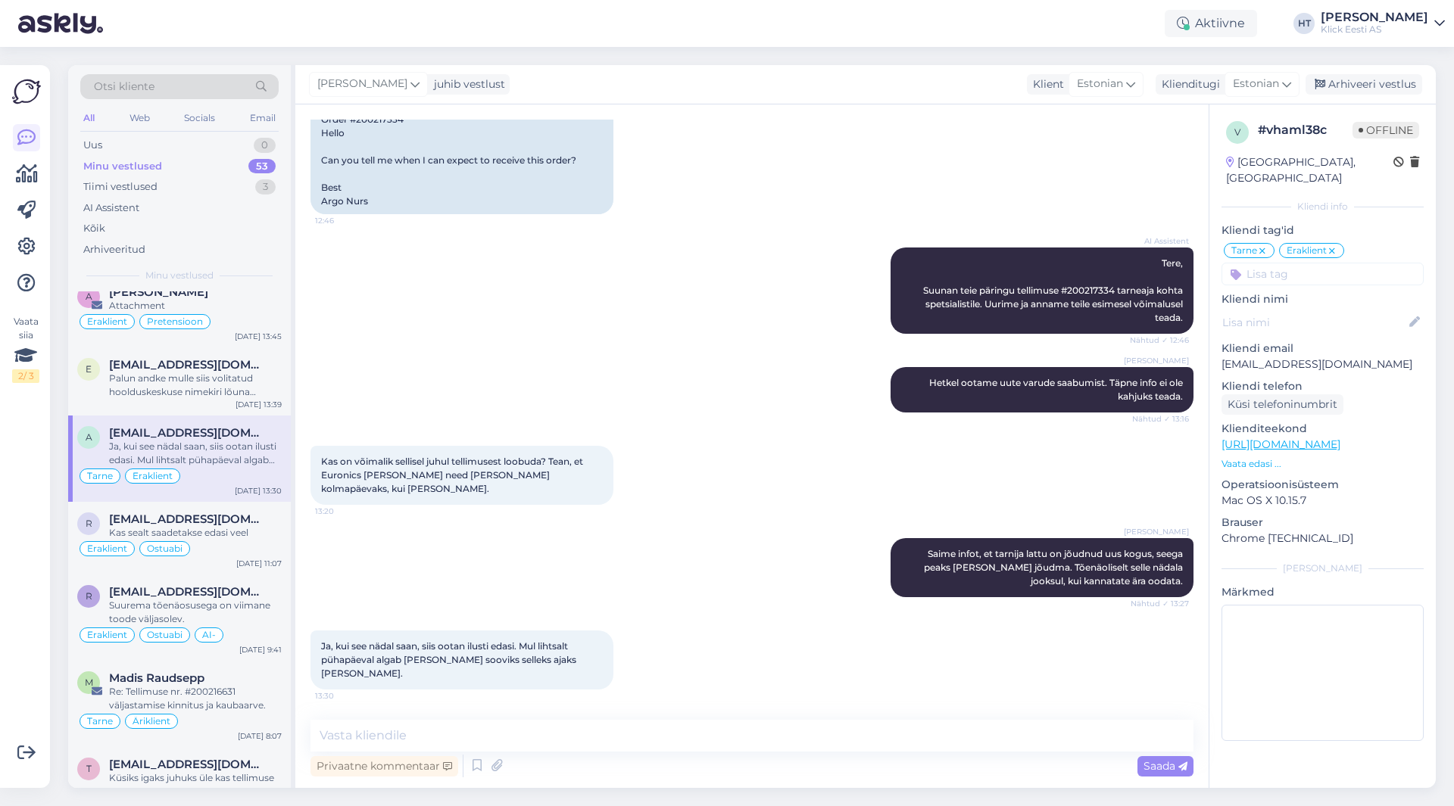
scroll to position [193, 0]
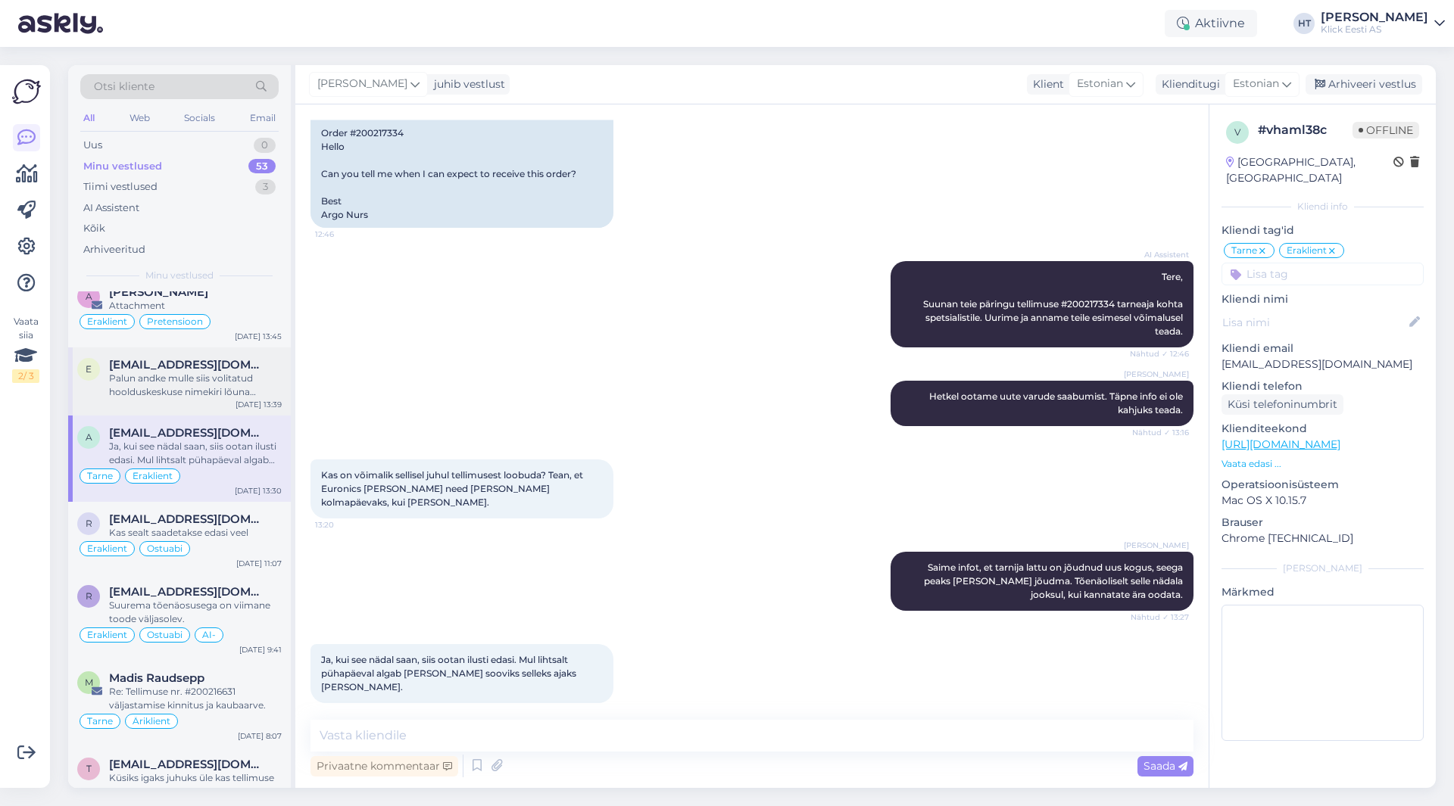
click at [217, 372] on div "Palun andke mulle siis volitatud hoolduskeskuse nimekiri lõuna [GEOGRAPHIC_DATA]" at bounding box center [195, 385] width 173 height 27
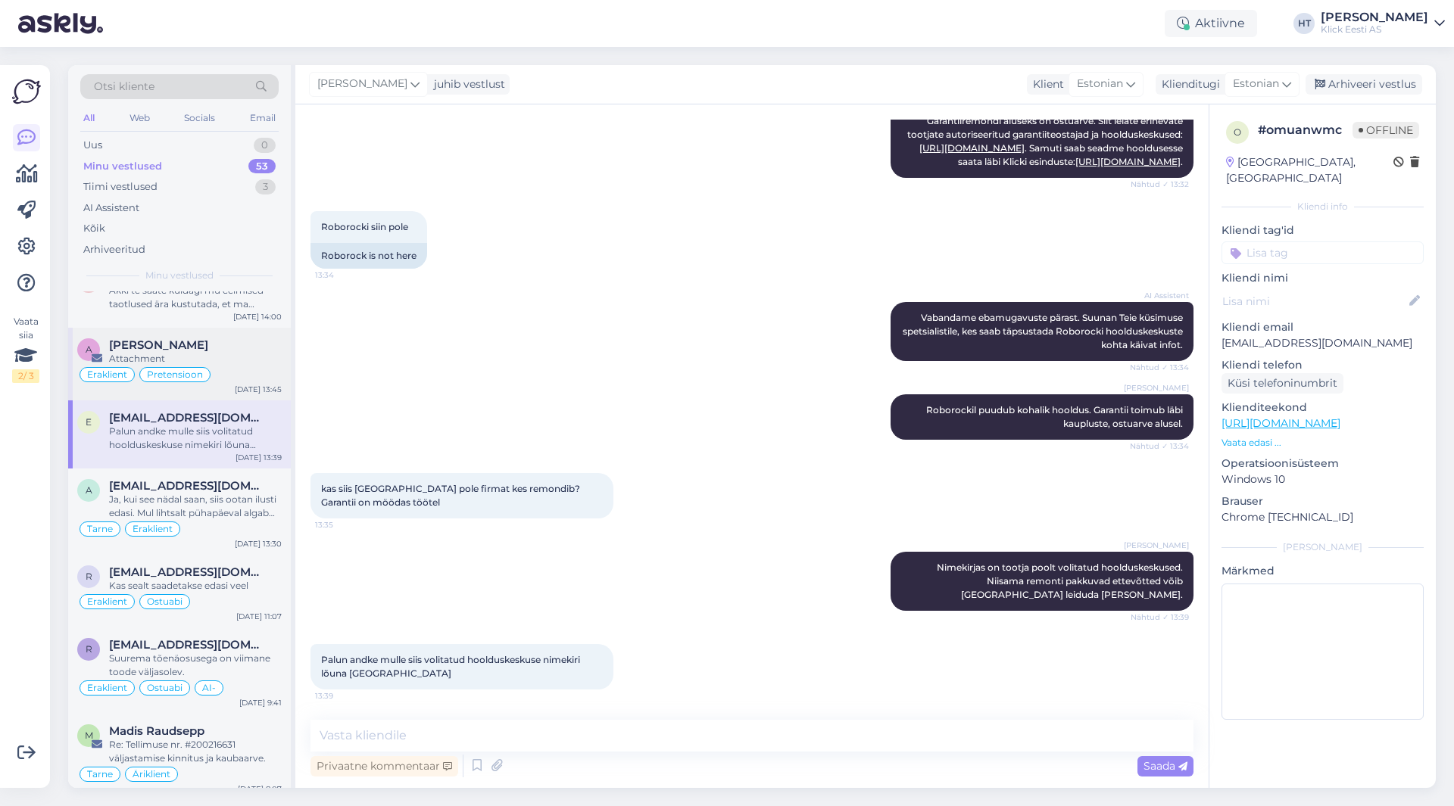
scroll to position [2953, 0]
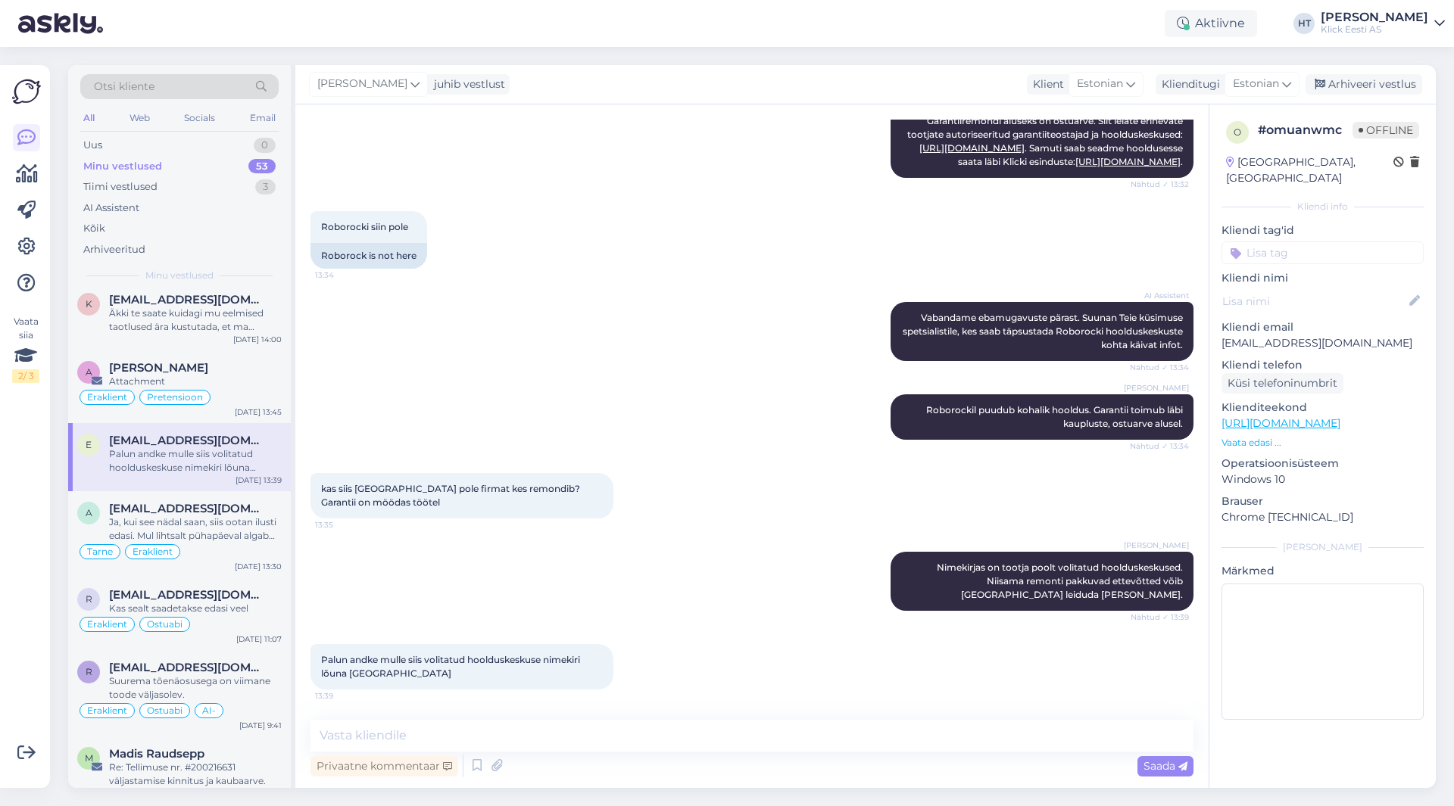
click at [1336, 242] on input at bounding box center [1322, 253] width 202 height 23
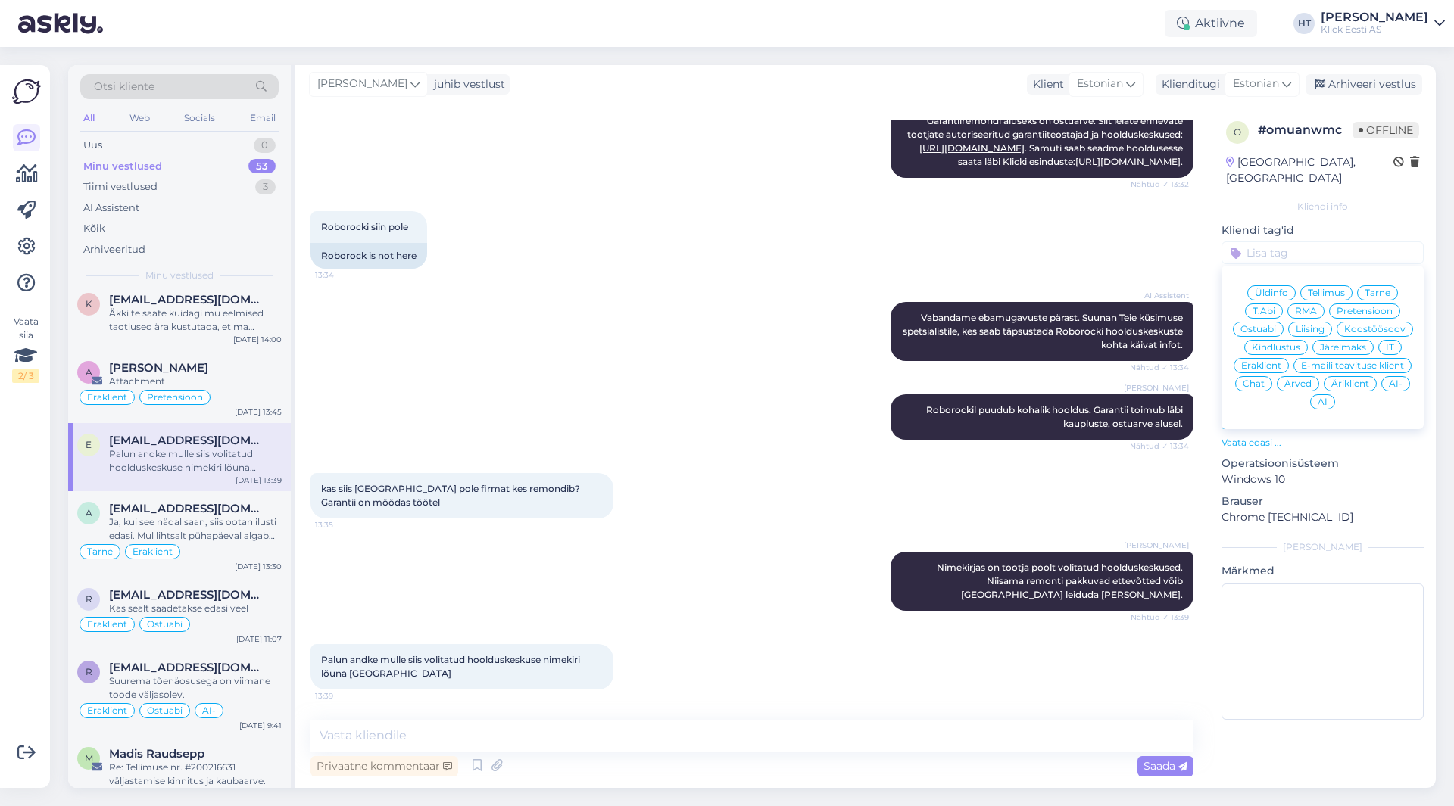
click at [1323, 304] on div "RMA" at bounding box center [1305, 311] width 37 height 15
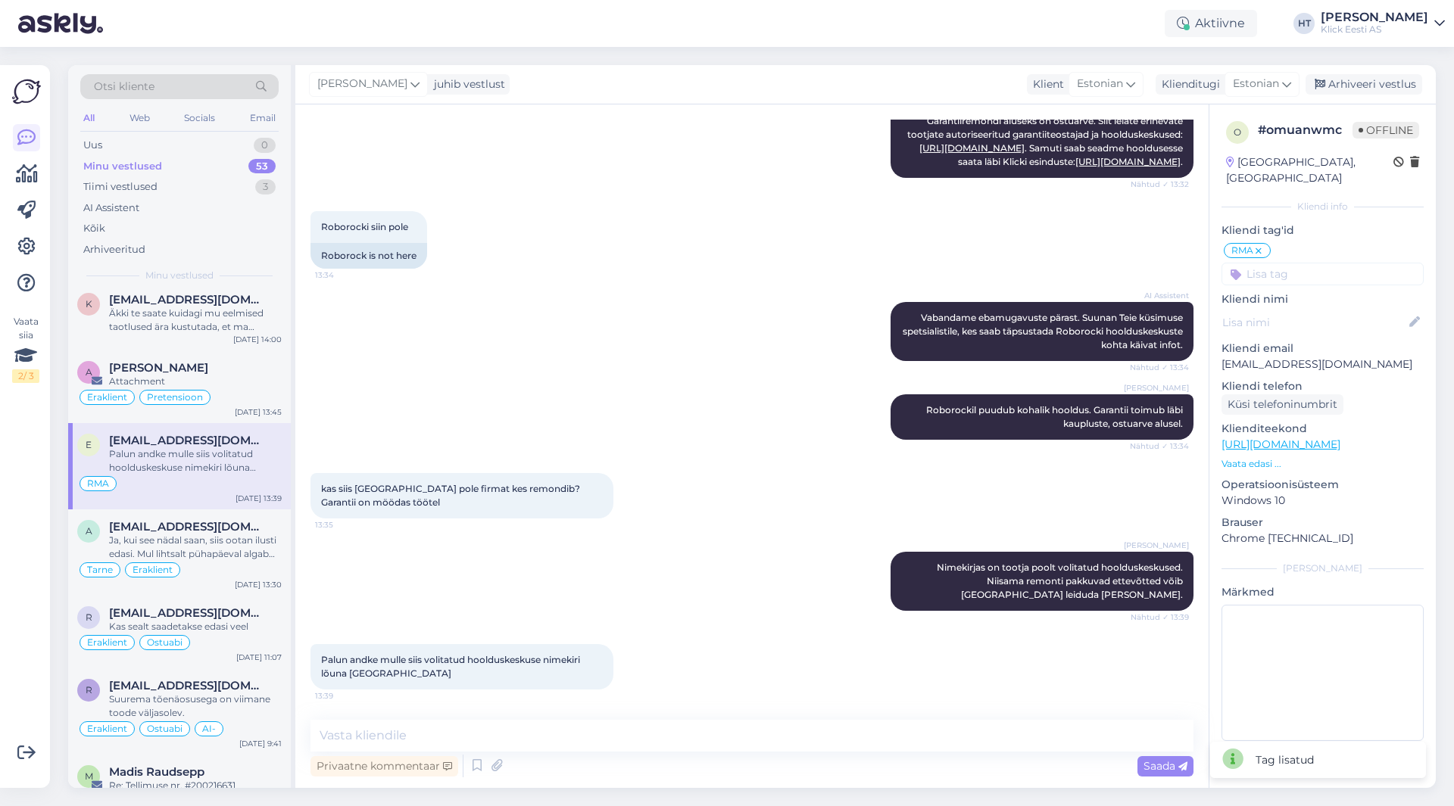
click at [1308, 264] on input at bounding box center [1322, 274] width 202 height 23
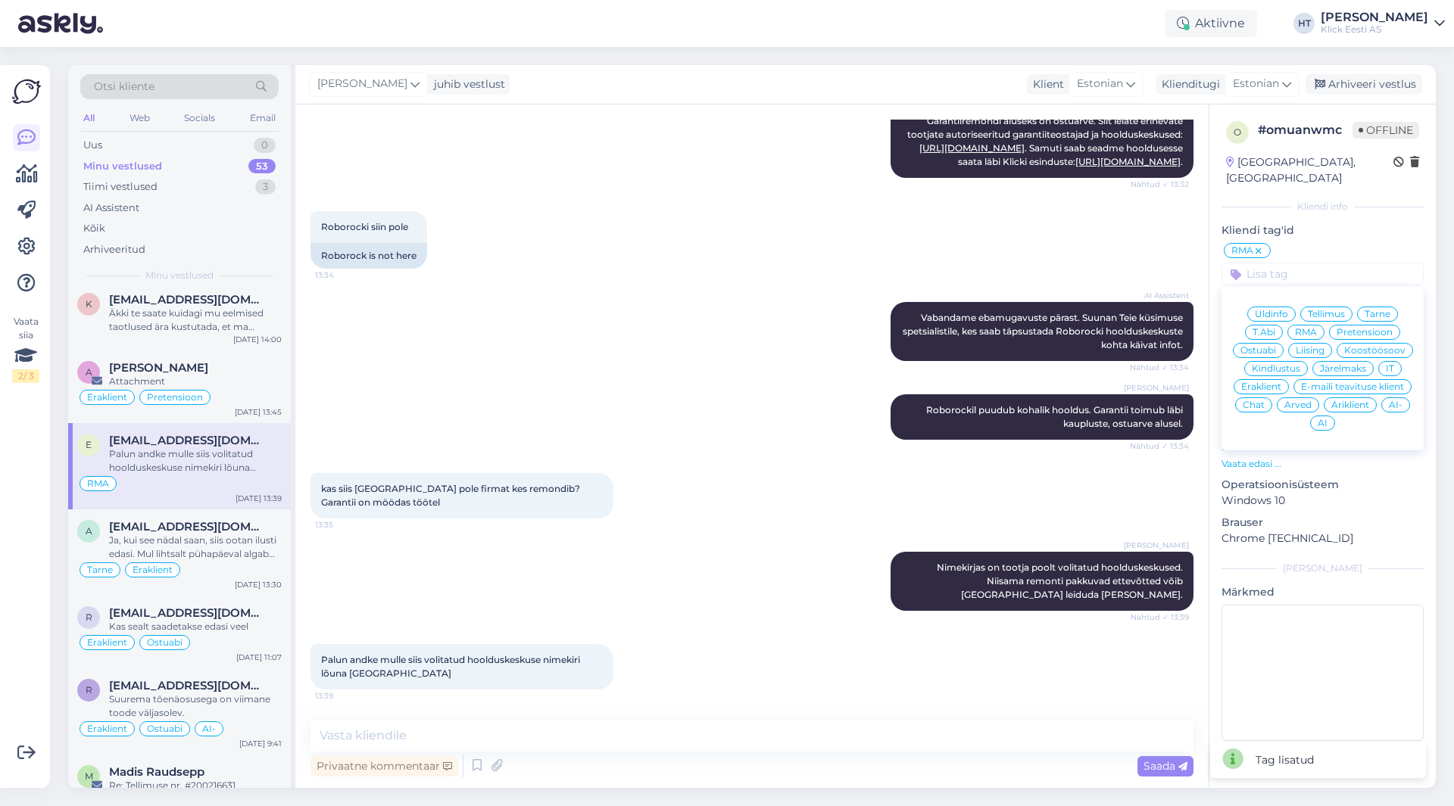
click at [1276, 382] on span "Eraklient" at bounding box center [1261, 386] width 40 height 9
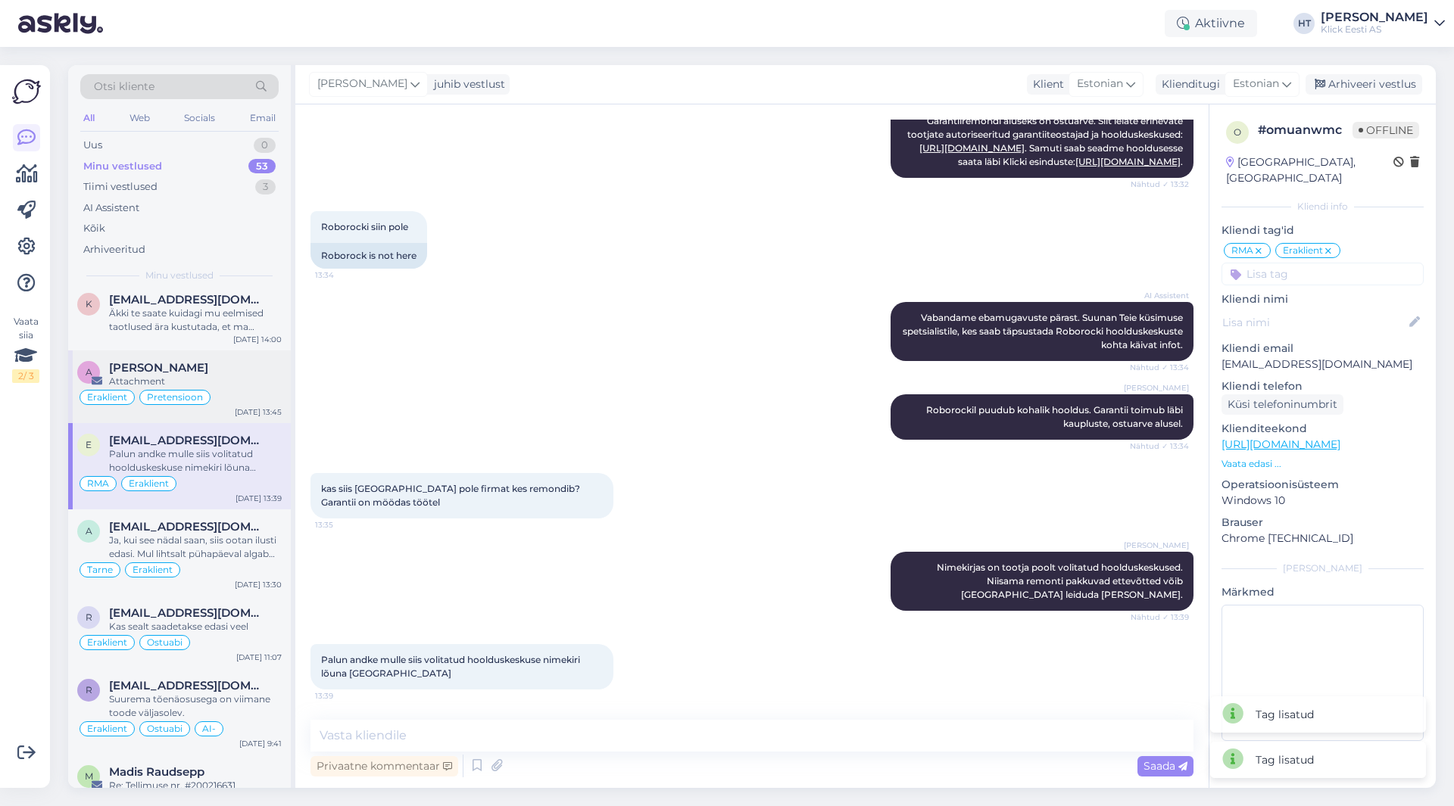
scroll to position [2877, 0]
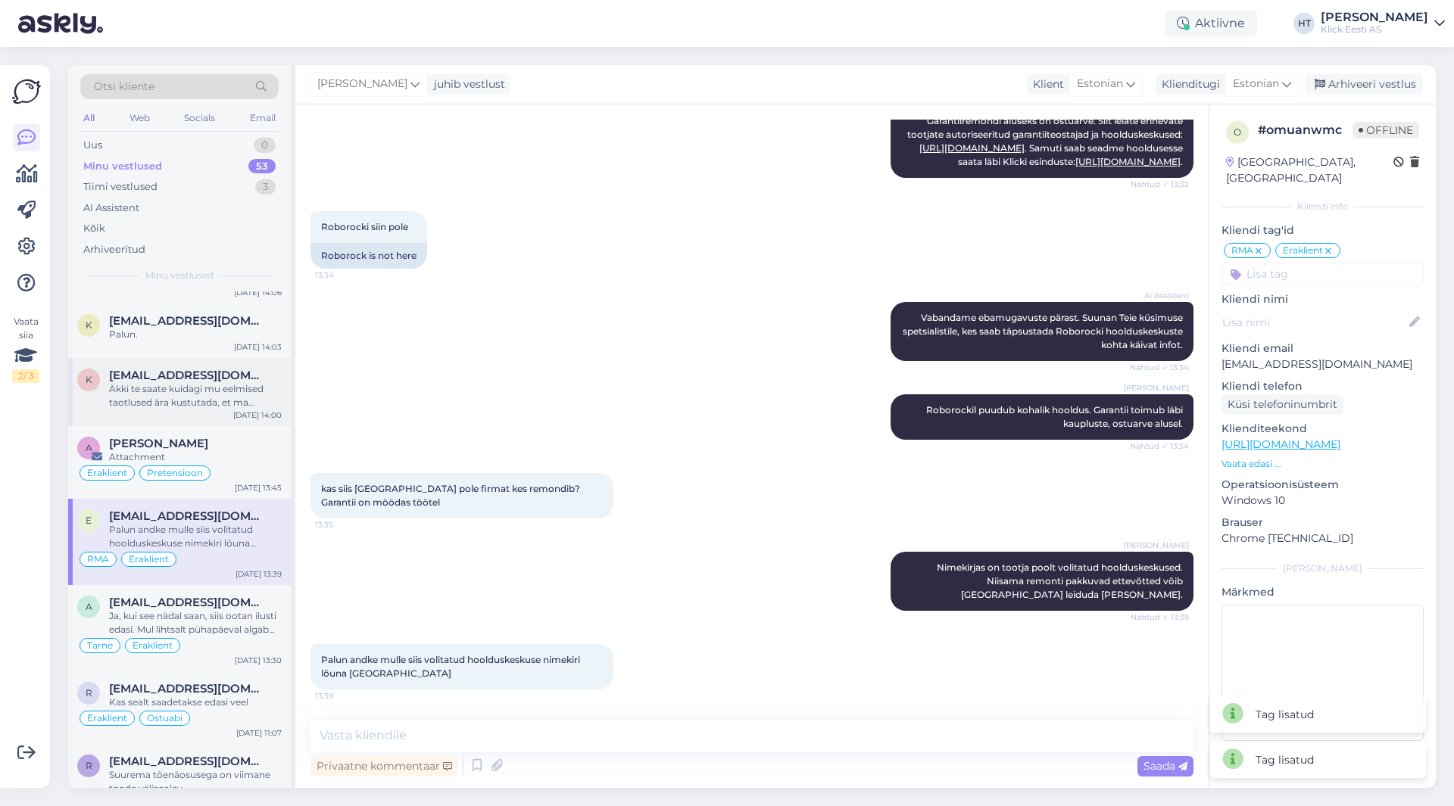
click at [242, 410] on div "[DATE] 14:00" at bounding box center [257, 415] width 48 height 11
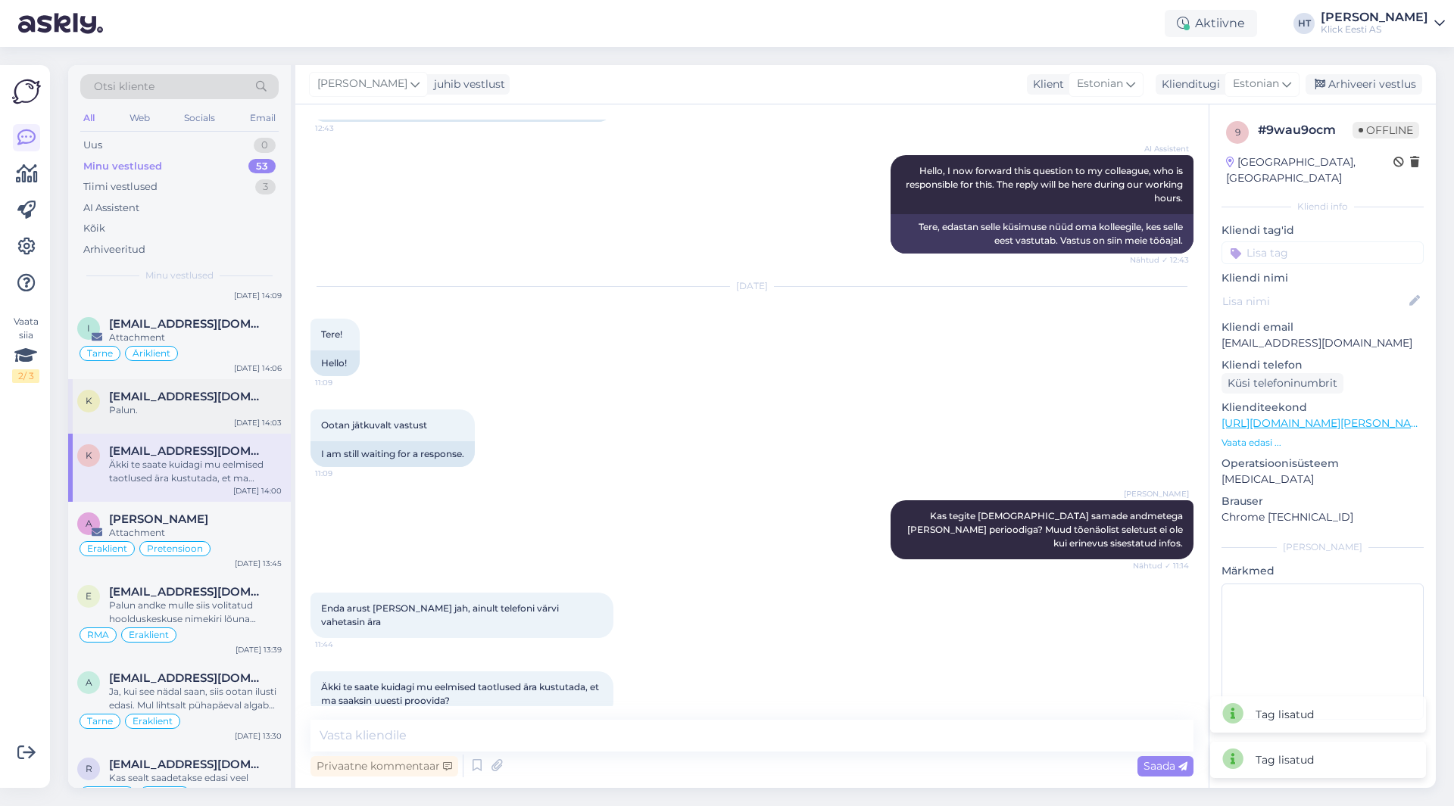
scroll to position [2726, 0]
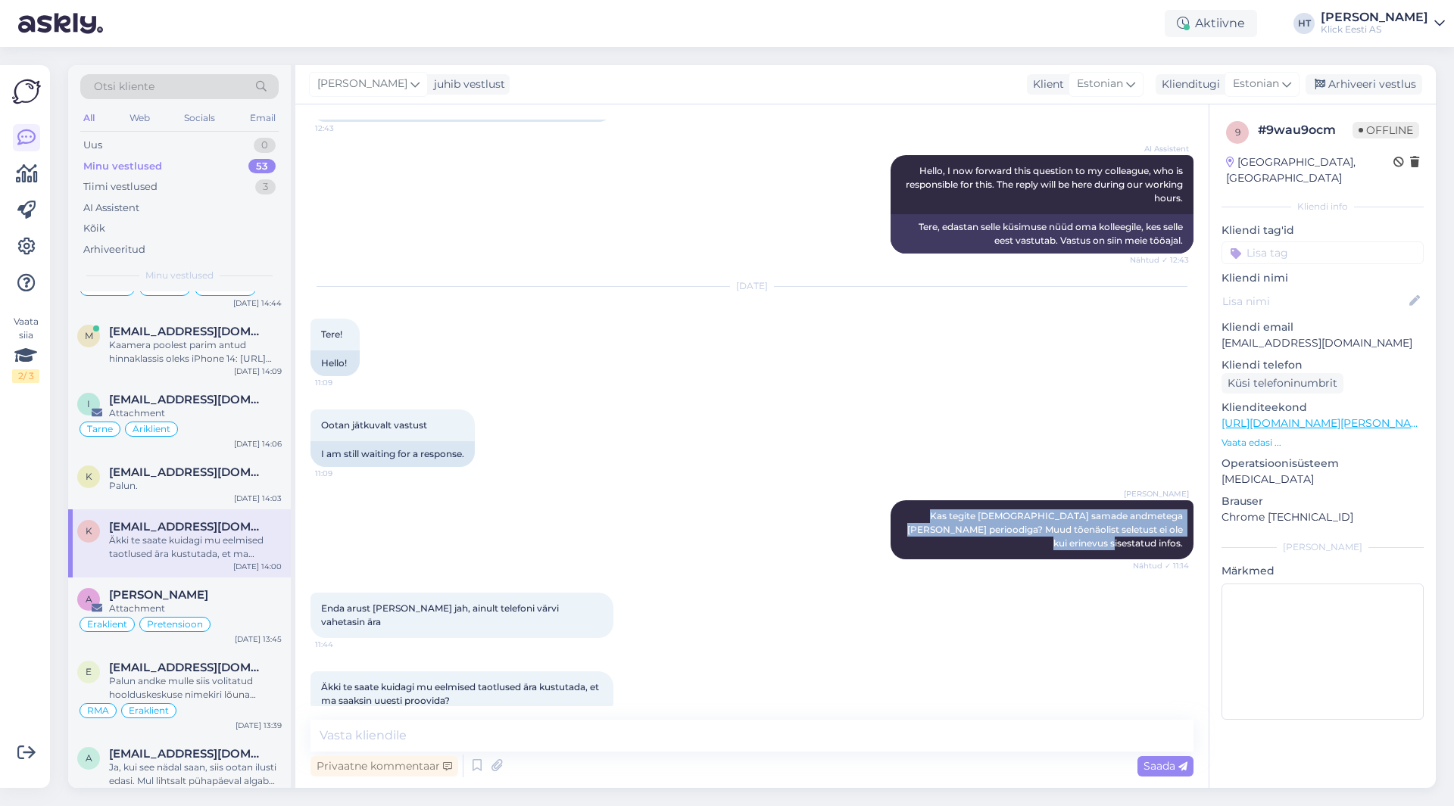
drag, startPoint x: 863, startPoint y: 518, endPoint x: 1171, endPoint y: 561, distance: 310.4
click at [1171, 561] on div "[PERSON_NAME] Kas tegite [DEMOGRAPHIC_DATA] samade andmetega [PERSON_NAME] peri…" at bounding box center [751, 530] width 883 height 92
click at [787, 576] on div "Enda arust [PERSON_NAME] jah, ainult telefoni värvi vahetasin ära 11:44" at bounding box center [751, 615] width 883 height 79
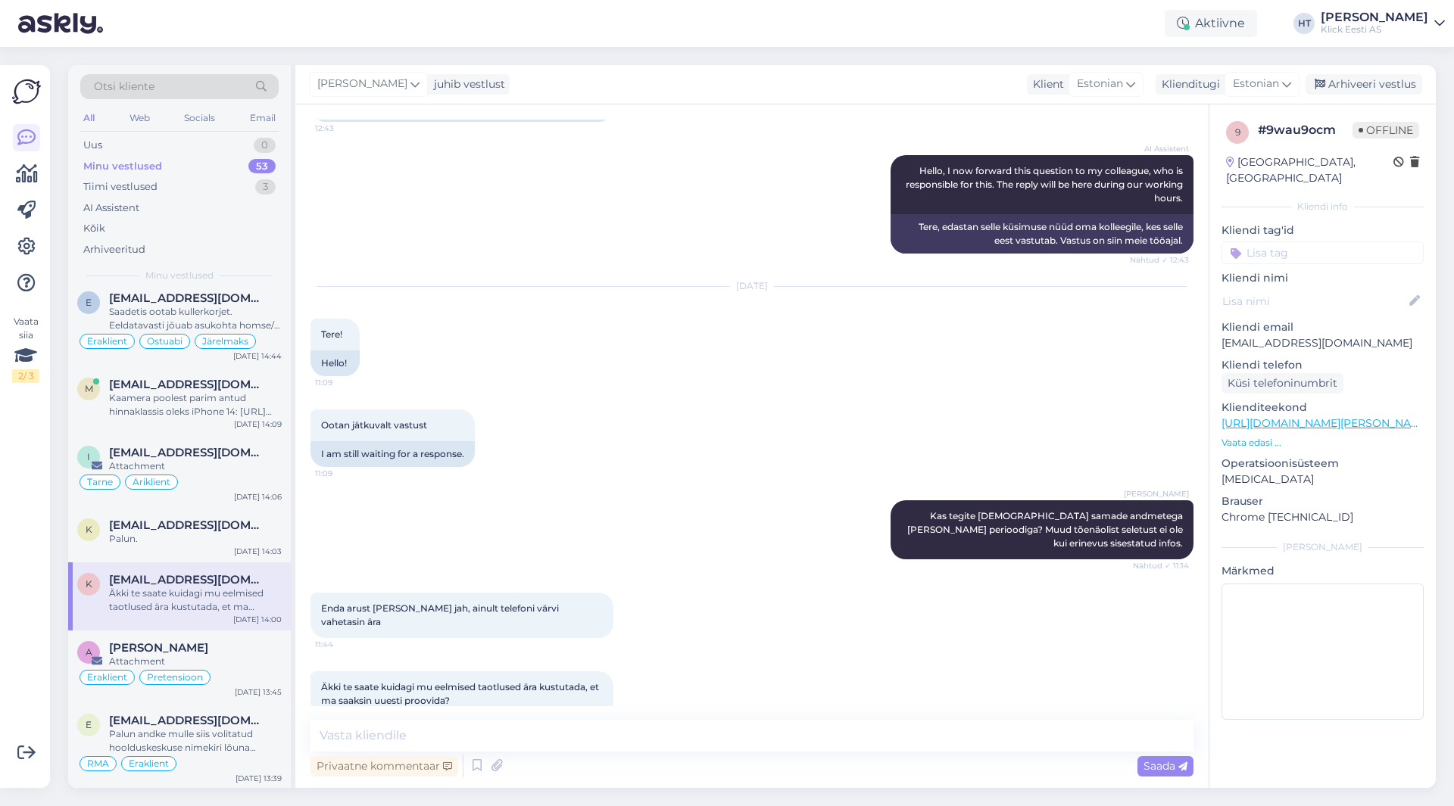
scroll to position [2650, 0]
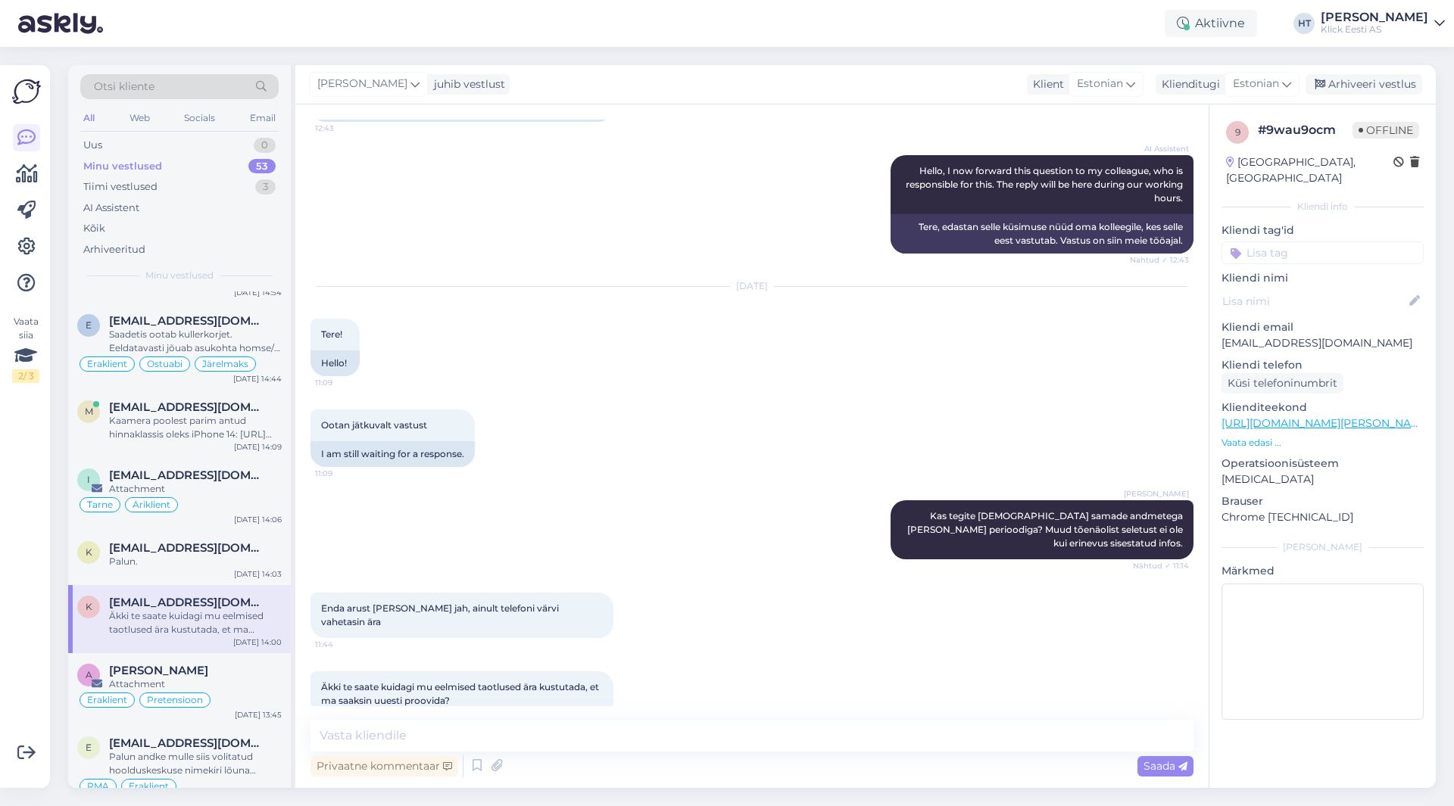
click at [229, 542] on div "k [EMAIL_ADDRESS][DOMAIN_NAME] Palun. [DATE] 14:03" at bounding box center [179, 558] width 223 height 55
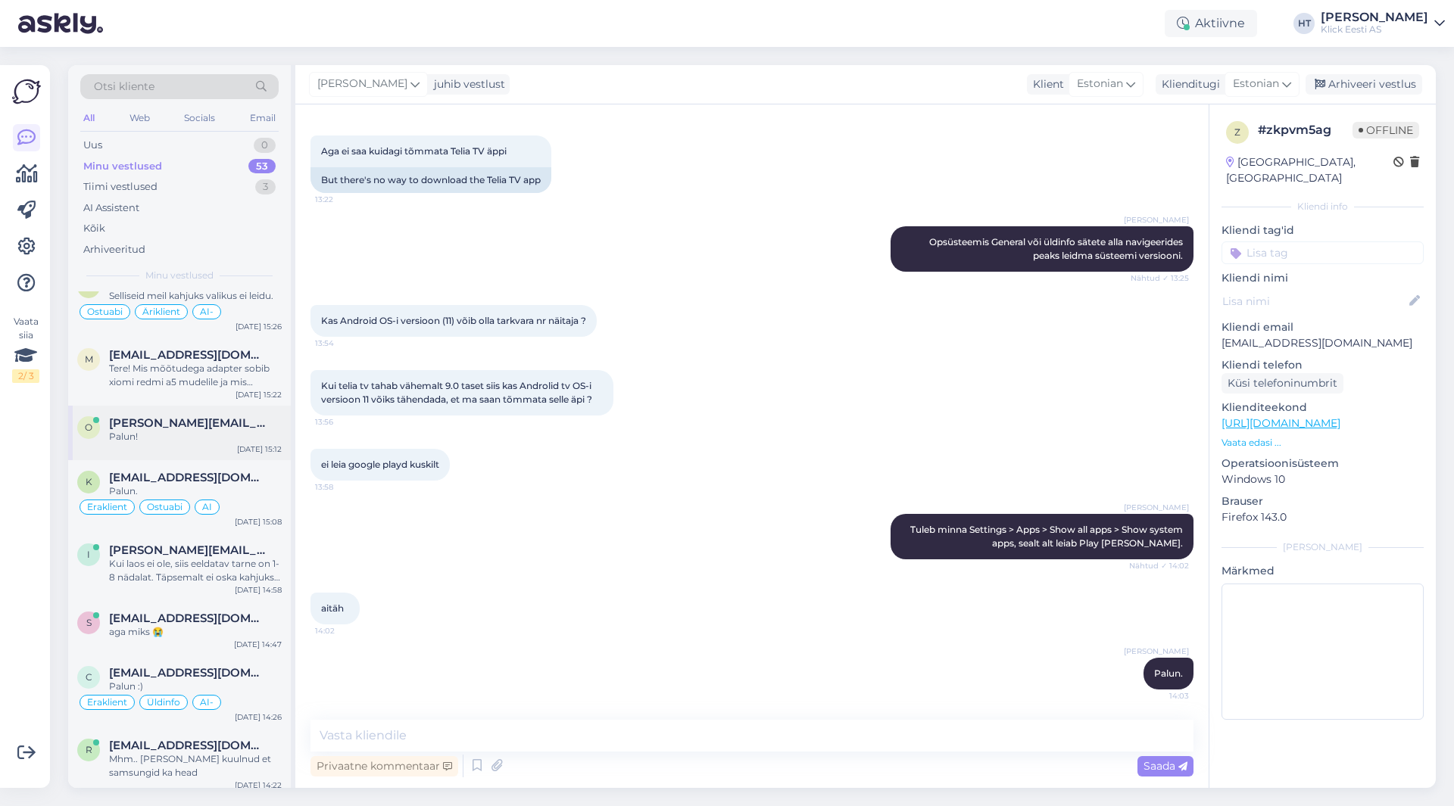
scroll to position [0, 0]
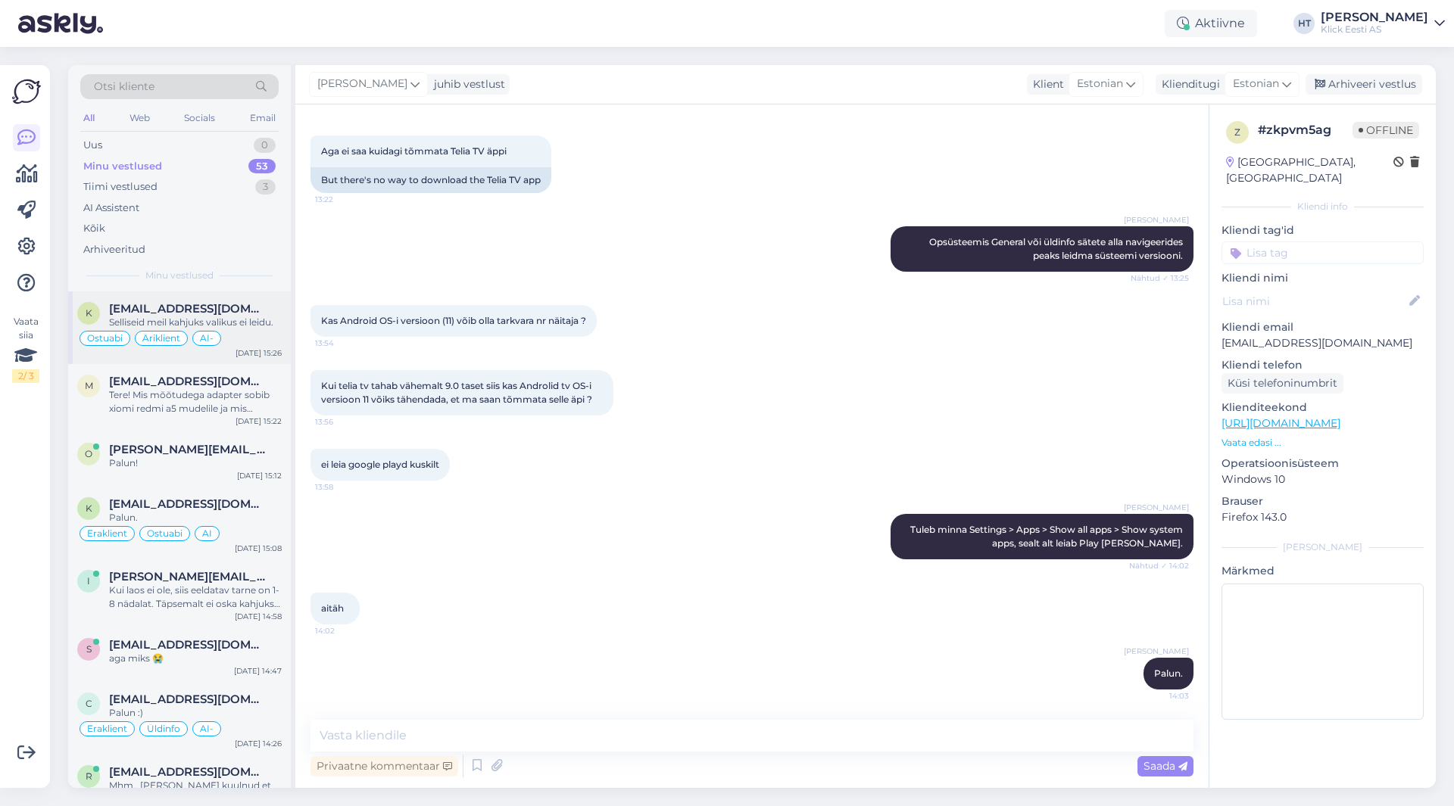
click at [238, 344] on div "Ostuabi Äriklient AI-" at bounding box center [179, 338] width 204 height 18
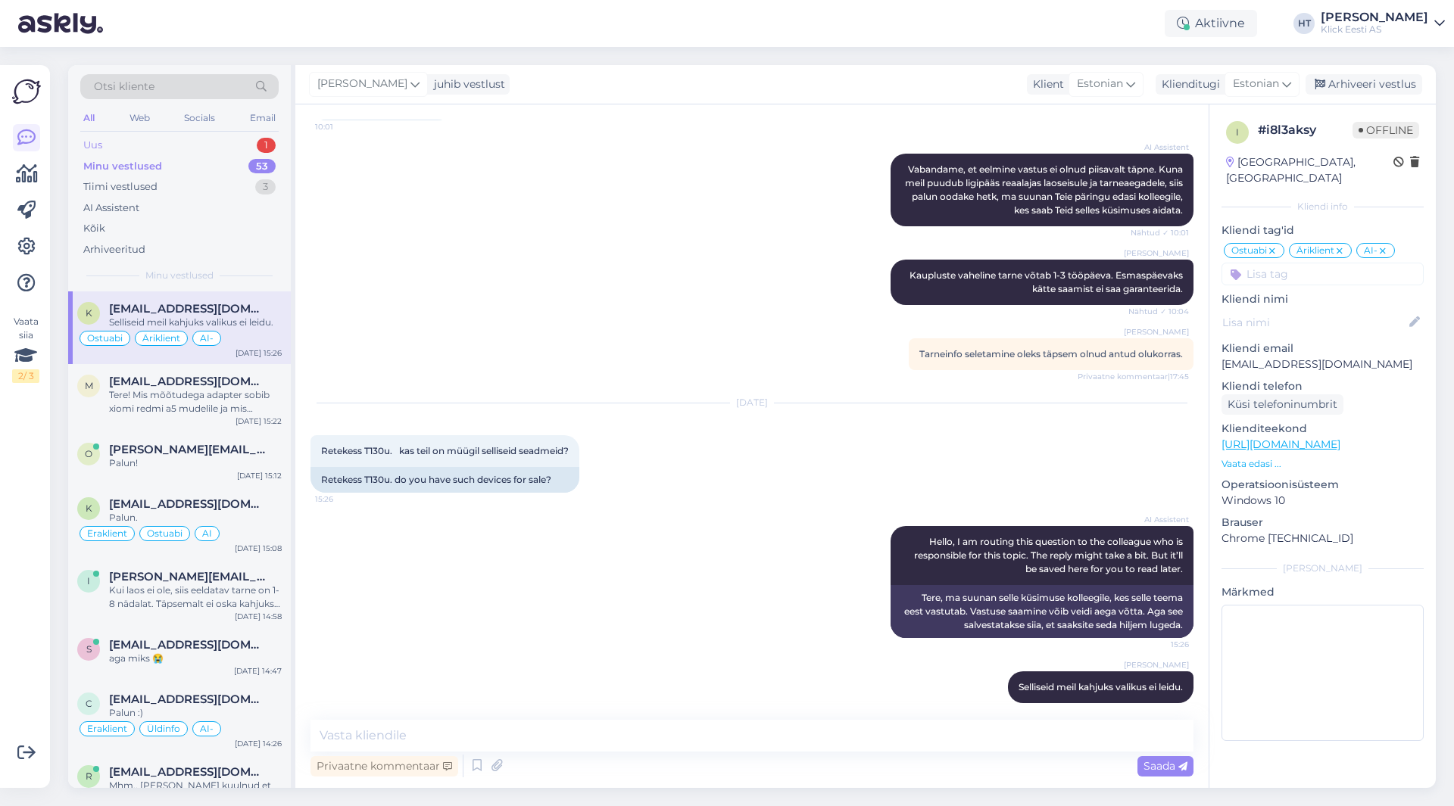
click at [203, 140] on div "Uus 1" at bounding box center [179, 145] width 198 height 21
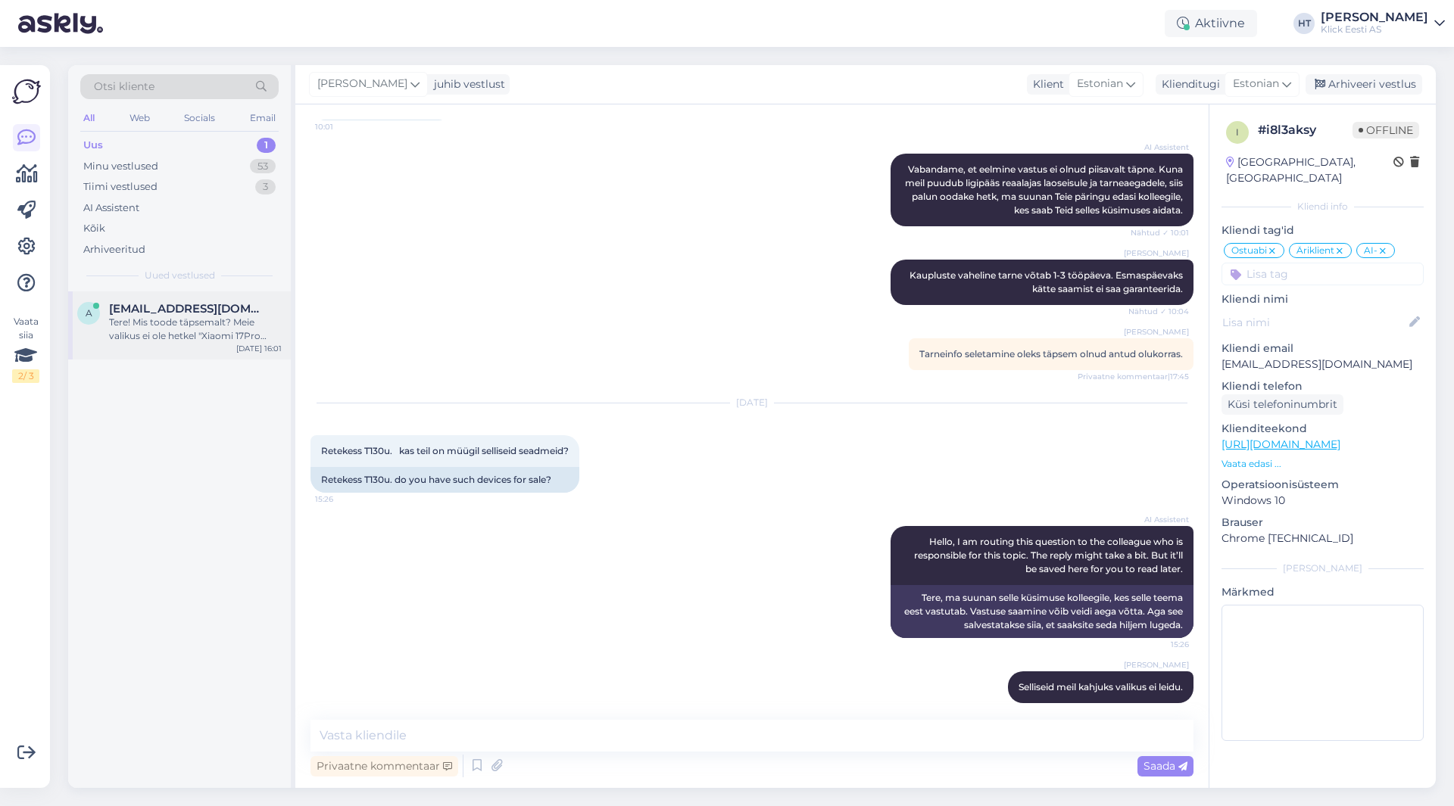
click at [245, 301] on div "a [EMAIL_ADDRESS][DOMAIN_NAME] Tere! Mis toode täpsemalt? Meie valikus ei ole h…" at bounding box center [179, 326] width 223 height 68
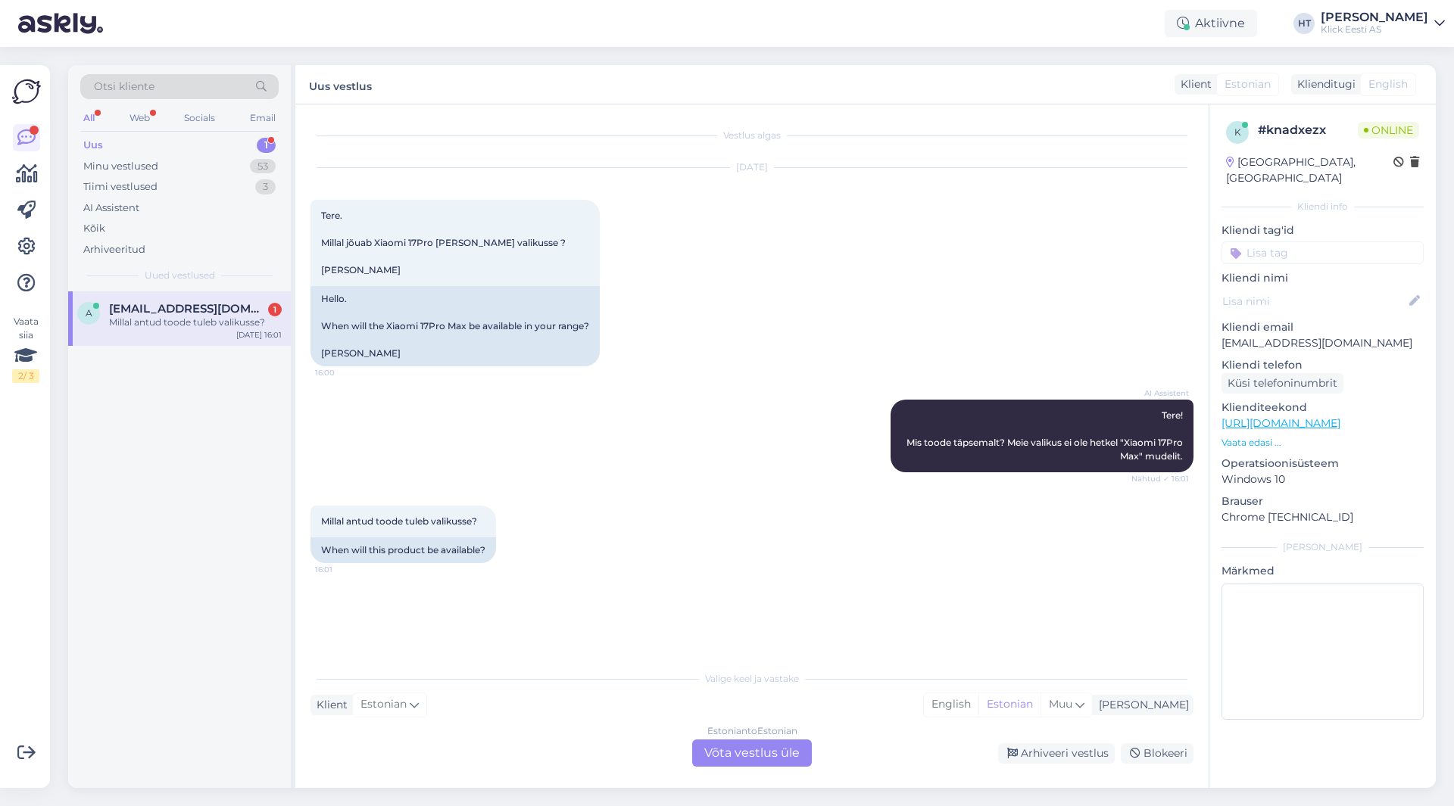
click at [1258, 335] on p "[EMAIL_ADDRESS][DOMAIN_NAME]" at bounding box center [1322, 343] width 202 height 16
click at [772, 355] on div "[DATE] Tere. Millal jõuab Xiaomi 17Pro [PERSON_NAME] valikusse ? [PERSON_NAME] …" at bounding box center [751, 267] width 883 height 232
click at [128, 89] on span "Otsi kliente" at bounding box center [124, 87] width 61 height 16
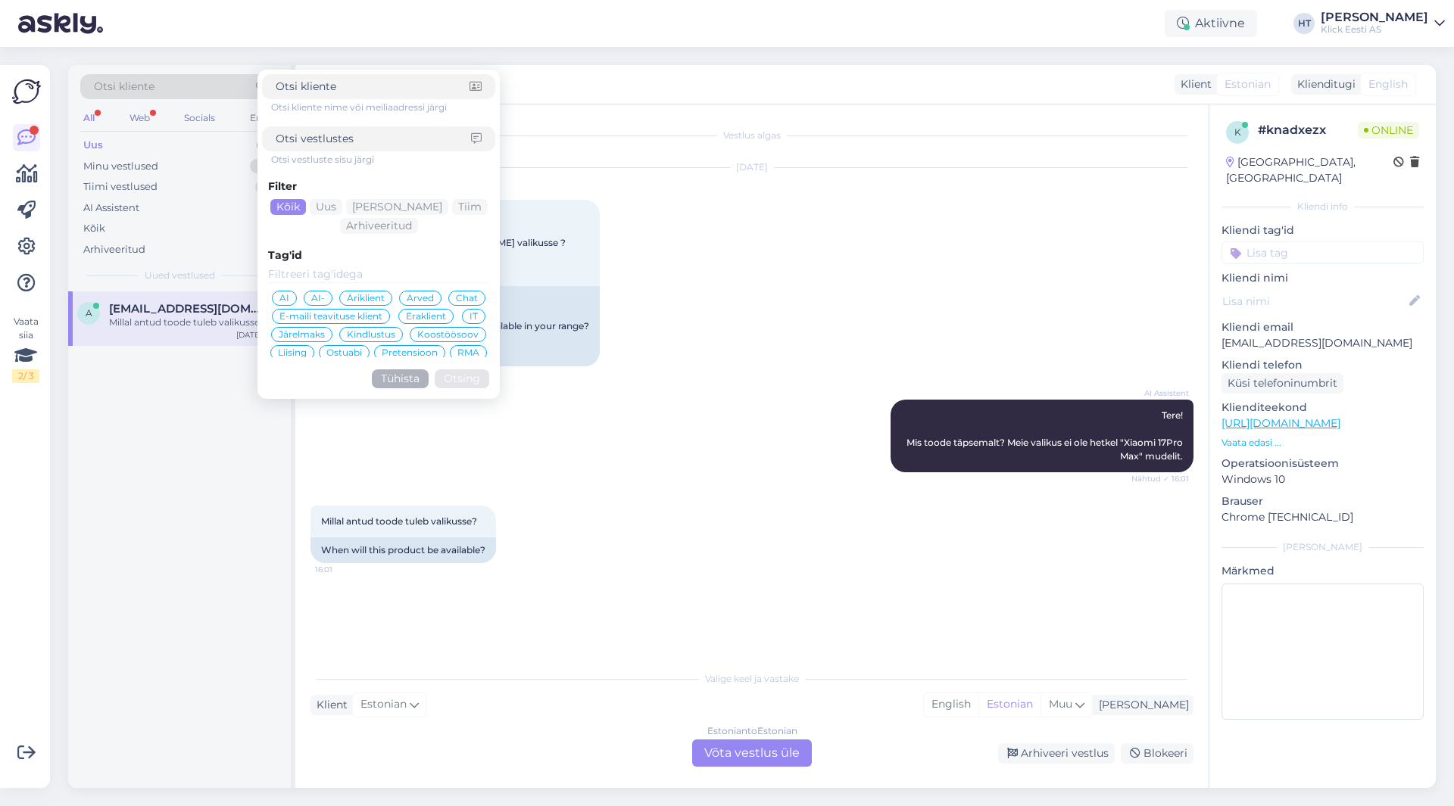
click at [317, 84] on input at bounding box center [373, 87] width 194 height 16
type input "[EMAIL_ADDRESS][DOMAIN_NAME]"
click button "Otsing" at bounding box center [462, 379] width 55 height 19
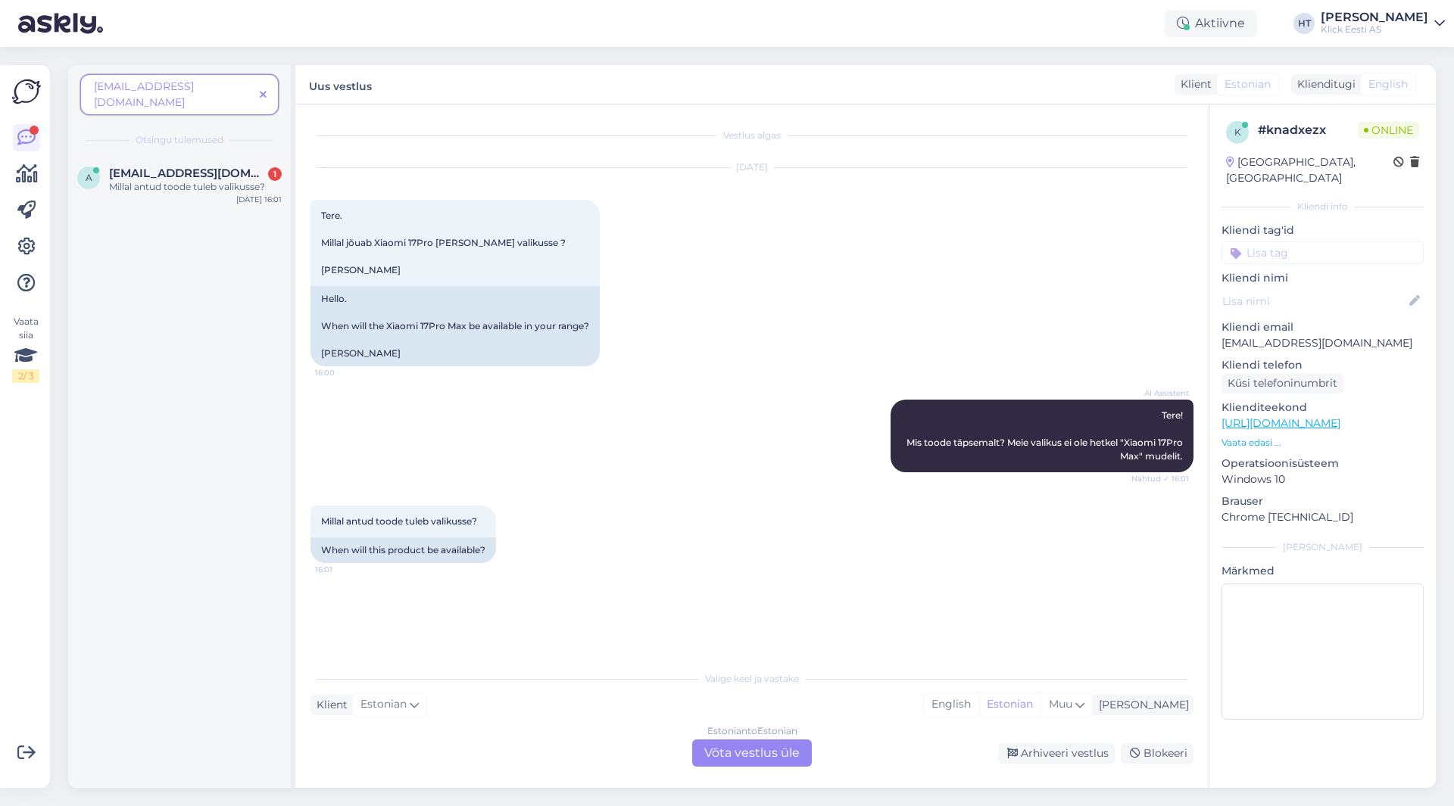
click at [260, 90] on icon at bounding box center [263, 95] width 7 height 11
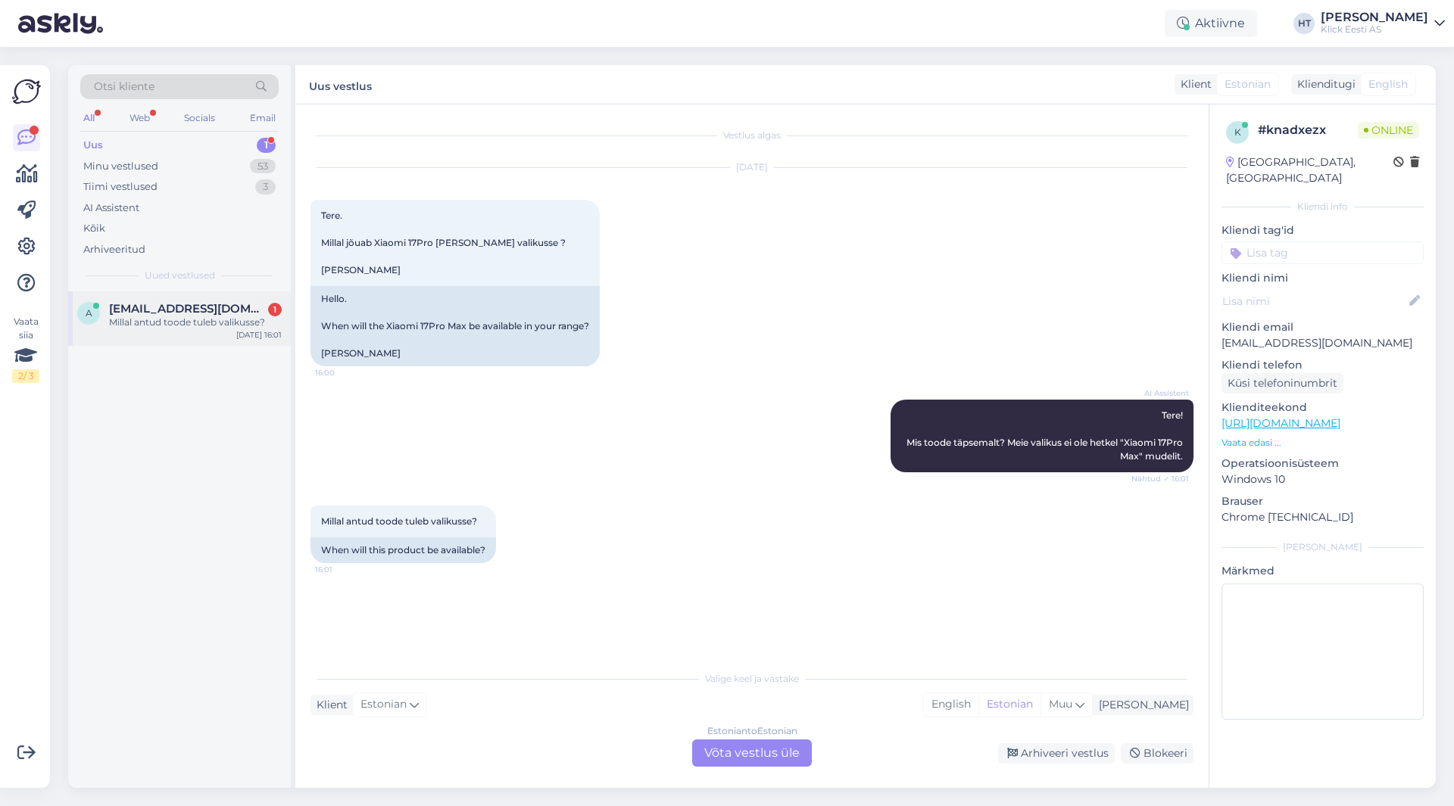
click at [215, 296] on div "a [EMAIL_ADDRESS][DOMAIN_NAME] 1 Millal antud toode tuleb valikusse? [DATE] 16:…" at bounding box center [179, 319] width 223 height 55
click at [232, 171] on div "Minu vestlused 53" at bounding box center [179, 166] width 198 height 21
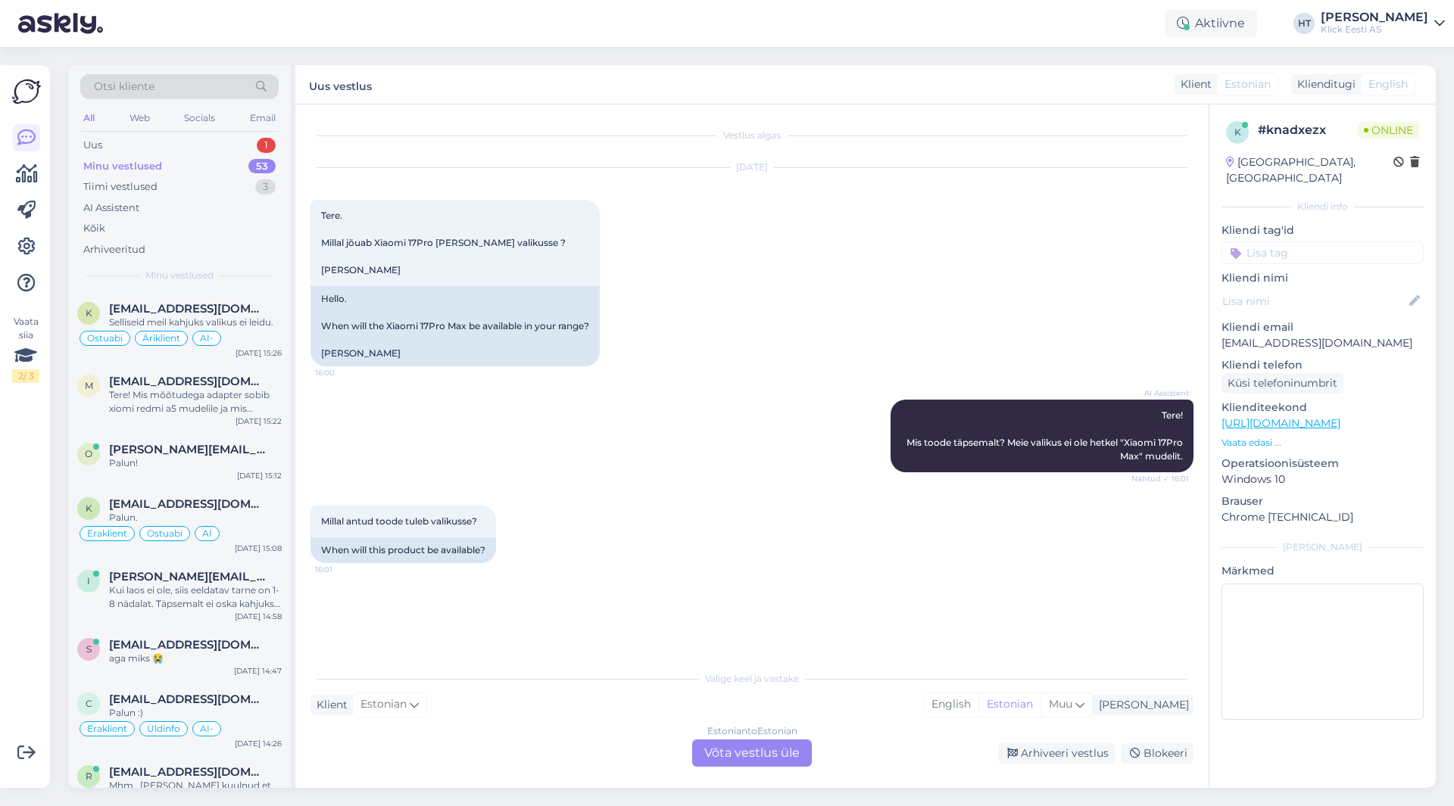
click at [753, 750] on div "Estonian to Estonian Võta vestlus üle" at bounding box center [752, 753] width 120 height 27
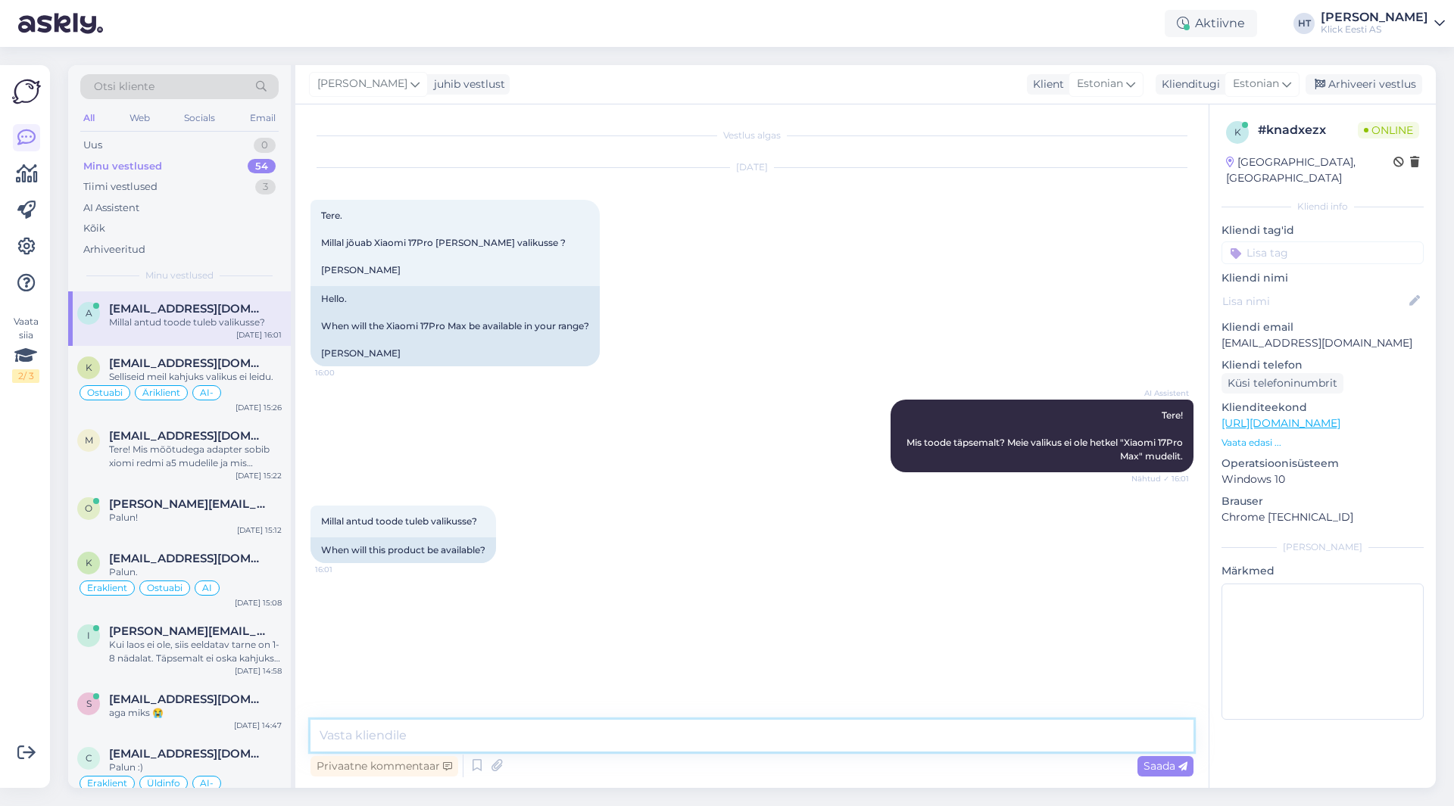
click at [756, 744] on textarea at bounding box center [751, 736] width 883 height 32
type textarea "[PERSON_NAME], kuid hetkel pole infot selle kohta."
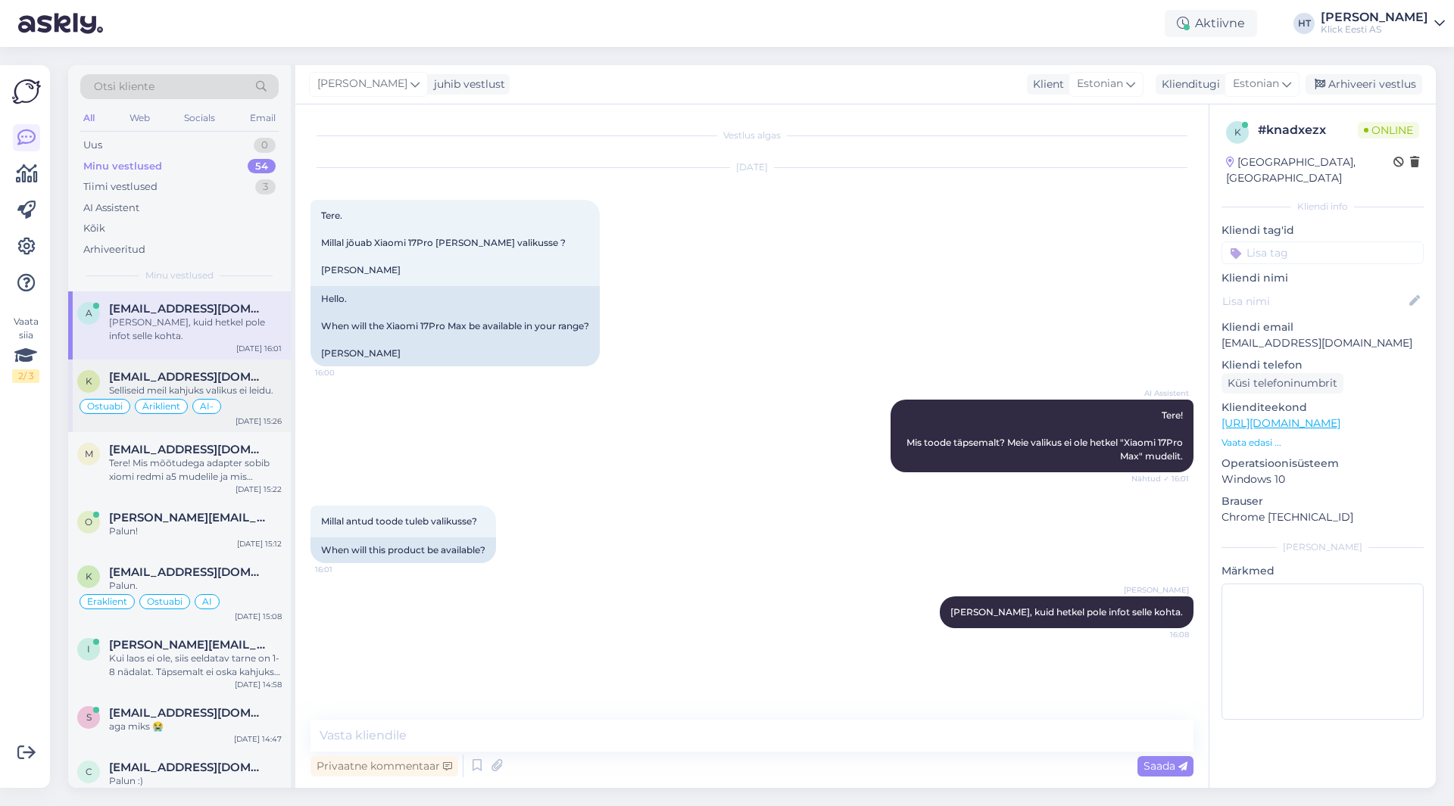
click at [145, 391] on div "Selliseid meil kahjuks valikus ei leidu." at bounding box center [195, 391] width 173 height 14
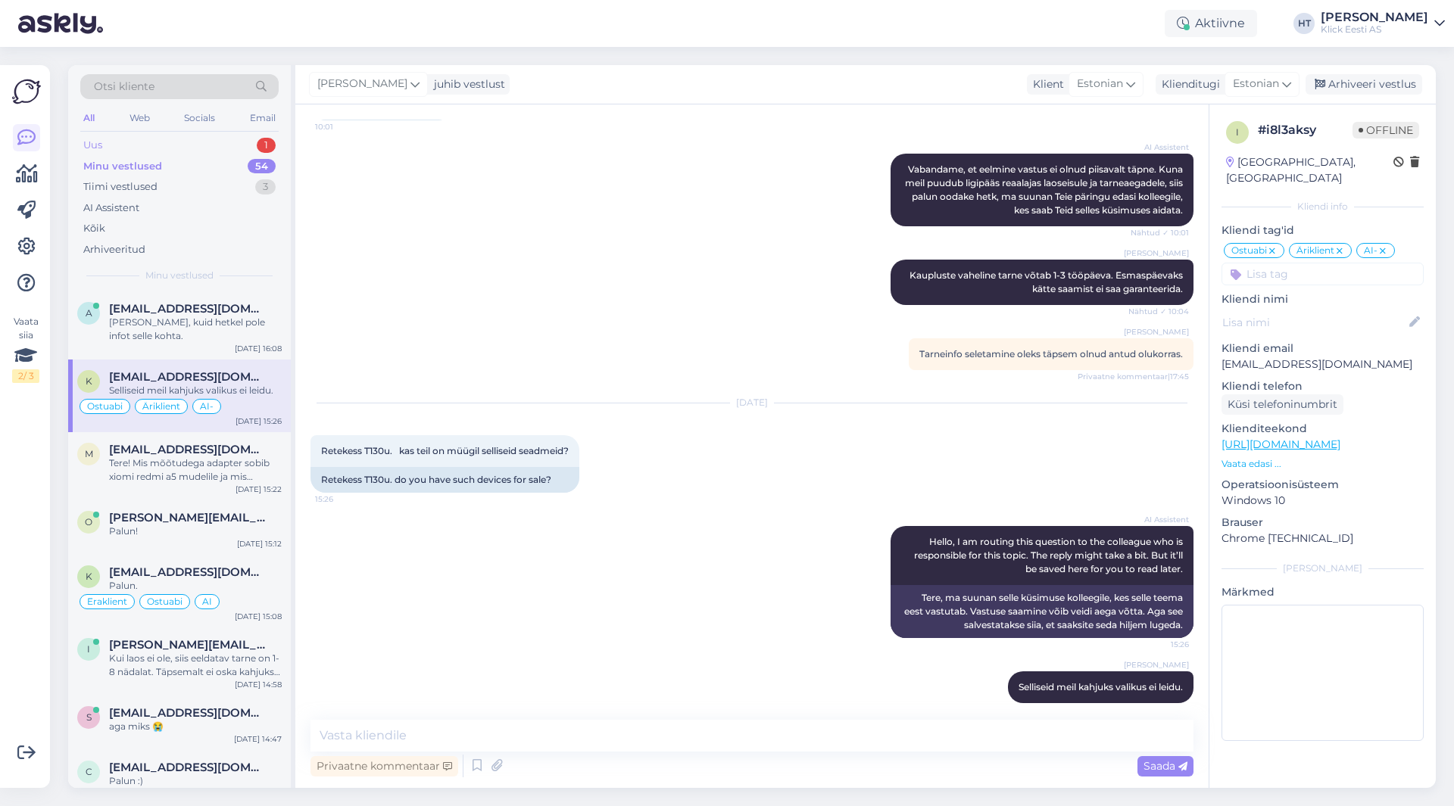
click at [235, 148] on div "Uus 1" at bounding box center [179, 145] width 198 height 21
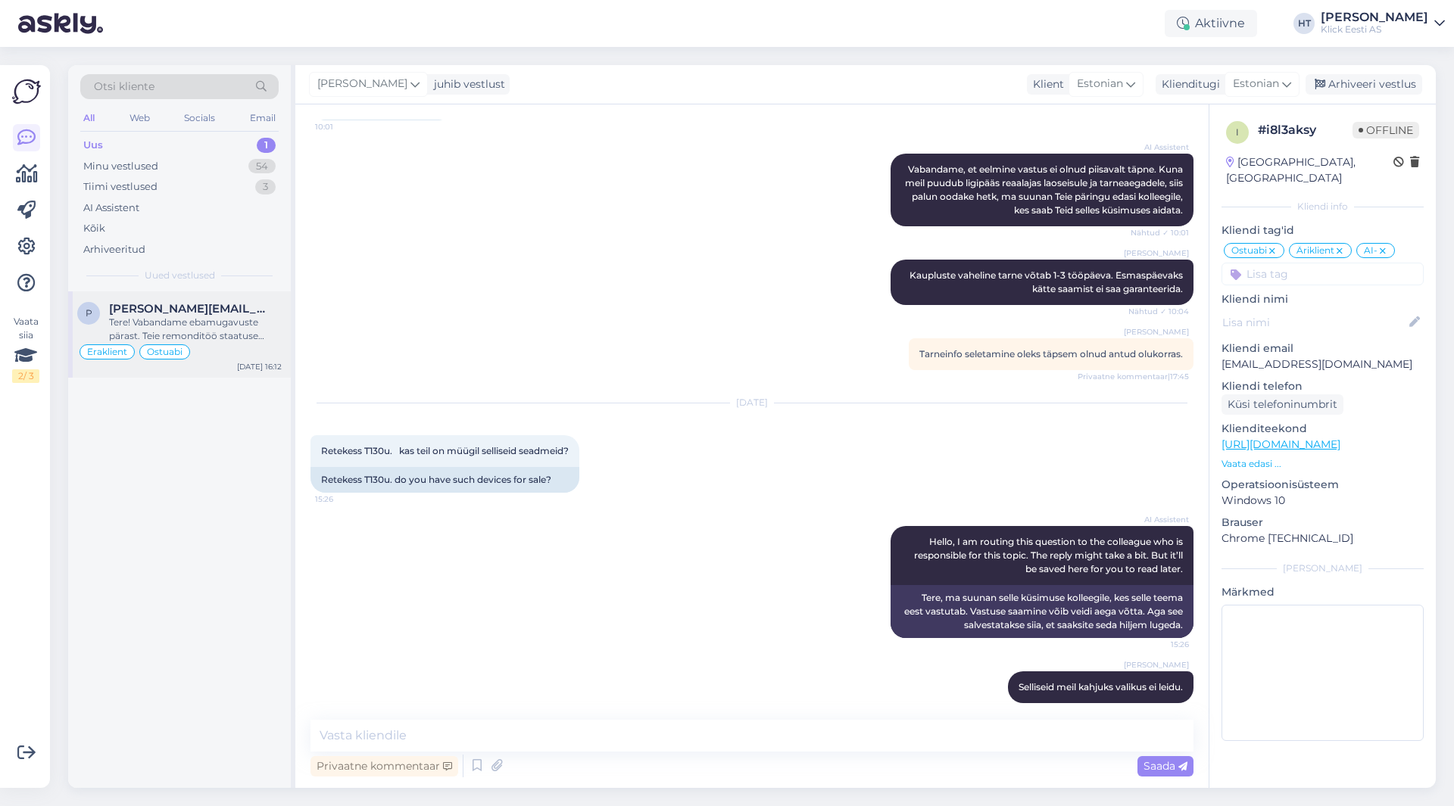
click at [242, 332] on div "Tere! Vabandame ebamugavuste pärast. Teie remonditöö staatuse päring koos edast…" at bounding box center [195, 329] width 173 height 27
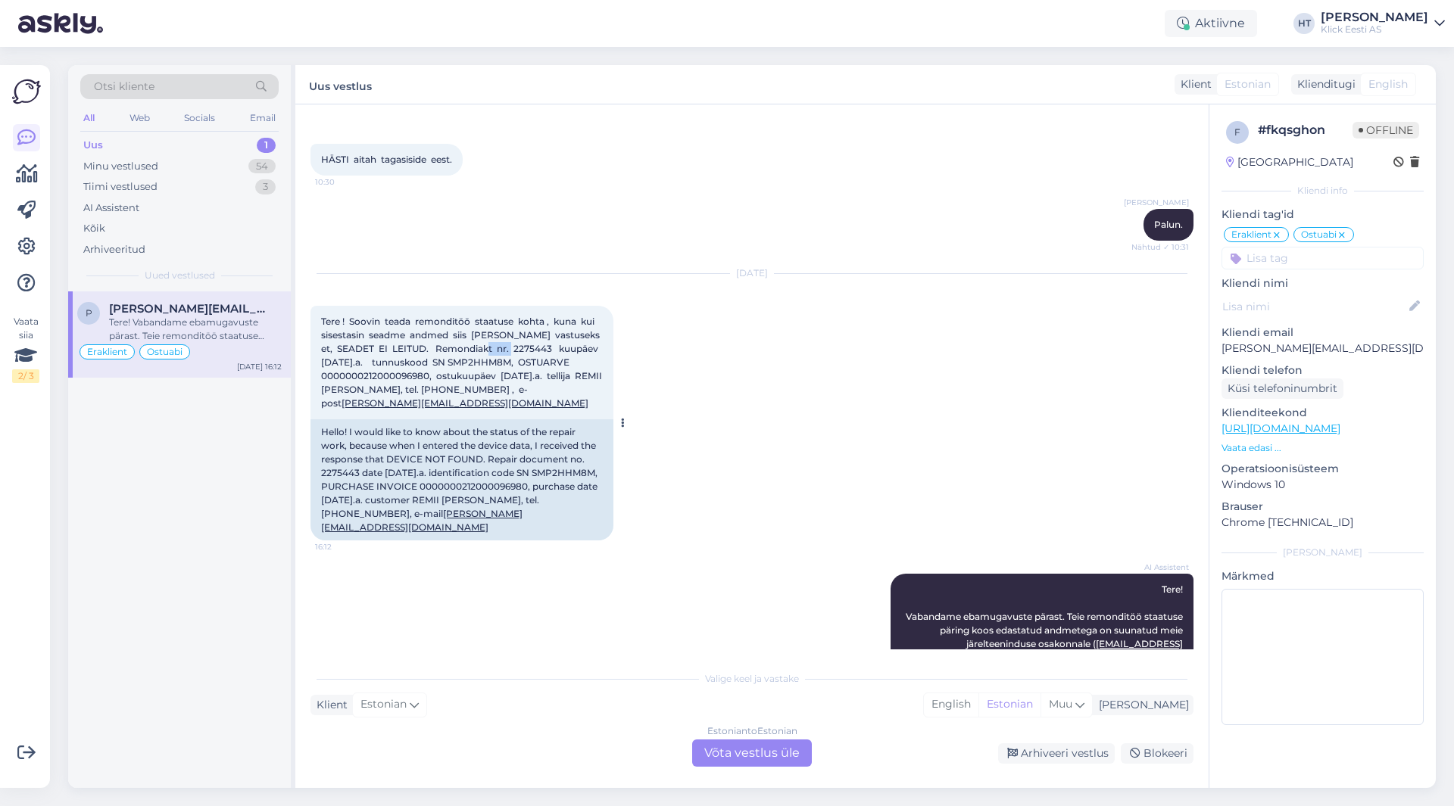
drag, startPoint x: 458, startPoint y: 320, endPoint x: 494, endPoint y: 320, distance: 36.3
click at [494, 320] on span "Tere ! Soovin teada remonditöö staatuse kohta , kuna kui sisestasin seadme andm…" at bounding box center [463, 362] width 285 height 93
click at [560, 333] on div "Tere ! Soovin teada remonditöö staatuse kohta , kuna kui sisestasin seadme andm…" at bounding box center [461, 363] width 303 height 114
drag, startPoint x: 397, startPoint y: 335, endPoint x: 461, endPoint y: 332, distance: 64.4
click at [461, 332] on span "Tere ! Soovin teada remonditöö staatuse kohta , kuna kui sisestasin seadme andm…" at bounding box center [463, 362] width 285 height 93
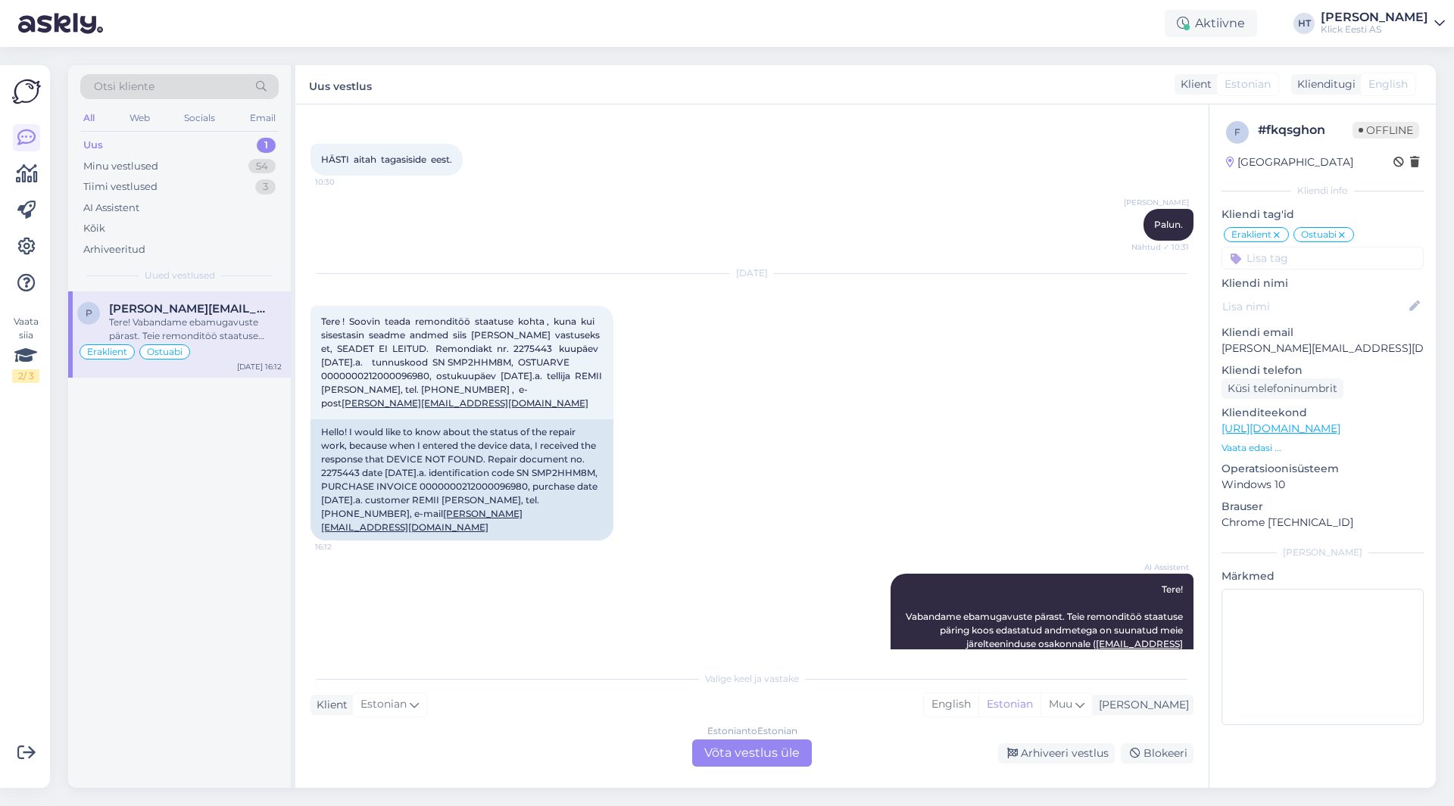
click at [783, 327] on div "[DATE] Tere ! Soovin teada remonditöö staatuse kohta , kuna kui sisestasin sead…" at bounding box center [751, 407] width 883 height 300
click at [767, 754] on div "Estonian to Estonian Võta vestlus üle" at bounding box center [752, 753] width 120 height 27
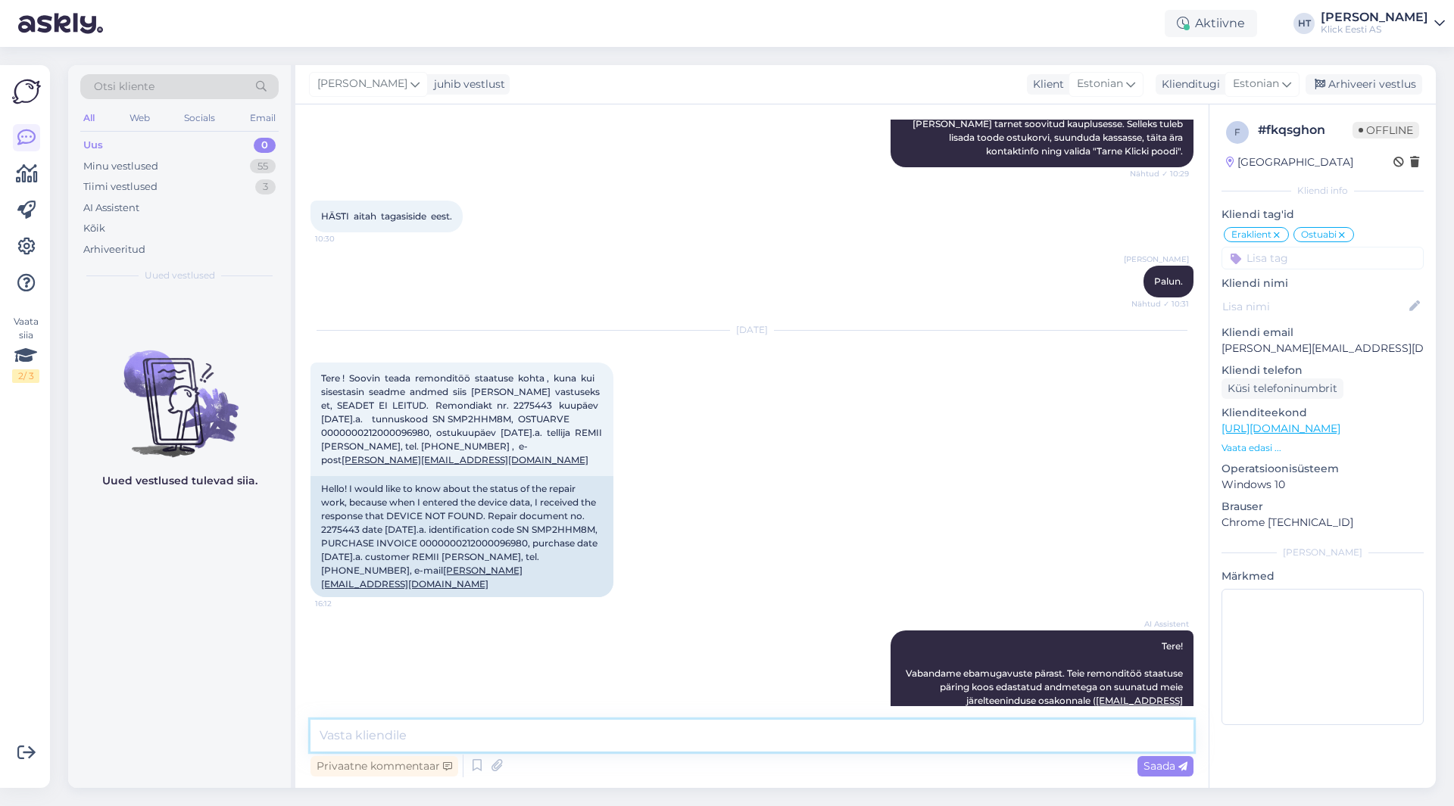
click at [769, 745] on textarea at bounding box center [751, 736] width 883 height 32
type textarea "Hetkel on arvuti hoolduses ülevaatamisel. Tunnuskoodis tundub koolon puuduvat, …"
drag, startPoint x: 1073, startPoint y: 738, endPoint x: 1040, endPoint y: 739, distance: 33.4
click at [1040, 739] on textarea "Hetkel on arvuti hoolduses ülevaatamisel. Tunnuskoodis tundub koolon puuduvat, …" at bounding box center [751, 736] width 883 height 32
click at [1121, 734] on textarea "Hetkel on arvuti hoolduses ülevaatamisel. Tunnuskoodis tundub koolon puuduvat, …" at bounding box center [751, 736] width 883 height 32
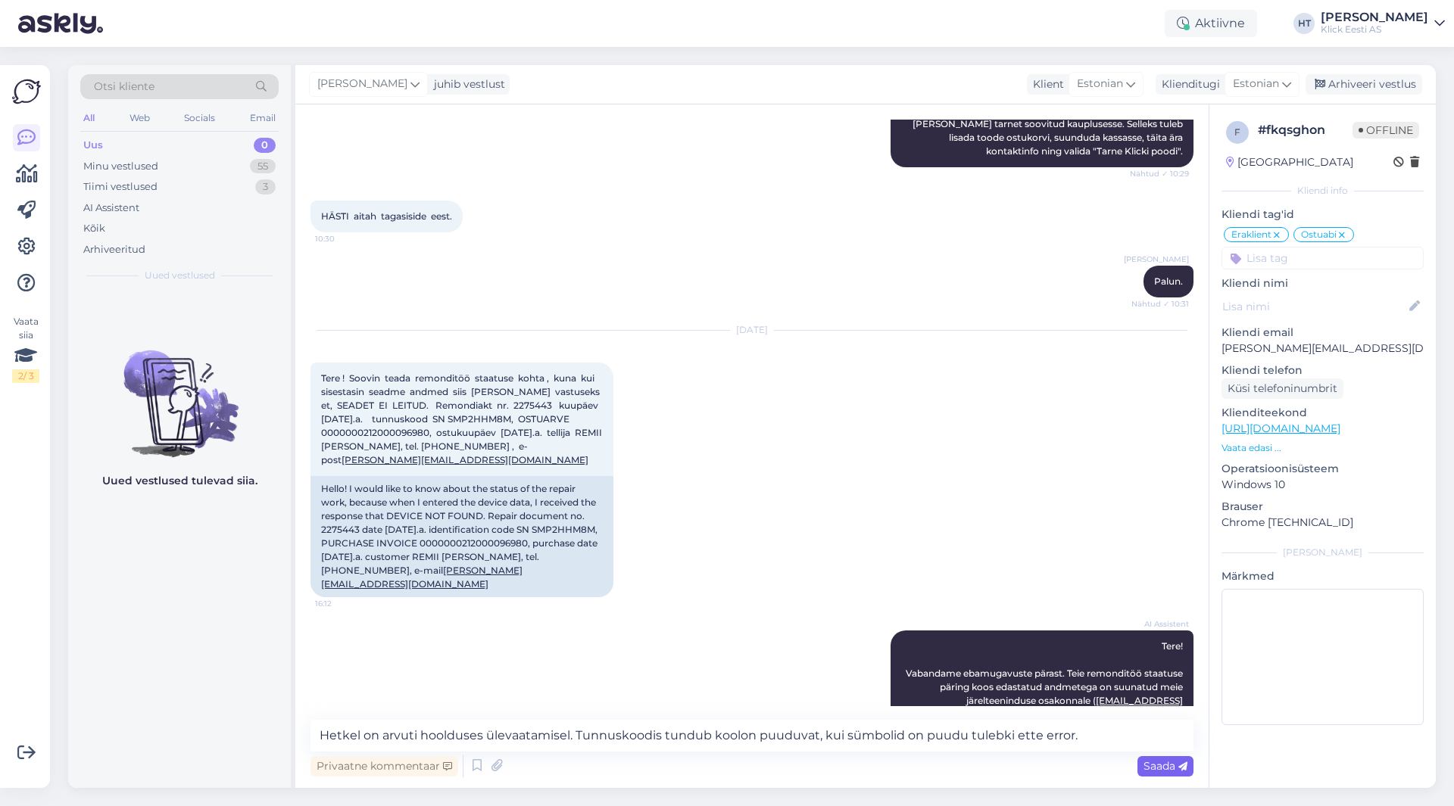
click at [1142, 764] on div "Saada" at bounding box center [1165, 766] width 56 height 20
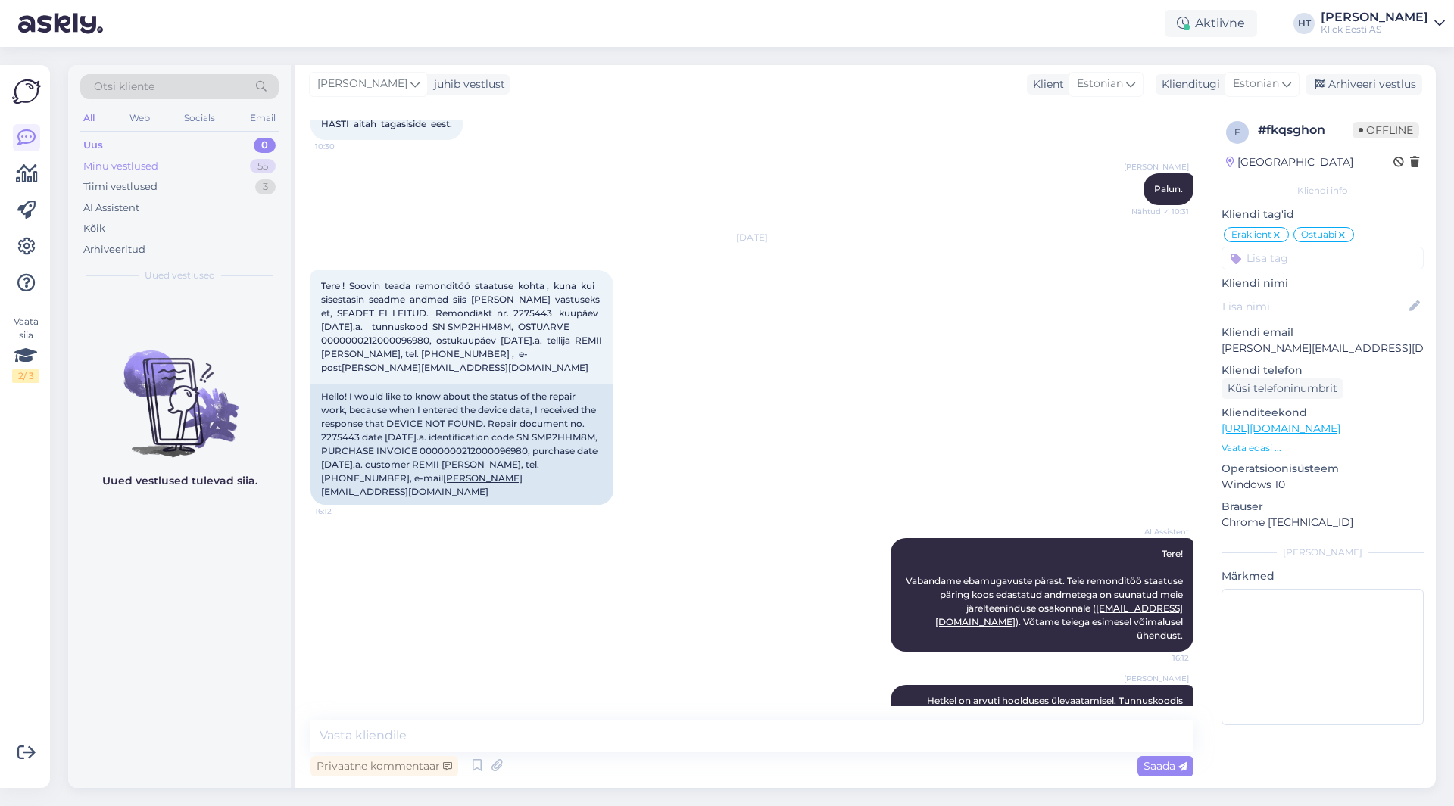
click at [231, 166] on div "Minu vestlused 55" at bounding box center [179, 166] width 198 height 21
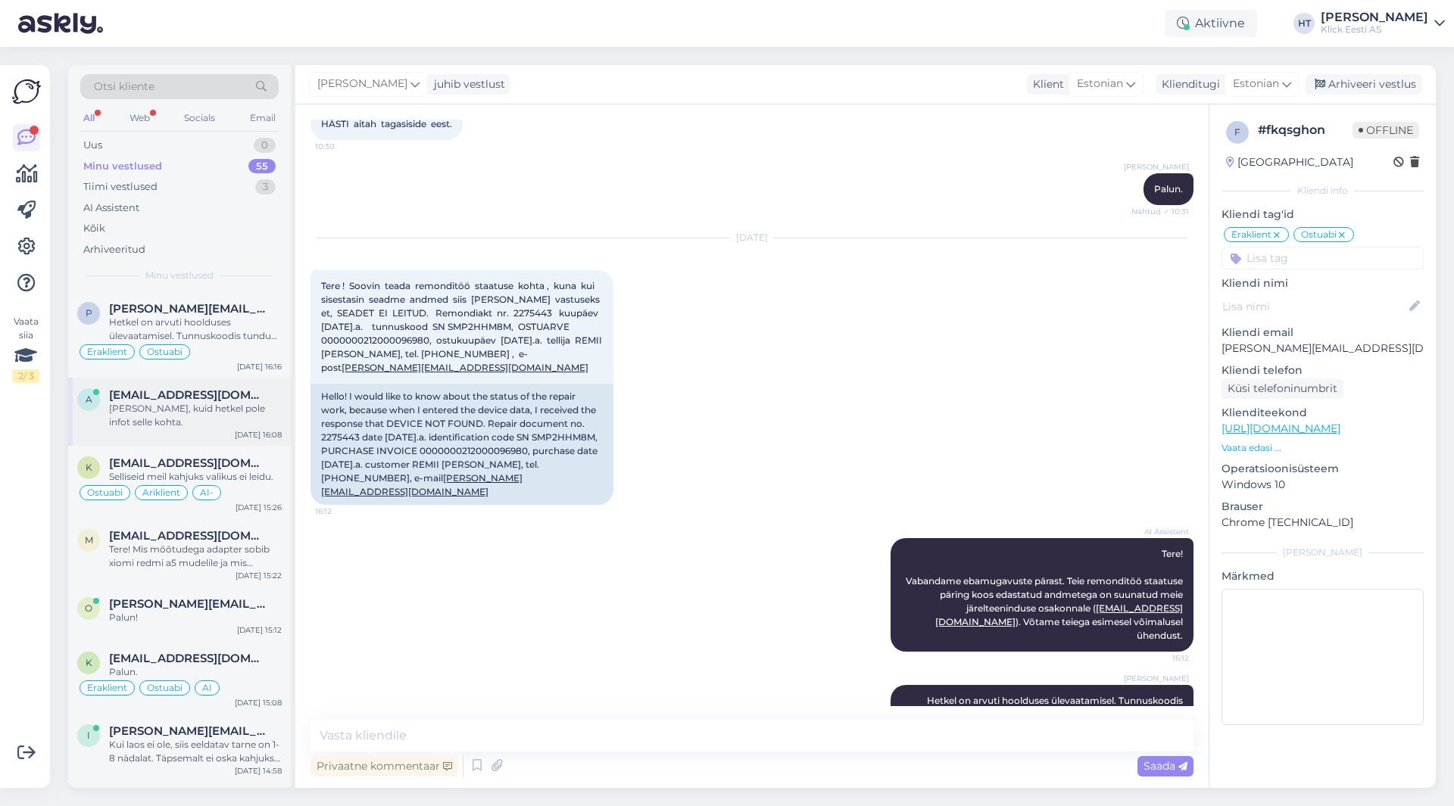
click at [231, 400] on span "[EMAIL_ADDRESS][DOMAIN_NAME]" at bounding box center [187, 395] width 157 height 14
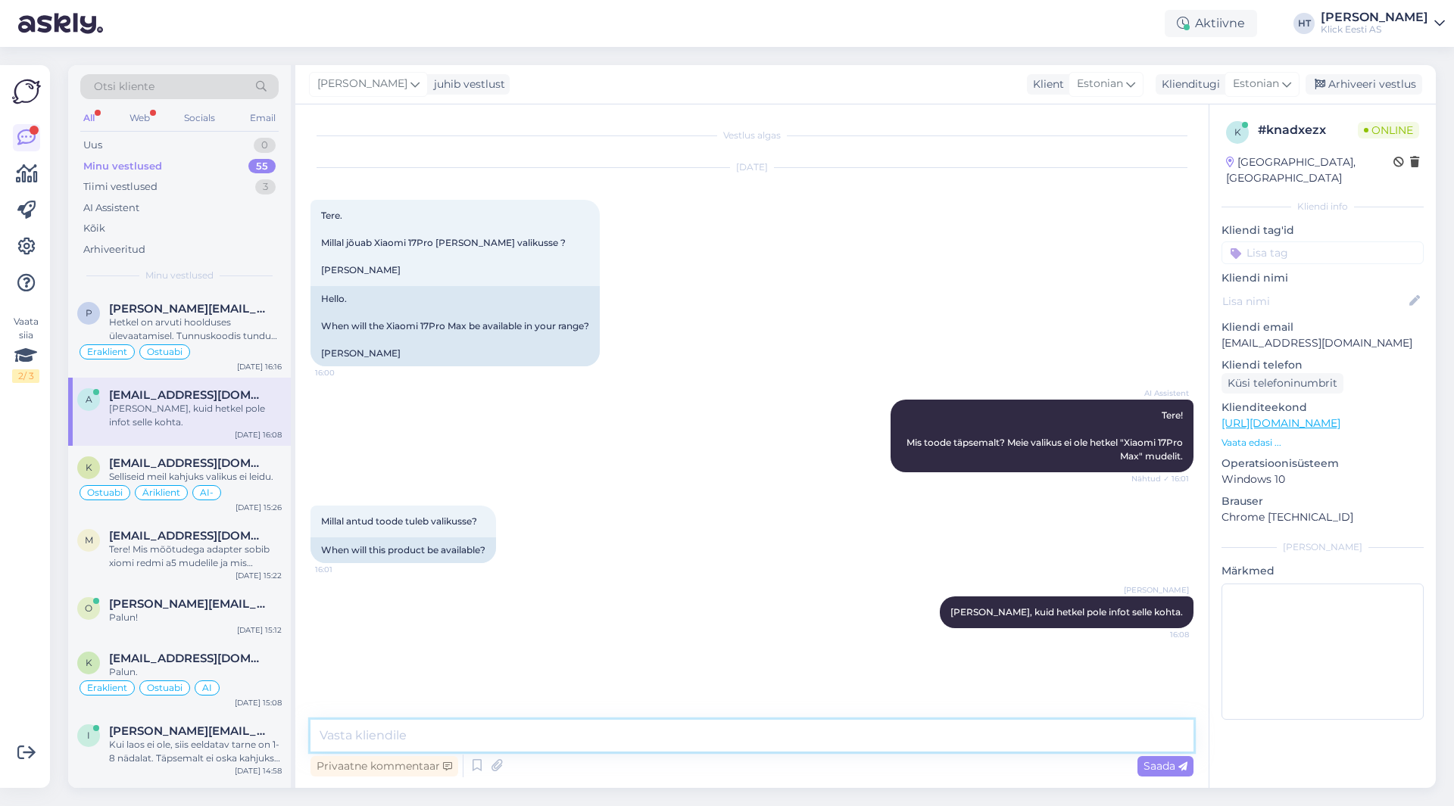
click at [504, 741] on textarea at bounding box center [751, 736] width 883 height 32
type textarea "Meie turule pole neid oodata. Uued lipulaevad jõuavad 2026 veebruaris."
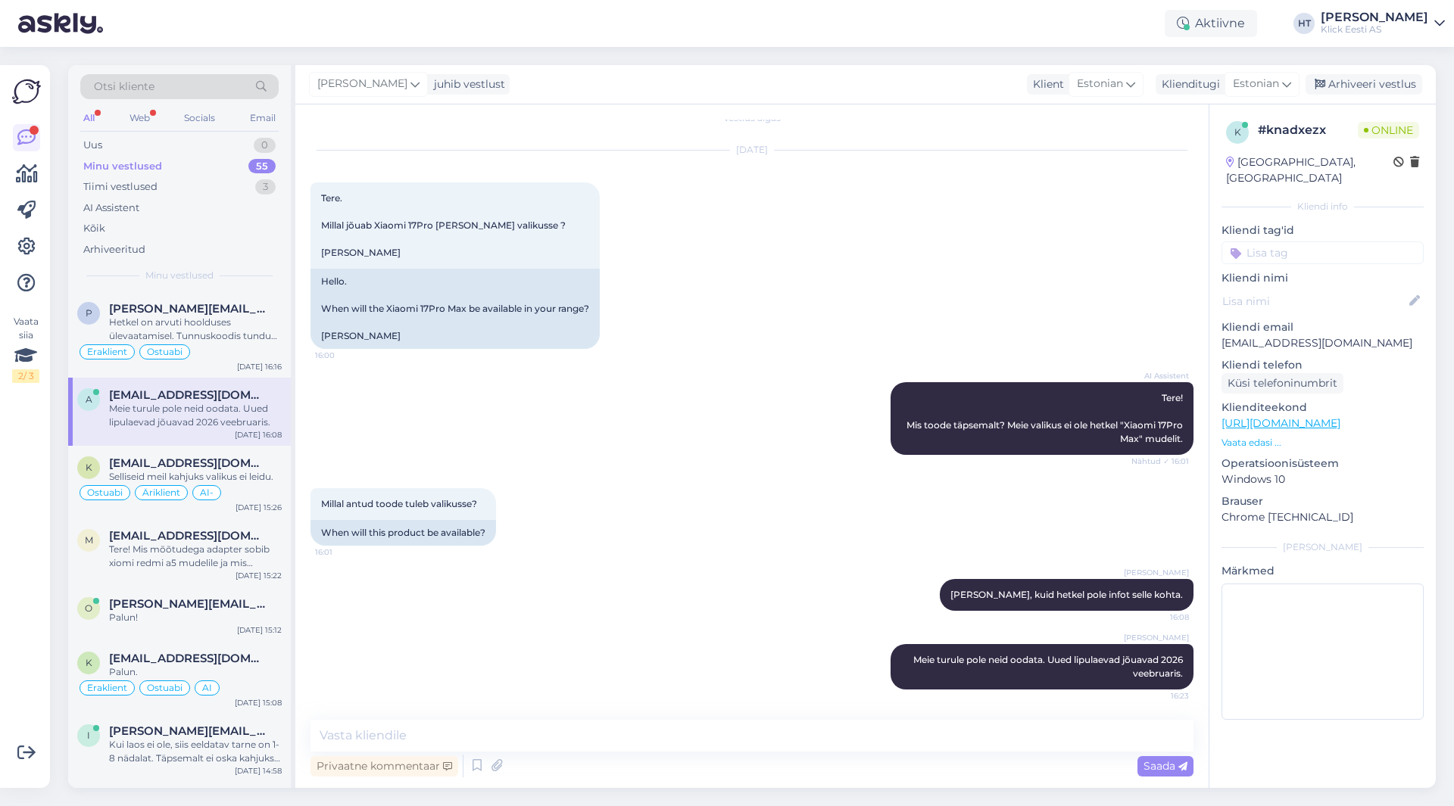
click at [176, 437] on div "a [EMAIL_ADDRESS][DOMAIN_NAME] Meie turule pole neid oodata. Uued lipulaevad jõ…" at bounding box center [179, 412] width 223 height 68
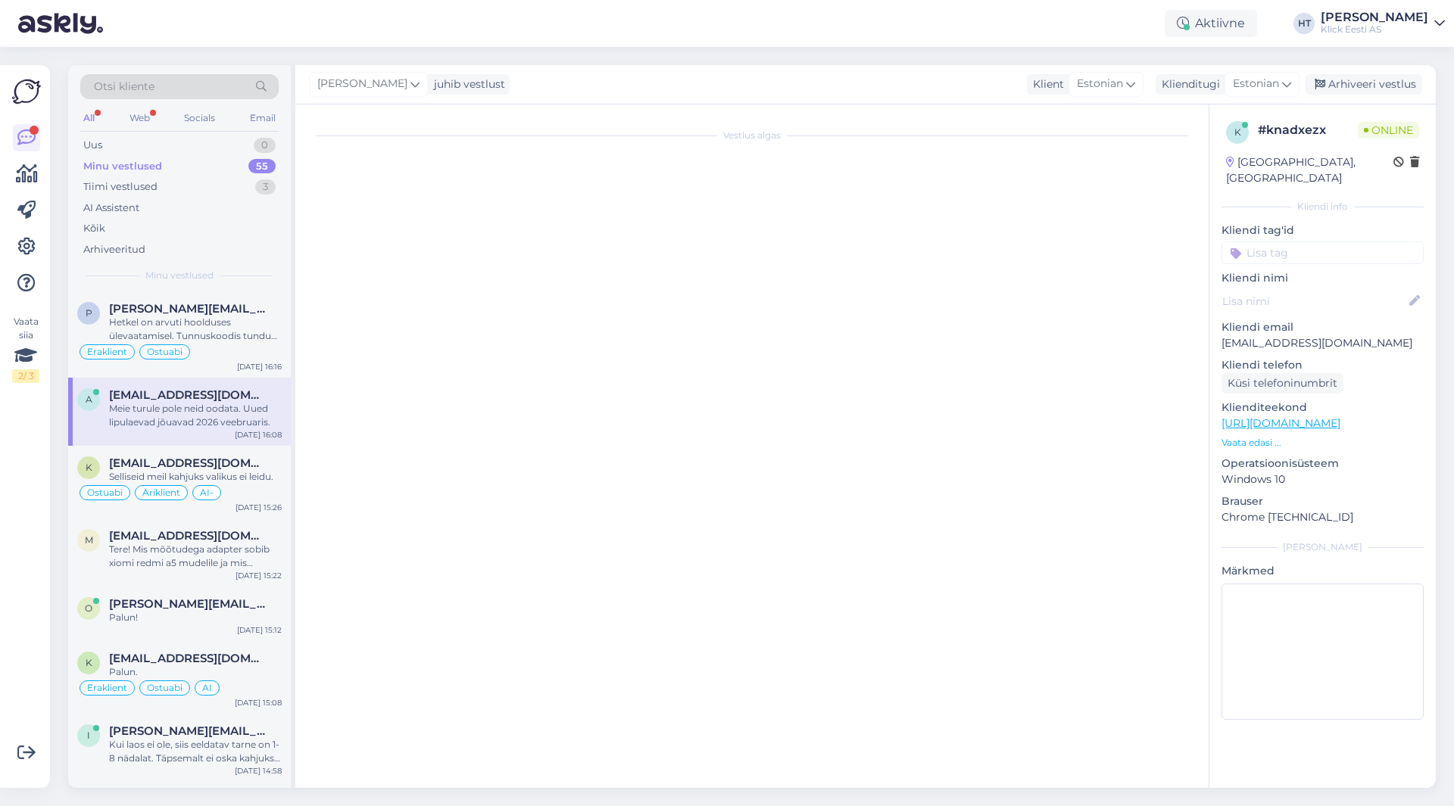
scroll to position [0, 0]
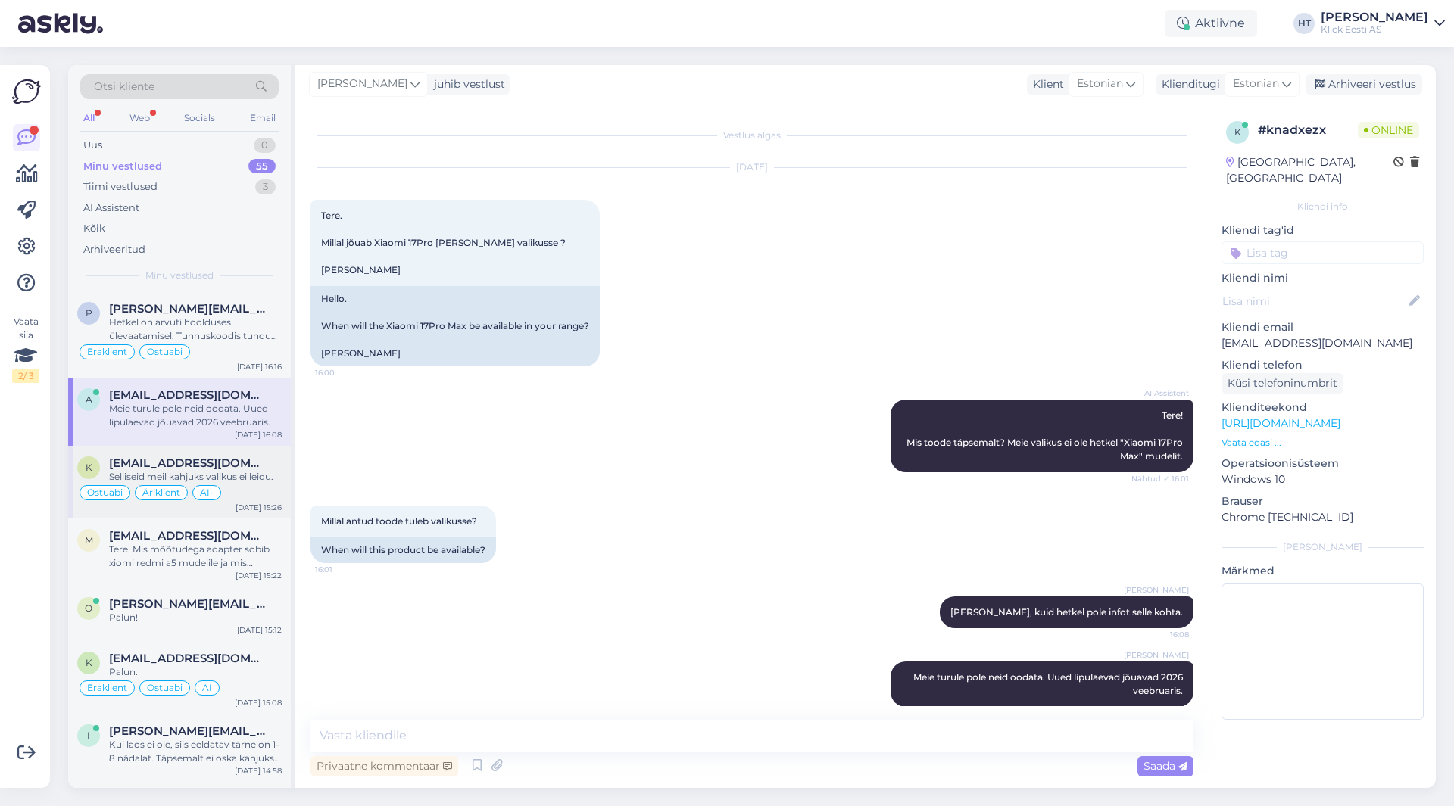
click at [195, 451] on div "k [EMAIL_ADDRESS][DOMAIN_NAME] Selliseid meil kahjuks valikus ei leidu. Ostuabi…" at bounding box center [179, 482] width 223 height 73
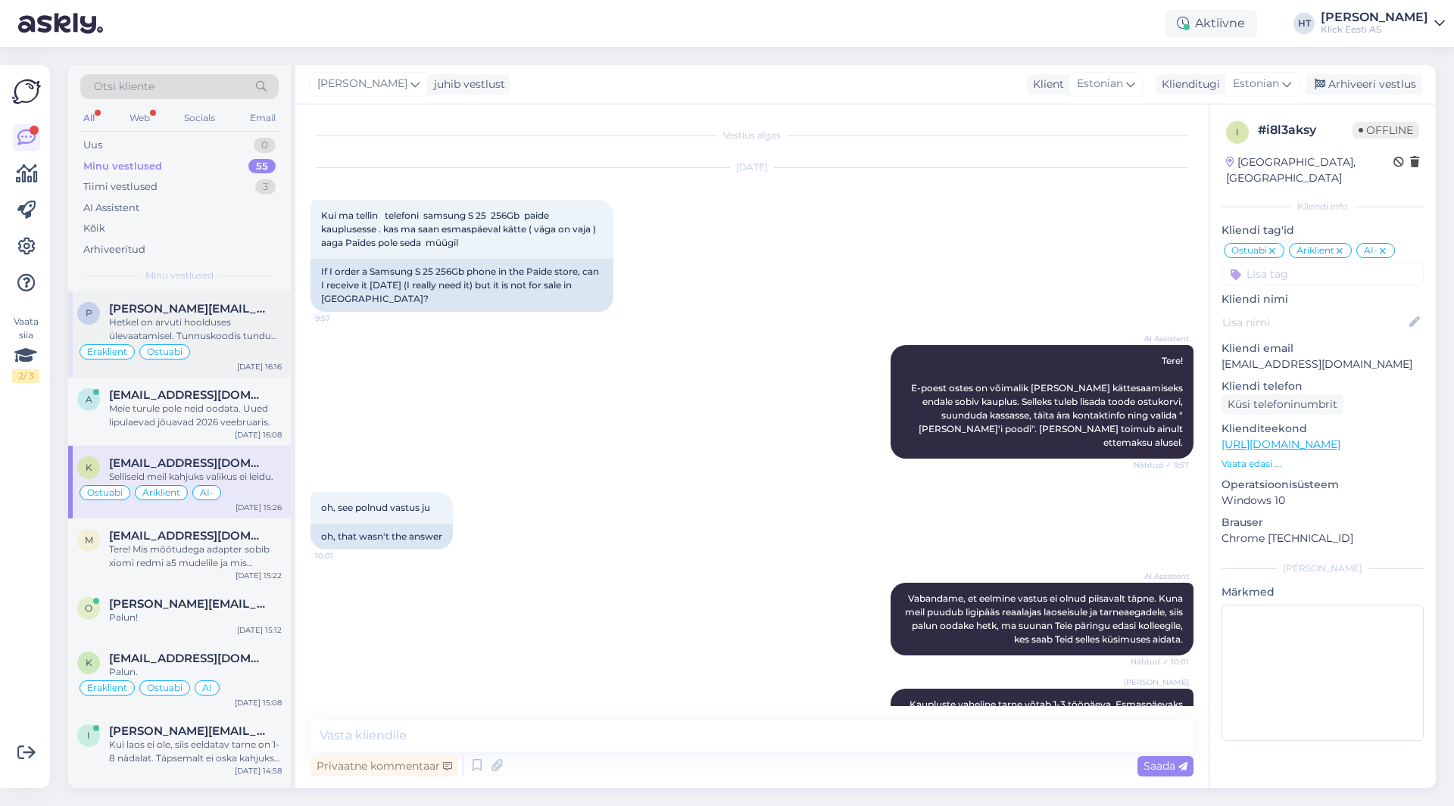
scroll to position [429, 0]
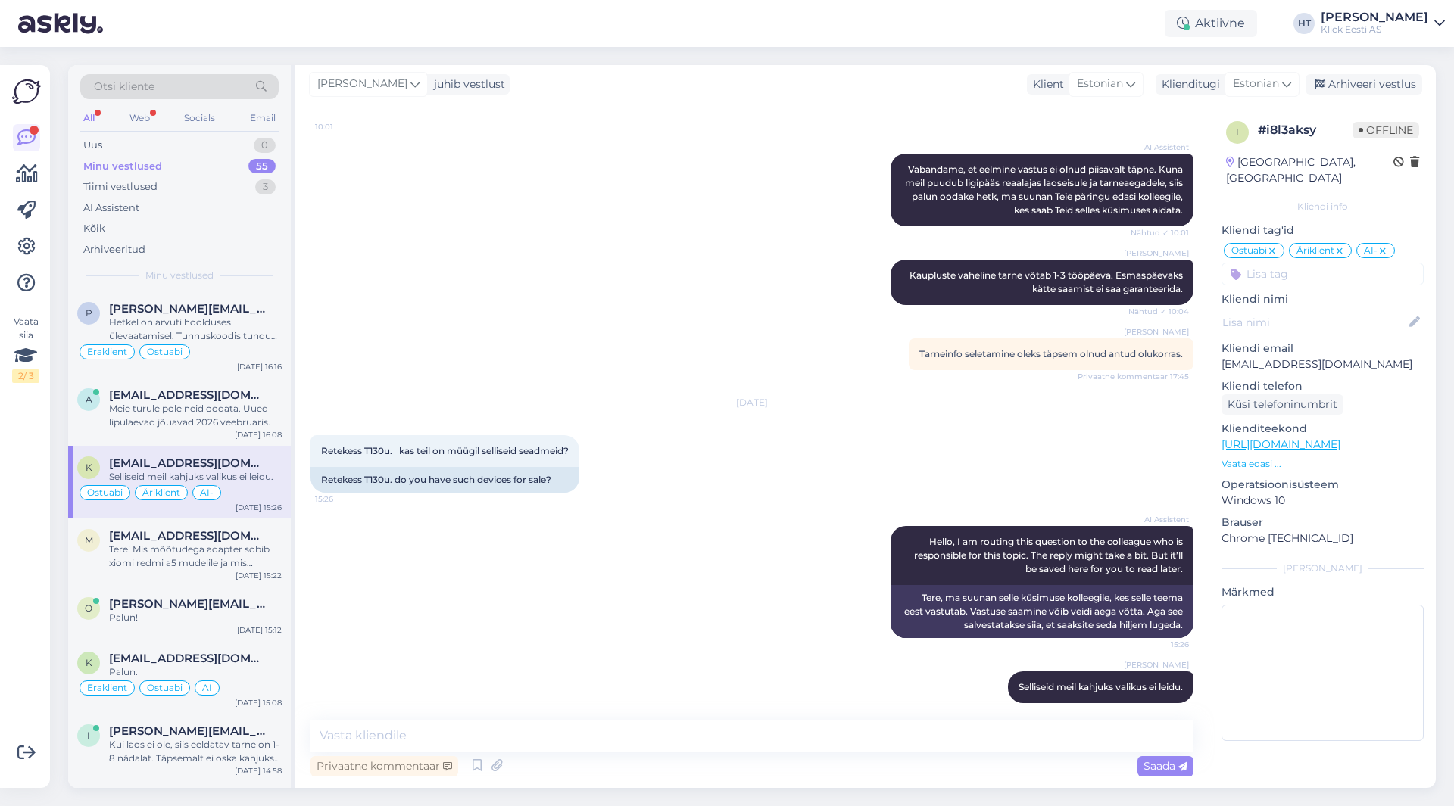
click at [266, 162] on div "55" at bounding box center [261, 166] width 27 height 15
click at [248, 555] on div "Tere! Mis mõõtudega adapter sobib xiomi redmi a5 mudelile ja mis mõõdud on kõrv…" at bounding box center [195, 556] width 173 height 27
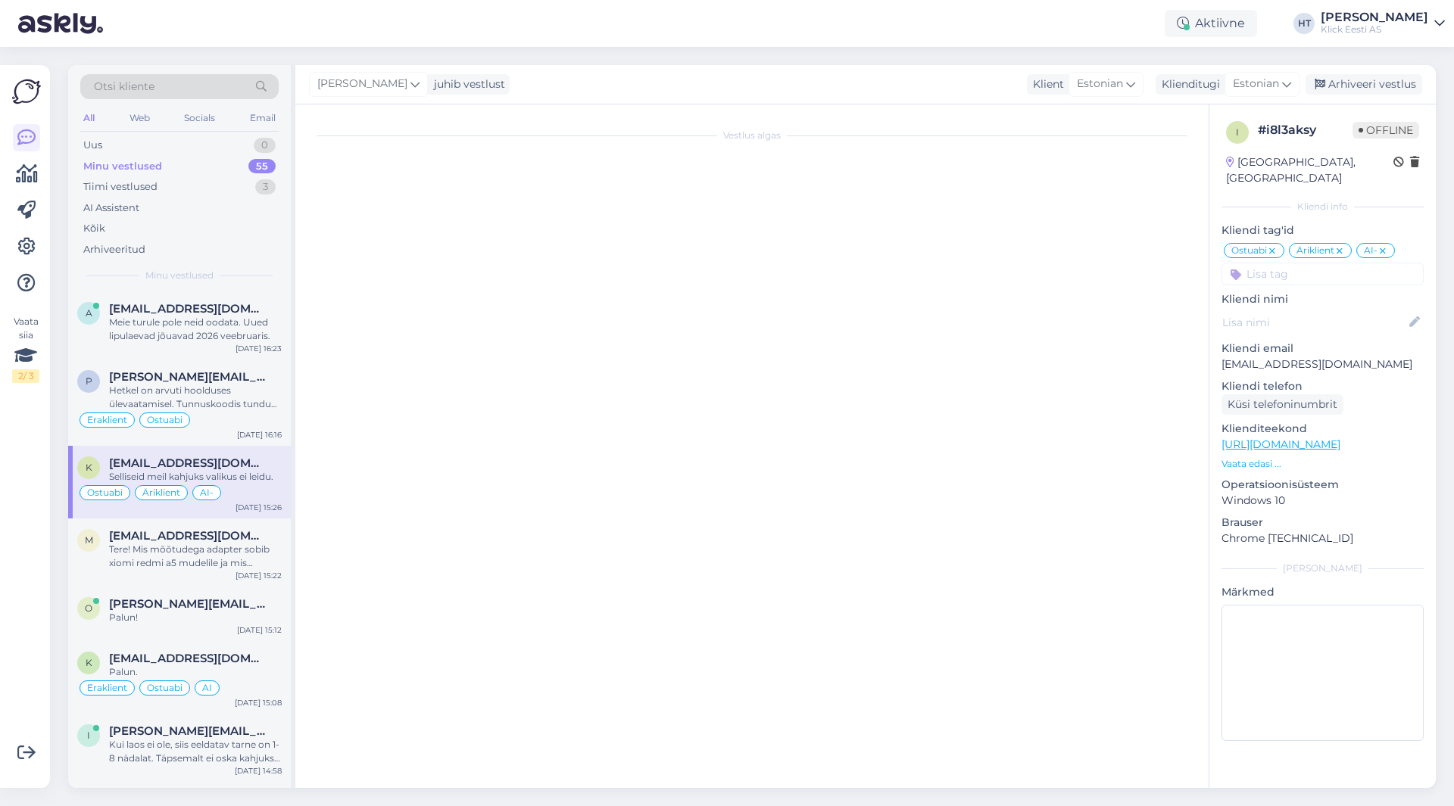
scroll to position [1227, 0]
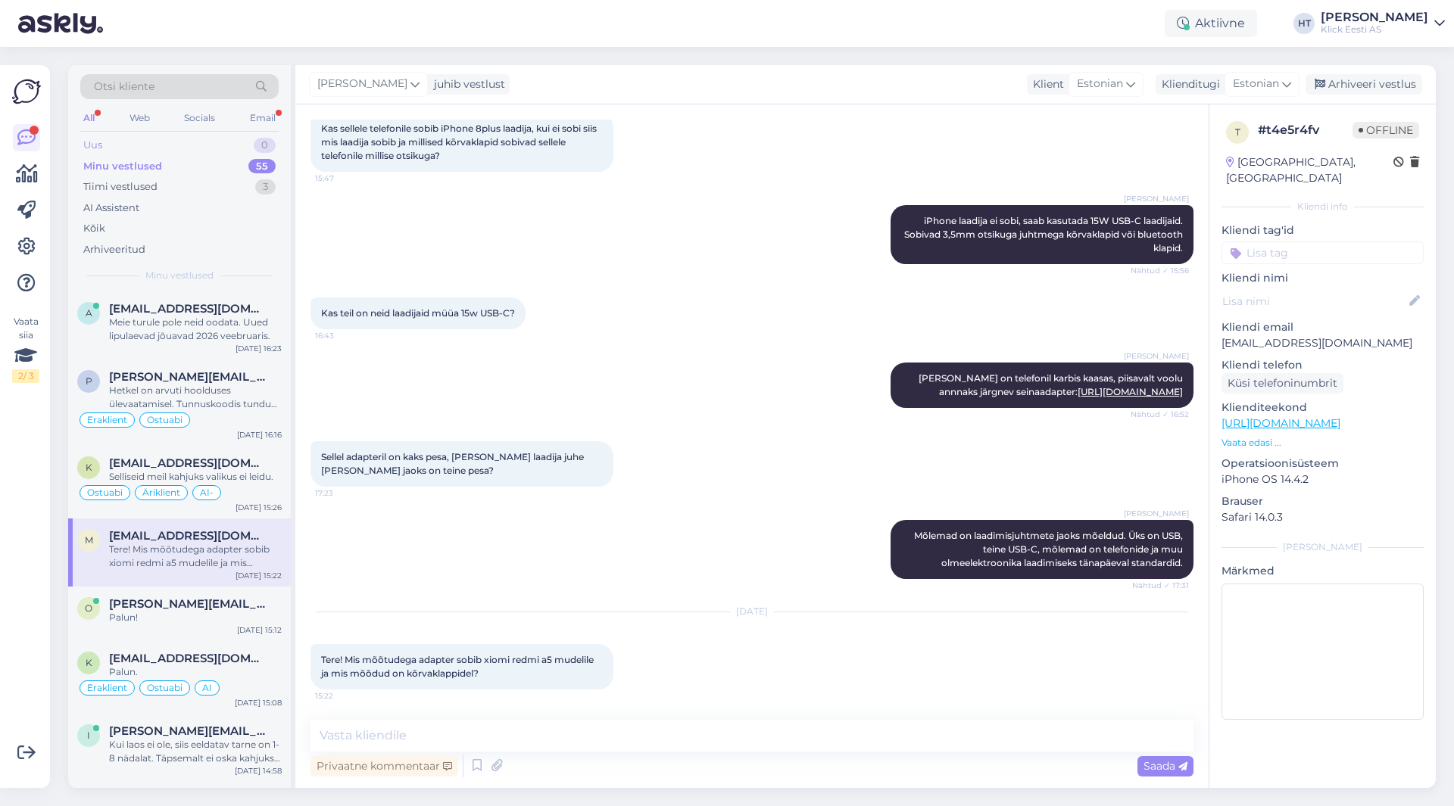
click at [179, 140] on div "Uus 0" at bounding box center [179, 145] width 198 height 21
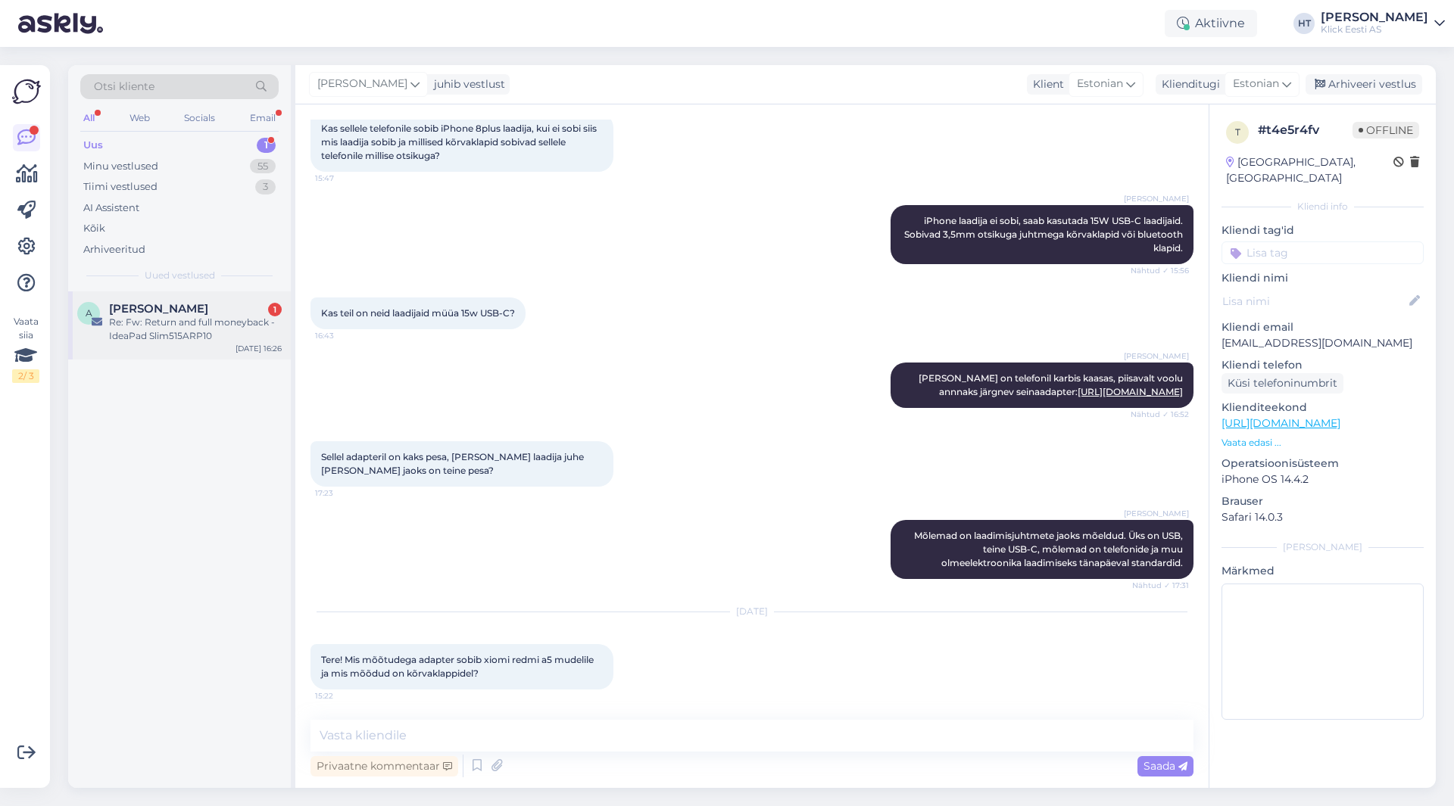
click at [179, 301] on div "A [PERSON_NAME] 1 Re: Fw: Return and full moneyback - IdeaPad Slim515ARP10 [DAT…" at bounding box center [179, 326] width 223 height 68
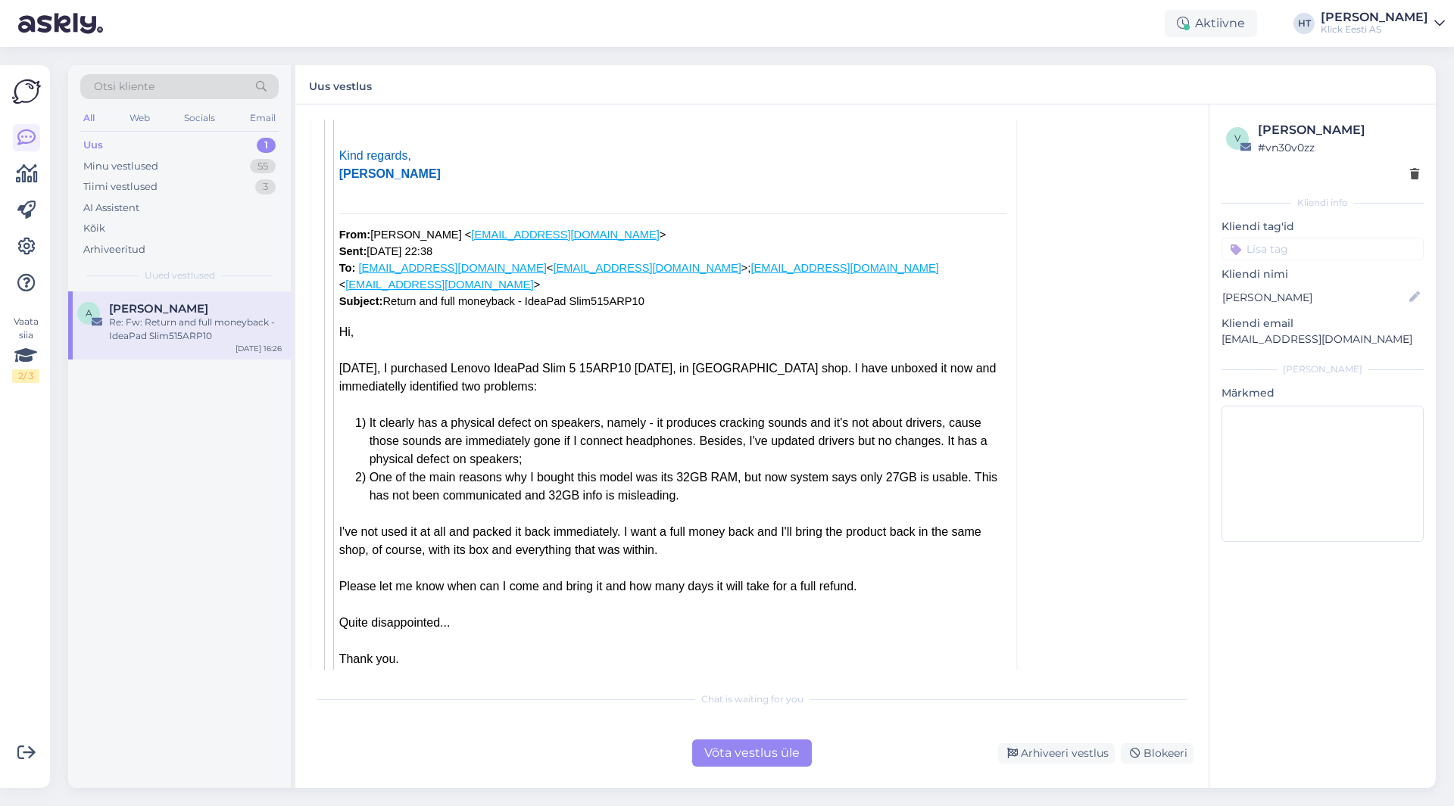
scroll to position [3862, 0]
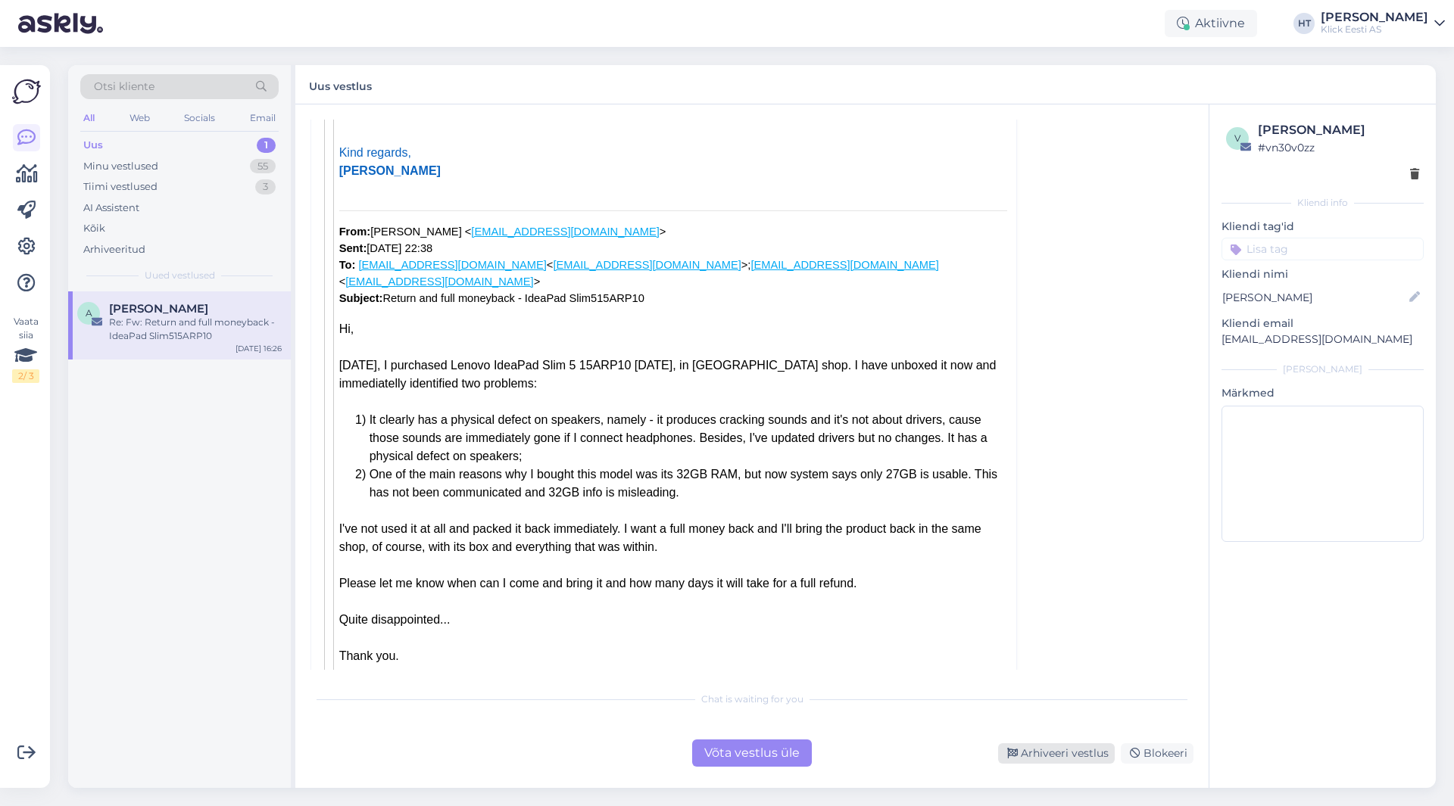
click at [1021, 747] on div "Arhiveeri vestlus" at bounding box center [1056, 754] width 117 height 20
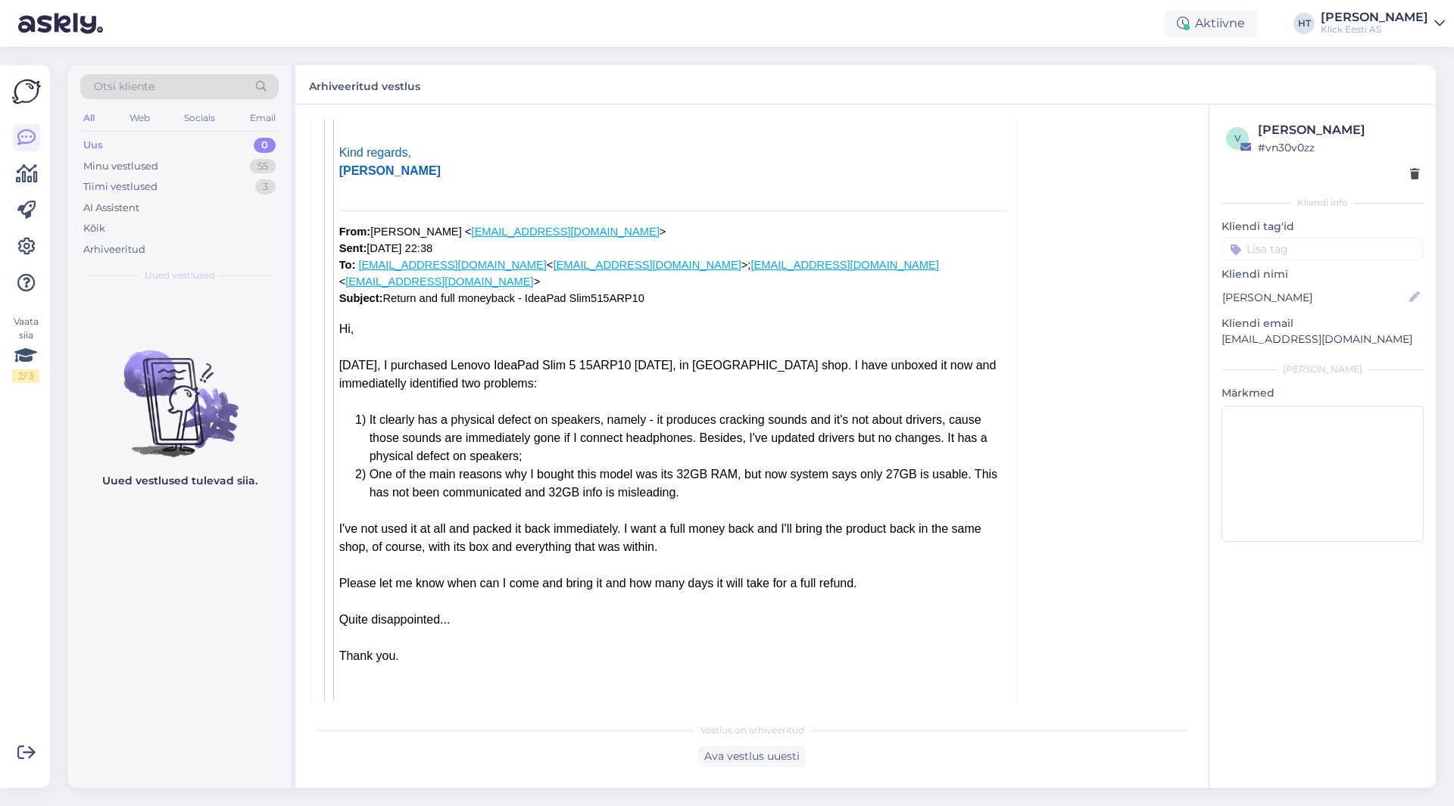
scroll to position [301, 0]
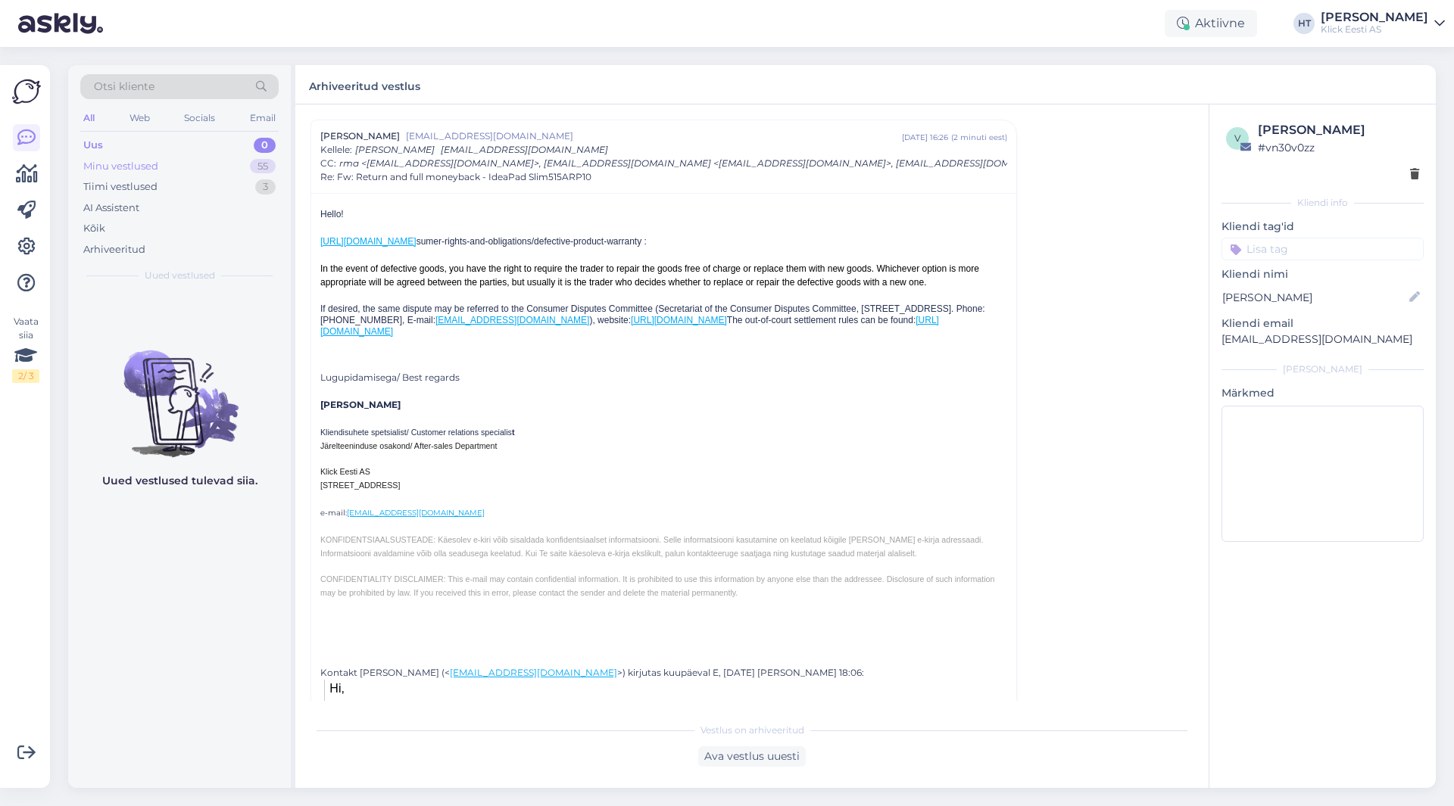
click at [260, 167] on div "55" at bounding box center [263, 166] width 26 height 15
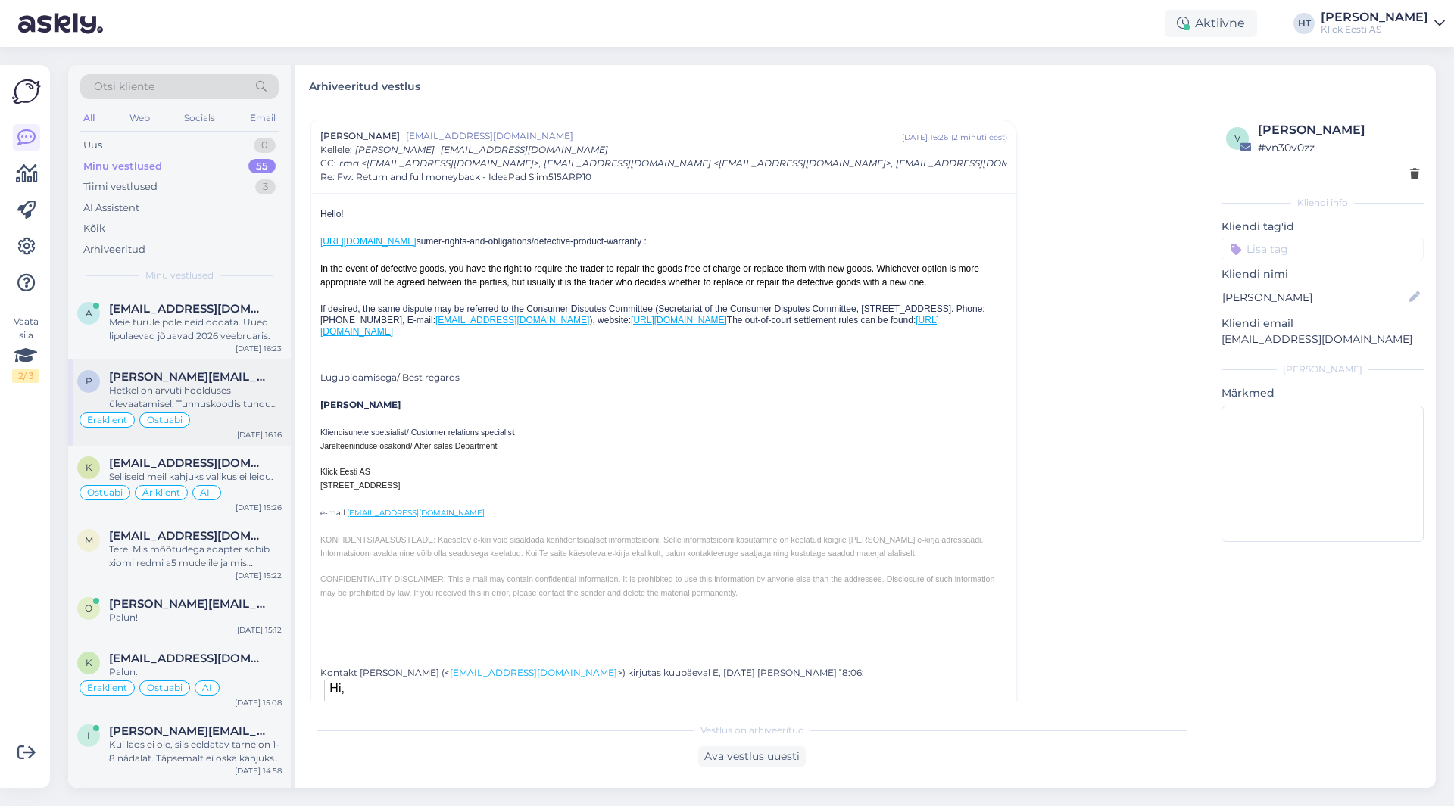
click at [248, 374] on span "[PERSON_NAME][EMAIL_ADDRESS][DOMAIN_NAME]" at bounding box center [187, 377] width 157 height 14
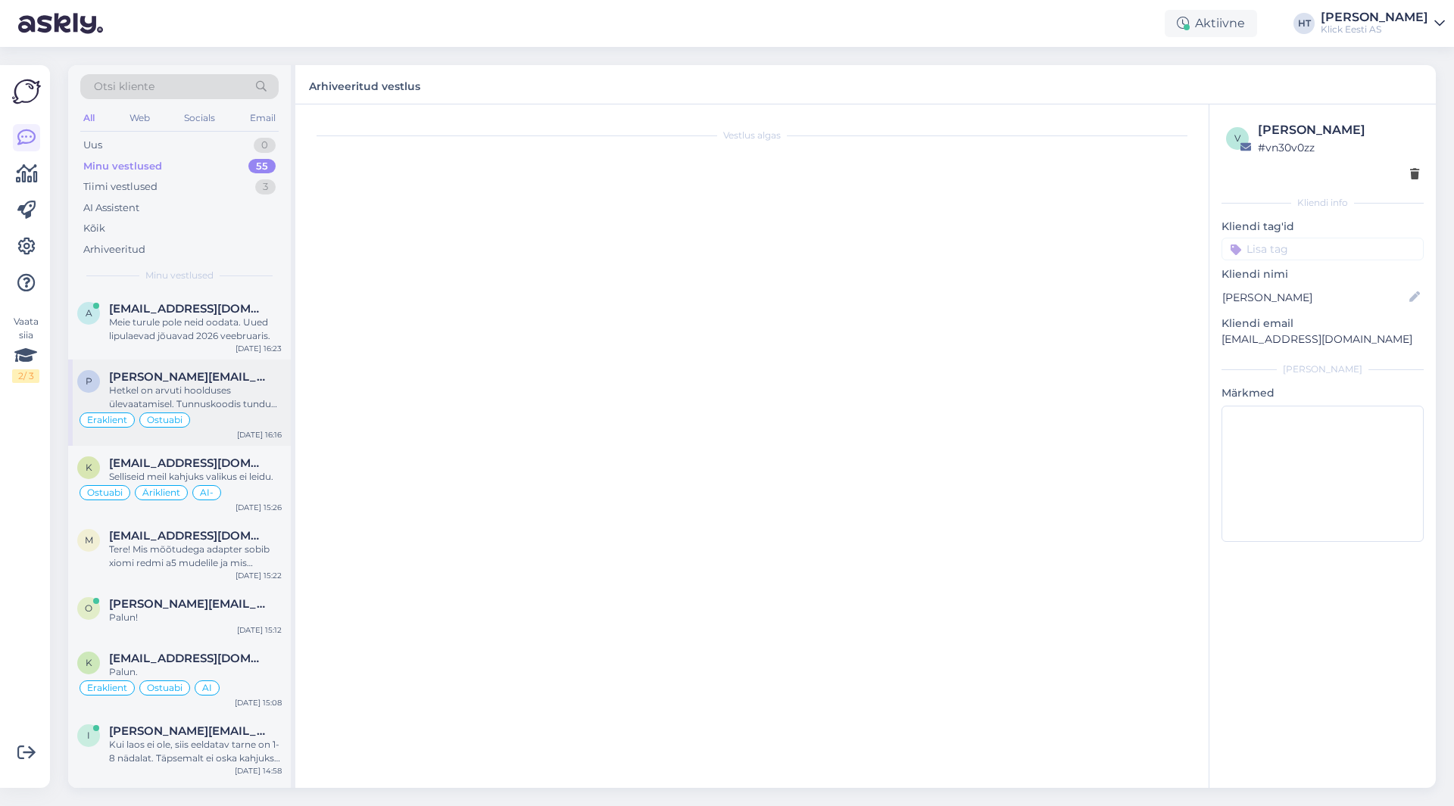
scroll to position [358, 0]
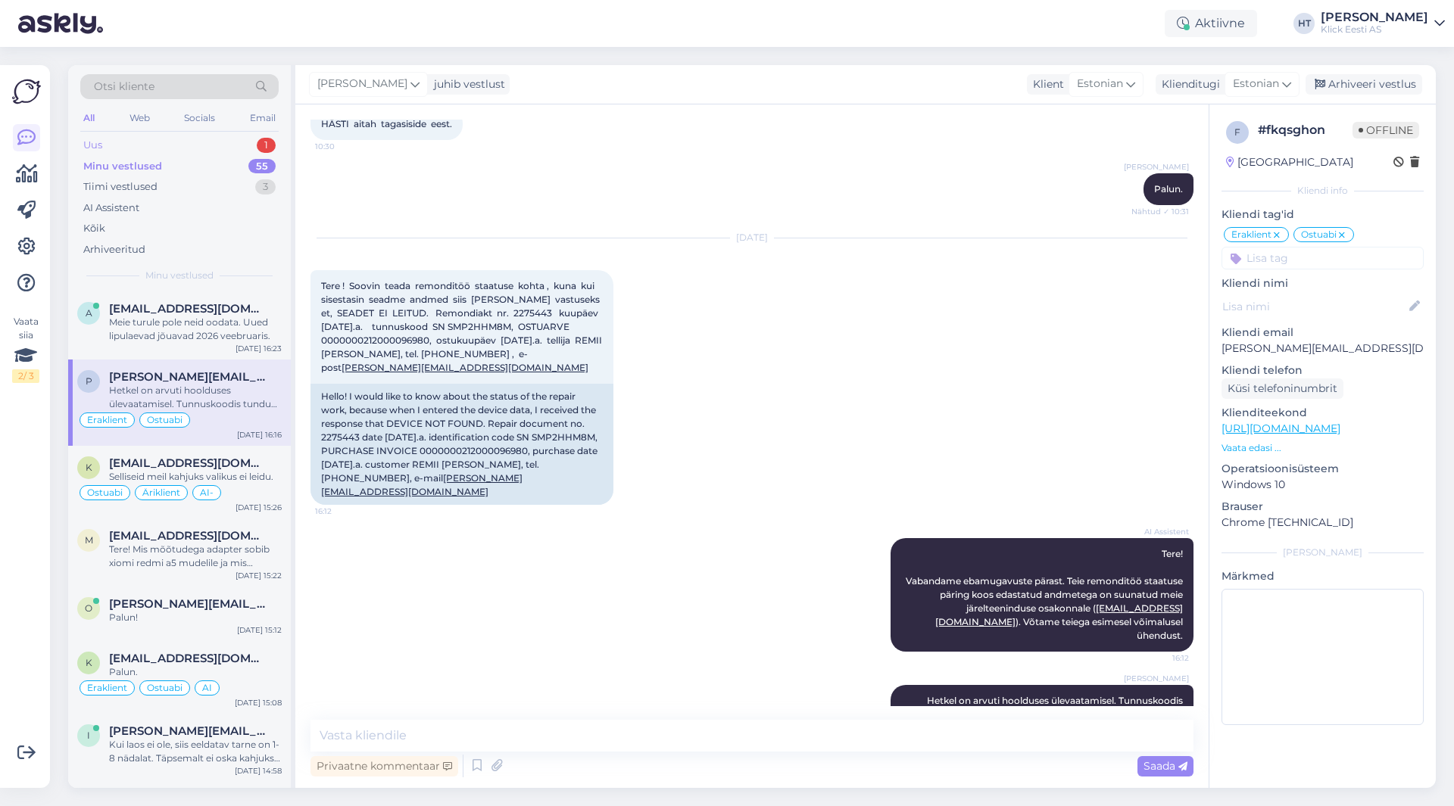
click at [273, 144] on div "1" at bounding box center [266, 145] width 19 height 15
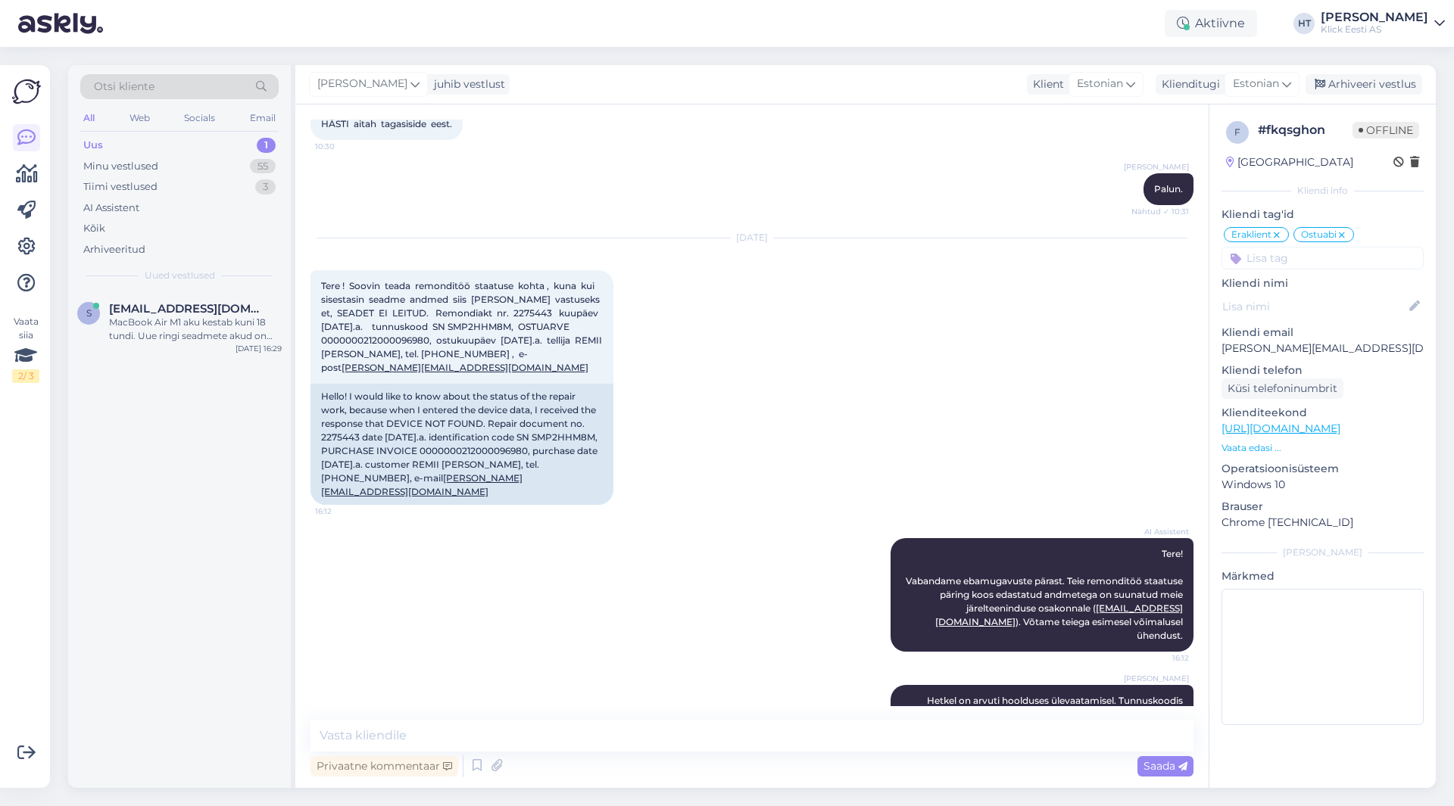
click at [240, 288] on div "Otsi kliente All Web Socials Email Uus 1 Minu vestlused 55 Tiimi vestlused 3 AI…" at bounding box center [179, 178] width 223 height 226
click at [237, 295] on div "s [EMAIL_ADDRESS][DOMAIN_NAME] MacBook Air M1 aku kestab kuni 18 tundi. Uue rin…" at bounding box center [179, 326] width 223 height 68
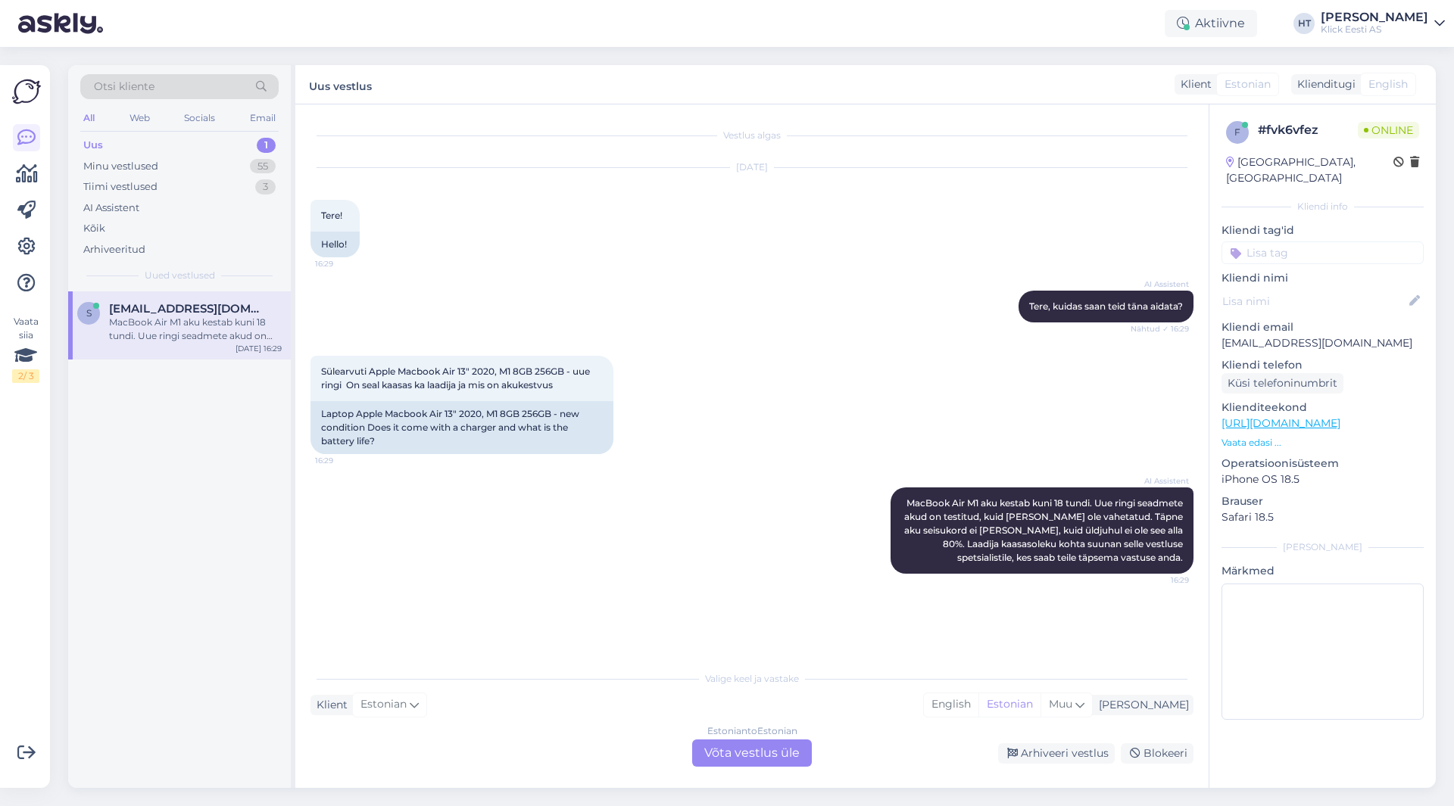
scroll to position [0, 0]
click at [741, 763] on div "Estonian to Estonian Võta vestlus üle" at bounding box center [752, 753] width 120 height 27
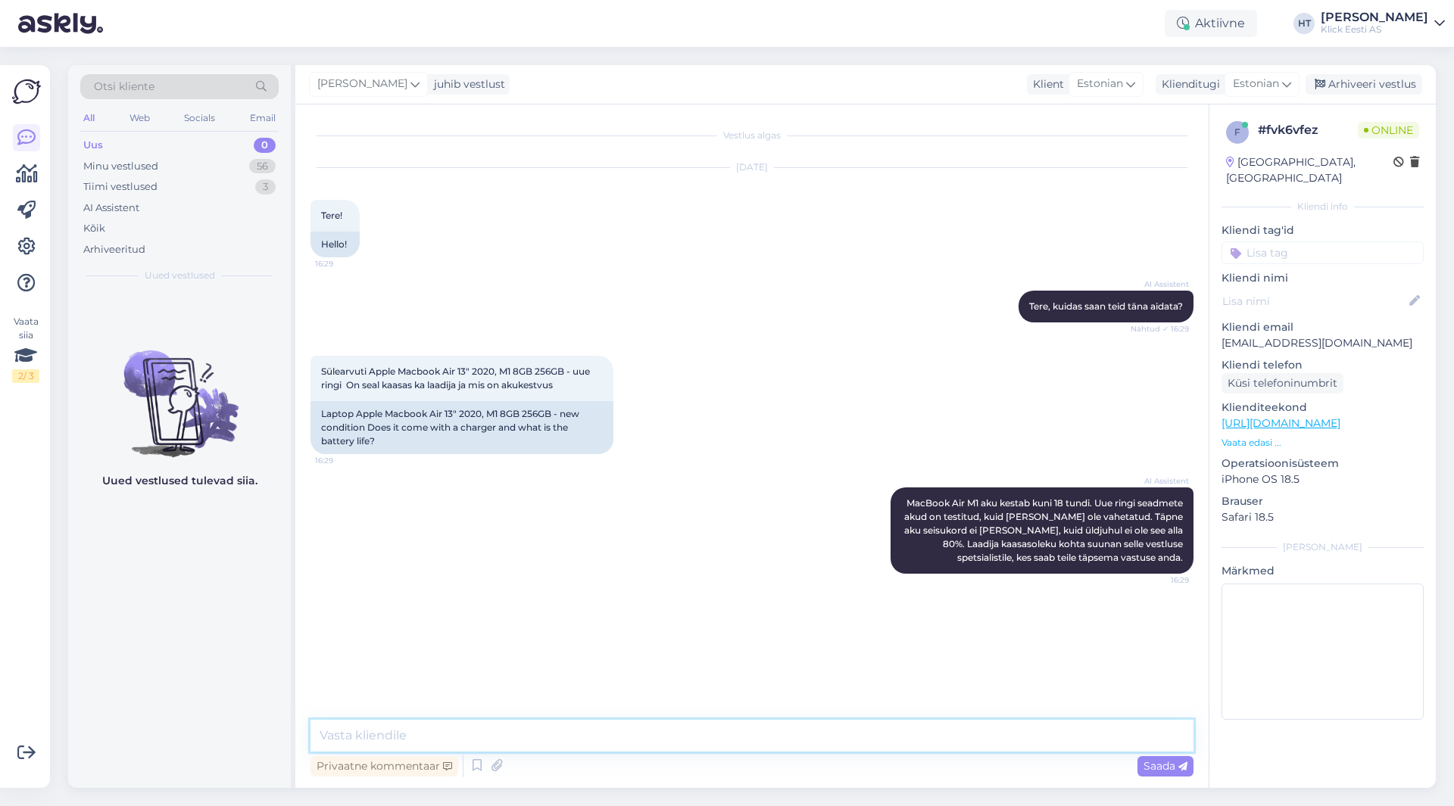
click at [745, 748] on textarea at bounding box center [751, 736] width 883 height 32
type textarea "Uue ringi sülearvutite puhul on laadija kaasas."
click at [257, 167] on div "56" at bounding box center [262, 166] width 27 height 15
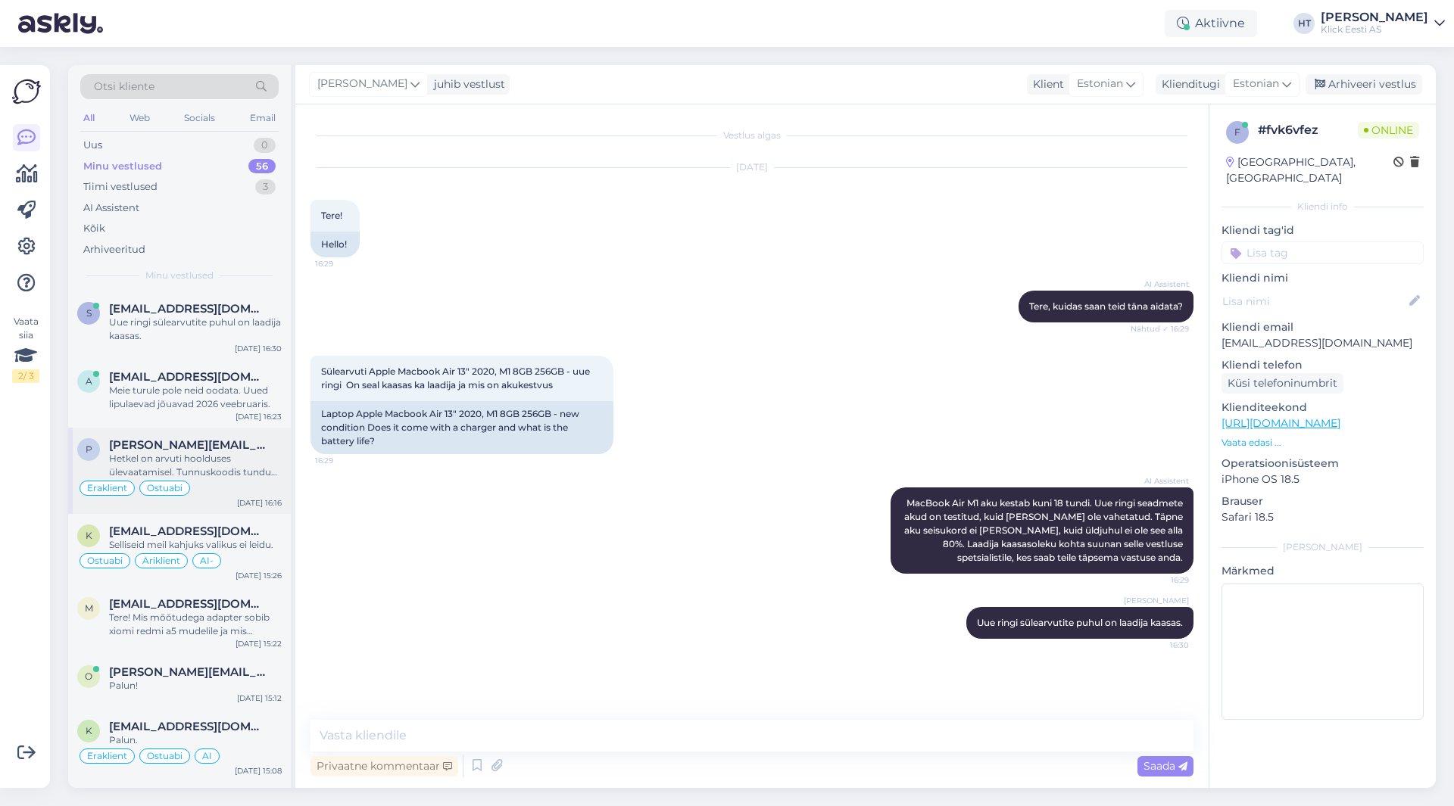
click at [215, 508] on div "p [PERSON_NAME][EMAIL_ADDRESS][DOMAIN_NAME] Hetkel on arvuti hoolduses ülevaata…" at bounding box center [179, 471] width 223 height 86
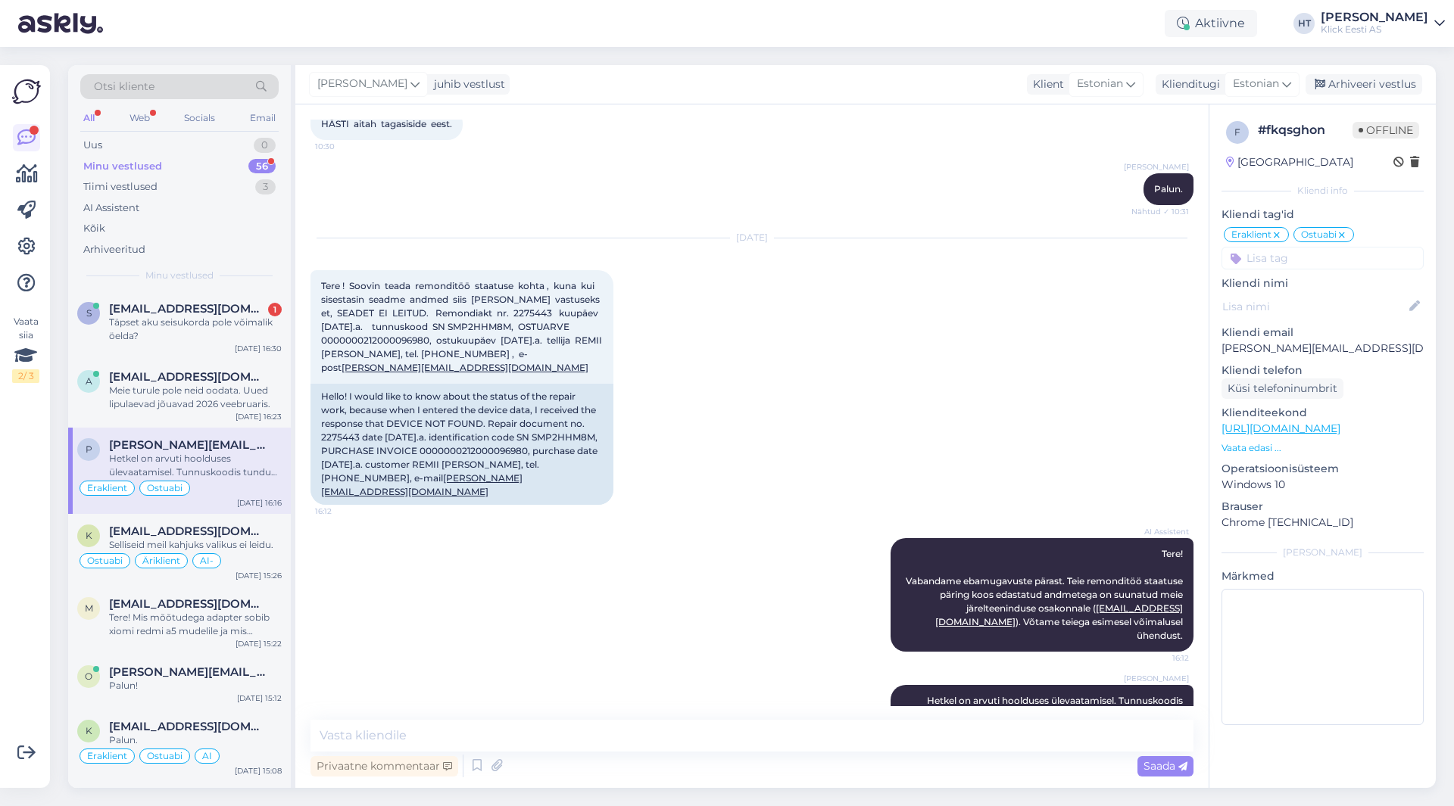
click at [24, 489] on div "Vaata siia 2 / 3" at bounding box center [26, 426] width 29 height 699
drag, startPoint x: 23, startPoint y: 489, endPoint x: 20, endPoint y: 516, distance: 27.5
click at [20, 516] on div "Vaata siia 2 / 3" at bounding box center [26, 426] width 29 height 699
click at [23, 504] on div "Vaata siia 2 / 3" at bounding box center [26, 426] width 29 height 699
click at [142, 328] on div "Täpset aku seisukorda pole võimalik öelda?" at bounding box center [195, 329] width 173 height 27
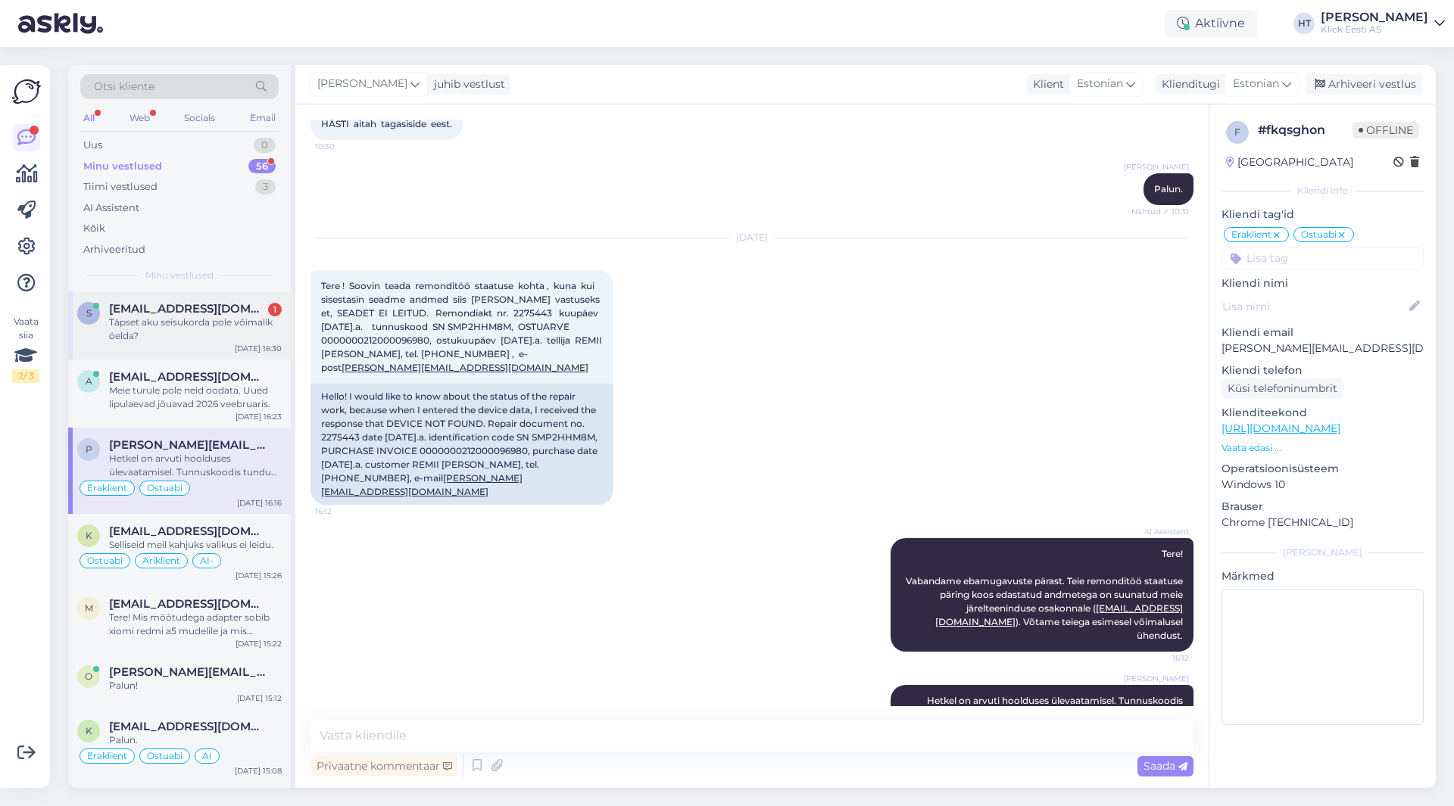
scroll to position [14, 0]
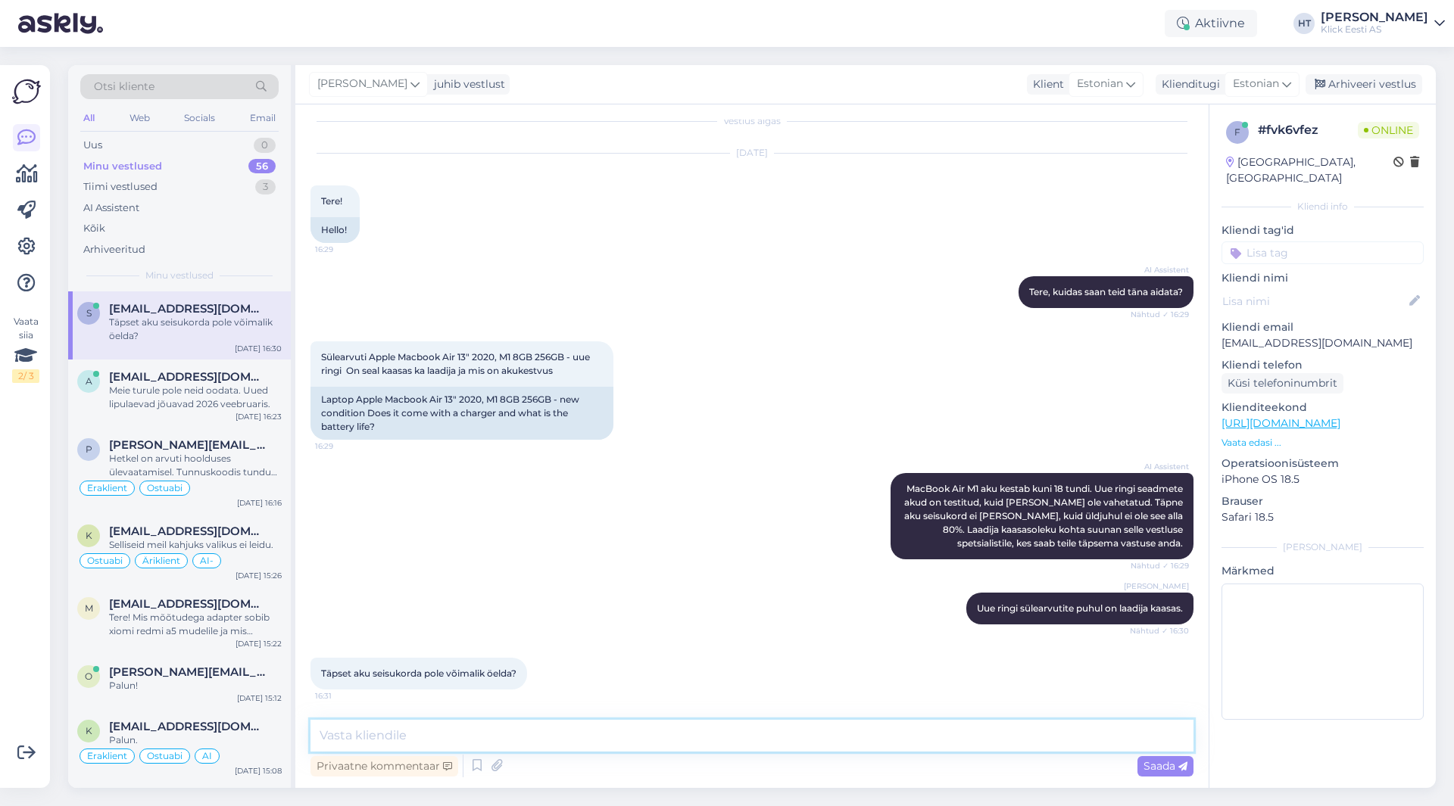
click at [661, 731] on textarea at bounding box center [751, 736] width 883 height 32
type textarea "See ei ola kahjuks teada."
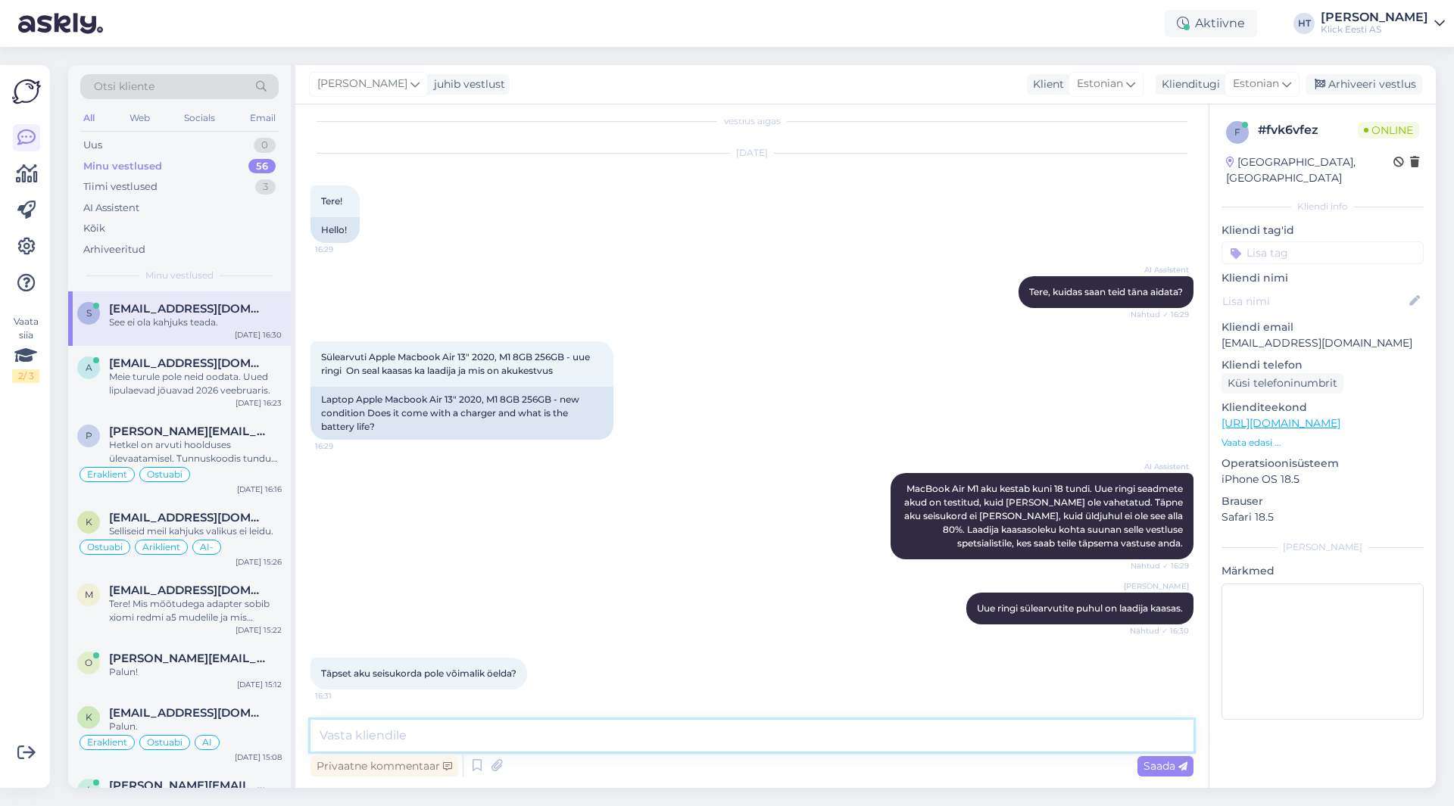
scroll to position [80, 0]
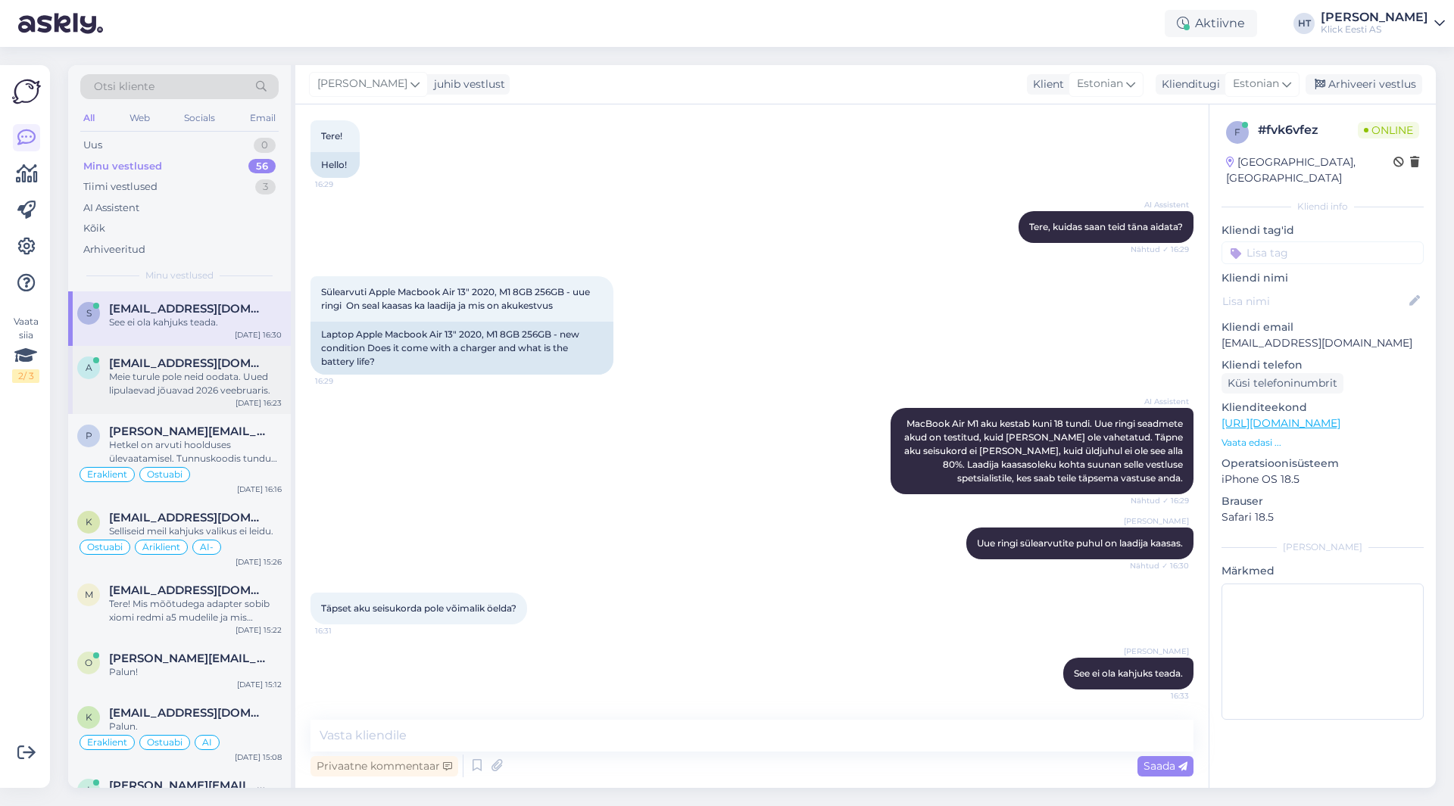
click at [230, 398] on div "a [EMAIL_ADDRESS][DOMAIN_NAME] Meie turule pole neid oodata. Uued lipulaevad jõ…" at bounding box center [179, 380] width 223 height 68
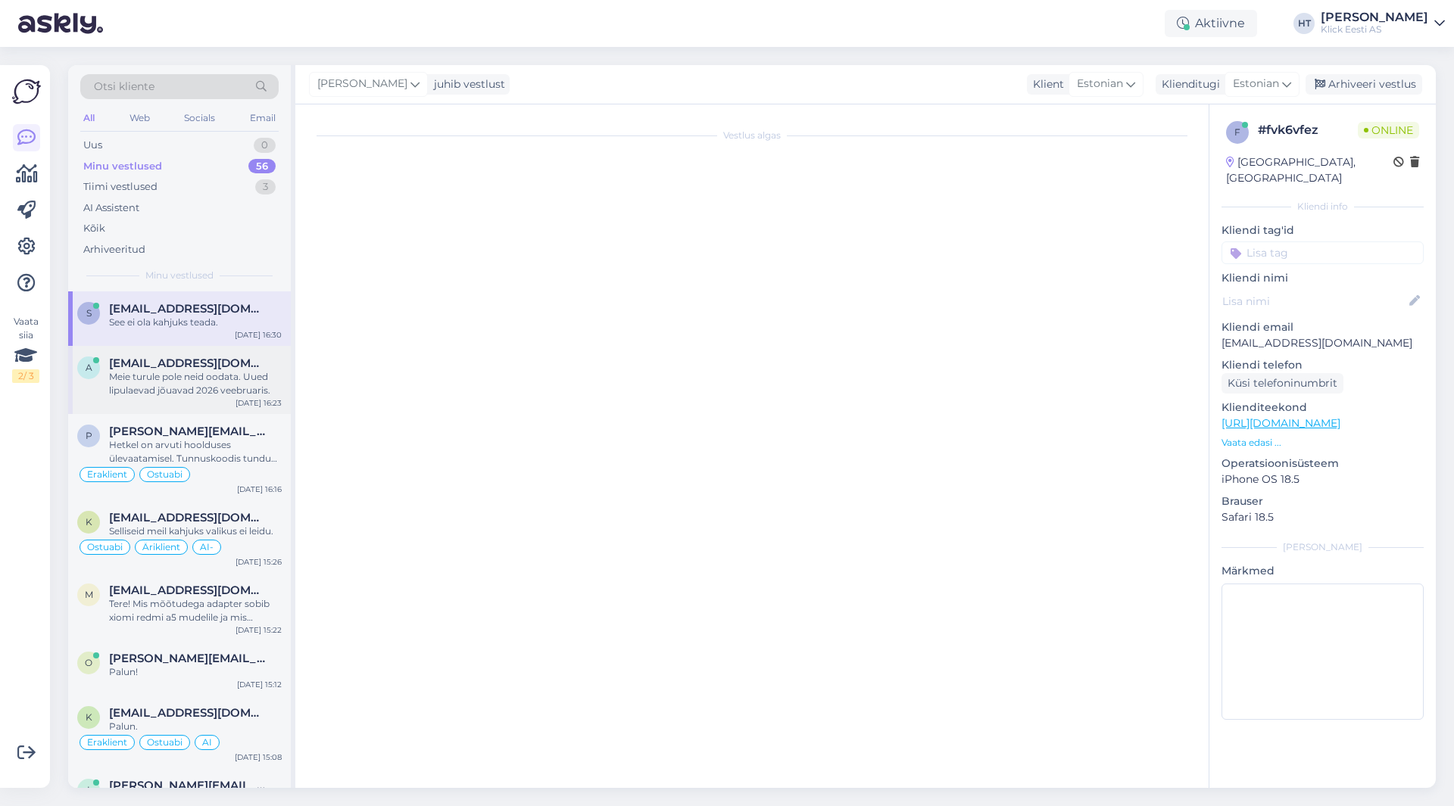
scroll to position [17, 0]
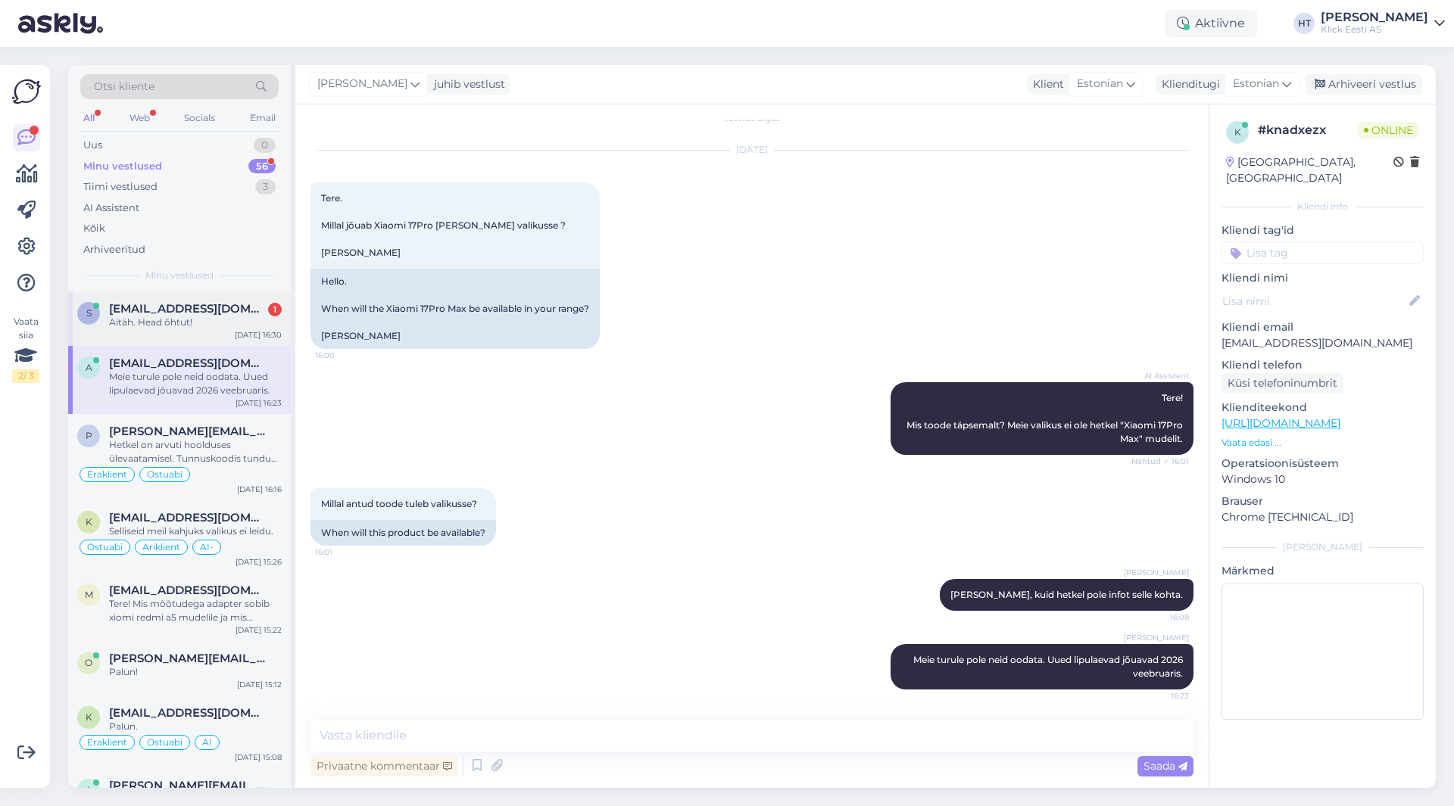
click at [200, 336] on div "s [EMAIL_ADDRESS][DOMAIN_NAME] 1 Aitäh. Head õhtut! [DATE] 16:30" at bounding box center [179, 319] width 223 height 55
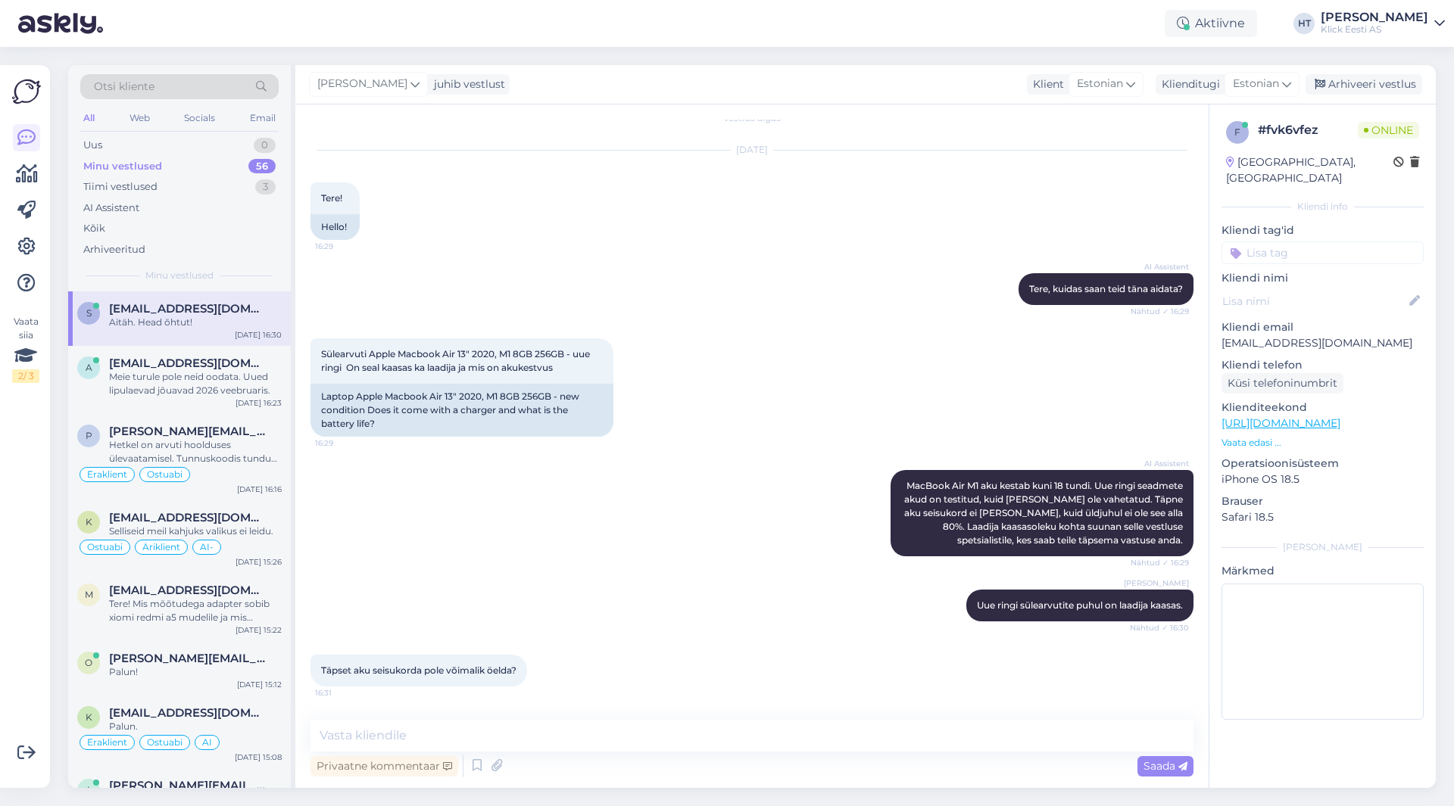
scroll to position [145, 0]
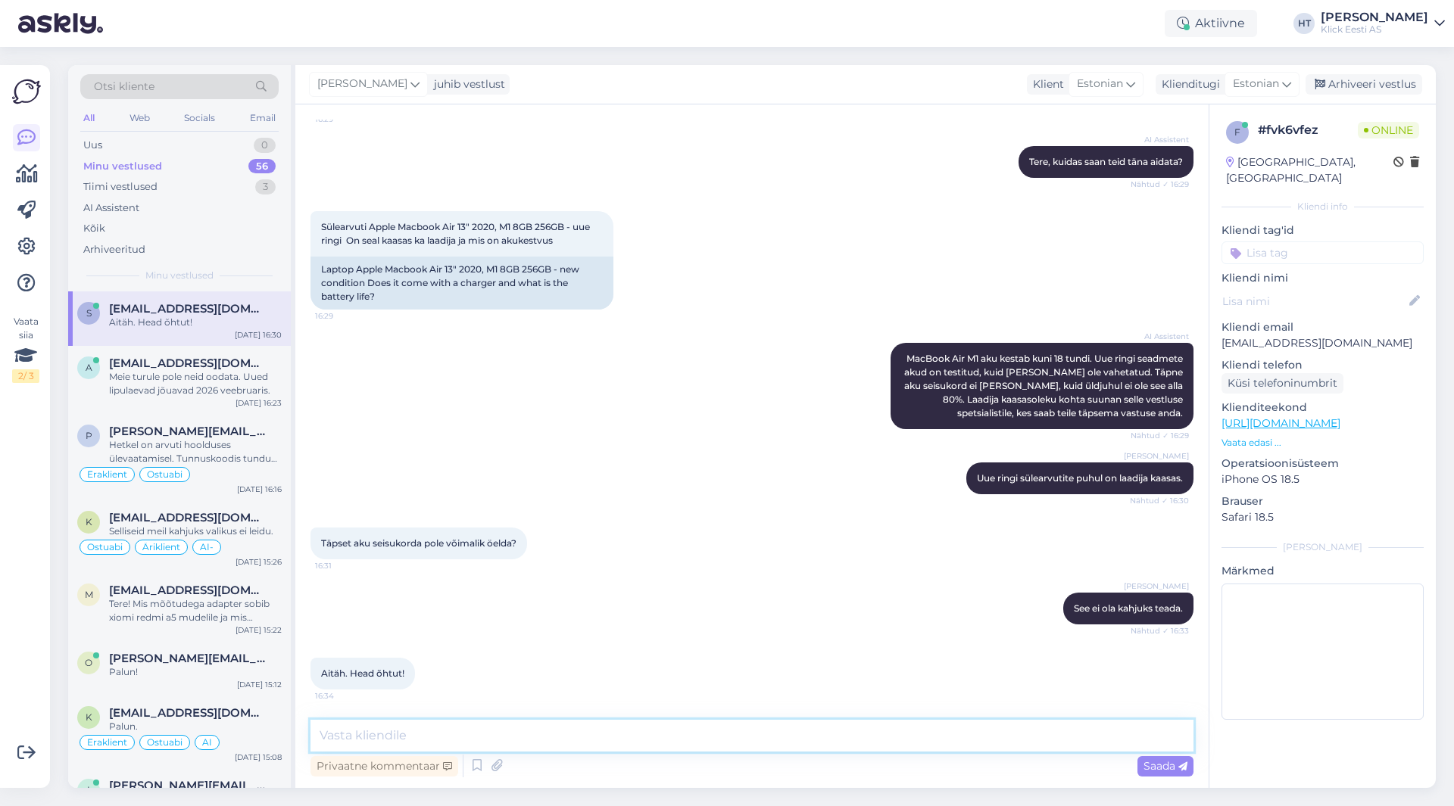
click at [457, 725] on textarea at bounding box center [751, 736] width 883 height 32
type textarea "Kõike head!"
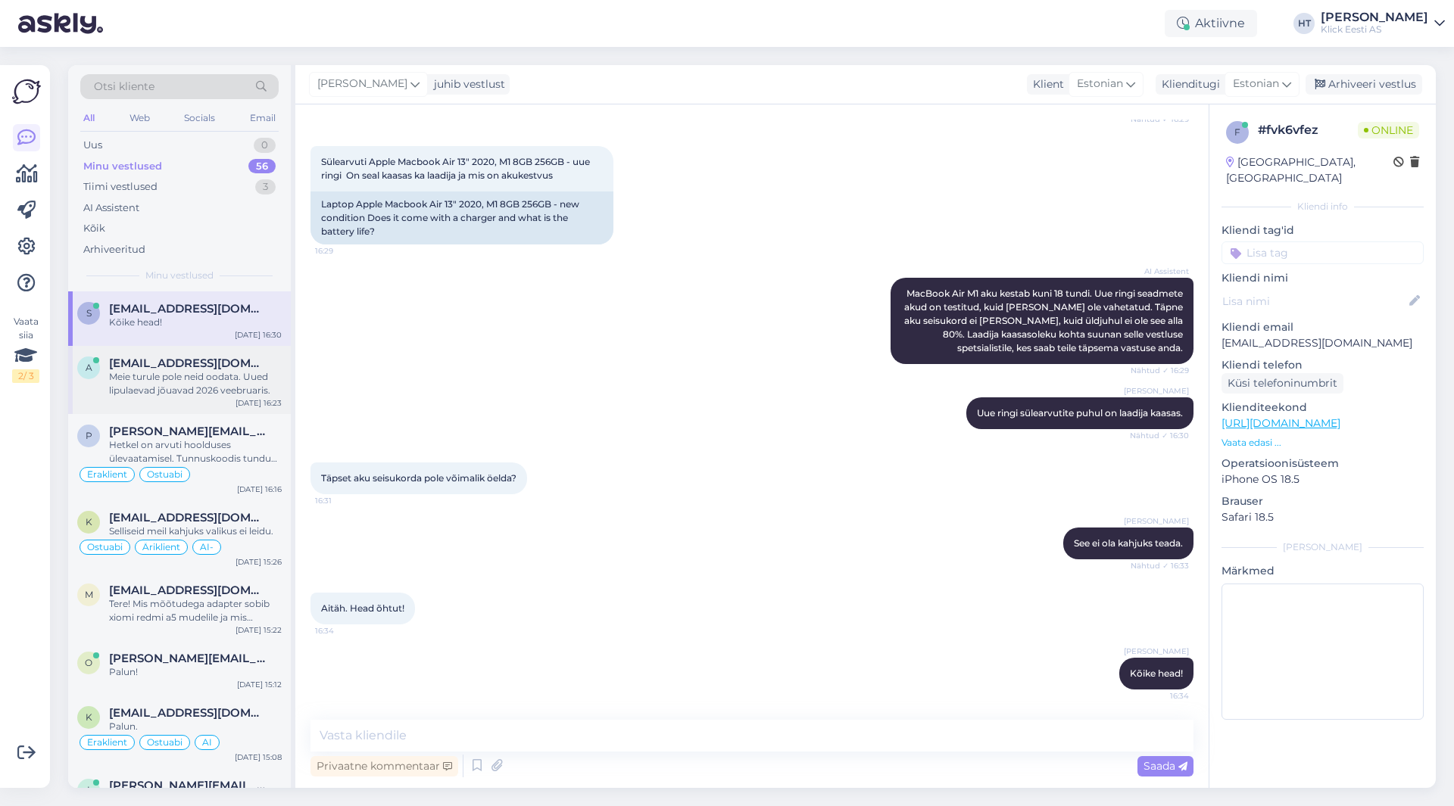
click at [226, 374] on div "Meie turule pole neid oodata. Uued lipulaevad jõuavad 2026 veebruaris." at bounding box center [195, 383] width 173 height 27
